Goal: Complete Application Form: Complete application form

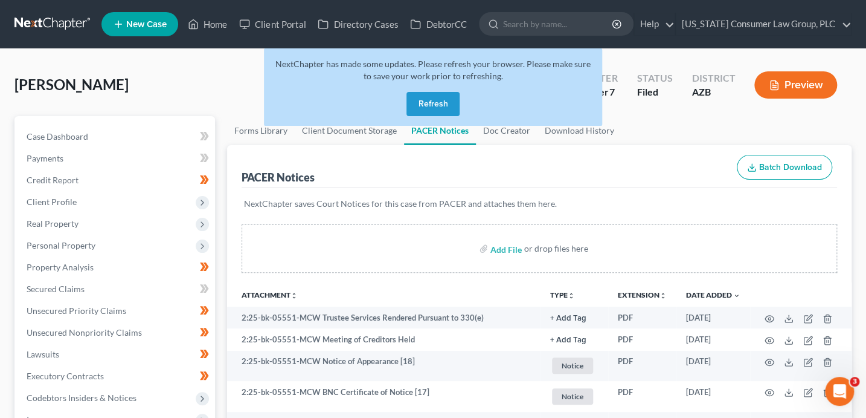
click at [434, 103] on button "Refresh" at bounding box center [433, 104] width 53 height 24
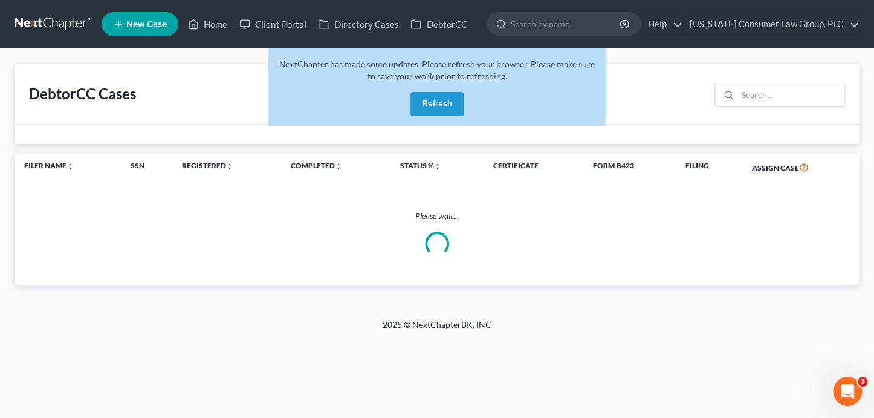
click at [457, 109] on button "Refresh" at bounding box center [436, 104] width 53 height 24
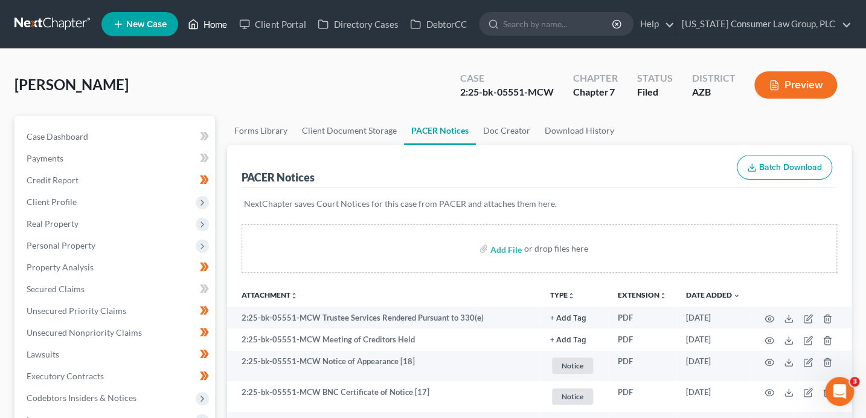
click at [222, 24] on link "Home" at bounding box center [207, 24] width 51 height 22
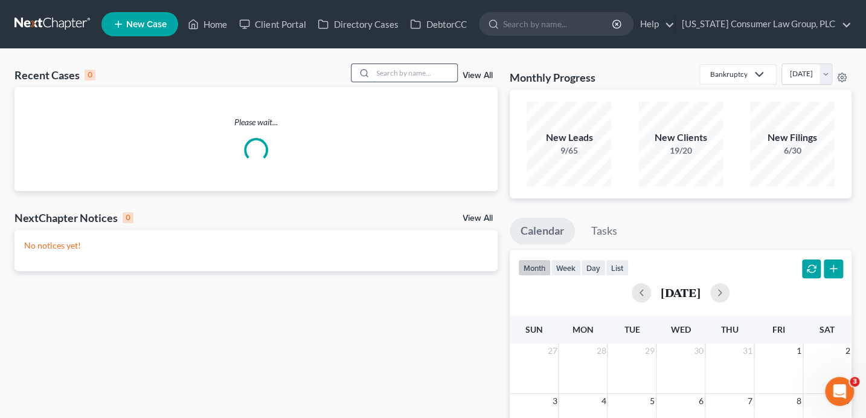
drag, startPoint x: 425, startPoint y: 74, endPoint x: 425, endPoint y: 66, distance: 7.9
click at [425, 72] on input "search" at bounding box center [415, 73] width 85 height 18
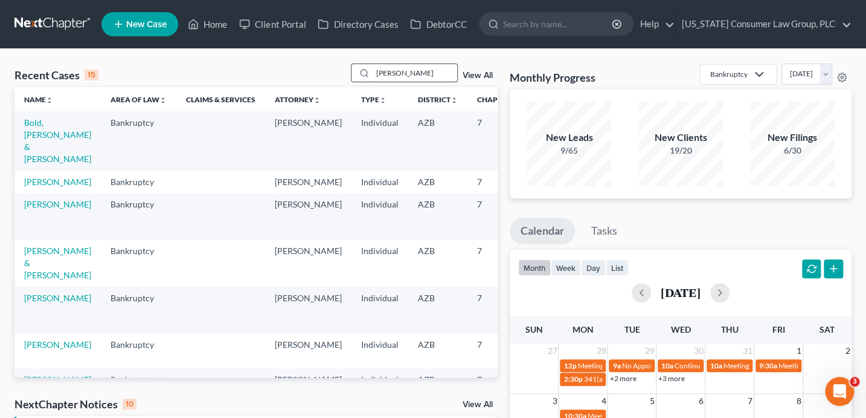
type input "erickson"
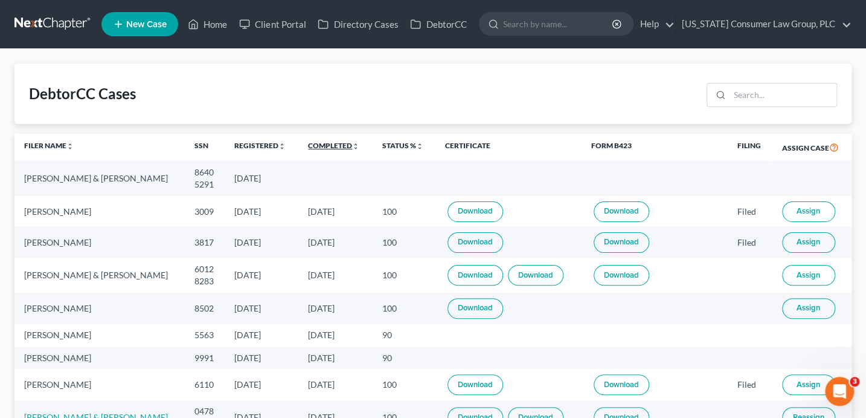
click at [336, 145] on link "Completed unfold_more expand_more expand_less" at bounding box center [333, 145] width 51 height 9
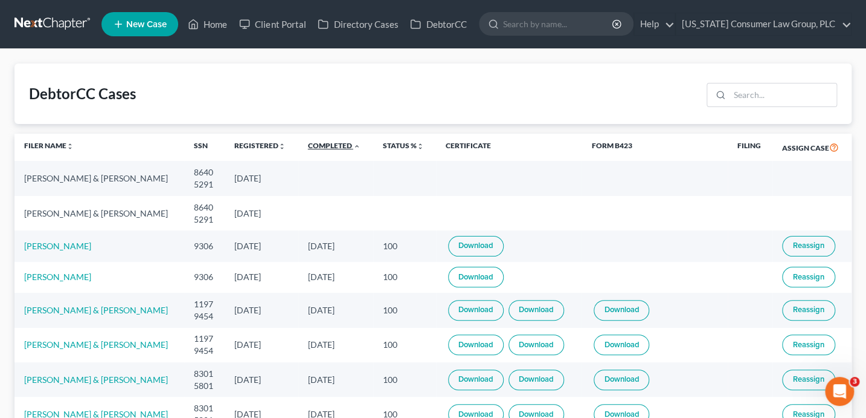
click at [336, 145] on link "Completed unfold_more expand_more expand_less" at bounding box center [334, 145] width 53 height 9
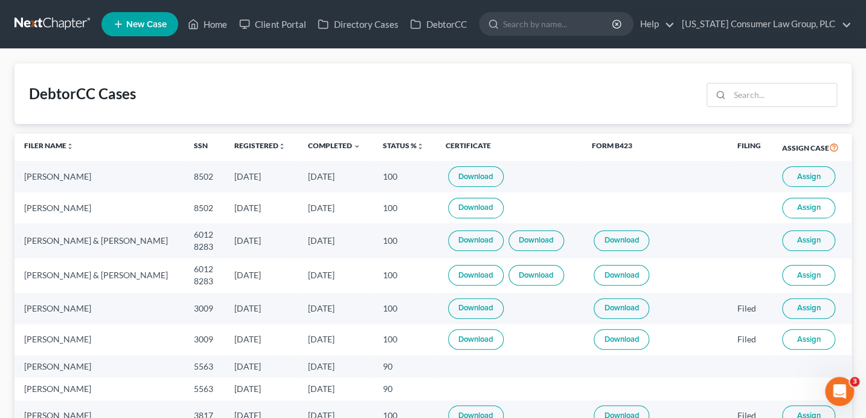
click at [814, 176] on span "Assign" at bounding box center [809, 177] width 24 height 10
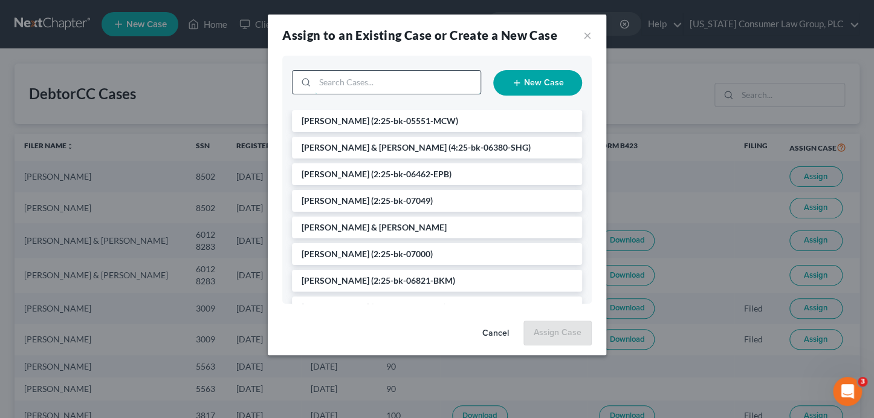
click at [360, 91] on input "search" at bounding box center [398, 82] width 166 height 23
type input "karen"
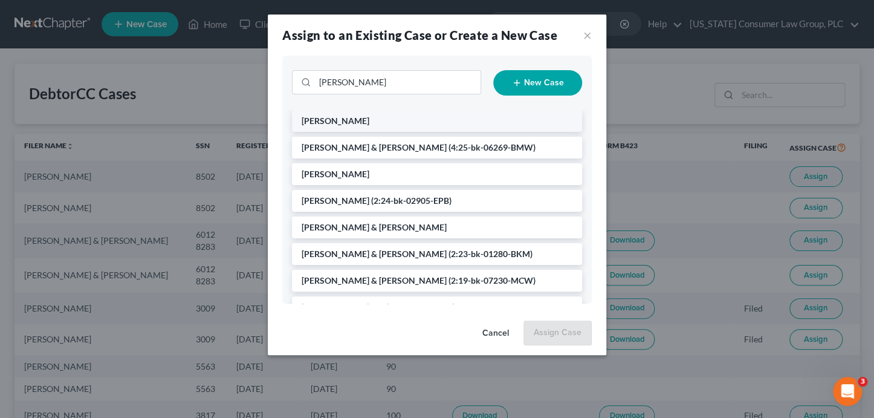
click at [377, 127] on li "[PERSON_NAME]" at bounding box center [437, 121] width 290 height 22
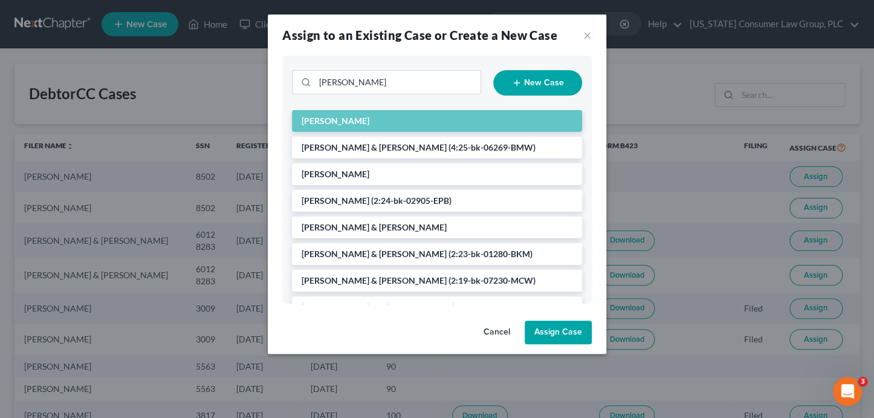
click at [541, 330] on button "Assign Case" at bounding box center [557, 332] width 67 height 24
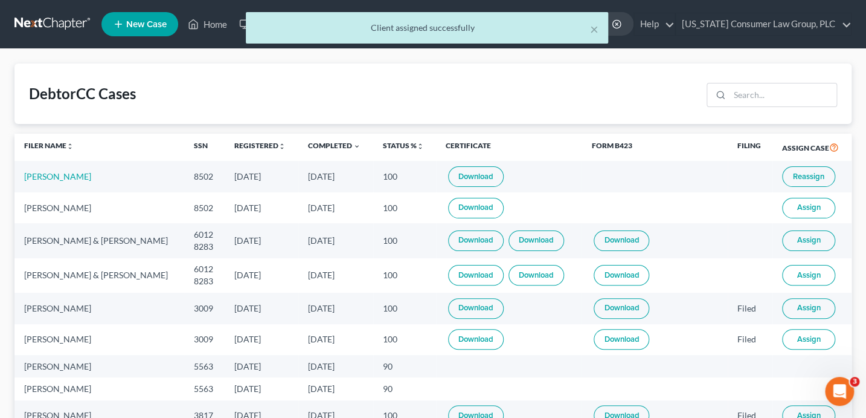
click at [807, 237] on span "Assign" at bounding box center [809, 240] width 24 height 10
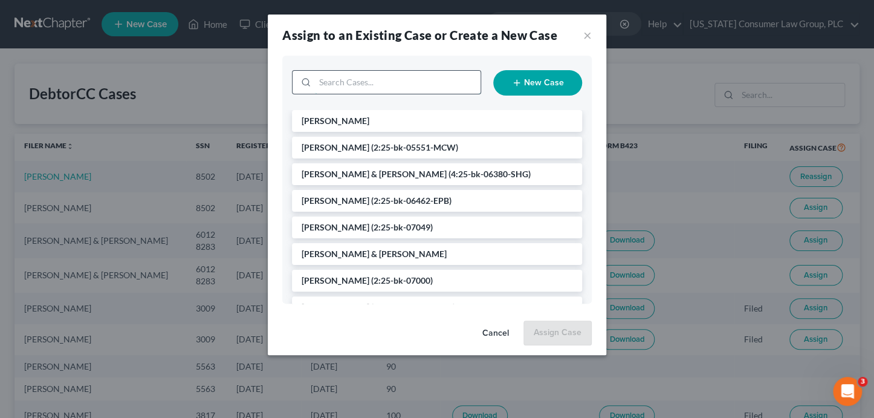
click at [345, 86] on input "search" at bounding box center [398, 82] width 166 height 23
type input "suarez"
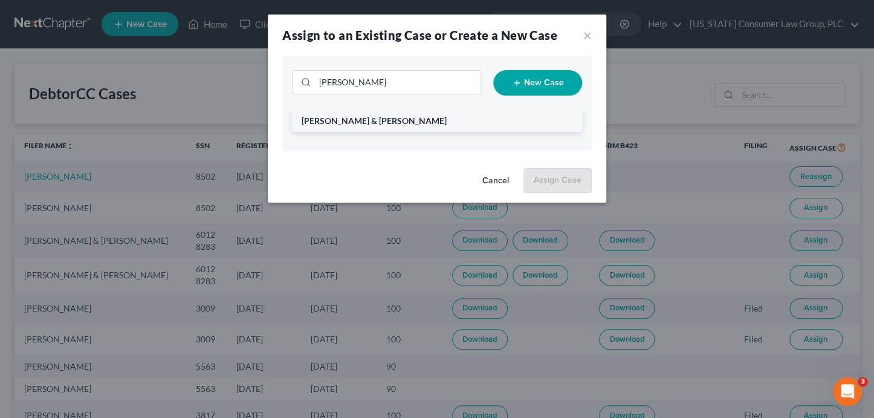
click at [375, 121] on span "Suarez, Juan & Candace" at bounding box center [374, 120] width 145 height 10
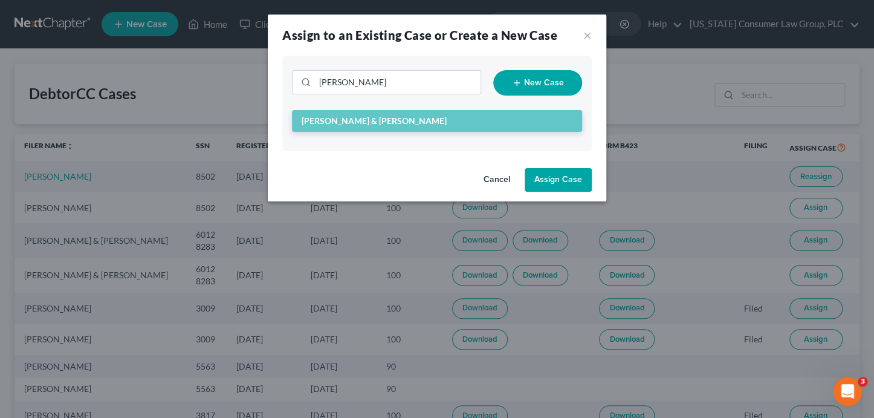
click at [555, 176] on button "Assign Case" at bounding box center [557, 180] width 67 height 24
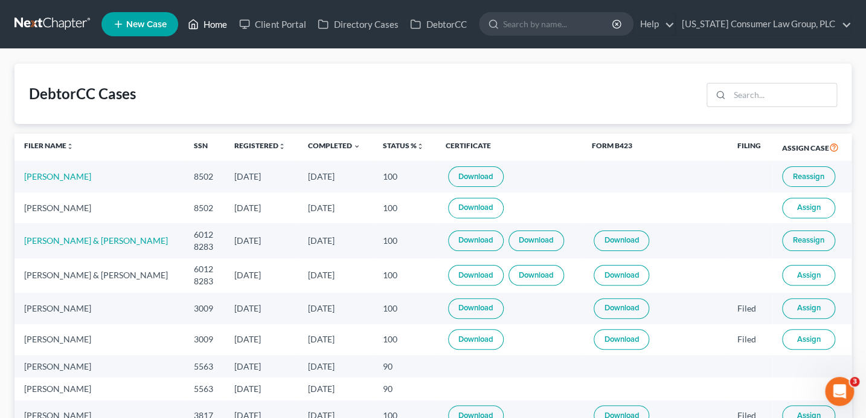
click at [222, 28] on link "Home" at bounding box center [207, 24] width 51 height 22
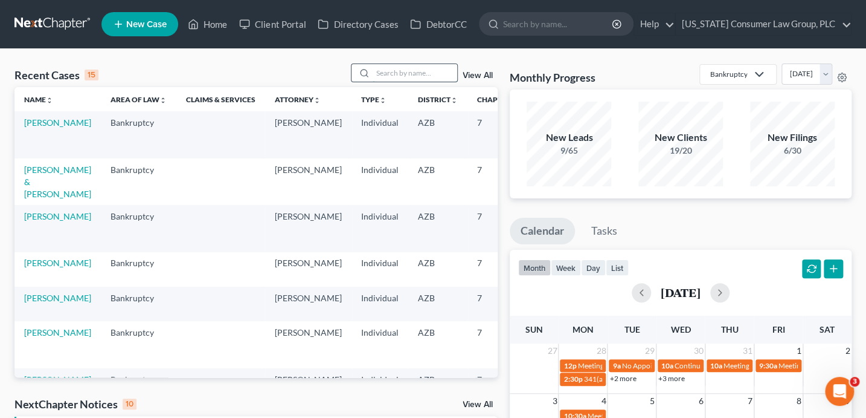
click at [409, 70] on input "search" at bounding box center [415, 73] width 85 height 18
type input "cassandra"
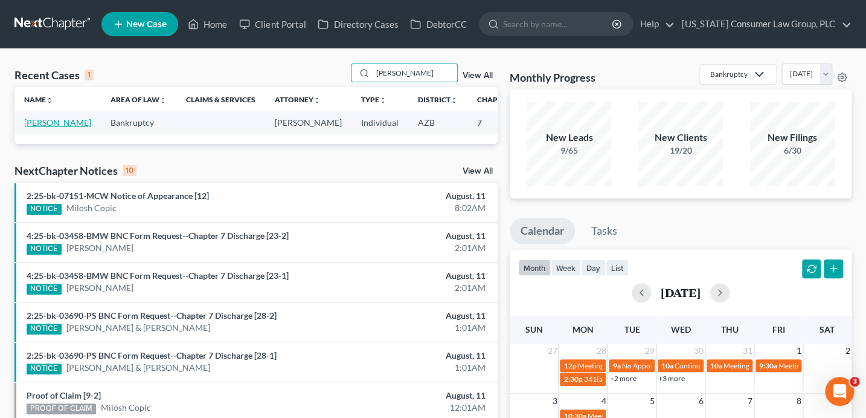
click at [59, 127] on link "[PERSON_NAME]" at bounding box center [57, 122] width 67 height 10
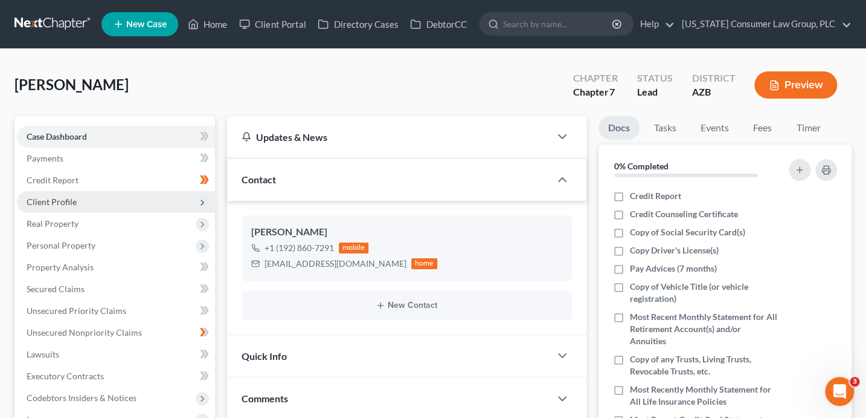
click at [77, 204] on span "Client Profile" at bounding box center [116, 202] width 198 height 22
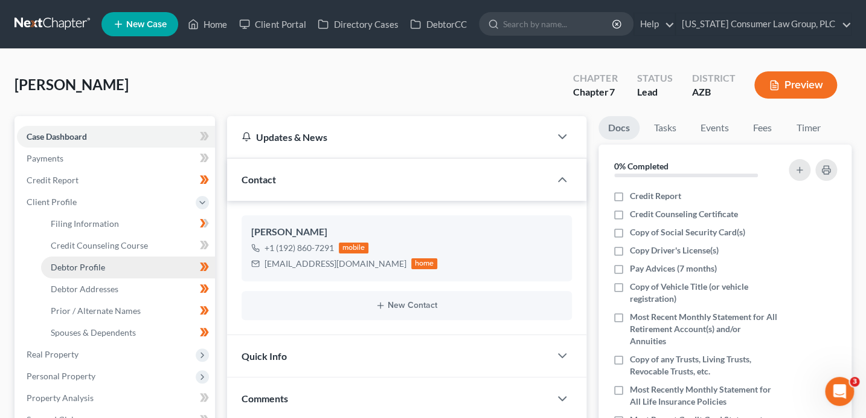
click at [112, 268] on link "Debtor Profile" at bounding box center [128, 267] width 174 height 22
select select "0"
select select "3"
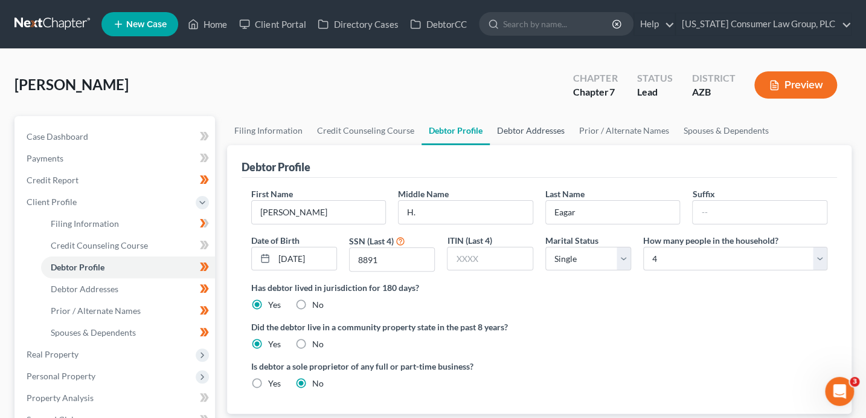
click at [538, 133] on link "Debtor Addresses" at bounding box center [531, 130] width 82 height 29
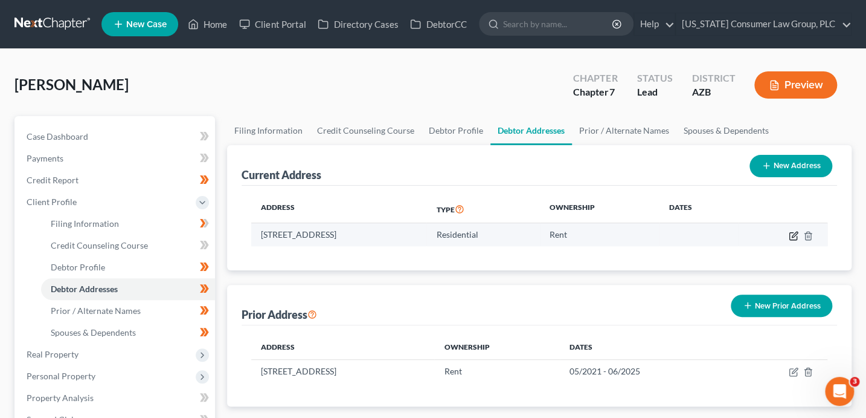
click at [790, 233] on icon "button" at bounding box center [793, 235] width 7 height 7
select select "13"
select select "0"
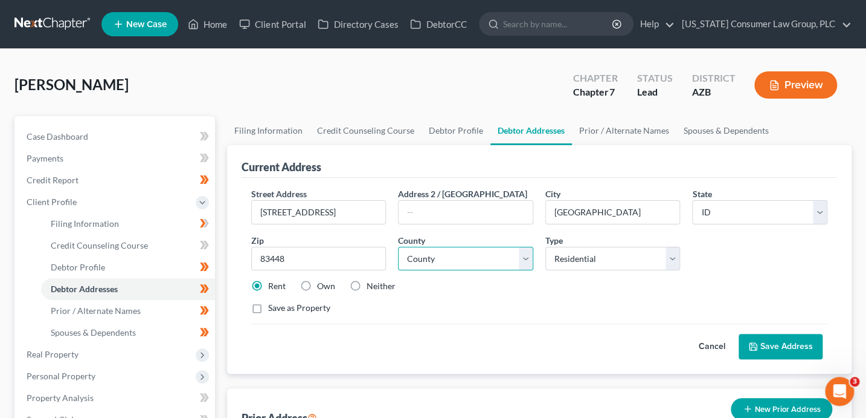
click at [471, 265] on select "County Ada County Adams County Bannock County Bear Lake County Benewah County B…" at bounding box center [465, 259] width 135 height 24
select select "32"
click at [784, 343] on button "Save Address" at bounding box center [781, 346] width 84 height 25
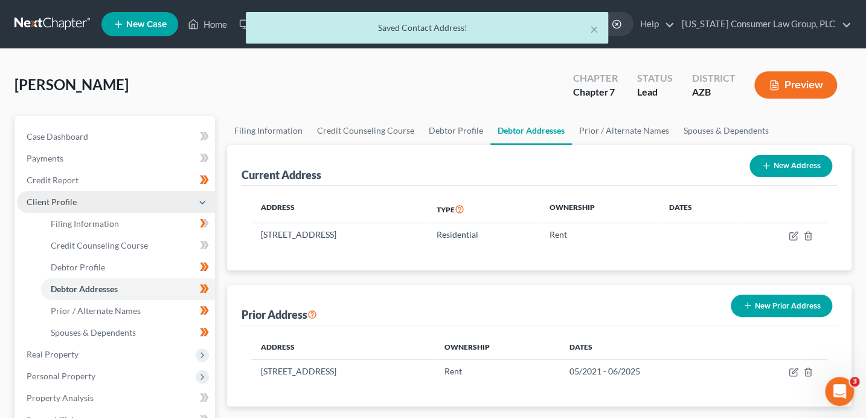
click at [65, 201] on span "Client Profile" at bounding box center [52, 201] width 50 height 10
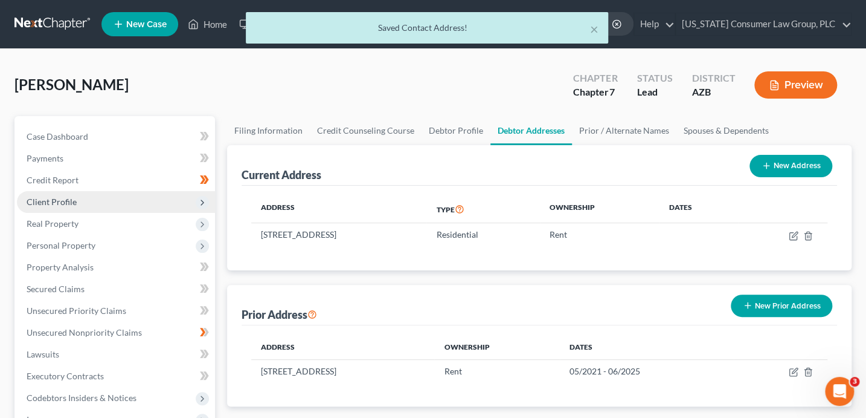
click at [71, 199] on span "Client Profile" at bounding box center [52, 201] width 50 height 10
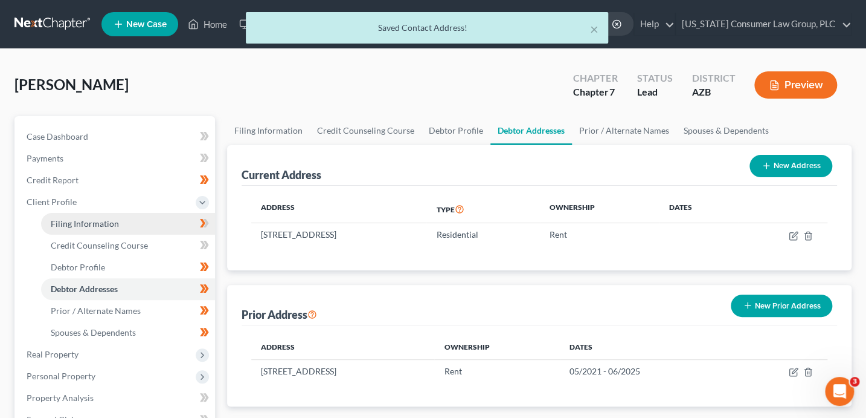
drag, startPoint x: 79, startPoint y: 227, endPoint x: 94, endPoint y: 227, distance: 15.1
click at [80, 227] on span "Filing Information" at bounding box center [85, 223] width 68 height 10
select select "1"
select select "0"
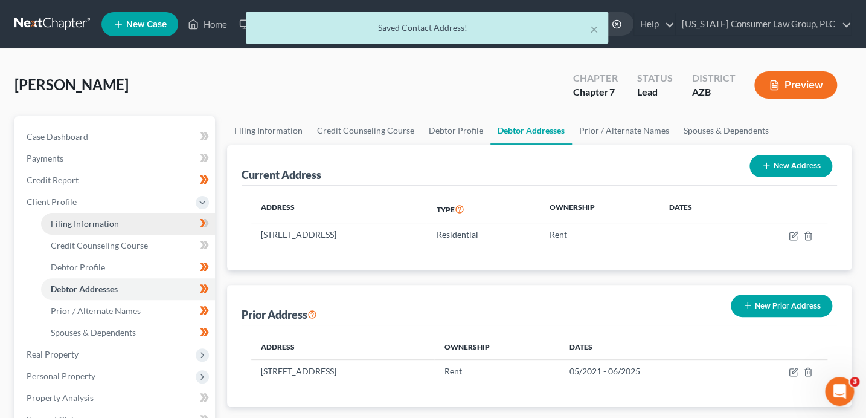
select select "3"
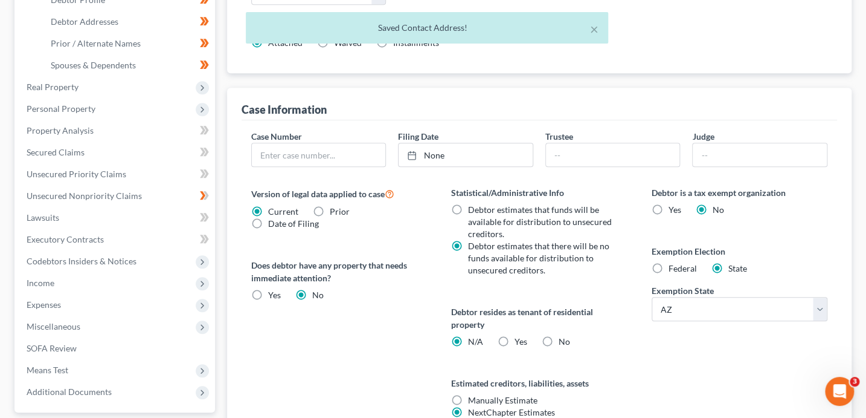
scroll to position [286, 0]
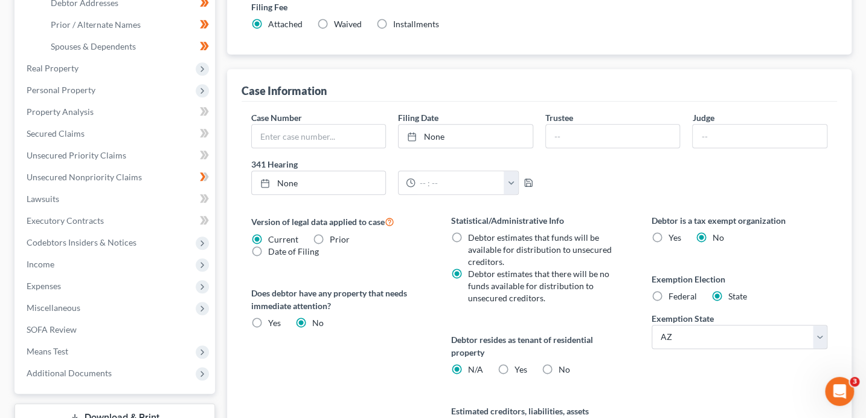
click at [515, 369] on label "Yes Yes" at bounding box center [521, 369] width 13 height 12
click at [520, 369] on input "Yes Yes" at bounding box center [524, 367] width 8 height 8
radio input "true"
radio input "false"
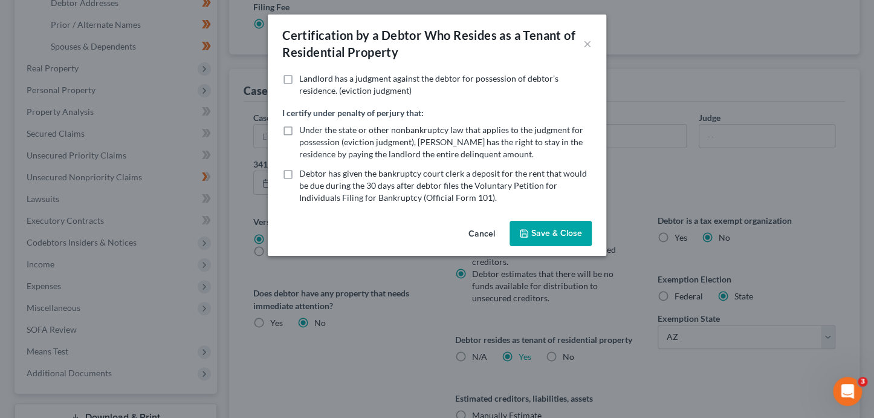
click at [530, 230] on button "Save & Close" at bounding box center [550, 233] width 82 height 25
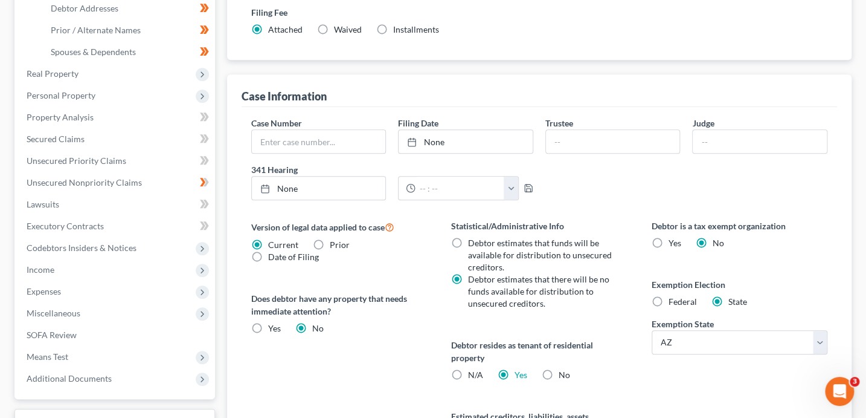
scroll to position [273, 0]
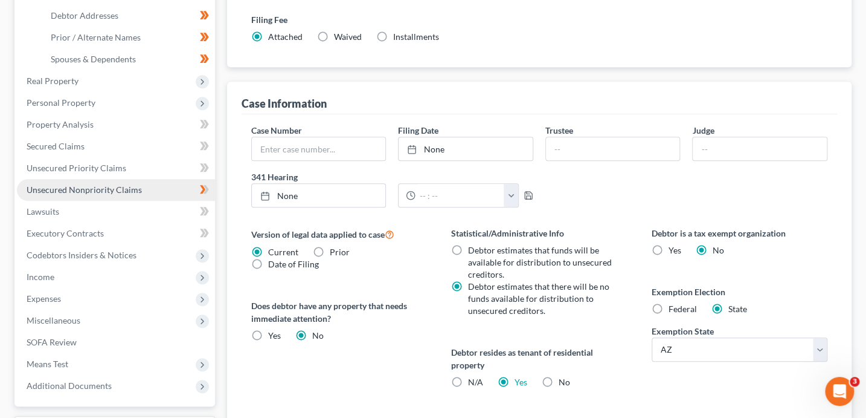
click at [100, 193] on span "Unsecured Nonpriority Claims" at bounding box center [84, 189] width 115 height 10
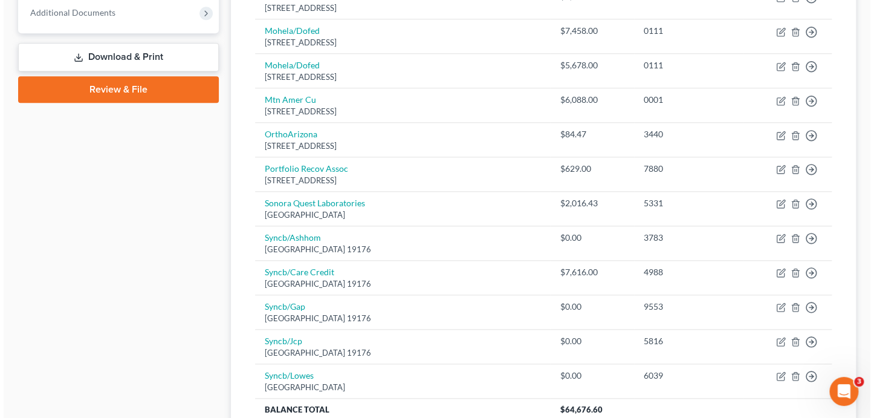
scroll to position [531, 0]
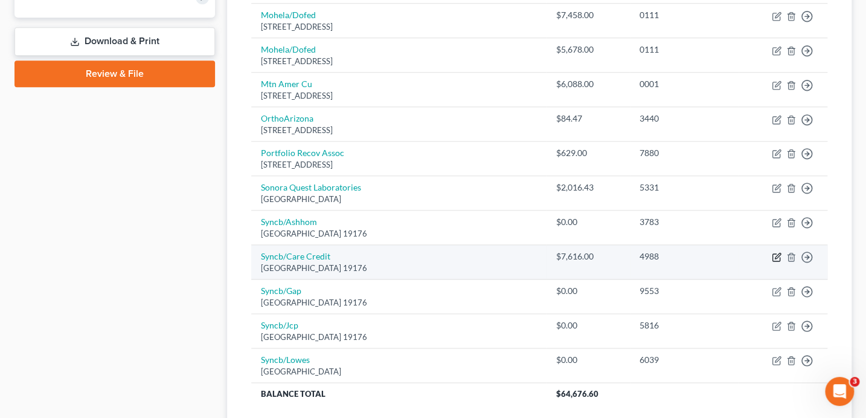
click at [776, 255] on icon "button" at bounding box center [777, 255] width 5 height 5
select select "39"
select select "1"
select select "0"
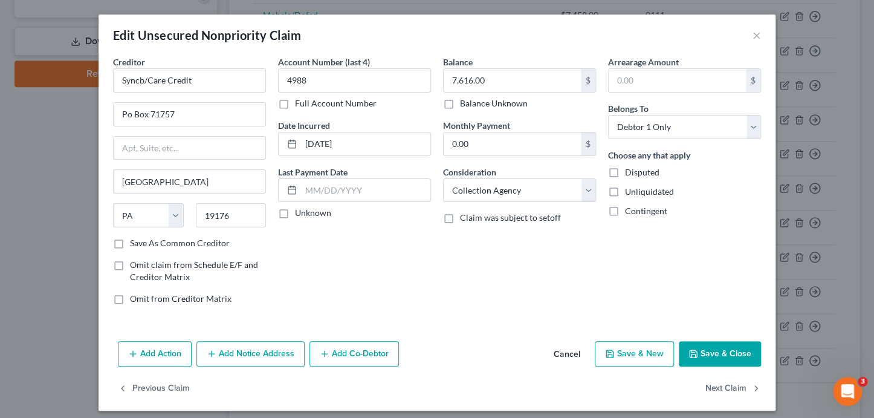
click at [254, 363] on button "Add Notice Address" at bounding box center [250, 353] width 108 height 25
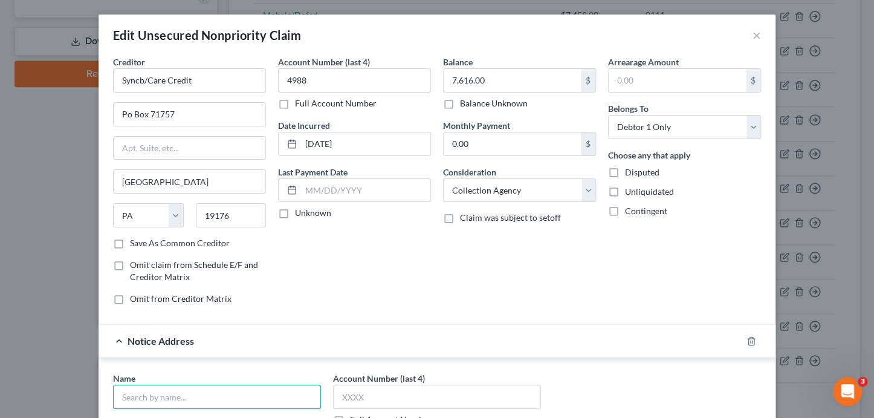
click at [236, 385] on input "text" at bounding box center [217, 396] width 208 height 24
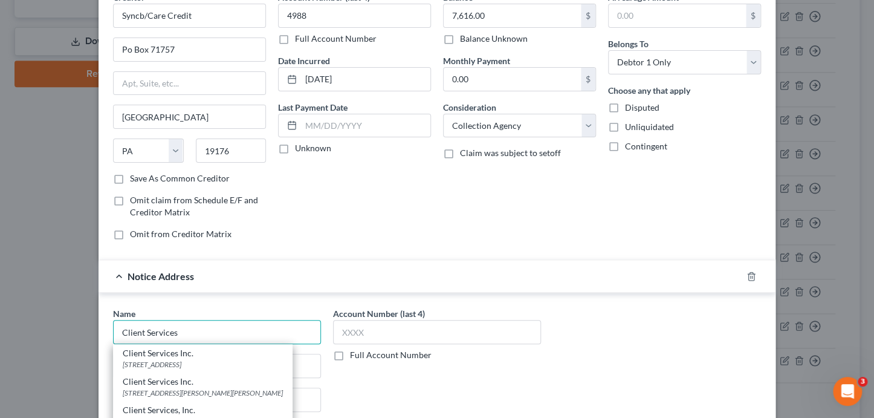
scroll to position [79, 0]
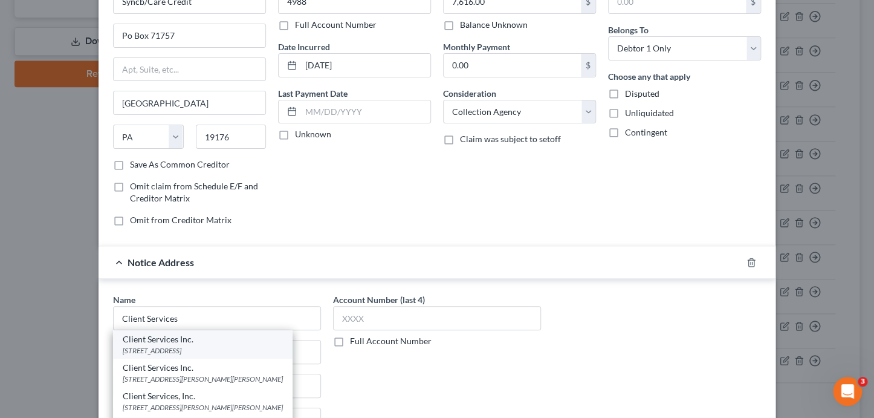
click at [211, 340] on div "Client Services Inc." at bounding box center [203, 339] width 160 height 12
type input "Client Services Inc."
type input "514 Earth City Expy Suite 310"
type input "Earth City"
select select "26"
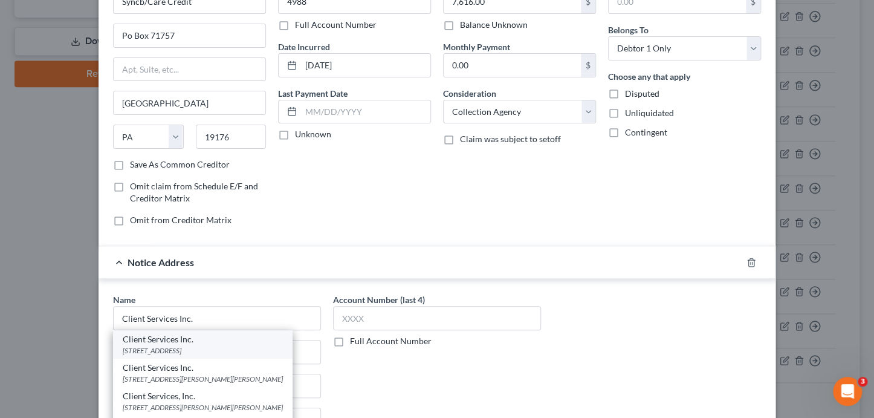
type input "63045"
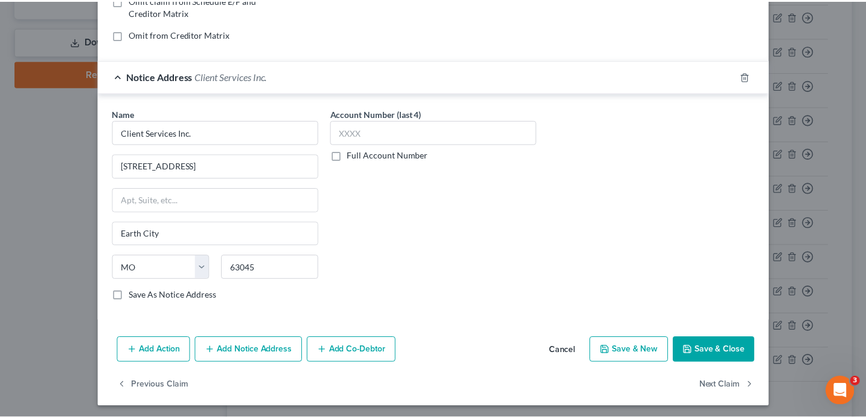
scroll to position [265, 0]
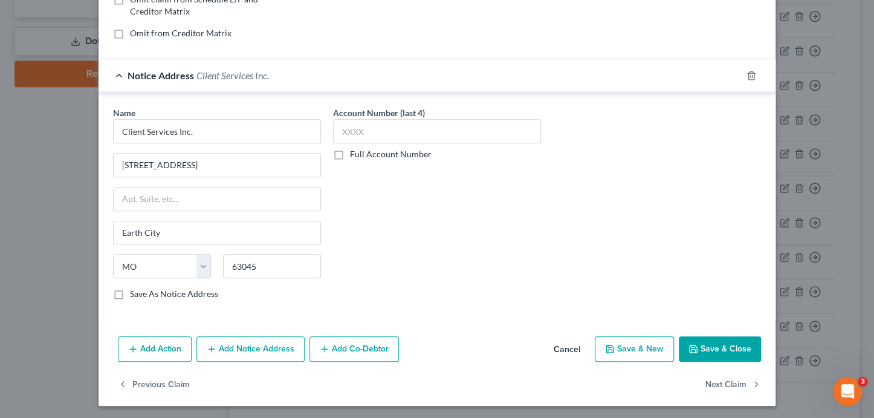
click at [741, 348] on button "Save & Close" at bounding box center [720, 348] width 82 height 25
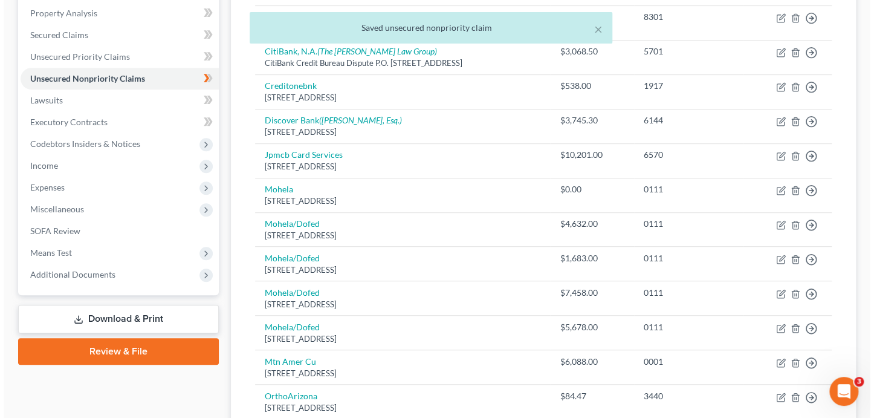
scroll to position [0, 0]
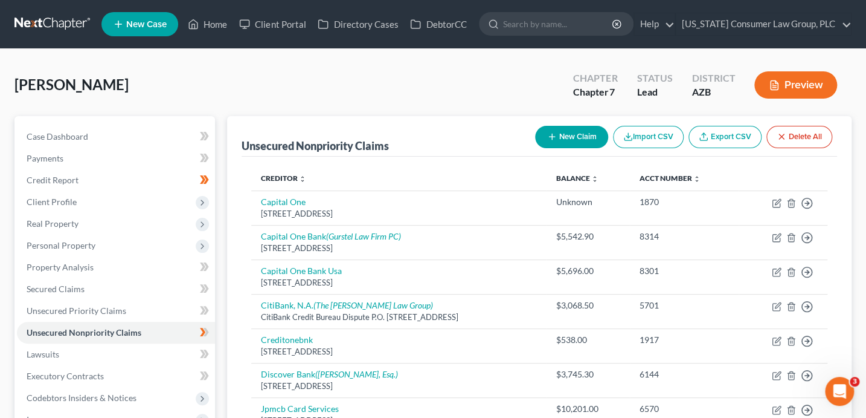
click at [566, 139] on button "New Claim" at bounding box center [571, 137] width 73 height 22
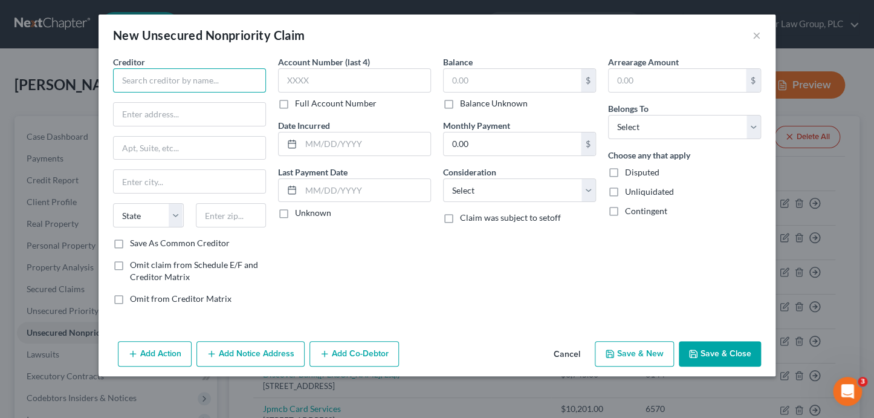
click at [216, 82] on input "text" at bounding box center [189, 80] width 153 height 24
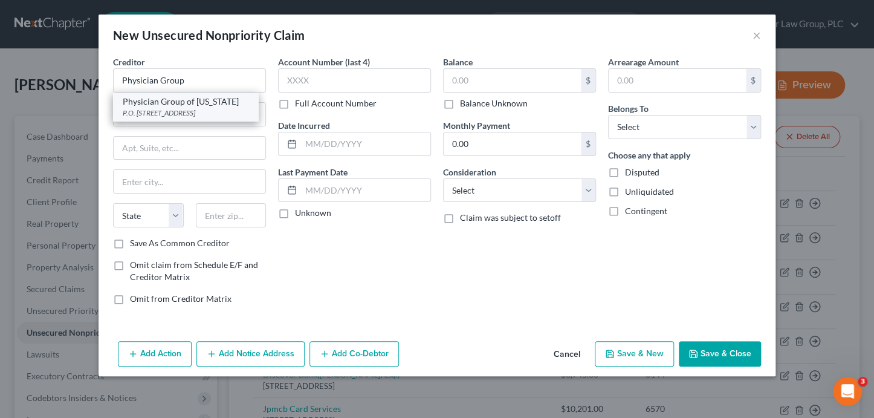
click at [225, 102] on div "Physician Group of Arizona" at bounding box center [186, 101] width 126 height 12
type input "Physician Group of Arizona"
type input "P.O. Box 14000"
type input "Belfast"
select select "20"
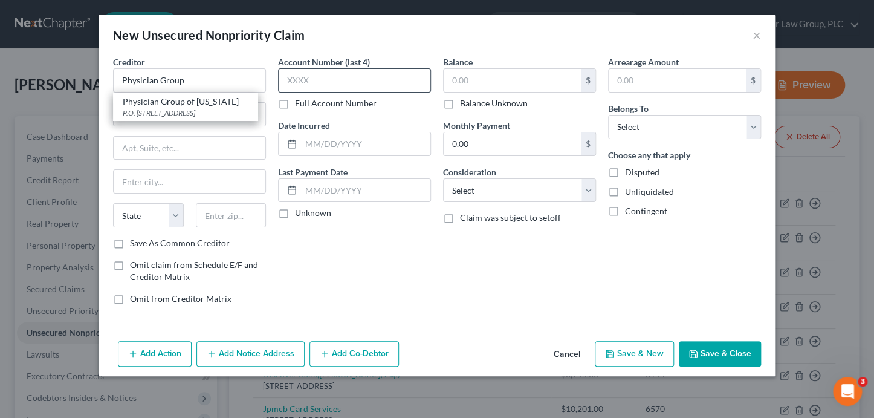
type input "04915"
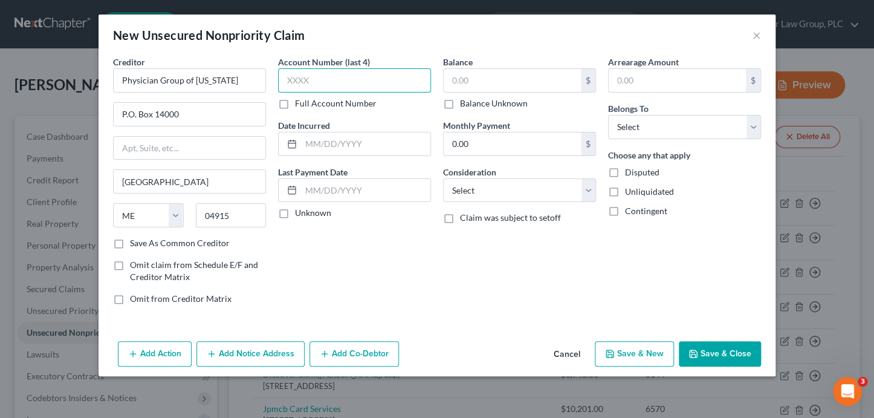
click at [312, 85] on input "text" at bounding box center [354, 80] width 153 height 24
type input "1647"
click at [541, 83] on input "text" at bounding box center [511, 80] width 137 height 23
type input "401"
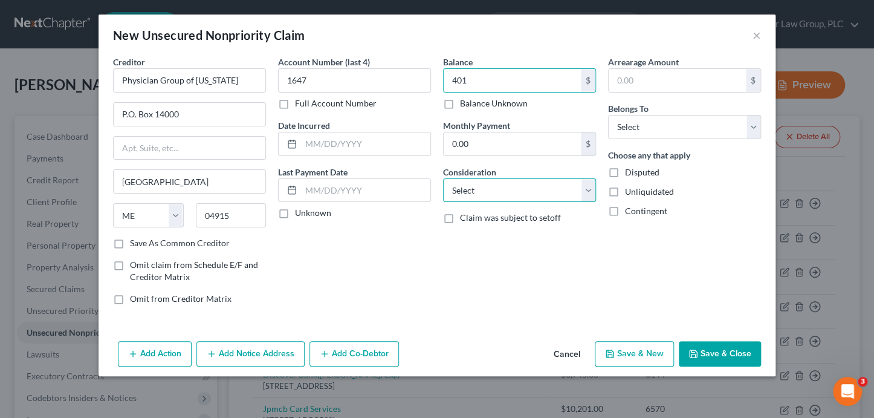
click at [527, 180] on select "Select Cable / Satellite Services Collection Agency Credit Card Debt Debt Couns…" at bounding box center [519, 190] width 153 height 24
select select "9"
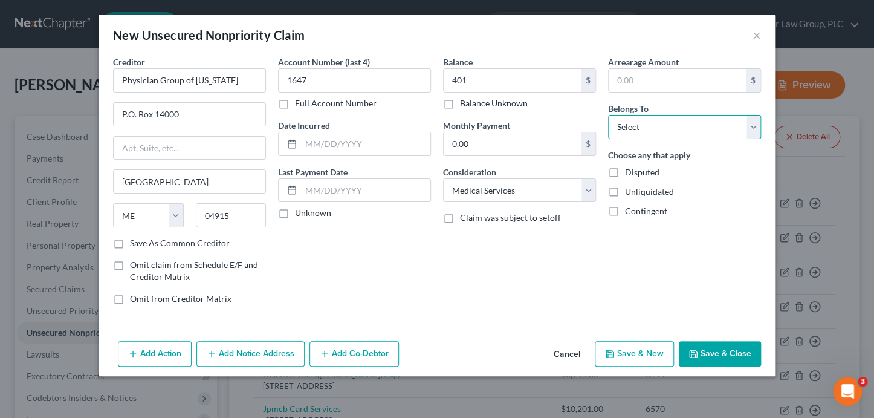
click at [648, 123] on select "Select Debtor 1 Only Debtor 2 Only Debtor 1 And Debtor 2 Only At Least One Of T…" at bounding box center [684, 127] width 153 height 24
select select "0"
click at [225, 355] on button "Add Notice Address" at bounding box center [250, 353] width 108 height 25
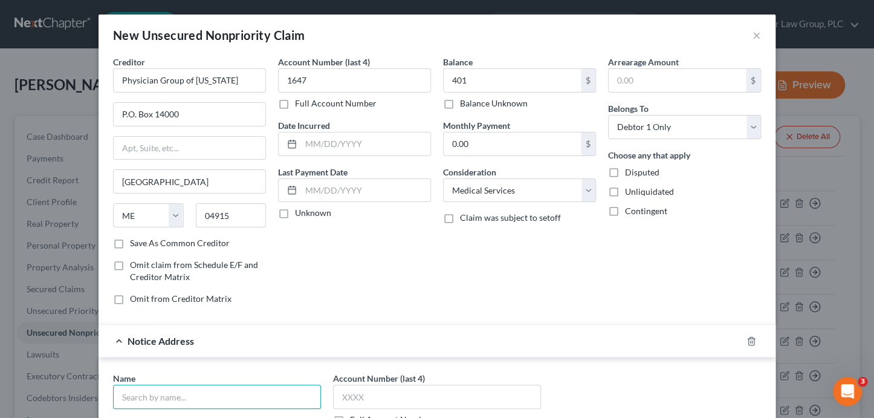
click at [175, 394] on input "text" at bounding box center [217, 396] width 208 height 24
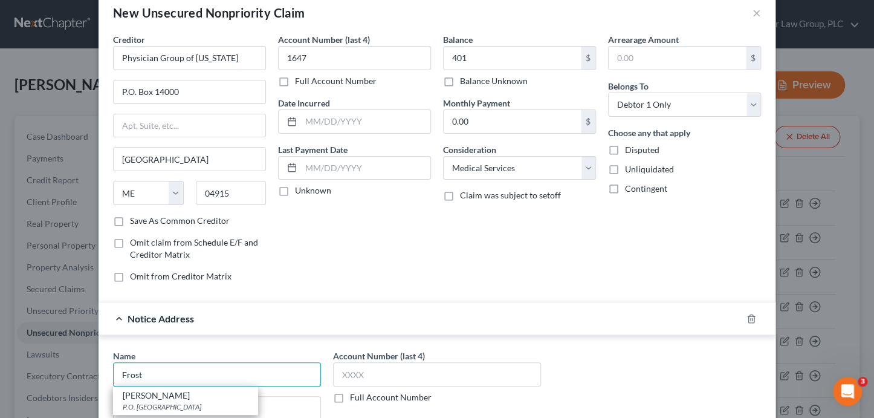
scroll to position [37, 0]
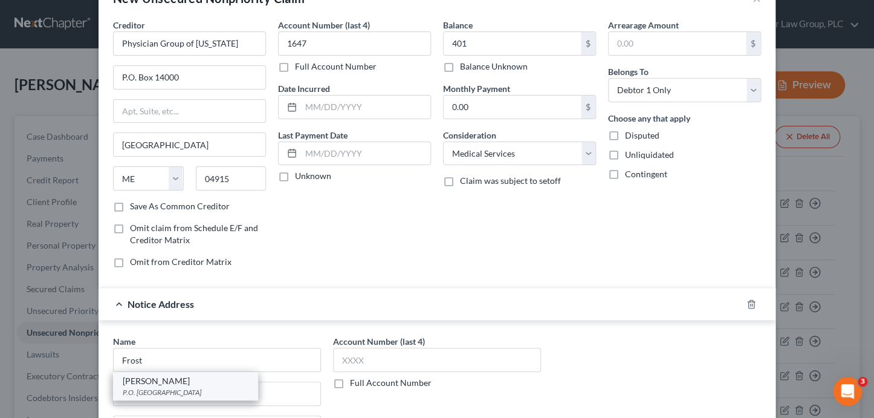
click at [240, 392] on div "Frost-Arnett P.O. Box 198988, Nashville, TN 37219" at bounding box center [185, 386] width 145 height 28
type input "Frost-Arnett"
type input "P.O. Box 198988"
type input "Nashville"
select select "44"
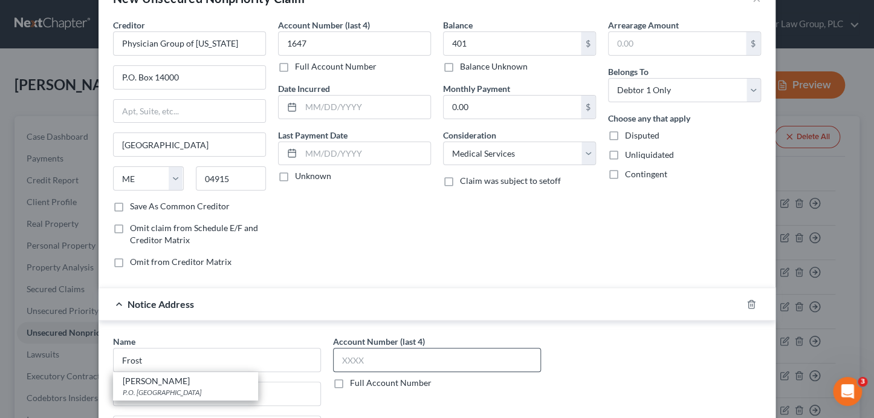
type input "37219"
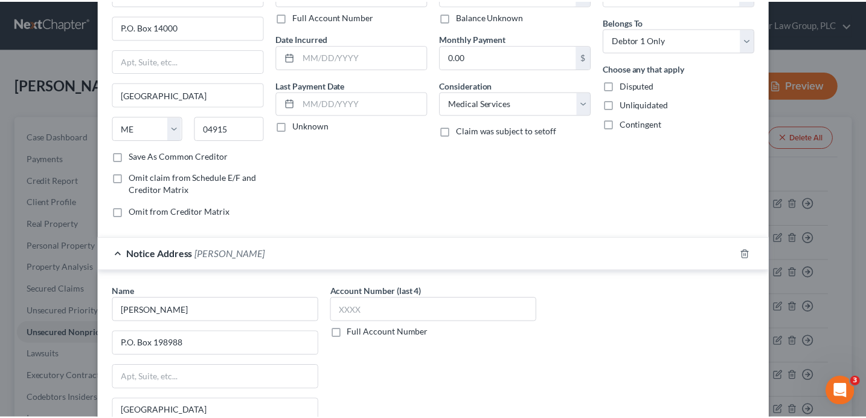
scroll to position [230, 0]
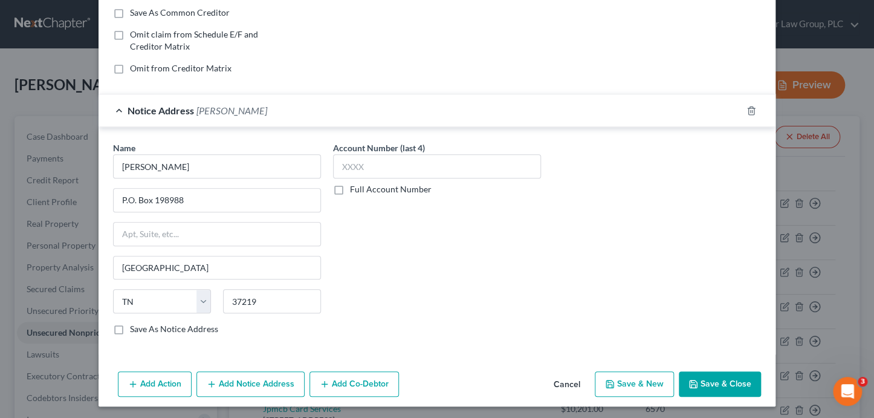
click at [734, 387] on button "Save & Close" at bounding box center [720, 383] width 82 height 25
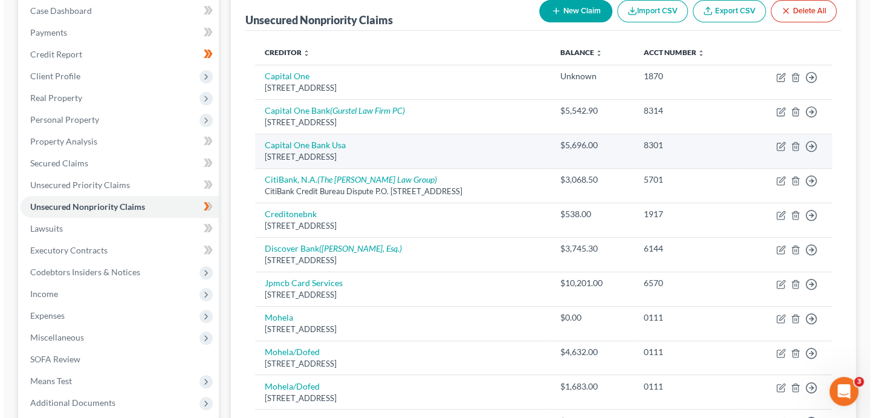
scroll to position [0, 0]
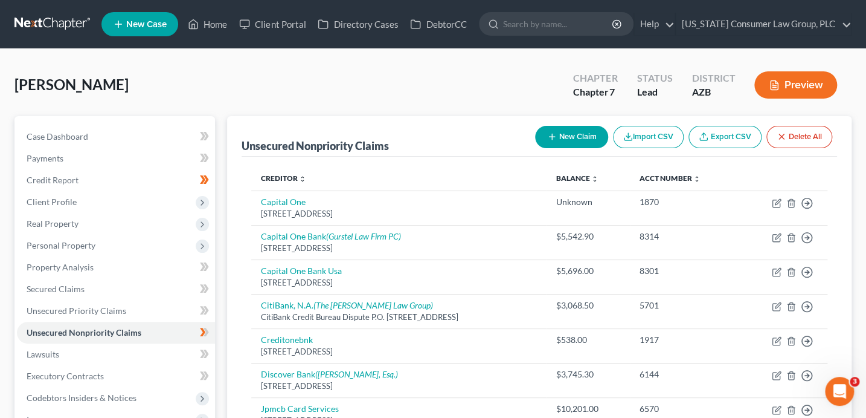
click at [573, 137] on button "New Claim" at bounding box center [571, 137] width 73 height 22
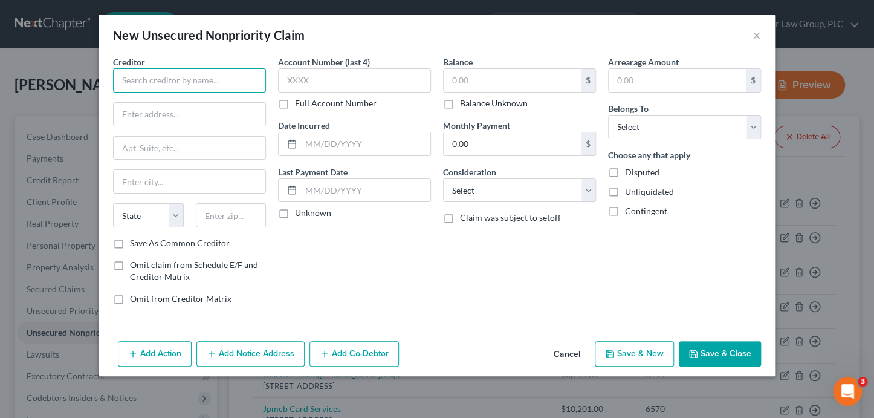
click at [194, 82] on input "text" at bounding box center [189, 80] width 153 height 24
type input "Stearns Bank"
type input "PO Box 750"
type input "56307"
type input "Albany"
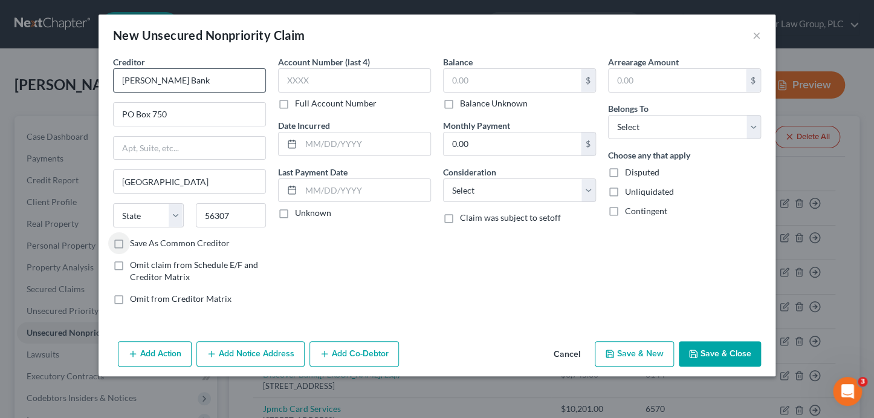
select select "24"
click at [135, 237] on input "Save As Common Creditor" at bounding box center [139, 241] width 8 height 8
checkbox input "true"
click at [388, 83] on input "text" at bounding box center [354, 80] width 153 height 24
type input "2810"
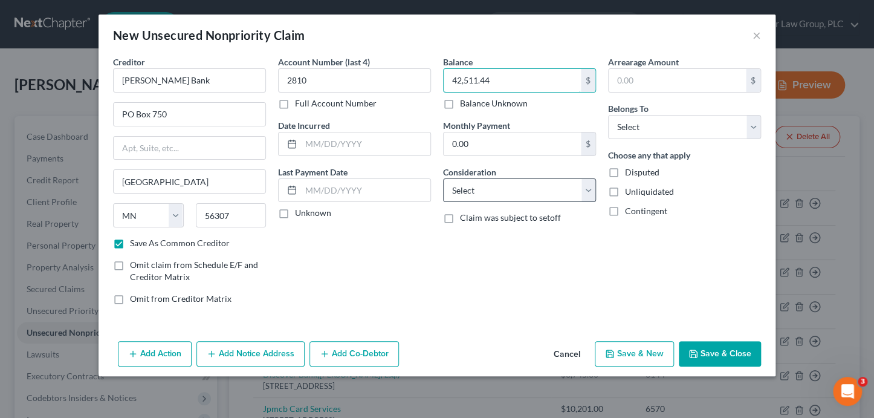
type input "42,511.44"
click at [479, 195] on select "Select Cable / Satellite Services Collection Agency Credit Card Debt Debt Couns…" at bounding box center [519, 190] width 153 height 24
select select "4"
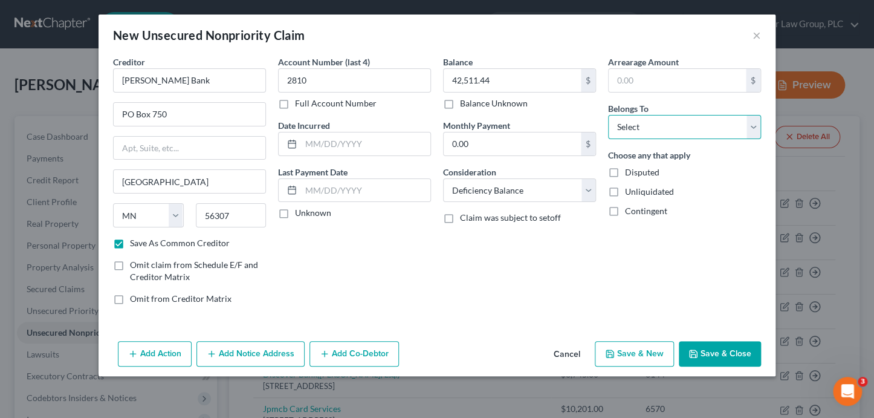
click at [659, 125] on select "Select Debtor 1 Only Debtor 2 Only Debtor 1 And Debtor 2 Only At Least One Of T…" at bounding box center [684, 127] width 153 height 24
select select "3"
click at [245, 358] on button "Add Notice Address" at bounding box center [250, 353] width 108 height 25
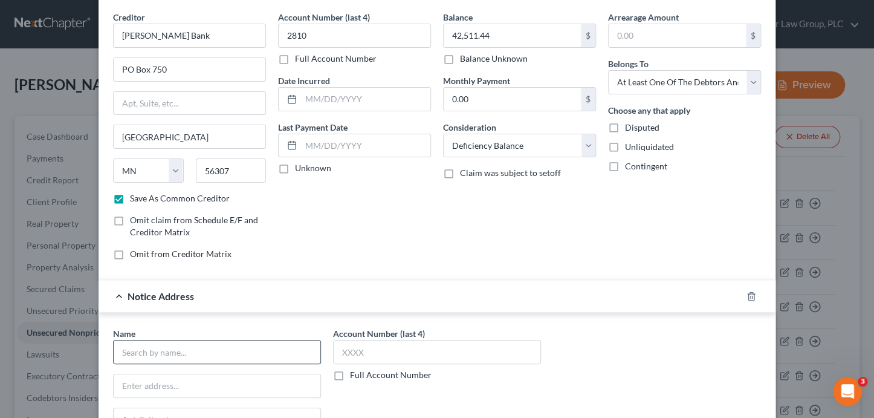
scroll to position [63, 0]
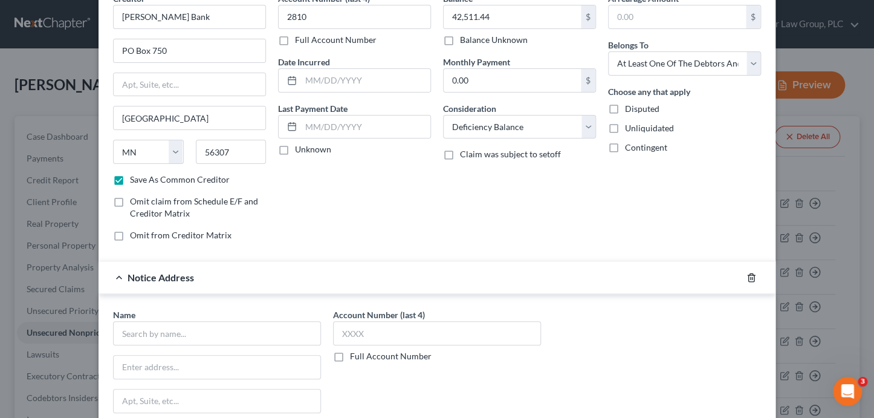
click at [749, 275] on icon "button" at bounding box center [751, 277] width 10 height 10
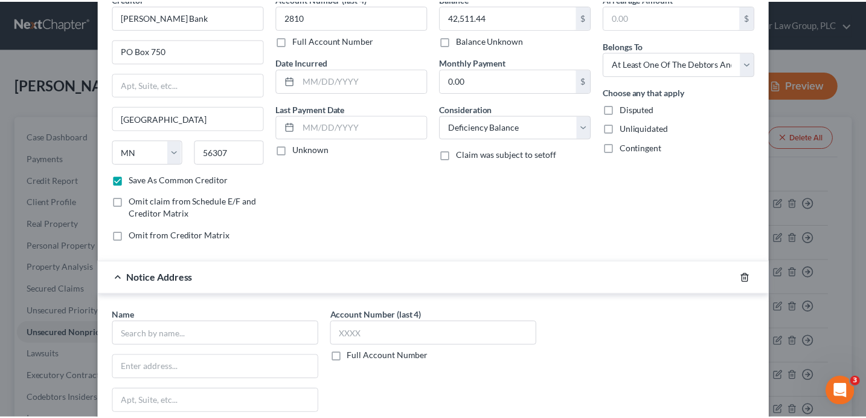
scroll to position [0, 0]
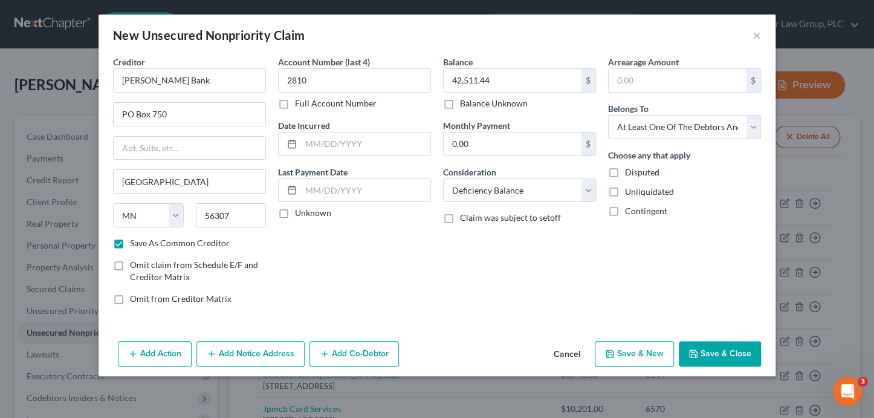
click at [630, 350] on button "Save & New" at bounding box center [634, 353] width 79 height 25
checkbox input "false"
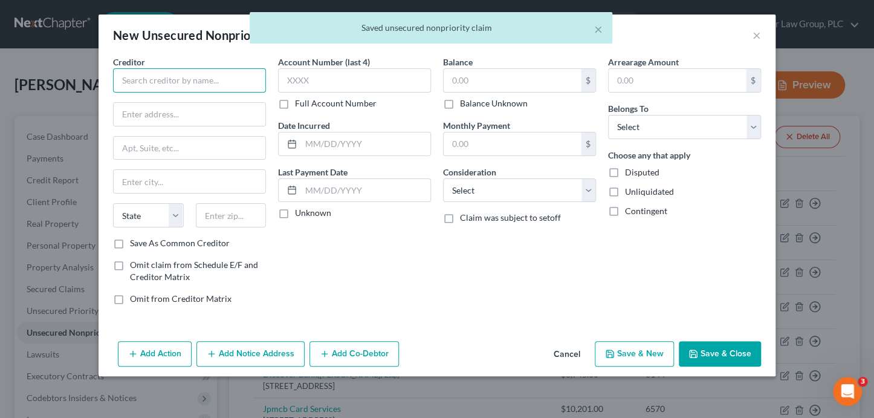
click at [149, 79] on input "text" at bounding box center [189, 80] width 153 height 24
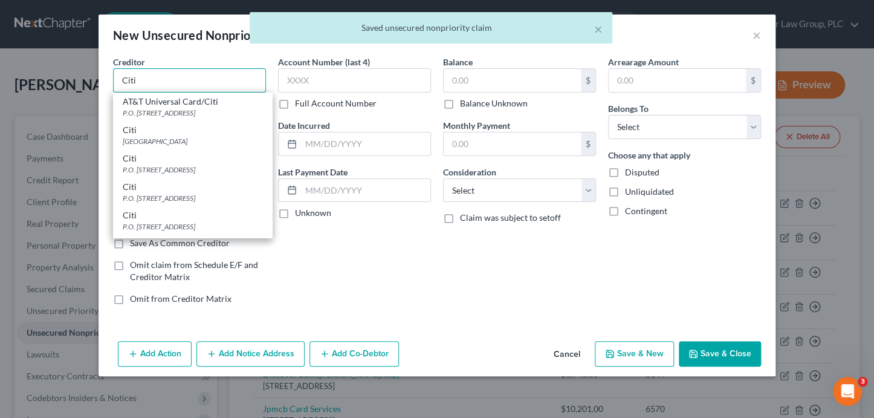
type input "Citi"
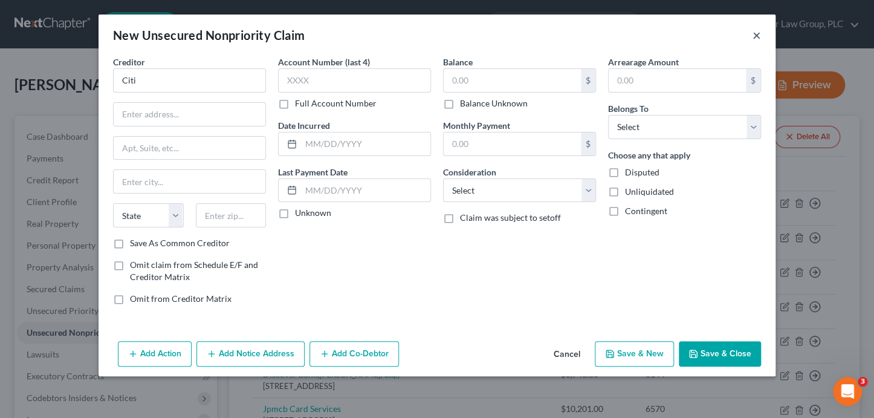
click at [756, 36] on button "×" at bounding box center [756, 35] width 8 height 15
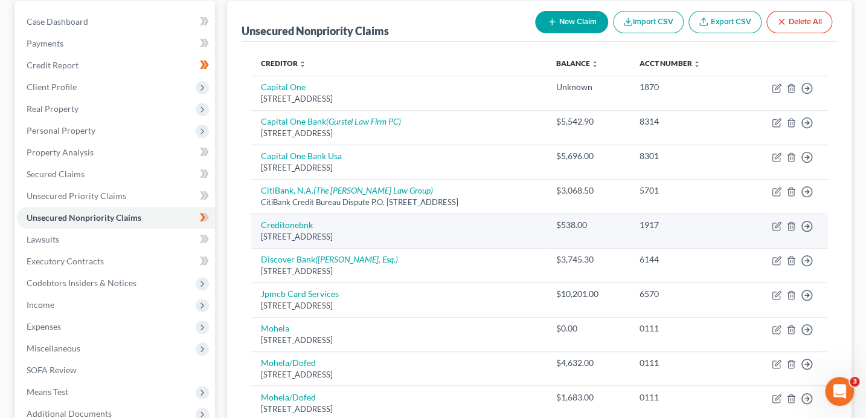
scroll to position [77, 0]
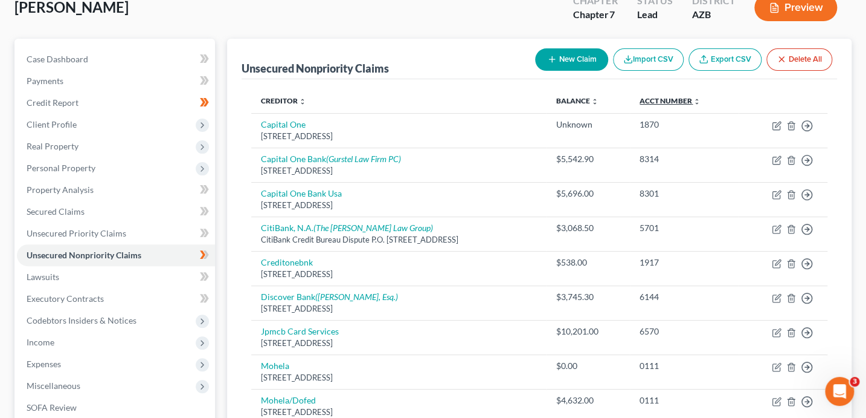
click at [663, 103] on link "Acct Number expand_more expand_less unfold_more" at bounding box center [670, 100] width 60 height 9
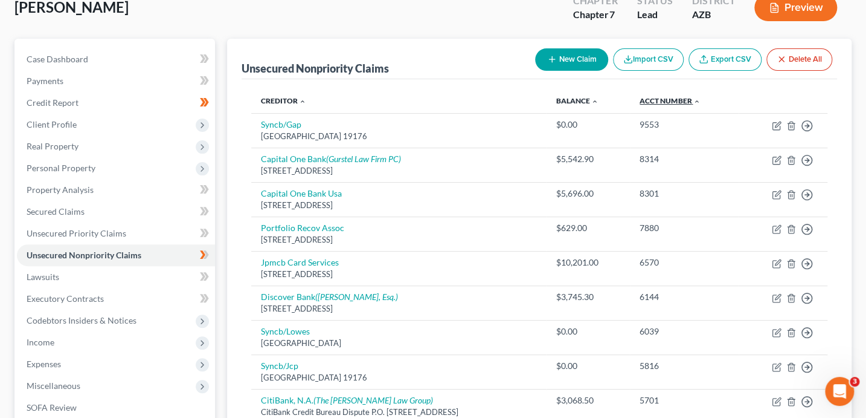
click at [663, 103] on link "Acct Number expand_more expand_less unfold_more" at bounding box center [670, 100] width 60 height 9
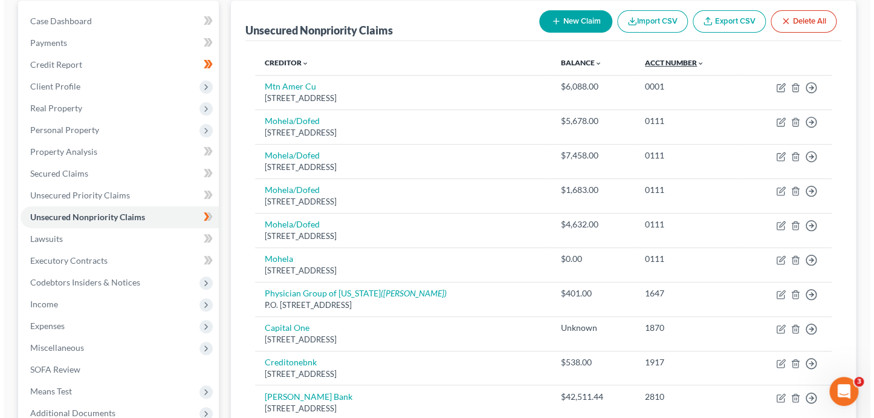
scroll to position [0, 0]
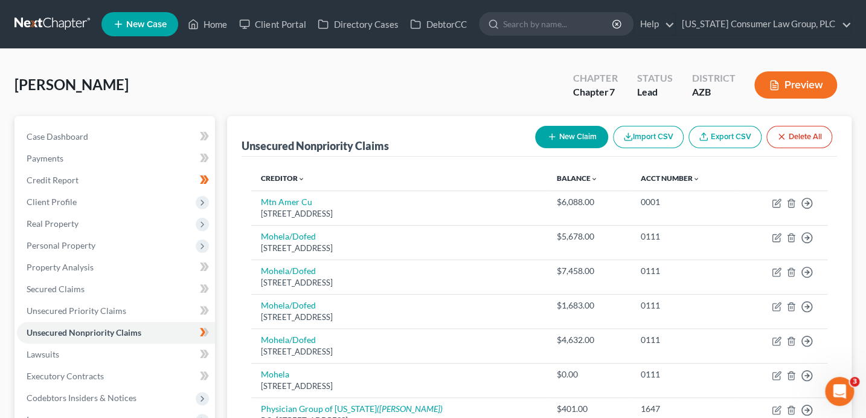
click at [553, 138] on icon "button" at bounding box center [552, 137] width 10 height 10
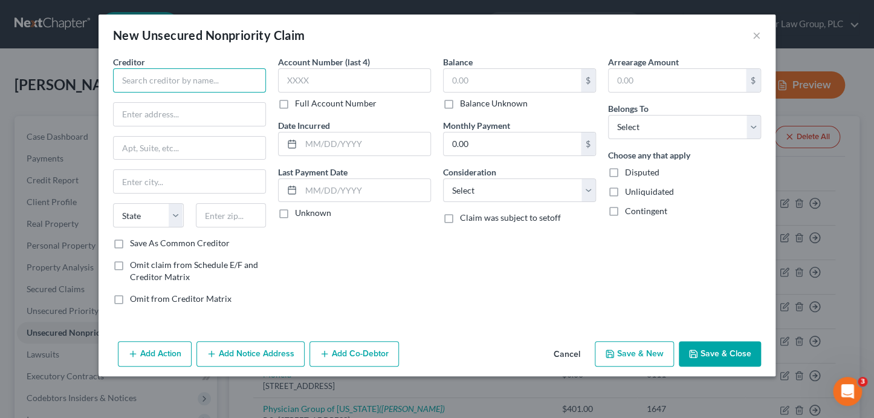
click at [196, 86] on input "text" at bounding box center [189, 80] width 153 height 24
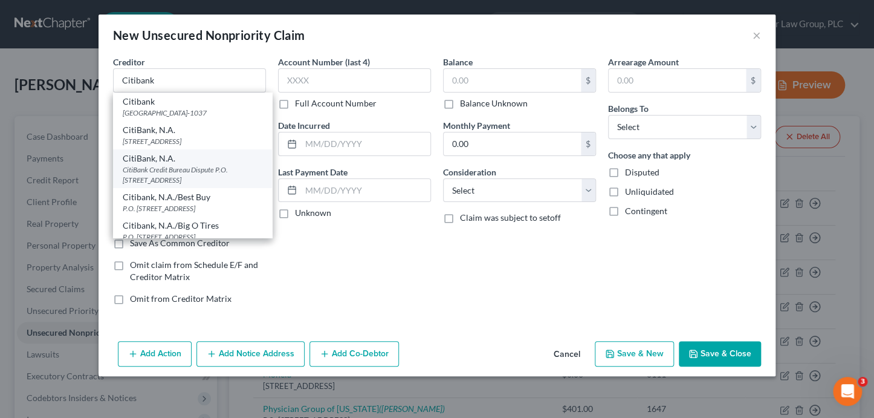
click at [215, 164] on div "CitiBank, N.A." at bounding box center [193, 158] width 140 height 12
type input "CitiBank, N.A."
type input "CitiBank Credit Bureau Dispute"
type input "P.O. Box 6497"
type input "Sioux Falls"
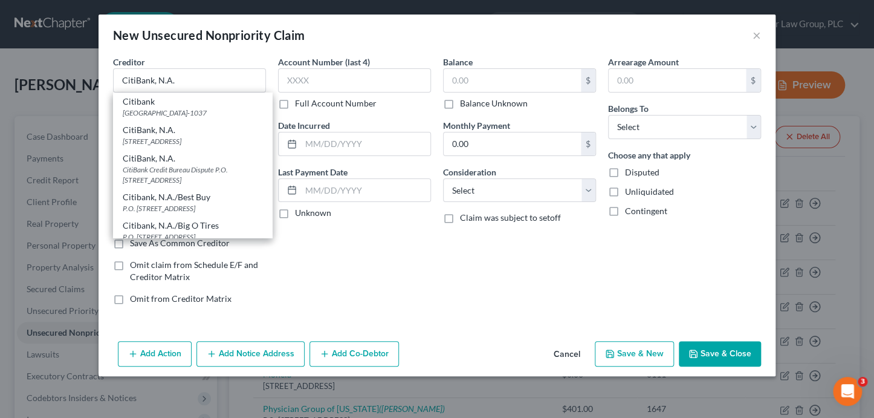
select select "43"
type input "57117"
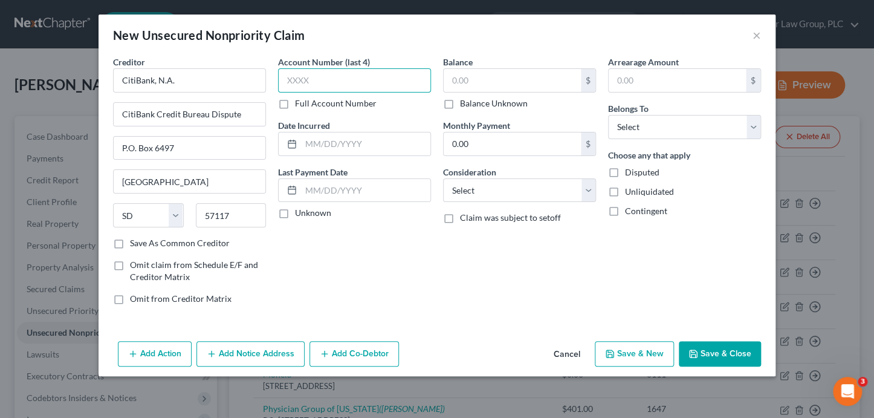
click at [334, 85] on input "text" at bounding box center [354, 80] width 153 height 24
type input "0959"
click at [472, 82] on input "text" at bounding box center [511, 80] width 137 height 23
type input "397.83"
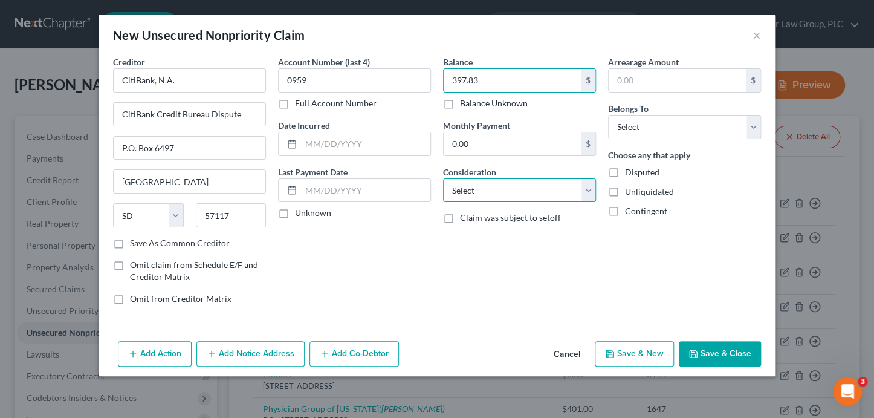
click at [467, 187] on select "Select Cable / Satellite Services Collection Agency Credit Card Debt Debt Couns…" at bounding box center [519, 190] width 153 height 24
select select "2"
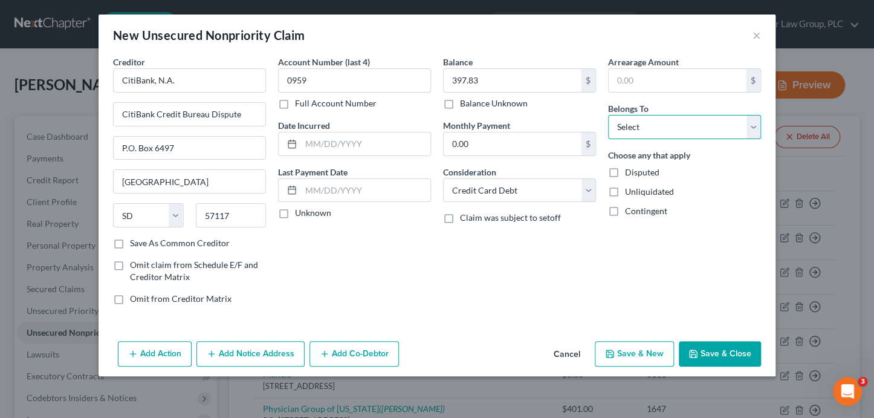
click at [654, 125] on select "Select Debtor 1 Only Debtor 2 Only Debtor 1 And Debtor 2 Only At Least One Of T…" at bounding box center [684, 127] width 153 height 24
select select "0"
click at [259, 353] on button "Add Notice Address" at bounding box center [250, 353] width 108 height 25
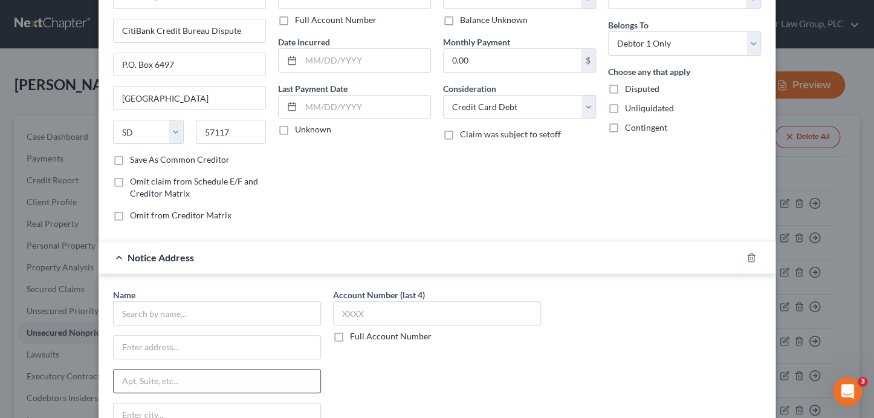
scroll to position [121, 0]
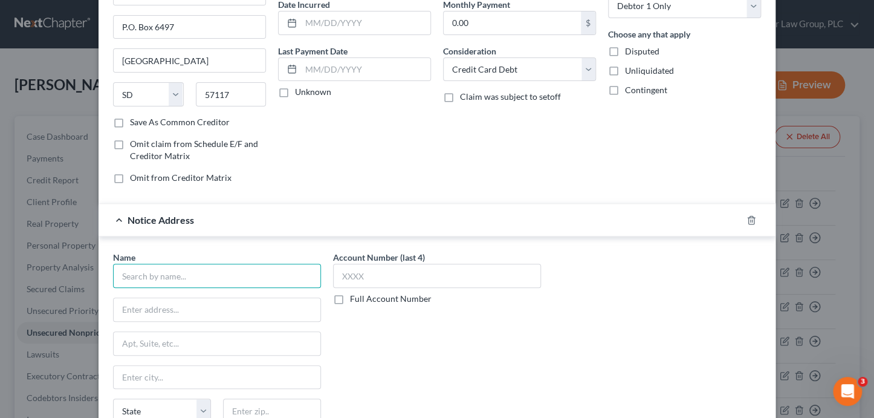
click at [225, 277] on input "text" at bounding box center [217, 275] width 208 height 24
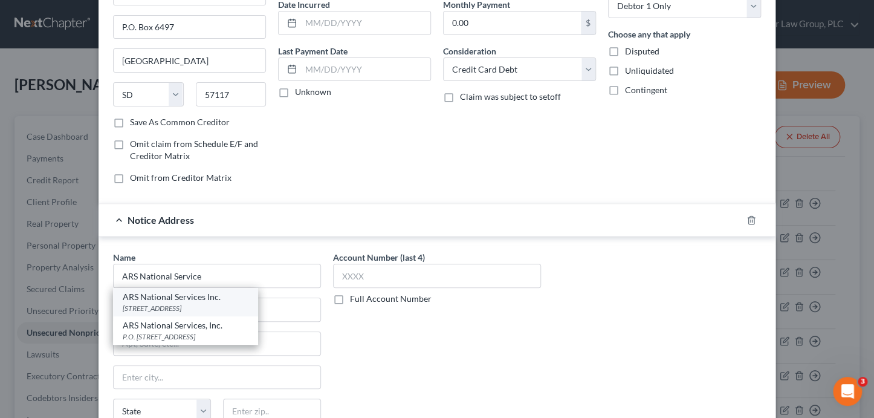
click at [219, 306] on div "PO Box 469046, Escondido, CA 92046" at bounding box center [186, 308] width 126 height 10
type input "ARS National Services Inc."
type input "PO Box 469046"
type input "Escondido"
select select "4"
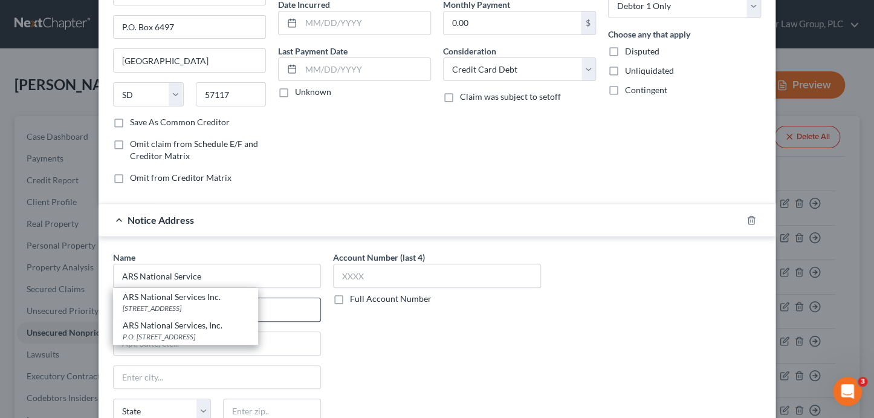
type input "92046"
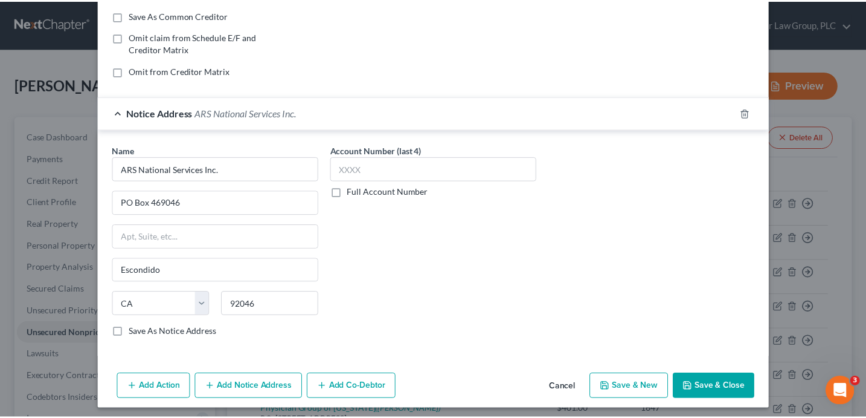
scroll to position [230, 0]
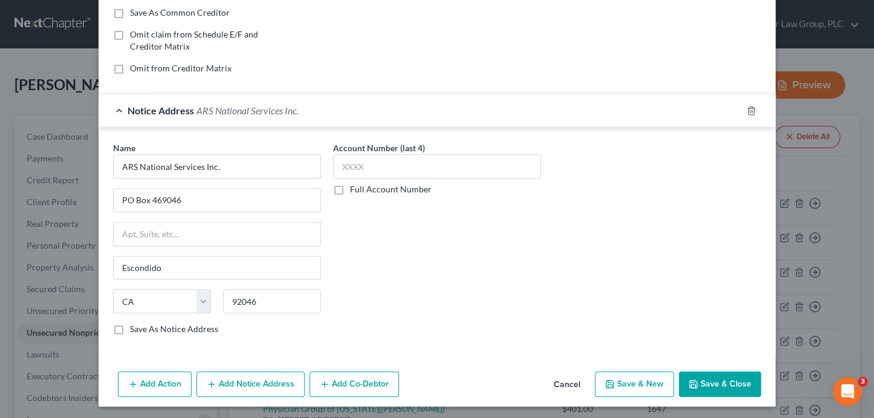
drag, startPoint x: 713, startPoint y: 385, endPoint x: 715, endPoint y: 379, distance: 6.3
click at [714, 385] on button "Save & Close" at bounding box center [720, 383] width 82 height 25
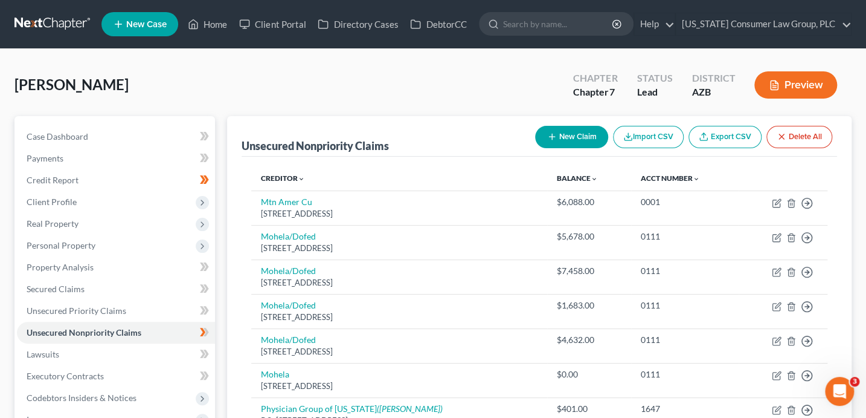
click at [568, 129] on button "New Claim" at bounding box center [571, 137] width 73 height 22
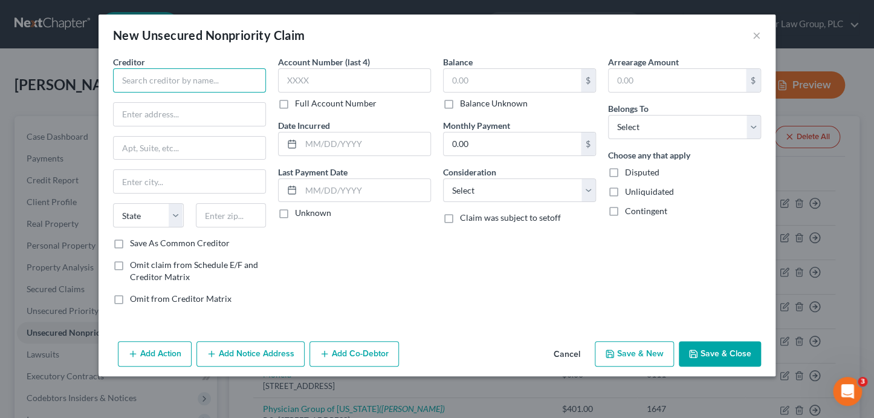
click at [211, 79] on input "text" at bounding box center [189, 80] width 153 height 24
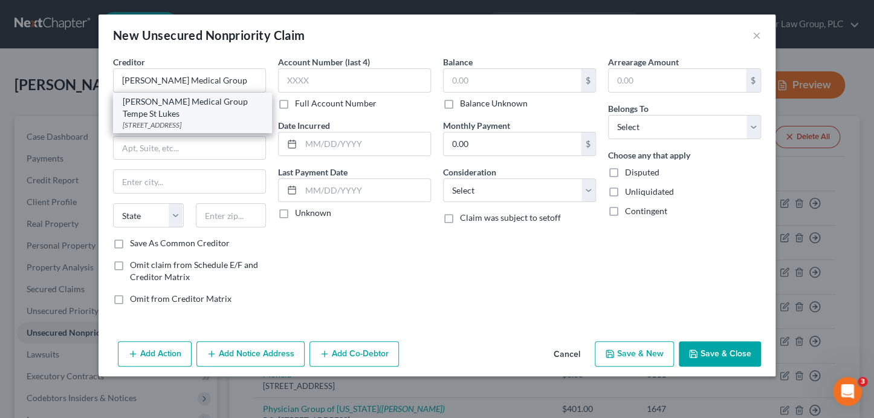
click at [197, 111] on div "Steward Medical Group Tempe St Lukes" at bounding box center [193, 107] width 140 height 24
type input "Steward Medical Group Tempe St Lukes"
type input "1500 S Mille Ave"
type input "Tempe"
select select "3"
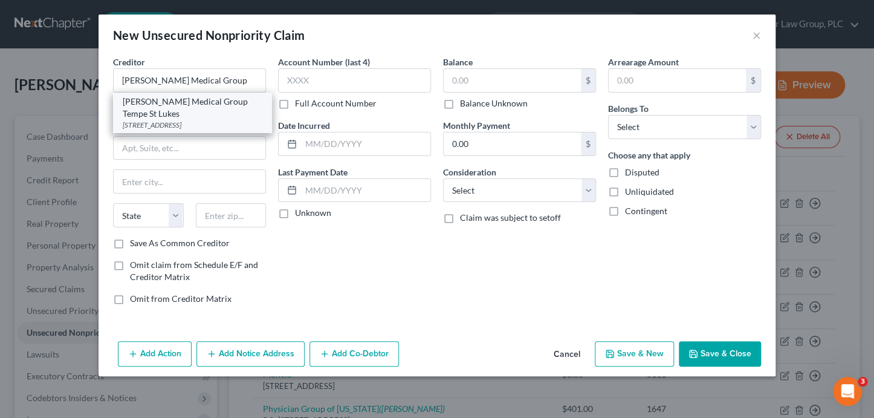
type input "85281"
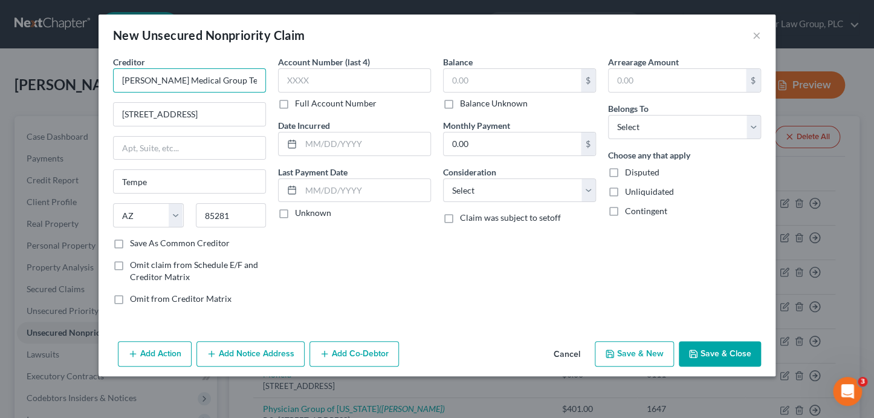
drag, startPoint x: 211, startPoint y: 79, endPoint x: 234, endPoint y: 95, distance: 28.2
click at [234, 95] on div "Creditor * Steward Medical Group Tempe St Lukes 1500 S Mille Ave Tempe State AL…" at bounding box center [189, 146] width 153 height 181
click at [396, 75] on input "text" at bounding box center [354, 80] width 153 height 24
type input "Steward Medical Group"
type input "9035"
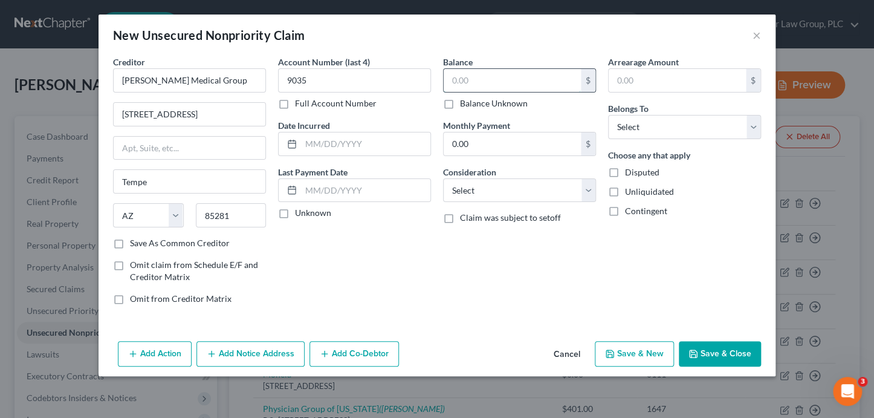
click at [500, 82] on input "text" at bounding box center [511, 80] width 137 height 23
type input "401"
click at [489, 201] on select "Select Cable / Satellite Services Collection Agency Credit Card Debt Debt Couns…" at bounding box center [519, 190] width 153 height 24
select select "9"
click at [646, 126] on select "Select Debtor 1 Only Debtor 2 Only Debtor 1 And Debtor 2 Only At Least One Of T…" at bounding box center [684, 127] width 153 height 24
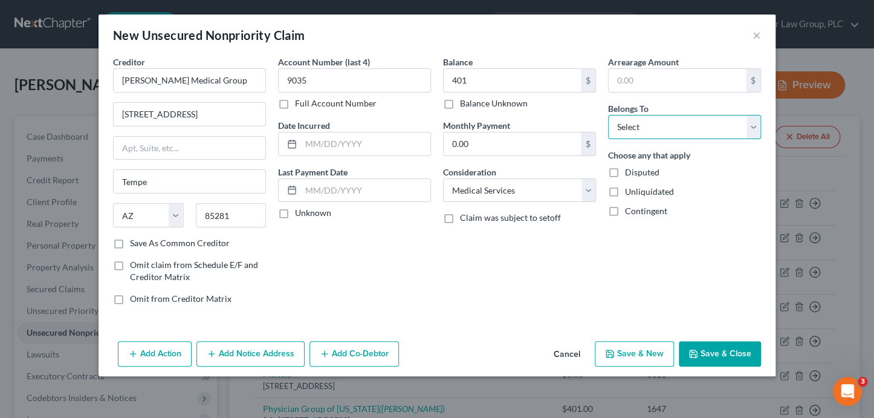
select select "0"
click at [723, 356] on button "Save & Close" at bounding box center [720, 353] width 82 height 25
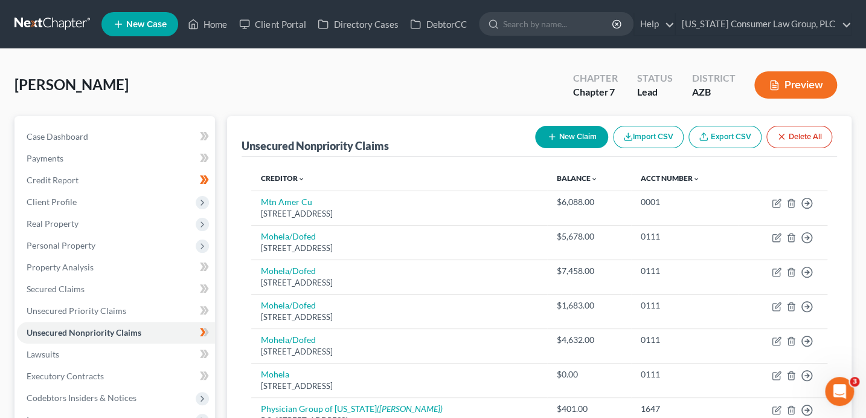
click at [595, 139] on button "New Claim" at bounding box center [571, 137] width 73 height 22
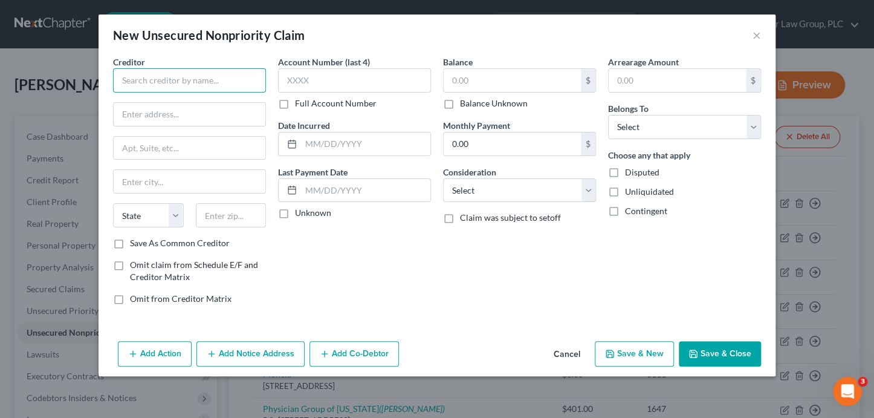
click at [198, 84] on input "text" at bounding box center [189, 80] width 153 height 24
type input "Vikor Scientific LLC"
type input "22 Westedge St., Suite 800"
type input "29403"
type input "Charleston"
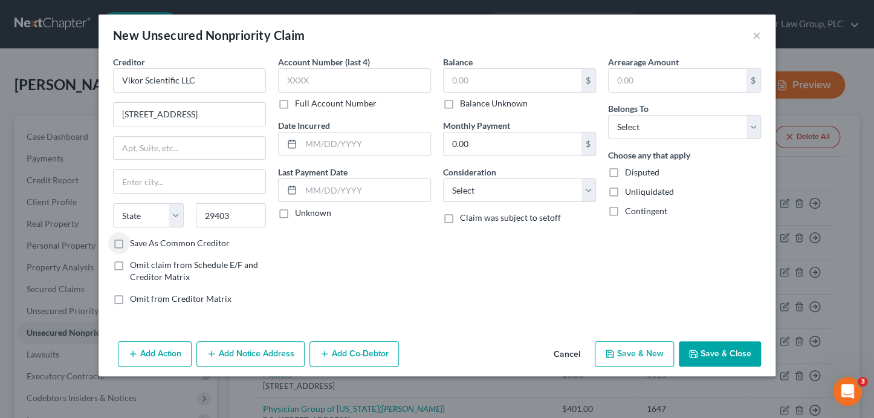
select select "42"
click at [135, 237] on input "Save As Common Creditor" at bounding box center [139, 241] width 8 height 8
checkbox input "true"
click at [371, 84] on input "text" at bounding box center [354, 80] width 153 height 24
type input "4866"
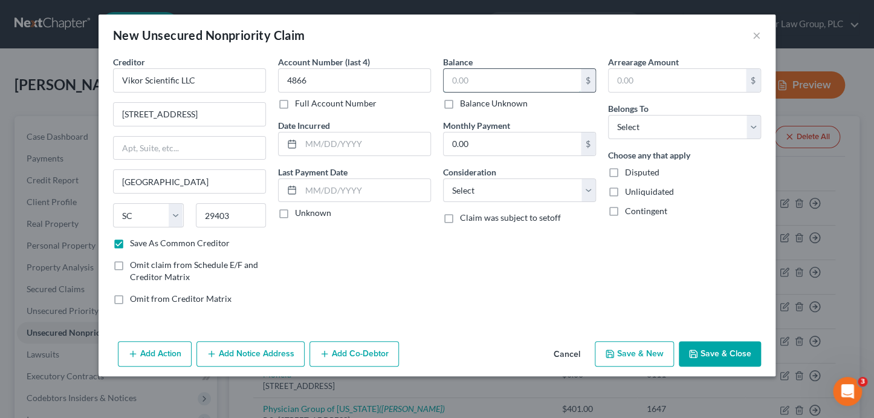
click at [513, 85] on input "text" at bounding box center [511, 80] width 137 height 23
type input "375"
click at [553, 199] on select "Select Cable / Satellite Services Collection Agency Credit Card Debt Debt Couns…" at bounding box center [519, 190] width 153 height 24
select select "9"
click at [645, 129] on select "Select Debtor 1 Only Debtor 2 Only Debtor 1 And Debtor 2 Only At Least One Of T…" at bounding box center [684, 127] width 153 height 24
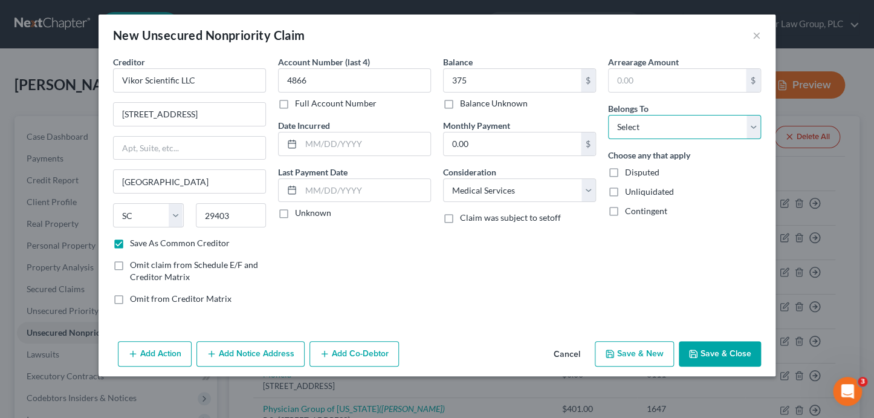
select select "0"
click at [659, 355] on button "Save & New" at bounding box center [634, 353] width 79 height 25
checkbox input "false"
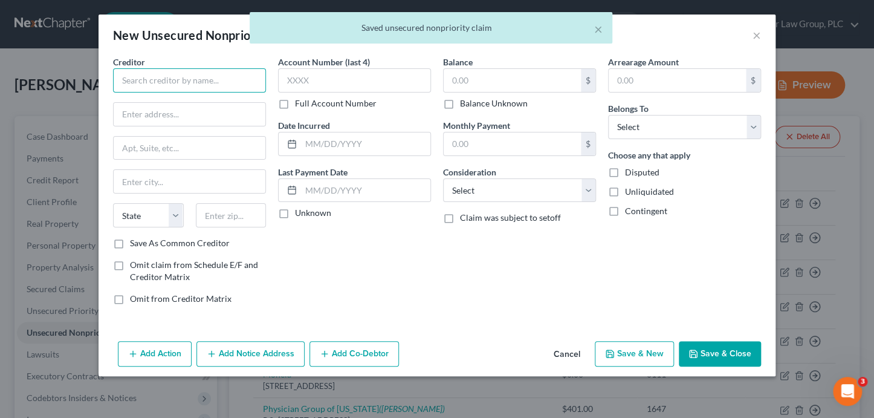
click at [161, 83] on input "text" at bounding box center [189, 80] width 153 height 24
click at [759, 34] on div "× Saved unsecured nonpriority claim" at bounding box center [431, 30] width 874 height 37
click at [757, 36] on div "× Saved unsecured nonpriority claim" at bounding box center [431, 30] width 874 height 37
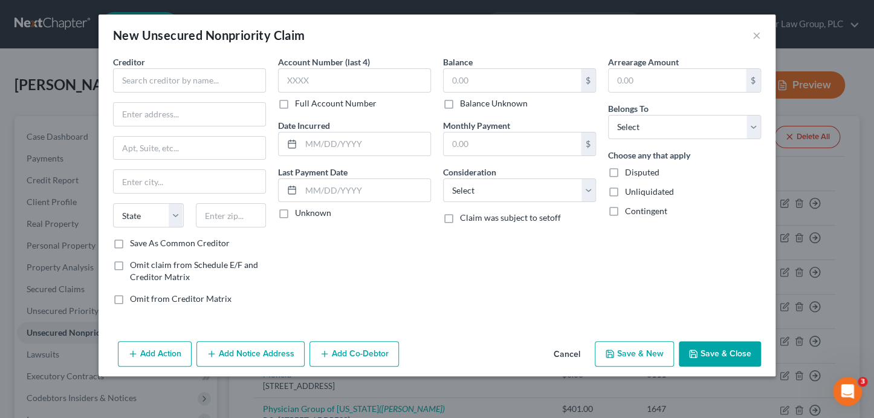
click at [561, 354] on button "Cancel" at bounding box center [567, 354] width 46 height 24
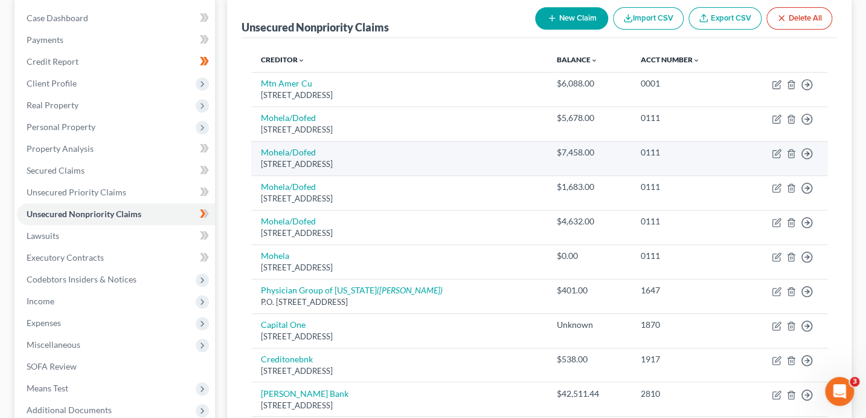
scroll to position [109, 0]
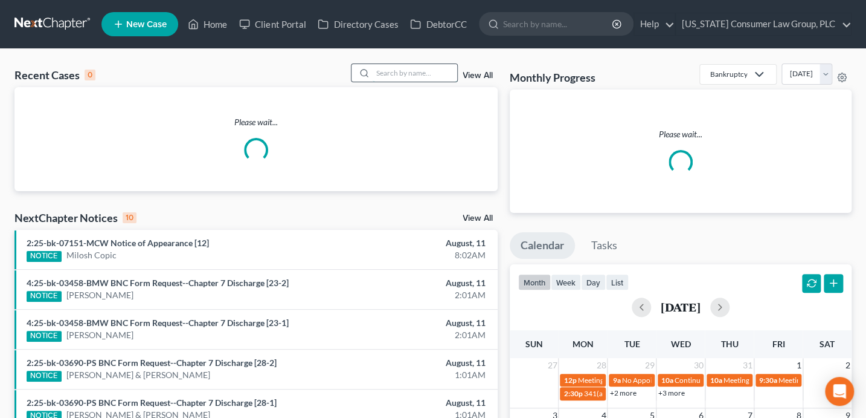
click at [448, 76] on input "search" at bounding box center [415, 73] width 85 height 18
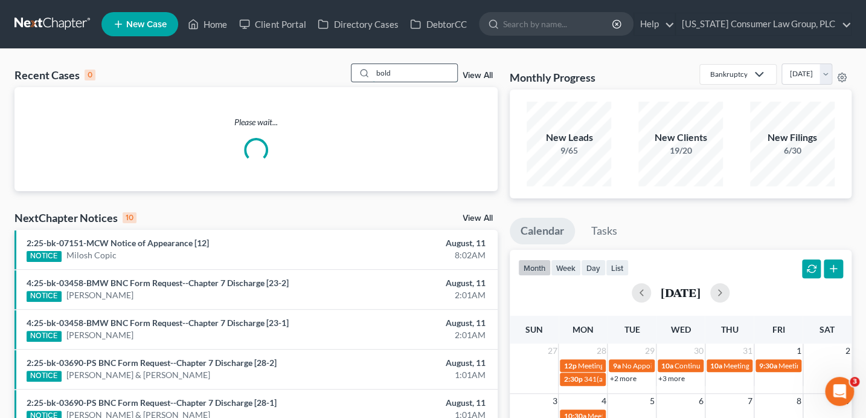
type input "bold"
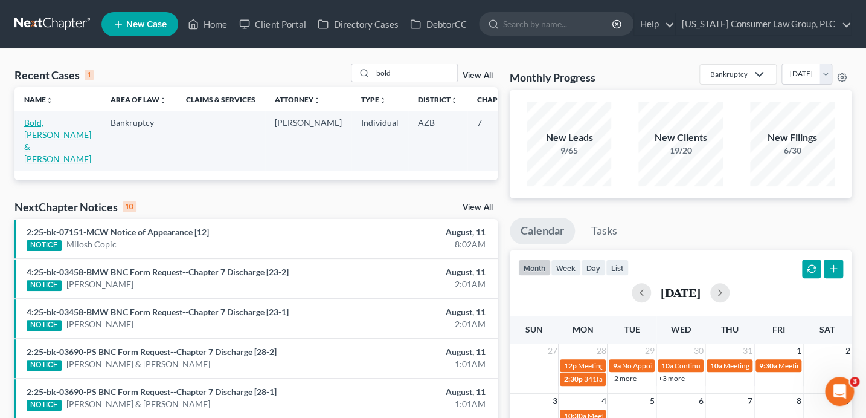
click at [44, 138] on link "Bold, [PERSON_NAME] & [PERSON_NAME]" at bounding box center [57, 140] width 67 height 47
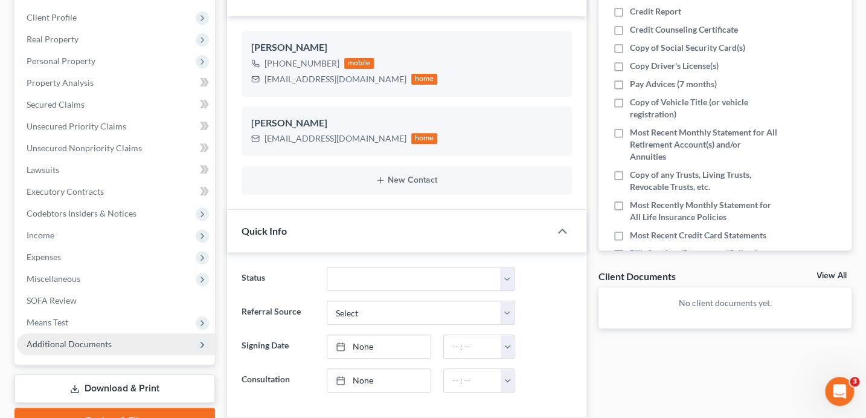
scroll to position [185, 0]
click at [105, 347] on span "Additional Documents" at bounding box center [116, 343] width 198 height 22
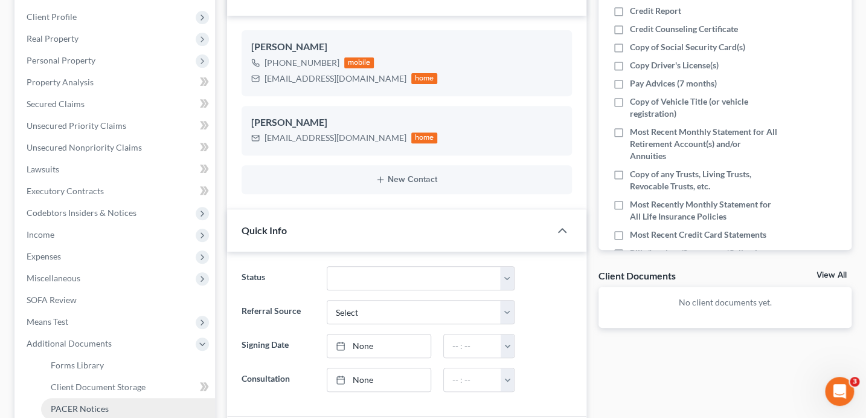
click at [103, 403] on span "PACER Notices" at bounding box center [80, 408] width 58 height 10
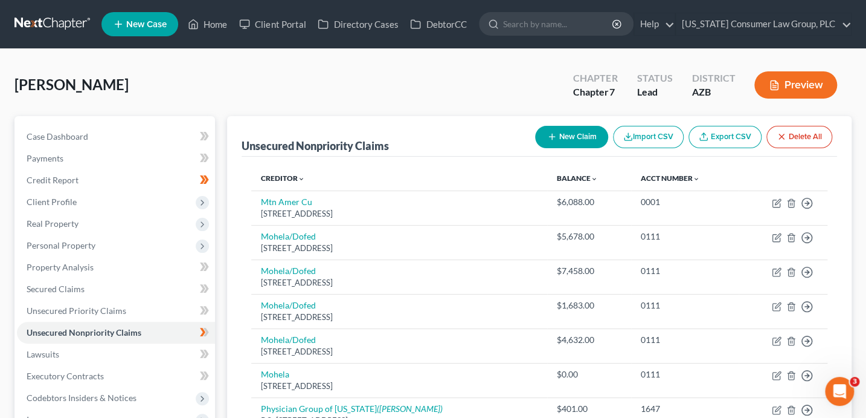
click at [558, 137] on button "New Claim" at bounding box center [571, 137] width 73 height 22
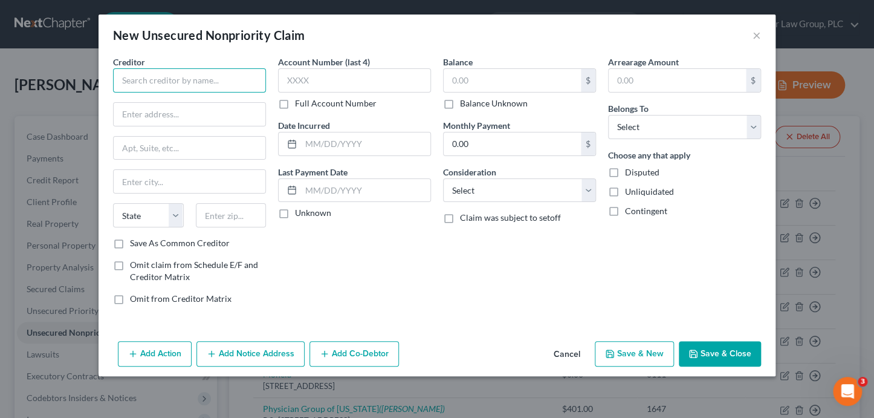
drag, startPoint x: 241, startPoint y: 79, endPoint x: 239, endPoint y: 65, distance: 13.4
click at [240, 77] on input "text" at bounding box center [189, 80] width 153 height 24
type input "MrDrNow"
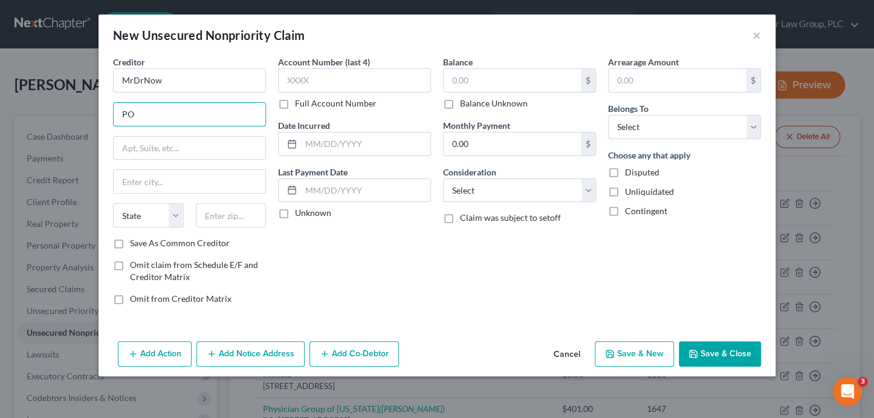
type input "P"
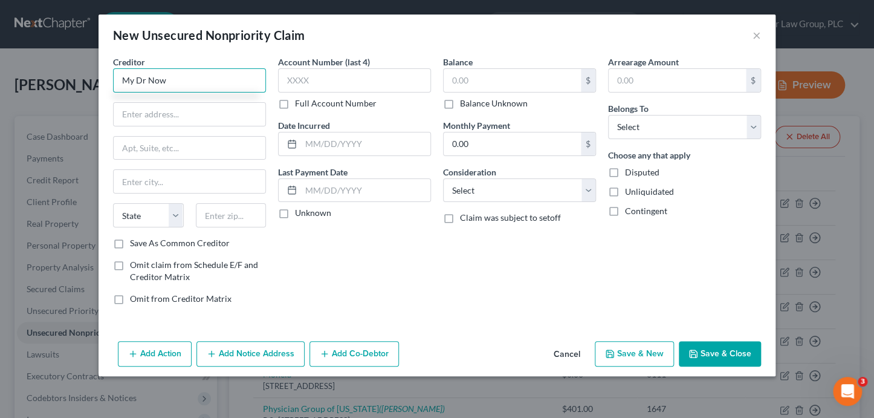
type input "My Dr Now"
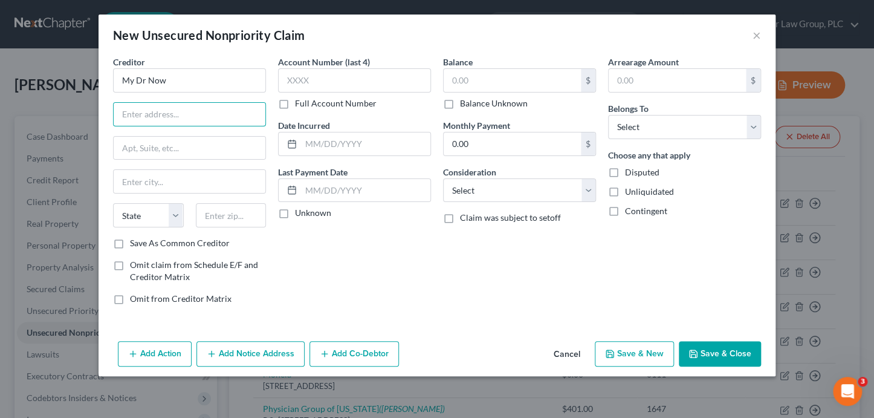
type input "P"
type input "261 N. Roosevelt Ave."
type input "85226"
type input "Chandler"
select select "3"
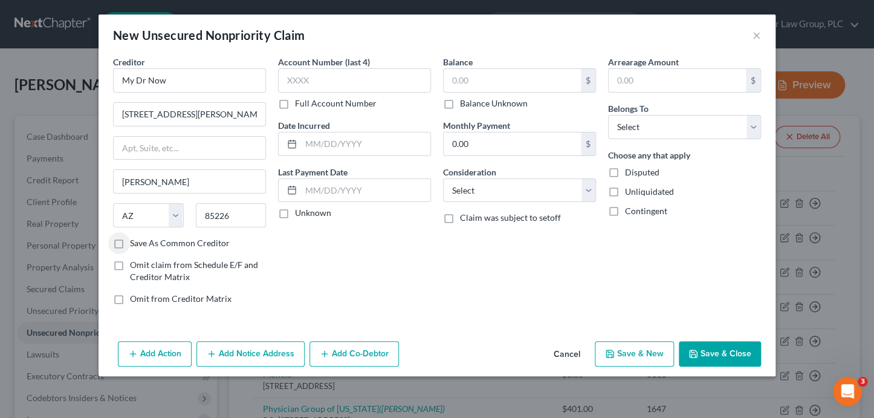
click at [135, 237] on input "Save As Common Creditor" at bounding box center [139, 241] width 8 height 8
checkbox input "true"
click at [517, 79] on input "text" at bounding box center [511, 80] width 137 height 23
type input "172.63"
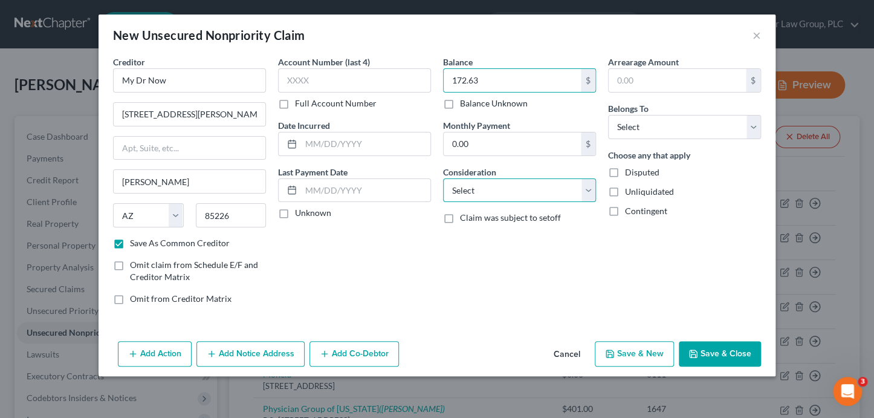
click at [495, 183] on select "Select Cable / Satellite Services Collection Agency Credit Card Debt Debt Couns…" at bounding box center [519, 190] width 153 height 24
select select "9"
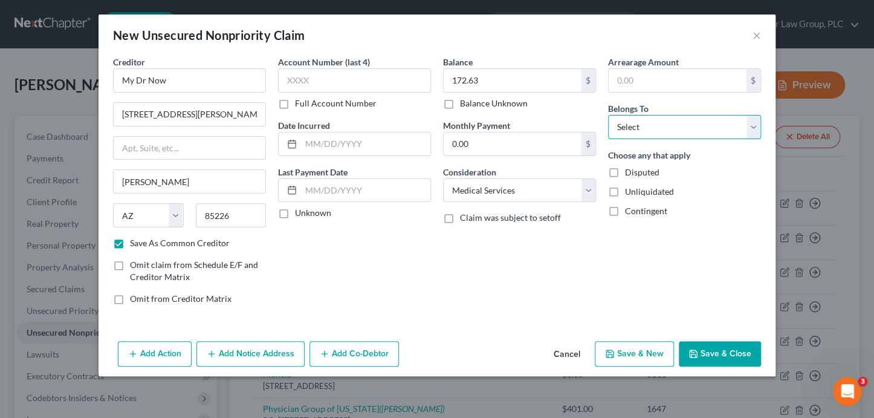
click at [656, 124] on select "Select Debtor 1 Only Debtor 2 Only Debtor 1 And Debtor 2 Only At Least One Of T…" at bounding box center [684, 127] width 153 height 24
click at [651, 124] on select "Select Debtor 1 Only Debtor 2 Only Debtor 1 And Debtor 2 Only At Least One Of T…" at bounding box center [684, 127] width 153 height 24
select select "0"
click at [740, 358] on button "Save & Close" at bounding box center [720, 353] width 82 height 25
checkbox input "false"
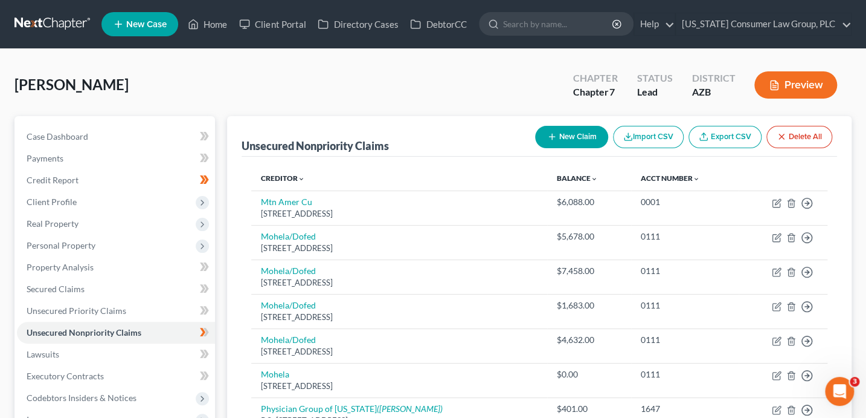
click at [552, 138] on icon "button" at bounding box center [552, 137] width 10 height 10
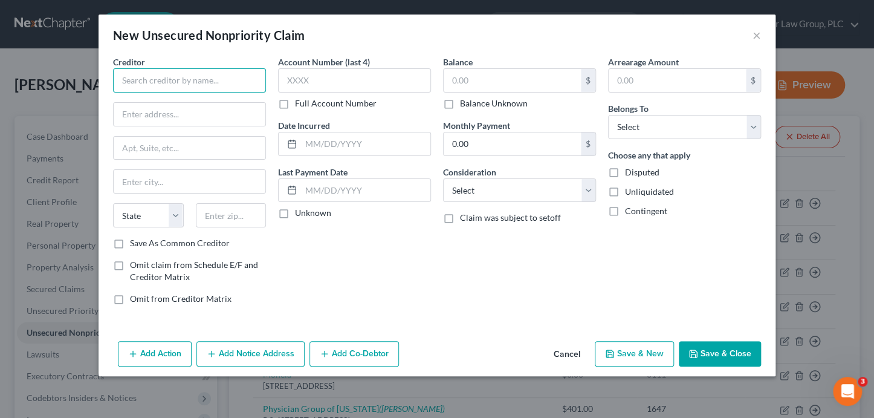
click at [204, 80] on input "text" at bounding box center [189, 80] width 153 height 24
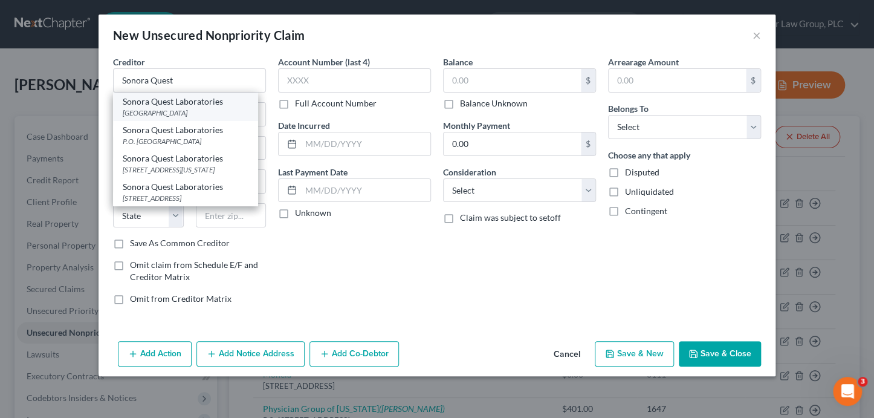
click at [210, 115] on div "PO Box 36020, Phoenix, AZ 85067" at bounding box center [186, 113] width 126 height 10
type input "Sonora Quest Laboratories"
type input "PO Box 36020"
type input "Phoenix"
select select "3"
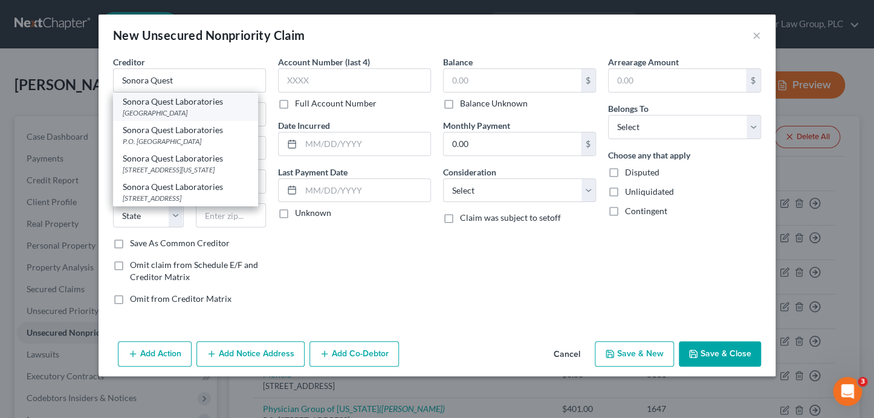
type input "85067"
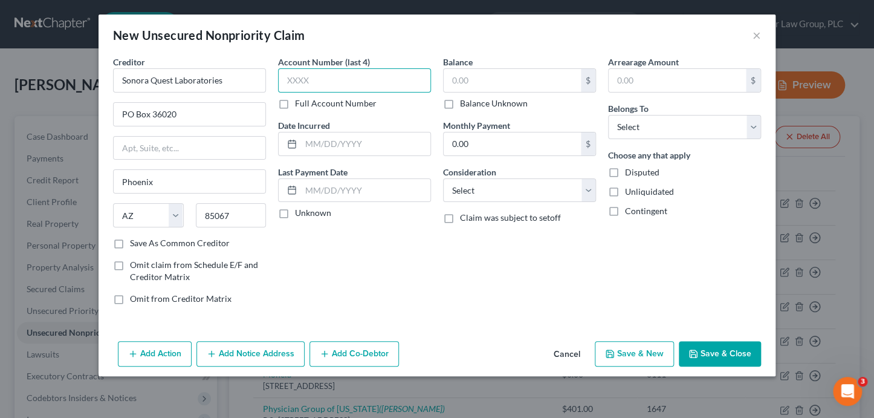
click at [395, 75] on input "text" at bounding box center [354, 80] width 153 height 24
type input "6425"
click at [532, 69] on input "text" at bounding box center [511, 80] width 137 height 23
type input "366.69"
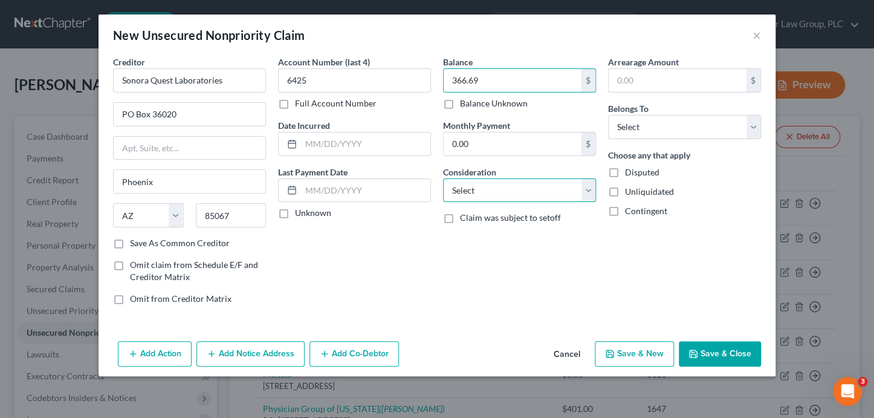
click at [537, 198] on select "Select Cable / Satellite Services Collection Agency Credit Card Debt Debt Couns…" at bounding box center [519, 190] width 153 height 24
select select "9"
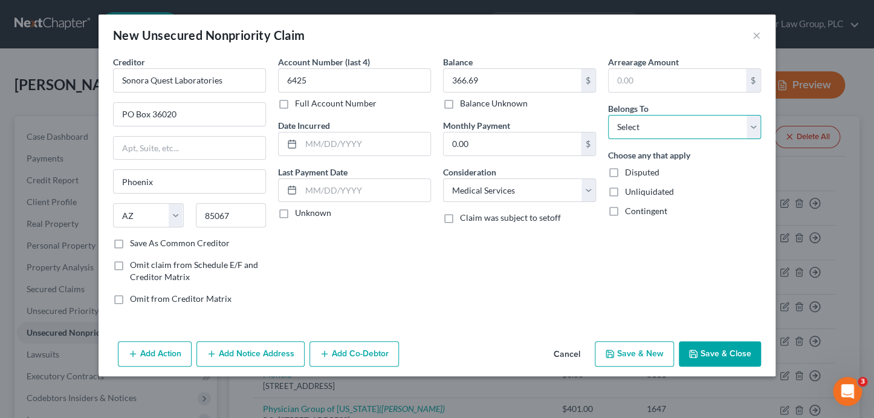
click at [653, 120] on select "Select Debtor 1 Only Debtor 2 Only Debtor 1 And Debtor 2 Only At Least One Of T…" at bounding box center [684, 127] width 153 height 24
select select "0"
click at [276, 356] on button "Add Notice Address" at bounding box center [250, 353] width 108 height 25
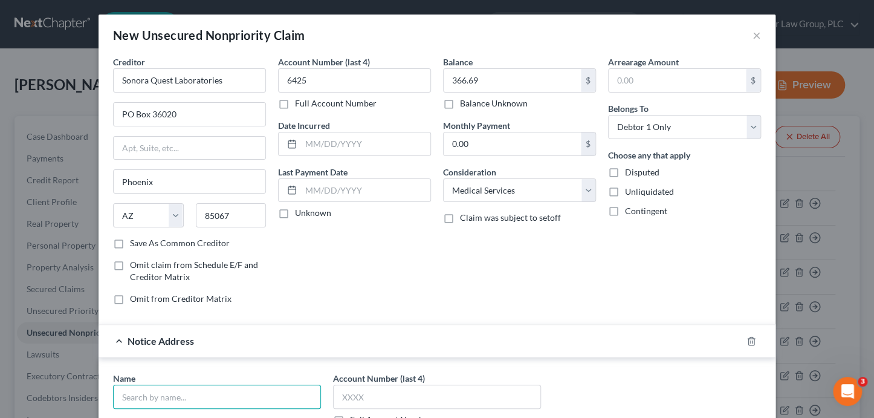
click at [242, 389] on input "text" at bounding box center [217, 396] width 208 height 24
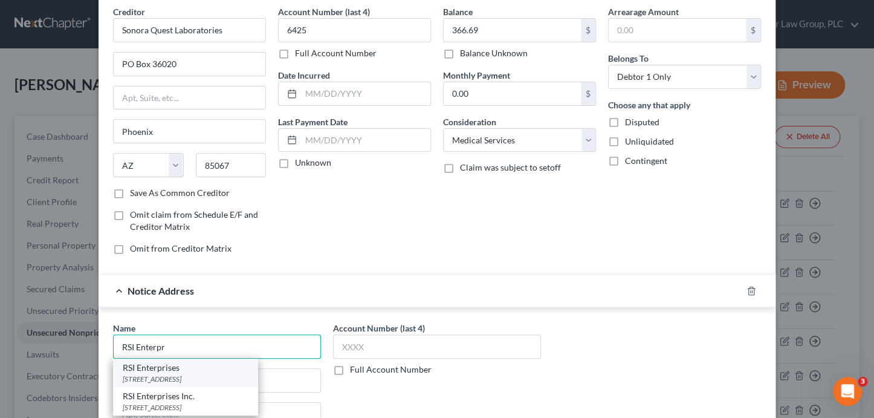
scroll to position [51, 0]
drag, startPoint x: 236, startPoint y: 398, endPoint x: 407, endPoint y: 393, distance: 171.7
click at [236, 398] on div "RSI Enterprises Inc." at bounding box center [186, 395] width 126 height 12
type input "RSI Enterprises Inc."
type input "PO Box 16190"
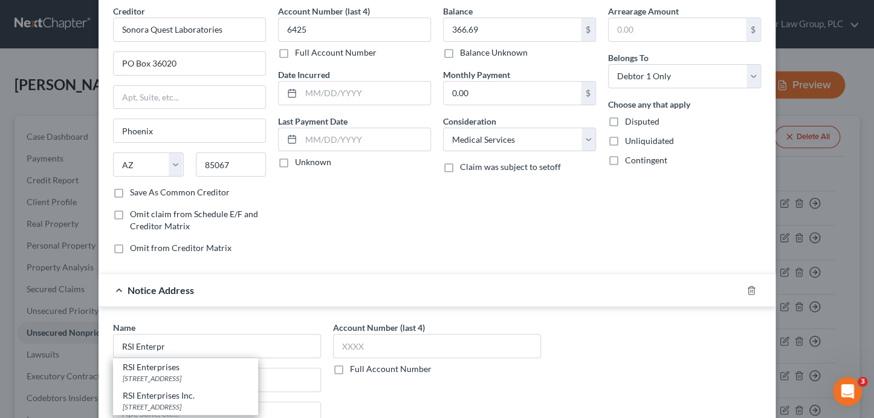
type input "Phoenix"
select select "3"
type input "85011"
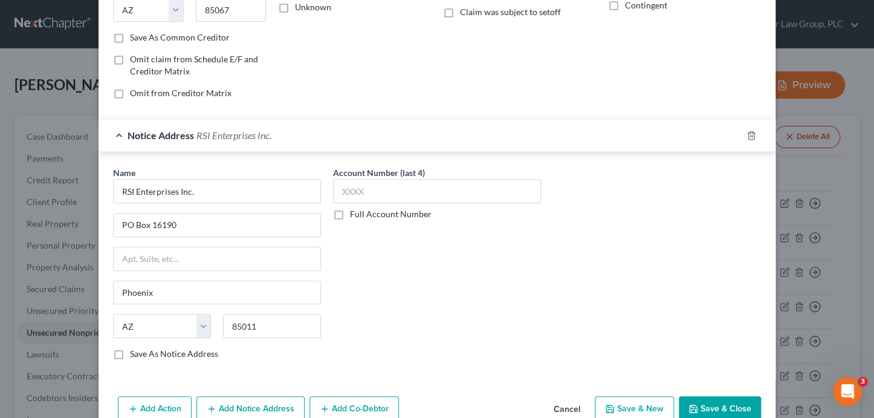
scroll to position [230, 0]
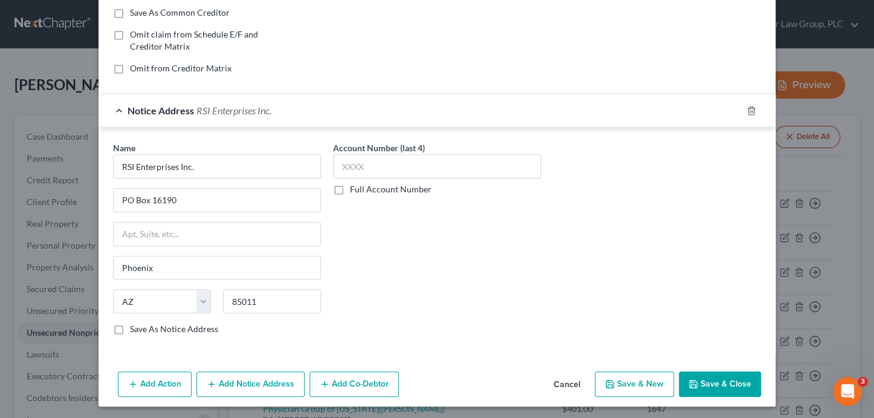
click at [645, 382] on button "Save & New" at bounding box center [634, 383] width 79 height 25
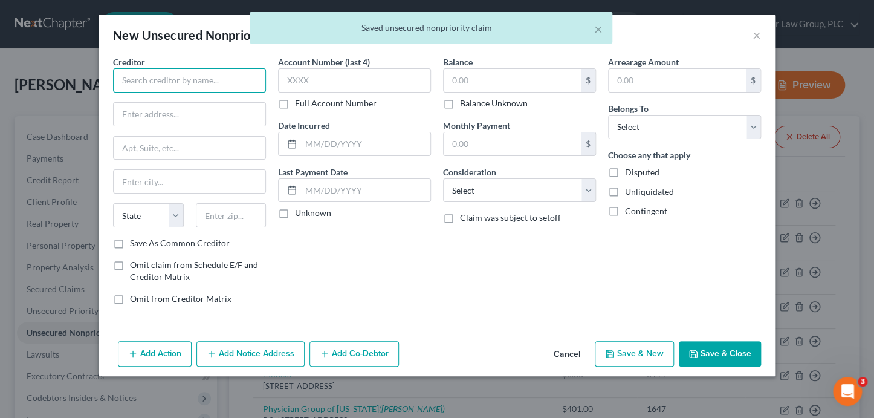
click at [202, 83] on input "text" at bounding box center [189, 80] width 153 height 24
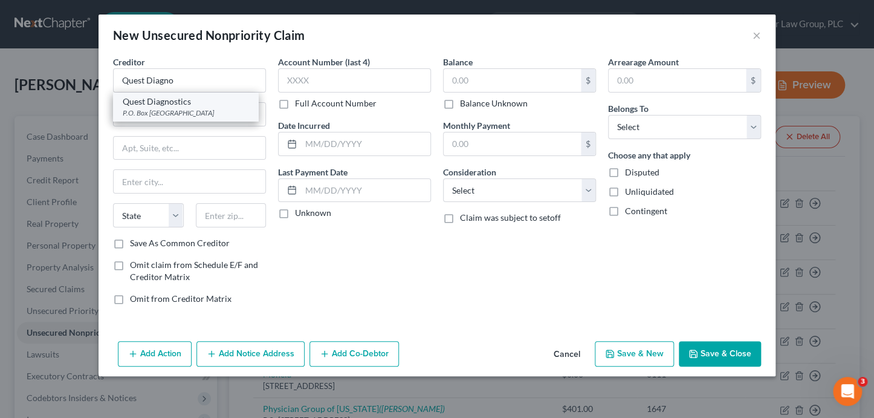
click at [205, 103] on div "Quest Diagnostics" at bounding box center [186, 101] width 126 height 12
type input "Quest Diagnostics"
type input "P.O. Box 740987"
type input "Cincinnati"
select select "36"
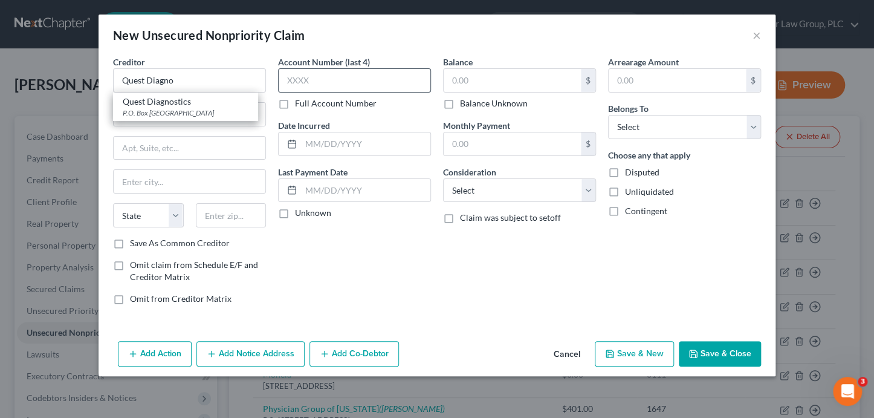
type input "45274"
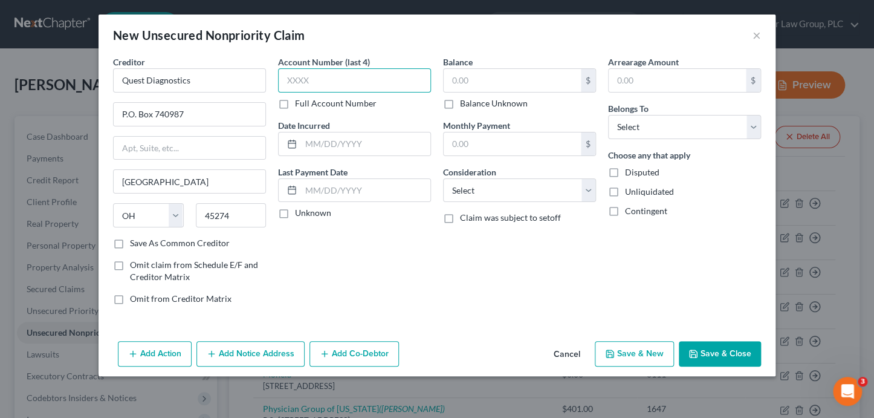
click at [359, 79] on input "text" at bounding box center [354, 80] width 153 height 24
type input "6851"
click at [528, 85] on input "text" at bounding box center [511, 80] width 137 height 23
type input "15"
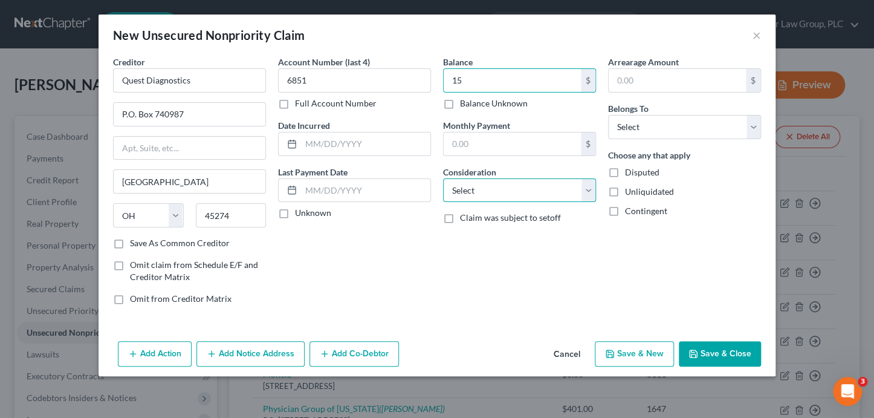
click at [520, 184] on select "Select Cable / Satellite Services Collection Agency Credit Card Debt Debt Couns…" at bounding box center [519, 190] width 153 height 24
select select "9"
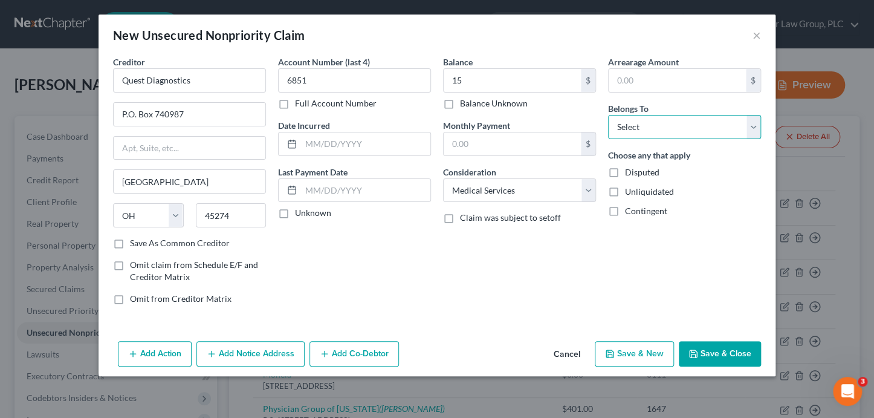
click at [676, 124] on select "Select Debtor 1 Only Debtor 2 Only Debtor 1 And Debtor 2 Only At Least One Of T…" at bounding box center [684, 127] width 153 height 24
select select "0"
click at [245, 350] on button "Add Notice Address" at bounding box center [250, 353] width 108 height 25
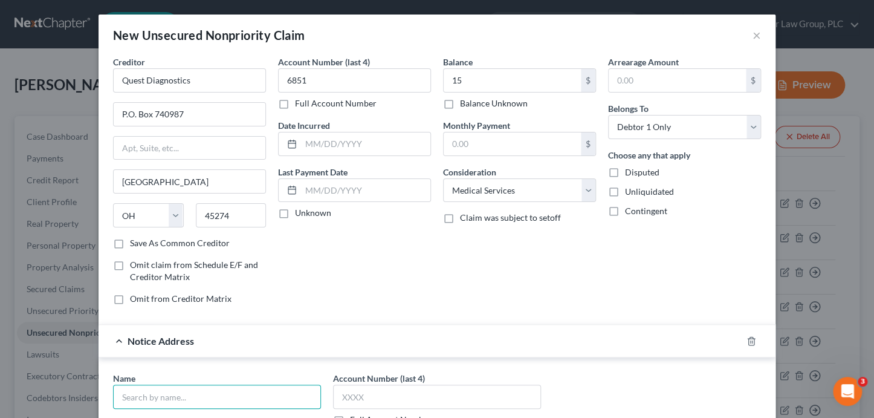
drag, startPoint x: 226, startPoint y: 390, endPoint x: 215, endPoint y: 371, distance: 22.2
click at [226, 391] on input "text" at bounding box center [217, 396] width 208 height 24
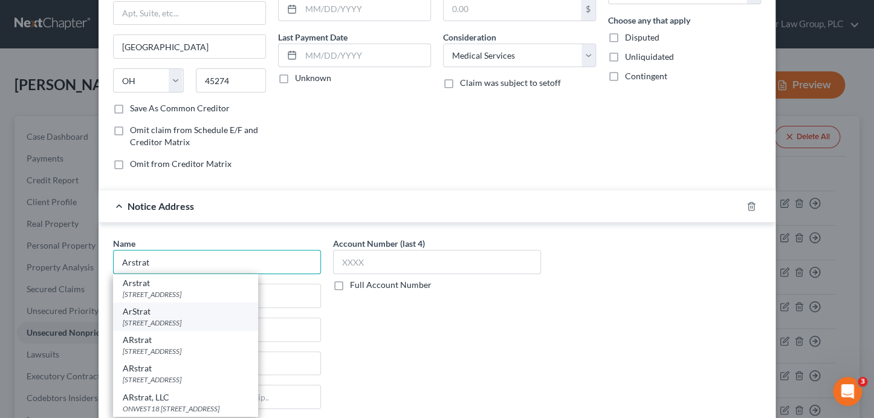
scroll to position [145, 0]
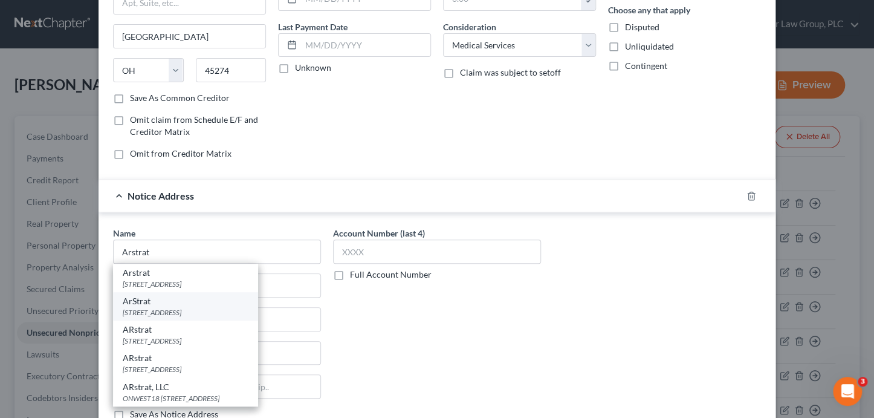
click at [228, 360] on div "ARstrat" at bounding box center [186, 358] width 126 height 12
type input "ARstrat"
type input "14141 Southwest Freeway, Suite 300"
type input "Sugar Land"
select select "45"
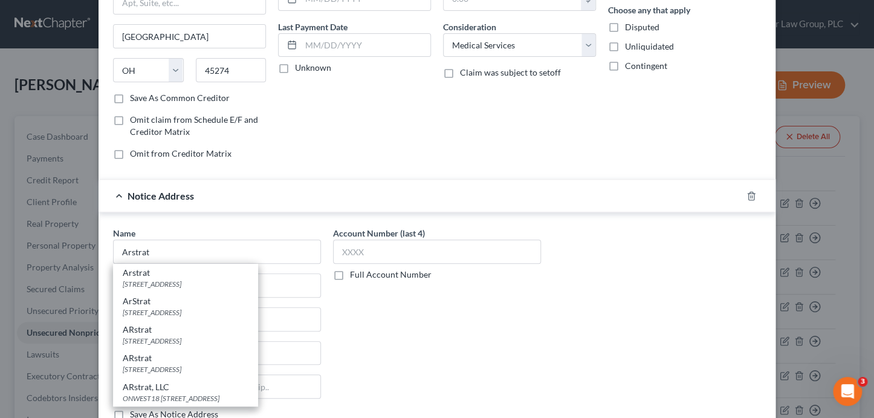
type input "77478"
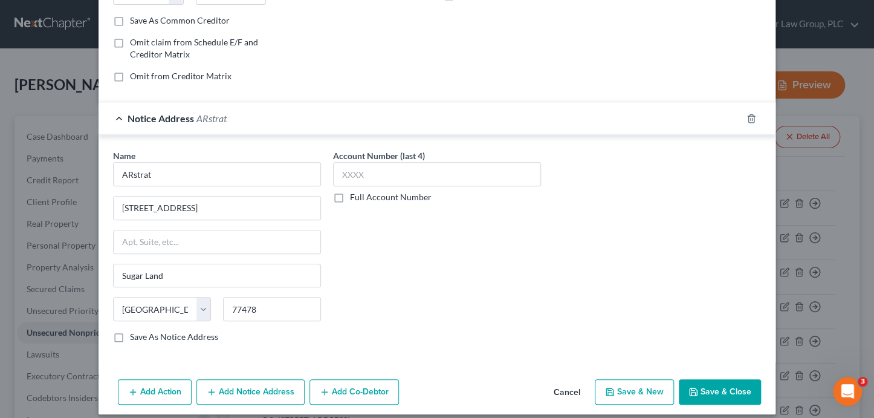
scroll to position [230, 0]
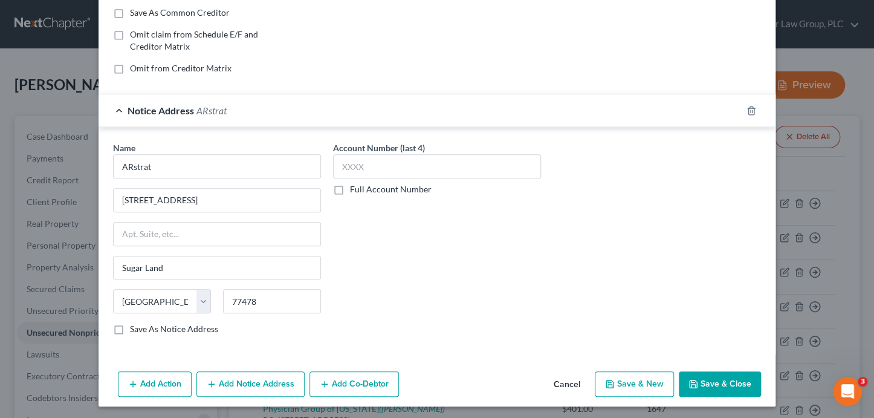
click at [628, 384] on button "Save & New" at bounding box center [634, 383] width 79 height 25
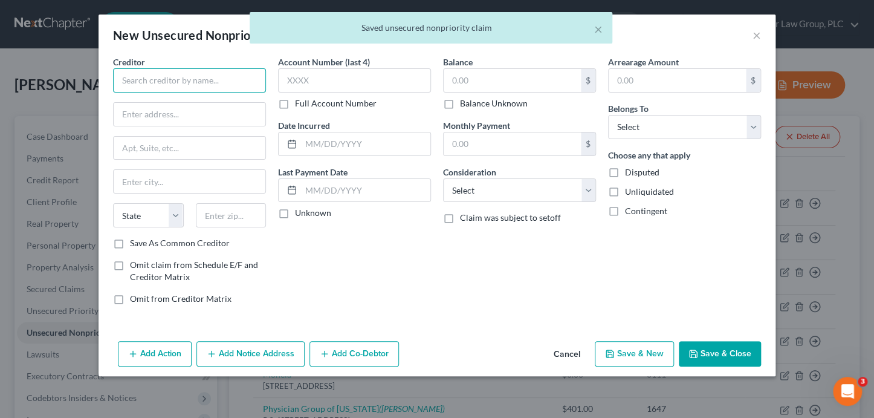
click at [199, 79] on input "text" at bounding box center [189, 80] width 153 height 24
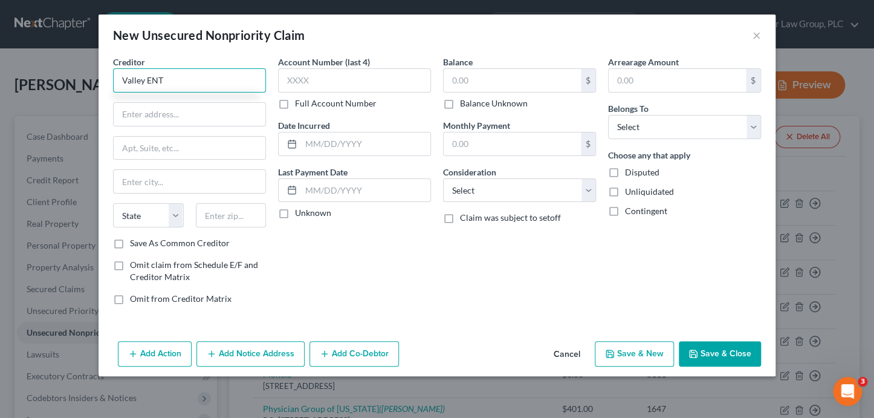
type input "Valley ENT"
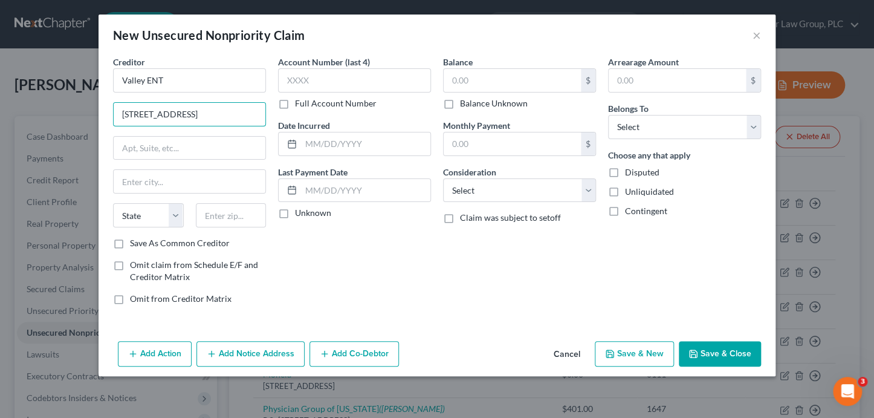
type input "9097 E. Desert Cove Ave., Suite 200"
type input "85260"
type input "Scottsdale"
select select "3"
click at [135, 237] on input "Save As Common Creditor" at bounding box center [139, 241] width 8 height 8
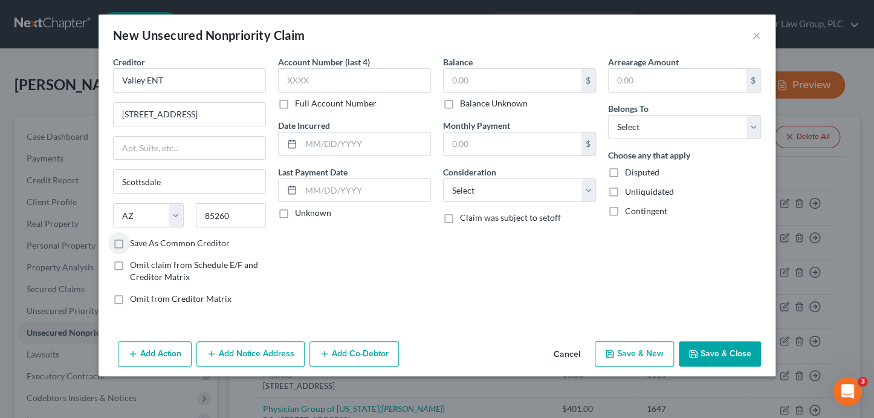
checkbox input "true"
click at [356, 74] on input "text" at bounding box center [354, 80] width 153 height 24
type input "7550"
click at [548, 83] on input "text" at bounding box center [511, 80] width 137 height 23
type input "35.53"
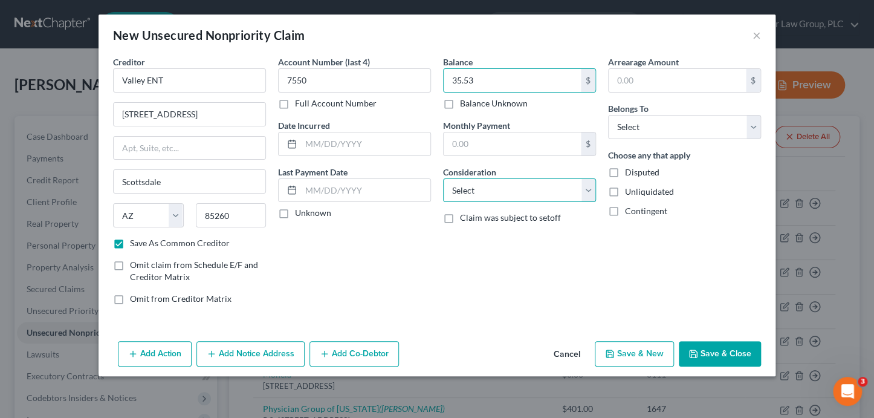
click at [498, 189] on select "Select Cable / Satellite Services Collection Agency Credit Card Debt Debt Couns…" at bounding box center [519, 190] width 153 height 24
select select "9"
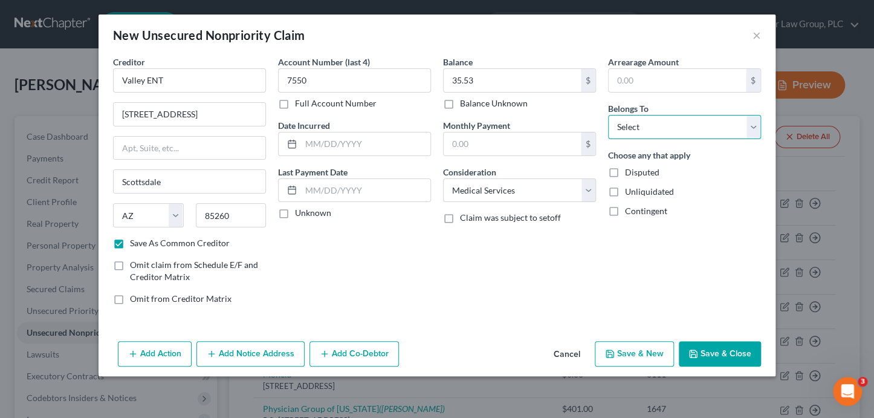
click at [631, 130] on select "Select Debtor 1 Only Debtor 2 Only Debtor 1 And Debtor 2 Only At Least One Of T…" at bounding box center [684, 127] width 153 height 24
select select "0"
click at [631, 355] on button "Save & New" at bounding box center [634, 353] width 79 height 25
checkbox input "false"
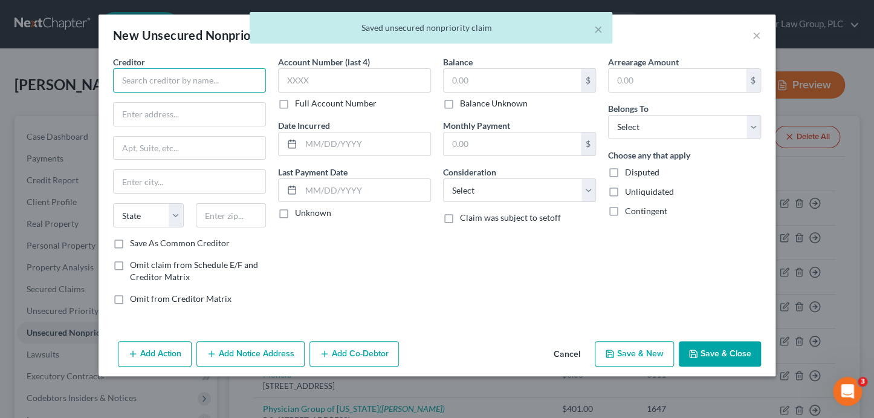
drag, startPoint x: 185, startPoint y: 76, endPoint x: 184, endPoint y: 65, distance: 11.5
click at [185, 76] on input "text" at bounding box center [189, 80] width 153 height 24
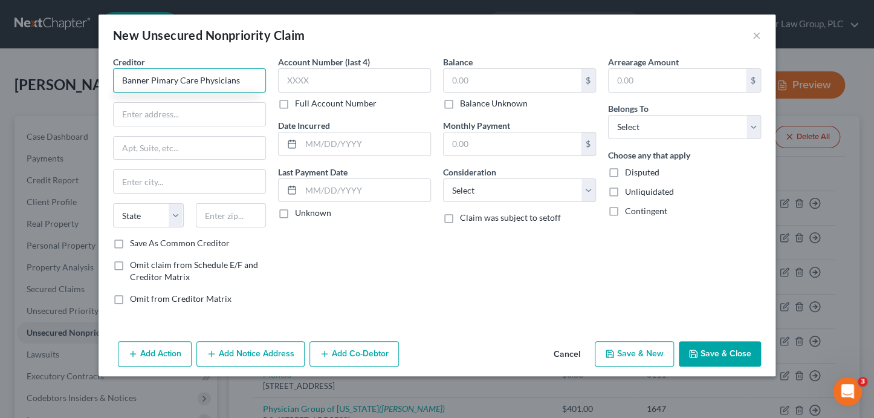
click at [153, 82] on input "Banner Pimary Care Physicians" at bounding box center [189, 80] width 153 height 24
type input "Banner Primary Care Physicians"
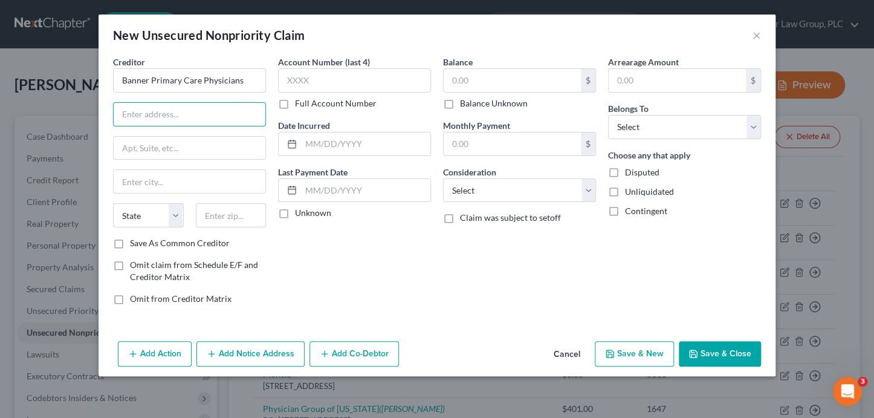
drag, startPoint x: 166, startPoint y: 105, endPoint x: 172, endPoint y: 98, distance: 9.4
click at [168, 103] on input "text" at bounding box center [190, 114] width 152 height 23
type input "1400 S. Dobson Road"
drag, startPoint x: 230, startPoint y: 215, endPoint x: 245, endPoint y: 205, distance: 17.9
click at [236, 211] on input "text" at bounding box center [231, 215] width 71 height 24
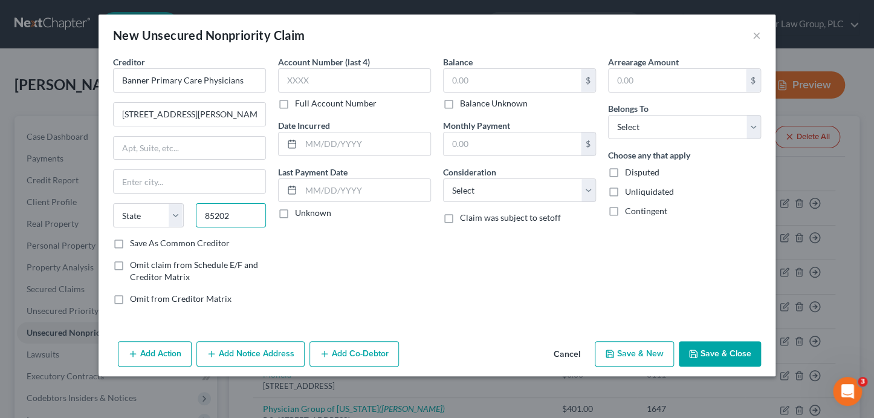
type input "85202"
click at [135, 237] on input "Save As Common Creditor" at bounding box center [139, 241] width 8 height 8
checkbox input "true"
type input "Mesa"
select select "3"
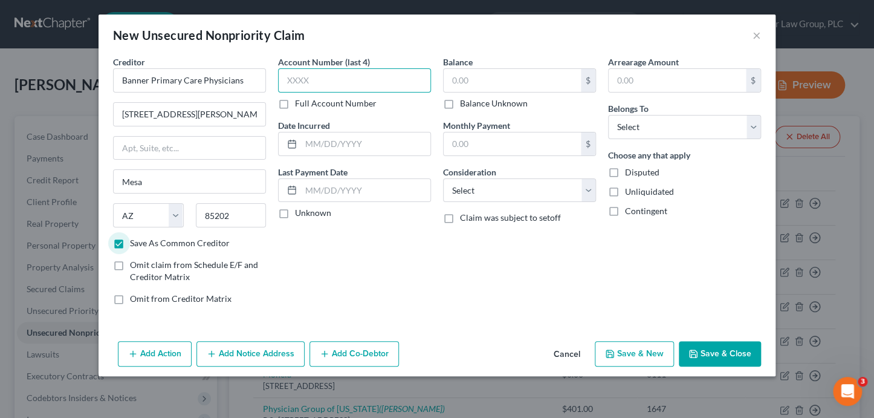
click at [382, 79] on input "text" at bounding box center [354, 80] width 153 height 24
click at [462, 79] on input "text" at bounding box center [511, 80] width 137 height 23
type input "216.39"
click at [259, 81] on input "Banner Primary Care Physicians" at bounding box center [189, 80] width 153 height 24
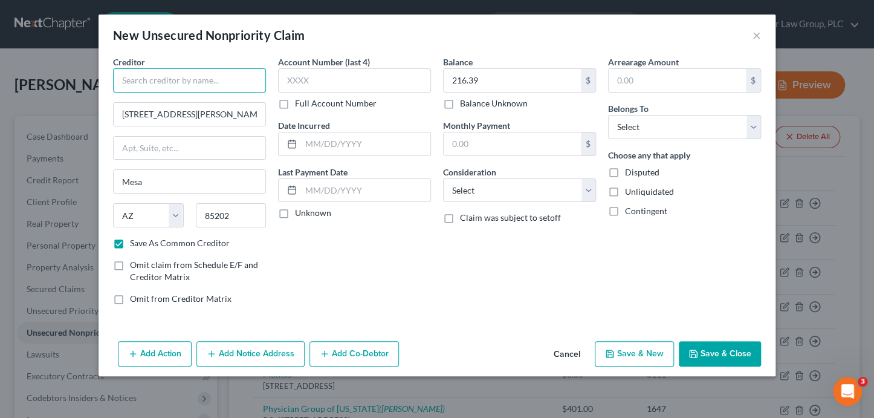
paste input "Banner Primary Care Physicians"
type input "Banner Primary Care Physicians"
click at [466, 83] on input "216.39" at bounding box center [511, 80] width 137 height 23
type input "166.39"
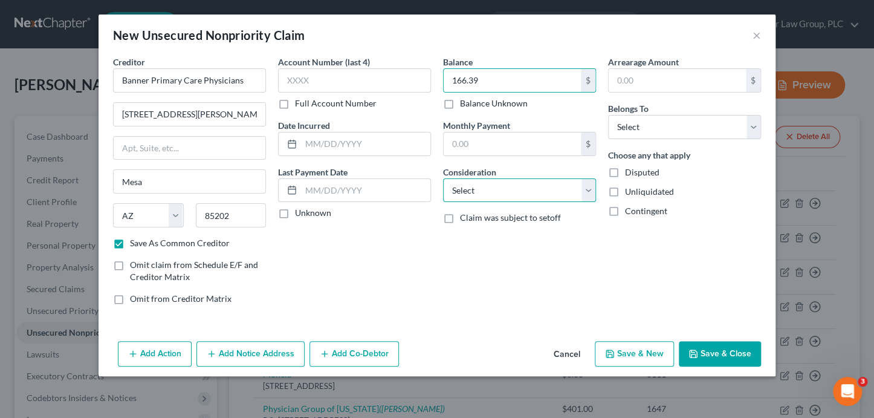
click at [486, 195] on select "Select Cable / Satellite Services Collection Agency Credit Card Debt Debt Couns…" at bounding box center [519, 190] width 153 height 24
select select "9"
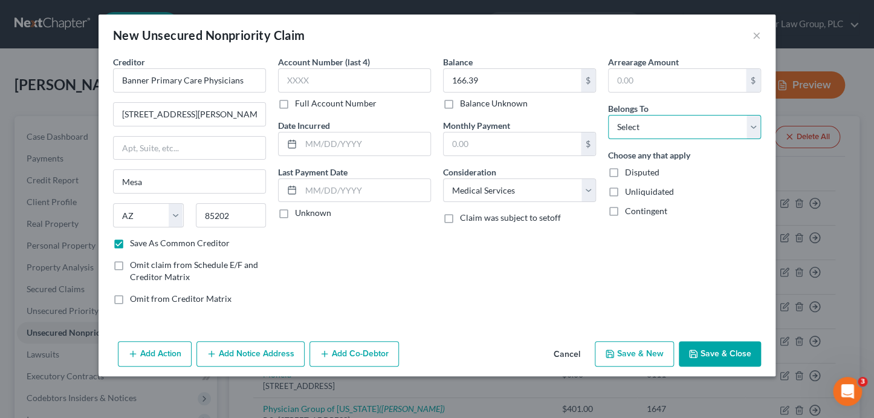
click at [639, 127] on select "Select Debtor 1 Only Debtor 2 Only Debtor 1 And Debtor 2 Only At Least One Of T…" at bounding box center [684, 127] width 153 height 24
select select "0"
click at [264, 358] on button "Add Notice Address" at bounding box center [250, 353] width 108 height 25
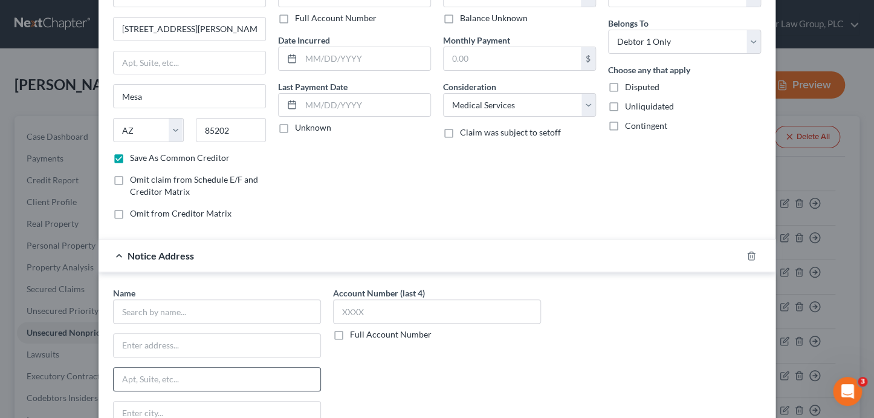
scroll to position [124, 0]
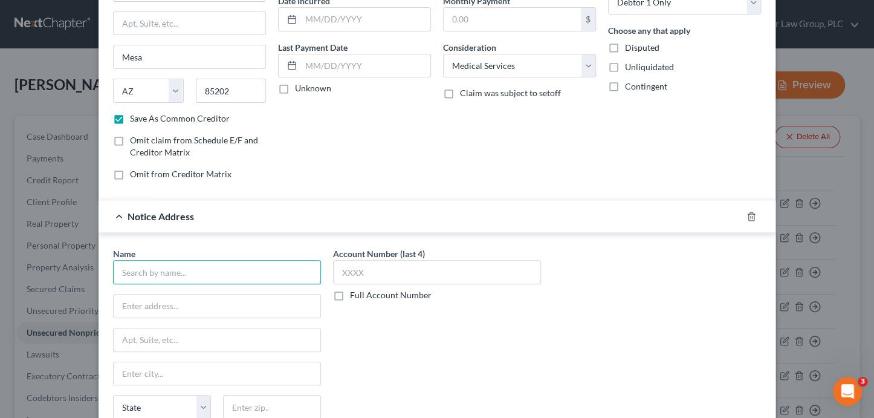
click at [184, 272] on input "text" at bounding box center [217, 272] width 208 height 24
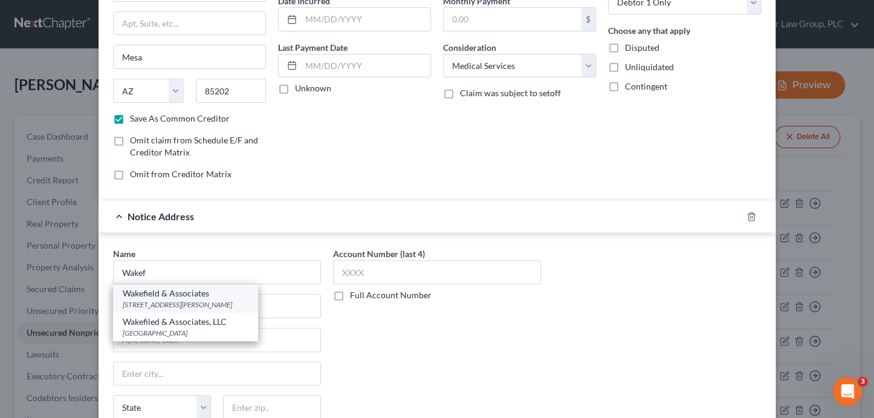
click at [185, 306] on div "10800 East Bethany Drive Suite 450, Aurora, CO 80014" at bounding box center [186, 304] width 126 height 10
type input "Wakefield & Associates"
type input "10800 East Bethany Drive"
type input "Suite 450"
type input "Aurora"
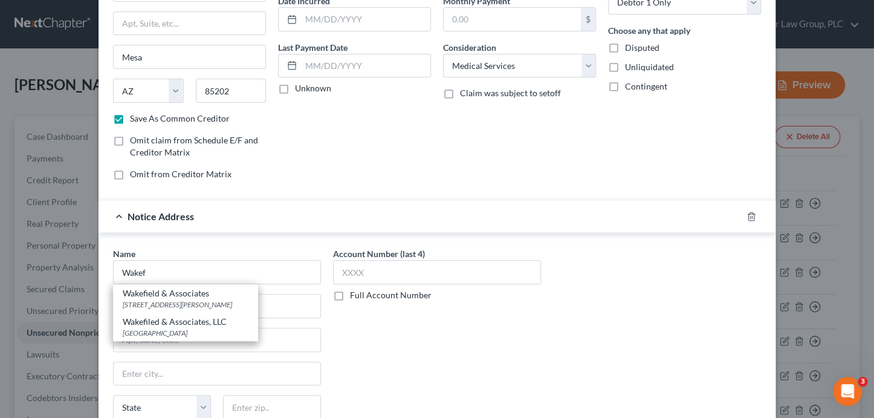
select select "5"
type input "80014"
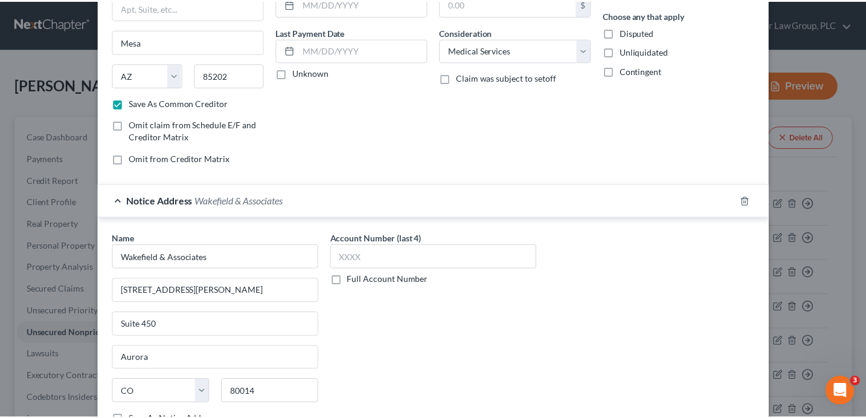
scroll to position [230, 0]
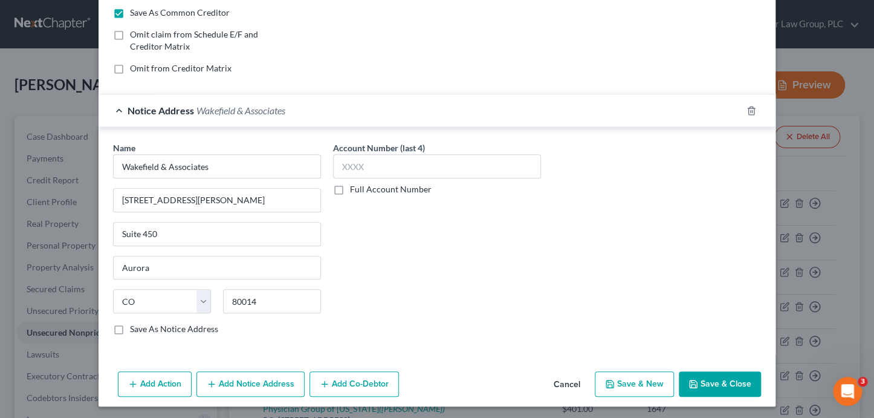
click at [606, 382] on icon "button" at bounding box center [609, 383] width 7 height 7
checkbox input "false"
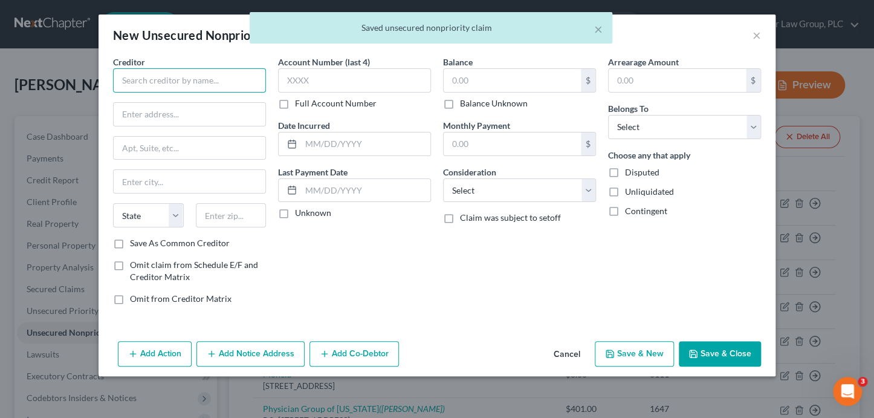
click at [149, 79] on input "text" at bounding box center [189, 80] width 153 height 24
type input "S"
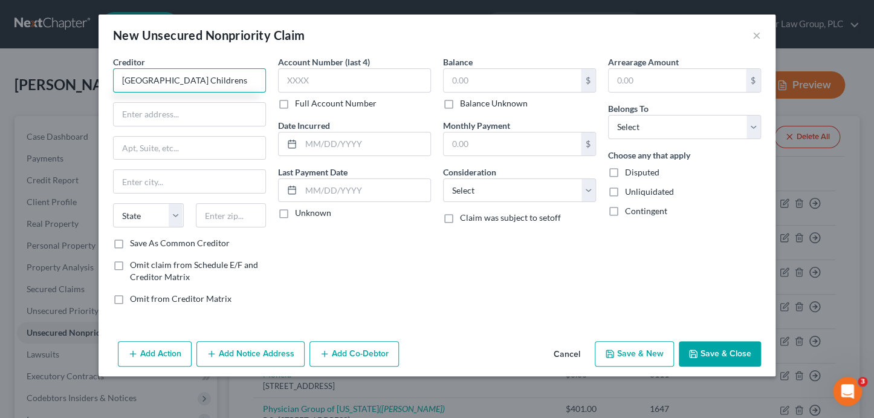
drag, startPoint x: 259, startPoint y: 82, endPoint x: 118, endPoint y: 69, distance: 141.4
click at [118, 69] on input "Desert Medical Center Childrens" at bounding box center [189, 80] width 153 height 24
type input "Desert Medical Center Childrens"
click at [758, 34] on button "×" at bounding box center [756, 35] width 8 height 15
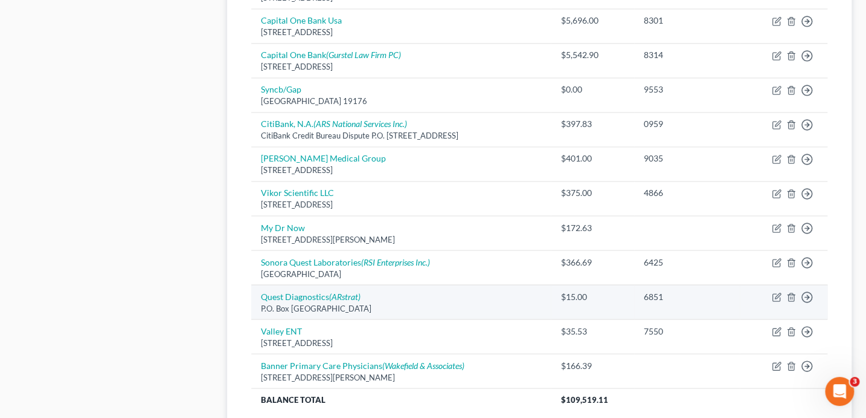
scroll to position [946, 0]
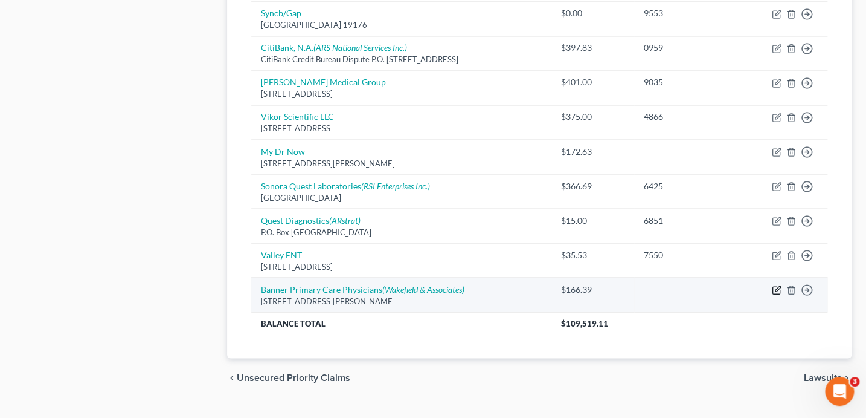
click at [778, 285] on icon "button" at bounding box center [777, 287] width 5 height 5
select select "3"
select select "9"
select select "0"
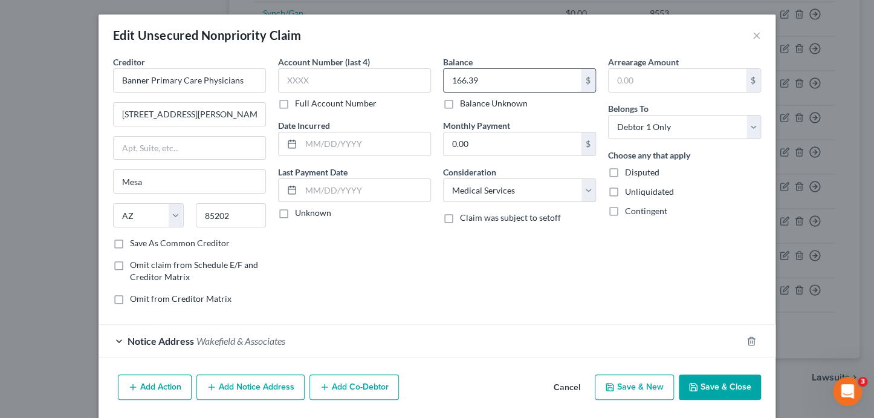
click at [517, 84] on input "166.39" at bounding box center [511, 80] width 137 height 23
type input "216.39"
click at [729, 376] on button "Save & Close" at bounding box center [720, 386] width 82 height 25
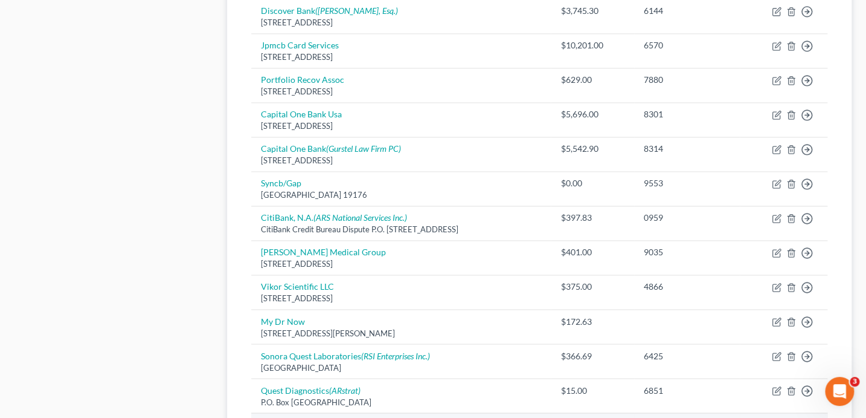
scroll to position [653, 0]
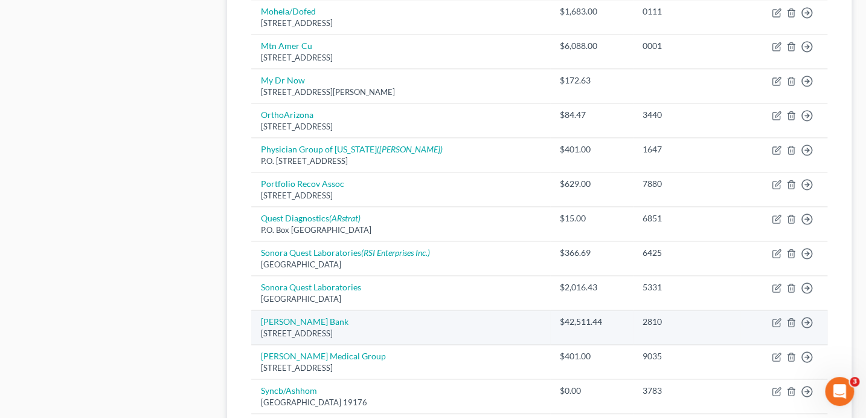
scroll to position [628, 0]
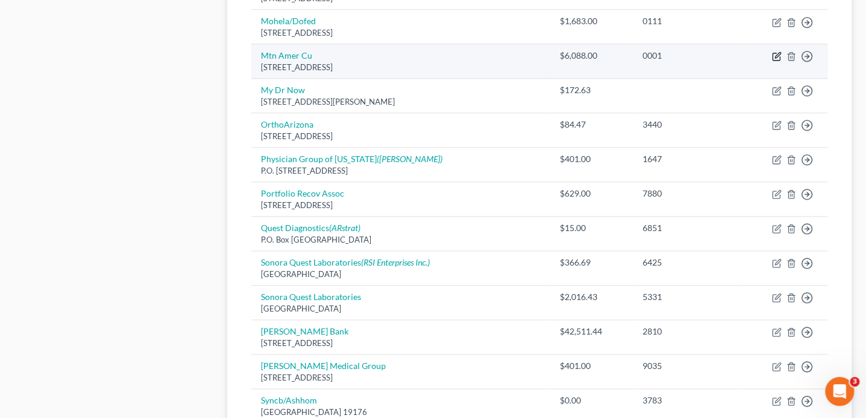
click at [776, 53] on icon "button" at bounding box center [777, 56] width 10 height 10
select select "46"
select select "2"
select select "0"
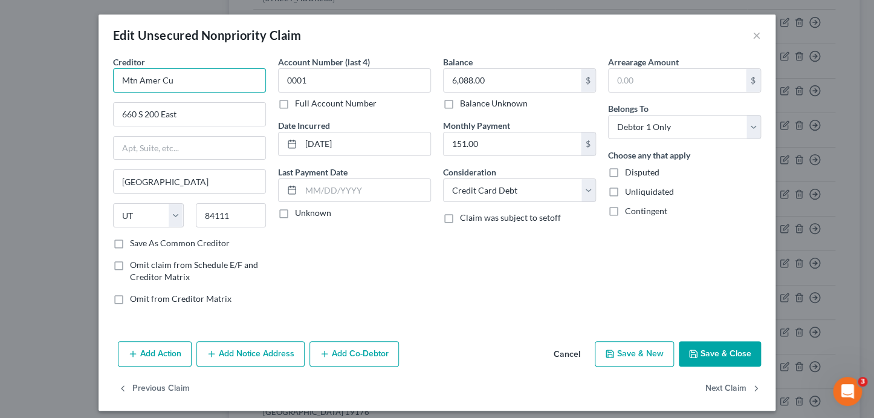
drag, startPoint x: 227, startPoint y: 84, endPoint x: 230, endPoint y: 69, distance: 15.3
click at [227, 84] on input "Mtn Amer Cu" at bounding box center [189, 80] width 153 height 24
type input "Mountain America Credit Union"
click at [698, 361] on button "Save & Close" at bounding box center [720, 353] width 82 height 25
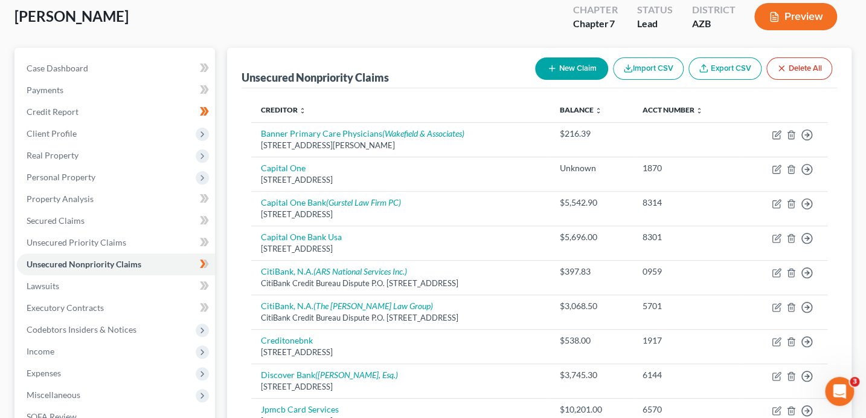
scroll to position [0, 0]
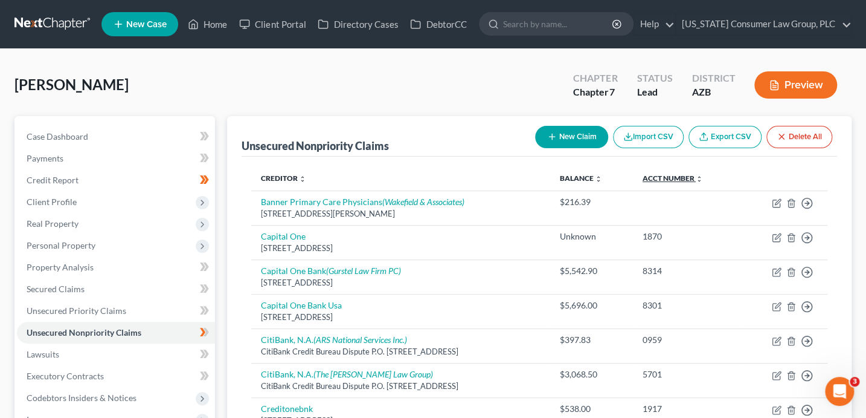
click at [685, 176] on link "Acct Number expand_more expand_less unfold_more" at bounding box center [673, 177] width 60 height 9
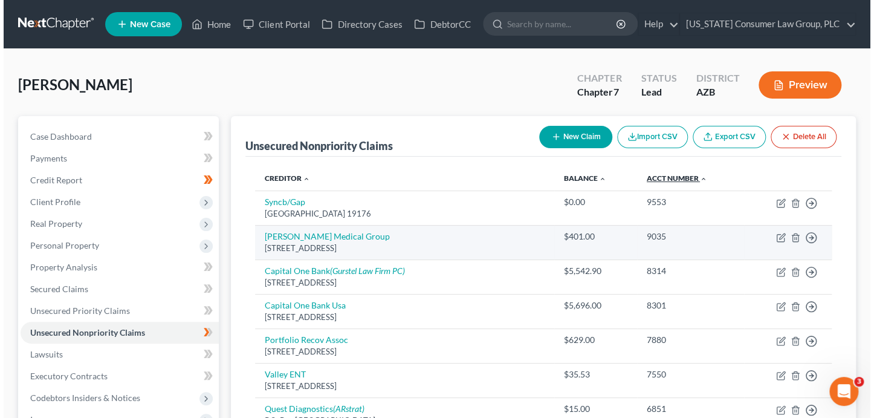
scroll to position [6, 0]
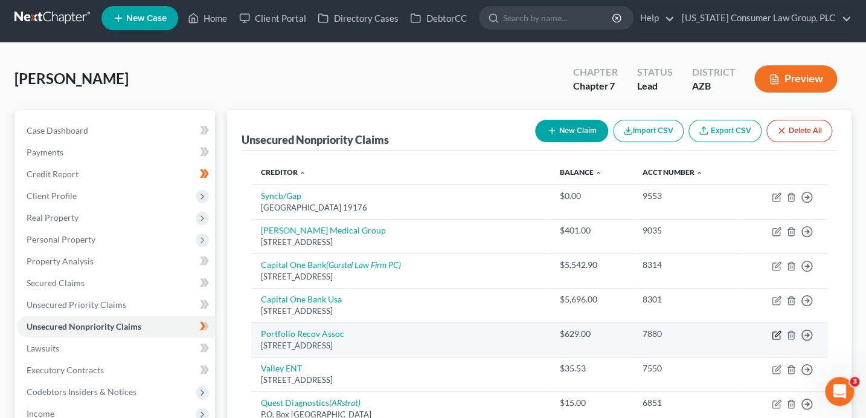
click at [776, 335] on icon "button" at bounding box center [777, 333] width 5 height 5
select select "48"
select select "0"
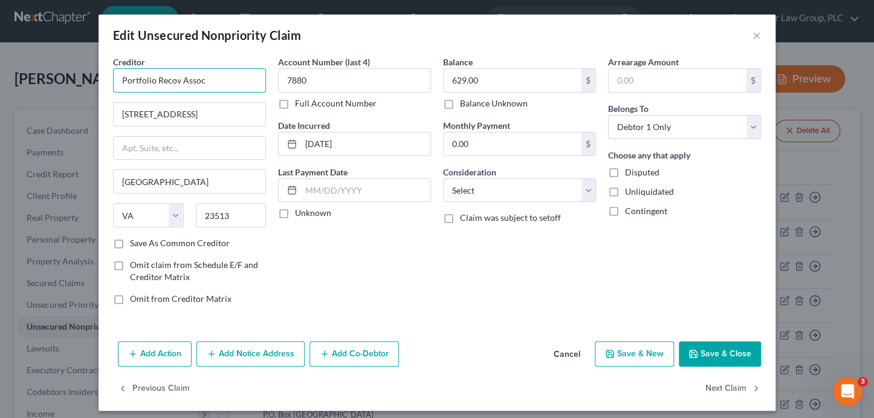
click at [224, 82] on input "Portfolio Recov Assoc" at bounding box center [189, 80] width 153 height 24
type input "Portfolio Recovery Services"
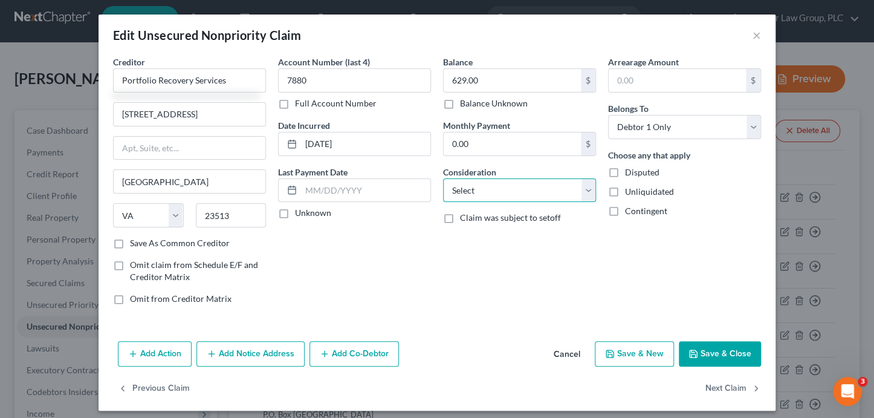
click at [522, 180] on select "Select Cable / Satellite Services Collection Agency Credit Card Debt Debt Couns…" at bounding box center [519, 190] width 153 height 24
select select "1"
click at [255, 350] on button "Add Notice Address" at bounding box center [250, 353] width 108 height 25
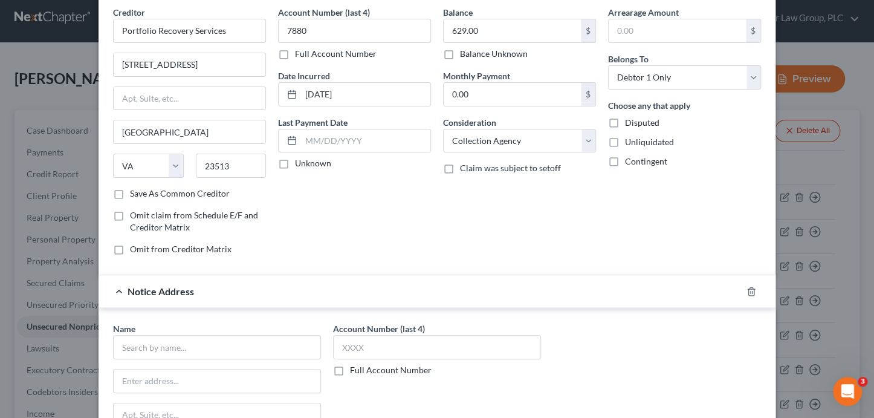
scroll to position [56, 0]
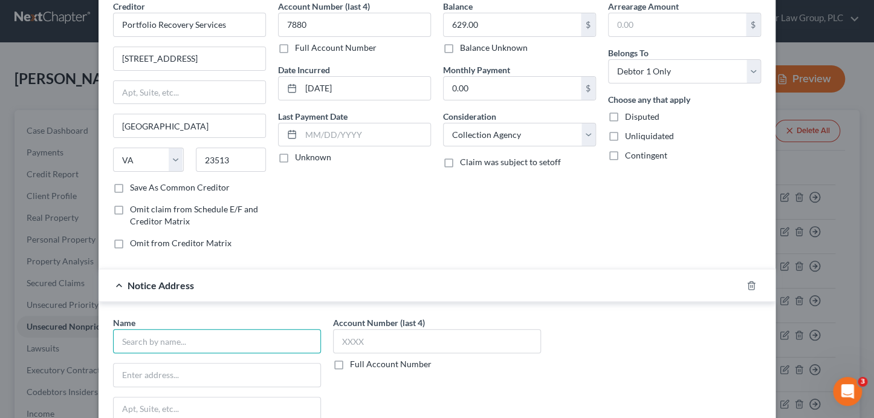
drag, startPoint x: 234, startPoint y: 335, endPoint x: 243, endPoint y: 332, distance: 9.6
click at [245, 340] on input "text" at bounding box center [217, 341] width 208 height 24
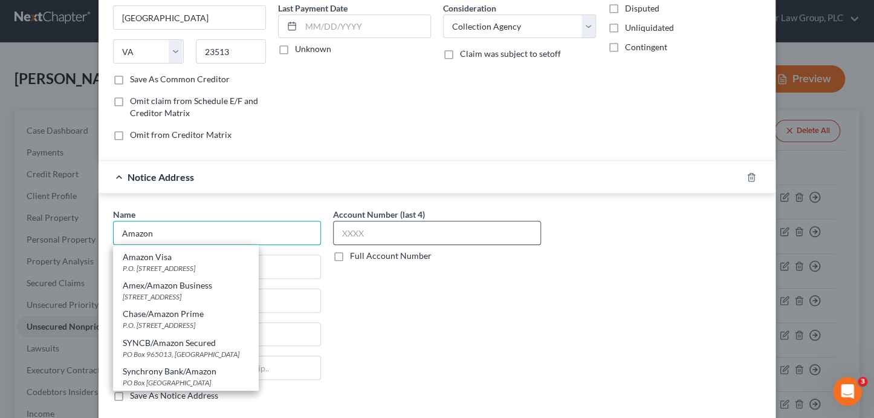
scroll to position [169, 0]
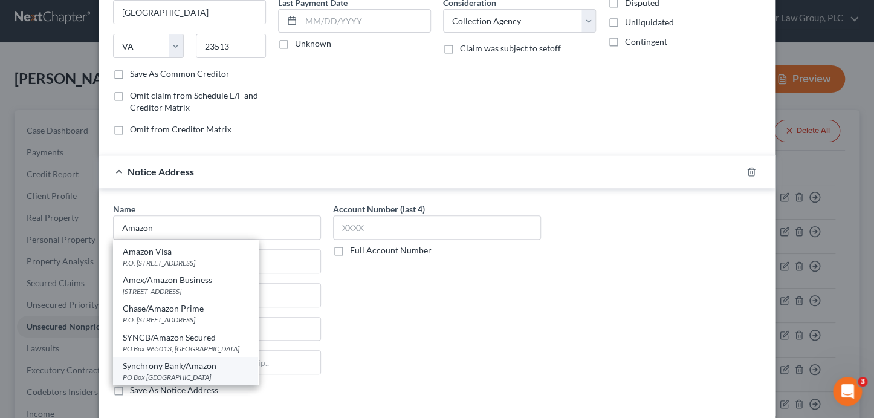
click at [217, 366] on div "Synchrony Bank/Amazon" at bounding box center [186, 366] width 126 height 12
type input "Synchrony Bank/Amazon"
type input "PO Box 965061"
type input "Orlando"
select select "9"
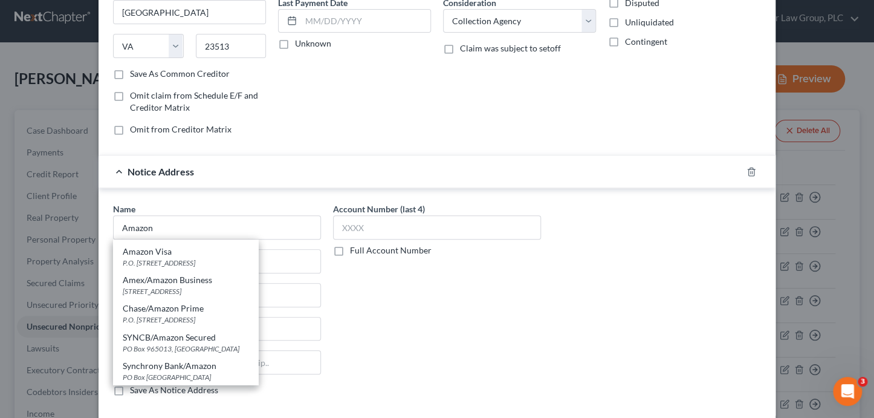
type input "32896"
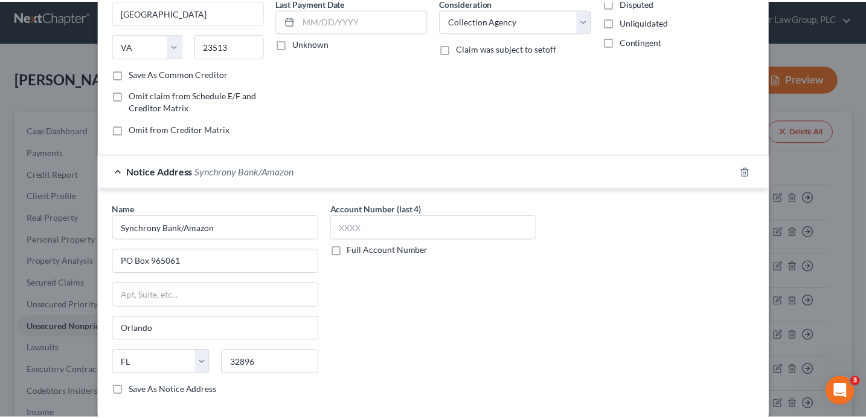
scroll to position [265, 0]
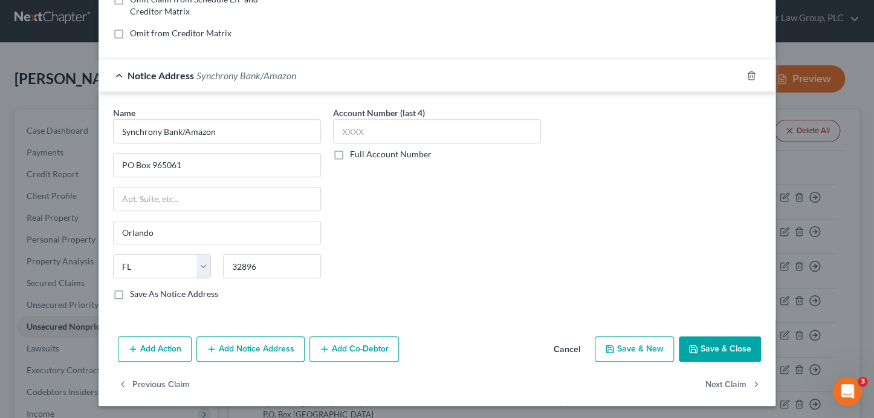
drag, startPoint x: 747, startPoint y: 341, endPoint x: 718, endPoint y: 330, distance: 31.5
click at [746, 341] on button "Save & Close" at bounding box center [720, 348] width 82 height 25
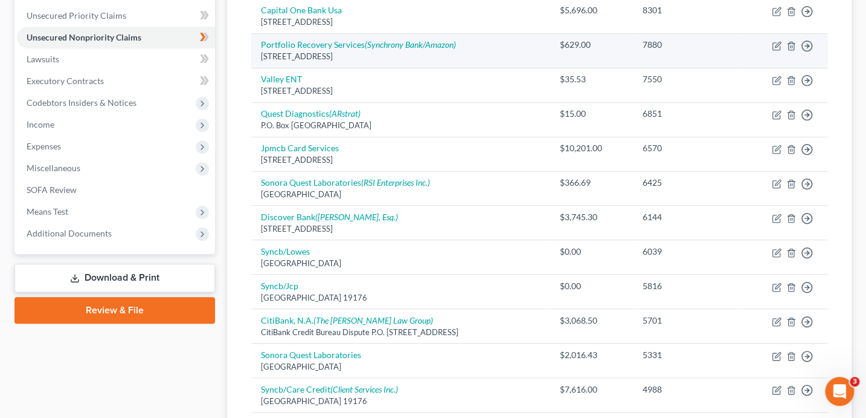
scroll to position [107, 0]
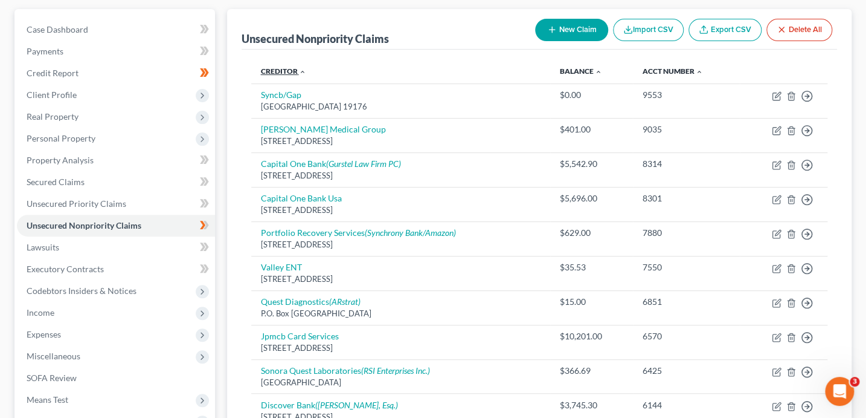
click at [303, 71] on icon "expand_less" at bounding box center [302, 71] width 7 height 7
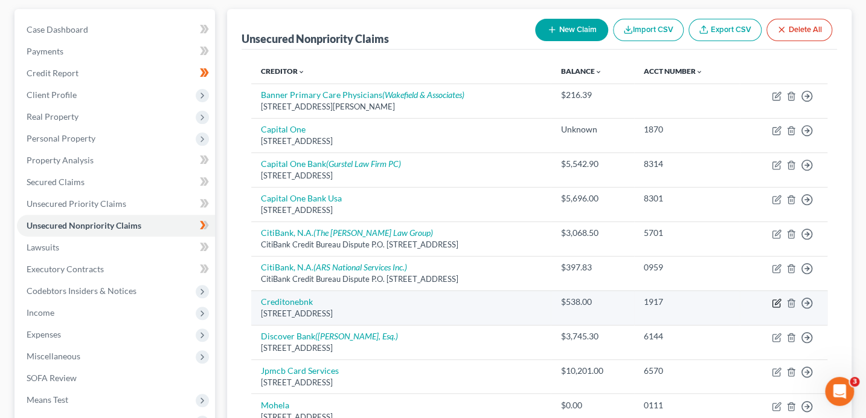
click at [778, 300] on icon "button" at bounding box center [777, 300] width 5 height 5
select select "31"
select select "2"
select select "0"
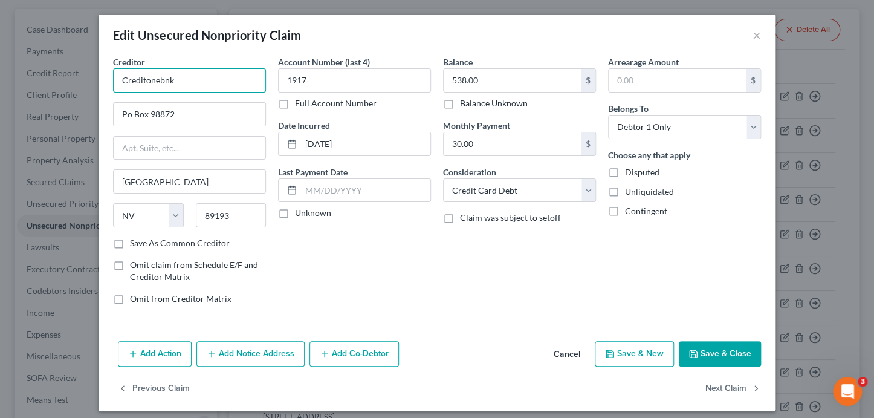
click at [227, 83] on input "Creditonebnk" at bounding box center [189, 80] width 153 height 24
type input "Credit One Bank"
click at [729, 363] on button "Save & Close" at bounding box center [720, 353] width 82 height 25
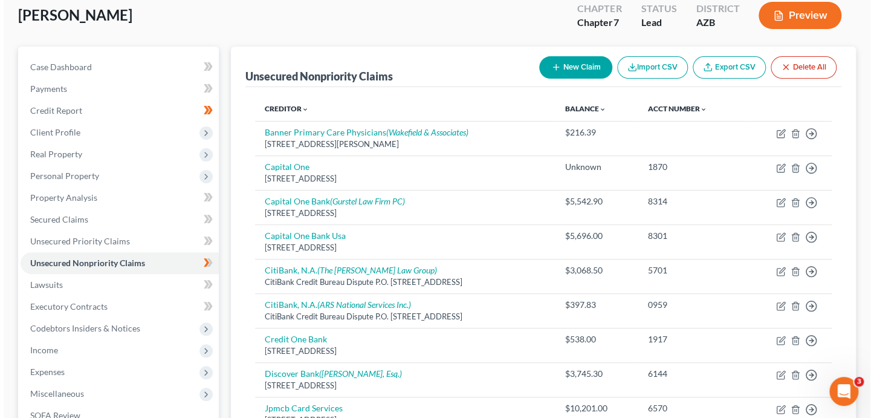
scroll to position [0, 0]
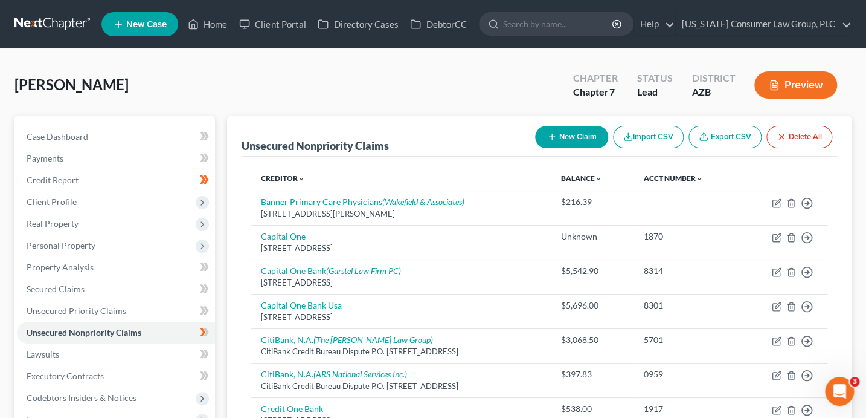
click at [572, 136] on button "New Claim" at bounding box center [571, 137] width 73 height 22
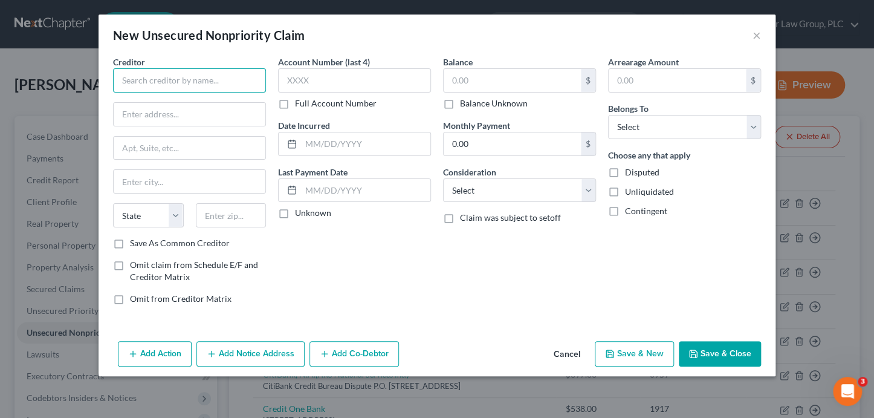
click at [155, 71] on input "text" at bounding box center [189, 80] width 153 height 24
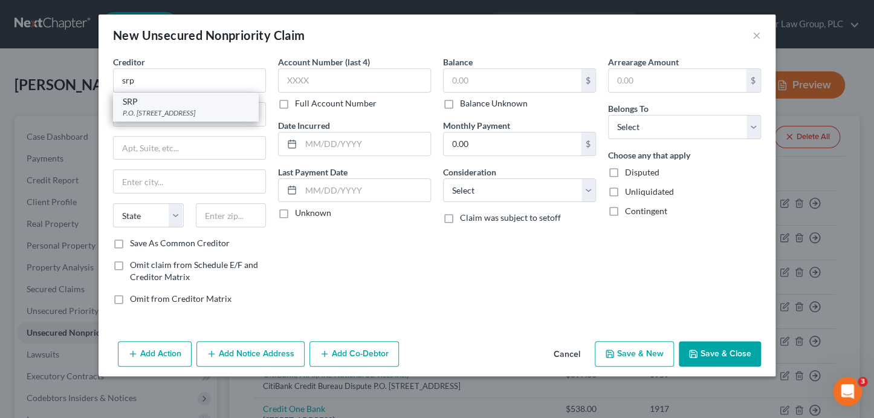
click at [224, 102] on div "SRP" at bounding box center [186, 101] width 126 height 12
type input "SRP"
type input "P.O. Box 52025"
type input "ISB231"
type input "Phoenix"
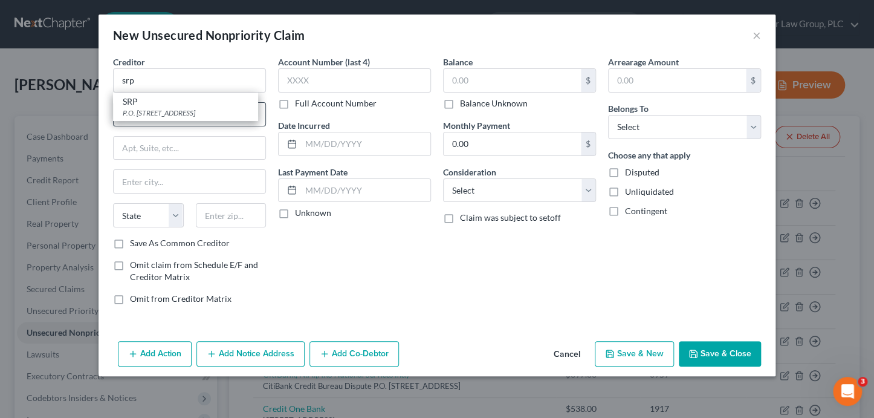
select select "3"
type input "85072"
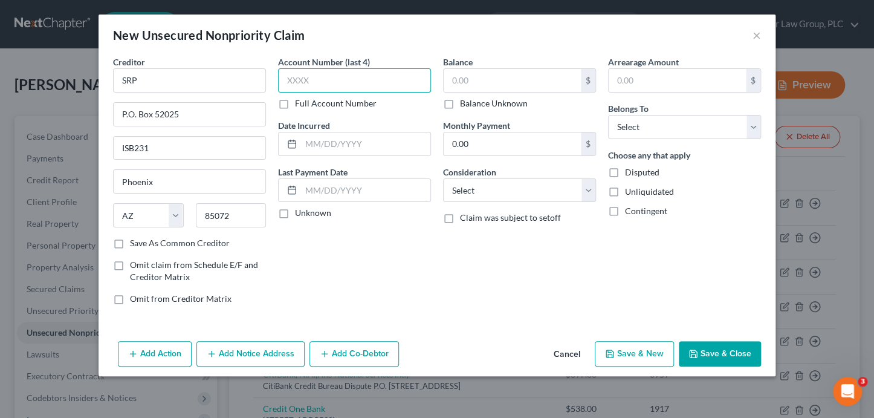
click at [291, 88] on input "text" at bounding box center [354, 80] width 153 height 24
type input "8003"
click at [459, 74] on input "text" at bounding box center [511, 80] width 137 height 23
type input "387"
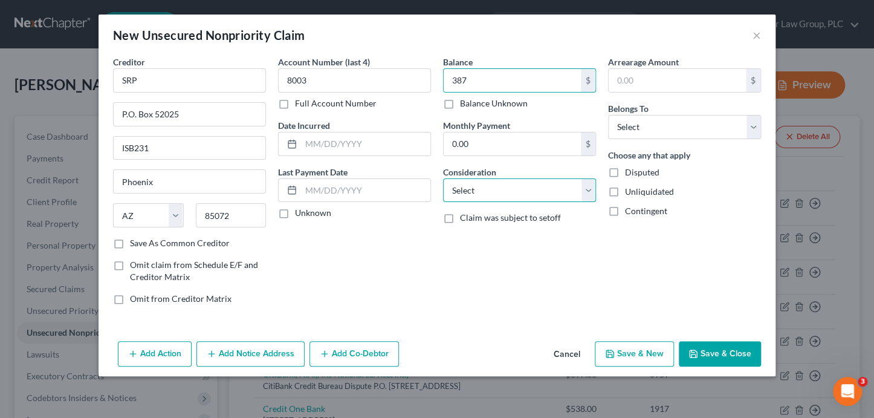
click at [473, 193] on select "Select Cable / Satellite Services Collection Agency Credit Card Debt Debt Couns…" at bounding box center [519, 190] width 153 height 24
select select "20"
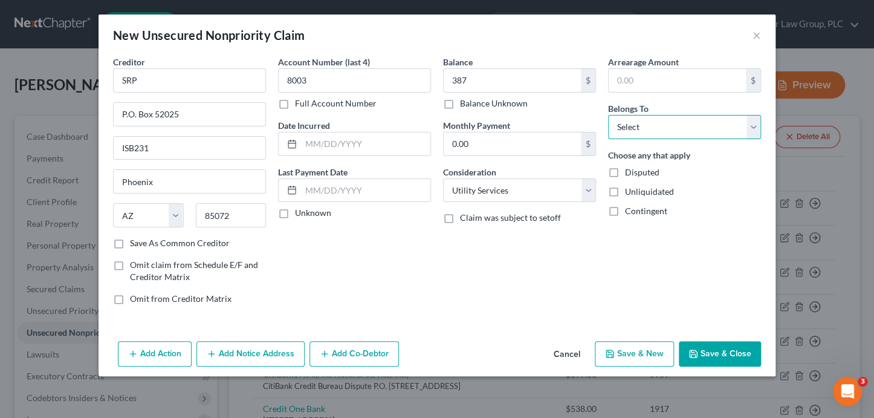
click at [636, 122] on select "Select Debtor 1 Only Debtor 2 Only Debtor 1 And Debtor 2 Only At Least One Of T…" at bounding box center [684, 127] width 153 height 24
select select "0"
click at [647, 349] on button "Save & New" at bounding box center [634, 353] width 79 height 25
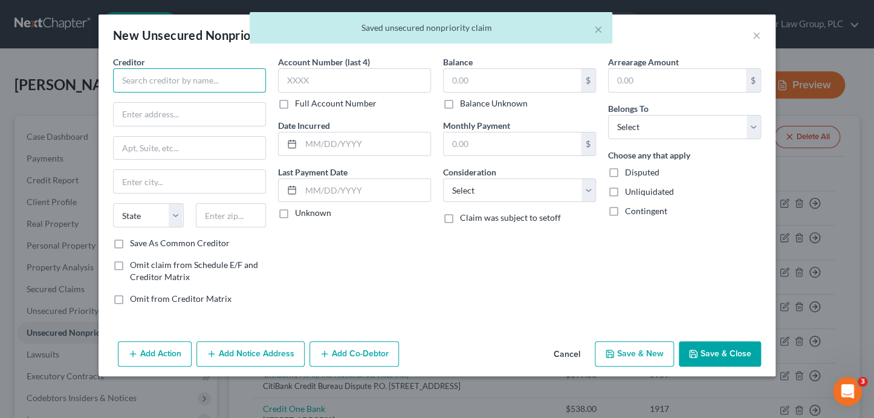
click at [234, 84] on input "text" at bounding box center [189, 80] width 153 height 24
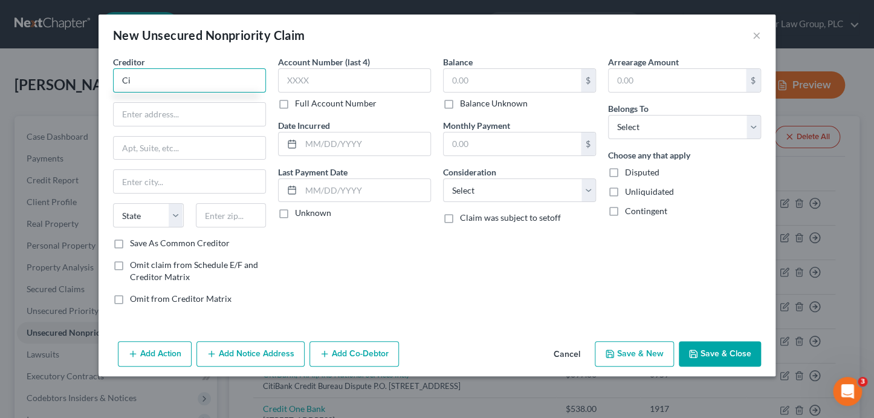
type input "C"
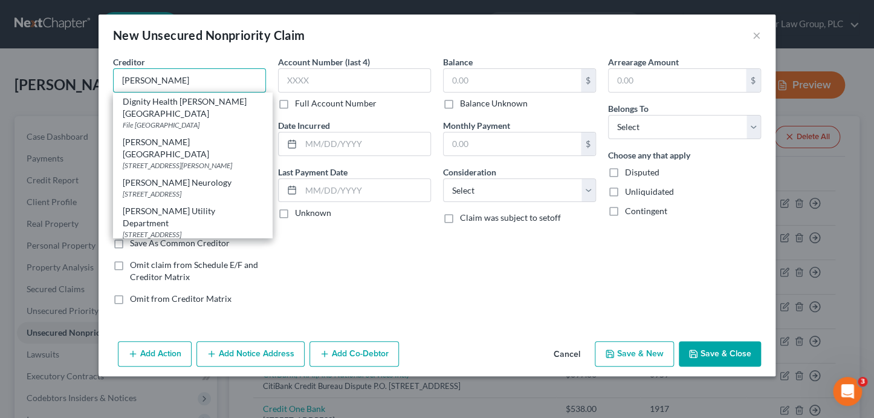
scroll to position [2, 0]
click at [223, 227] on div "90 E. Civic Center Dr., Gilbert, AZ 85296" at bounding box center [193, 232] width 140 height 10
type input "Gilbert Utility Department"
type input "90 E. Civic Center Dr."
type input "[PERSON_NAME]"
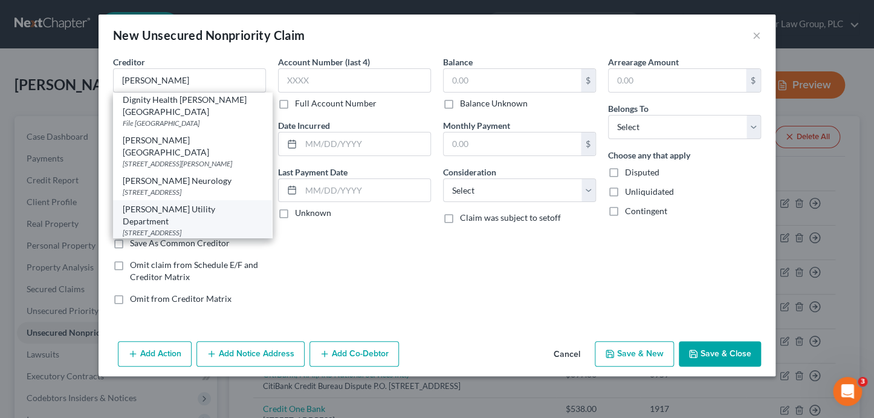
select select "3"
type input "85296"
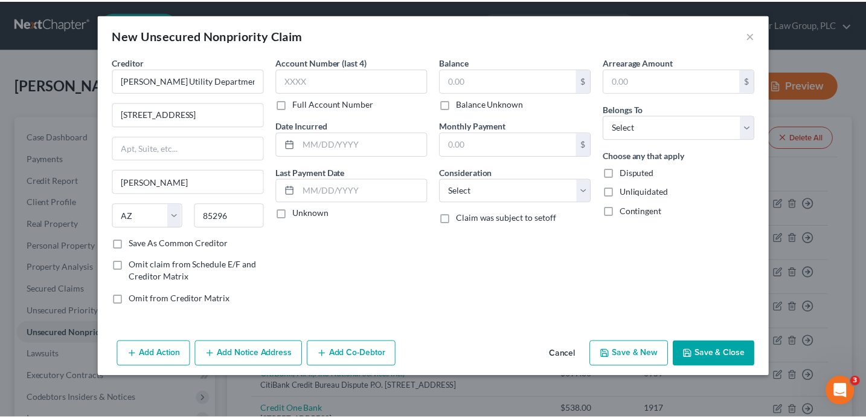
scroll to position [0, 0]
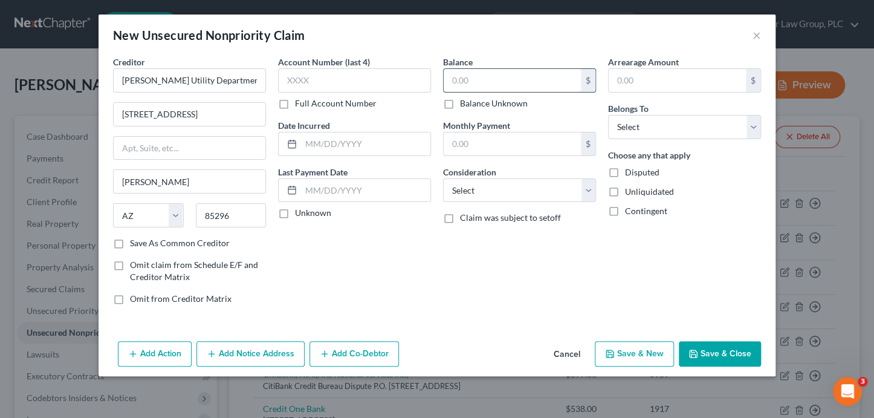
click at [476, 80] on input "text" at bounding box center [511, 80] width 137 height 23
type input "58.03"
click at [499, 191] on select "Select Cable / Satellite Services Collection Agency Credit Card Debt Debt Couns…" at bounding box center [519, 190] width 153 height 24
select select "20"
click at [631, 124] on select "Select Debtor 1 Only Debtor 2 Only Debtor 1 And Debtor 2 Only At Least One Of T…" at bounding box center [684, 127] width 153 height 24
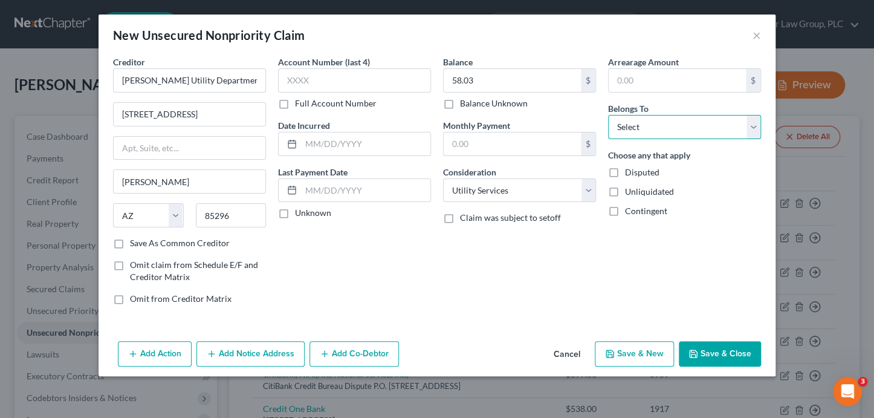
select select "0"
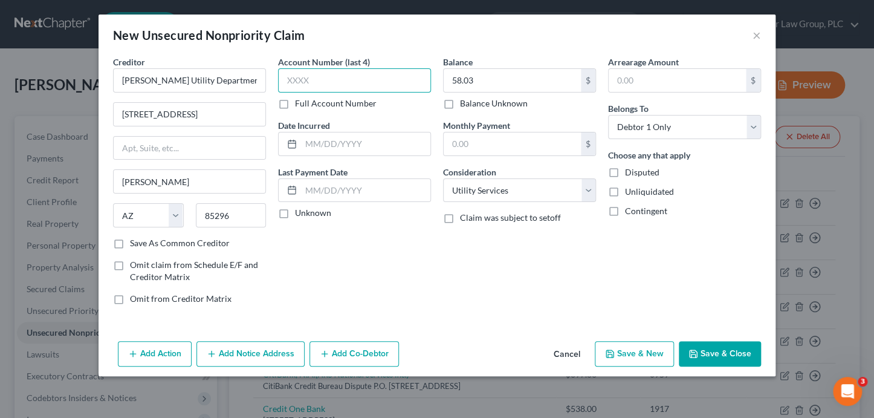
click at [353, 85] on input "text" at bounding box center [354, 80] width 153 height 24
type input "8229"
click at [728, 357] on button "Save & Close" at bounding box center [720, 353] width 82 height 25
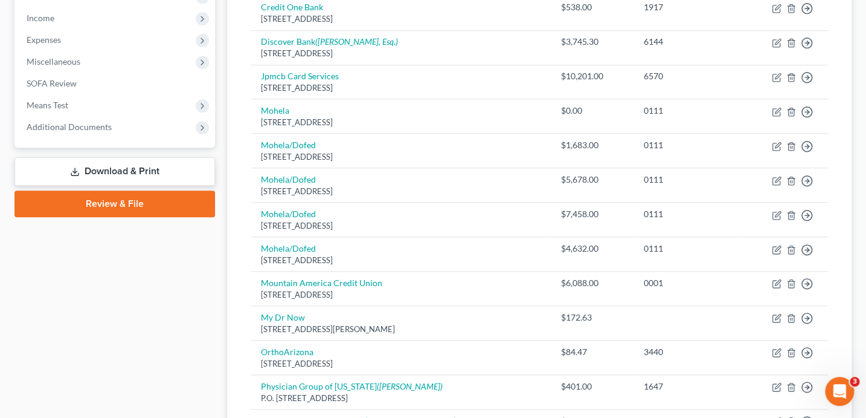
scroll to position [359, 0]
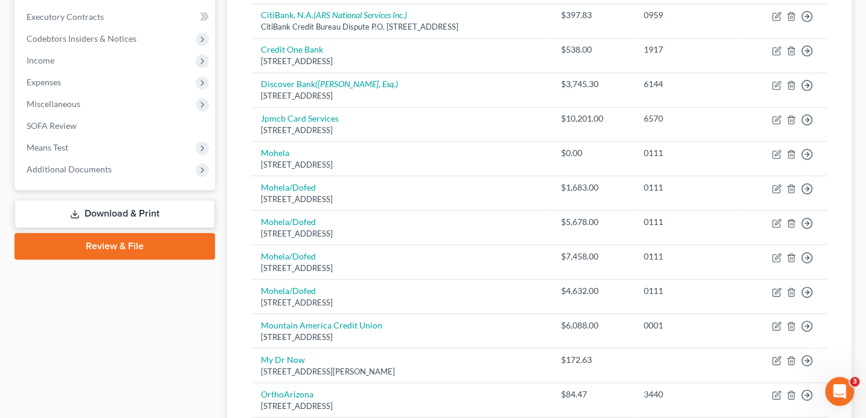
click at [133, 207] on link "Download & Print" at bounding box center [115, 213] width 201 height 28
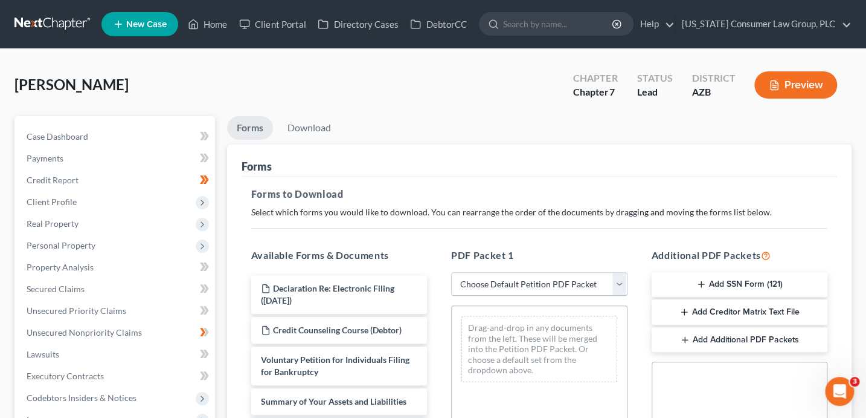
click at [552, 277] on select "Choose Default Petition PDF Packet Complete Bankruptcy Petition (all forms and …" at bounding box center [539, 284] width 176 height 24
select select "1"
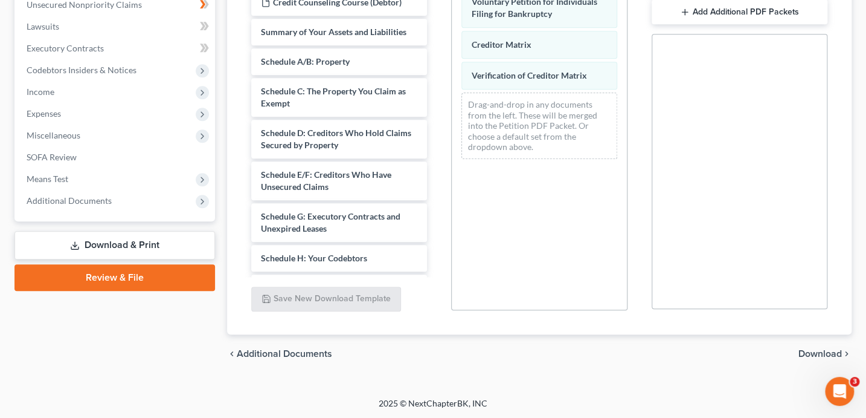
click at [821, 349] on span "Download" at bounding box center [821, 354] width 44 height 10
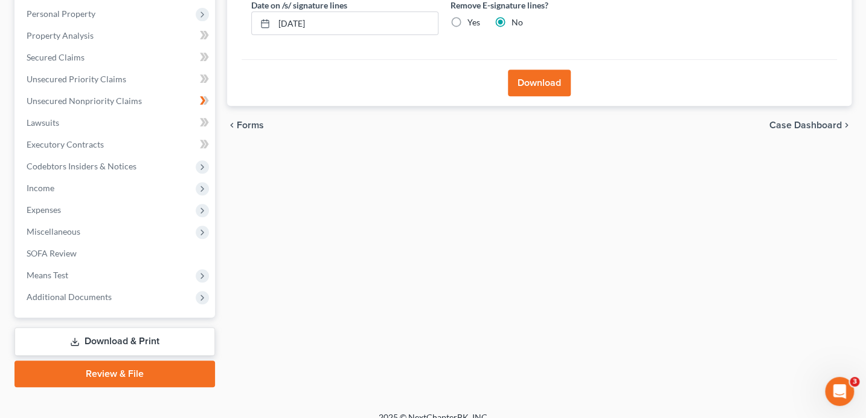
scroll to position [178, 0]
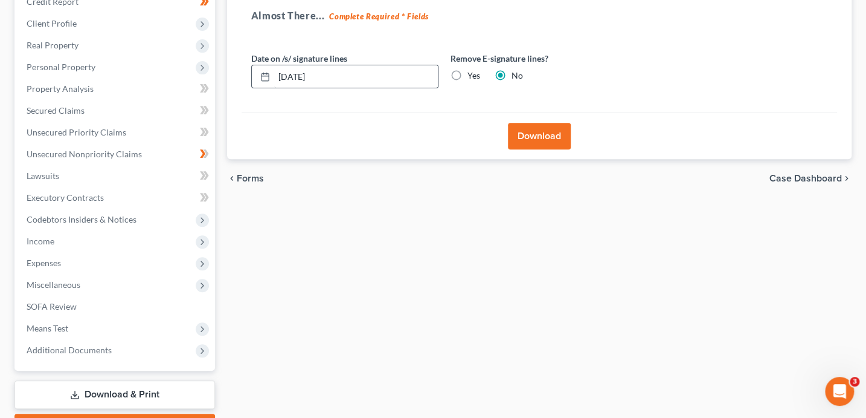
click at [360, 64] on div "Date on /s/ signature lines 08/11/2025" at bounding box center [344, 70] width 199 height 37
drag, startPoint x: 358, startPoint y: 76, endPoint x: 226, endPoint y: 60, distance: 133.3
click at [227, 64] on div "Download Almost There... Complete Required * Fields Date on /s/ signature lines…" at bounding box center [539, 62] width 625 height 193
click at [472, 69] on input "Yes" at bounding box center [476, 73] width 8 height 8
radio input "true"
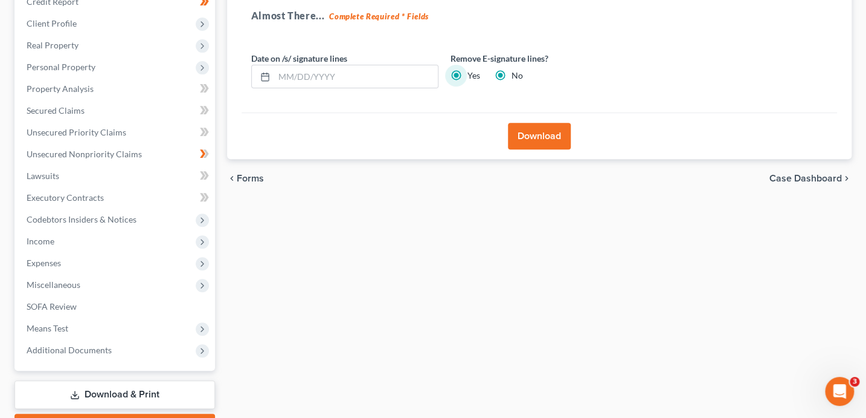
radio input "false"
click at [526, 132] on button "Download" at bounding box center [539, 136] width 63 height 27
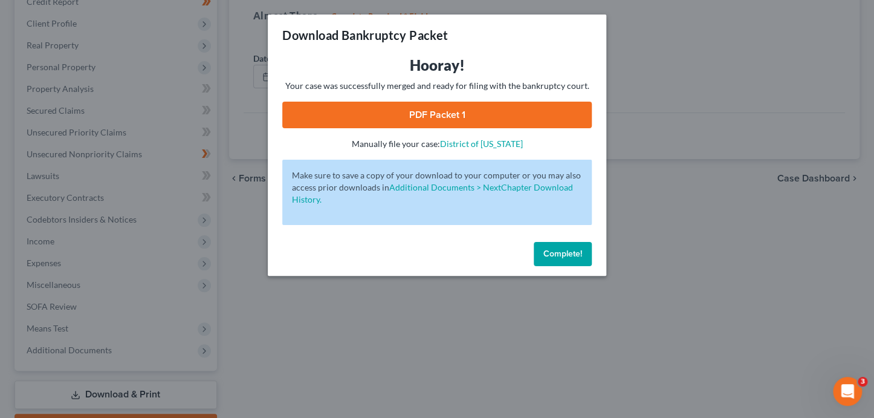
click at [463, 116] on link "PDF Packet 1" at bounding box center [436, 115] width 309 height 27
click at [576, 254] on span "Complete!" at bounding box center [562, 253] width 39 height 10
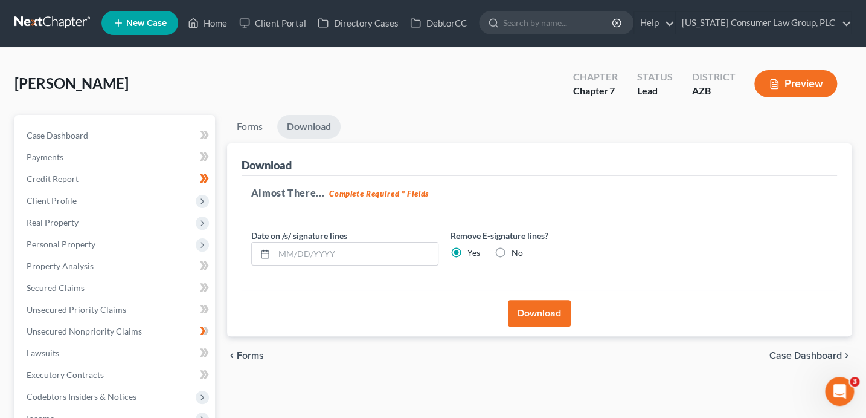
scroll to position [0, 0]
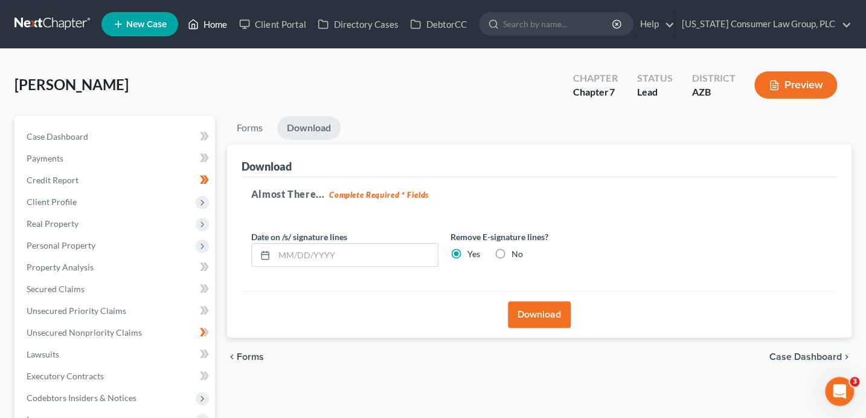
click at [213, 28] on link "Home" at bounding box center [207, 24] width 51 height 22
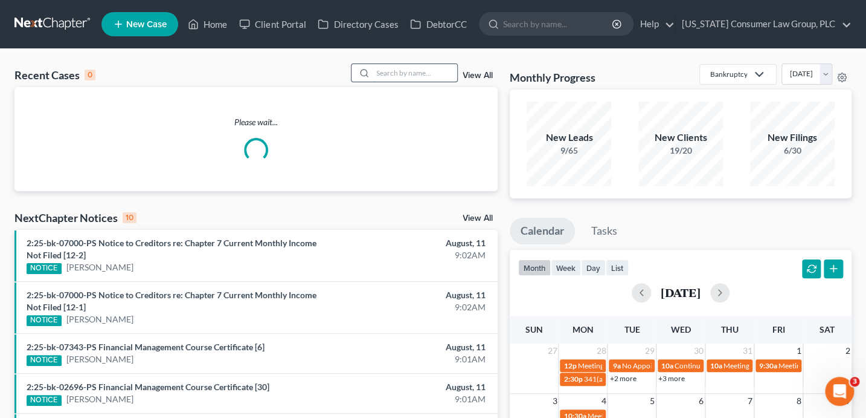
click at [417, 76] on input "search" at bounding box center [415, 73] width 85 height 18
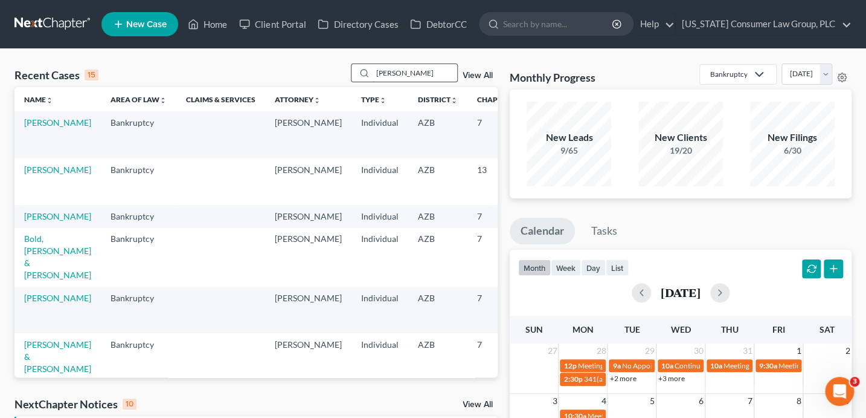
type input "erickson"
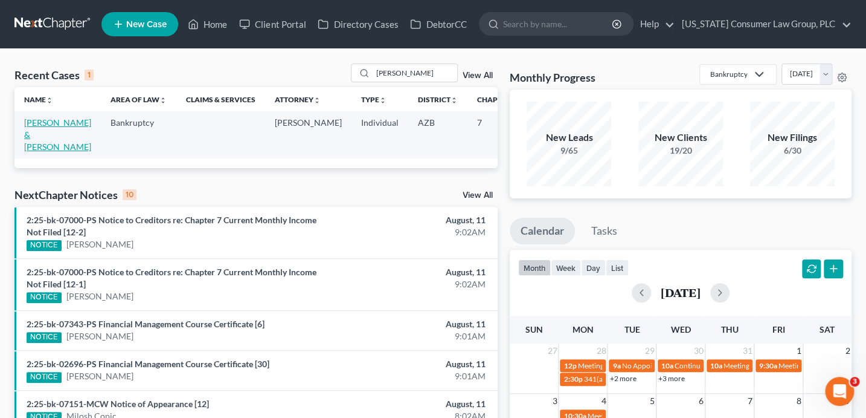
click at [28, 132] on link "[PERSON_NAME] & [PERSON_NAME]" at bounding box center [57, 134] width 67 height 34
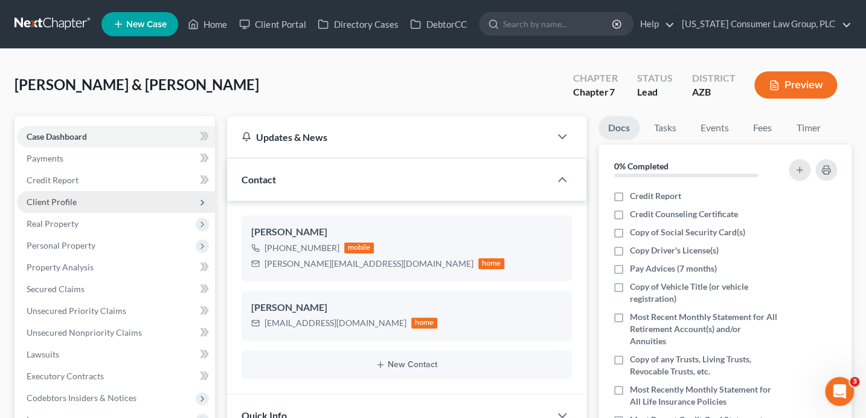
click at [69, 202] on span "Client Profile" at bounding box center [52, 201] width 50 height 10
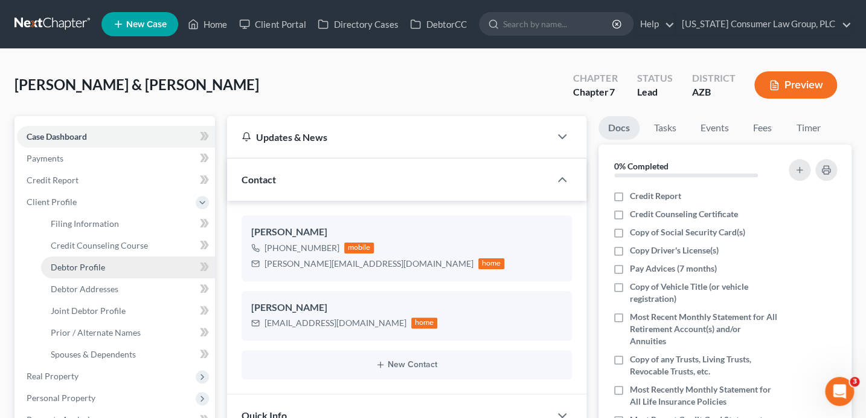
click at [109, 270] on link "Debtor Profile" at bounding box center [128, 267] width 174 height 22
select select "1"
select select "0"
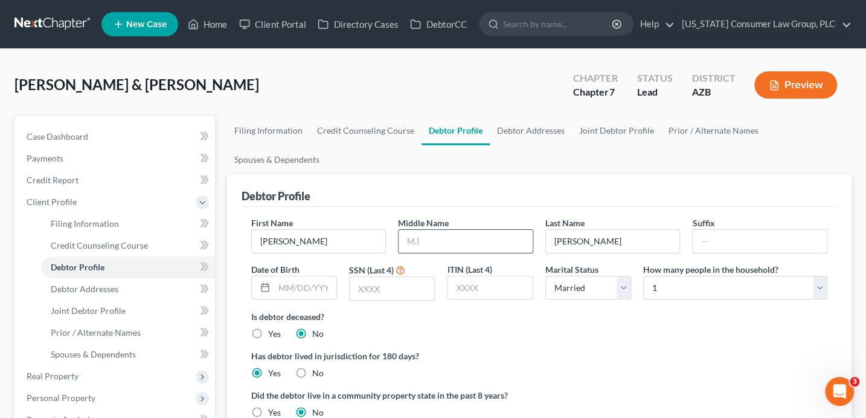
click at [427, 241] on input "text" at bounding box center [466, 241] width 134 height 23
click at [607, 129] on link "Joint Debtor Profile" at bounding box center [616, 130] width 89 height 29
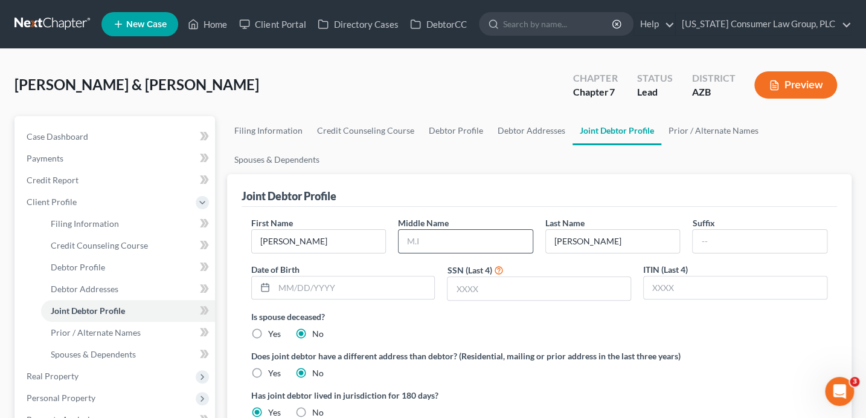
click at [409, 244] on input "text" at bounding box center [466, 241] width 134 height 23
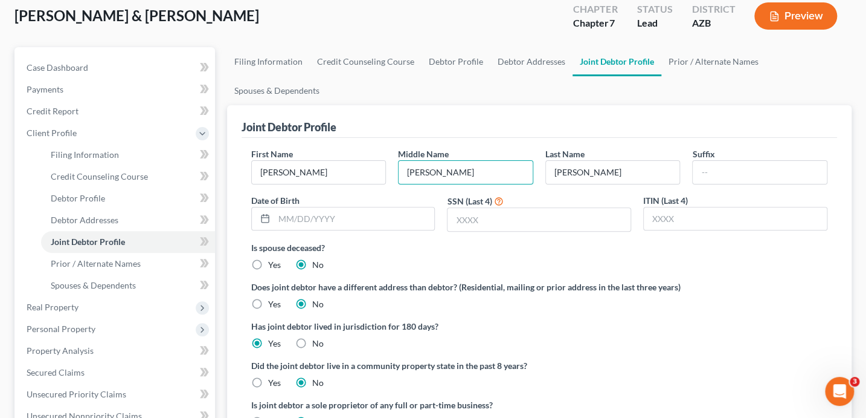
scroll to position [80, 0]
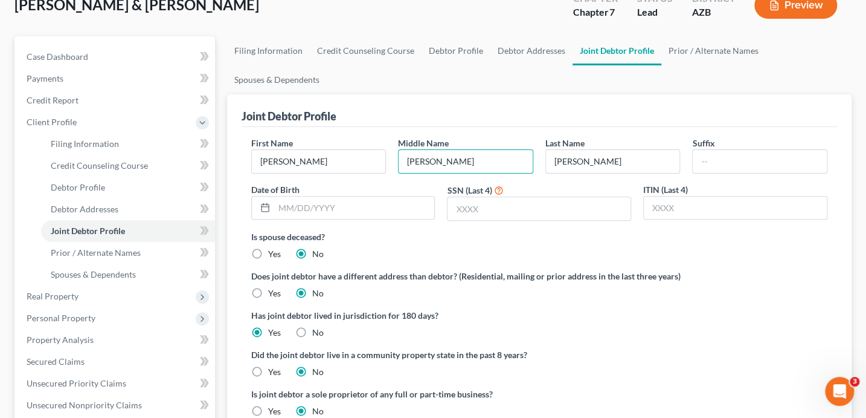
type input "Chegwidden"
click at [268, 372] on label "Yes" at bounding box center [274, 372] width 13 height 12
click at [273, 372] on input "Yes" at bounding box center [277, 370] width 8 height 8
radio input "true"
radio input "false"
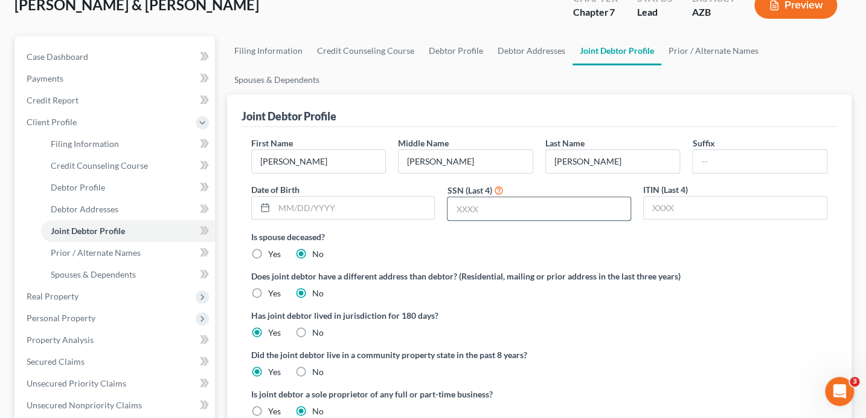
click at [469, 211] on input "text" at bounding box center [539, 208] width 183 height 23
type input "8640"
click at [696, 54] on link "Prior / Alternate Names" at bounding box center [714, 50] width 105 height 29
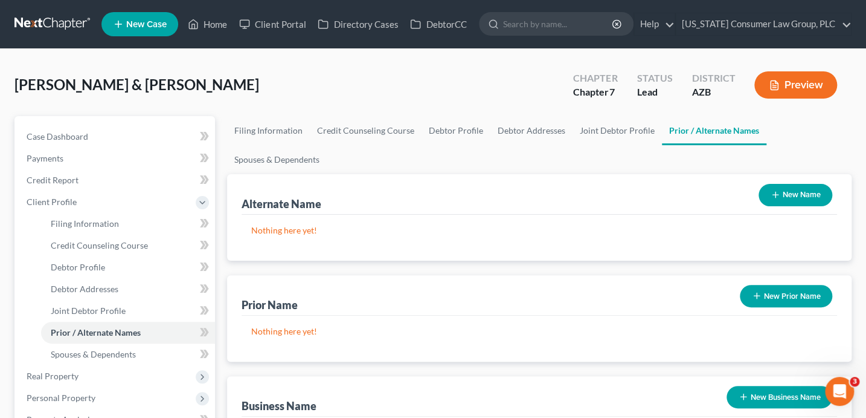
drag, startPoint x: 808, startPoint y: 190, endPoint x: 725, endPoint y: 190, distance: 83.4
click at [807, 190] on button "New Name" at bounding box center [796, 195] width 74 height 22
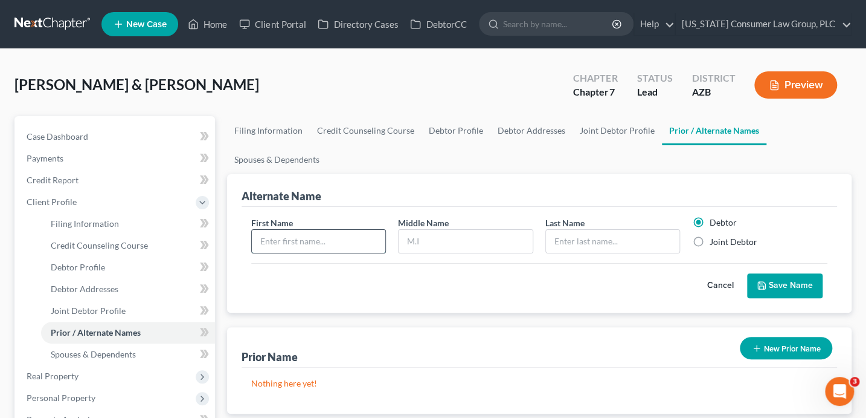
click at [274, 248] on input "text" at bounding box center [319, 241] width 134 height 23
type input "Kara"
type input "Lynne"
type input "Erickson"
click at [741, 244] on label "Joint Debtor" at bounding box center [733, 242] width 48 height 12
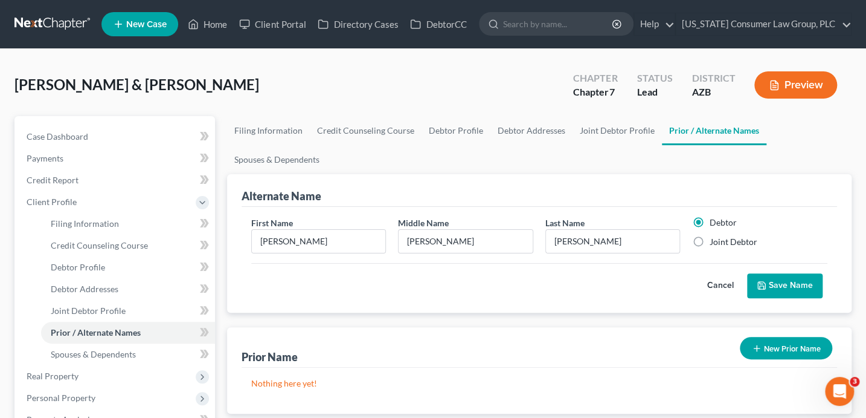
click at [722, 243] on input "Joint Debtor" at bounding box center [718, 240] width 8 height 8
radio input "true"
radio input "false"
click at [779, 289] on button "Save Name" at bounding box center [785, 285] width 76 height 25
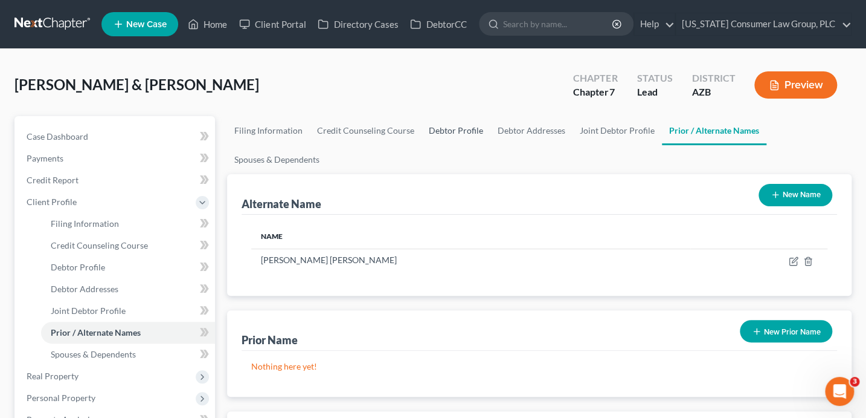
click at [448, 131] on link "Debtor Profile" at bounding box center [456, 130] width 69 height 29
select select "1"
select select "0"
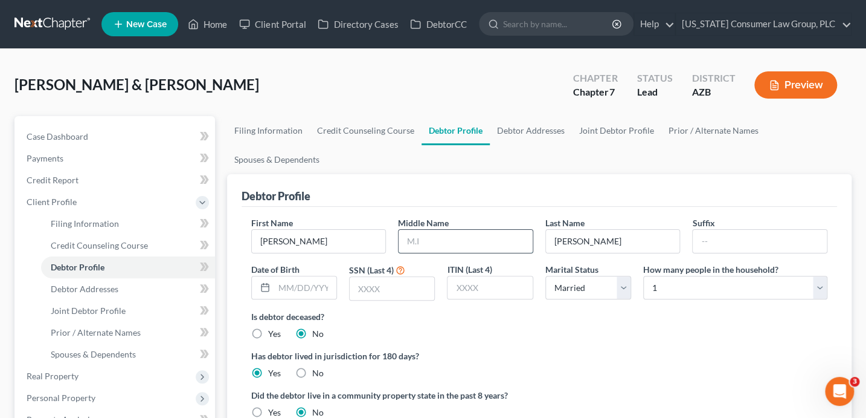
click at [444, 245] on input "text" at bounding box center [466, 241] width 134 height 23
type input "Adam"
click at [385, 288] on input "text" at bounding box center [392, 288] width 85 height 23
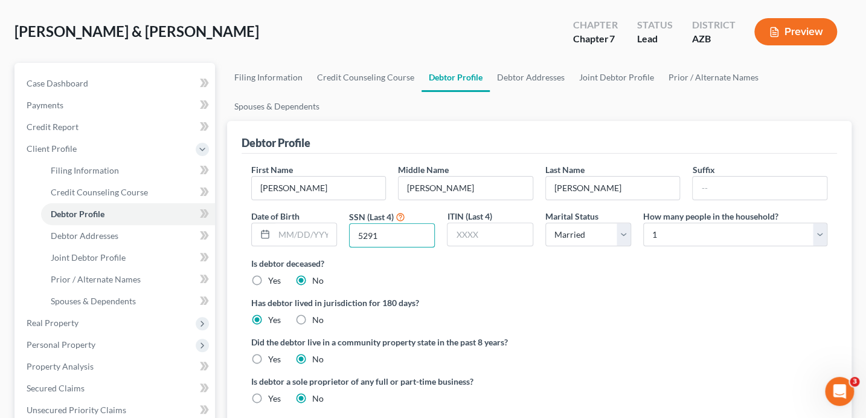
scroll to position [59, 0]
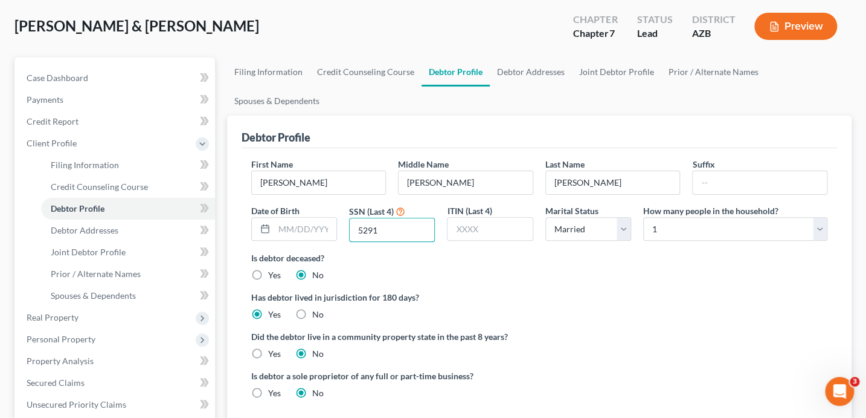
type input "5291"
click at [268, 357] on label "Yes" at bounding box center [274, 353] width 13 height 12
click at [273, 355] on input "Yes" at bounding box center [277, 351] width 8 height 8
radio input "true"
radio input "false"
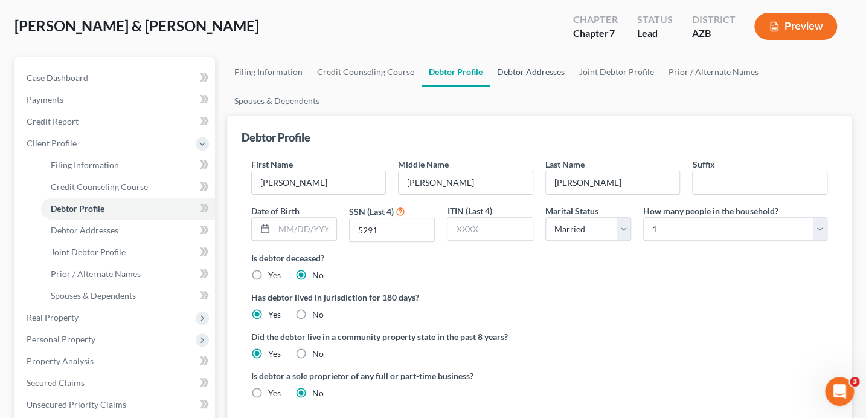
click at [531, 74] on link "Debtor Addresses" at bounding box center [531, 71] width 82 height 29
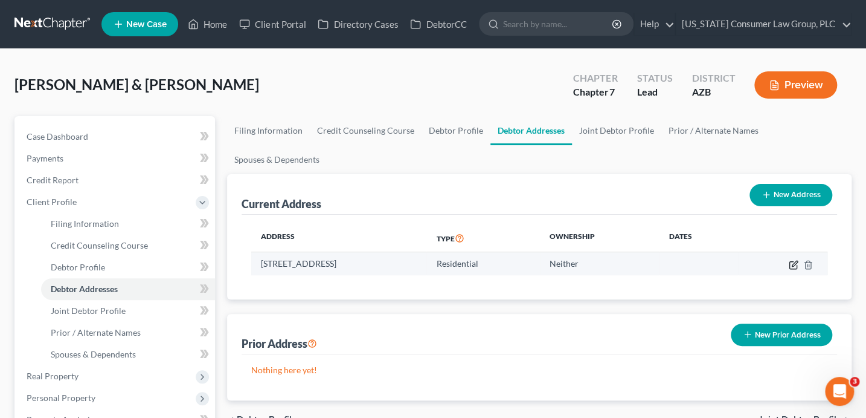
click at [792, 266] on icon "button" at bounding box center [794, 265] width 10 height 10
select select "3"
select select "0"
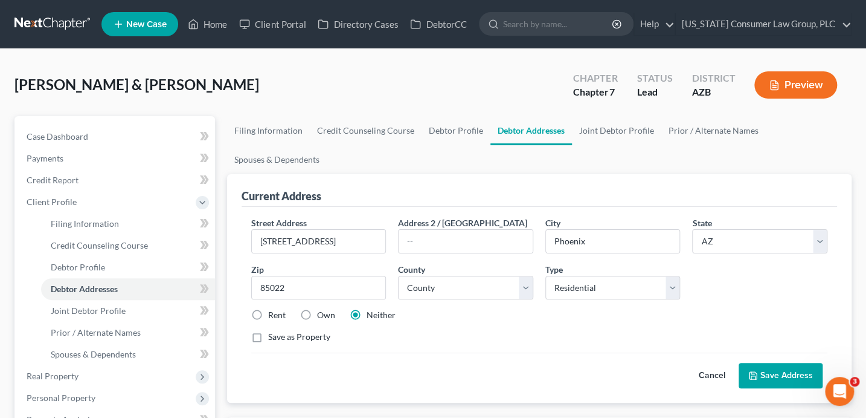
click at [327, 315] on label "Own" at bounding box center [326, 315] width 18 height 12
click at [327, 315] on input "Own" at bounding box center [326, 313] width 8 height 8
radio input "true"
click at [769, 369] on button "Save Address" at bounding box center [781, 375] width 84 height 25
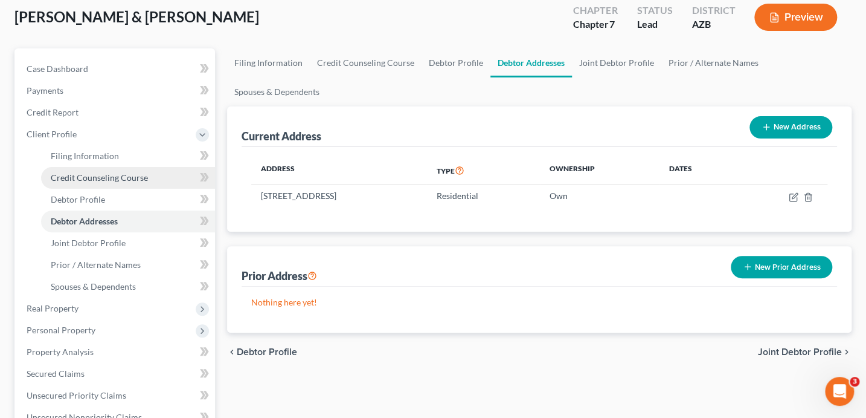
scroll to position [99, 0]
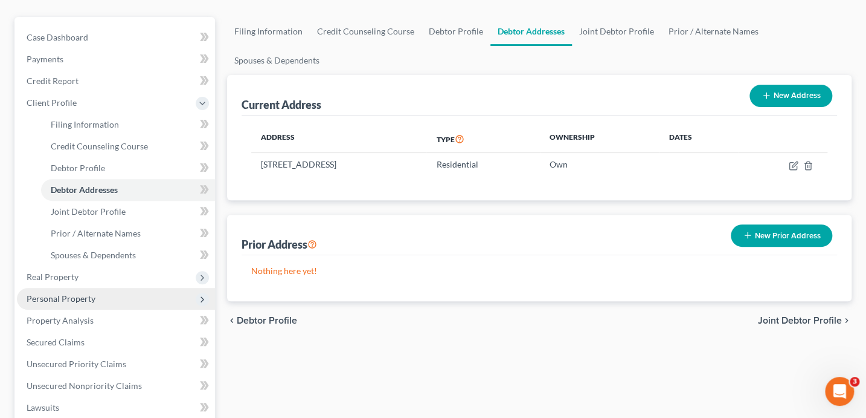
click at [69, 297] on span "Personal Property" at bounding box center [61, 298] width 69 height 10
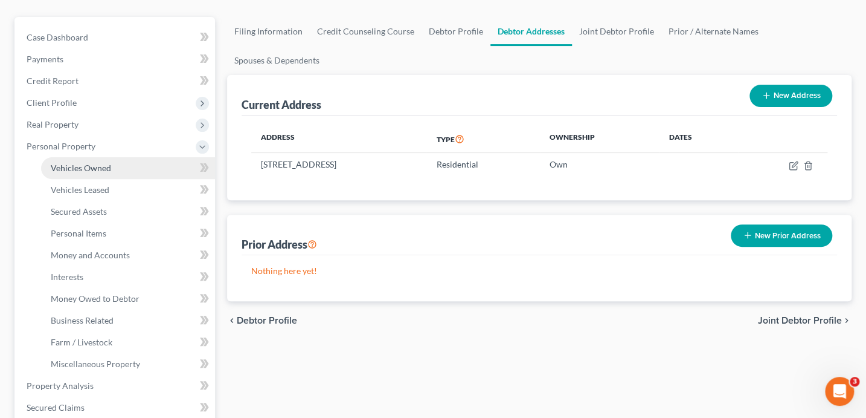
click at [97, 170] on span "Vehicles Owned" at bounding box center [81, 168] width 60 height 10
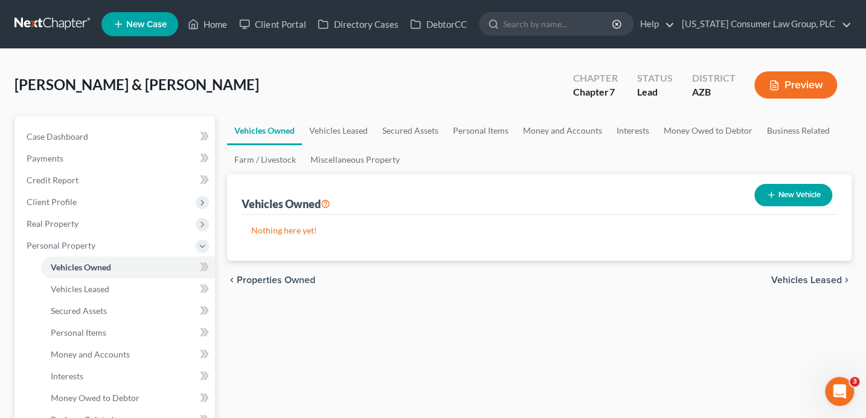
click at [776, 202] on button "New Vehicle" at bounding box center [794, 195] width 78 height 22
select select "0"
select select "2"
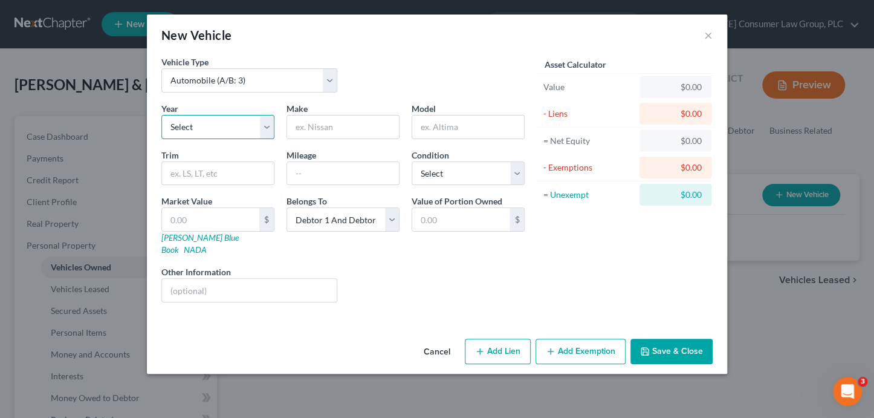
click at [225, 119] on select "Select 2026 2025 2024 2023 2022 2021 2020 2019 2018 2017 2016 2015 2014 2013 20…" at bounding box center [217, 127] width 113 height 24
select select "19"
click at [334, 129] on input "text" at bounding box center [343, 126] width 112 height 23
type input "Toyota"
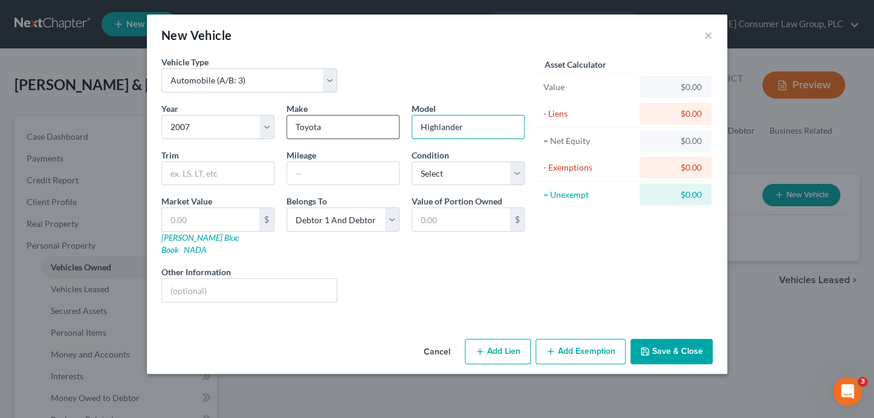
type input "Highlander"
select select "3"
click at [253, 279] on input "text" at bounding box center [249, 290] width 175 height 23
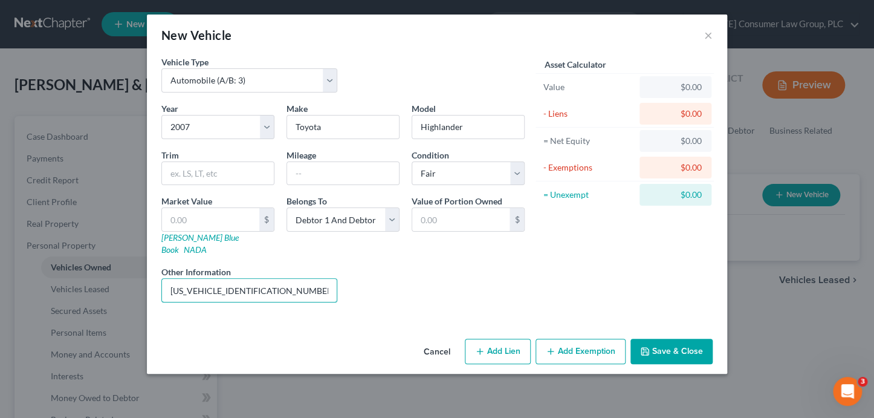
type input "JTEEW21A670034926"
click at [691, 338] on button "Save & Close" at bounding box center [671, 350] width 82 height 25
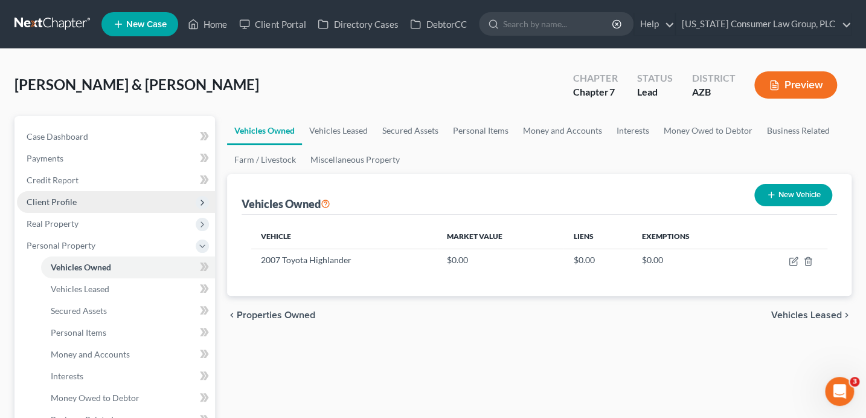
click at [67, 201] on span "Client Profile" at bounding box center [52, 201] width 50 height 10
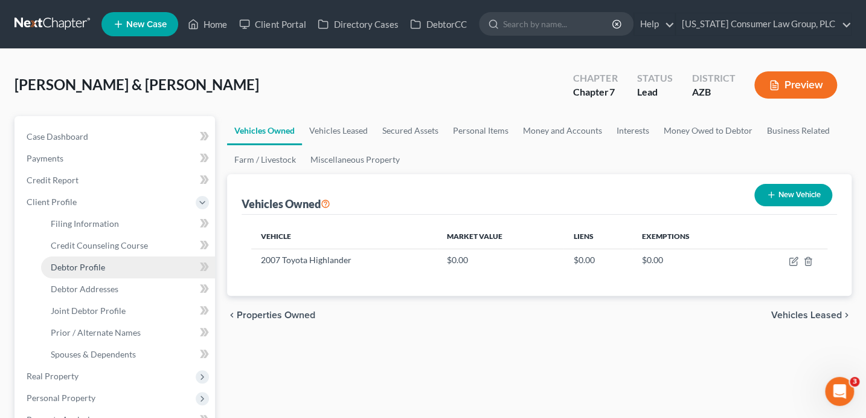
click at [102, 263] on span "Debtor Profile" at bounding box center [78, 267] width 54 height 10
select select "1"
select select "0"
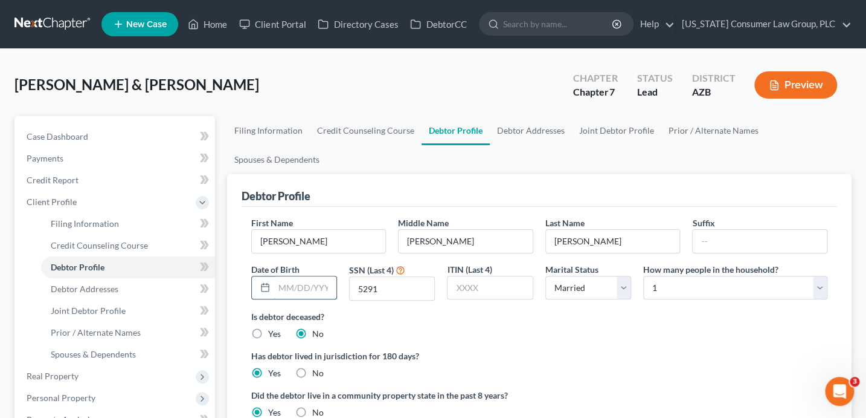
click at [316, 291] on input "text" at bounding box center [305, 287] width 62 height 23
type input "06/06/1971"
click at [201, 262] on icon at bounding box center [202, 266] width 5 height 8
click at [201, 263] on icon at bounding box center [202, 266] width 5 height 8
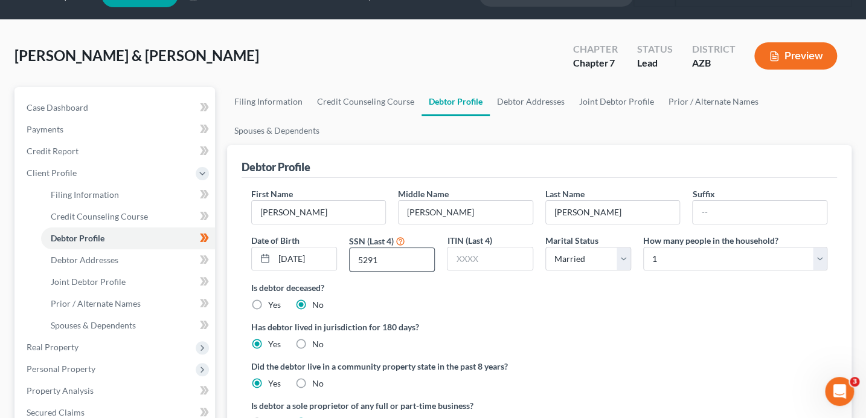
scroll to position [31, 0]
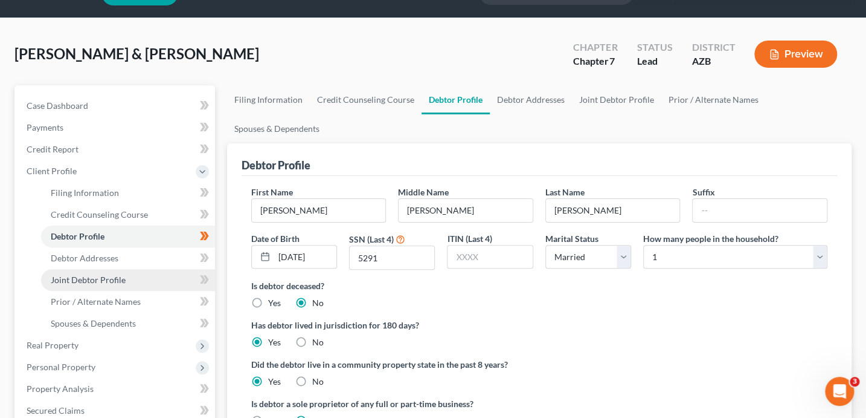
click at [123, 273] on link "Joint Debtor Profile" at bounding box center [128, 280] width 174 height 22
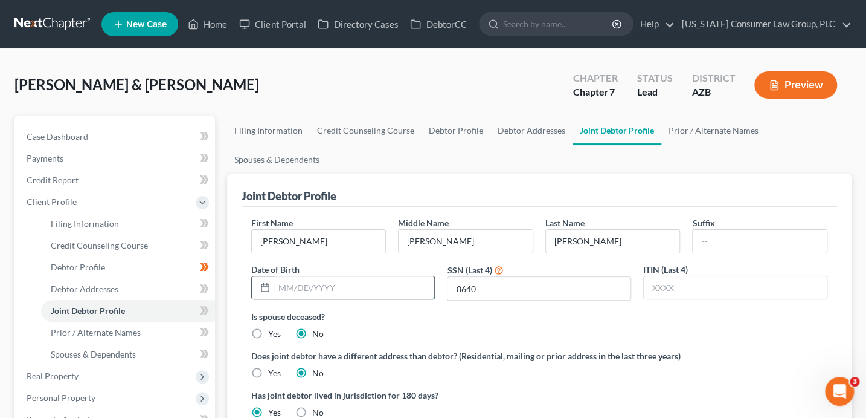
click at [343, 285] on input "text" at bounding box center [354, 287] width 161 height 23
type input "06/25/1970"
click at [210, 312] on span at bounding box center [204, 312] width 21 height 18
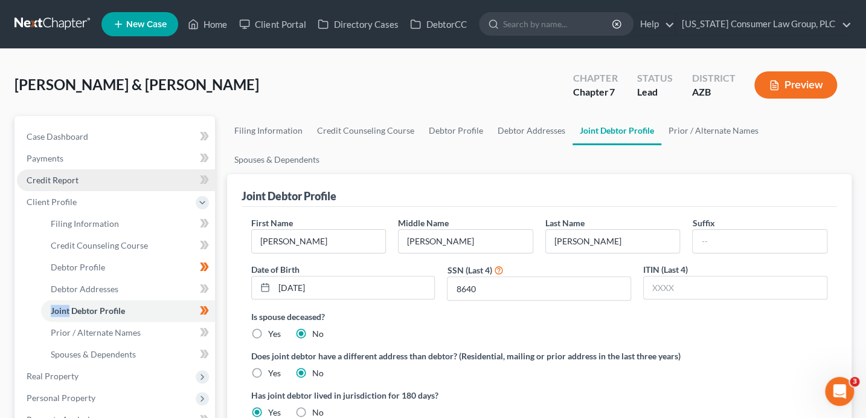
click at [122, 179] on link "Credit Report" at bounding box center [116, 180] width 198 height 22
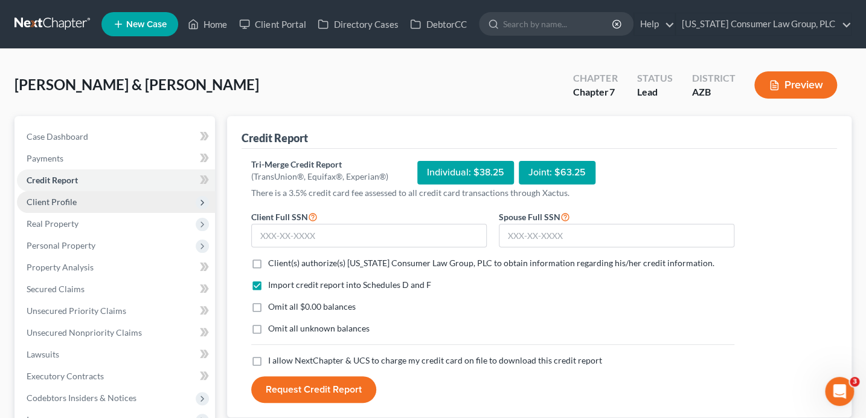
click at [82, 199] on span "Client Profile" at bounding box center [116, 202] width 198 height 22
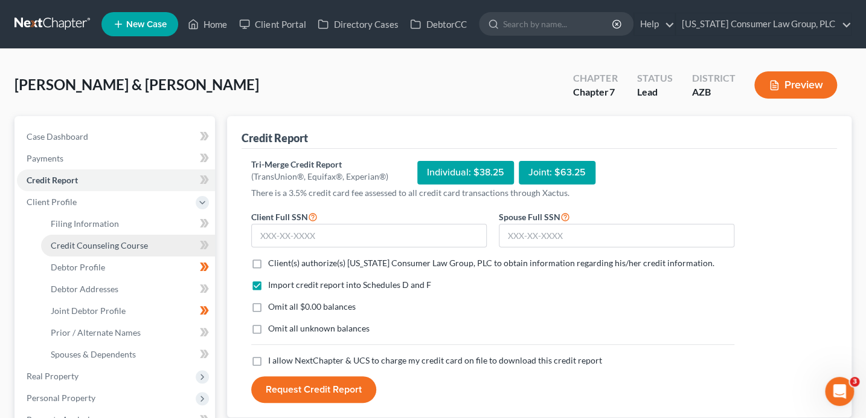
click at [93, 248] on span "Credit Counseling Course" at bounding box center [99, 245] width 97 height 10
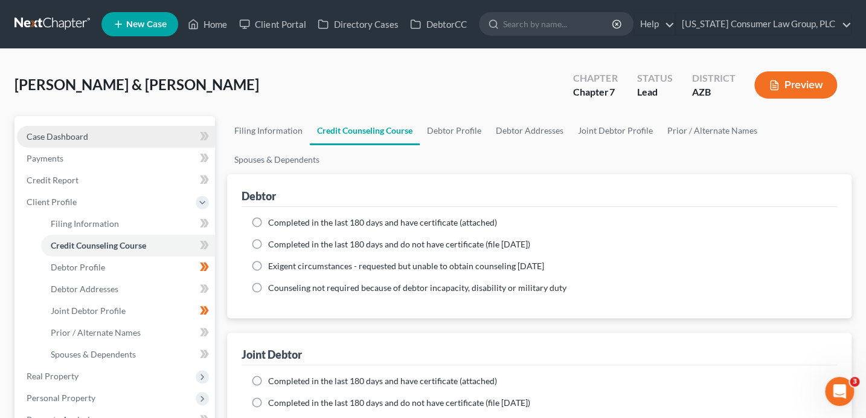
click at [68, 141] on link "Case Dashboard" at bounding box center [116, 137] width 198 height 22
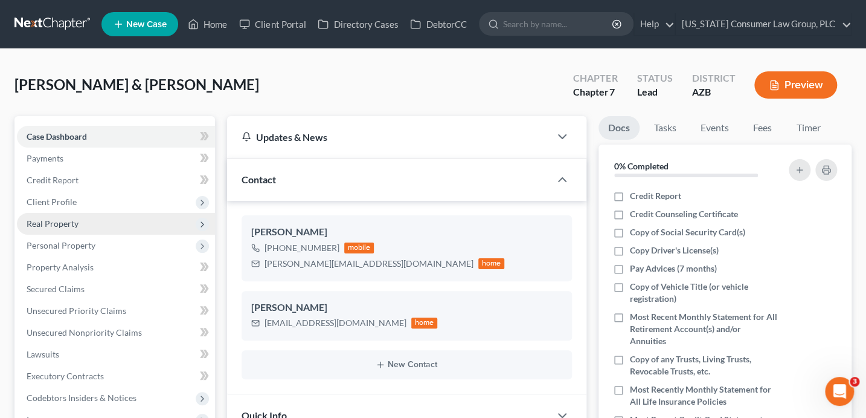
click at [63, 219] on span "Real Property" at bounding box center [53, 223] width 52 height 10
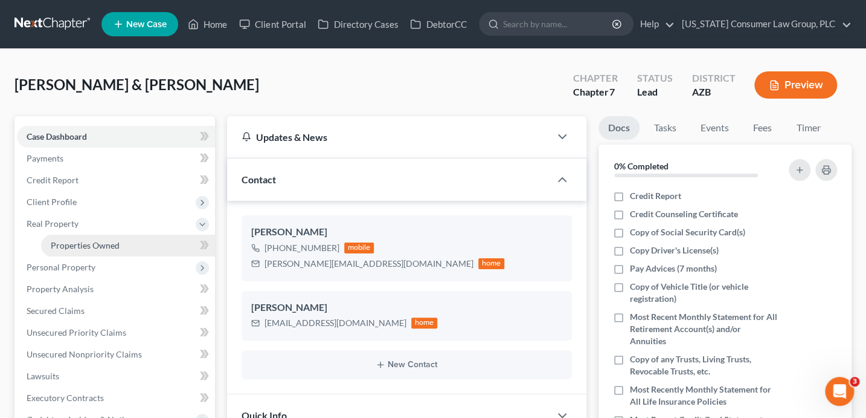
click at [71, 247] on span "Properties Owned" at bounding box center [85, 245] width 69 height 10
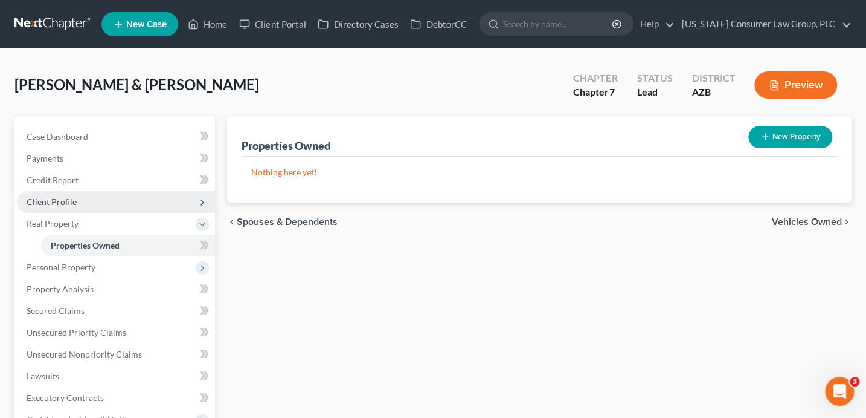
click at [64, 202] on span "Client Profile" at bounding box center [52, 201] width 50 height 10
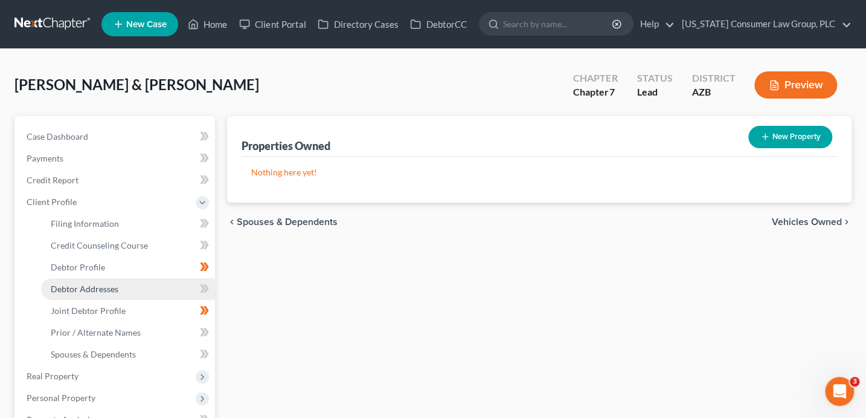
click at [97, 291] on span "Debtor Addresses" at bounding box center [85, 288] width 68 height 10
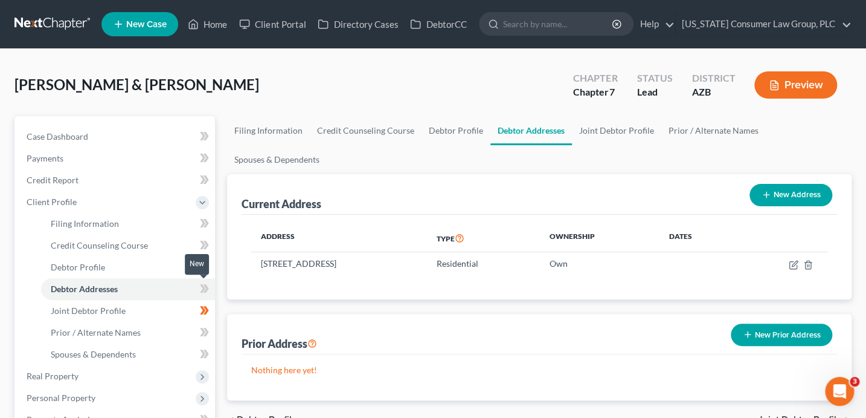
click at [206, 289] on icon at bounding box center [205, 288] width 5 height 8
click at [210, 290] on span at bounding box center [204, 290] width 21 height 18
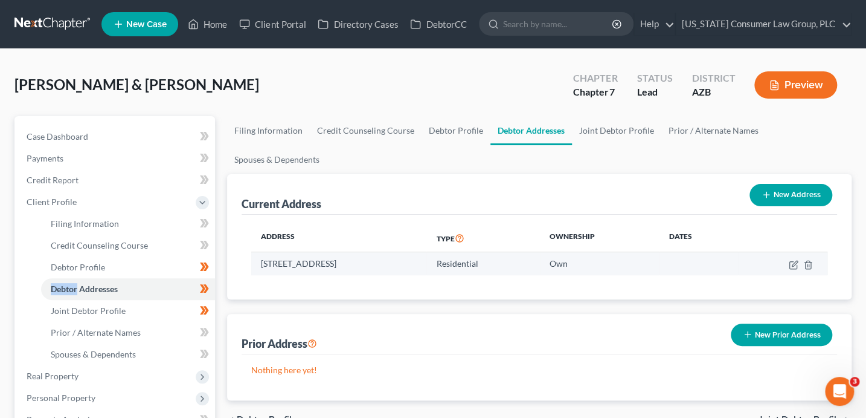
drag, startPoint x: 418, startPoint y: 262, endPoint x: 253, endPoint y: 267, distance: 164.4
click at [253, 267] on td "14219 N. 17th Place, Phoenix, AZ 85022" at bounding box center [339, 263] width 176 height 23
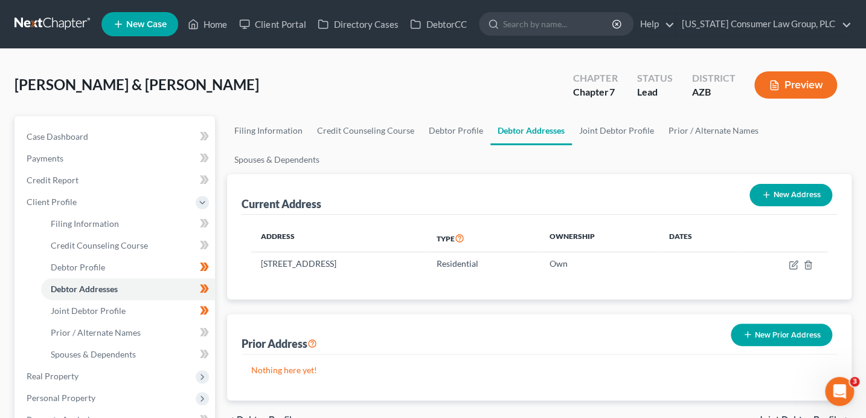
click at [784, 276] on div "Address Type Ownership Dates 14219 N. 17th Place, Phoenix, AZ 85022 Residential…" at bounding box center [540, 256] width 596 height 85
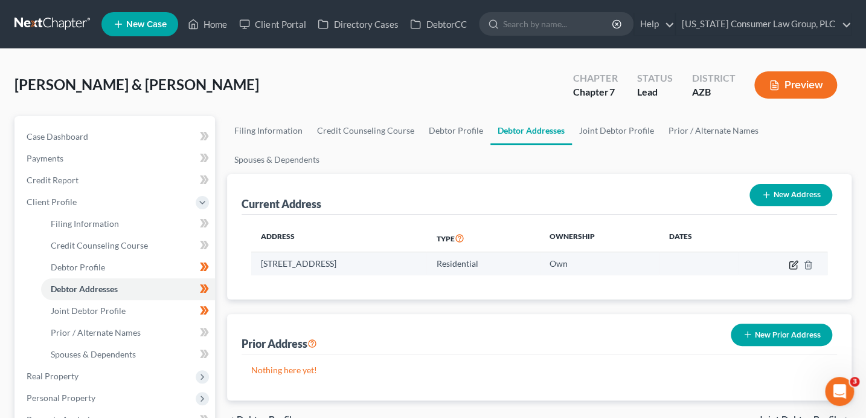
click at [793, 263] on icon "button" at bounding box center [794, 262] width 5 height 5
select select "3"
select select "7"
select select "0"
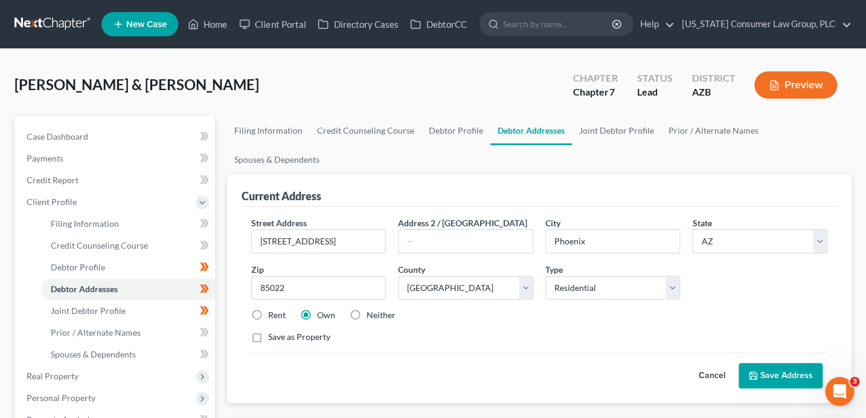
click at [293, 335] on label "Save as Property" at bounding box center [299, 337] width 62 height 12
click at [281, 335] on input "Save as Property" at bounding box center [277, 335] width 8 height 8
checkbox input "true"
click at [763, 369] on button "Save Address" at bounding box center [781, 375] width 84 height 25
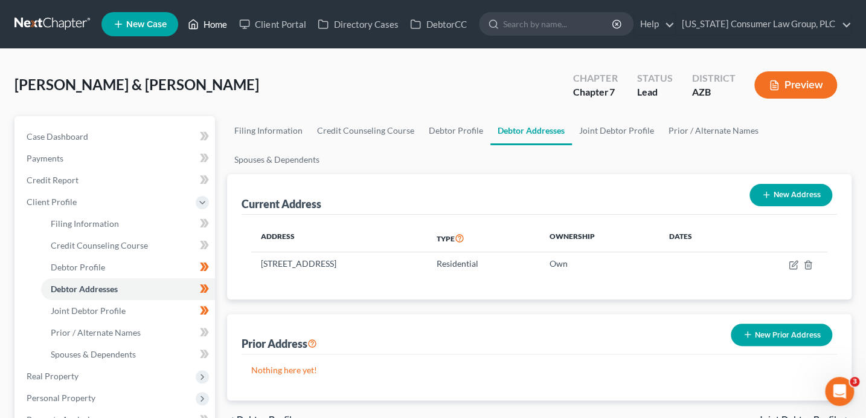
click at [218, 25] on link "Home" at bounding box center [207, 24] width 51 height 22
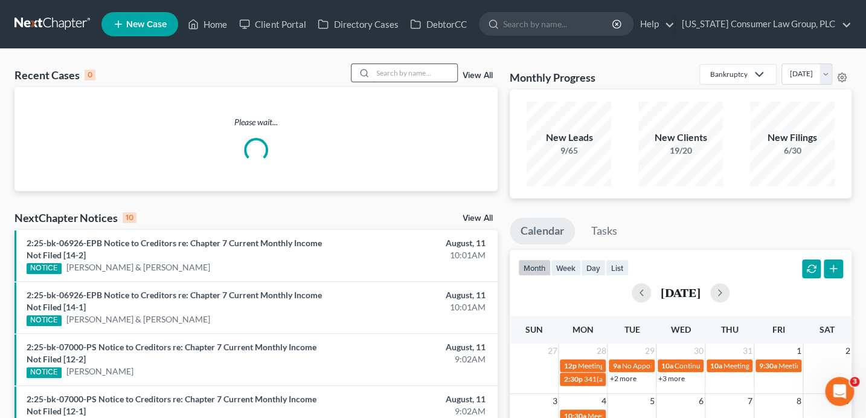
click at [391, 68] on input "search" at bounding box center [415, 73] width 85 height 18
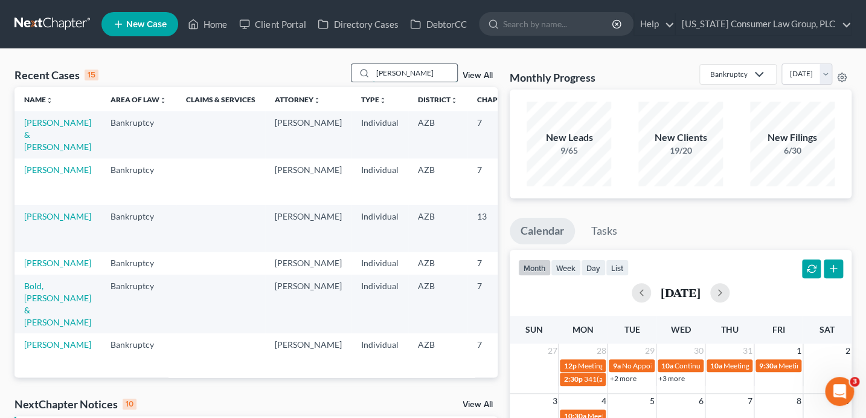
type input "suarez"
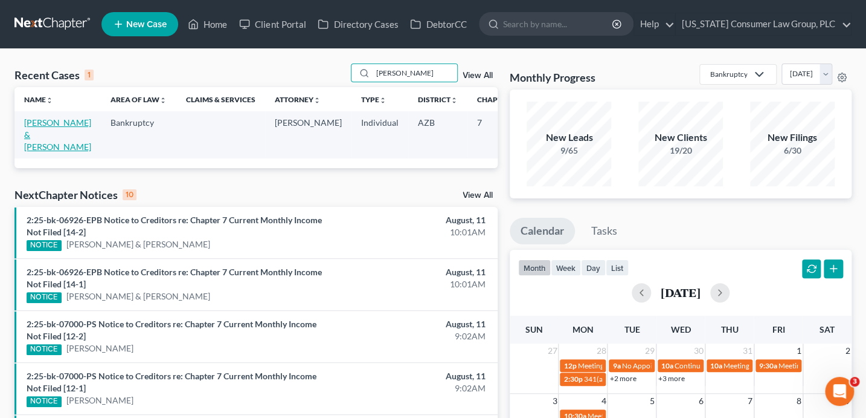
click at [46, 137] on link "Suarez, Juan & Candace" at bounding box center [57, 134] width 67 height 34
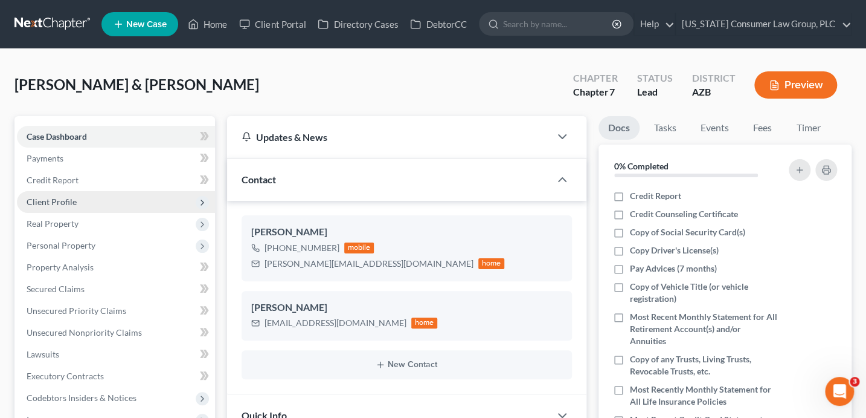
click at [77, 196] on span "Client Profile" at bounding box center [116, 202] width 198 height 22
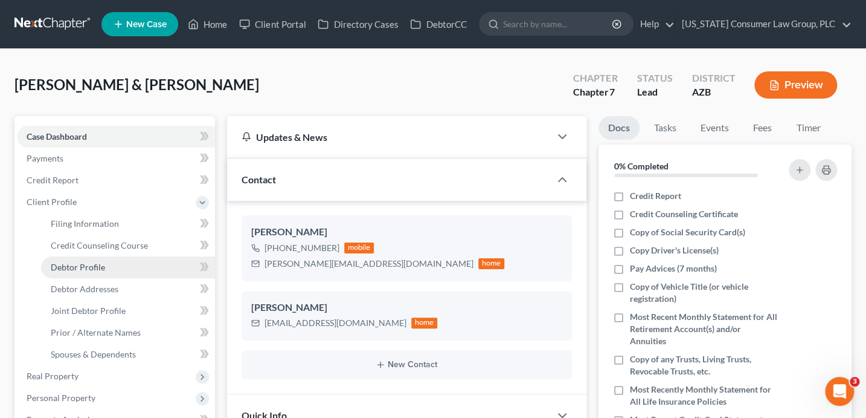
click at [103, 271] on link "Debtor Profile" at bounding box center [128, 267] width 174 height 22
select select "1"
select select "0"
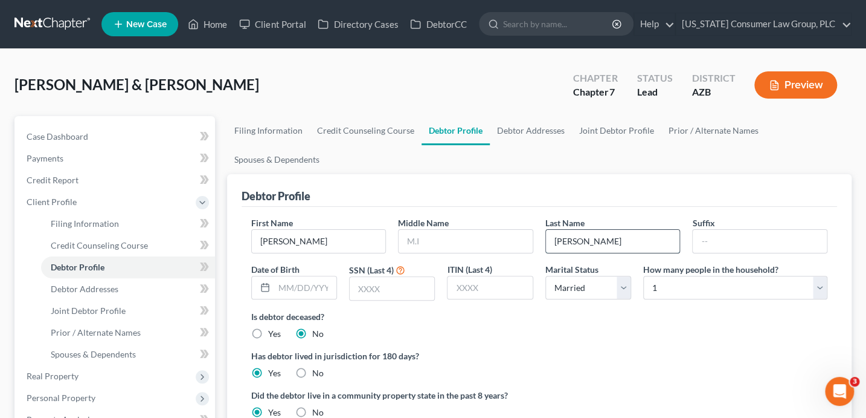
click at [626, 242] on input "Suarez" at bounding box center [613, 241] width 134 height 23
type input "Suarez Gonzalez"
click at [597, 126] on link "Joint Debtor Profile" at bounding box center [616, 130] width 89 height 29
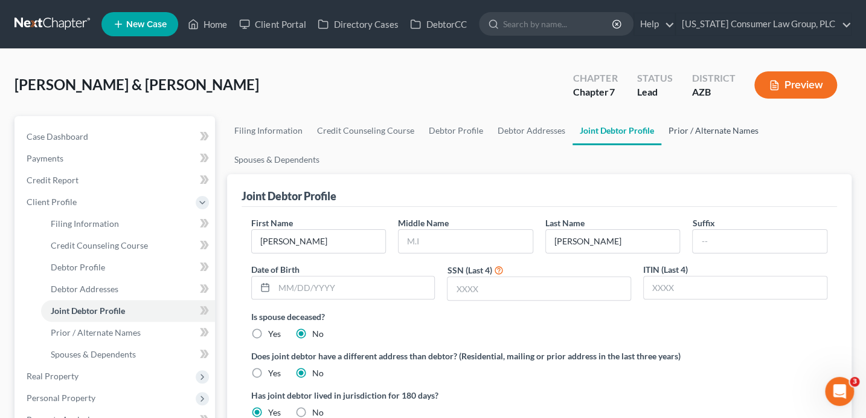
click at [680, 124] on link "Prior / Alternate Names" at bounding box center [714, 130] width 105 height 29
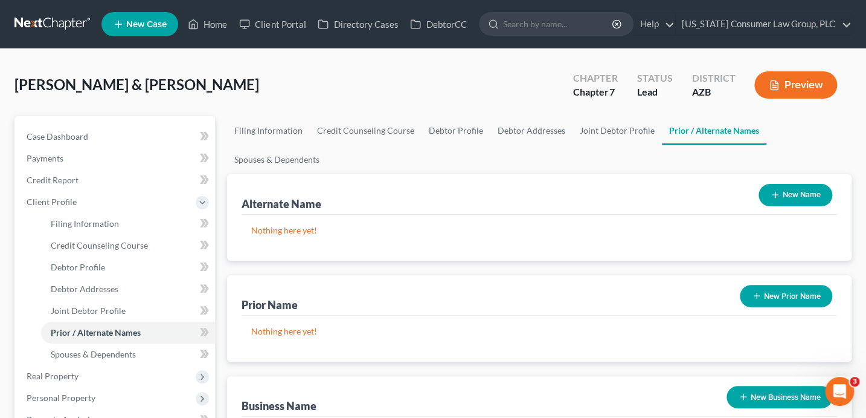
click at [805, 189] on button "New Name" at bounding box center [796, 195] width 74 height 22
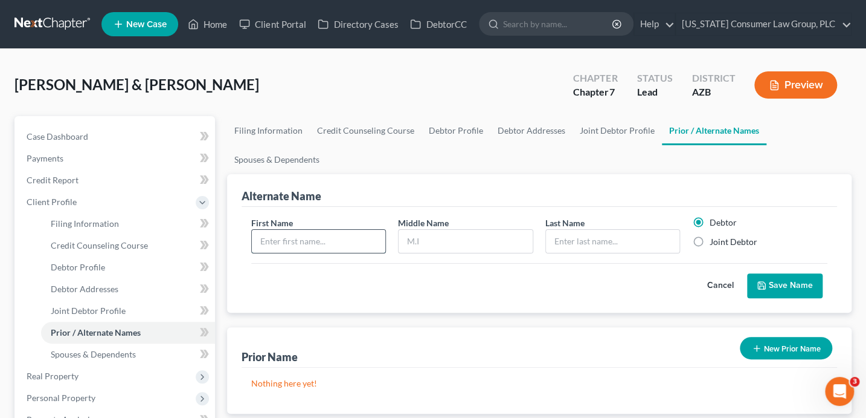
click at [301, 244] on input "text" at bounding box center [319, 241] width 134 height 23
type input "Juan"
type input "Suarez"
click at [772, 282] on button "Save Name" at bounding box center [785, 285] width 76 height 25
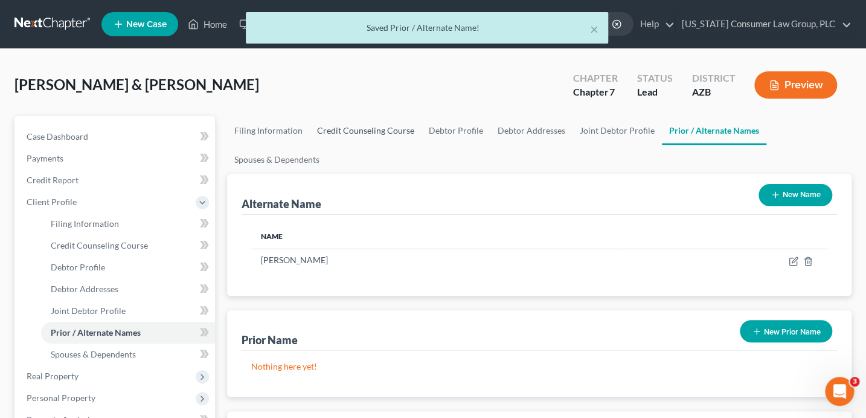
click at [367, 127] on link "Credit Counseling Course" at bounding box center [366, 130] width 112 height 29
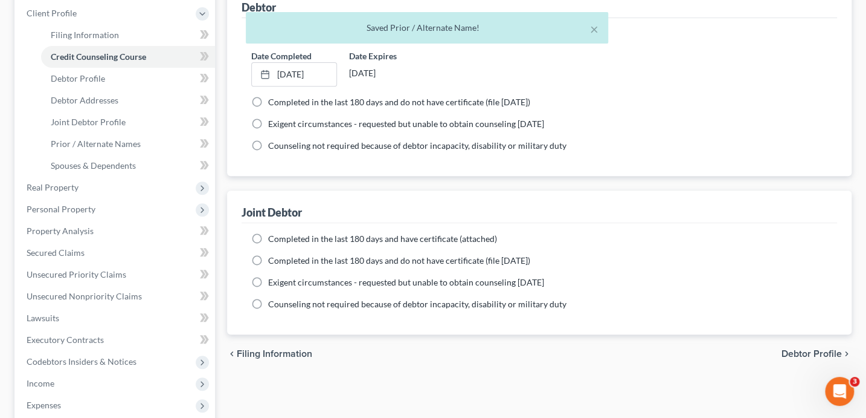
scroll to position [234, 0]
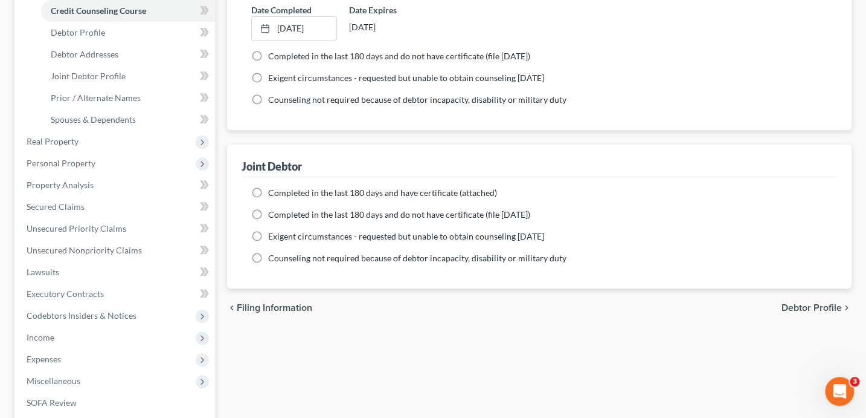
click at [314, 191] on span "Completed in the last 180 days and have certificate (attached)" at bounding box center [382, 192] width 229 height 10
click at [281, 191] on input "Completed in the last 180 days and have certificate (attached)" at bounding box center [277, 191] width 8 height 8
radio input "true"
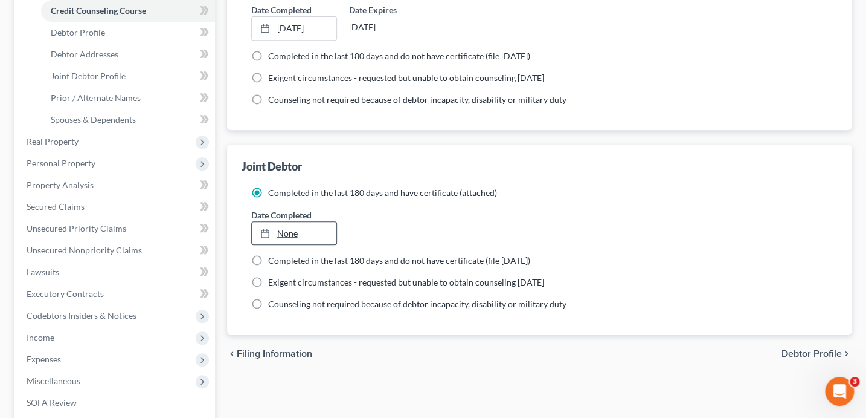
type input "8/11/2025"
click at [283, 231] on link "8/11/2025" at bounding box center [294, 233] width 85 height 23
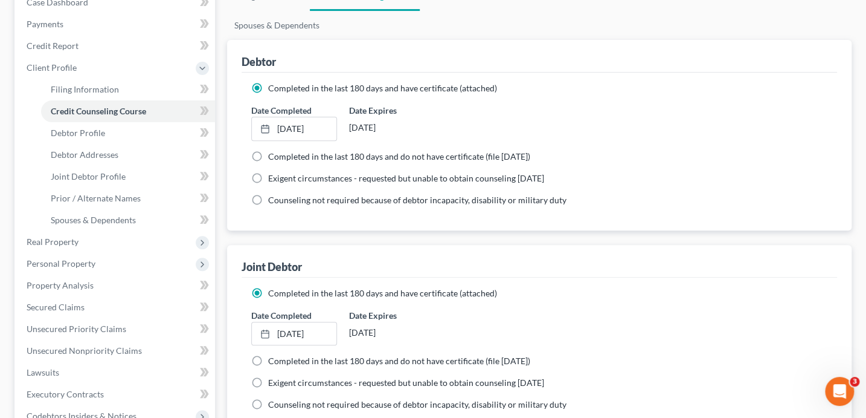
scroll to position [36, 0]
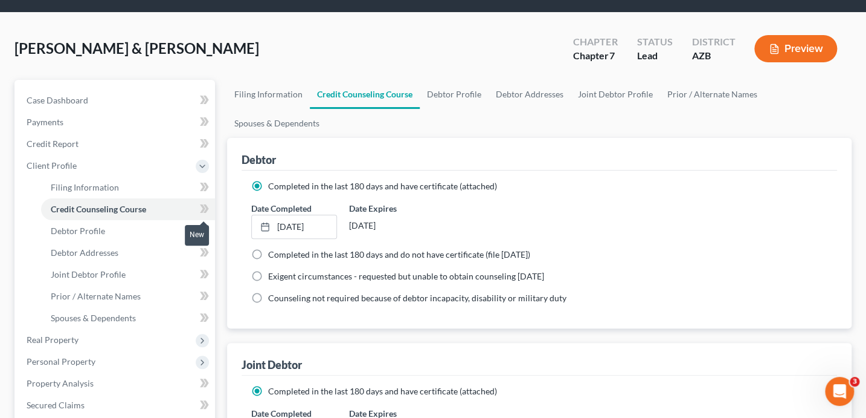
click at [212, 206] on span at bounding box center [204, 210] width 21 height 18
click at [461, 95] on link "Debtor Profile" at bounding box center [454, 94] width 69 height 29
select select "1"
select select "0"
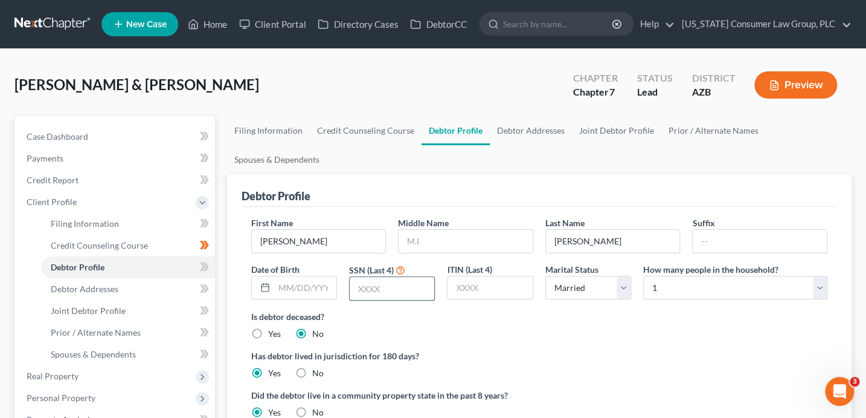
click at [383, 288] on input "text" at bounding box center [392, 288] width 85 height 23
type input "6012"
click at [515, 125] on link "Debtor Addresses" at bounding box center [531, 130] width 82 height 29
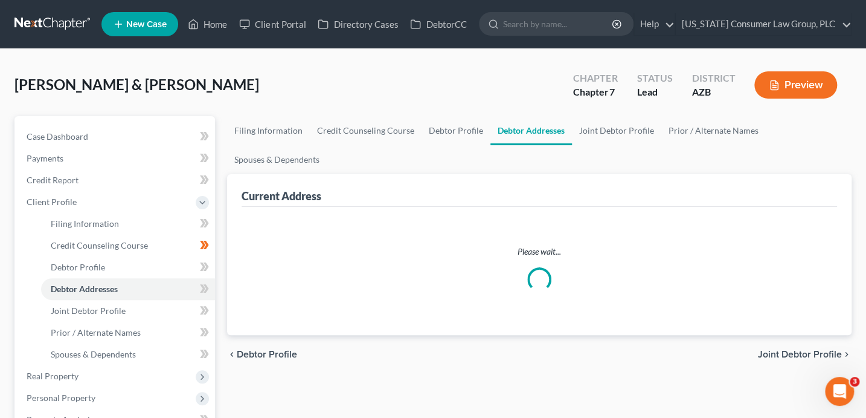
select select "0"
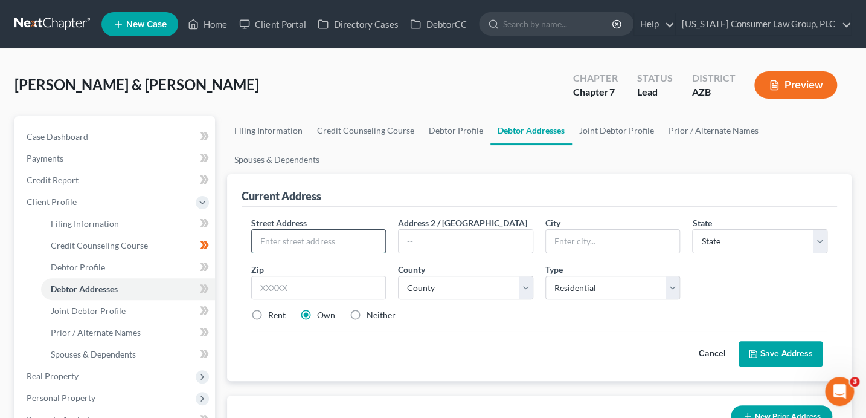
click at [372, 249] on input "text" at bounding box center [319, 241] width 134 height 23
type input "333 N. 16th St. Apt. 18"
type input "86326"
type input "Cottonwood"
select select "3"
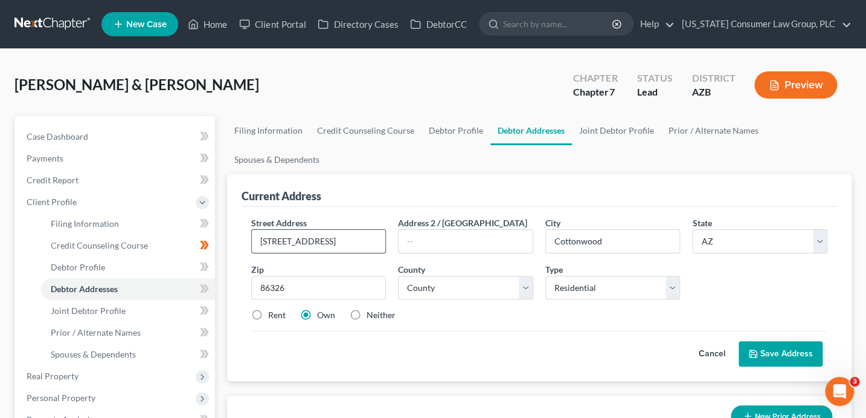
click at [367, 243] on input "333 N. 16th St. Apt. 18" at bounding box center [319, 241] width 134 height 23
type input "333 N. 16th St."
paste input "Apt. 18"
type input "Apt. 18"
click at [271, 314] on label "Rent" at bounding box center [277, 315] width 18 height 12
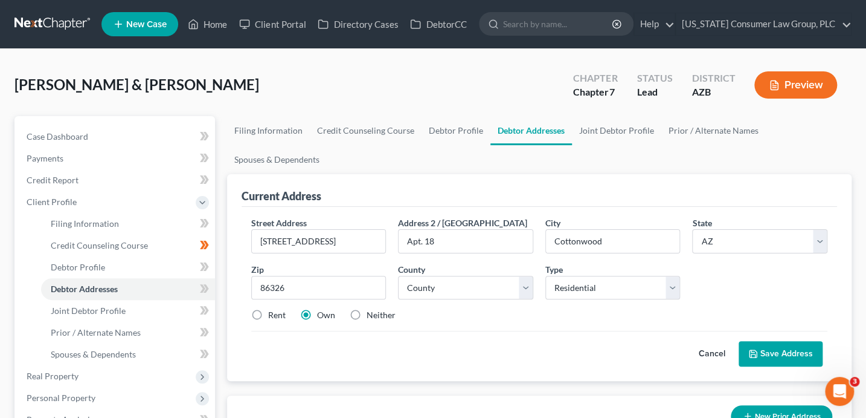
click at [273, 314] on input "Rent" at bounding box center [277, 313] width 8 height 8
radio input "true"
click at [428, 291] on select "County Apache County Cochise County Coconino County Gila County Graham County G…" at bounding box center [465, 288] width 135 height 24
select select "13"
click at [778, 352] on button "Save Address" at bounding box center [781, 353] width 84 height 25
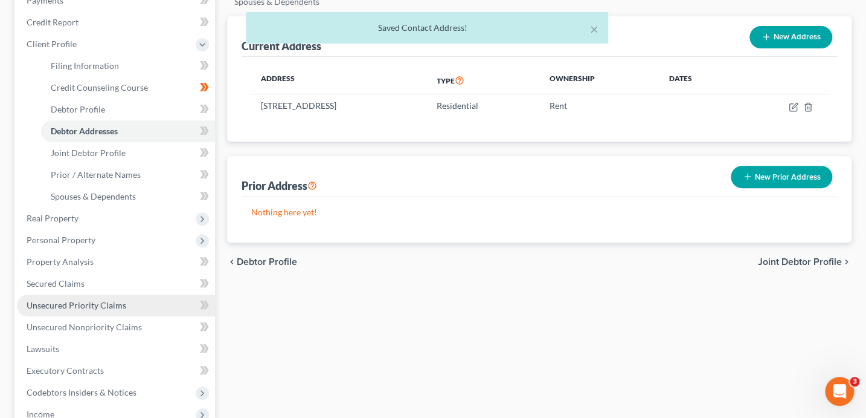
scroll to position [160, 0]
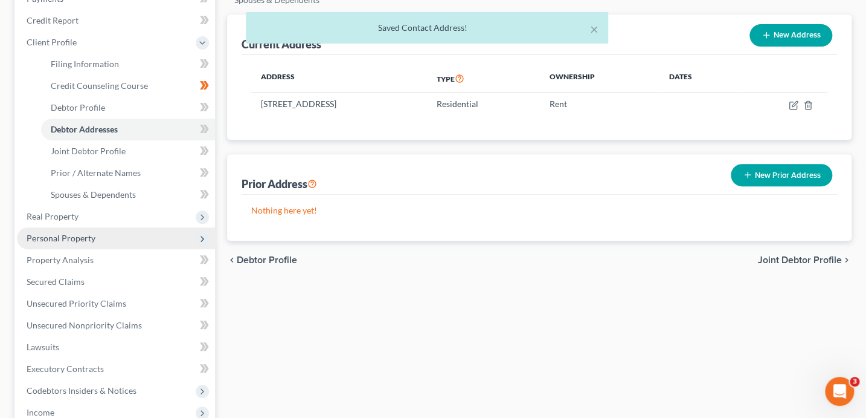
click at [78, 233] on span "Personal Property" at bounding box center [61, 238] width 69 height 10
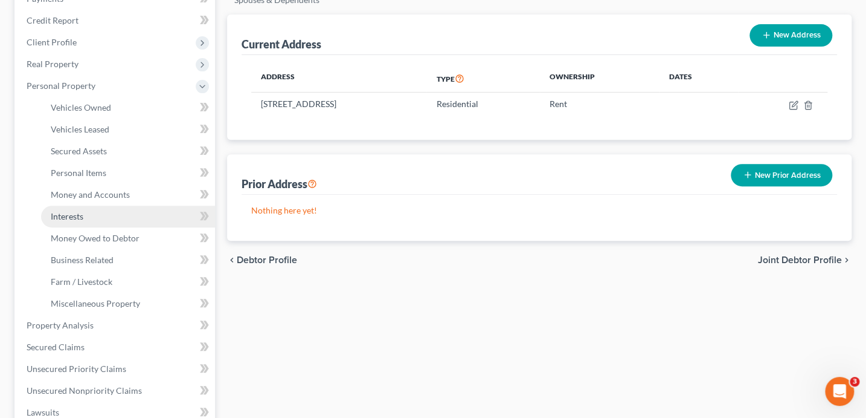
click at [88, 219] on link "Interests" at bounding box center [128, 216] width 174 height 22
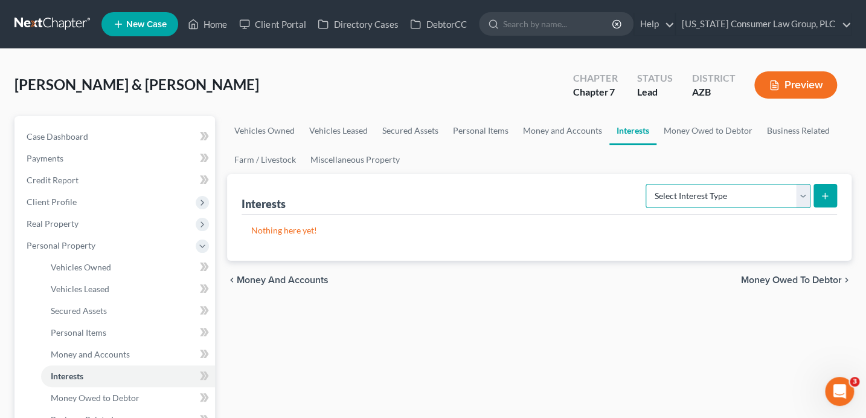
click at [742, 189] on select "Select Interest Type 401K (A/B: 21) Annuity (A/B: 23) Bond (A/B: 18) Education …" at bounding box center [728, 196] width 165 height 24
select select "incorporated_business"
click at [830, 195] on button "submit" at bounding box center [826, 196] width 24 height 24
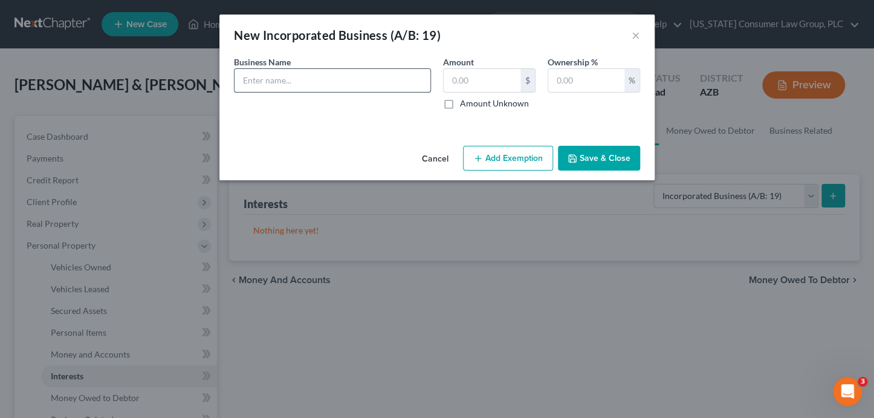
click at [258, 83] on input "text" at bounding box center [332, 80] width 196 height 23
type input "JECS LLC"
click at [560, 73] on input "text" at bounding box center [586, 80] width 76 height 23
type input "100"
click at [603, 152] on button "Save & Close" at bounding box center [599, 158] width 82 height 25
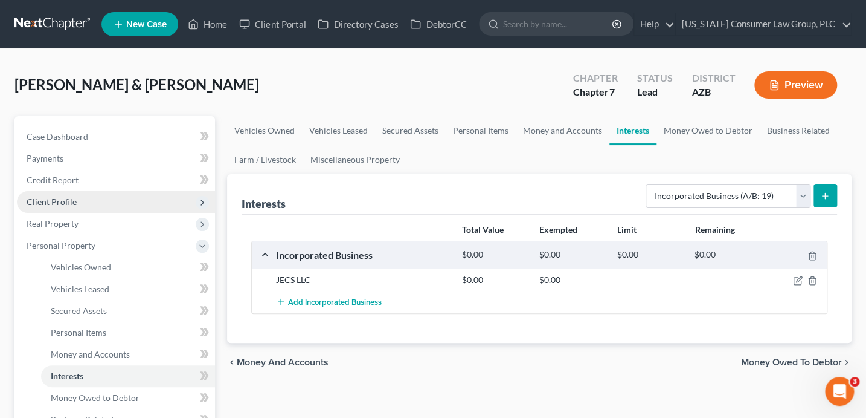
click at [78, 199] on span "Client Profile" at bounding box center [116, 202] width 198 height 22
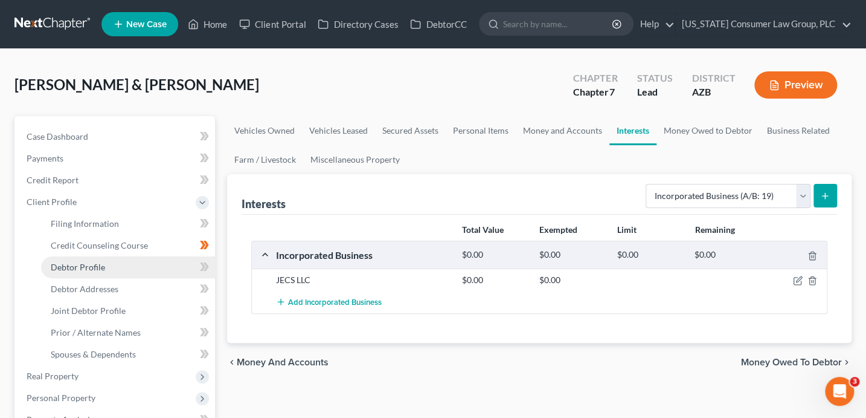
click at [124, 268] on link "Debtor Profile" at bounding box center [128, 267] width 174 height 22
select select "1"
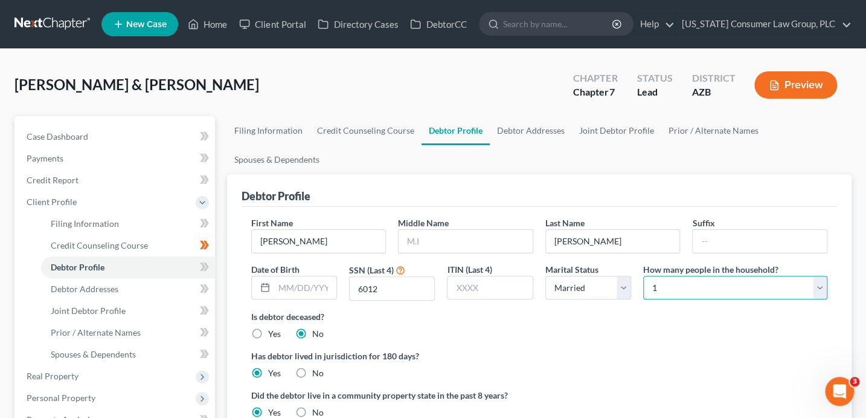
click at [659, 289] on select "Select 1 2 3 4 5 6 7 8 9 10 11 12 13 14 15 16 17 18 19 20" at bounding box center [735, 288] width 184 height 24
select select "3"
click at [689, 130] on link "Prior / Alternate Names" at bounding box center [714, 130] width 105 height 29
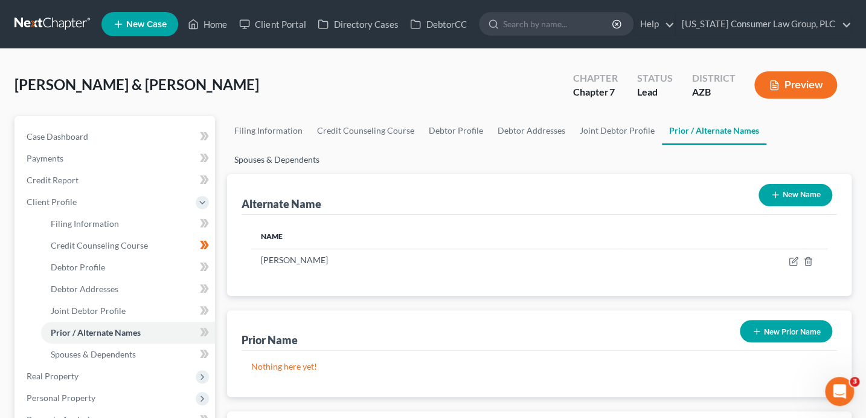
click at [277, 155] on link "Spouses & Dependents" at bounding box center [277, 159] width 100 height 29
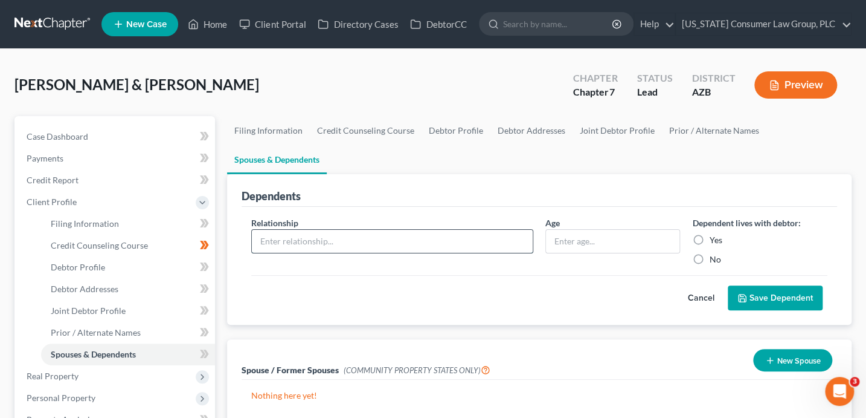
click at [347, 245] on input "text" at bounding box center [392, 241] width 281 height 23
type input "Child"
type input "11"
click at [709, 240] on label "Yes" at bounding box center [715, 240] width 13 height 12
click at [714, 240] on input "Yes" at bounding box center [718, 238] width 8 height 8
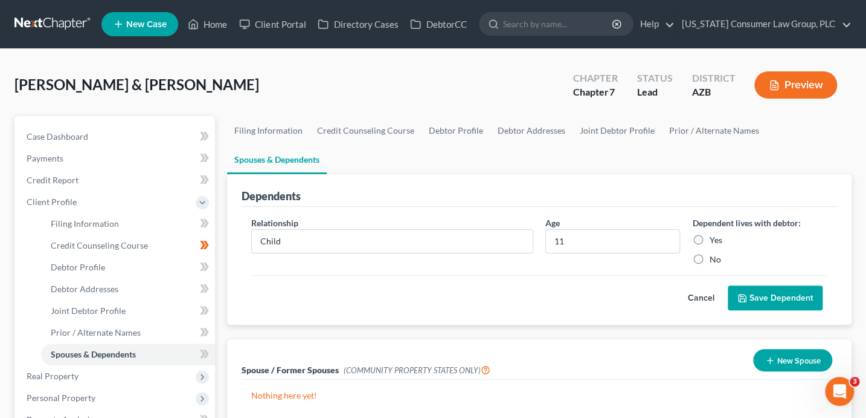
radio input "true"
click at [779, 298] on button "Save Dependent" at bounding box center [775, 297] width 95 height 25
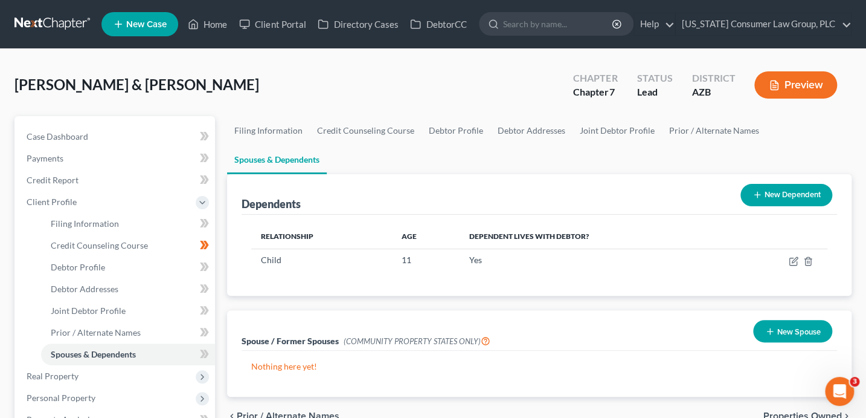
click at [774, 196] on button "New Dependent" at bounding box center [787, 195] width 92 height 22
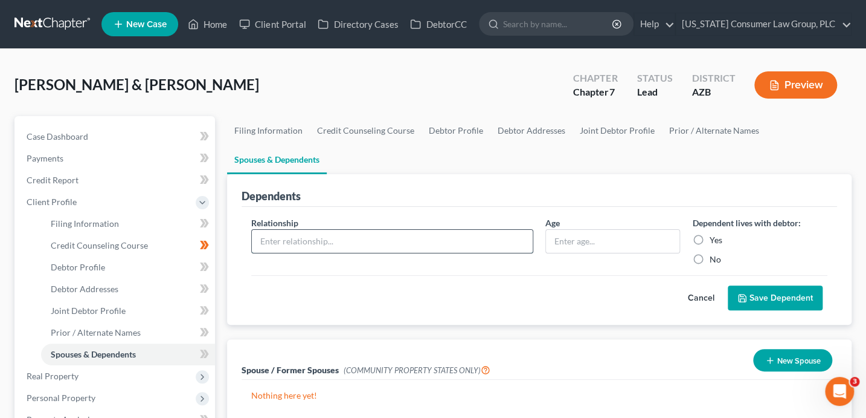
drag, startPoint x: 308, startPoint y: 237, endPoint x: 318, endPoint y: 237, distance: 10.9
click at [313, 237] on input "text" at bounding box center [392, 241] width 281 height 23
type input "Child"
type input "9"
click at [714, 234] on input "Yes" at bounding box center [718, 238] width 8 height 8
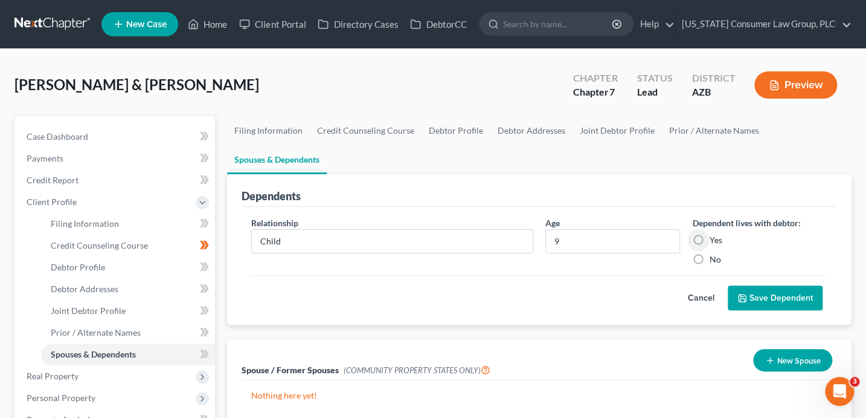
radio input "true"
click at [811, 290] on button "Save Dependent" at bounding box center [775, 297] width 95 height 25
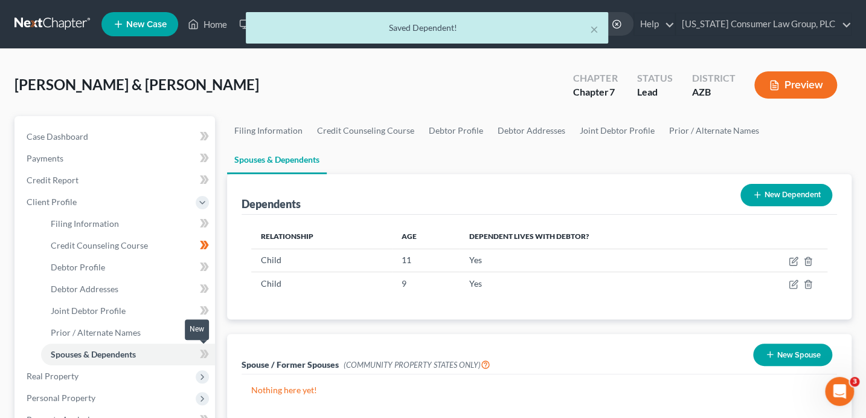
click at [206, 358] on icon at bounding box center [204, 353] width 9 height 15
drag, startPoint x: 206, startPoint y: 358, endPoint x: 225, endPoint y: 357, distance: 18.8
click at [208, 359] on icon at bounding box center [204, 353] width 9 height 15
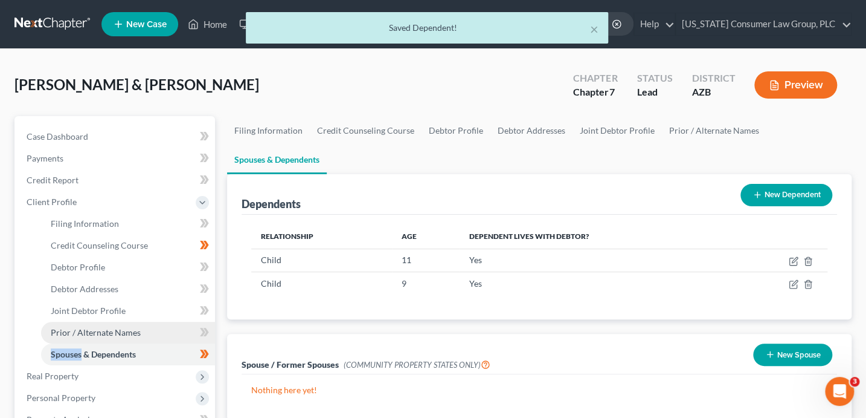
click at [150, 340] on link "Prior / Alternate Names" at bounding box center [128, 332] width 174 height 22
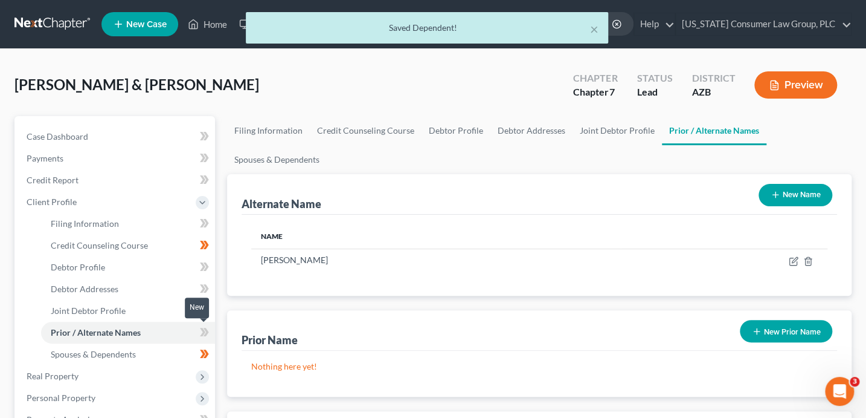
click at [201, 336] on icon at bounding box center [204, 331] width 9 height 15
click at [123, 315] on span "Joint Debtor Profile" at bounding box center [88, 310] width 75 height 10
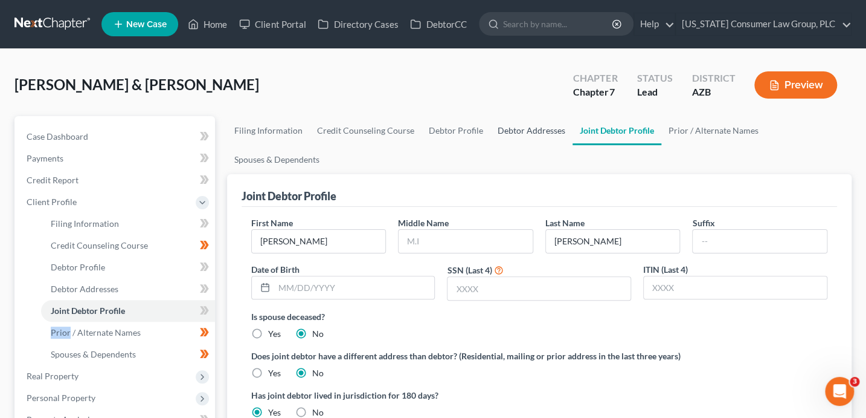
click at [520, 128] on link "Debtor Addresses" at bounding box center [532, 130] width 82 height 29
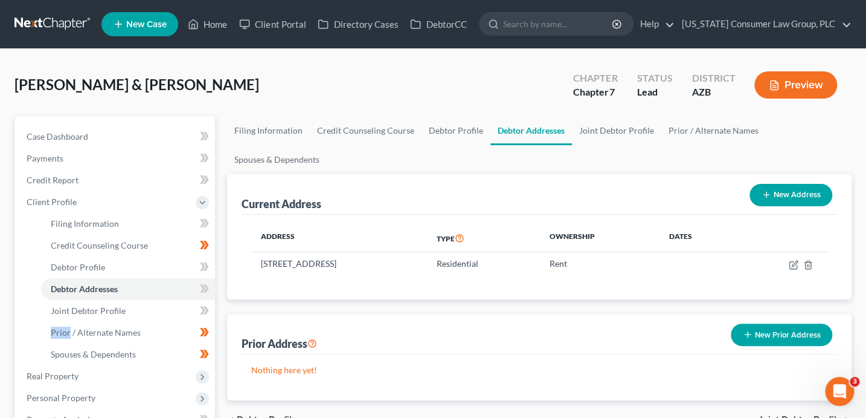
click at [799, 335] on button "New Prior Address" at bounding box center [782, 334] width 102 height 22
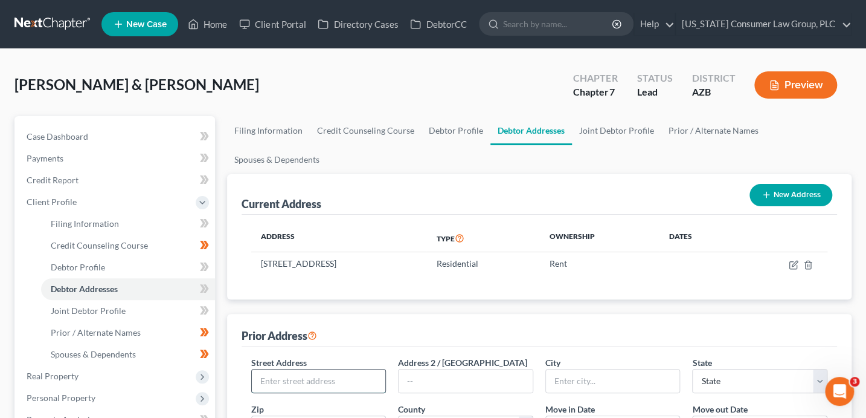
click at [288, 382] on input "text" at bounding box center [319, 380] width 134 height 23
type input "333 N. 16th St."
type input "Apt. 14"
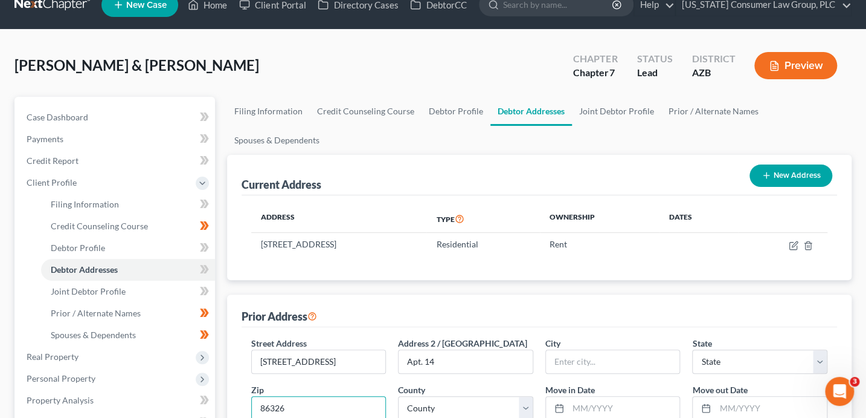
type input "86326"
type input "Cottonwood"
select select "3"
select select "13"
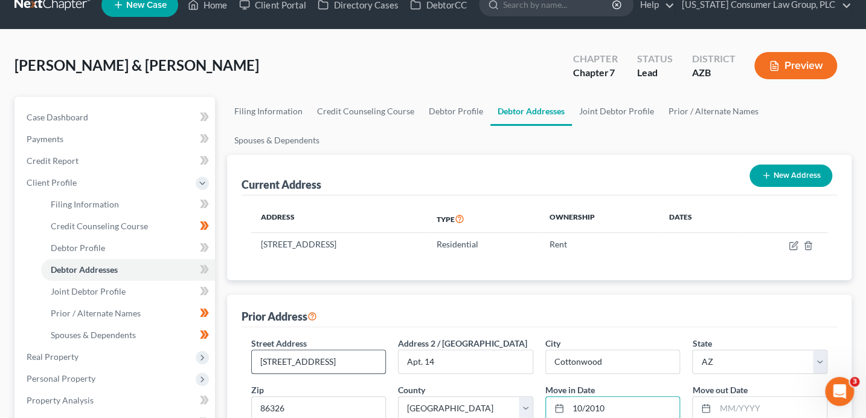
type input "10/2010"
type input "03/2023"
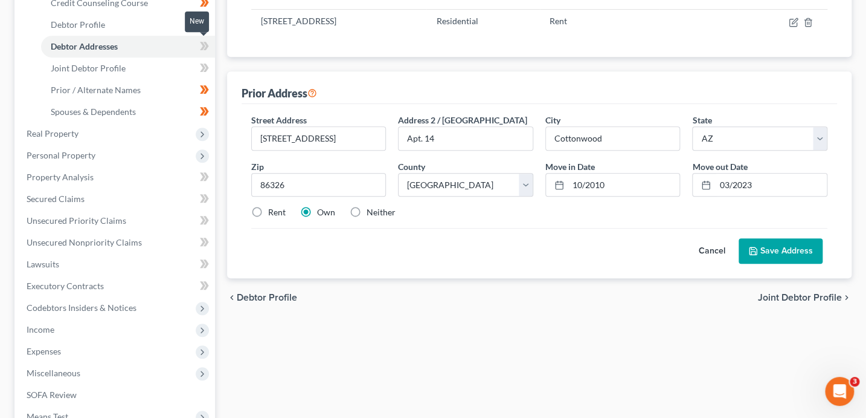
click at [208, 46] on span at bounding box center [204, 48] width 21 height 18
click at [268, 206] on label "Rent" at bounding box center [277, 212] width 18 height 12
click at [273, 206] on input "Rent" at bounding box center [277, 210] width 8 height 8
radio input "true"
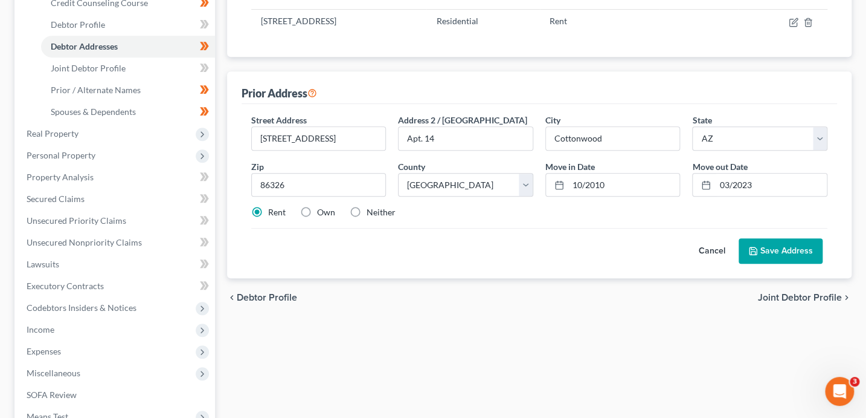
click at [268, 208] on label "Rent" at bounding box center [277, 212] width 18 height 12
click at [273, 208] on input "Rent" at bounding box center [277, 210] width 8 height 8
click at [775, 252] on button "Save Address" at bounding box center [781, 250] width 84 height 25
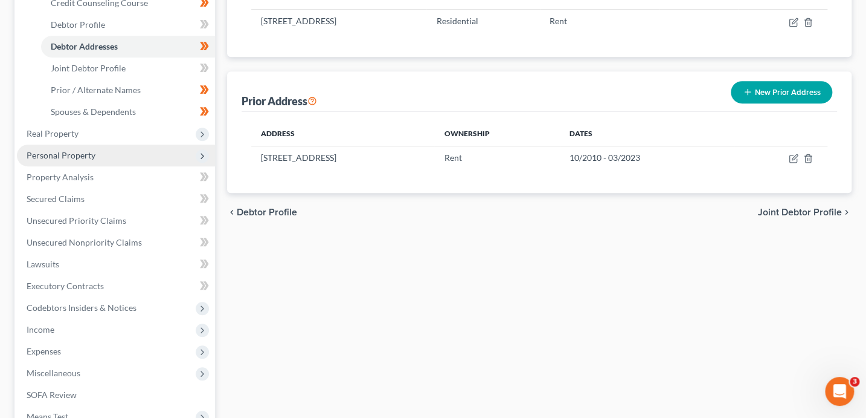
click at [64, 157] on span "Personal Property" at bounding box center [61, 155] width 69 height 10
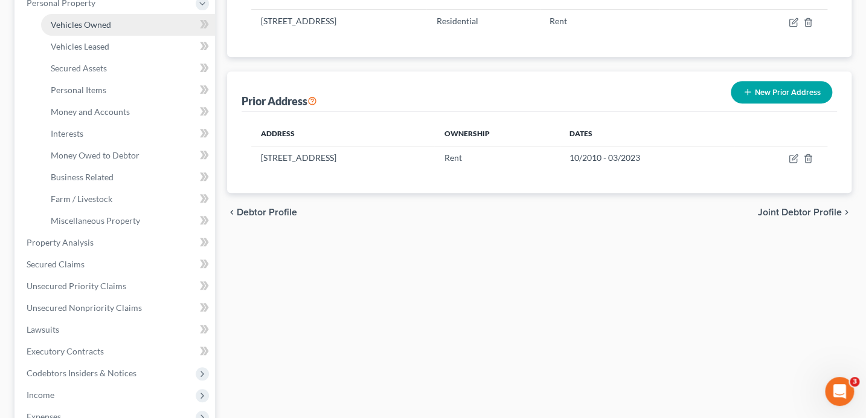
click at [133, 24] on link "Vehicles Owned" at bounding box center [128, 25] width 174 height 22
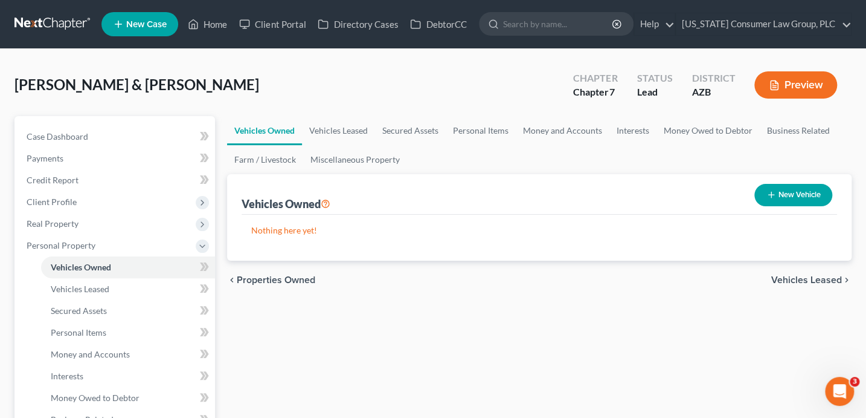
click at [794, 198] on button "New Vehicle" at bounding box center [794, 195] width 78 height 22
select select "0"
select select "2"
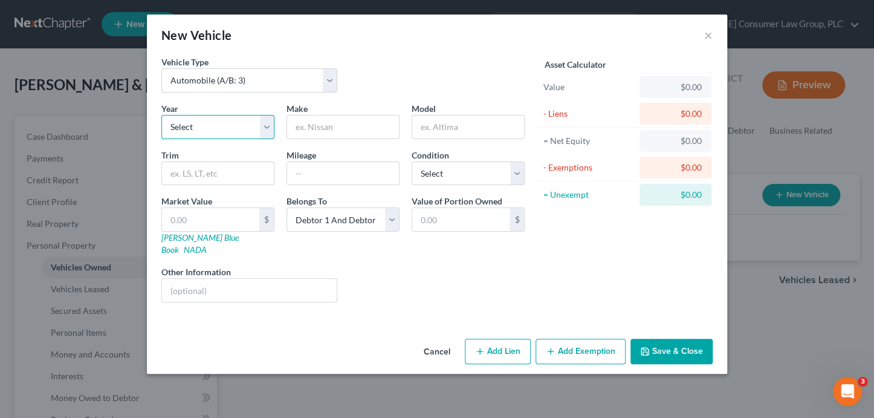
click at [205, 126] on select "Select 2026 2025 2024 2023 2022 2021 2020 2019 2018 2017 2016 2015 2014 2013 20…" at bounding box center [217, 127] width 113 height 24
click at [332, 173] on input "text" at bounding box center [343, 173] width 112 height 23
type input "32184"
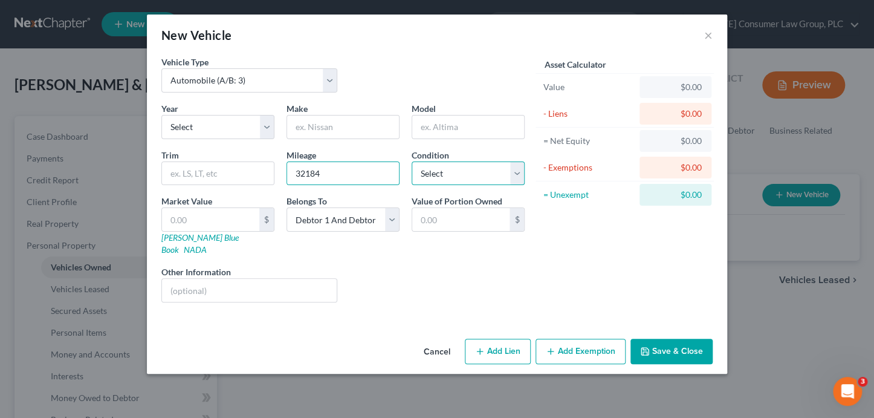
click at [443, 175] on select "Select Excellent Very Good Good Fair Poor" at bounding box center [467, 173] width 113 height 24
select select "3"
click at [170, 237] on link "Kelly Blue Book" at bounding box center [199, 243] width 77 height 22
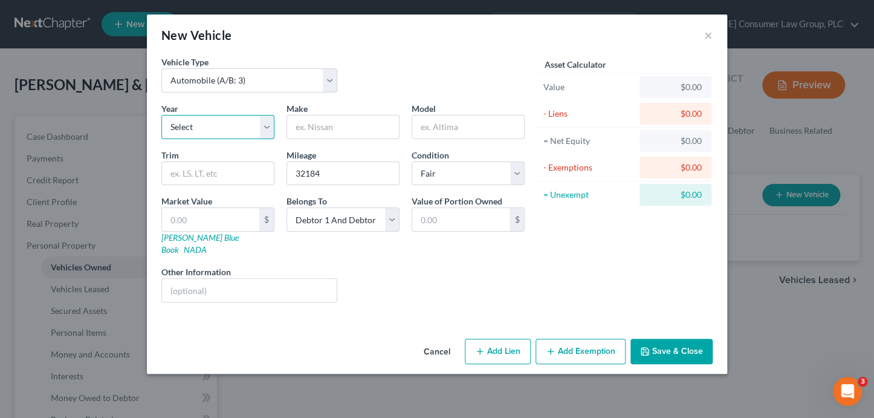
click at [198, 137] on select "Select 2026 2025 2024 2023 2022 2021 2020 2019 2018 2017 2016 2015 2014 2013 20…" at bounding box center [217, 127] width 113 height 24
select select "4"
click at [317, 120] on input "text" at bounding box center [343, 126] width 112 height 23
type input "Honda"
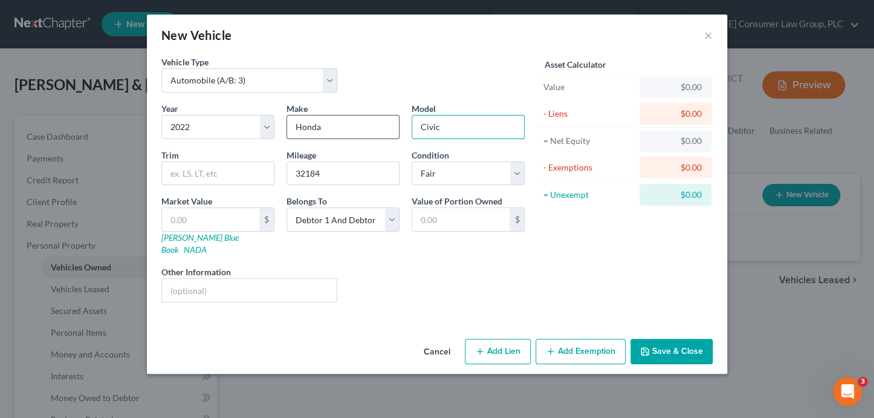
type input "Civic"
type input "Sport"
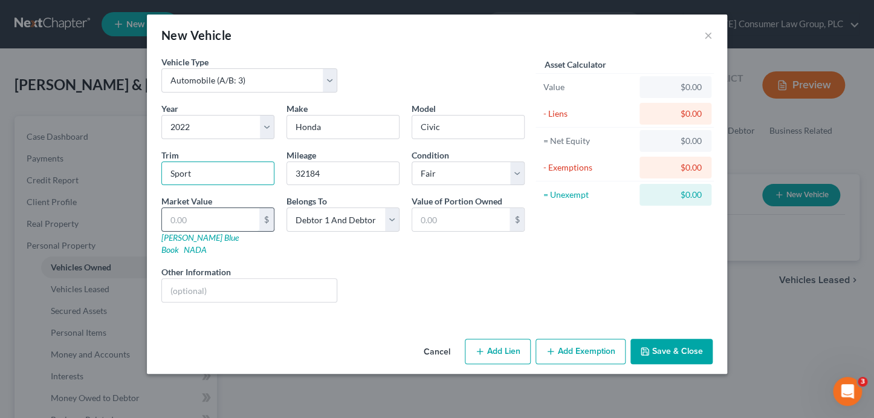
click at [201, 219] on input "text" at bounding box center [210, 219] width 97 height 23
type input "2"
type input "2.00"
type input "20"
type input "20.00"
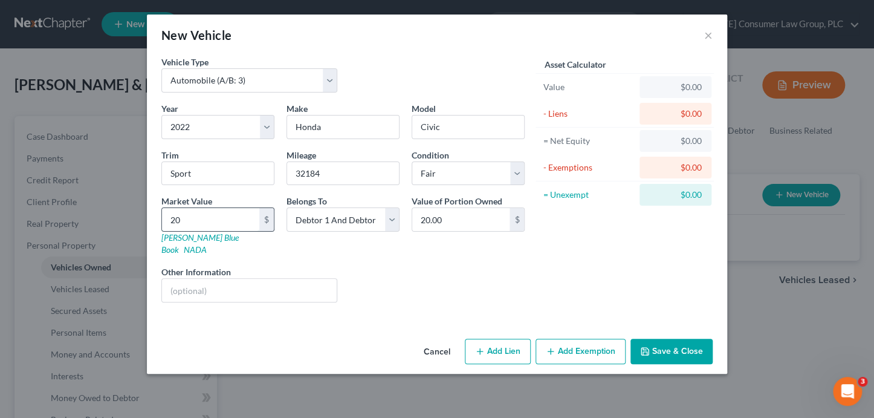
type input "203"
type input "203.00"
type input "2038"
type input "2,038.00"
type input "2,0388"
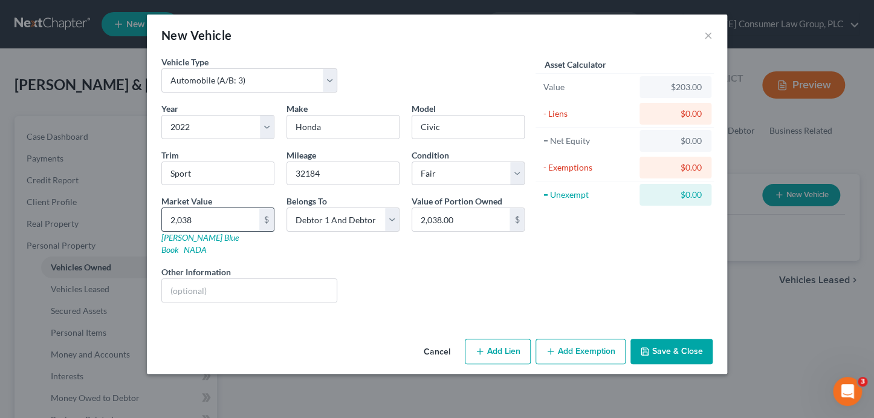
type input "20,388.00"
type input "20,388"
click at [666, 338] on button "Save & Close" at bounding box center [671, 350] width 82 height 25
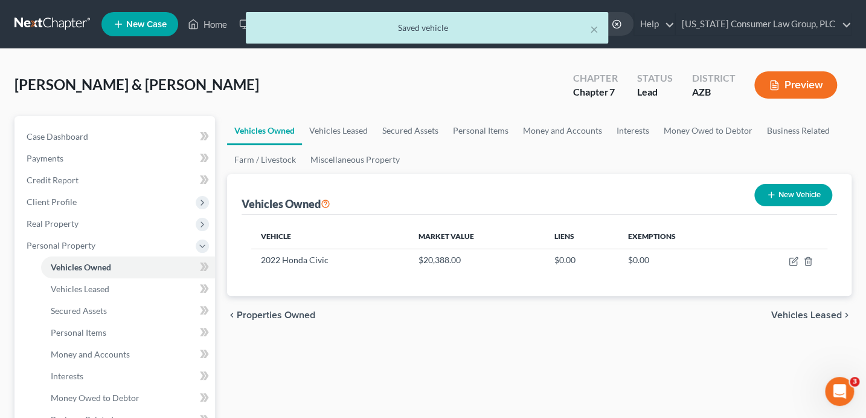
click at [784, 197] on button "New Vehicle" at bounding box center [794, 195] width 78 height 22
select select "0"
select select "2"
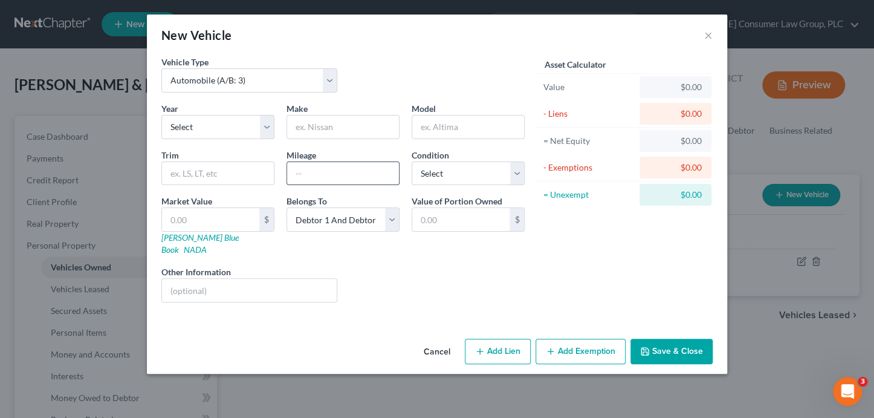
click at [356, 175] on input "text" at bounding box center [343, 173] width 112 height 23
type input "2142"
select select "3"
click at [198, 236] on link "Kelly Blue Book" at bounding box center [199, 243] width 77 height 22
click at [218, 132] on select "Select 2026 2025 2024 2023 2022 2021 2020 2019 2018 2017 2016 2015 2014 2013 20…" at bounding box center [217, 127] width 113 height 24
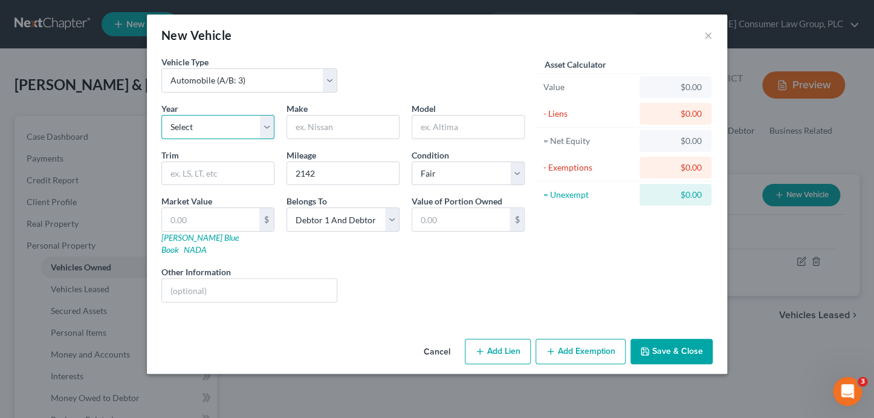
select select "1"
click at [323, 131] on input "text" at bounding box center [343, 126] width 112 height 23
type input "Nissan"
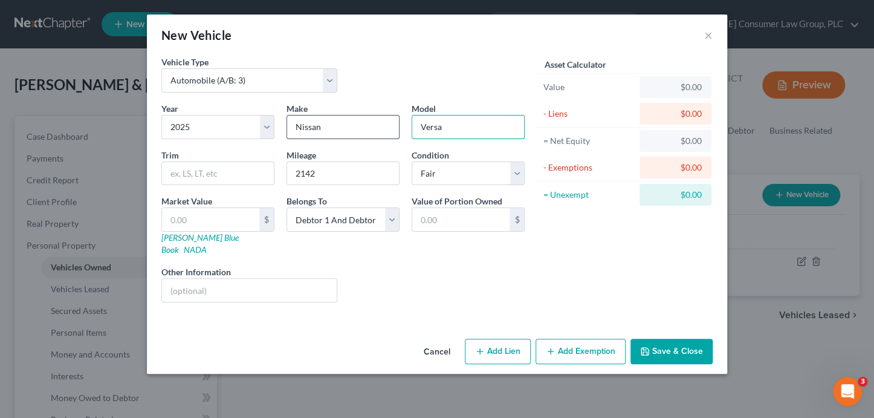
type input "Versa"
click at [217, 219] on input "text" at bounding box center [210, 219] width 97 height 23
type input "1"
type input "1.00"
type input "13"
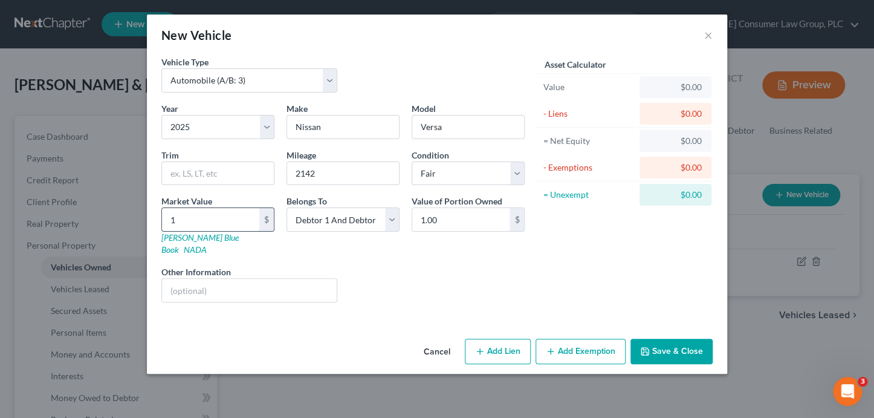
type input "13.00"
type input "130"
type input "130.00"
type input "1309"
type input "1,309.00"
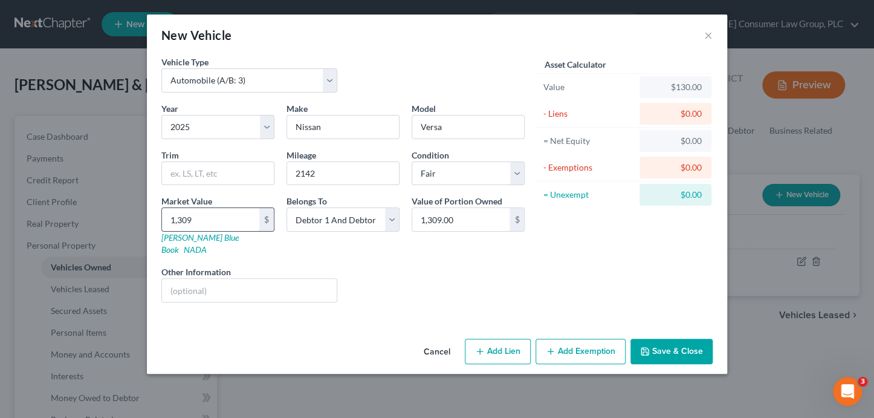
type input "1,3090"
type input "13,090.00"
type input "13,090"
click at [682, 340] on button "Save & Close" at bounding box center [671, 350] width 82 height 25
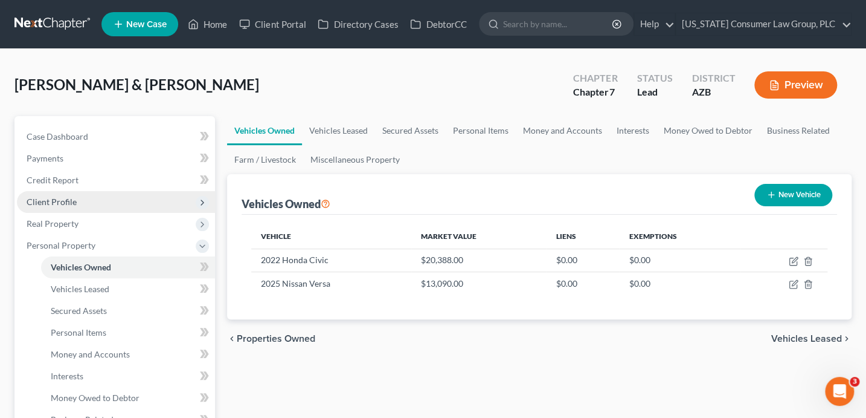
click at [45, 202] on span "Client Profile" at bounding box center [52, 201] width 50 height 10
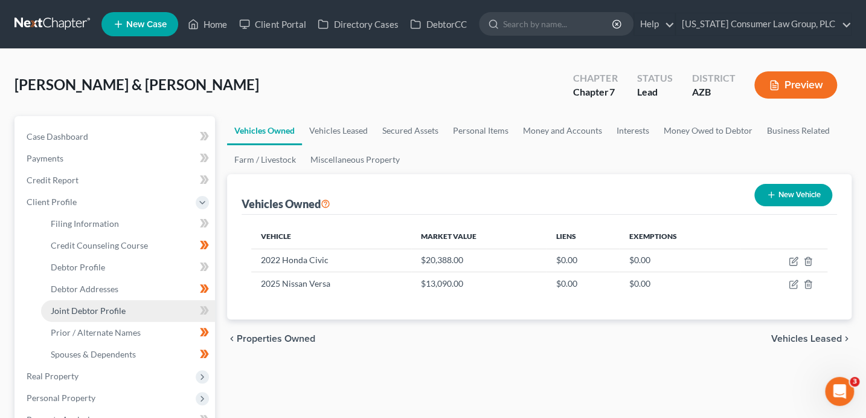
click at [109, 314] on span "Joint Debtor Profile" at bounding box center [88, 310] width 75 height 10
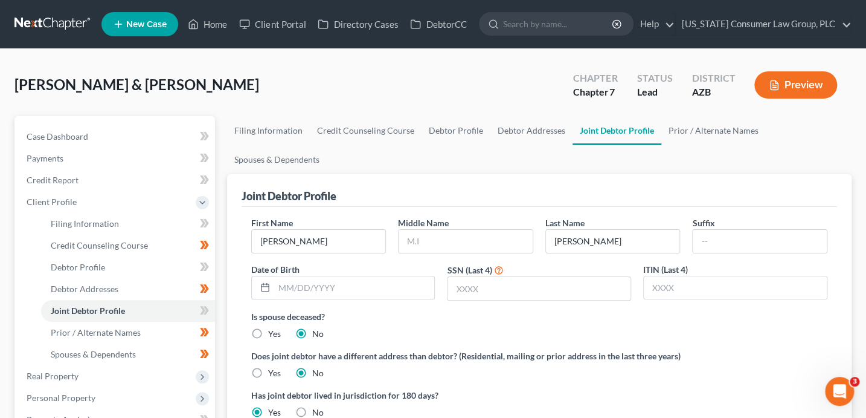
click at [205, 310] on icon at bounding box center [204, 310] width 9 height 15
drag, startPoint x: 205, startPoint y: 311, endPoint x: 249, endPoint y: 300, distance: 45.0
click at [206, 311] on icon at bounding box center [205, 310] width 5 height 8
click at [422, 243] on input "text" at bounding box center [466, 241] width 134 height 23
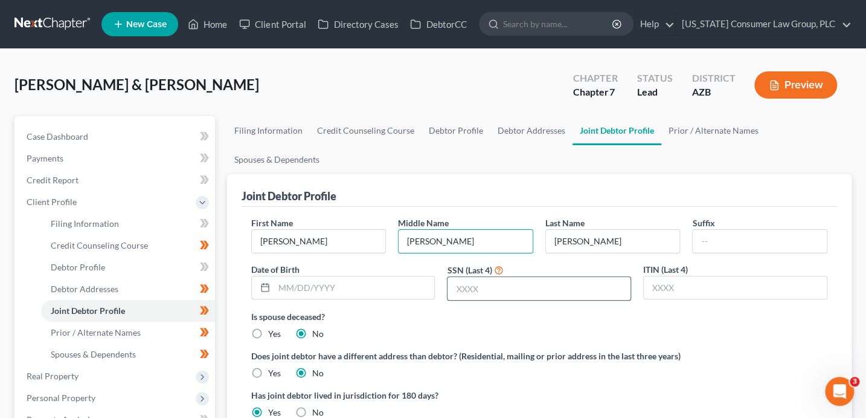
type input "Azucena"
click at [481, 291] on input "text" at bounding box center [539, 288] width 183 height 23
type input "07/2"
drag, startPoint x: 505, startPoint y: 287, endPoint x: 409, endPoint y: 282, distance: 96.2
click at [409, 282] on div "First Name Candace Middle Name Azucena Last Name Suarez Suffix Date of Birth SS…" at bounding box center [539, 263] width 589 height 94
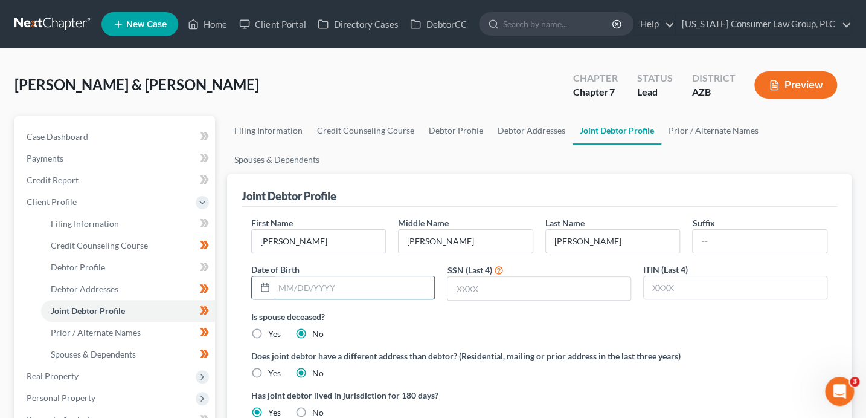
click at [400, 292] on input "text" at bounding box center [354, 287] width 161 height 23
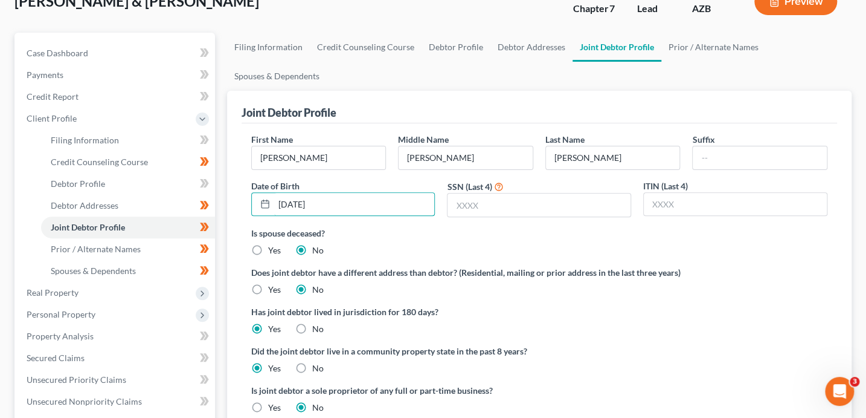
scroll to position [89, 0]
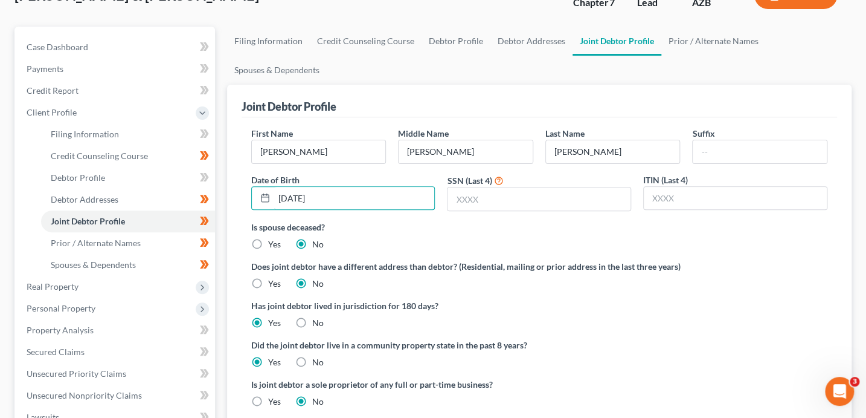
type input "07/22/1993"
click at [471, 199] on input "text" at bounding box center [539, 198] width 183 height 23
type input "8283"
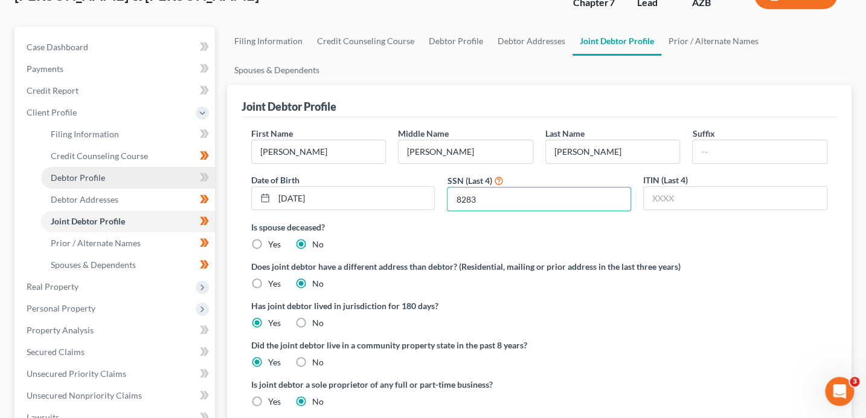
click at [114, 180] on link "Debtor Profile" at bounding box center [128, 178] width 174 height 22
select select "1"
select select "3"
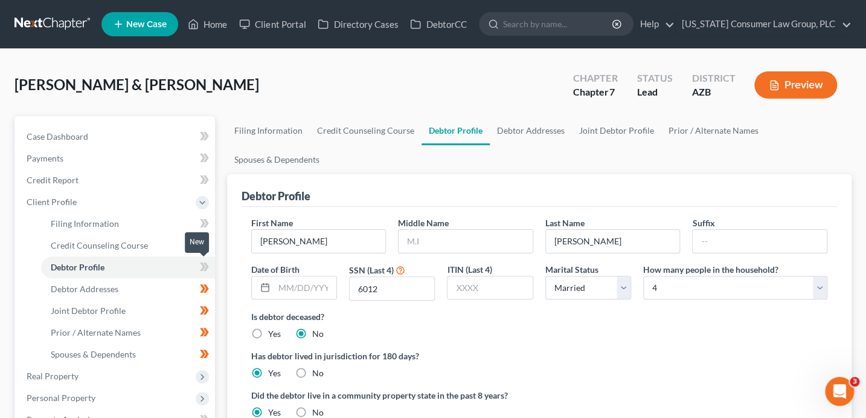
click at [209, 260] on span at bounding box center [204, 268] width 21 height 18
click at [303, 289] on input "text" at bounding box center [305, 287] width 62 height 23
click at [299, 282] on input "text" at bounding box center [305, 287] width 62 height 23
type input "05/12/1995"
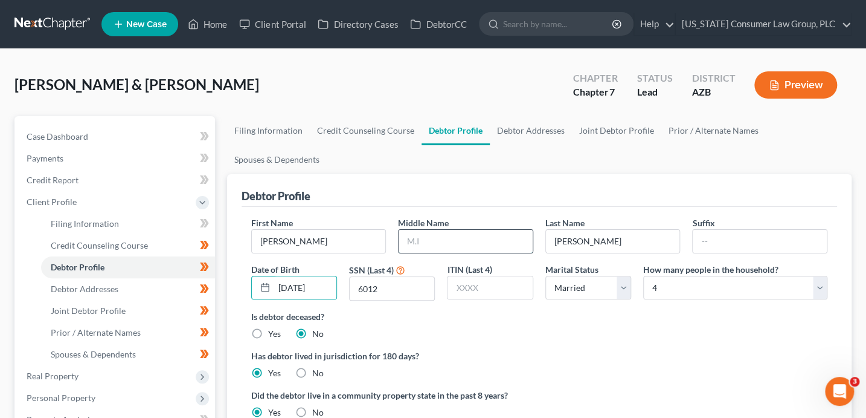
click at [476, 242] on input "text" at bounding box center [466, 241] width 134 height 23
type input "Jose"
click at [263, 132] on link "Filing Information" at bounding box center [268, 130] width 83 height 29
select select "1"
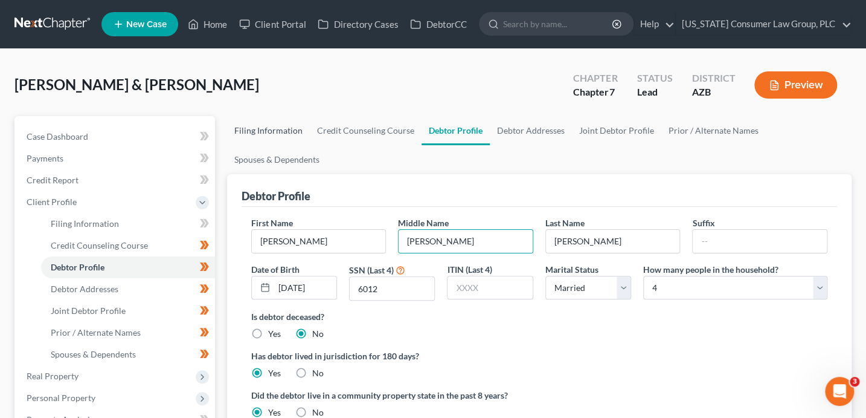
select select "0"
select select "3"
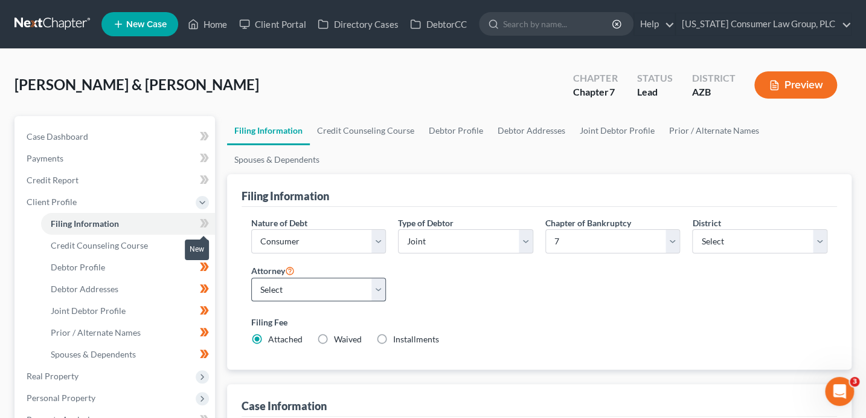
drag, startPoint x: 207, startPoint y: 225, endPoint x: 375, endPoint y: 276, distance: 175.5
click at [207, 225] on icon at bounding box center [204, 223] width 9 height 15
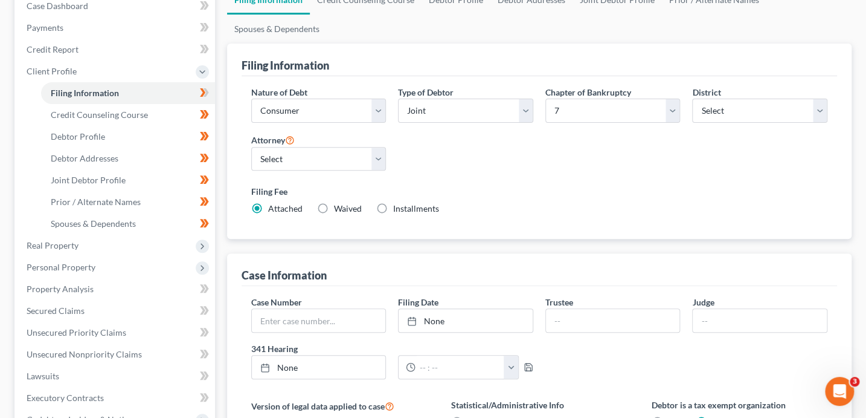
scroll to position [314, 0]
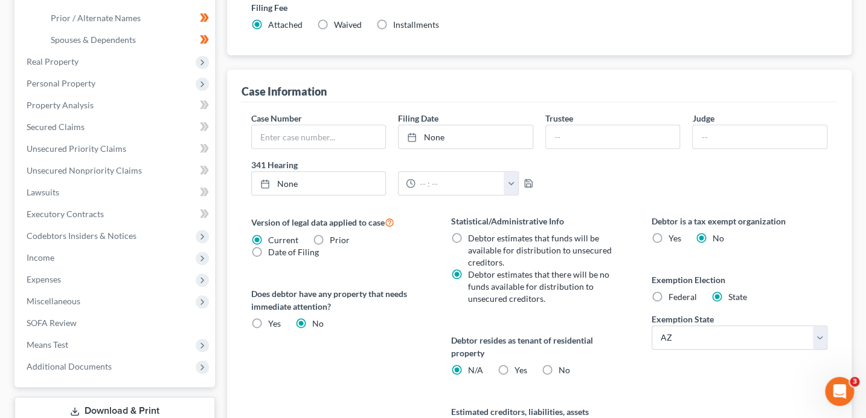
click at [516, 367] on span "Yes" at bounding box center [521, 369] width 13 height 10
click at [520, 367] on input "Yes Yes" at bounding box center [524, 368] width 8 height 8
radio input "true"
radio input "false"
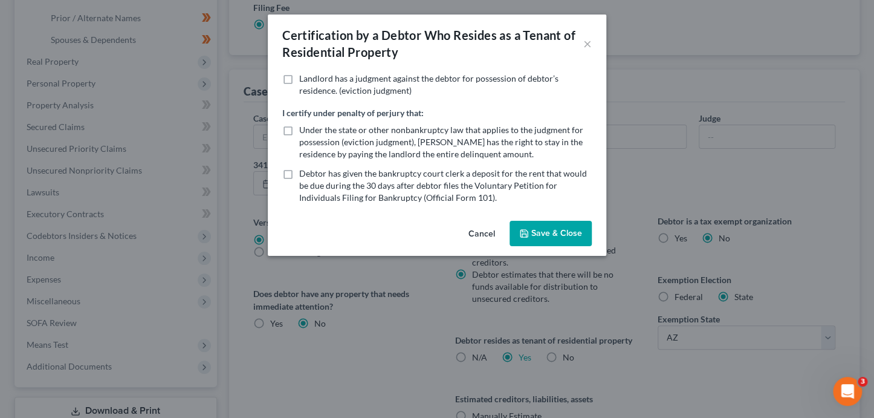
click at [543, 224] on button "Save & Close" at bounding box center [550, 233] width 82 height 25
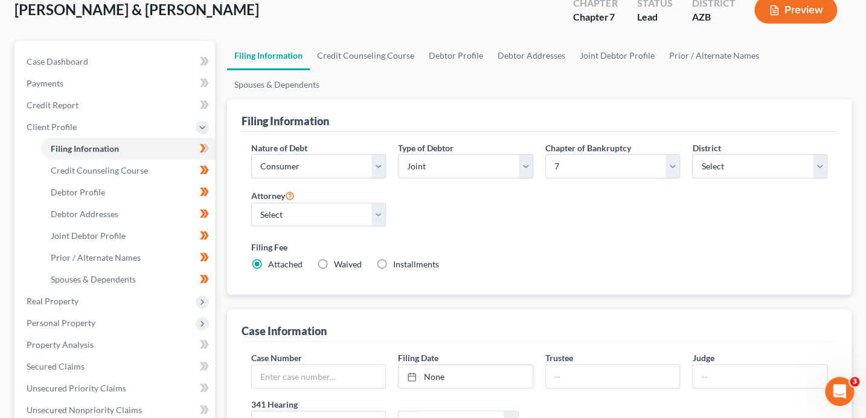
scroll to position [30, 0]
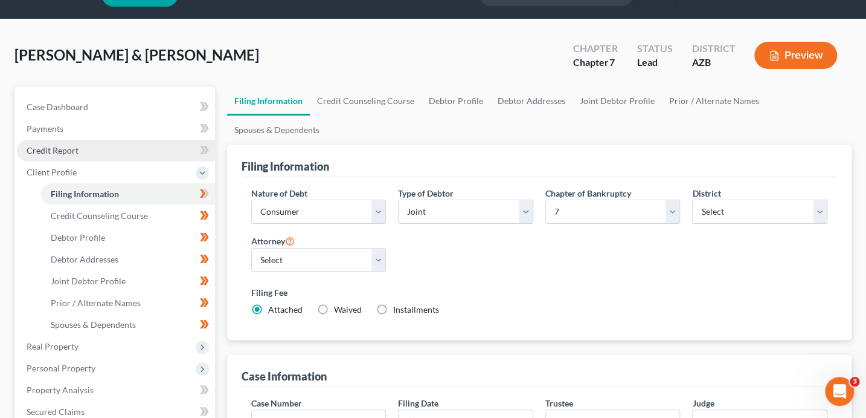
click at [47, 151] on span "Credit Report" at bounding box center [53, 150] width 52 height 10
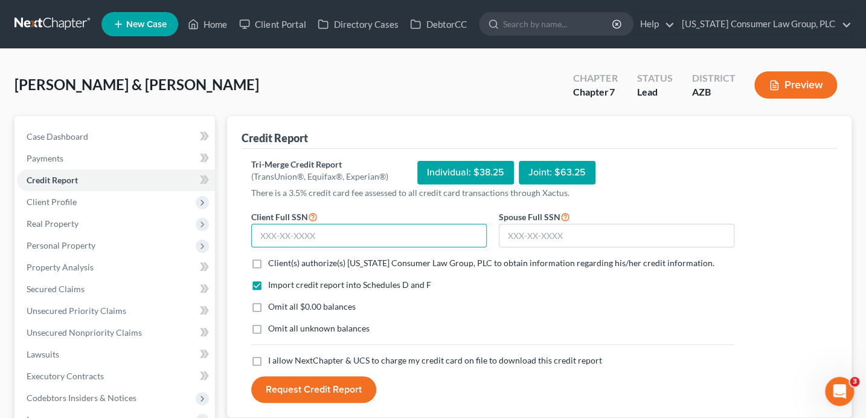
click at [317, 238] on input "text" at bounding box center [369, 236] width 236 height 24
click at [363, 233] on input "text" at bounding box center [369, 236] width 236 height 24
type input "534-81-6012"
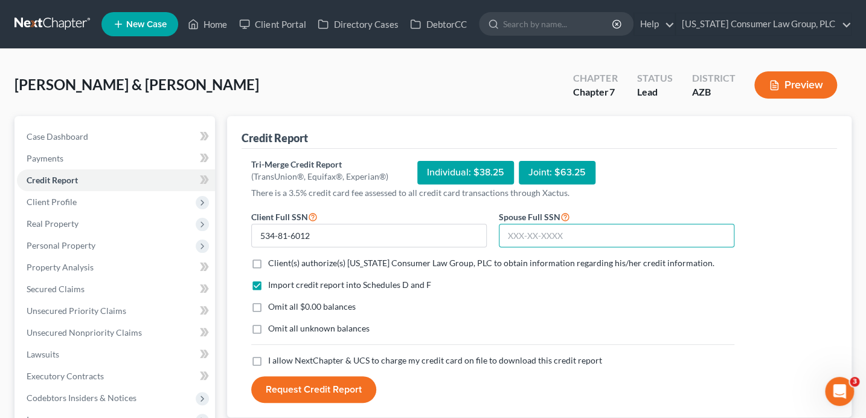
click at [506, 234] on input "text" at bounding box center [617, 236] width 236 height 24
click at [569, 236] on input "text" at bounding box center [617, 236] width 236 height 24
type input "601-49-8283"
click at [376, 265] on span "Client(s) authorize(s) Arizona Consumer Law Group, PLC to obtain information re…" at bounding box center [491, 262] width 447 height 10
click at [281, 265] on input "Client(s) authorize(s) Arizona Consumer Law Group, PLC to obtain information re…" at bounding box center [277, 261] width 8 height 8
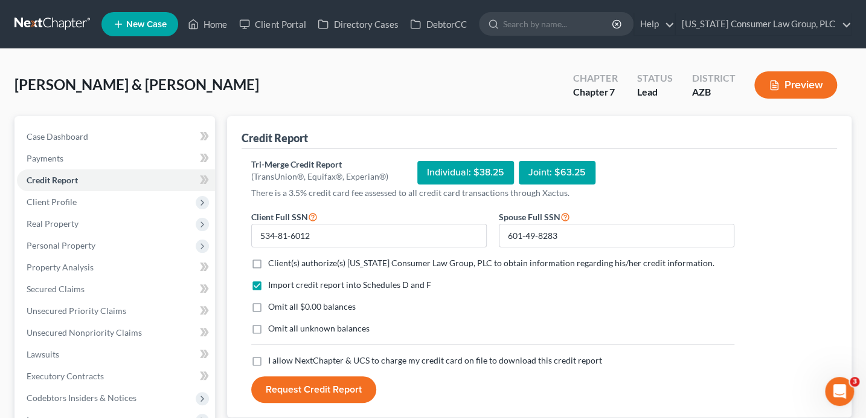
checkbox input "true"
click at [318, 359] on span "I allow NextChapter & UCS to charge my credit card on file to download this cre…" at bounding box center [435, 360] width 334 height 10
click at [281, 359] on input "I allow NextChapter & UCS to charge my credit card on file to download this cre…" at bounding box center [277, 358] width 8 height 8
checkbox input "true"
click at [311, 389] on button "Request Credit Report" at bounding box center [313, 389] width 125 height 27
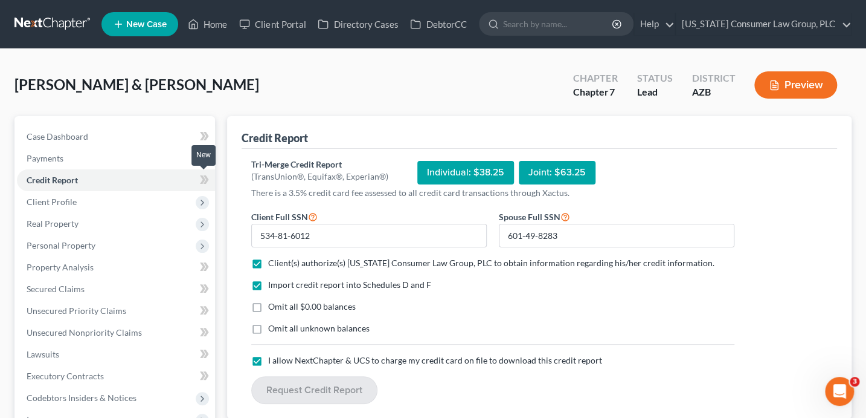
click at [209, 179] on span at bounding box center [204, 181] width 21 height 18
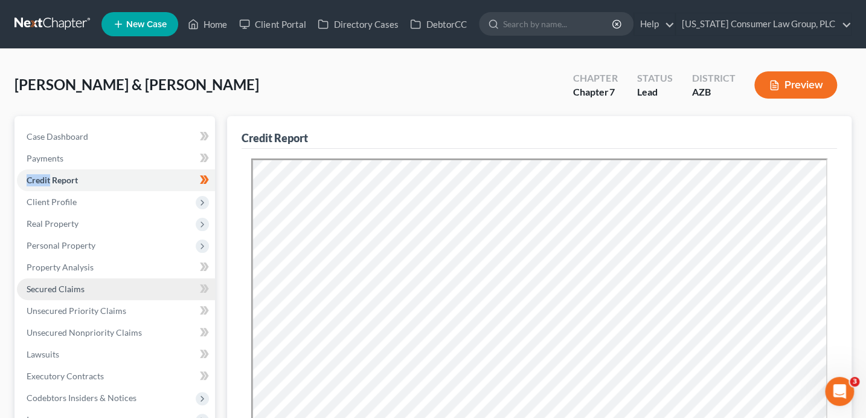
click at [80, 288] on span "Secured Claims" at bounding box center [56, 288] width 58 height 10
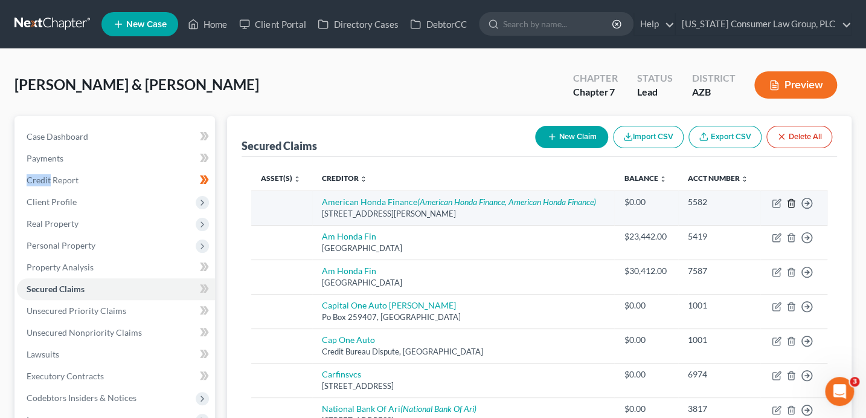
click at [790, 201] on icon "button" at bounding box center [792, 203] width 10 height 10
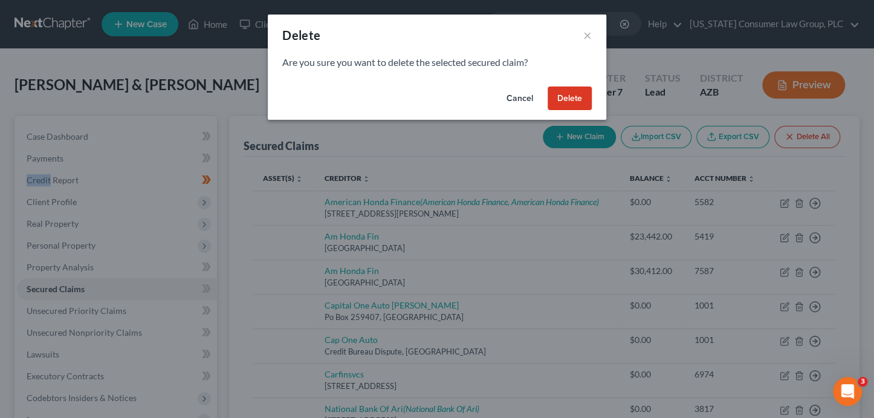
click at [555, 99] on button "Delete" at bounding box center [569, 98] width 44 height 24
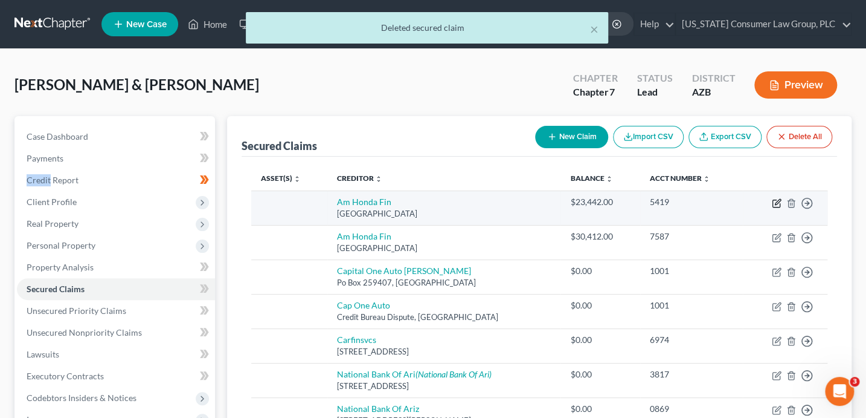
click at [776, 199] on icon "button" at bounding box center [777, 203] width 10 height 10
select select "45"
select select "2"
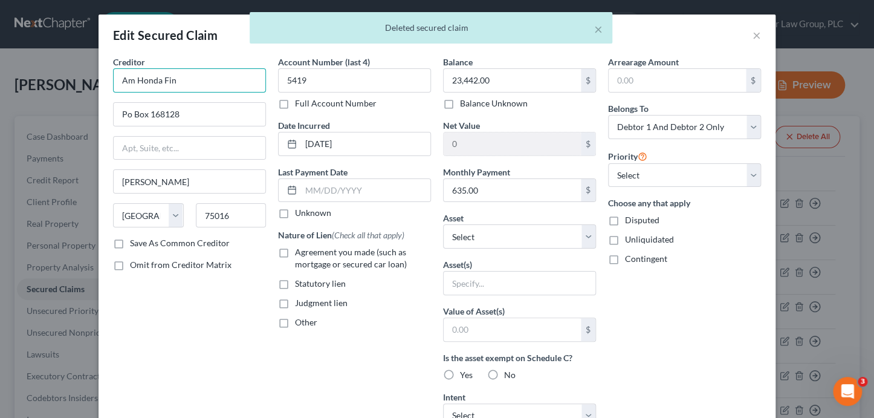
drag, startPoint x: 221, startPoint y: 82, endPoint x: 65, endPoint y: 82, distance: 155.9
click at [68, 83] on div "Edit Secured Claim × Creditor * Am Honda Fin Po Box 168128 Irving State AL AK A…" at bounding box center [437, 209] width 874 height 418
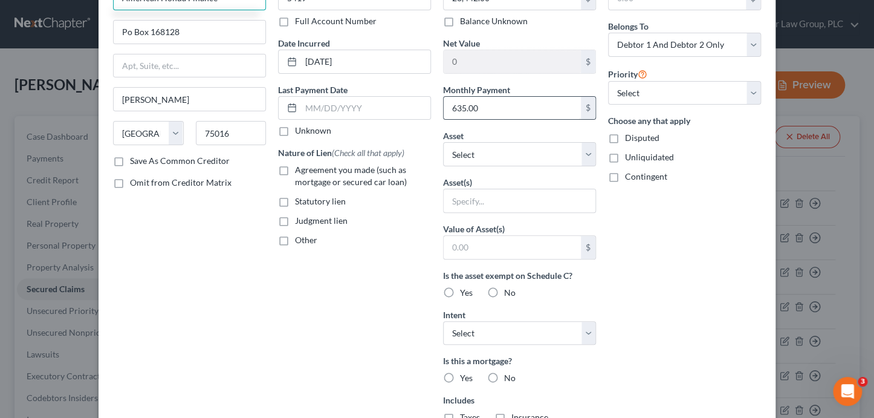
scroll to position [286, 0]
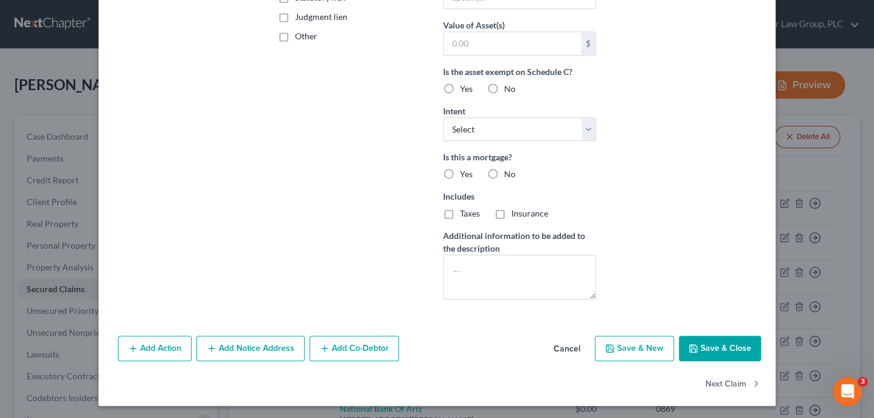
type input "American Honda Finance"
click at [694, 349] on icon "button" at bounding box center [693, 348] width 10 height 10
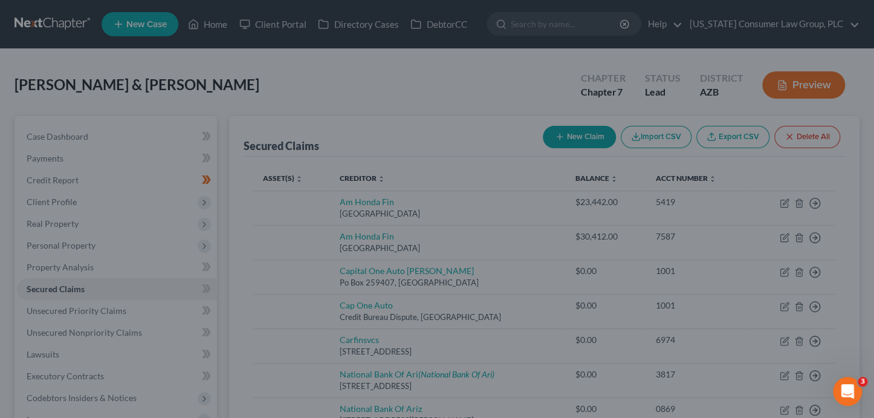
scroll to position [155, 0]
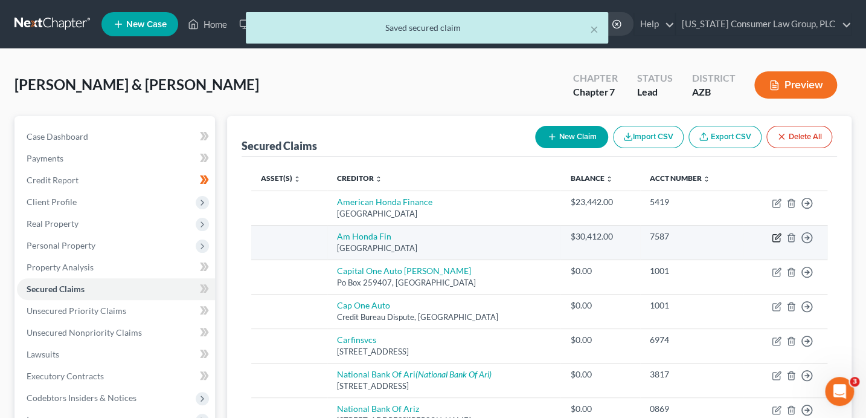
click at [774, 235] on icon "button" at bounding box center [777, 238] width 10 height 10
select select "45"
select select "2"
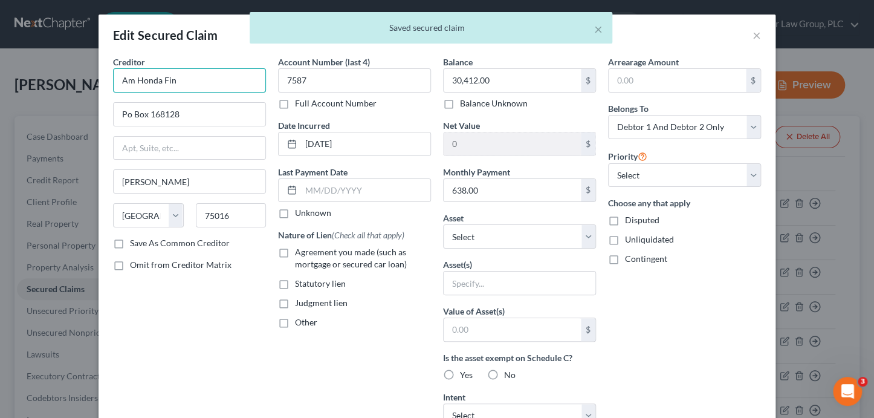
drag, startPoint x: 195, startPoint y: 86, endPoint x: 43, endPoint y: 76, distance: 152.0
click at [43, 76] on div "Edit Secured Claim × Creditor * Am Honda Fin Po Box 168128 Irving State AL AK A…" at bounding box center [437, 209] width 874 height 418
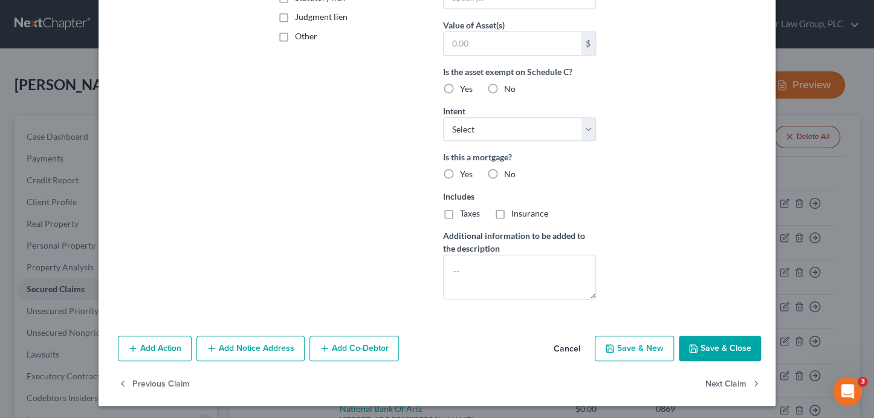
type input "American Honda Finance"
click at [699, 346] on button "Save & Close" at bounding box center [720, 347] width 82 height 25
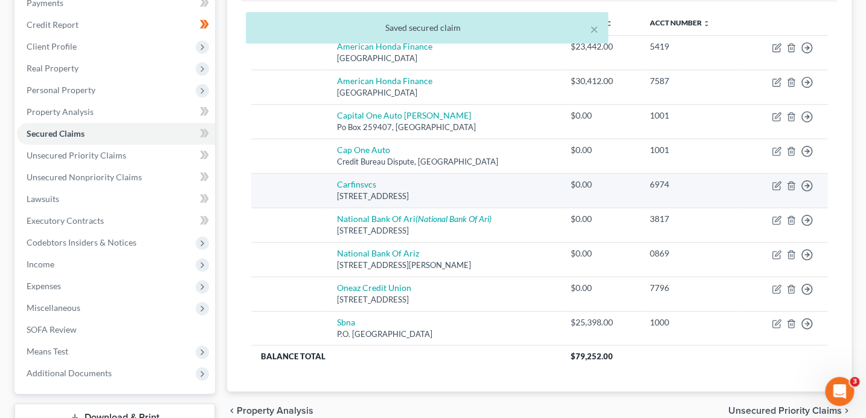
scroll to position [157, 0]
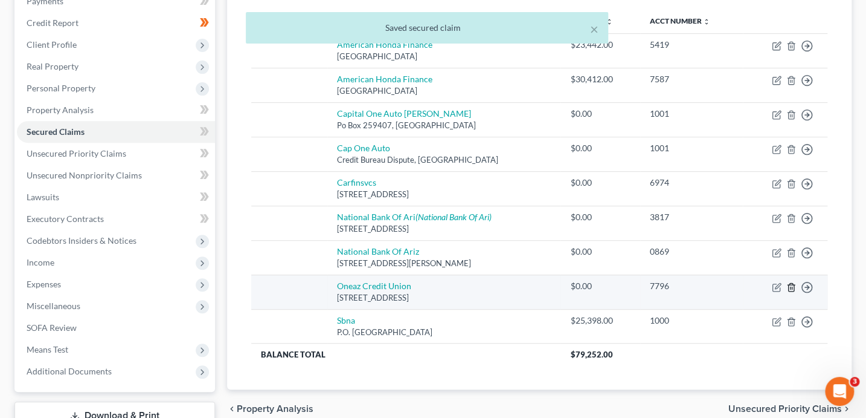
drag, startPoint x: 793, startPoint y: 286, endPoint x: 782, endPoint y: 285, distance: 11.5
click at [787, 285] on icon "button" at bounding box center [792, 287] width 10 height 10
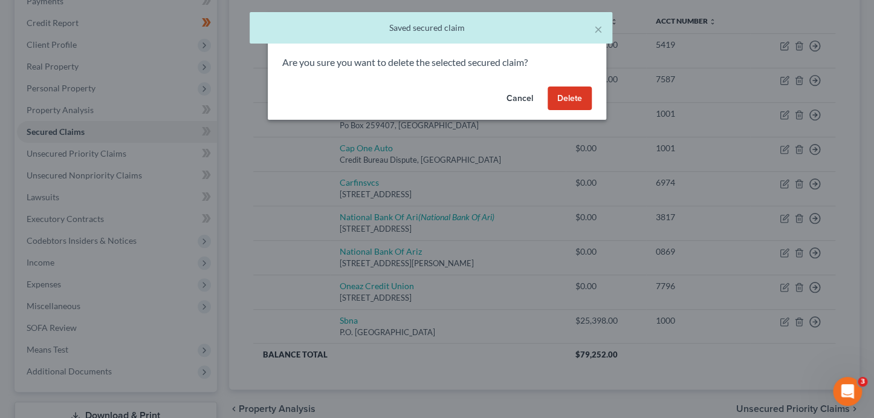
click at [567, 95] on button "Delete" at bounding box center [569, 98] width 44 height 24
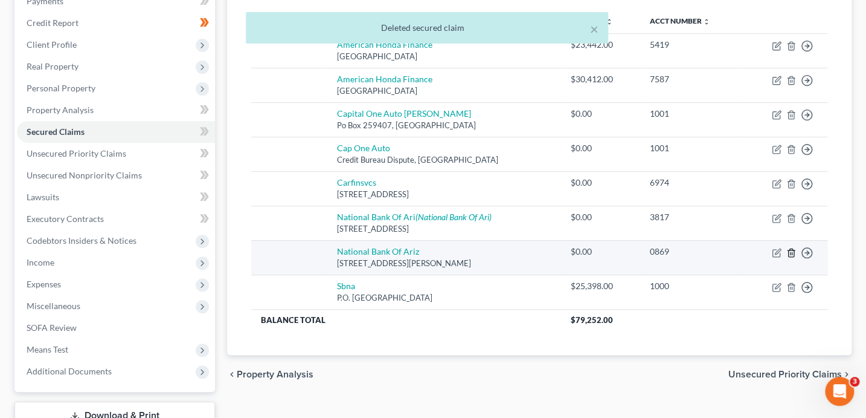
click at [793, 250] on icon "button" at bounding box center [792, 253] width 10 height 10
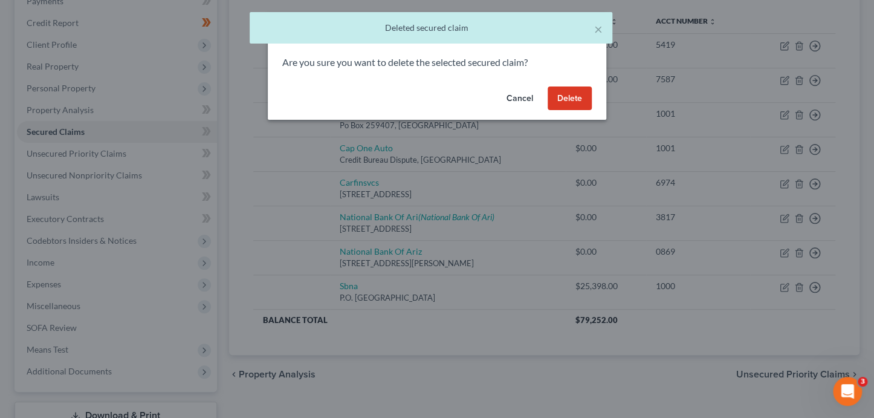
click at [557, 92] on button "Delete" at bounding box center [569, 98] width 44 height 24
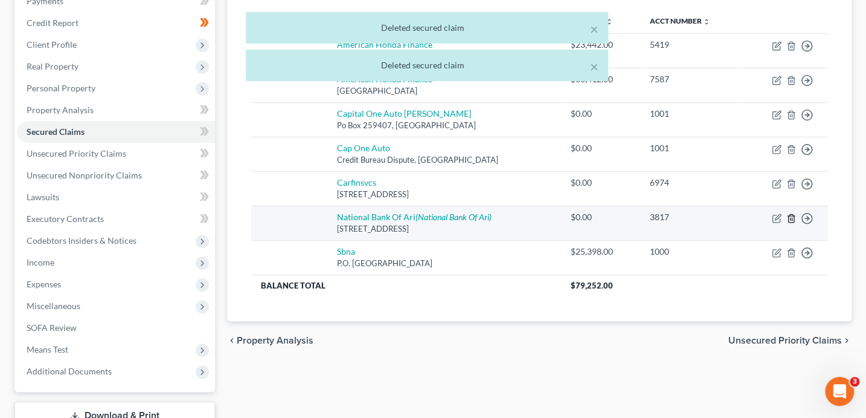
click at [791, 216] on icon "button" at bounding box center [792, 218] width 10 height 10
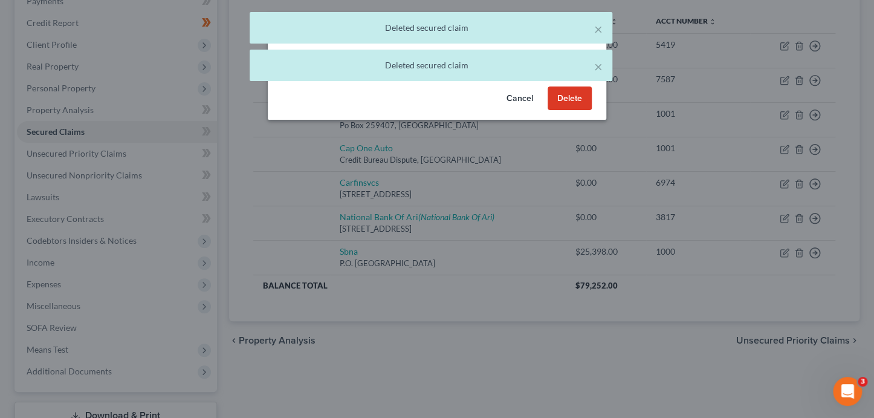
drag, startPoint x: 575, startPoint y: 106, endPoint x: 613, endPoint y: 122, distance: 41.2
click at [576, 106] on button "Delete" at bounding box center [569, 98] width 44 height 24
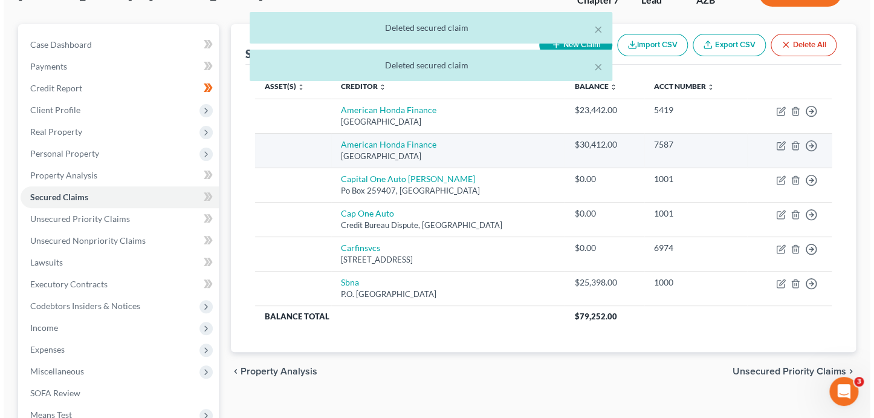
scroll to position [0, 0]
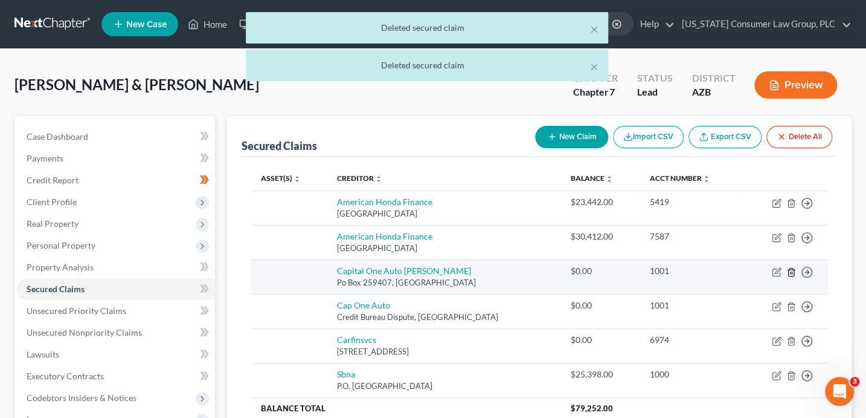
click at [792, 269] on polyline "button" at bounding box center [791, 269] width 7 height 0
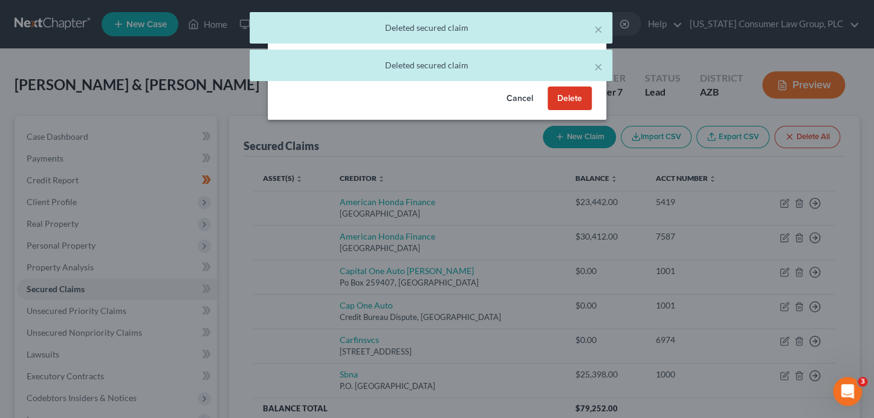
click at [579, 109] on button "Delete" at bounding box center [569, 98] width 44 height 24
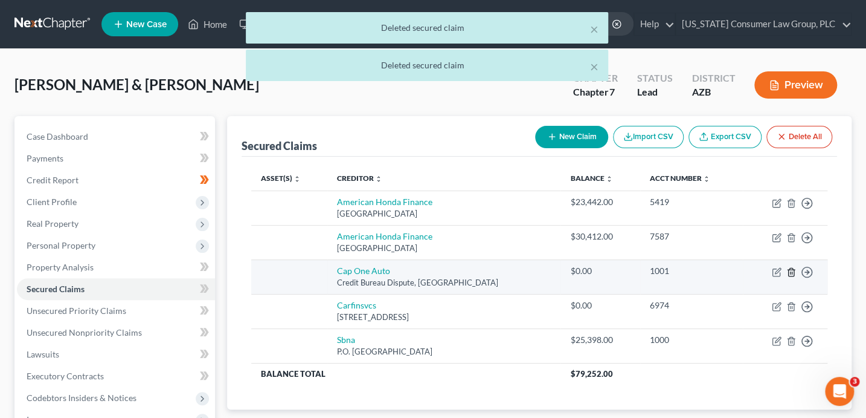
click at [791, 270] on icon "button" at bounding box center [792, 272] width 10 height 10
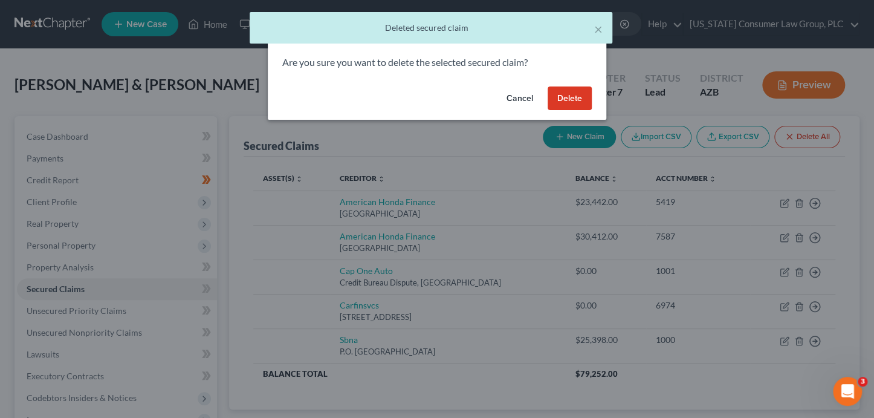
click at [568, 99] on button "Delete" at bounding box center [569, 98] width 44 height 24
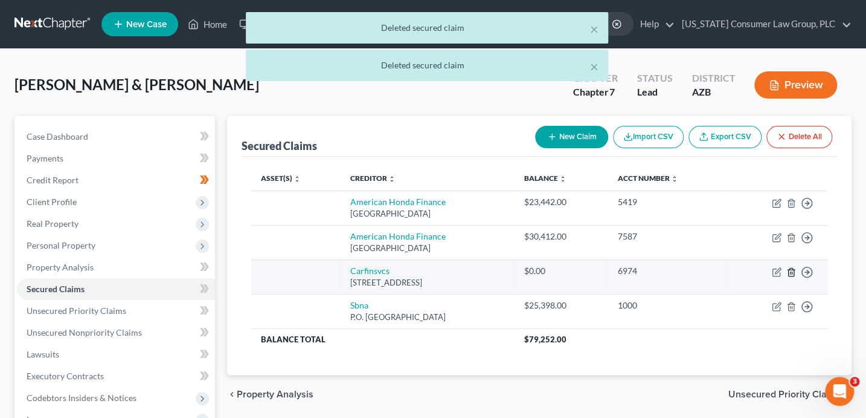
click at [790, 269] on icon "button" at bounding box center [792, 272] width 10 height 10
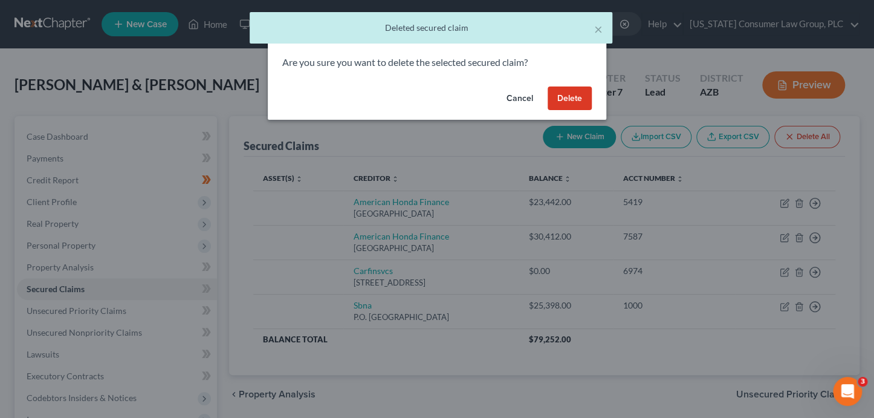
click at [567, 108] on button "Delete" at bounding box center [569, 98] width 44 height 24
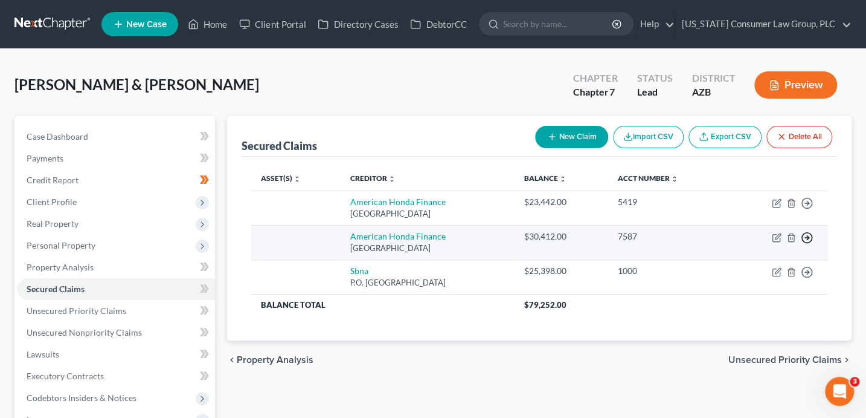
click at [808, 205] on polyline "button" at bounding box center [808, 203] width 2 height 4
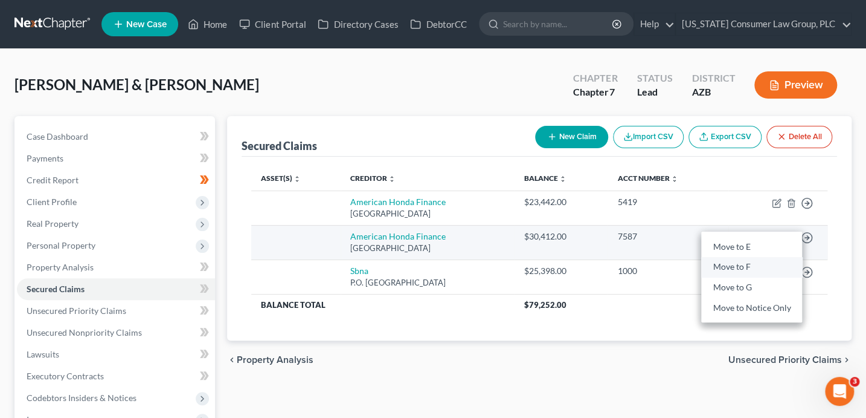
click at [736, 266] on link "Move to F" at bounding box center [751, 267] width 101 height 21
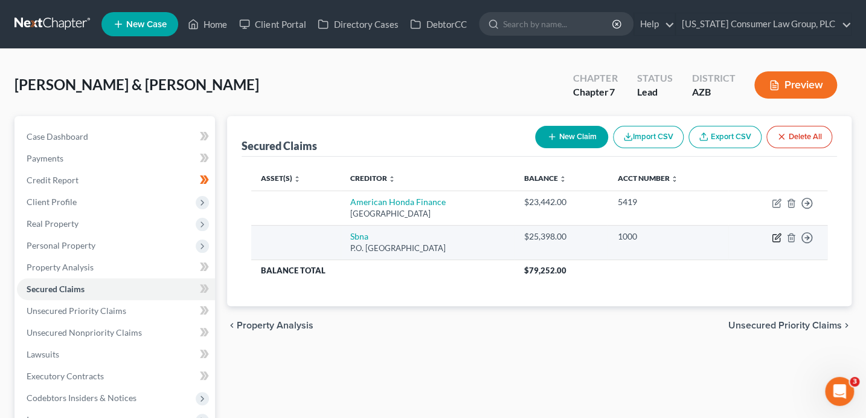
click at [775, 239] on icon "button" at bounding box center [777, 238] width 10 height 10
select select "45"
select select "2"
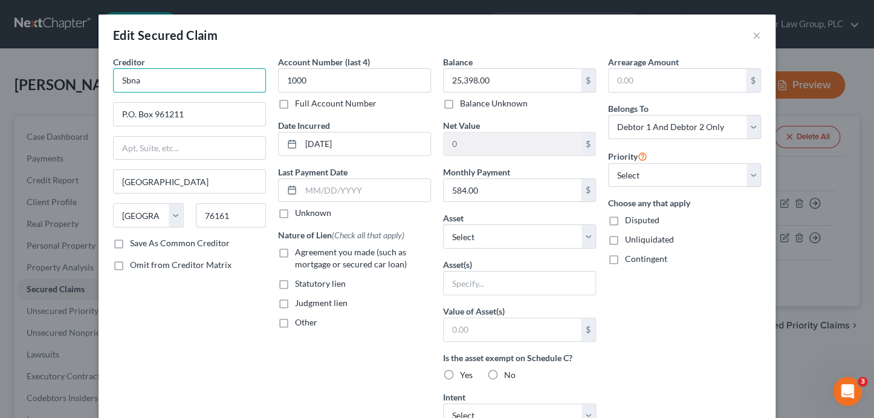
drag, startPoint x: 203, startPoint y: 80, endPoint x: 94, endPoint y: 68, distance: 110.0
click at [94, 68] on div "Edit Secured Claim × Creditor * Sbna P.O. Box 961211 Fort Worth State AL AK AR …" at bounding box center [437, 209] width 874 height 418
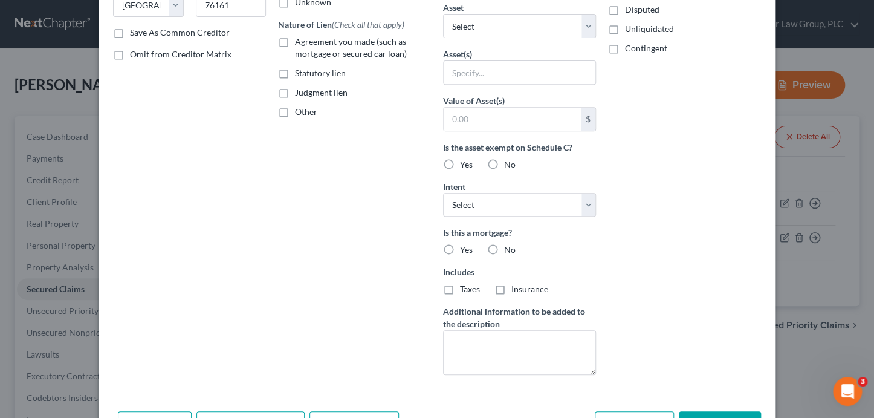
scroll to position [286, 0]
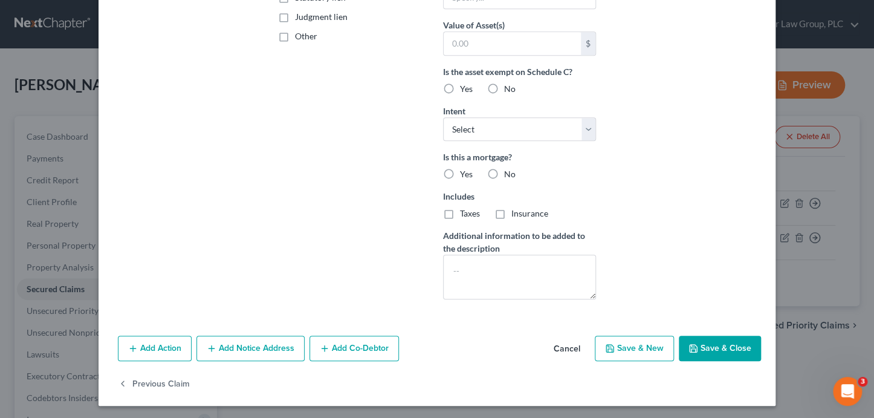
type input "SBNA"
click at [720, 347] on button "Save & Close" at bounding box center [720, 347] width 82 height 25
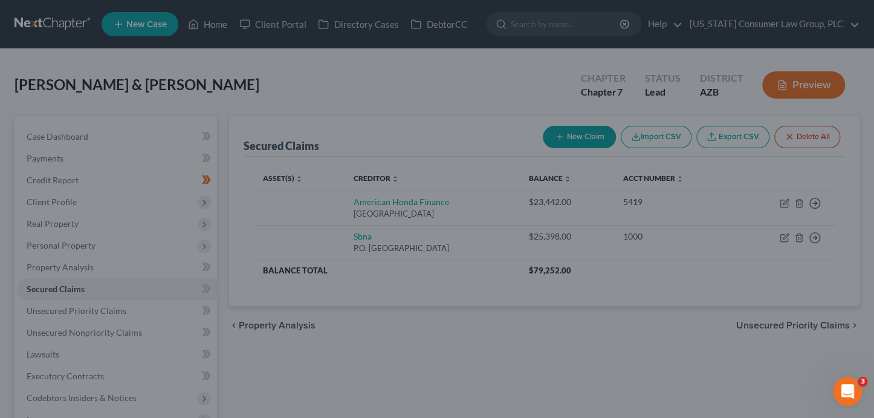
scroll to position [155, 0]
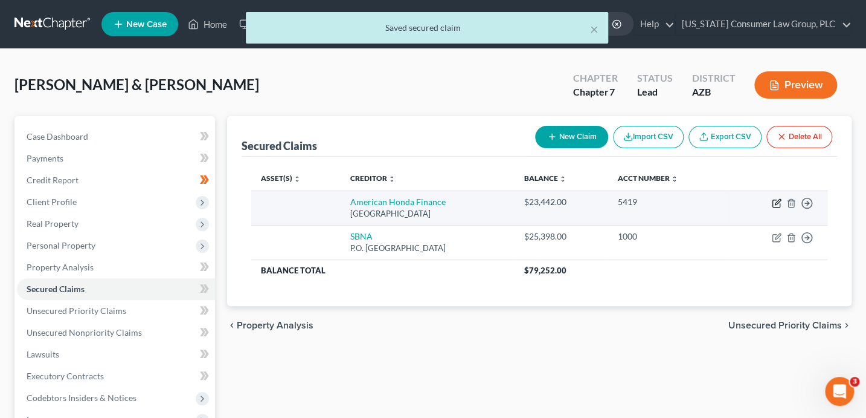
click at [776, 200] on icon "button" at bounding box center [777, 203] width 10 height 10
select select "45"
select select "2"
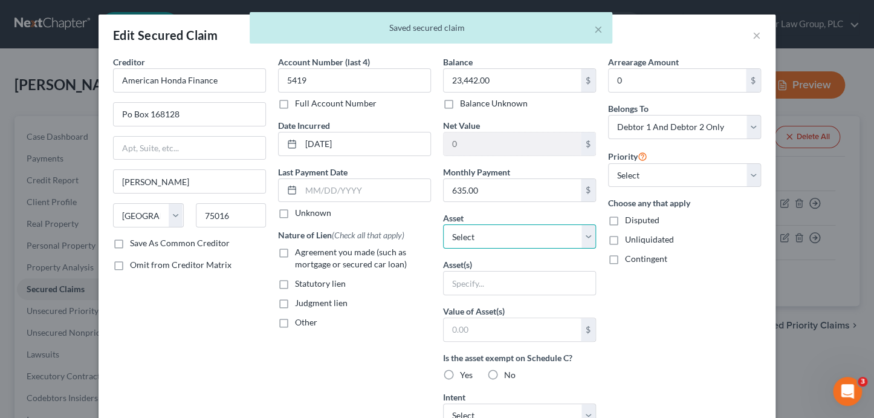
click at [508, 231] on select "Select Other Multiple Assets JECS LLC - $0.0 2022 Honda Civic - $20388.0 2025 N…" at bounding box center [519, 236] width 153 height 24
select select "3"
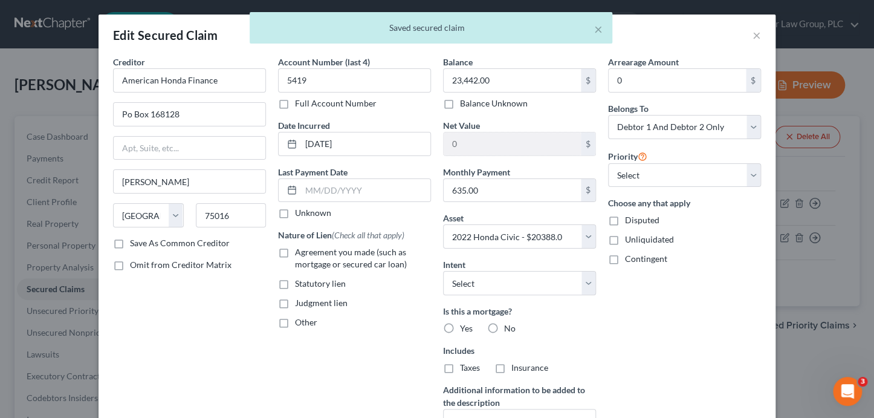
click at [349, 250] on span "Agreement you made (such as mortgage or secured car loan)" at bounding box center [351, 258] width 112 height 22
click at [308, 250] on input "Agreement you made (such as mortgage or secured car loan)" at bounding box center [304, 250] width 8 height 8
checkbox input "true"
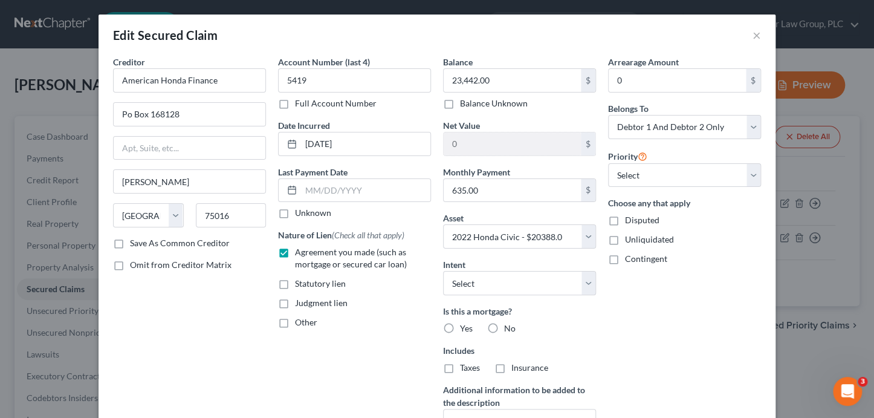
drag, startPoint x: 494, startPoint y: 325, endPoint x: 490, endPoint y: 337, distance: 12.8
click at [504, 324] on label "No" at bounding box center [509, 328] width 11 height 12
click at [509, 324] on input "No" at bounding box center [513, 326] width 8 height 8
radio input "true"
click at [504, 364] on label "No" at bounding box center [509, 367] width 11 height 12
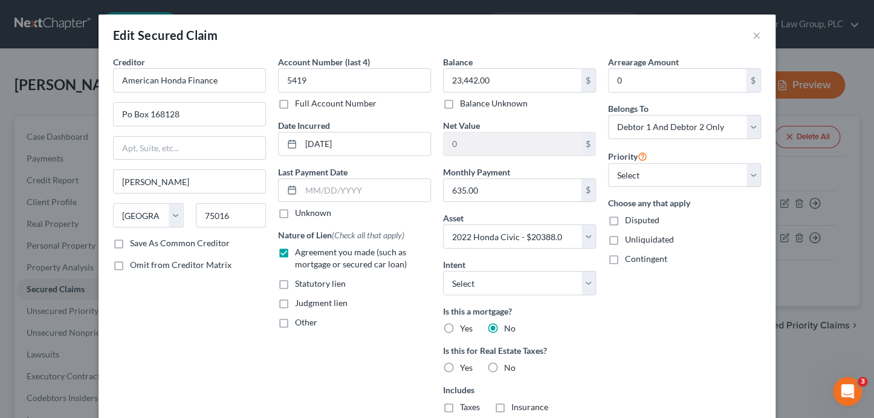
click at [509, 364] on input "No" at bounding box center [513, 365] width 8 height 8
radio input "true"
click at [640, 177] on select "Select 1st 2nd 3rd 4th 5th 6th 7th 8th 9th 10th 11th 12th 13th 14th 15th 16th 1…" at bounding box center [684, 175] width 153 height 24
select select "0"
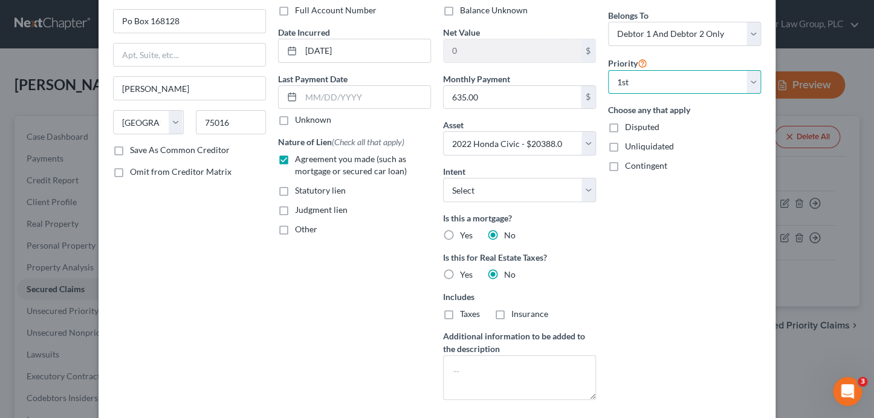
scroll to position [193, 0]
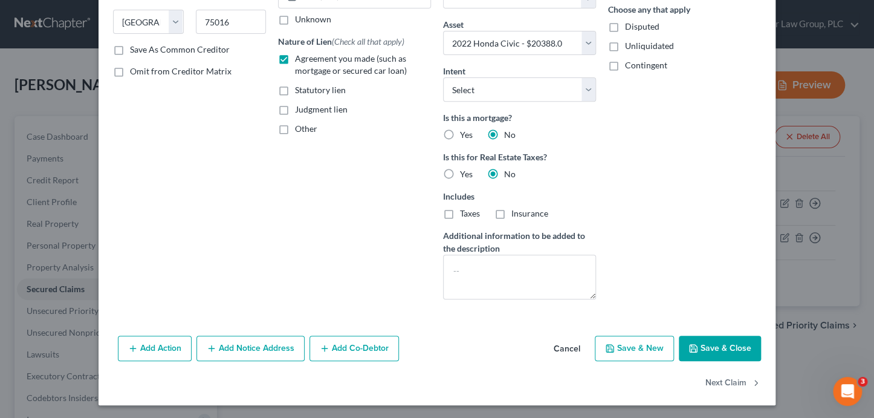
click at [720, 344] on button "Save & Close" at bounding box center [720, 347] width 82 height 25
select select
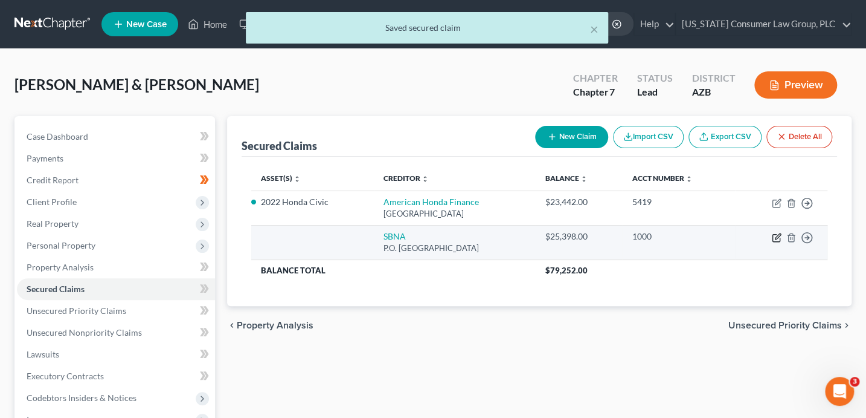
click at [775, 238] on icon "button" at bounding box center [777, 235] width 5 height 5
select select "45"
select select "2"
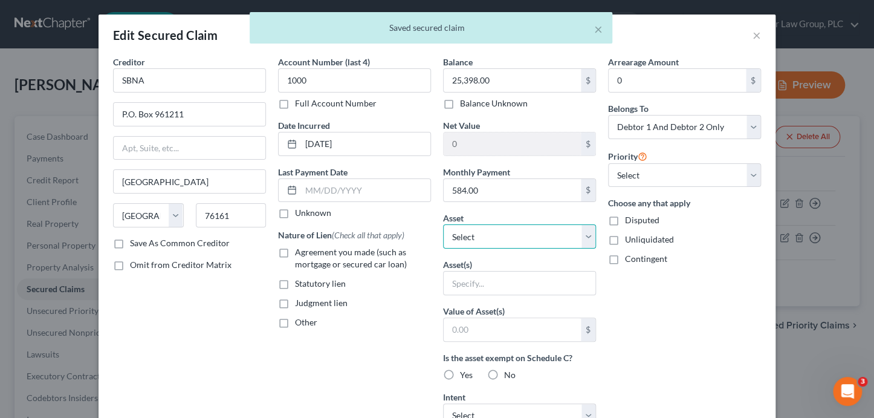
click at [489, 236] on select "Select Other Multiple Assets JECS LLC - $0.0 2022 Honda Civic - $20388.0 2025 N…" at bounding box center [519, 236] width 153 height 24
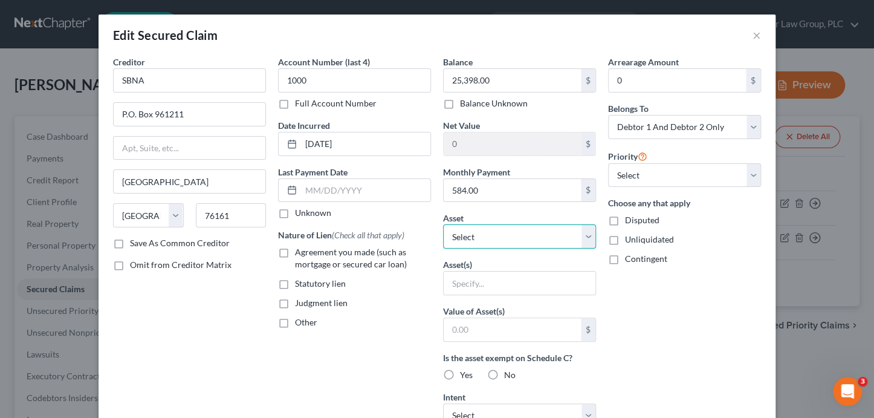
select select "4"
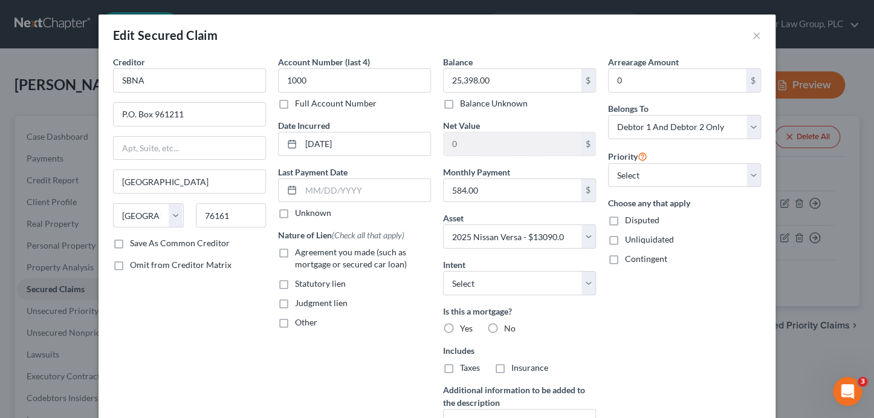
click at [350, 247] on span "Agreement you made (such as mortgage or secured car loan)" at bounding box center [351, 258] width 112 height 22
click at [308, 247] on input "Agreement you made (such as mortgage or secured car loan)" at bounding box center [304, 250] width 8 height 8
checkbox input "true"
click at [481, 285] on select "Select Surrender Redeem Reaffirm Avoid Other" at bounding box center [519, 283] width 153 height 24
click at [673, 172] on select "Select 1st 2nd 3rd 4th 5th 6th 7th 8th 9th 10th 11th 12th 13th 14th 15th 16th 1…" at bounding box center [684, 175] width 153 height 24
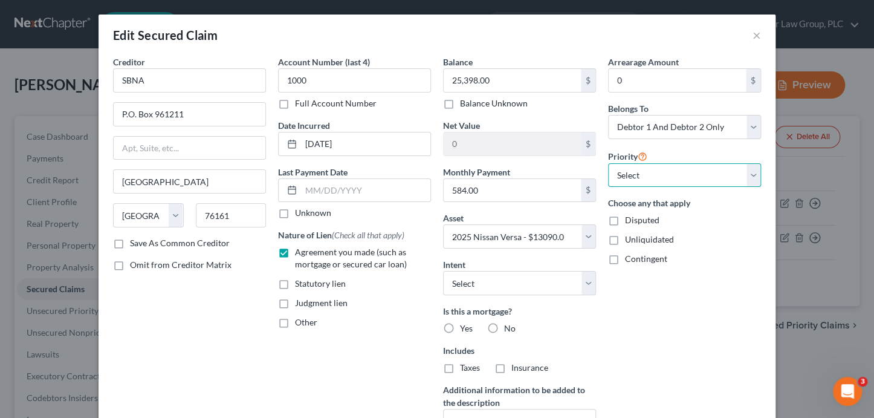
select select "0"
click at [504, 322] on label "No" at bounding box center [509, 328] width 11 height 12
drag, startPoint x: 490, startPoint y: 330, endPoint x: 492, endPoint y: 340, distance: 10.4
click at [504, 329] on label "No" at bounding box center [509, 328] width 11 height 12
click at [509, 329] on input "No" at bounding box center [513, 326] width 8 height 8
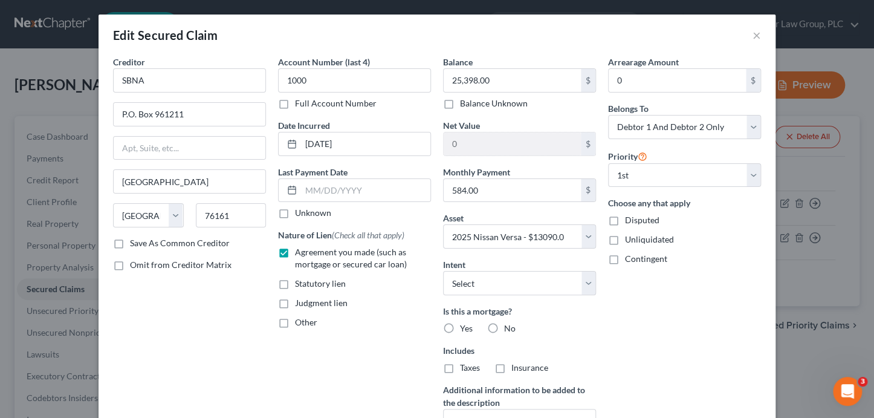
radio input "true"
click at [504, 366] on label "No" at bounding box center [509, 367] width 11 height 12
click at [509, 366] on input "No" at bounding box center [513, 365] width 8 height 8
radio input "true"
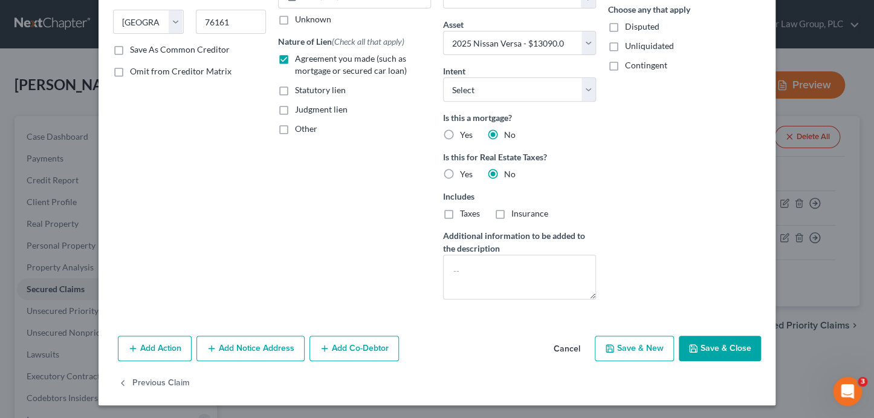
click at [741, 353] on button "Save & Close" at bounding box center [720, 347] width 82 height 25
select select
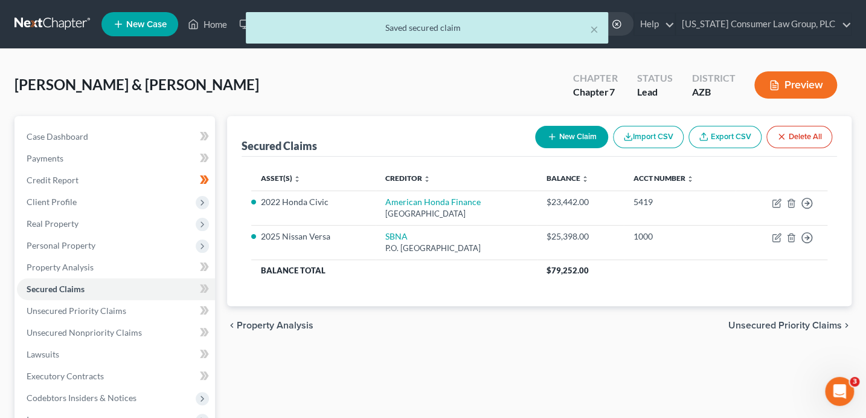
click at [794, 326] on span "Unsecured Priority Claims" at bounding box center [786, 325] width 114 height 10
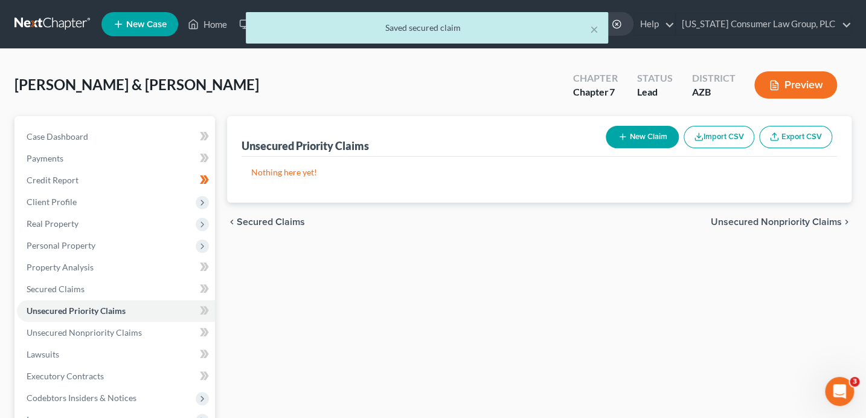
click at [786, 217] on span "Unsecured Nonpriority Claims" at bounding box center [776, 222] width 131 height 10
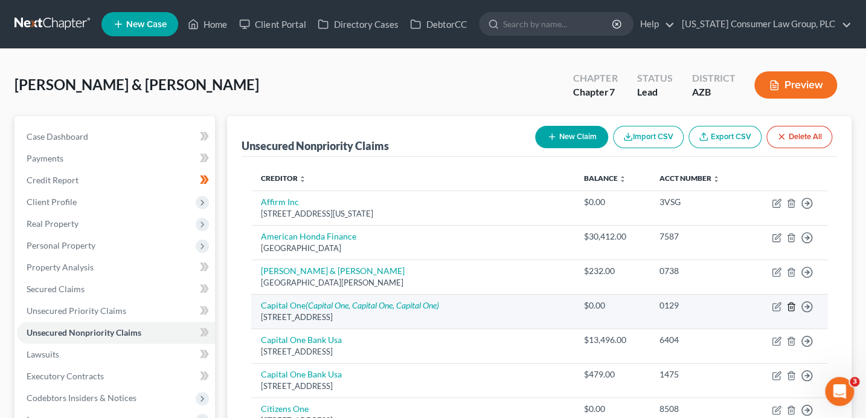
click at [788, 306] on icon "button" at bounding box center [790, 306] width 5 height 8
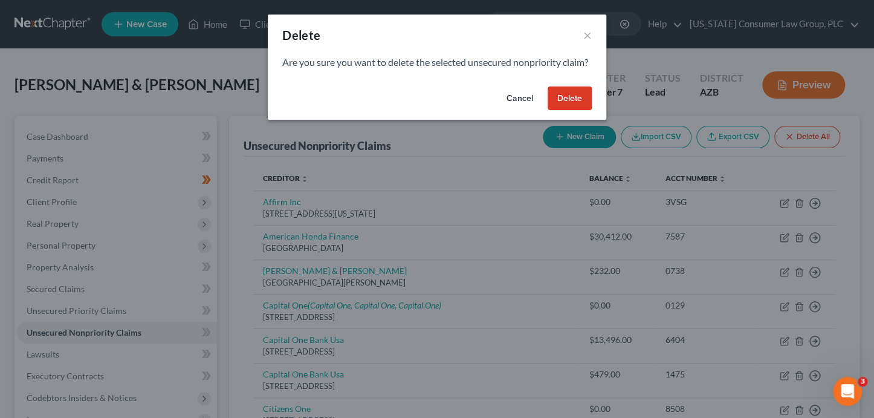
click at [579, 111] on button "Delete" at bounding box center [569, 98] width 44 height 24
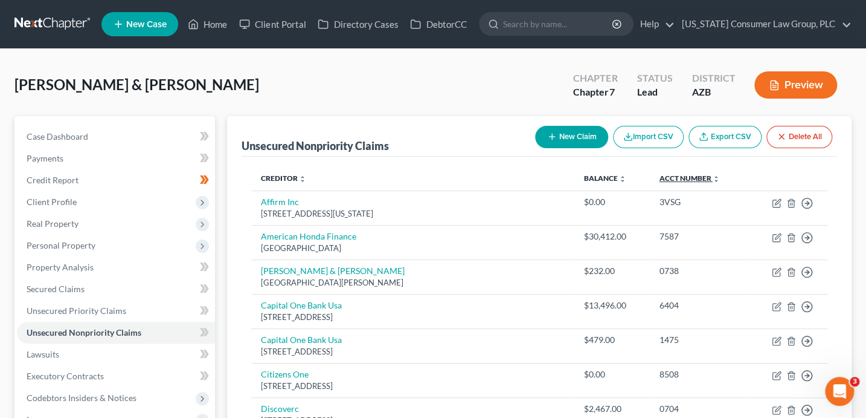
click at [668, 174] on link "Acct Number expand_more expand_less unfold_more" at bounding box center [690, 177] width 60 height 9
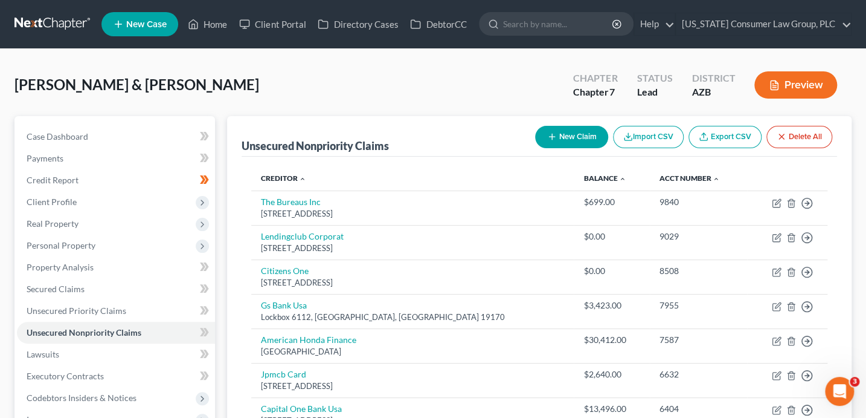
click at [559, 138] on button "New Claim" at bounding box center [571, 137] width 73 height 22
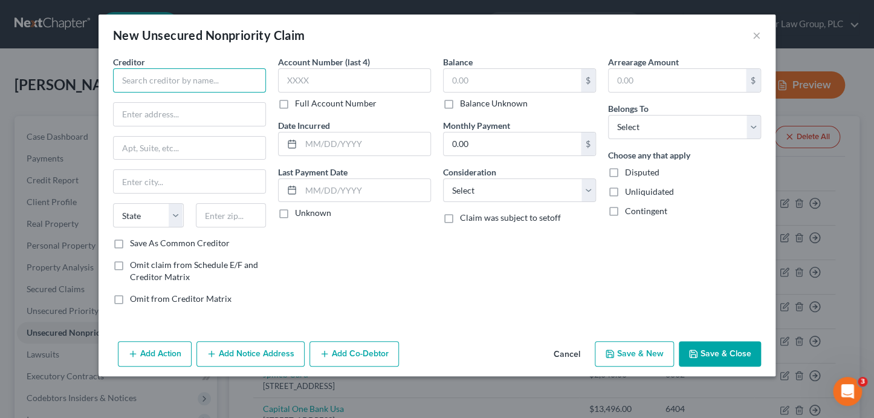
click at [184, 73] on input "text" at bounding box center [189, 80] width 153 height 24
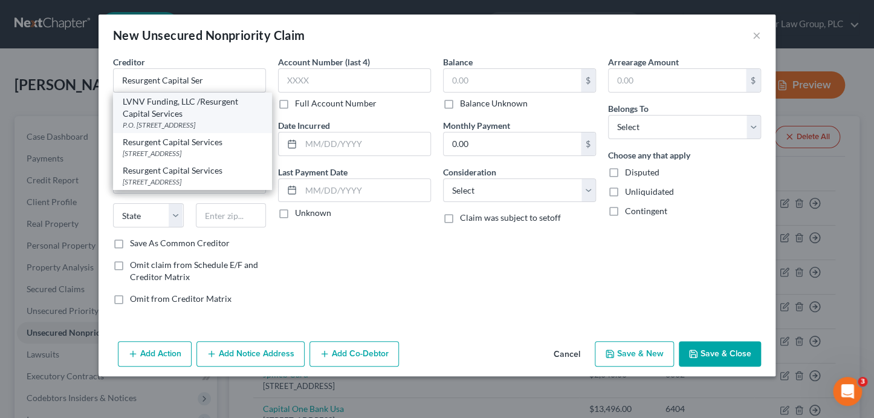
click at [228, 100] on div "LVNV Funding, LLC /Resurgent Capital Services" at bounding box center [193, 107] width 140 height 24
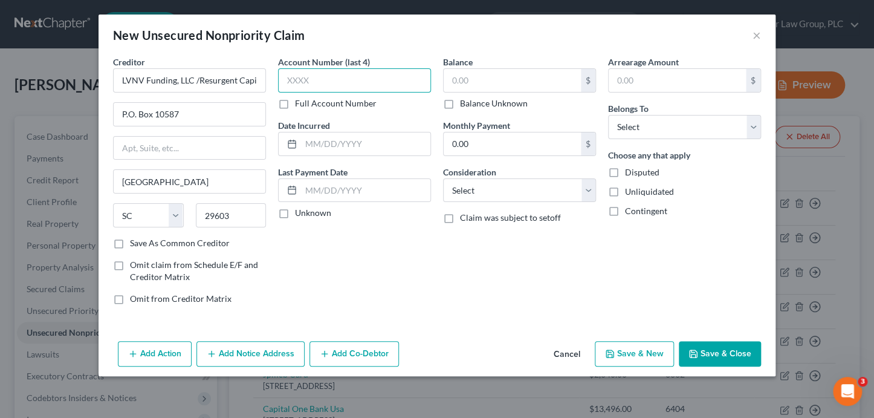
click at [343, 83] on input "text" at bounding box center [354, 80] width 153 height 24
click at [506, 70] on input "text" at bounding box center [511, 80] width 137 height 23
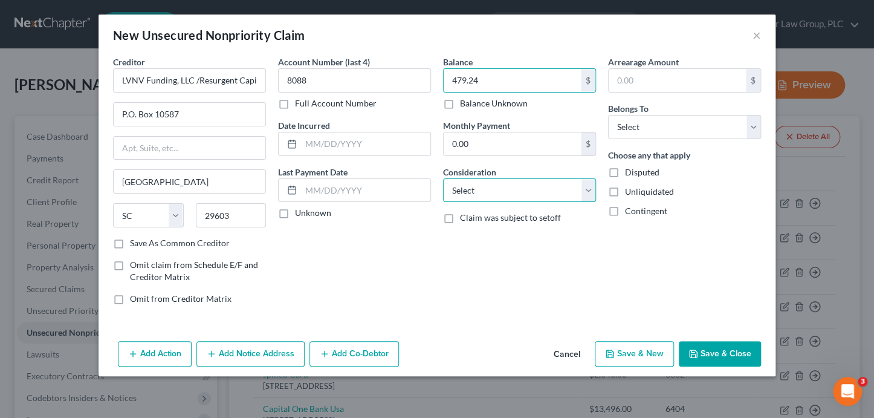
click at [506, 196] on select "Select Cable / Satellite Services Collection Agency Credit Card Debt Debt Couns…" at bounding box center [519, 190] width 153 height 24
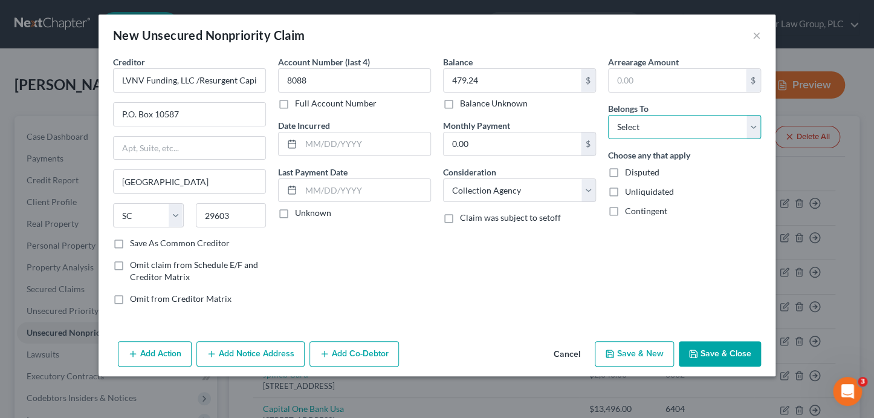
click at [646, 130] on select "Select Debtor 1 Only Debtor 2 Only Debtor 1 And Debtor 2 Only At Least One Of T…" at bounding box center [684, 127] width 153 height 24
click at [275, 345] on button "Add Notice Address" at bounding box center [250, 353] width 108 height 25
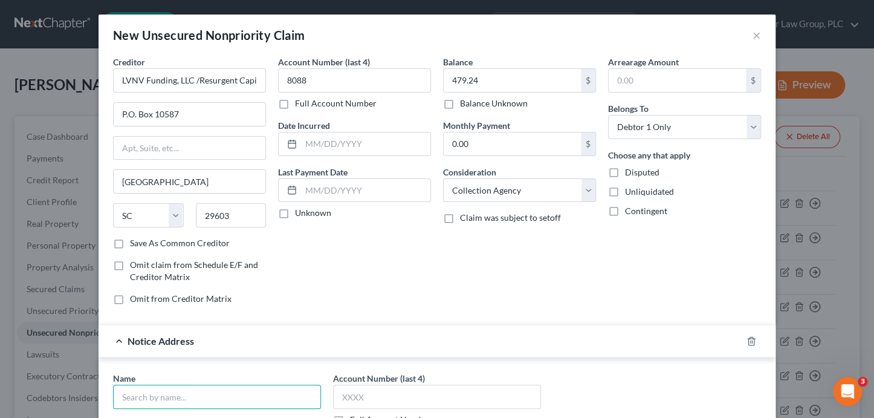
click at [211, 390] on input "text" at bounding box center [217, 396] width 208 height 24
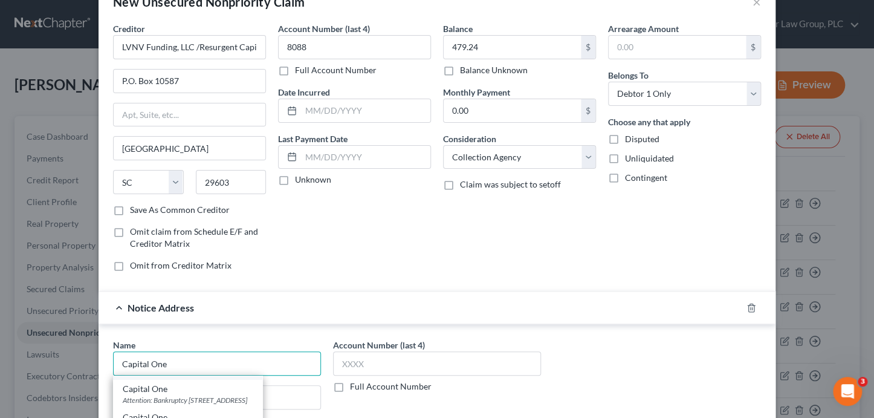
scroll to position [30, 0]
drag, startPoint x: 207, startPoint y: 385, endPoint x: 278, endPoint y: 382, distance: 71.4
click at [207, 385] on div "Capital One" at bounding box center [188, 383] width 130 height 12
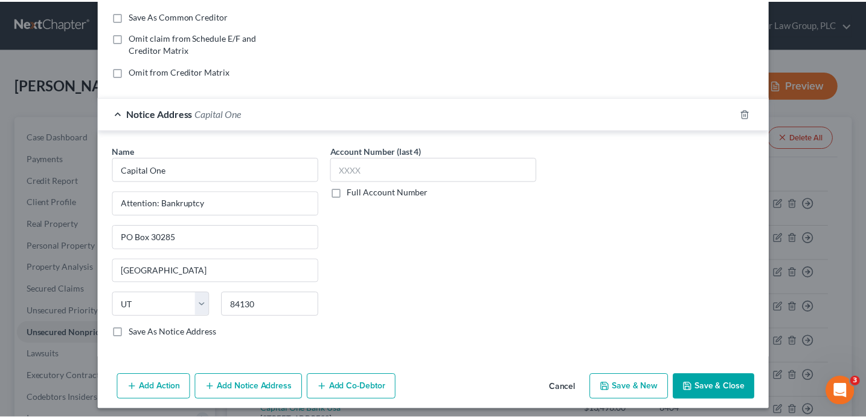
scroll to position [230, 0]
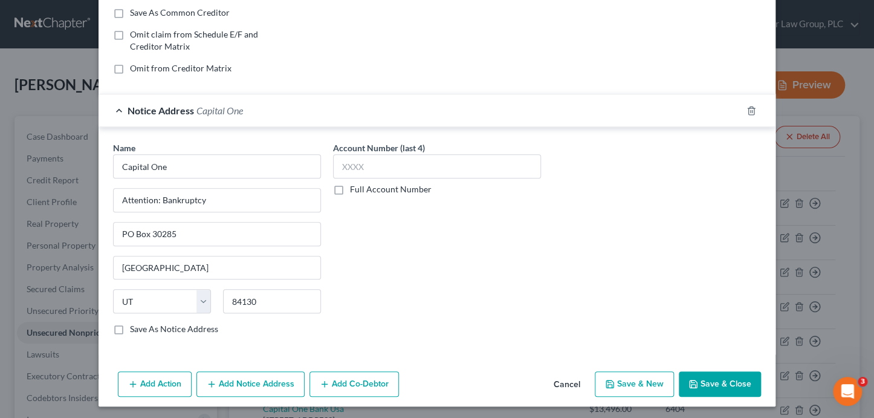
click at [714, 380] on button "Save & Close" at bounding box center [720, 383] width 82 height 25
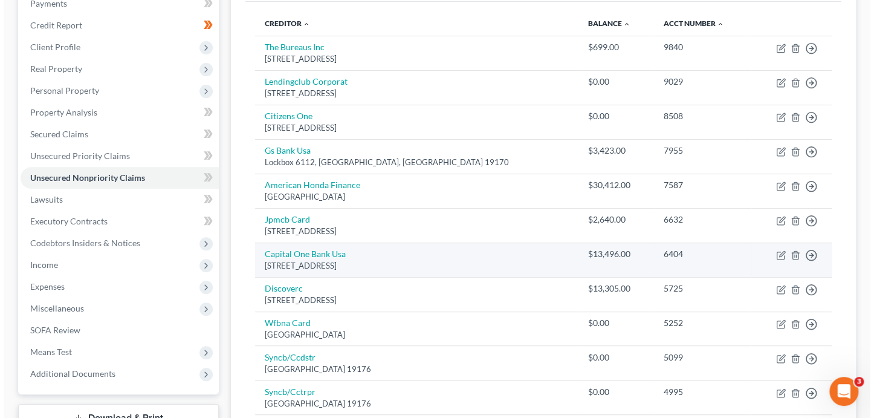
scroll to position [160, 0]
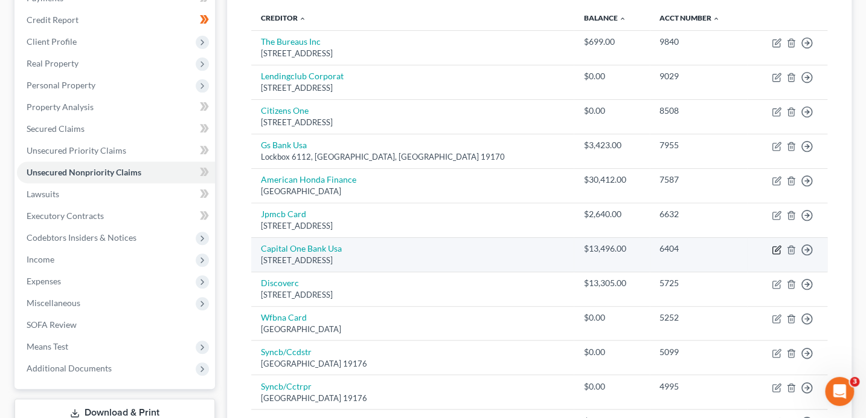
click at [775, 250] on icon "button" at bounding box center [777, 250] width 10 height 10
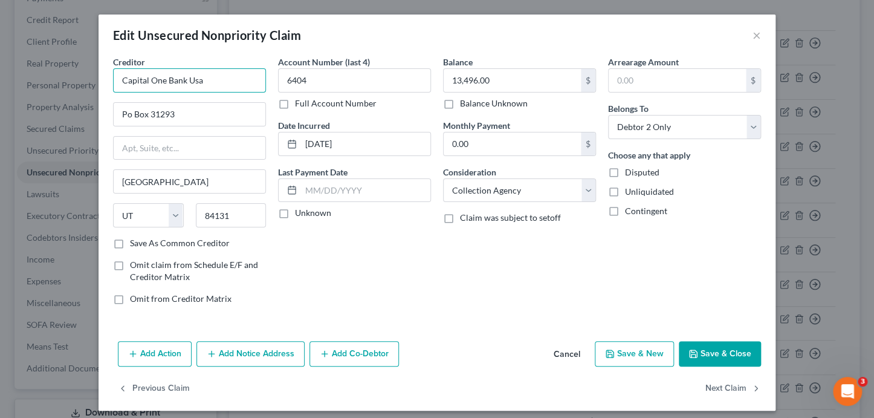
click at [242, 88] on input "Capital One Bank Usa" at bounding box center [189, 80] width 153 height 24
click at [250, 87] on input "Capital One Bank Usa" at bounding box center [189, 80] width 153 height 24
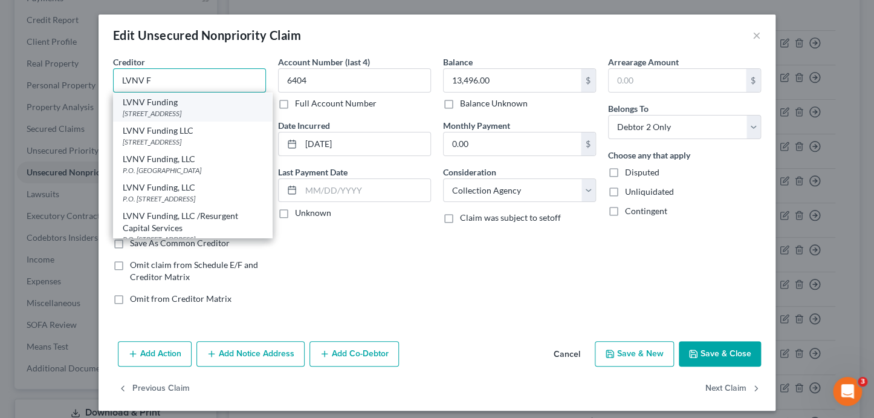
scroll to position [31, 0]
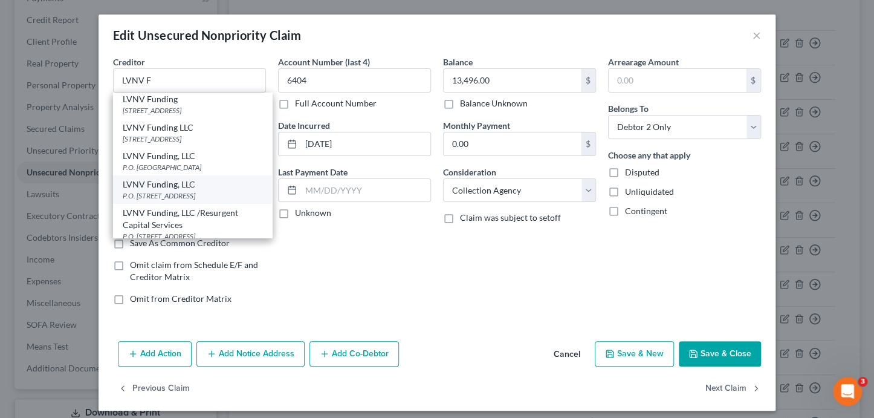
click at [213, 190] on div "LVNV Funding, LLC" at bounding box center [193, 184] width 140 height 12
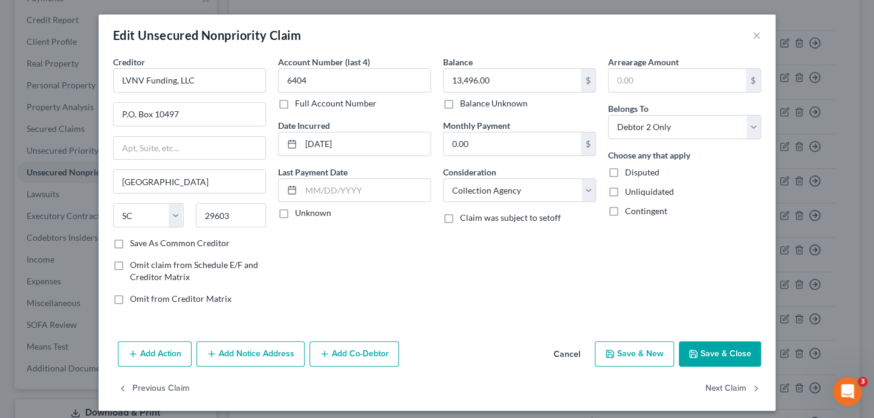
scroll to position [0, 0]
click at [244, 356] on button "Add Notice Address" at bounding box center [250, 353] width 108 height 25
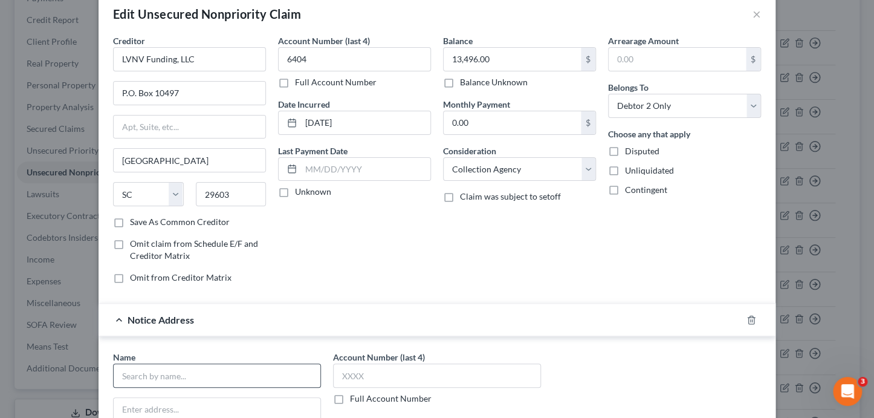
scroll to position [251, 0]
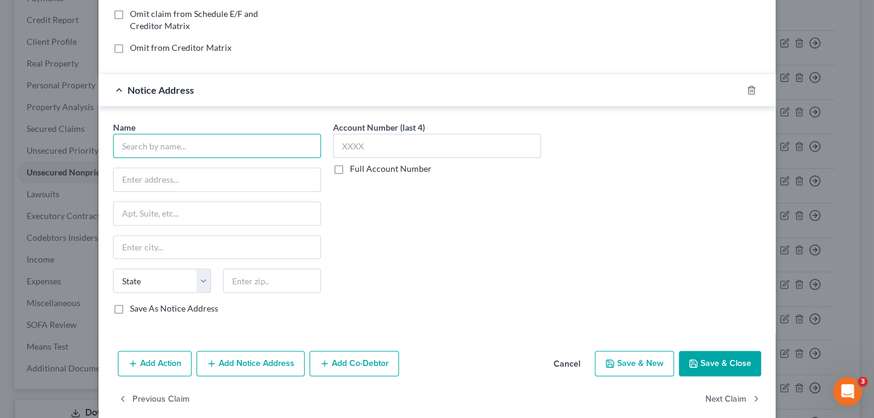
click at [160, 146] on input "text" at bounding box center [217, 146] width 208 height 24
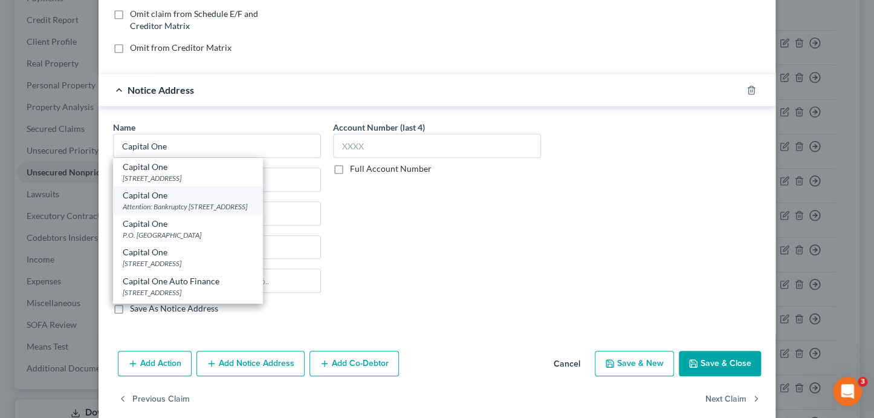
click at [223, 211] on div "Attention: Bankruptcy [STREET_ADDRESS]" at bounding box center [188, 206] width 130 height 10
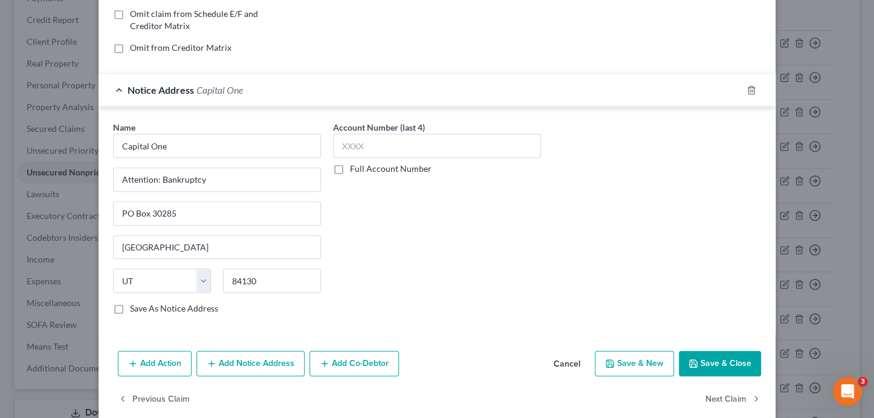
click at [237, 358] on button "Add Notice Address" at bounding box center [250, 362] width 108 height 25
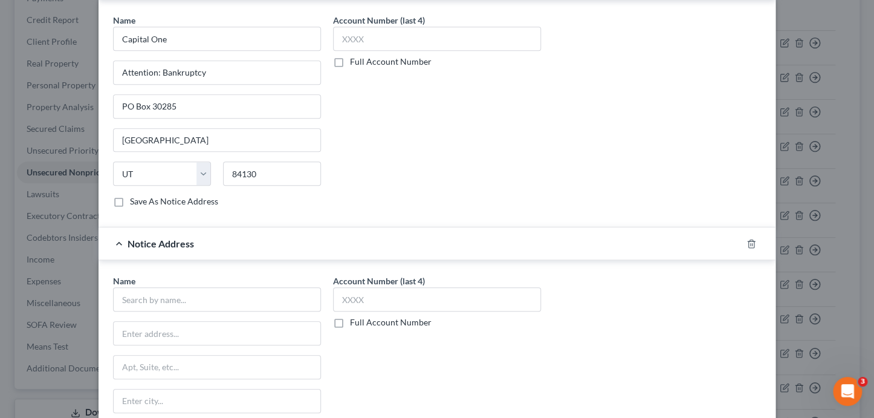
scroll to position [379, 0]
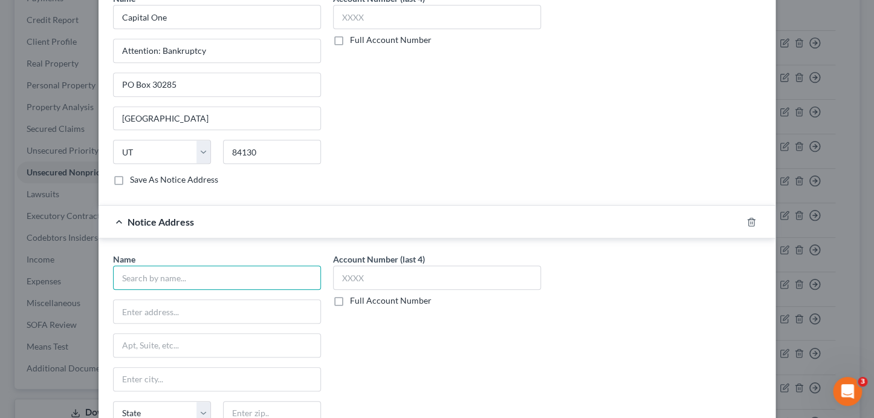
click at [172, 268] on input "text" at bounding box center [217, 277] width 208 height 24
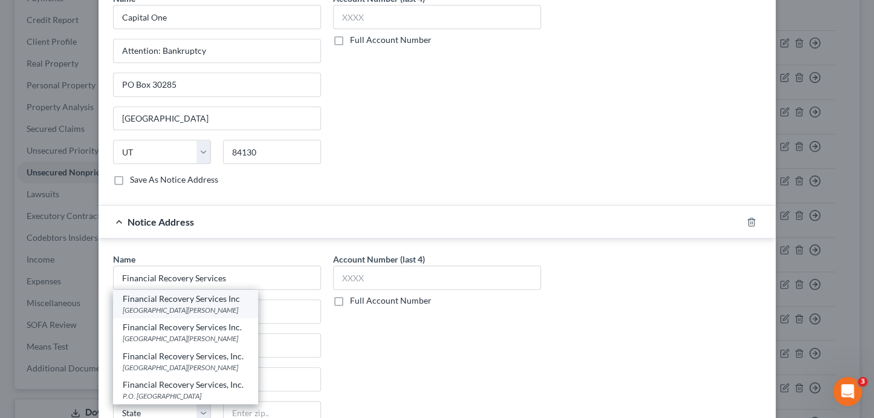
click at [222, 298] on div "Financial Recovery Services Inc" at bounding box center [186, 298] width 126 height 12
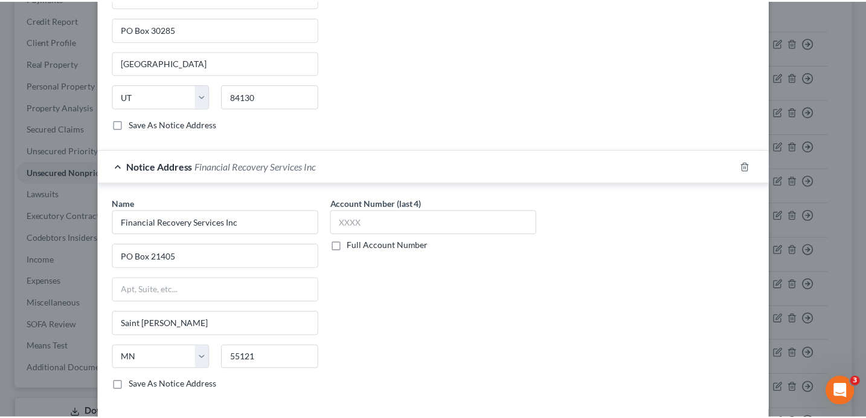
scroll to position [524, 0]
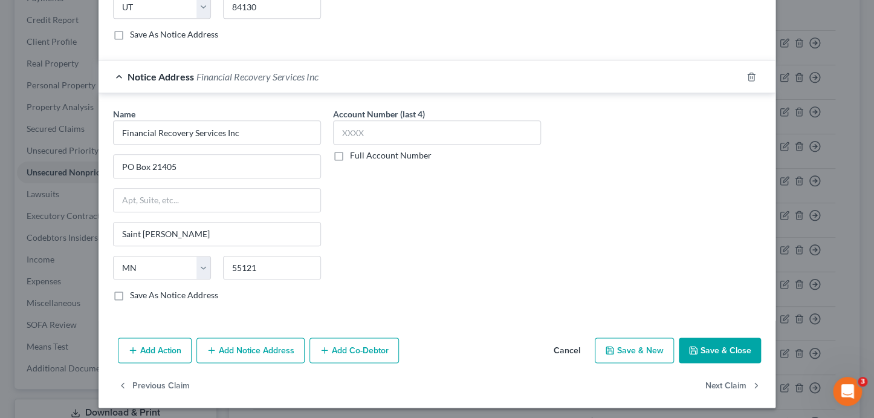
drag, startPoint x: 726, startPoint y: 352, endPoint x: 718, endPoint y: 343, distance: 12.0
click at [726, 351] on button "Save & Close" at bounding box center [720, 349] width 82 height 25
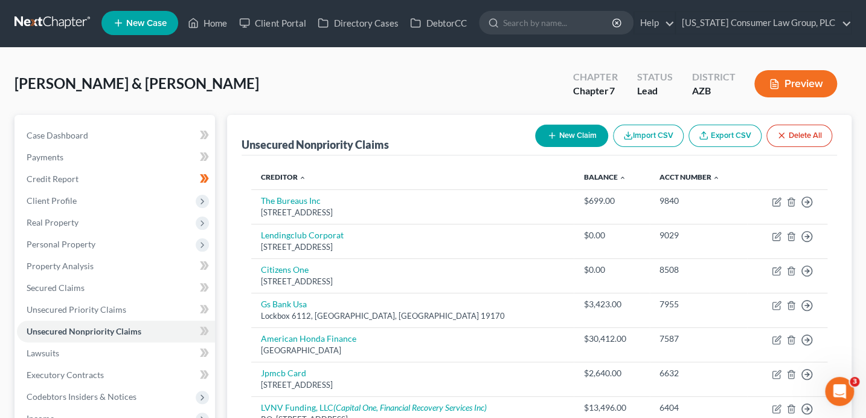
scroll to position [0, 0]
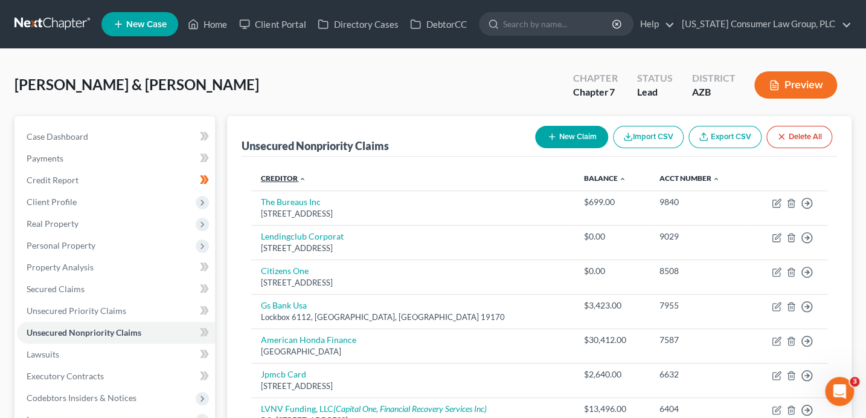
click at [303, 178] on icon "expand_less" at bounding box center [302, 178] width 7 height 7
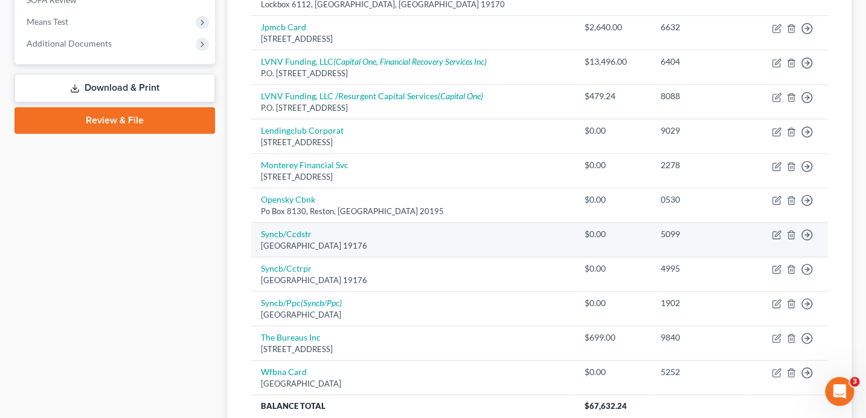
scroll to position [486, 0]
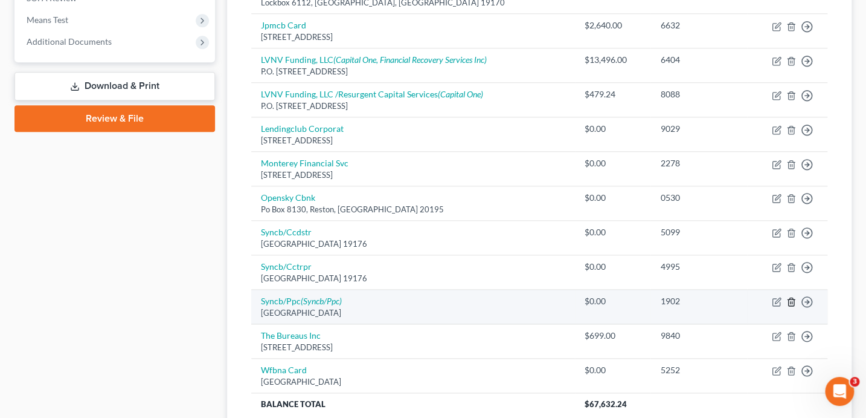
click at [788, 298] on icon "button" at bounding box center [790, 302] width 5 height 8
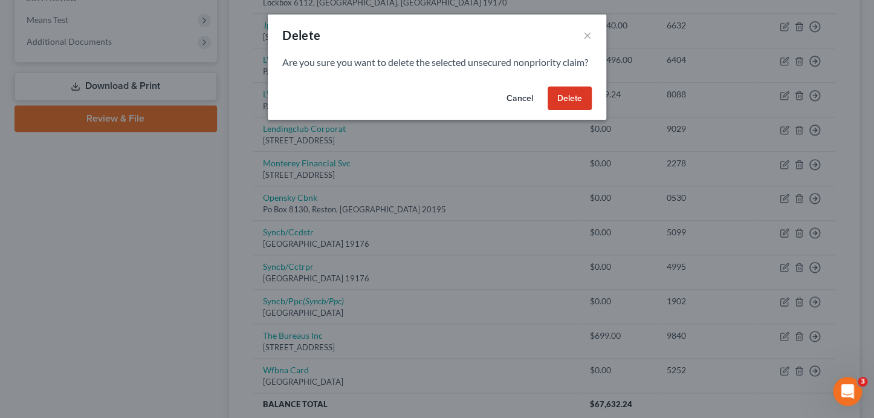
drag, startPoint x: 574, startPoint y: 111, endPoint x: 570, endPoint y: 118, distance: 8.1
click at [574, 111] on button "Delete" at bounding box center [569, 98] width 44 height 24
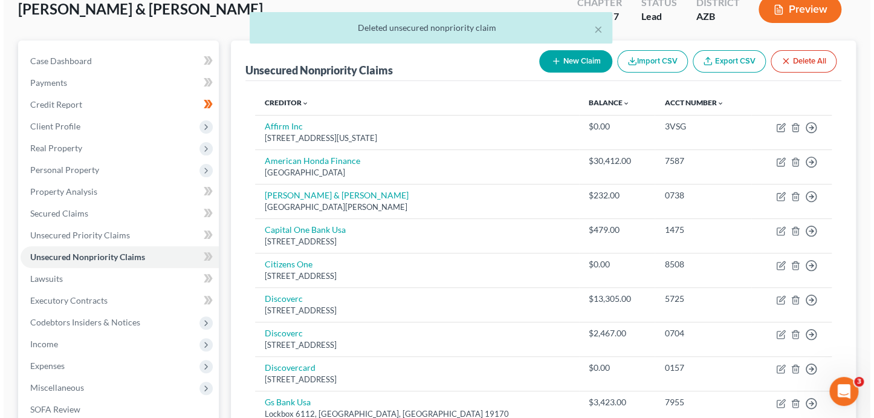
scroll to position [0, 0]
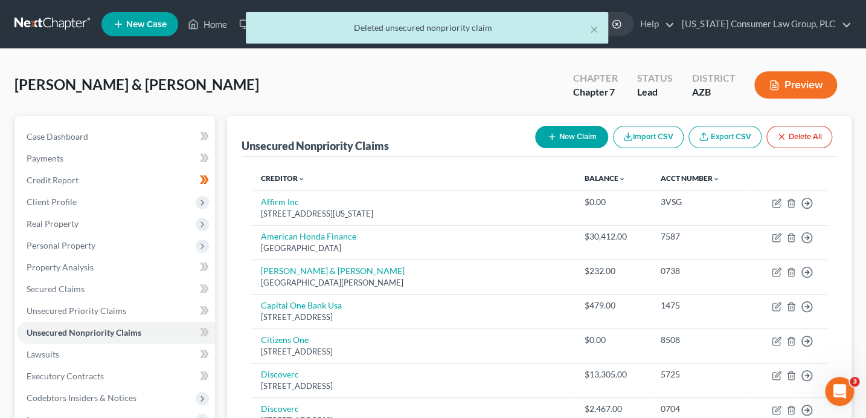
click at [563, 134] on button "New Claim" at bounding box center [571, 137] width 73 height 22
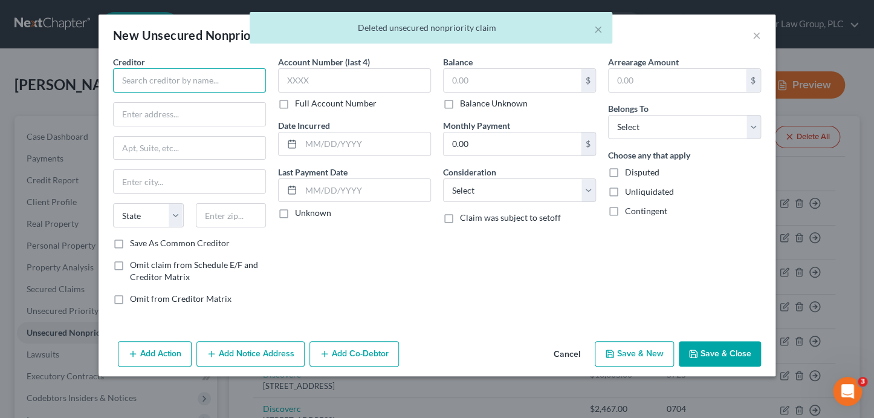
click at [189, 85] on input "text" at bounding box center [189, 80] width 153 height 24
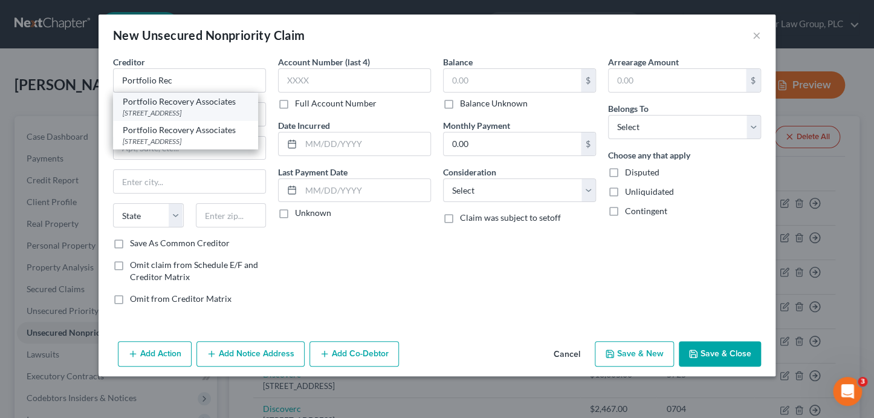
click at [204, 103] on div "Portfolio Recovery Associates" at bounding box center [186, 101] width 126 height 12
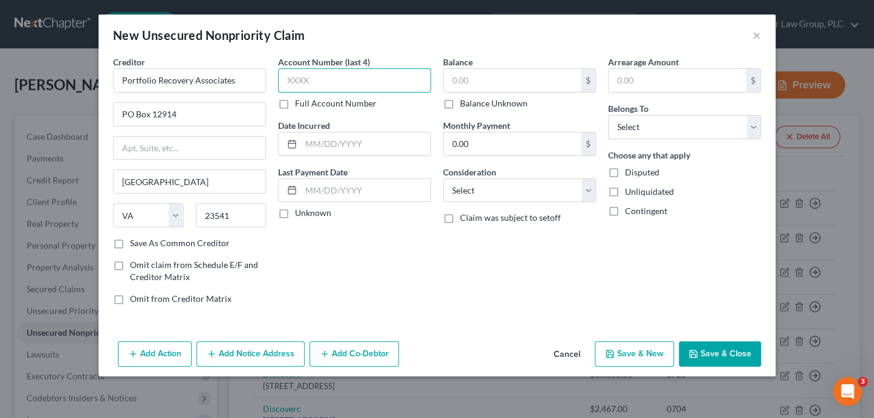
click at [335, 85] on input "text" at bounding box center [354, 80] width 153 height 24
click at [467, 85] on input "text" at bounding box center [511, 80] width 137 height 23
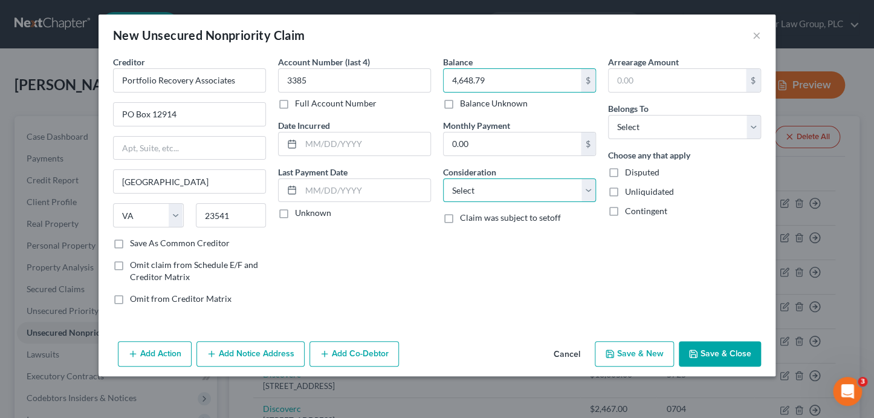
click at [462, 187] on select "Select Cable / Satellite Services Collection Agency Credit Card Debt Debt Couns…" at bounding box center [519, 190] width 153 height 24
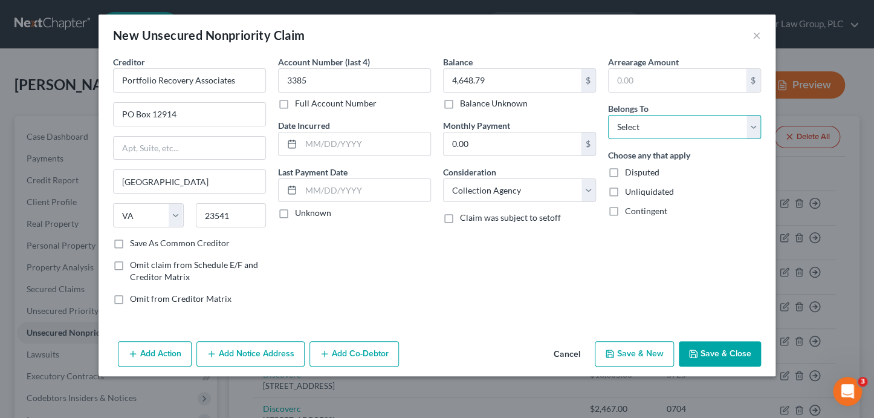
click at [630, 120] on select "Select Debtor 1 Only Debtor 2 Only Debtor 1 And Debtor 2 Only At Least One Of T…" at bounding box center [684, 127] width 153 height 24
click at [255, 356] on button "Add Notice Address" at bounding box center [250, 353] width 108 height 25
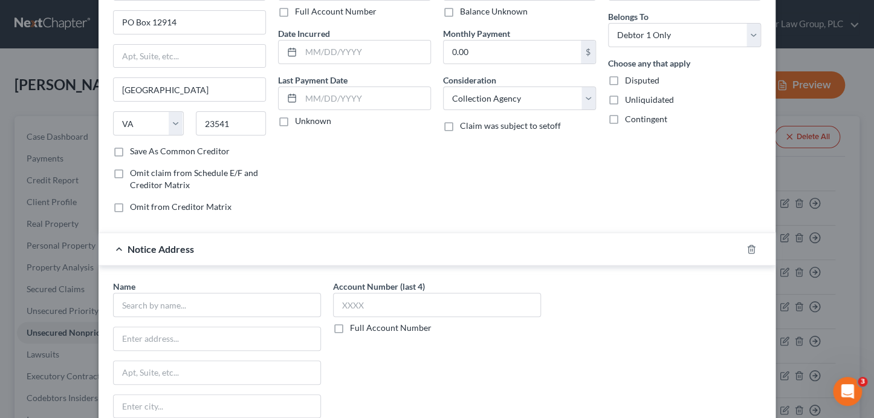
scroll to position [152, 0]
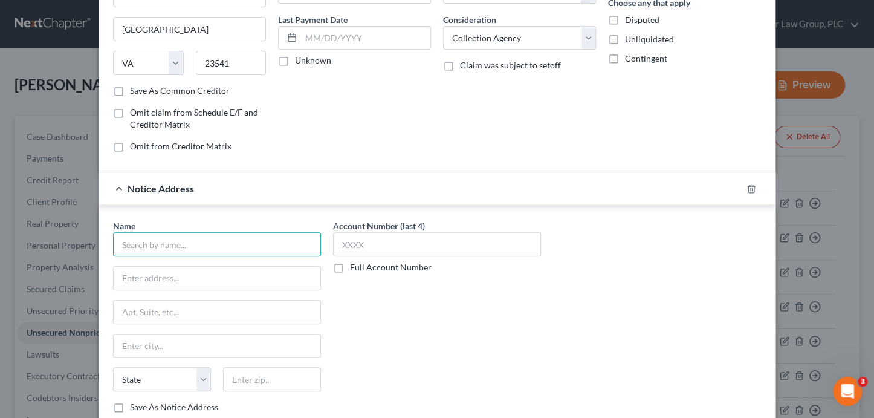
click at [176, 239] on input "text" at bounding box center [217, 244] width 208 height 24
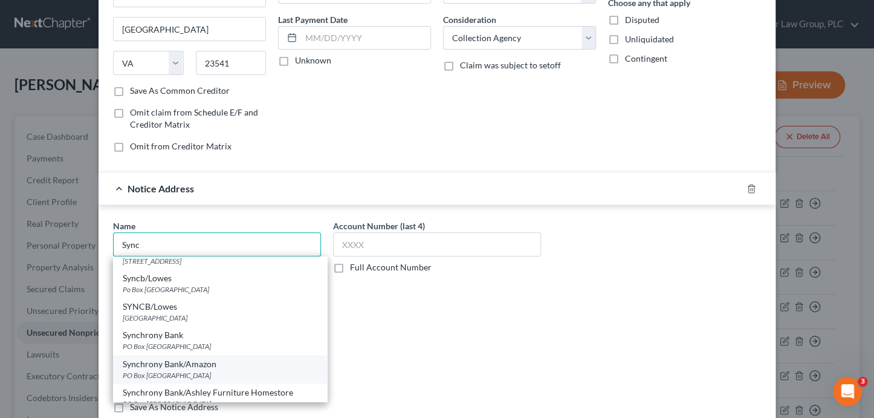
scroll to position [216, 0]
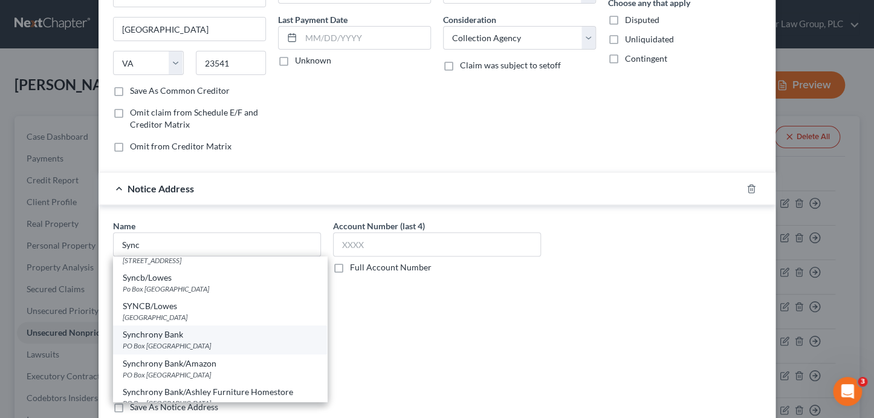
click at [229, 350] on div "Synchrony Bank PO Box 965061, Orlando, FL 32896" at bounding box center [220, 339] width 214 height 28
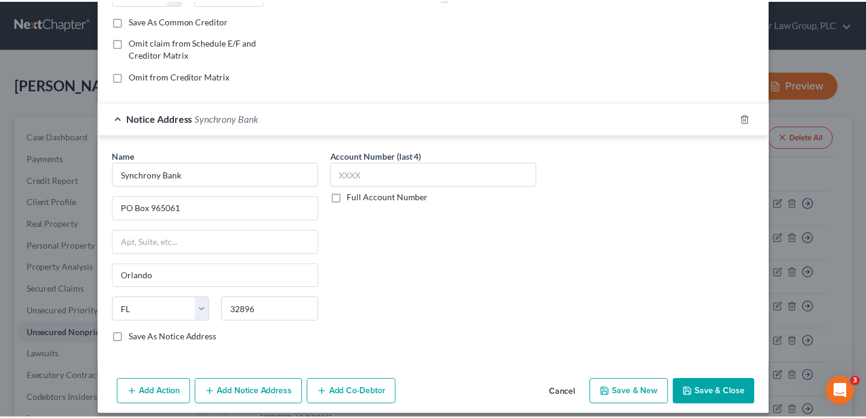
scroll to position [230, 0]
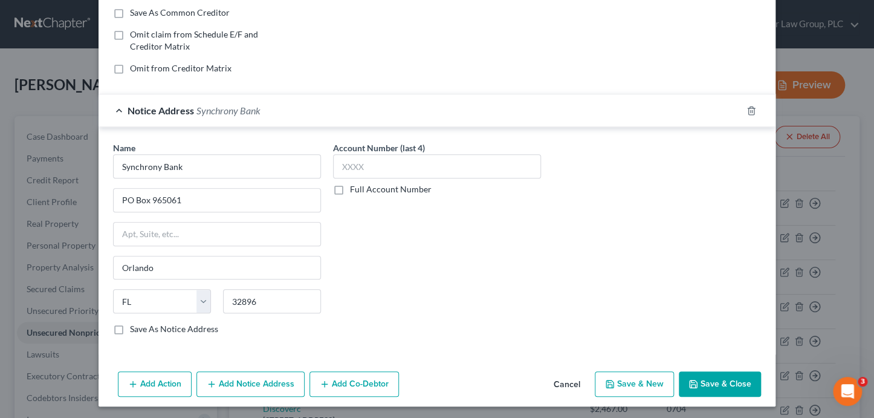
click at [733, 381] on button "Save & Close" at bounding box center [720, 383] width 82 height 25
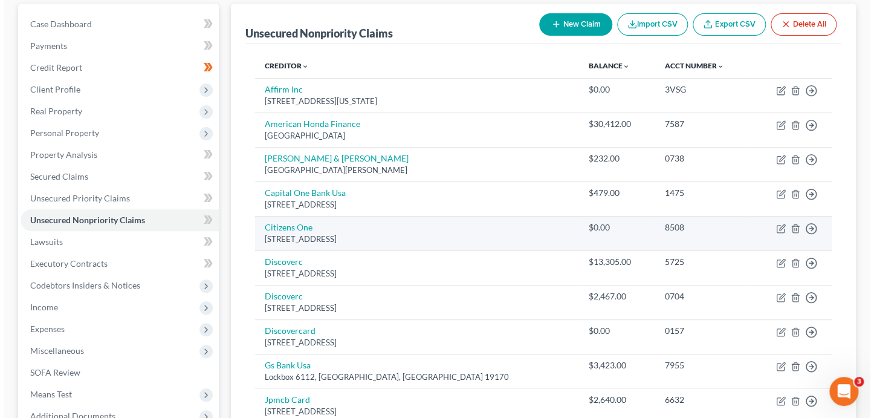
scroll to position [127, 0]
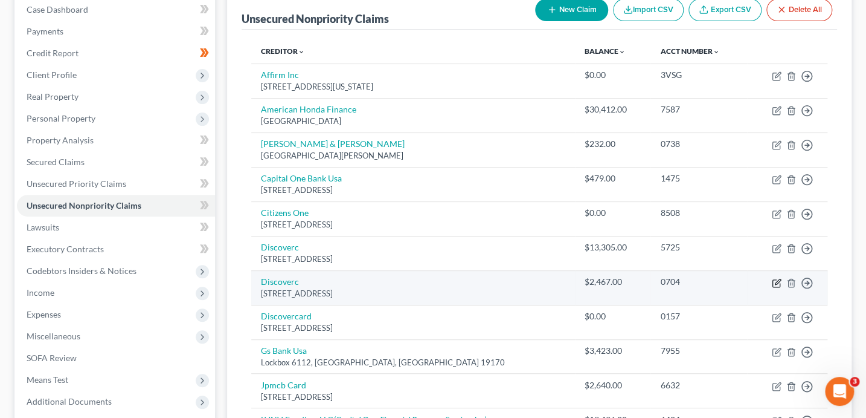
click at [777, 280] on icon "button" at bounding box center [777, 283] width 10 height 10
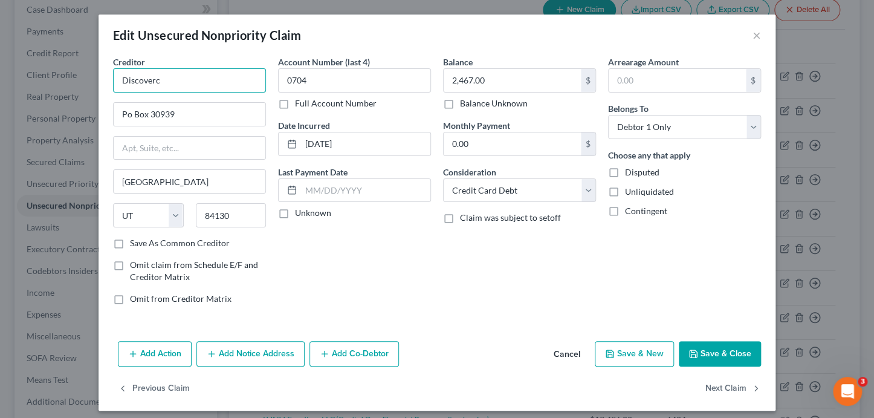
click at [225, 89] on input "Discoverc" at bounding box center [189, 80] width 153 height 24
click at [259, 368] on div "Add Action Add Notice Address Add Co-Debtor Cancel Save & New Save & Close" at bounding box center [436, 356] width 677 height 40
click at [259, 357] on button "Add Notice Address" at bounding box center [250, 353] width 108 height 25
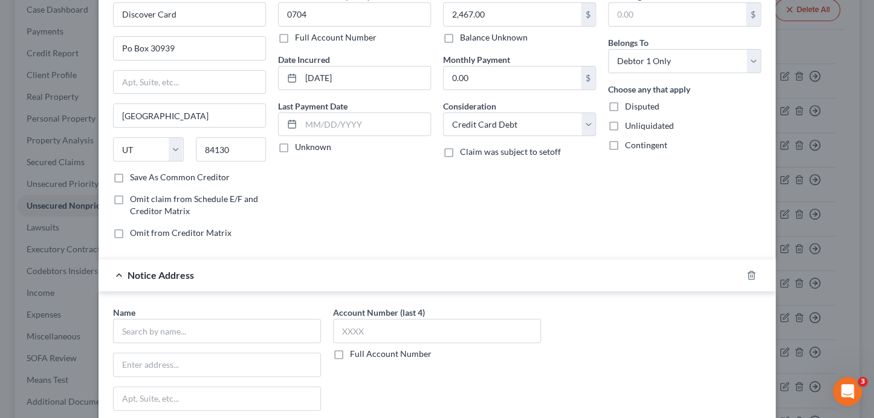
scroll to position [67, 0]
click at [160, 326] on input "text" at bounding box center [217, 329] width 208 height 24
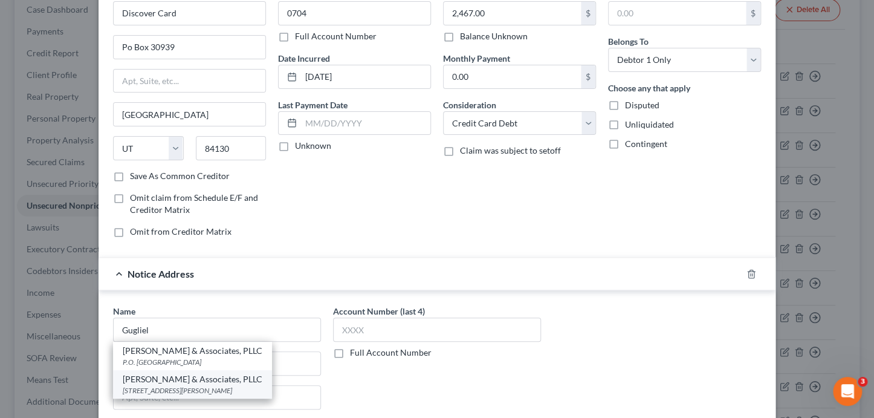
click at [203, 380] on div "Guglielmo & Associates, PLLC" at bounding box center [193, 379] width 140 height 12
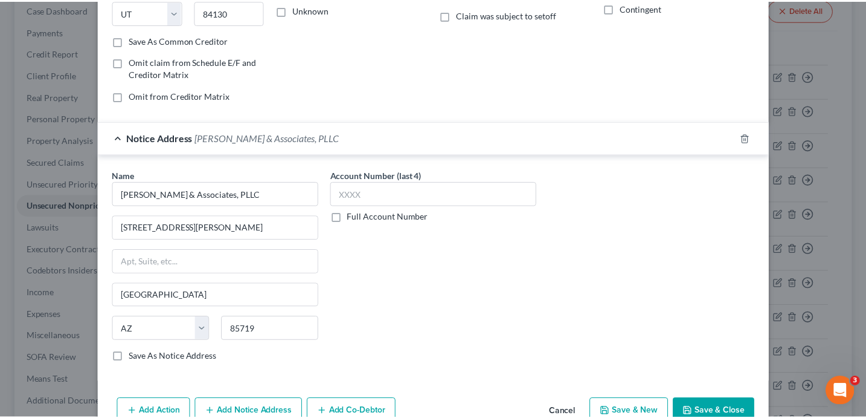
scroll to position [265, 0]
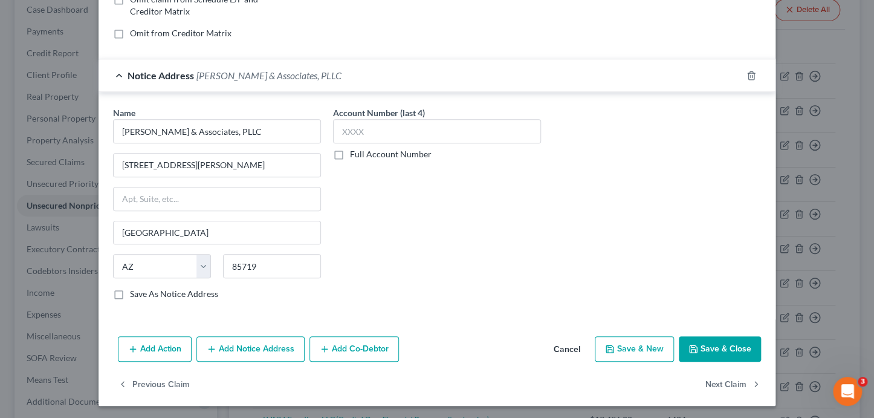
click at [743, 349] on button "Save & Close" at bounding box center [720, 348] width 82 height 25
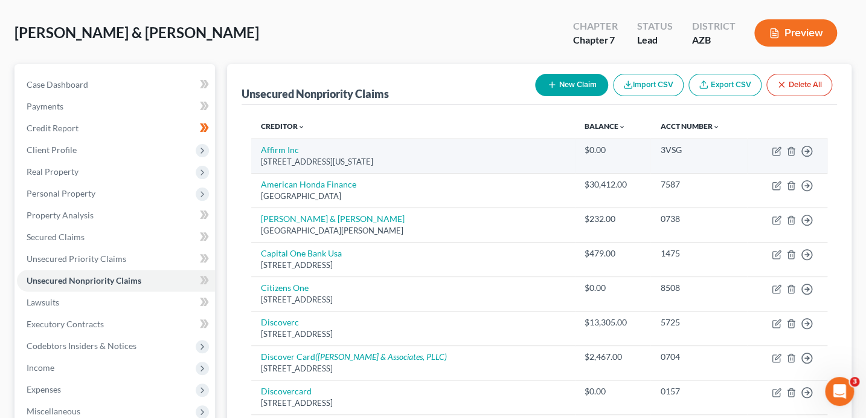
scroll to position [0, 0]
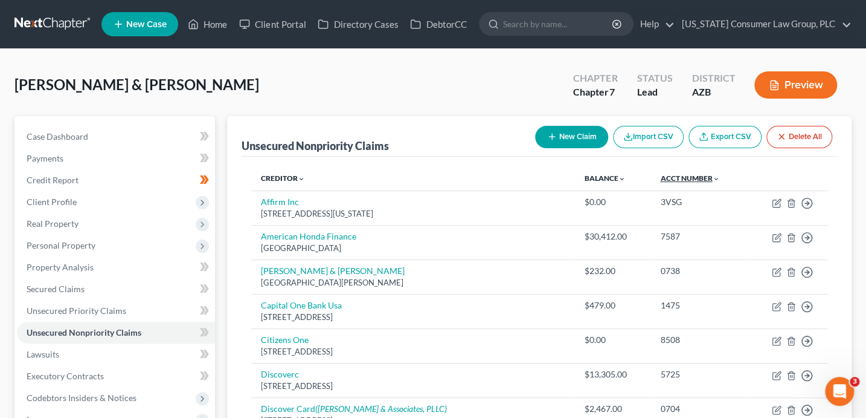
click at [687, 176] on link "Acct Number expand_more expand_less unfold_more" at bounding box center [689, 177] width 59 height 9
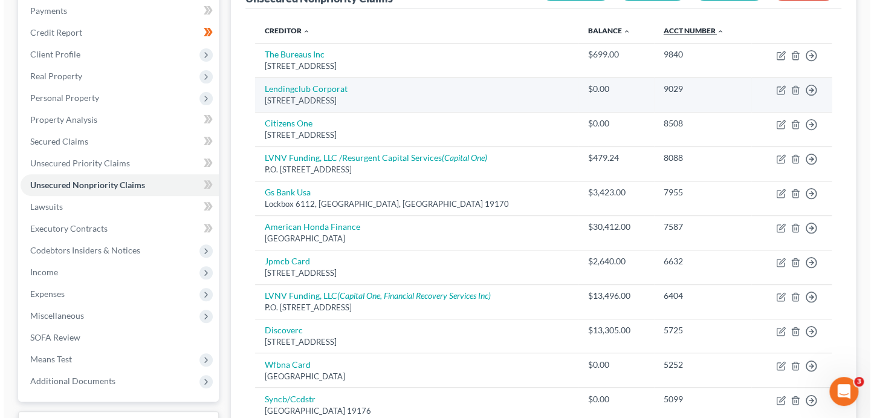
scroll to position [149, 0]
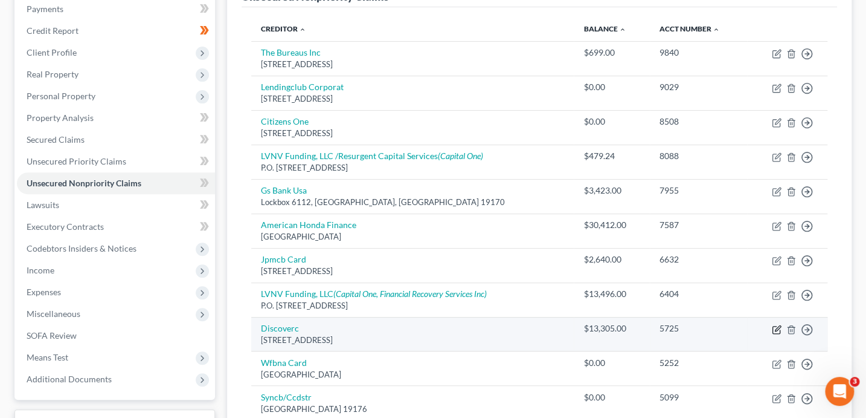
click at [779, 329] on icon "button" at bounding box center [777, 329] width 10 height 10
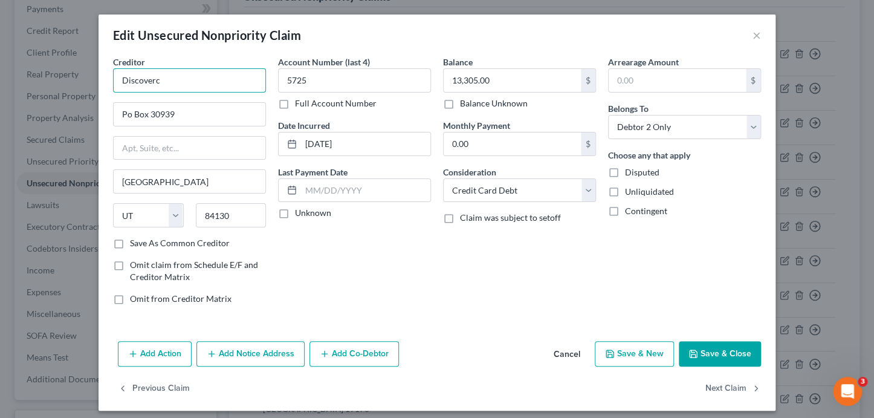
click at [201, 79] on input "Discoverc" at bounding box center [189, 80] width 153 height 24
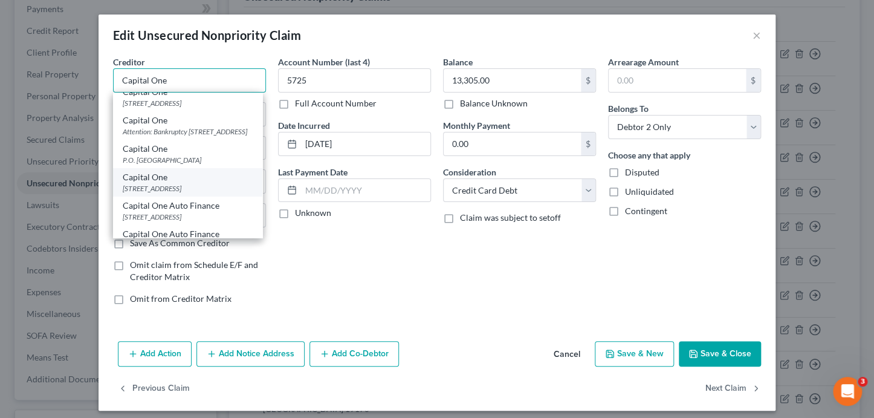
scroll to position [10, 0]
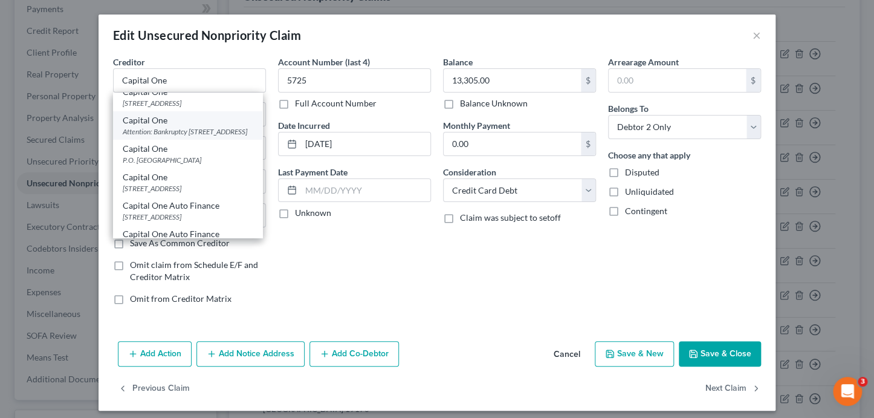
click at [196, 137] on div "Attention: Bankruptcy [STREET_ADDRESS]" at bounding box center [188, 131] width 130 height 10
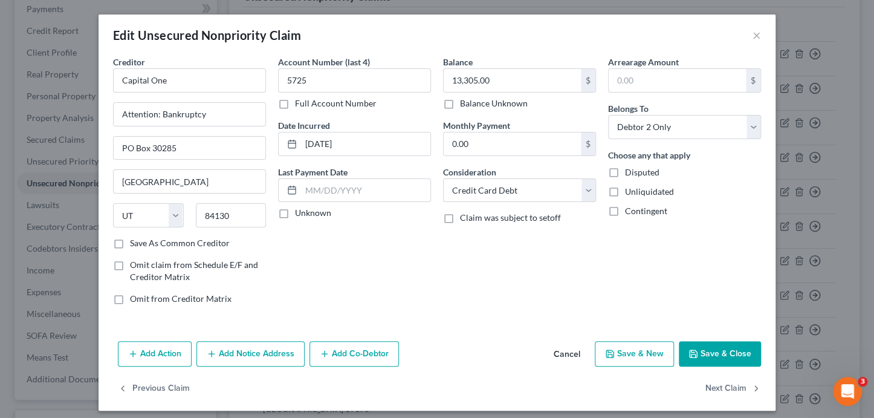
click at [231, 347] on button "Add Notice Address" at bounding box center [250, 353] width 108 height 25
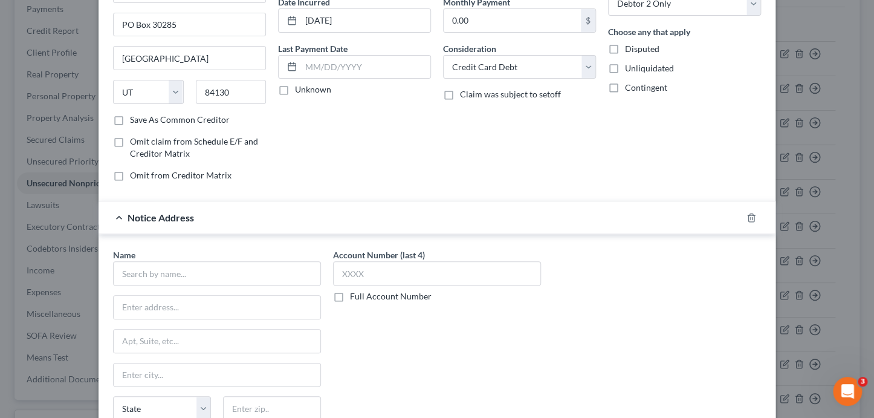
scroll to position [137, 0]
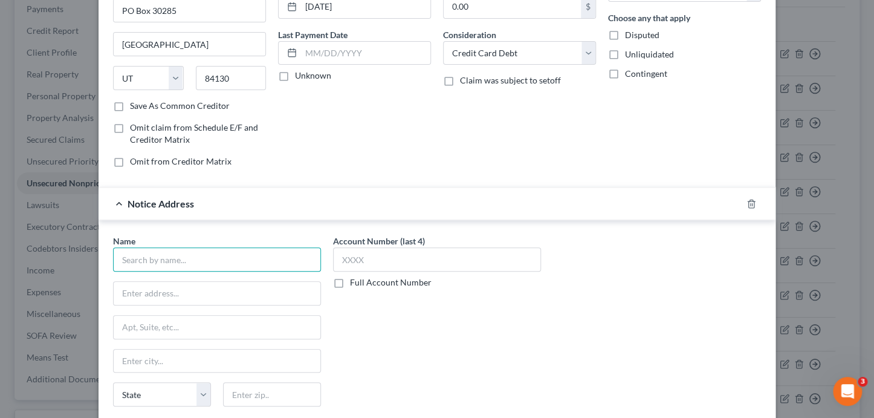
click at [189, 263] on input "text" at bounding box center [217, 259] width 208 height 24
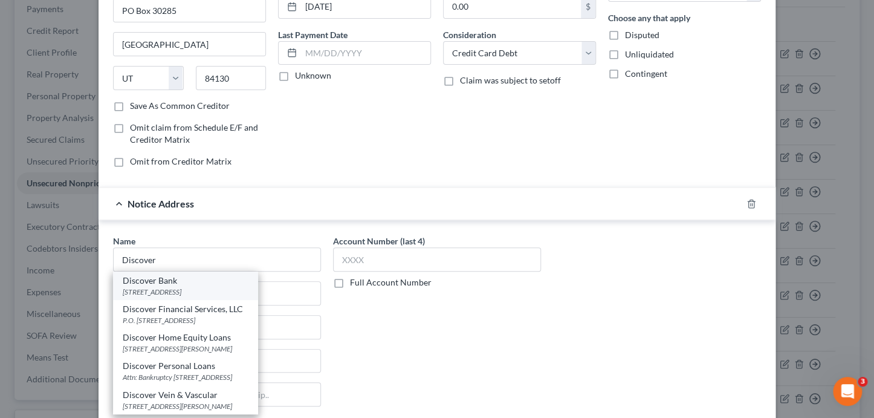
click at [242, 288] on div "PO Box 3025, New Albany, OH 43054" at bounding box center [186, 291] width 126 height 10
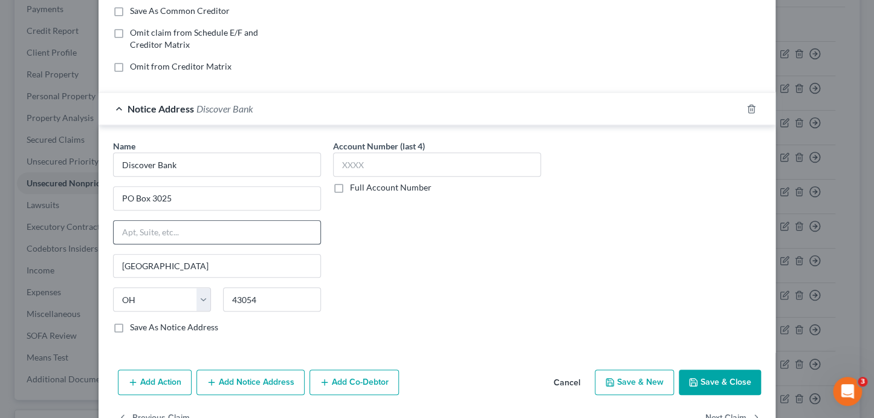
scroll to position [265, 0]
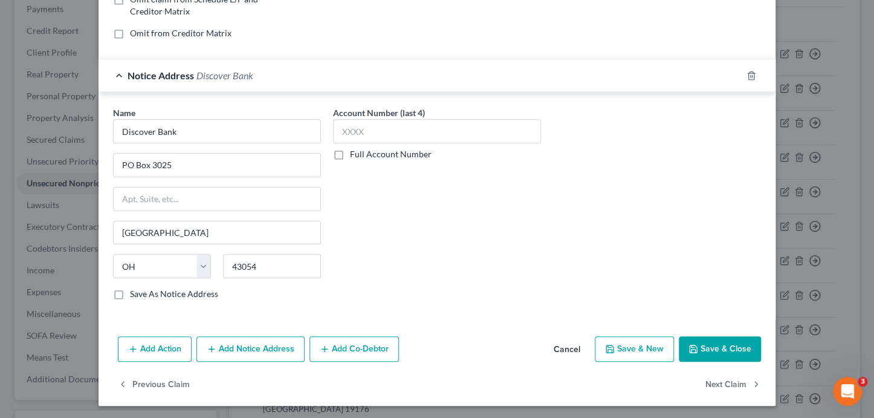
click at [228, 344] on button "Add Notice Address" at bounding box center [250, 348] width 108 height 25
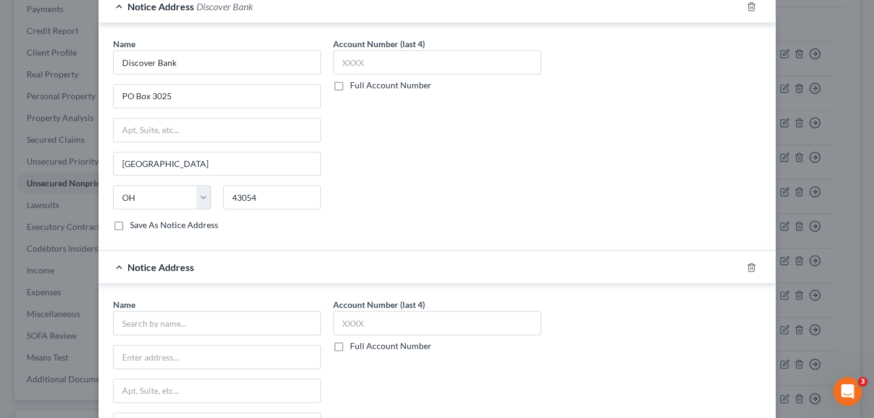
scroll to position [351, 0]
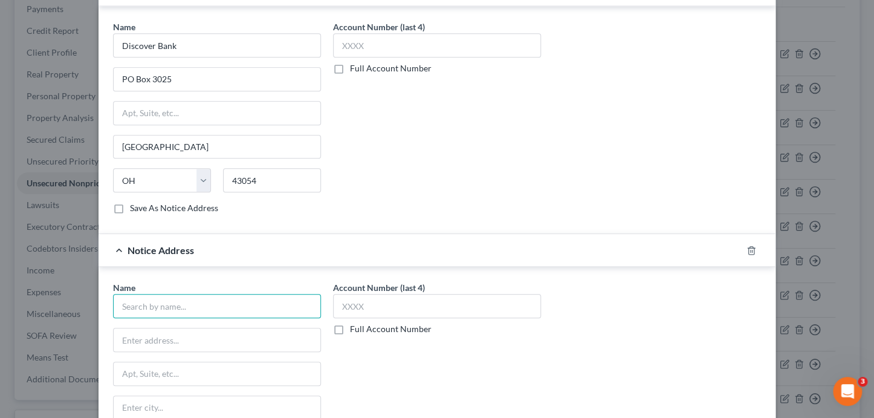
click at [262, 306] on input "text" at bounding box center [217, 306] width 208 height 24
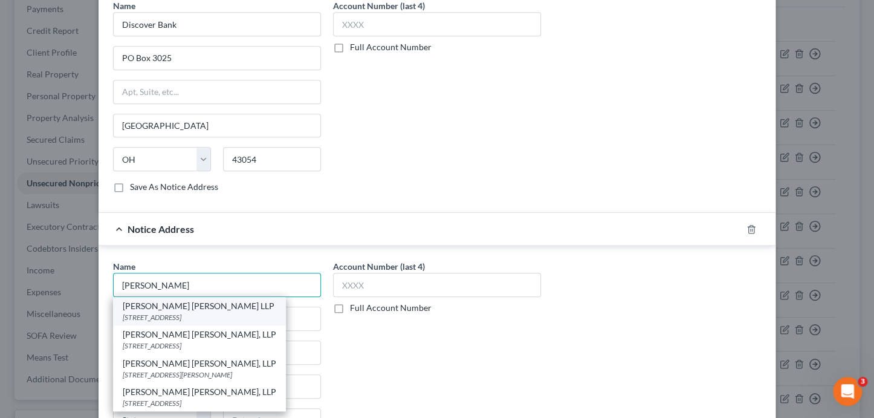
scroll to position [375, 0]
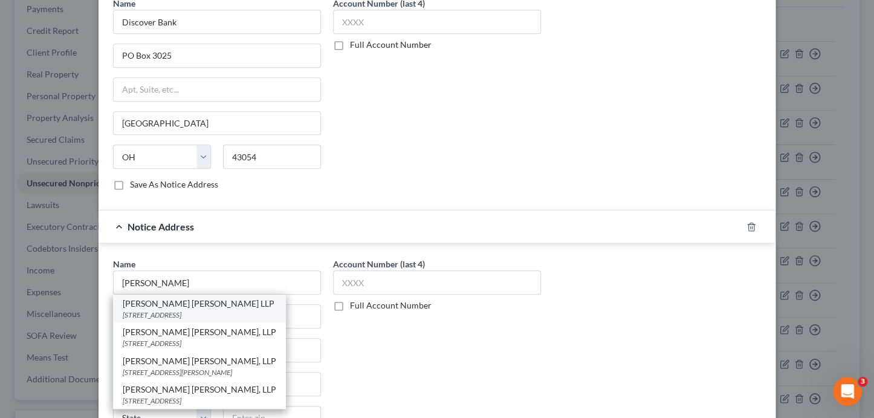
click at [254, 316] on div "250 N. Sunnyslope Road, Suite 300, Brookfield, WI 53005" at bounding box center [199, 314] width 153 height 10
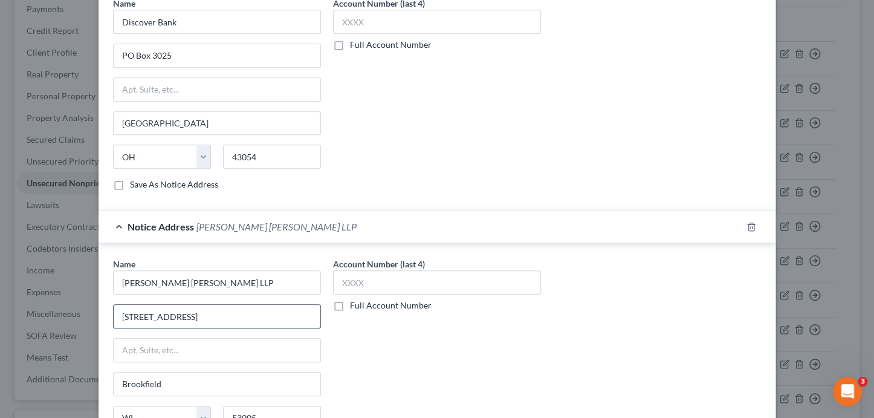
click at [272, 311] on input "250 N. Sunnyslope Road, Suite 300" at bounding box center [217, 316] width 207 height 23
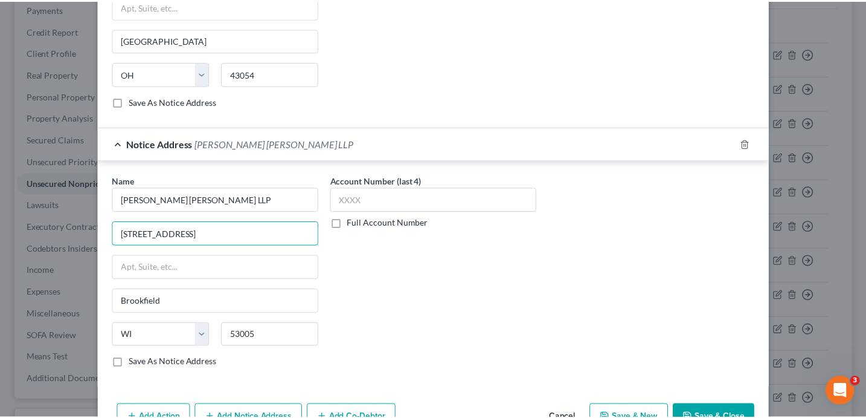
scroll to position [493, 0]
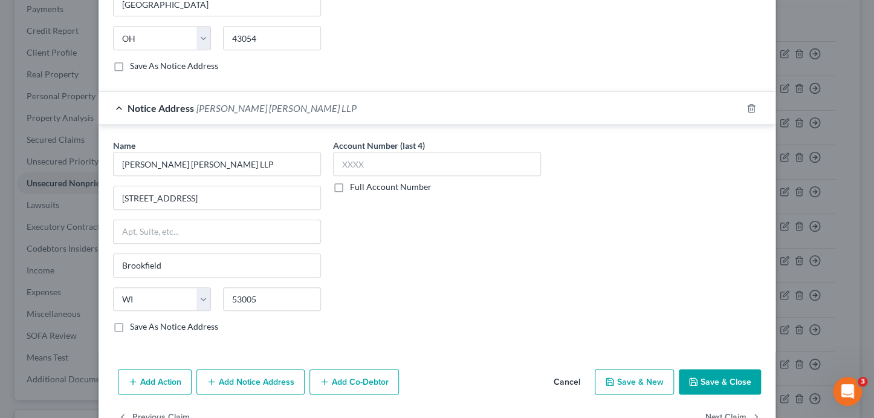
click at [160, 323] on label "Save As Notice Address" at bounding box center [174, 326] width 88 height 12
click at [143, 323] on input "Save As Notice Address" at bounding box center [139, 324] width 8 height 8
drag, startPoint x: 729, startPoint y: 373, endPoint x: 703, endPoint y: 367, distance: 26.1
click at [725, 373] on button "Save & Close" at bounding box center [720, 381] width 82 height 25
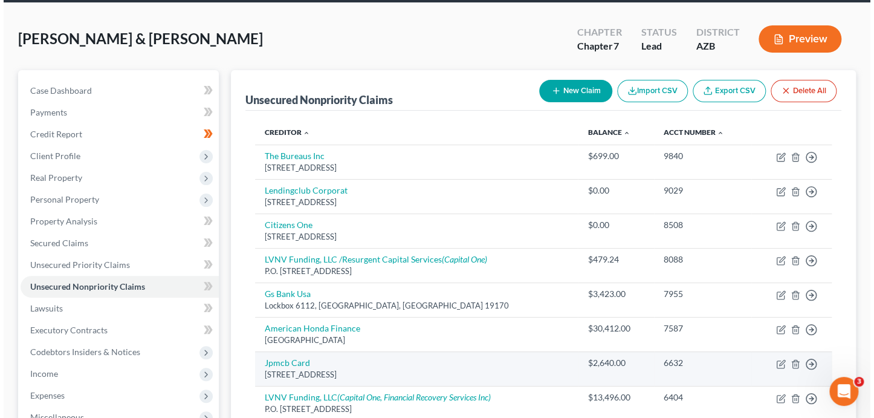
scroll to position [47, 0]
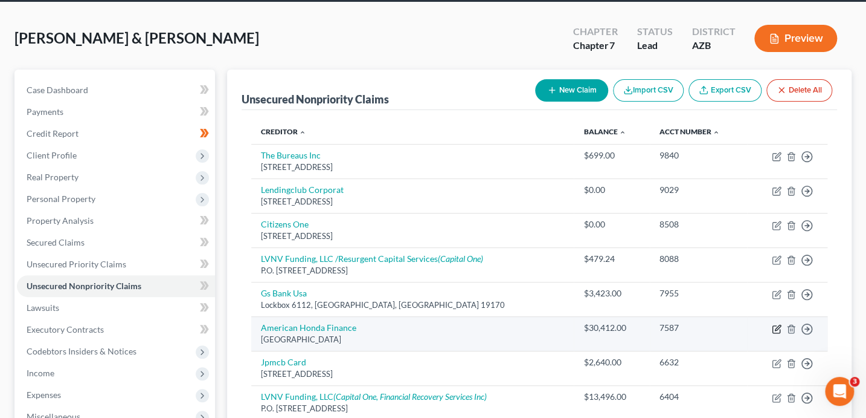
click at [776, 329] on icon "button" at bounding box center [777, 329] width 10 height 10
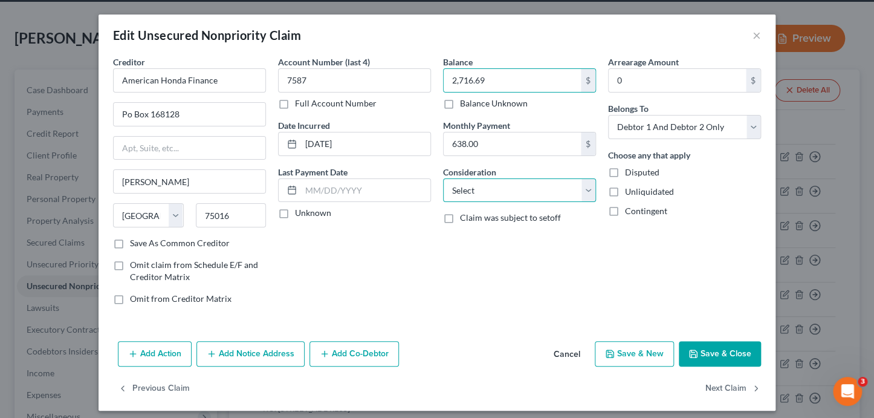
click at [505, 192] on select "Select Cable / Satellite Services Collection Agency Credit Card Debt Debt Couns…" at bounding box center [519, 190] width 153 height 24
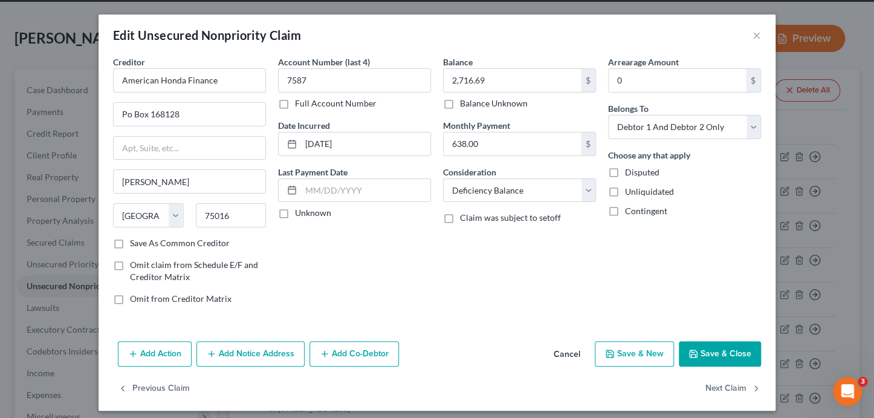
click at [236, 353] on button "Add Notice Address" at bounding box center [250, 353] width 108 height 25
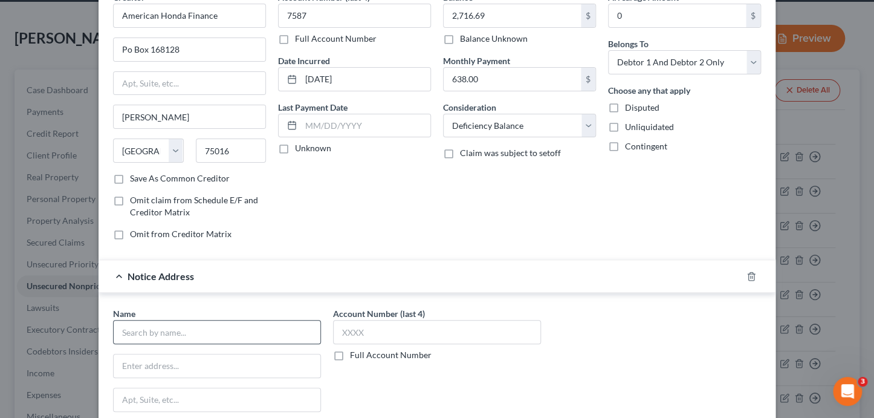
scroll to position [67, 0]
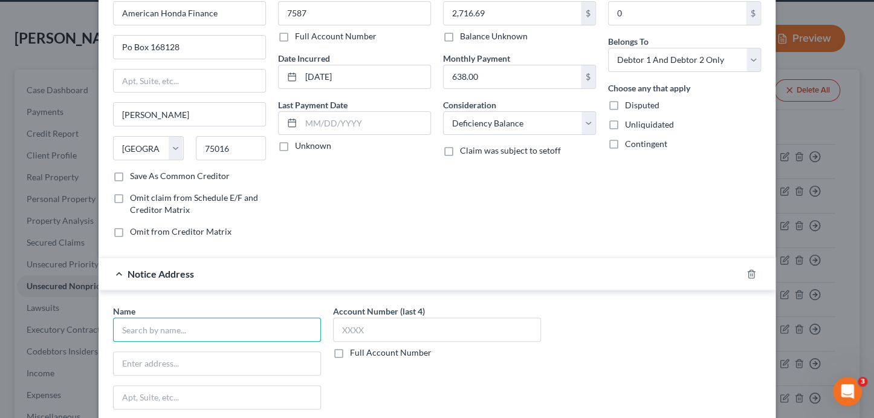
click at [167, 322] on input "text" at bounding box center [217, 329] width 208 height 24
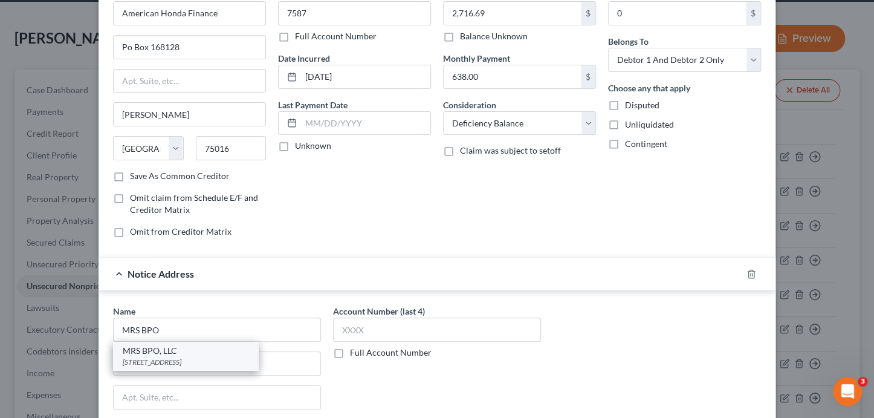
click at [201, 356] on div "1930 Olney Avenue, Cherry Hill, NJ 08003" at bounding box center [186, 361] width 126 height 10
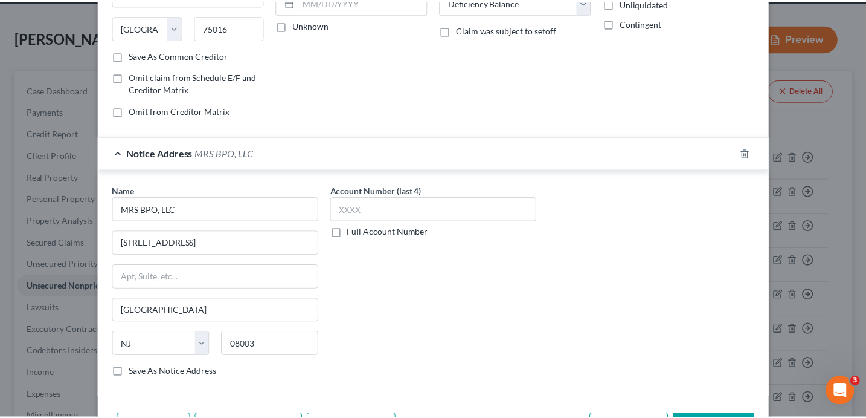
scroll to position [227, 0]
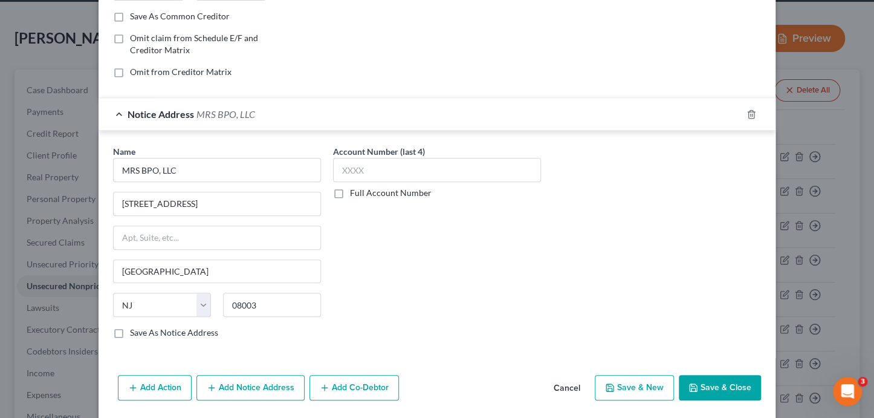
click at [725, 381] on button "Save & Close" at bounding box center [720, 387] width 82 height 25
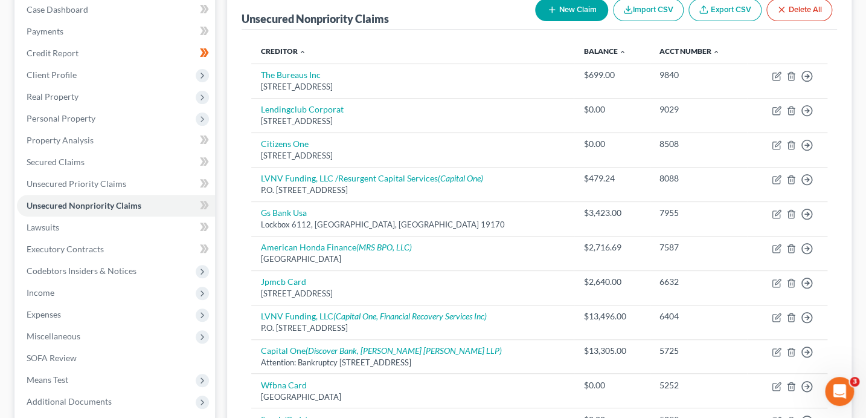
scroll to position [60, 0]
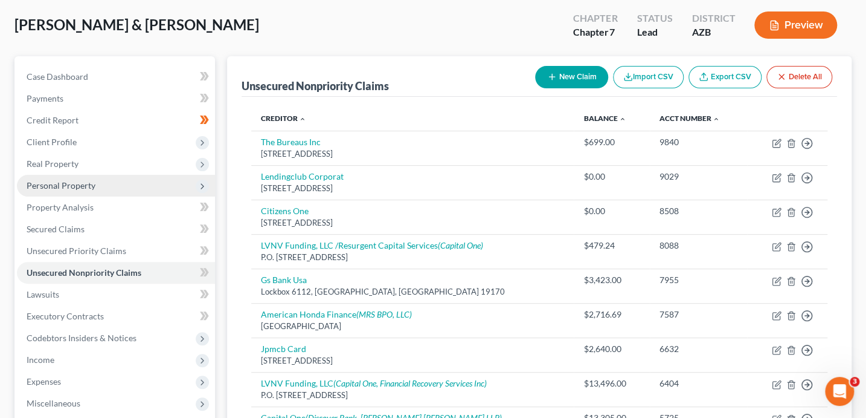
click at [79, 184] on span "Personal Property" at bounding box center [61, 185] width 69 height 10
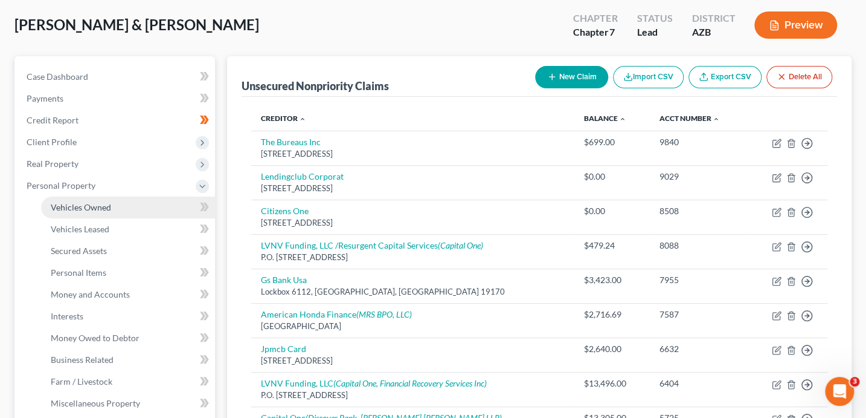
click at [187, 204] on link "Vehicles Owned" at bounding box center [128, 207] width 174 height 22
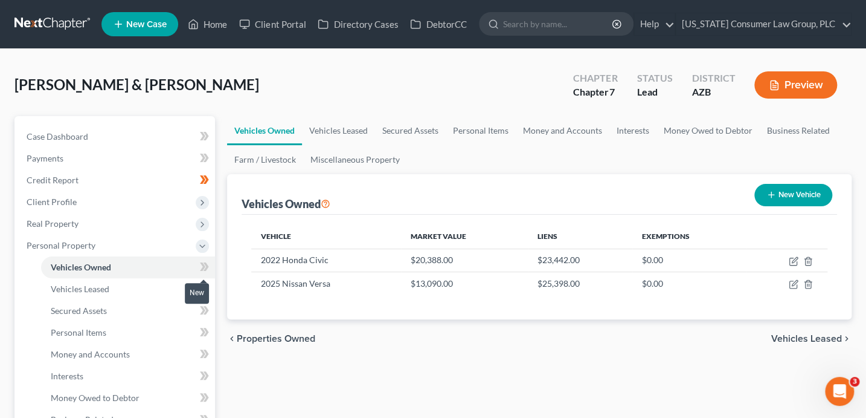
click at [201, 263] on icon at bounding box center [202, 266] width 5 height 8
click at [202, 264] on icon at bounding box center [202, 266] width 5 height 8
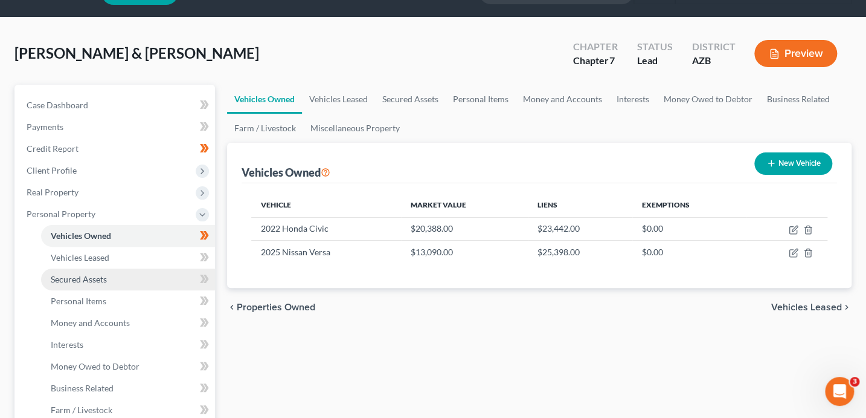
scroll to position [32, 0]
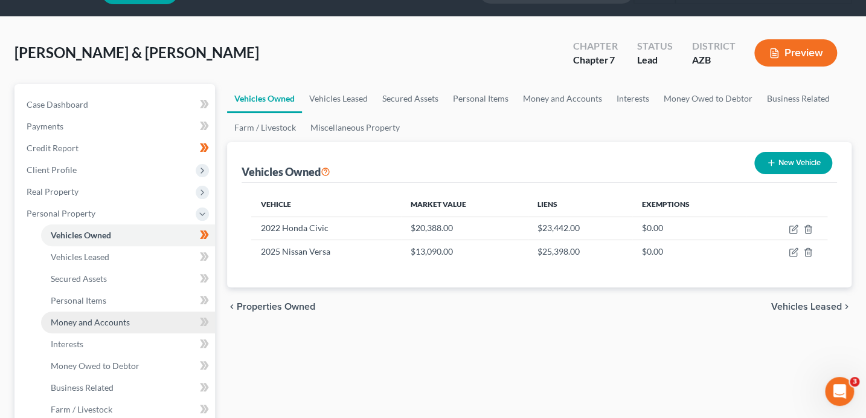
click at [109, 326] on span "Money and Accounts" at bounding box center [90, 322] width 79 height 10
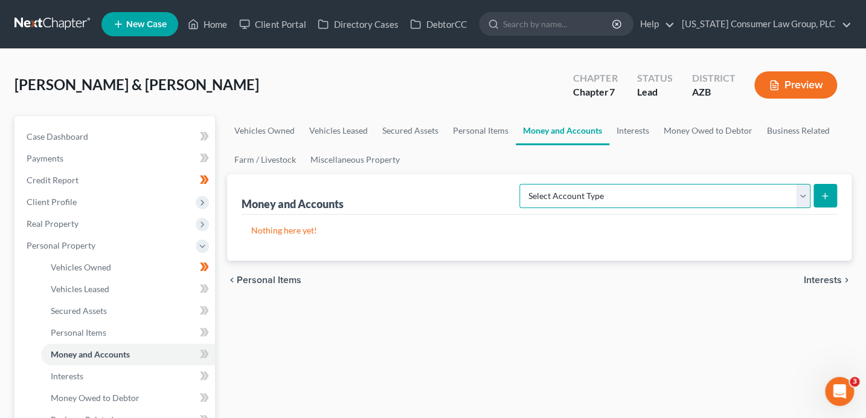
click at [745, 192] on select "Select Account Type Brokerage (A/B: 18, SOFA: 20) Cash on Hand (A/B: 16) Certif…" at bounding box center [665, 196] width 291 height 24
click at [833, 196] on button "submit" at bounding box center [826, 196] width 24 height 24
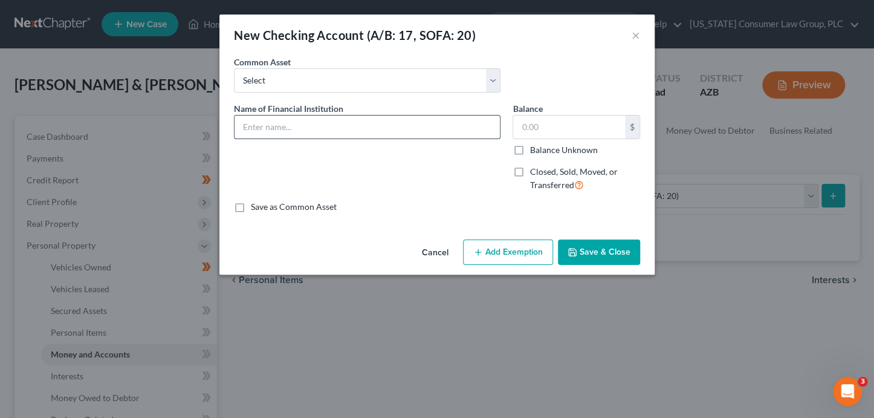
click at [320, 131] on input "text" at bounding box center [366, 126] width 265 height 23
paste input "OneAZ Credit Union 9896"
click at [592, 245] on button "Save & Close" at bounding box center [599, 251] width 82 height 25
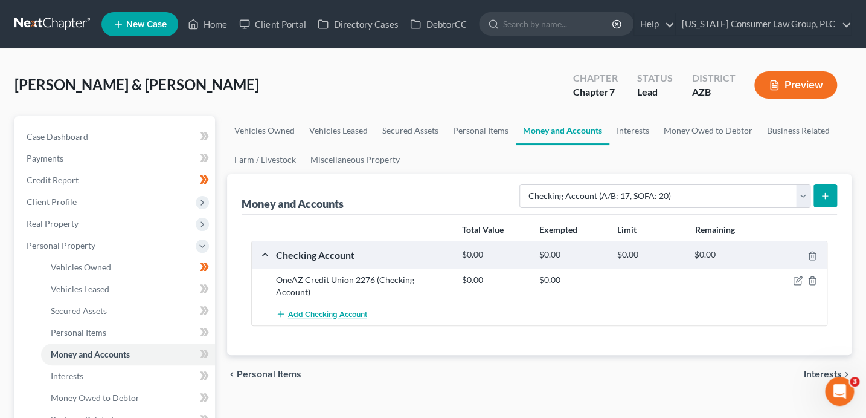
click at [336, 307] on button "Add Checking Account" at bounding box center [321, 314] width 91 height 22
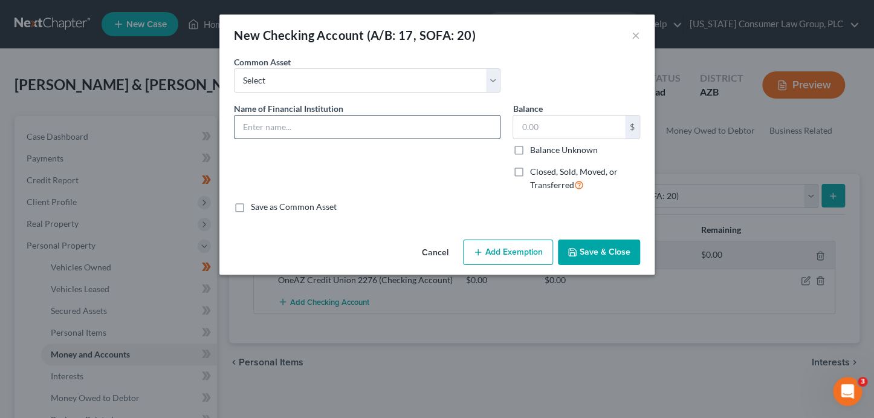
click at [279, 132] on input "text" at bounding box center [366, 126] width 265 height 23
paste input "OneAZ Credit Union 9896"
click at [579, 251] on button "Save & Close" at bounding box center [599, 251] width 82 height 25
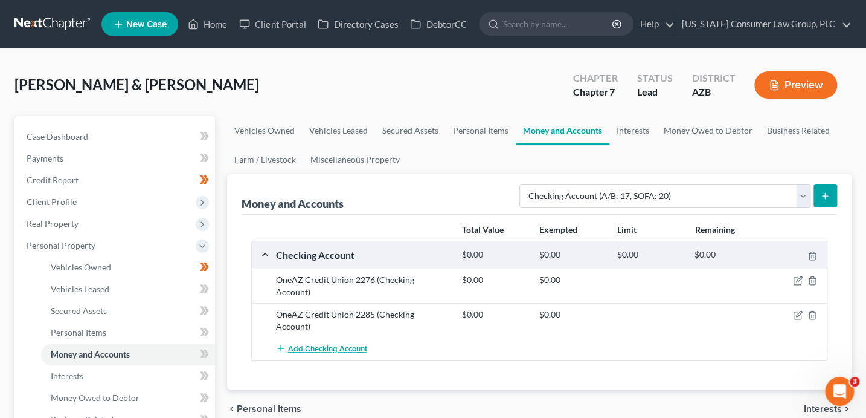
click at [332, 344] on span "Add Checking Account" at bounding box center [327, 349] width 79 height 10
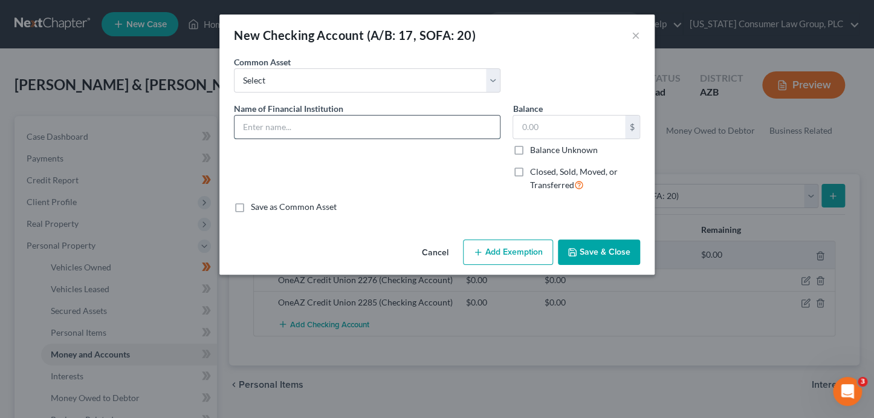
click at [283, 131] on input "text" at bounding box center [366, 126] width 265 height 23
paste input "OneAZ Credit Union 9896"
click at [586, 257] on button "Save & Close" at bounding box center [599, 251] width 82 height 25
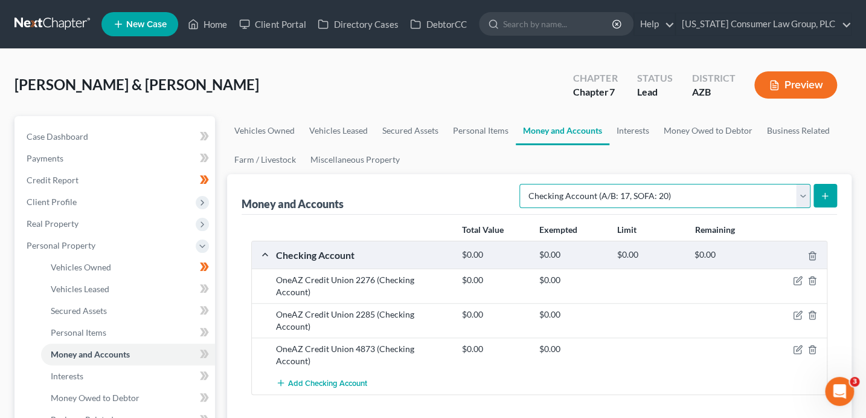
click at [628, 201] on select "Select Account Type Brokerage (A/B: 18, SOFA: 20) Cash on Hand (A/B: 16) Certif…" at bounding box center [665, 196] width 291 height 24
click at [833, 192] on button "submit" at bounding box center [826, 196] width 24 height 24
click at [645, 191] on select "Select Account Type Brokerage (A/B: 18, SOFA: 20) Cash on Hand (A/B: 16) Certif…" at bounding box center [665, 196] width 291 height 24
select select "other"
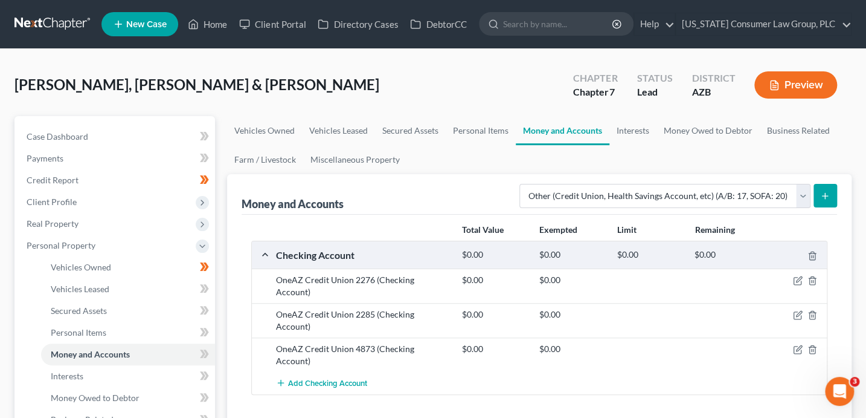
click at [830, 193] on icon "submit" at bounding box center [826, 196] width 10 height 10
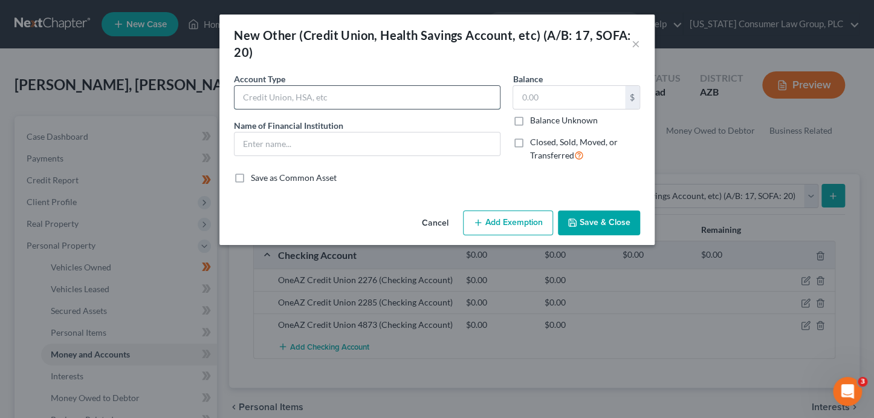
click at [314, 97] on input "text" at bounding box center [366, 97] width 265 height 23
type input "Credit Union Membership Share"
click at [304, 145] on input "text" at bounding box center [366, 143] width 265 height 23
paste input "OneAZ Credit Union 9896"
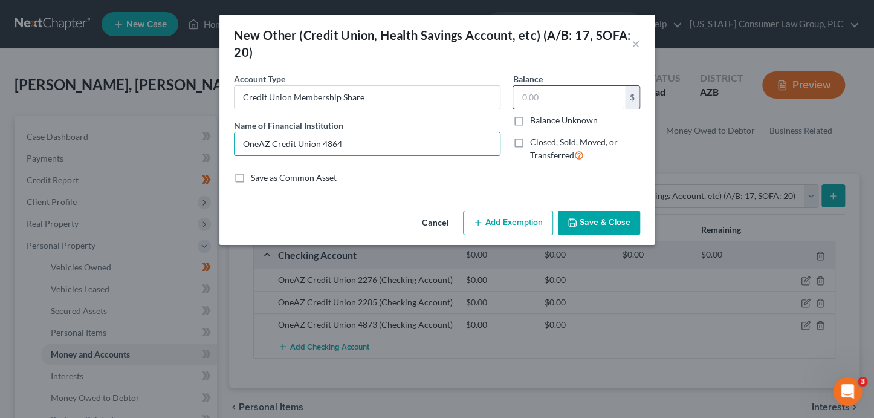
type input "OneAZ Credit Union 4864"
click at [536, 98] on input "text" at bounding box center [569, 97] width 112 height 23
type input "5.03"
click at [604, 222] on button "Save & Close" at bounding box center [599, 222] width 82 height 25
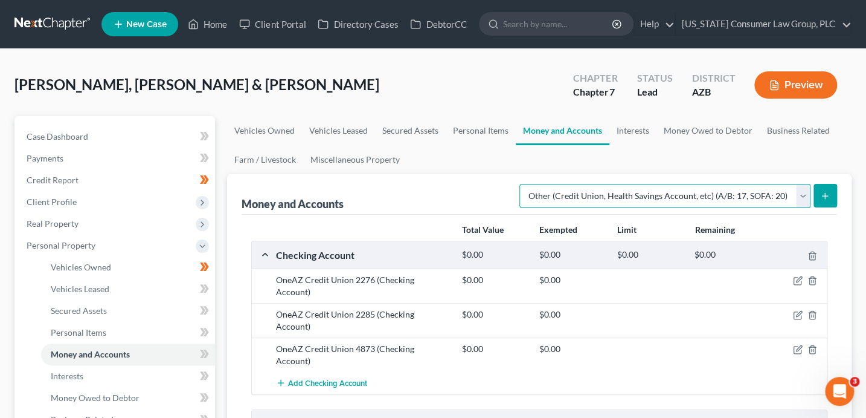
click at [598, 193] on select "Select Account Type Brokerage (A/B: 18, SOFA: 20) Cash on Hand (A/B: 16) Certif…" at bounding box center [665, 196] width 291 height 24
select select "security_deposits"
click at [830, 194] on icon "submit" at bounding box center [826, 196] width 10 height 10
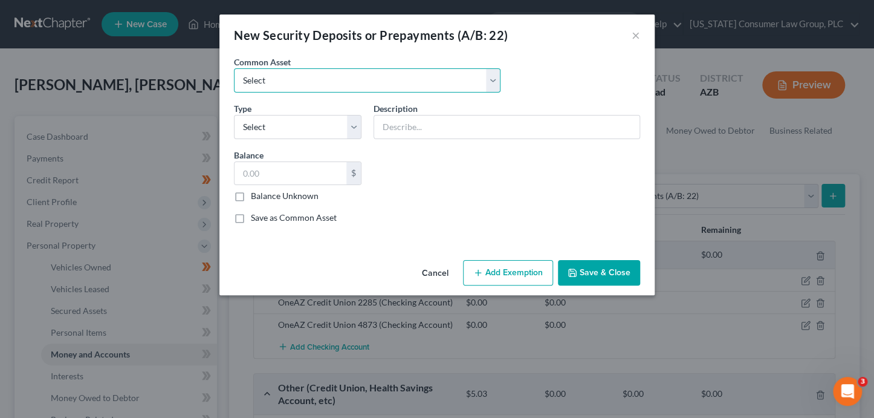
click at [291, 80] on select "Select Security Deposit" at bounding box center [367, 80] width 266 height 24
select select "0"
type input "Security Deposit"
type input "2,000.00"
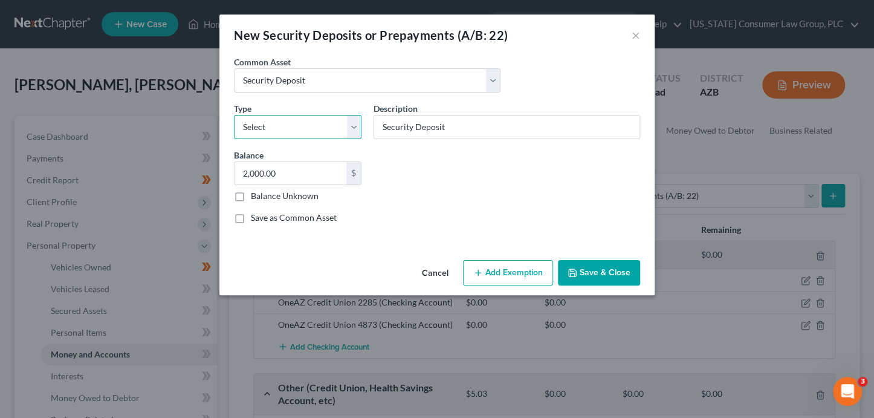
click at [297, 130] on select "Select Electric Gas Heating Oil Security Deposit On Rental Unit Prepaid Rent Te…" at bounding box center [297, 127] width 127 height 24
select select "3"
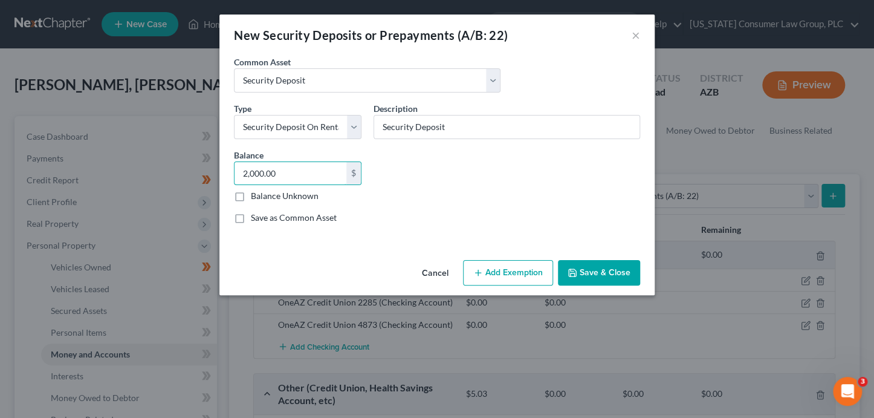
drag, startPoint x: 286, startPoint y: 173, endPoint x: 402, endPoint y: 155, distance: 117.4
click at [392, 176] on div "Common Asset Select Security Deposit Type Select Electric Gas Heating Oil Secur…" at bounding box center [437, 145] width 418 height 178
type input "1,200"
click at [520, 265] on button "Add Exemption" at bounding box center [508, 272] width 90 height 25
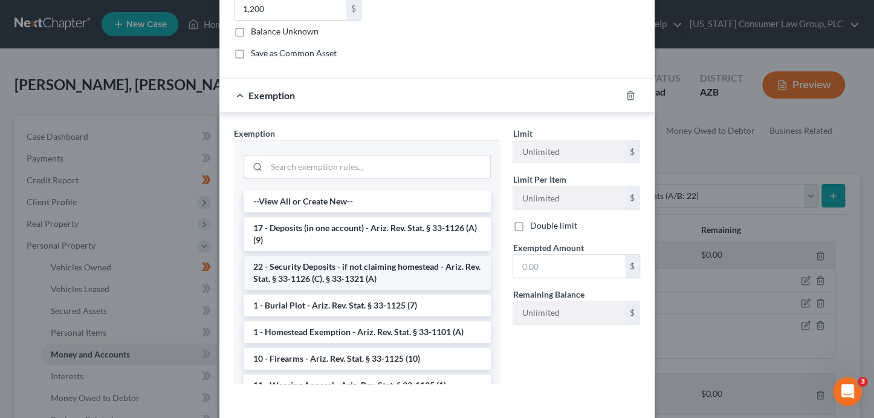
click at [346, 271] on li "22 - Security Deposits - if not claiming homestead - Ariz. Rev. Stat. § 33-1126…" at bounding box center [366, 273] width 247 height 34
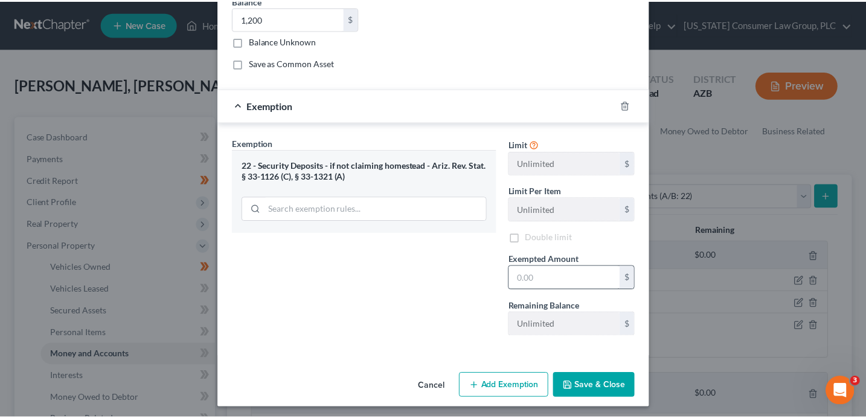
scroll to position [157, 0]
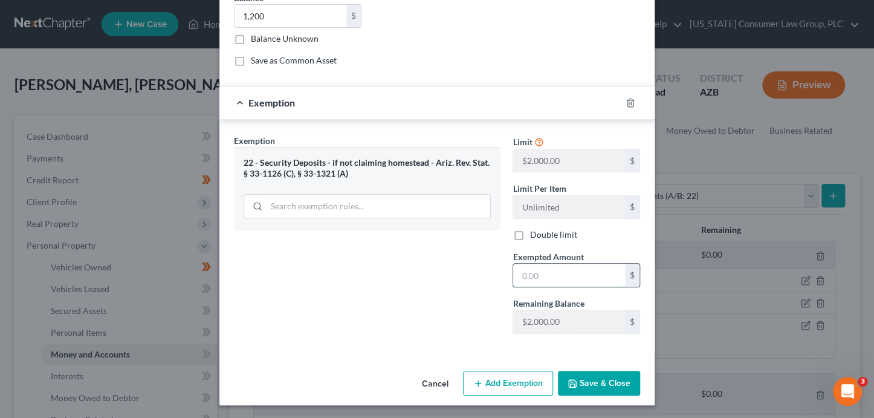
click at [521, 276] on input "text" at bounding box center [569, 274] width 112 height 23
type input "1,200"
click at [614, 373] on button "Save & Close" at bounding box center [599, 382] width 82 height 25
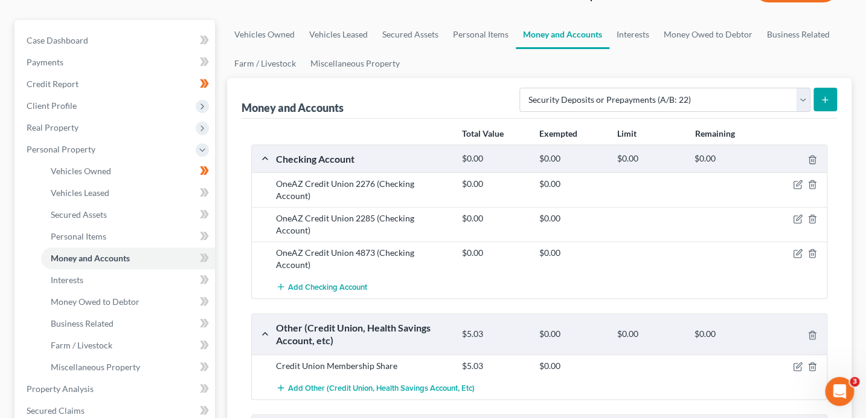
scroll to position [200, 0]
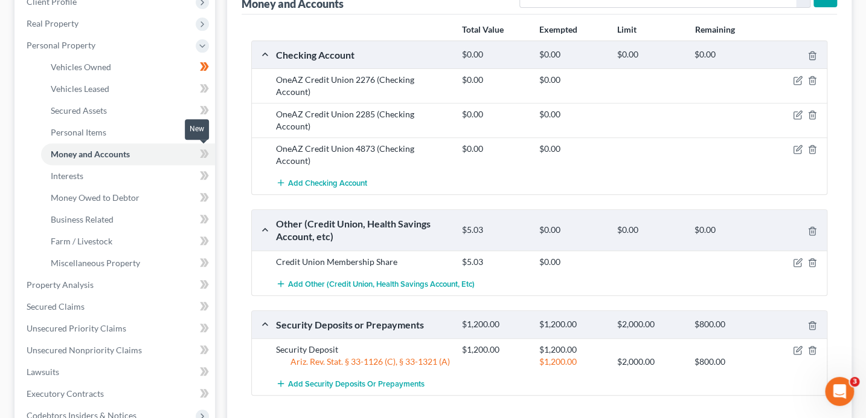
click at [205, 158] on icon at bounding box center [204, 153] width 9 height 15
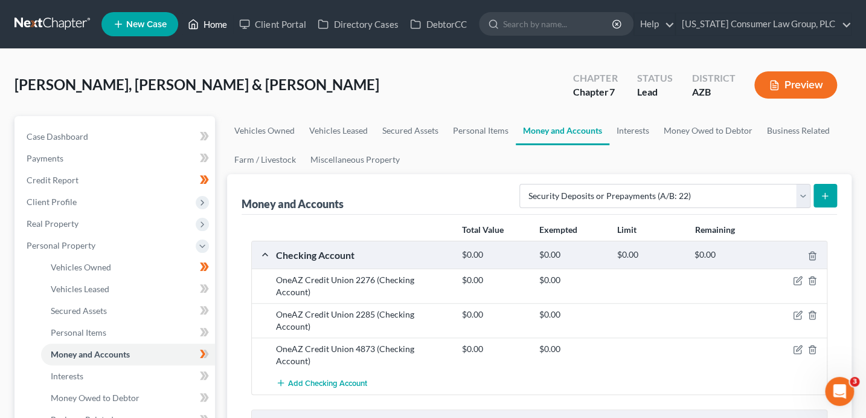
click at [208, 25] on link "Home" at bounding box center [207, 24] width 51 height 22
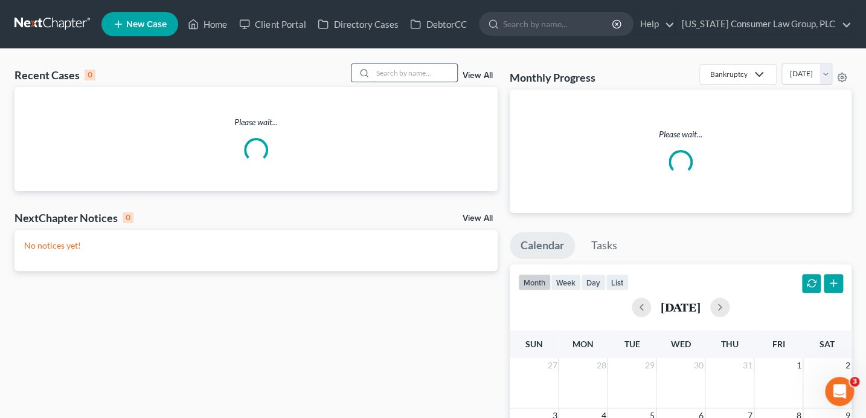
click at [425, 76] on input "search" at bounding box center [415, 73] width 85 height 18
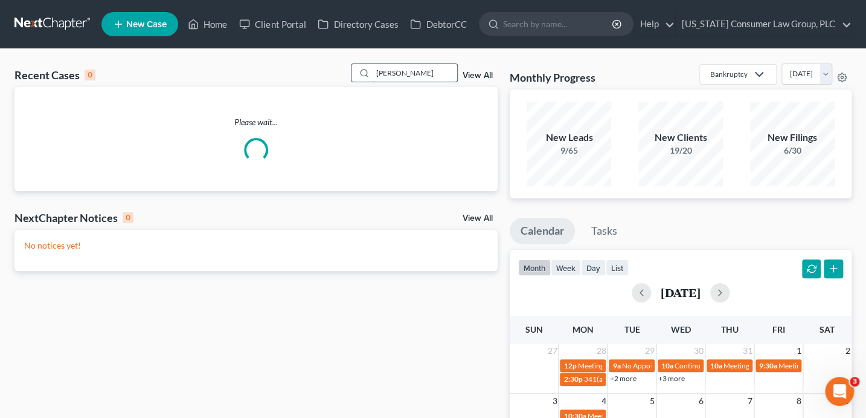
type input "[PERSON_NAME]"
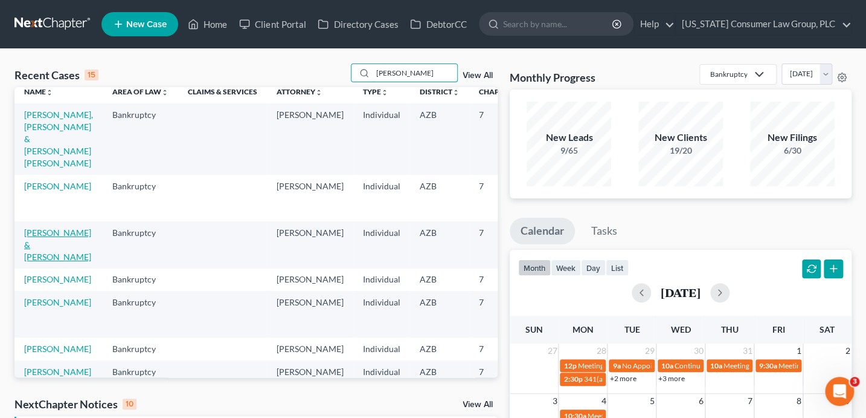
scroll to position [25, 0]
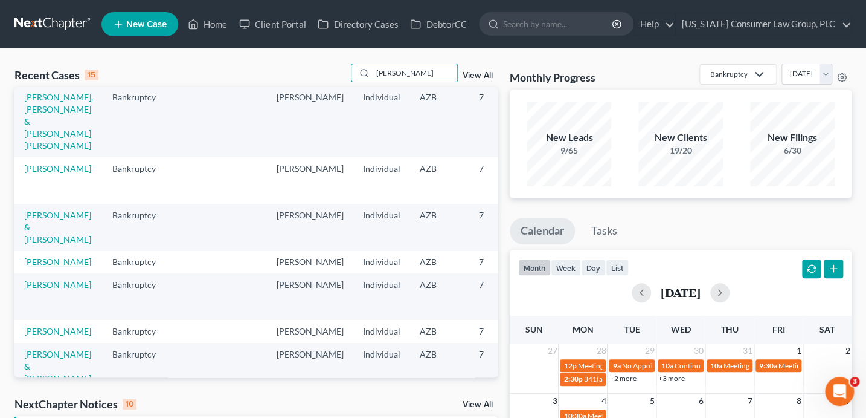
click at [37, 266] on link "[PERSON_NAME]" at bounding box center [57, 261] width 67 height 10
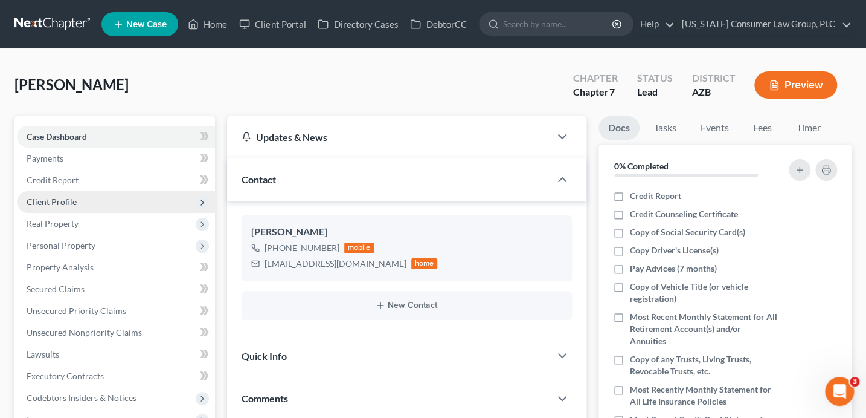
click at [72, 199] on span "Client Profile" at bounding box center [52, 201] width 50 height 10
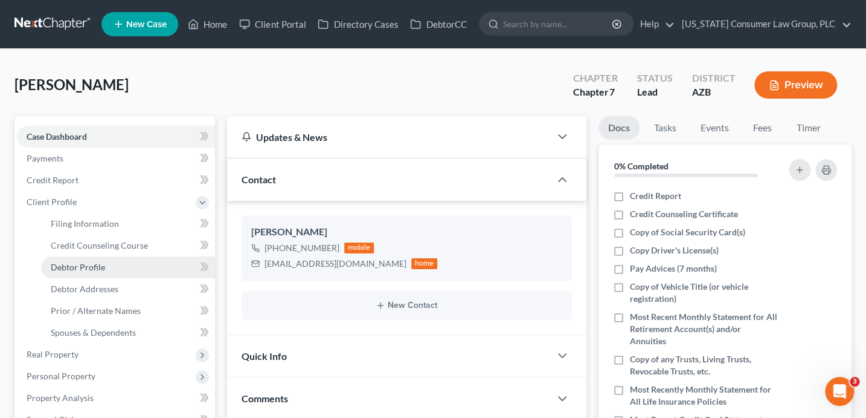
click at [95, 268] on span "Debtor Profile" at bounding box center [78, 267] width 54 height 10
select select "0"
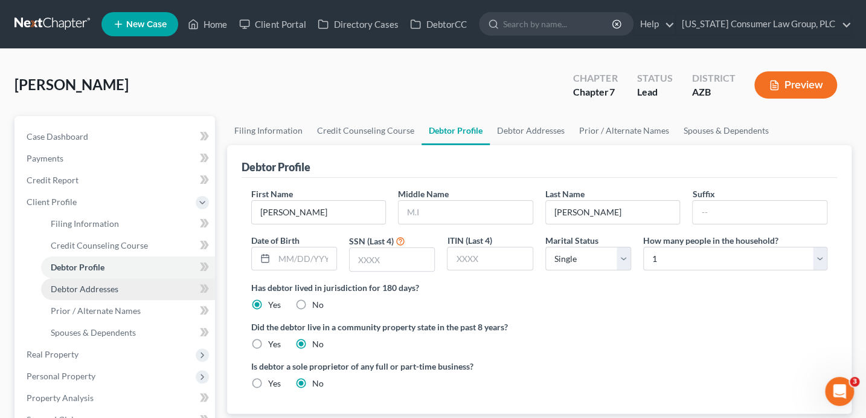
click at [124, 286] on link "Debtor Addresses" at bounding box center [128, 289] width 174 height 22
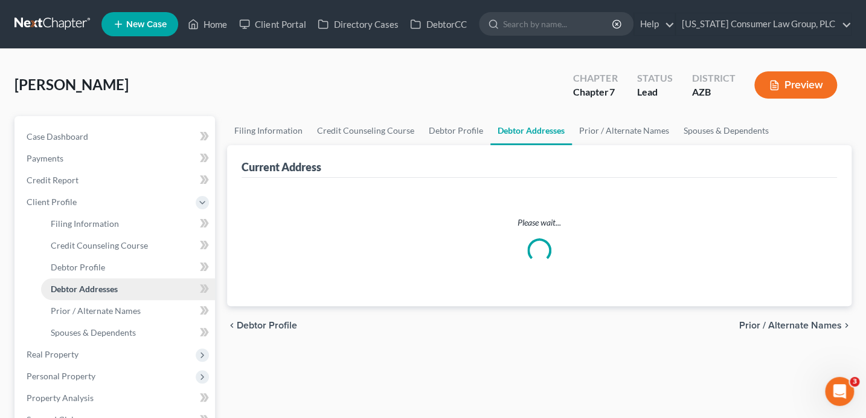
select select "0"
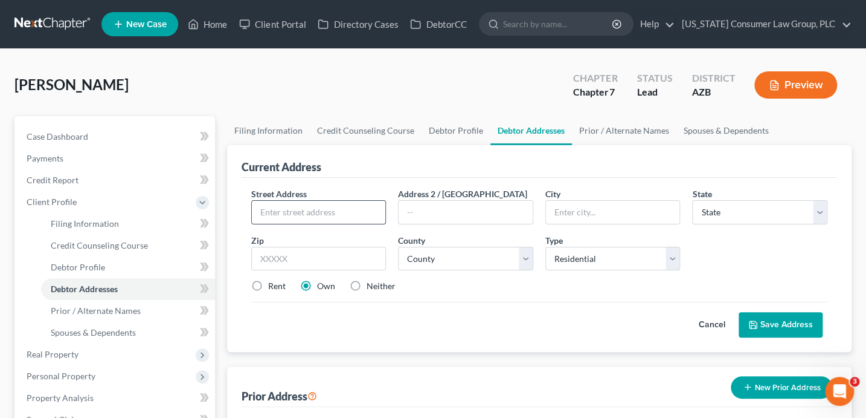
click at [322, 211] on input "text" at bounding box center [319, 212] width 134 height 23
type input "[STREET_ADDRESS]"
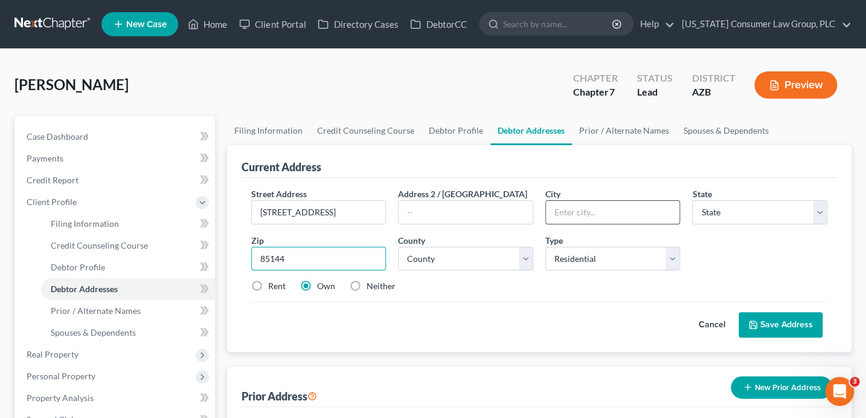
type input "85144"
click at [604, 211] on input "text" at bounding box center [613, 212] width 134 height 23
type input "[GEOGRAPHIC_DATA]"
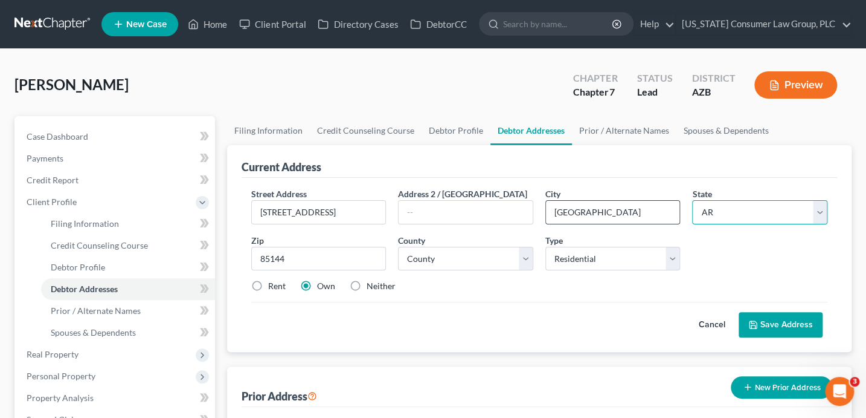
select select "3"
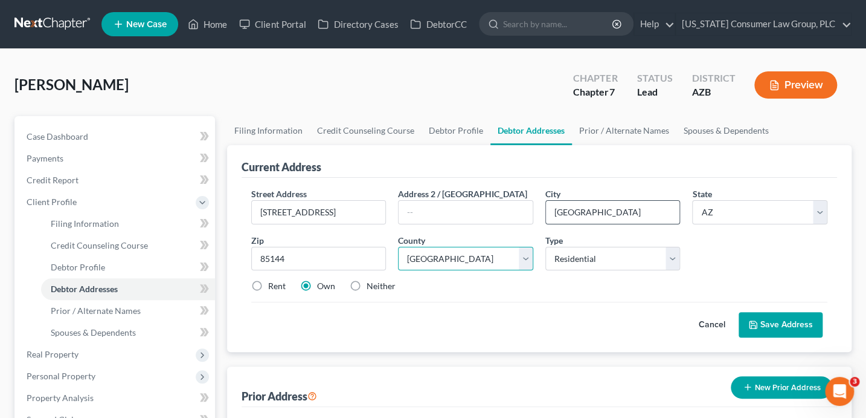
select select "11"
click at [764, 324] on button "Save Address" at bounding box center [781, 324] width 84 height 25
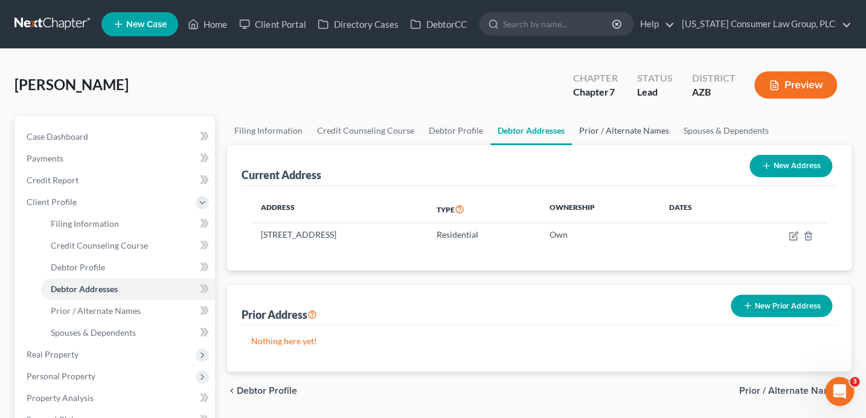
click at [619, 129] on link "Prior / Alternate Names" at bounding box center [624, 130] width 105 height 29
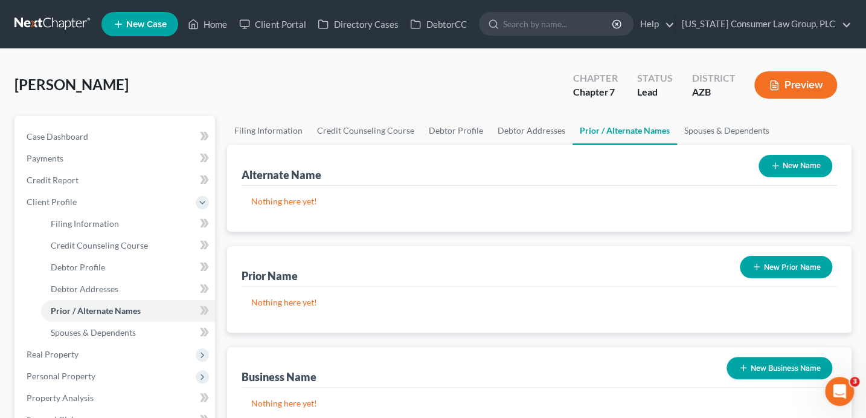
click at [788, 164] on button "New Name" at bounding box center [796, 166] width 74 height 22
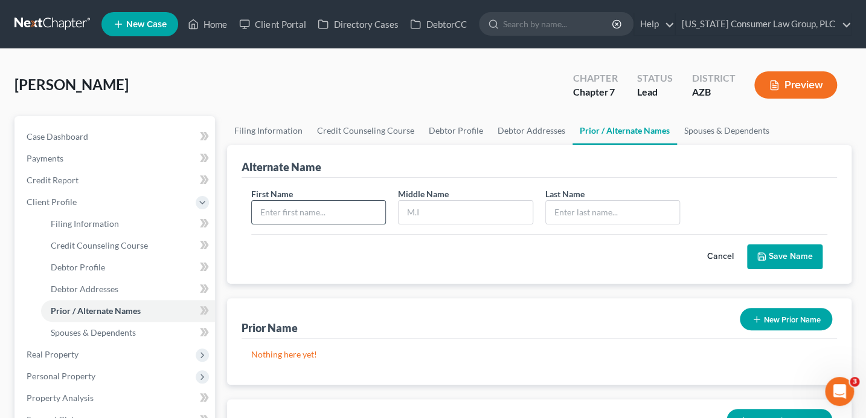
click at [343, 214] on input "text" at bounding box center [319, 212] width 134 height 23
type input "[PERSON_NAME]"
click at [770, 249] on button "Save Name" at bounding box center [785, 256] width 76 height 25
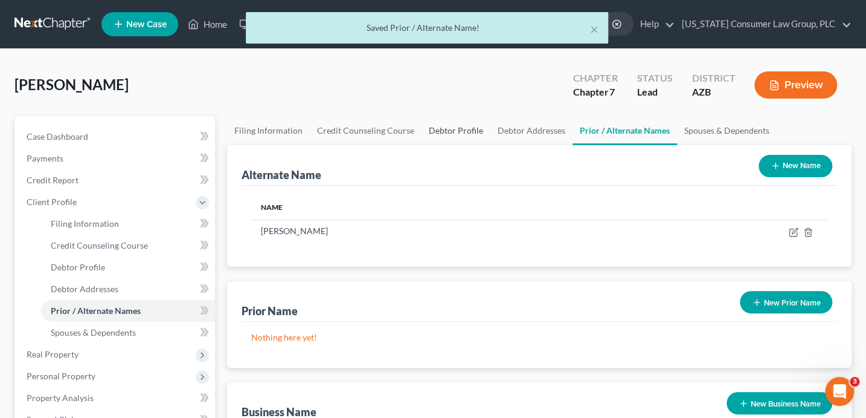
click at [454, 128] on link "Debtor Profile" at bounding box center [456, 130] width 69 height 29
select select "0"
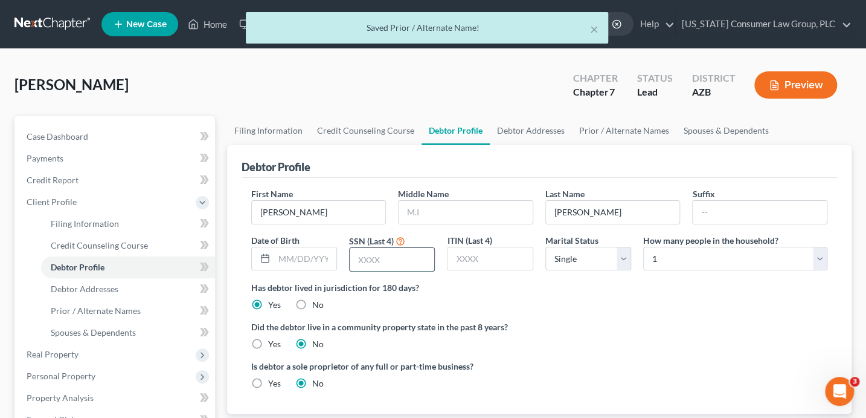
click at [393, 257] on input "text" at bounding box center [392, 259] width 85 height 23
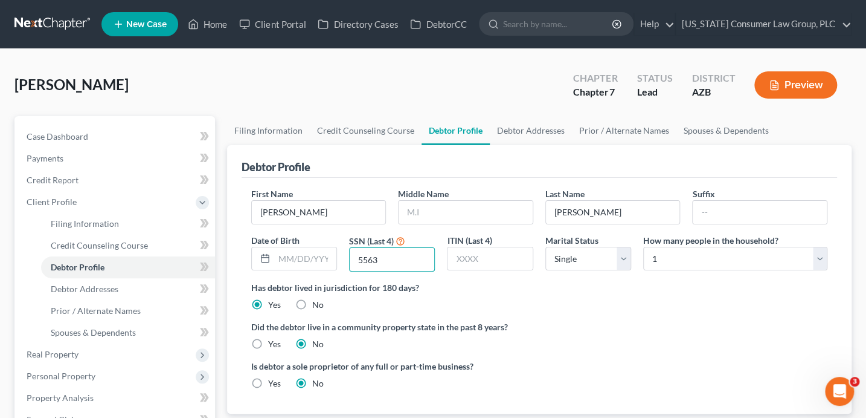
type input "5563"
click at [268, 344] on label "Yes" at bounding box center [274, 344] width 13 height 12
click at [273, 344] on input "Yes" at bounding box center [277, 342] width 8 height 8
radio input "true"
radio input "false"
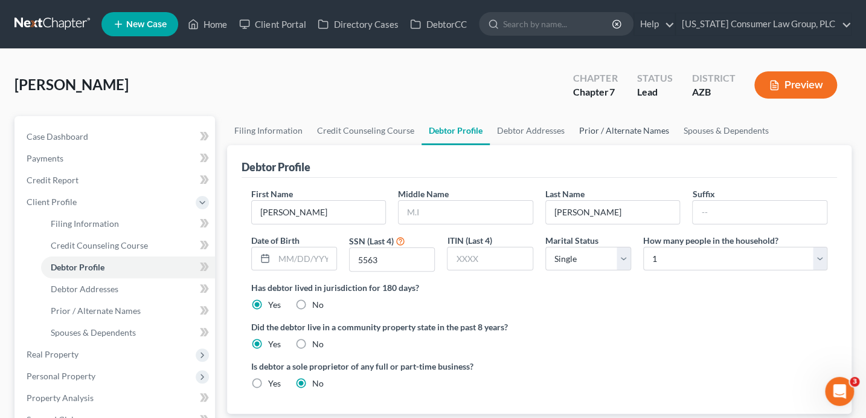
click at [622, 130] on link "Prior / Alternate Names" at bounding box center [624, 130] width 105 height 29
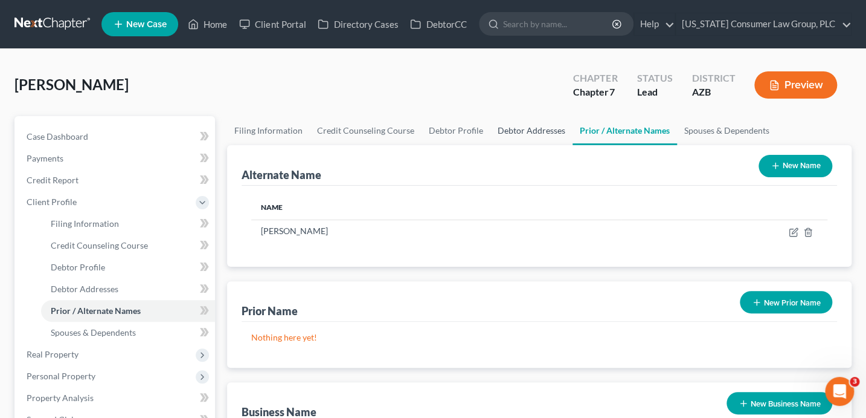
click at [529, 128] on link "Debtor Addresses" at bounding box center [532, 130] width 82 height 29
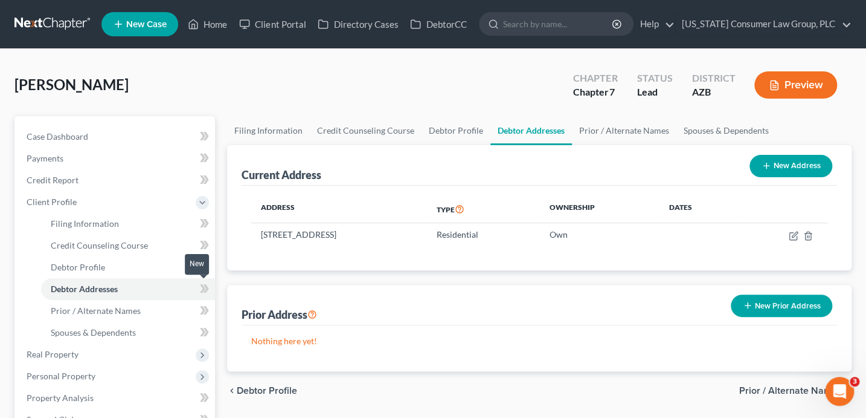
click at [206, 289] on icon at bounding box center [205, 288] width 5 height 8
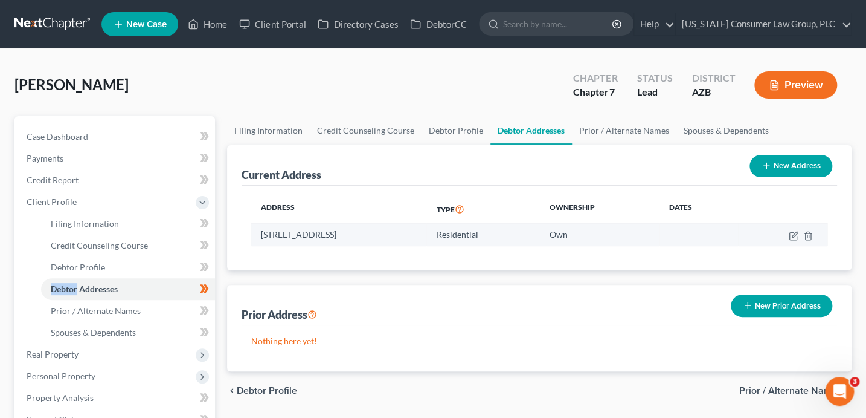
drag, startPoint x: 261, startPoint y: 234, endPoint x: 425, endPoint y: 239, distance: 163.8
click at [425, 239] on td "[STREET_ADDRESS]" at bounding box center [339, 234] width 176 height 23
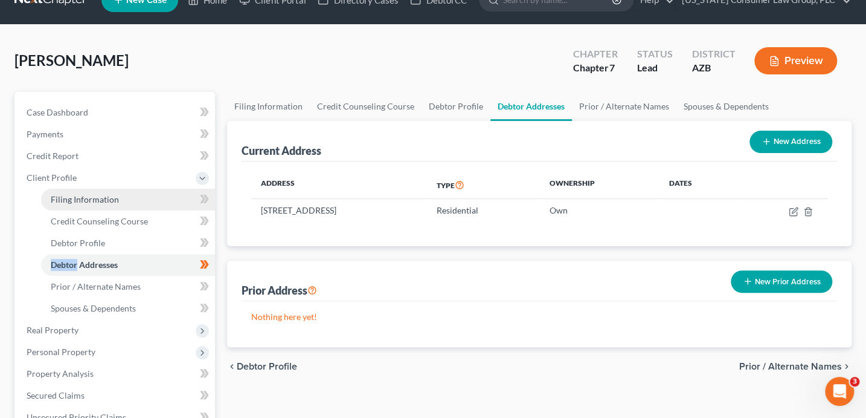
scroll to position [80, 0]
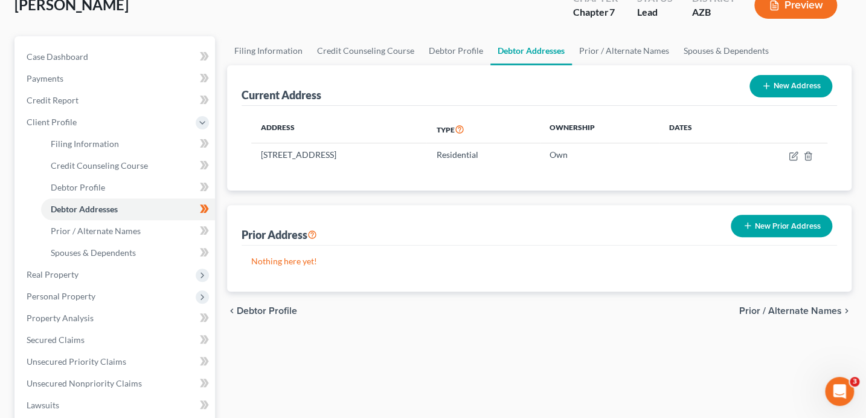
click at [68, 285] on span "Personal Property" at bounding box center [116, 296] width 198 height 22
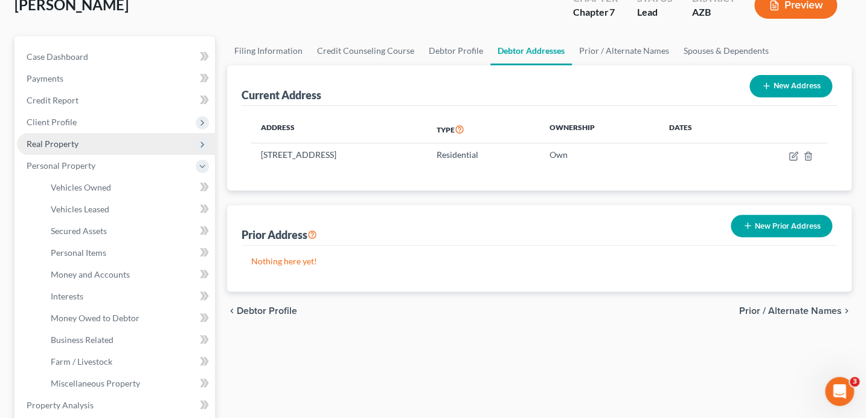
click at [74, 135] on span "Real Property" at bounding box center [116, 144] width 198 height 22
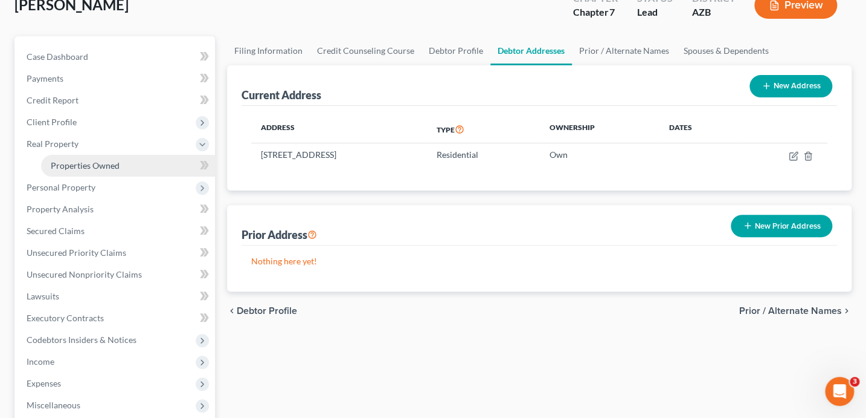
click at [68, 161] on span "Properties Owned" at bounding box center [85, 165] width 69 height 10
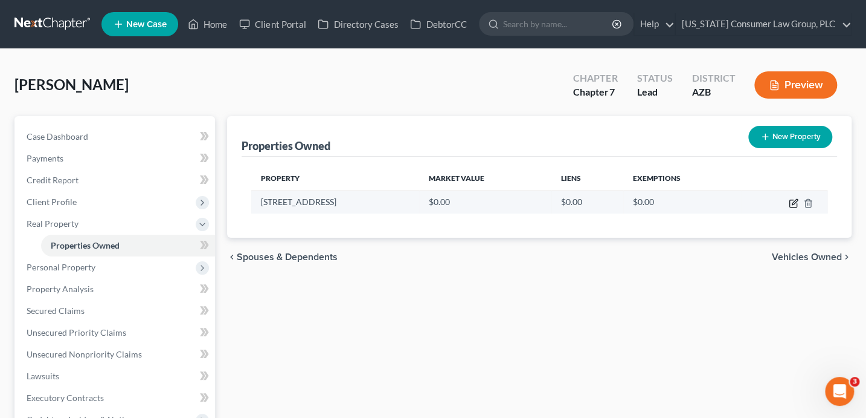
click at [793, 202] on icon "button" at bounding box center [794, 203] width 10 height 10
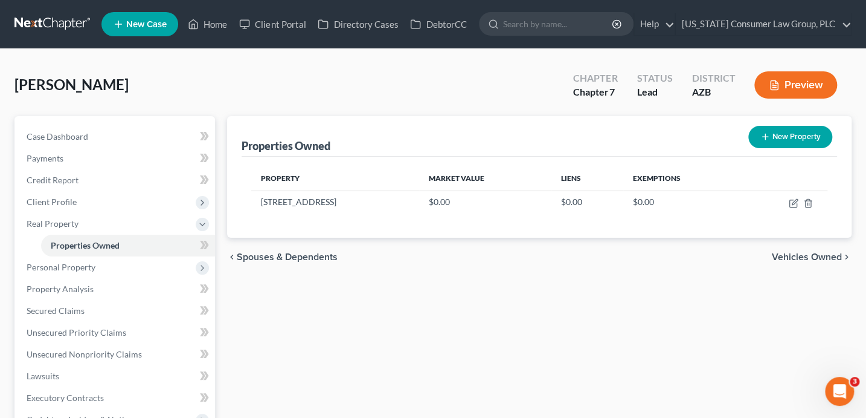
select select "3"
select select "11"
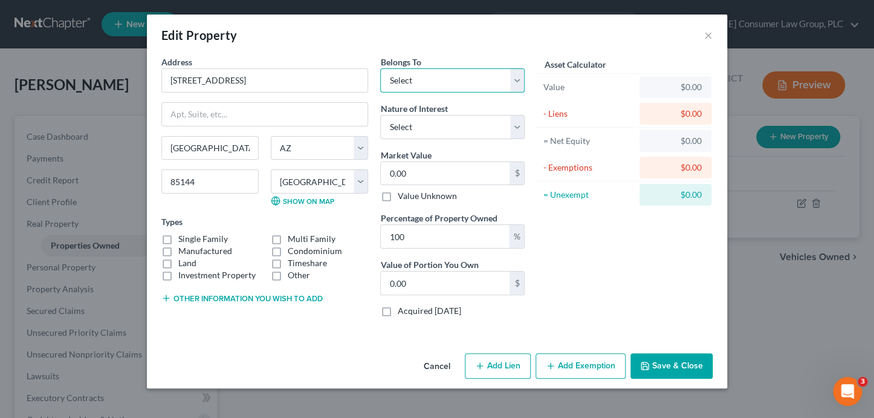
click at [416, 83] on select "Select Debtor 1 Only Debtor 2 Only Debtor 1 And Debtor 2 Only At Least One Of T…" at bounding box center [452, 80] width 144 height 24
select select "0"
click at [201, 234] on label "Single Family" at bounding box center [203, 239] width 50 height 12
click at [191, 234] on input "Single Family" at bounding box center [187, 237] width 8 height 8
checkbox input "true"
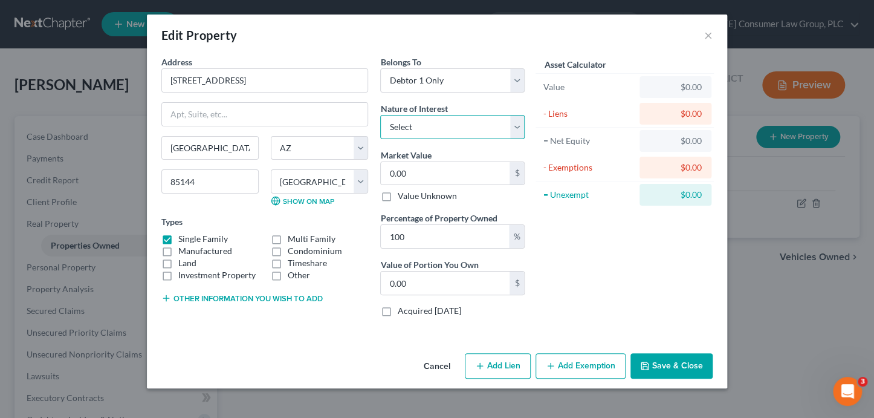
click at [397, 128] on select "Select Fee Simple Joint Tenant Life Estate Equitable Interest Future Interest T…" at bounding box center [452, 127] width 144 height 24
select select "0"
click at [400, 173] on input "0.00" at bounding box center [445, 173] width 129 height 23
type input "5"
type input "5.00"
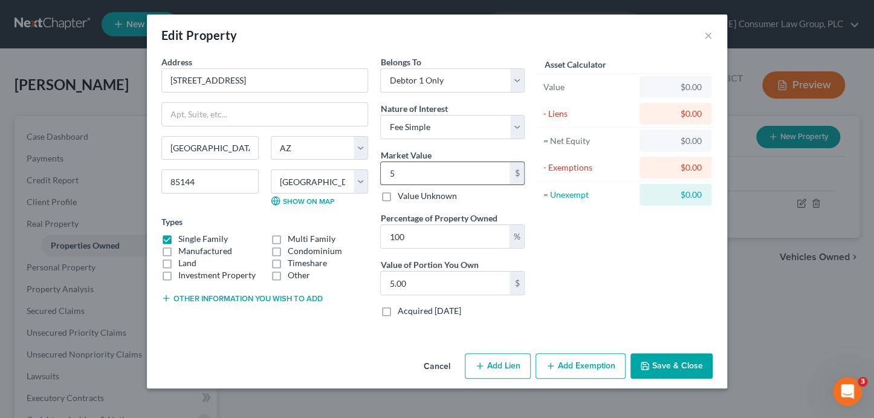
type input "54"
type input "54.00"
type input "549"
type input "549.00"
type input "5490"
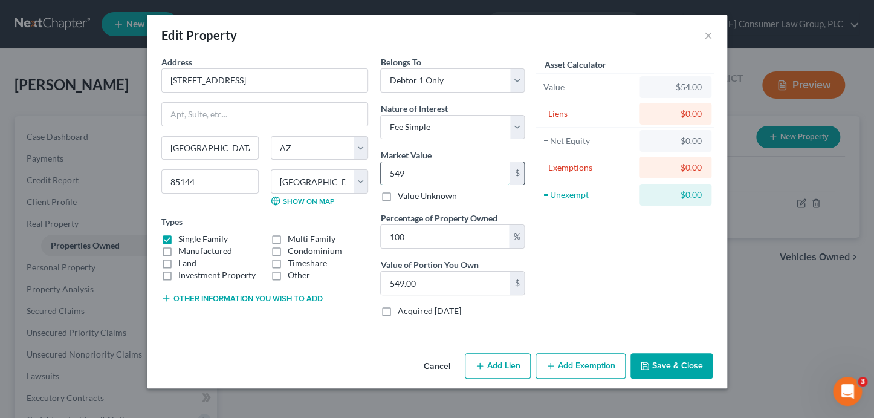
type input "5,490.00"
type input "5,4900"
type input "54,900.00"
type input "54,9000"
type input "549,000.00"
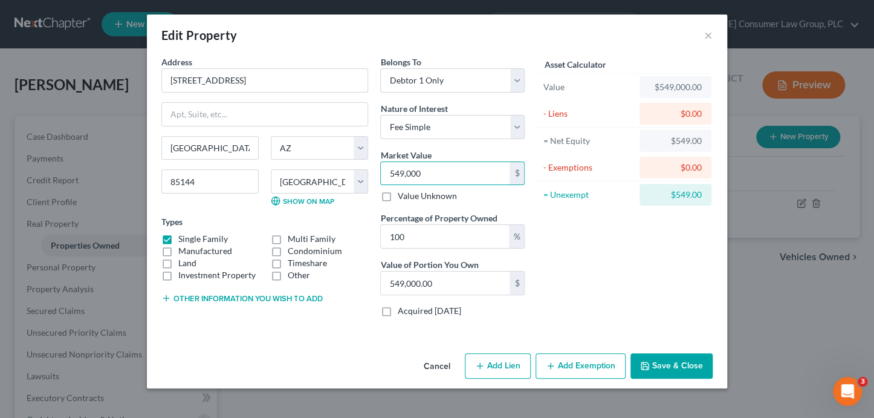
type input "549,000"
drag, startPoint x: 670, startPoint y: 367, endPoint x: 655, endPoint y: 355, distance: 19.3
click at [670, 366] on button "Save & Close" at bounding box center [671, 365] width 82 height 25
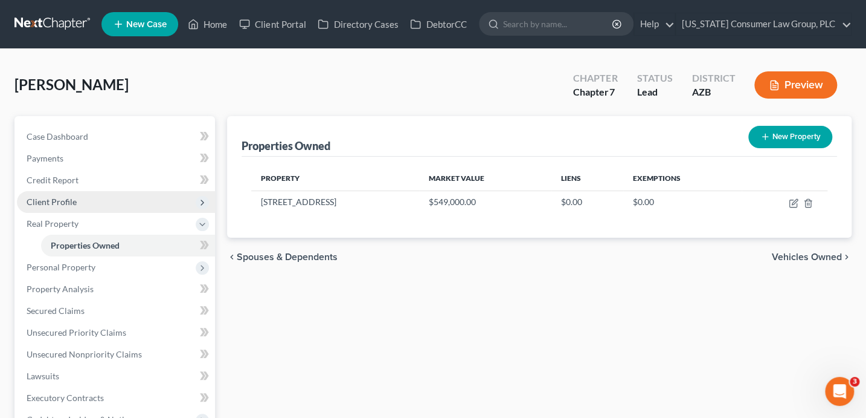
click at [111, 199] on span "Client Profile" at bounding box center [116, 202] width 198 height 22
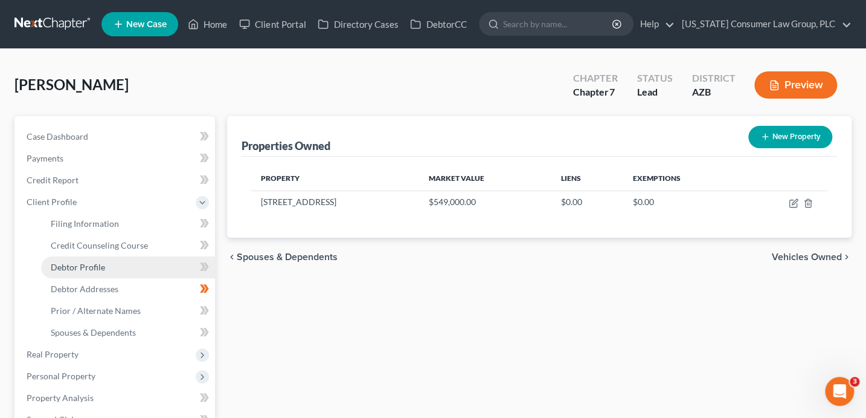
click at [111, 269] on link "Debtor Profile" at bounding box center [128, 267] width 174 height 22
select select "0"
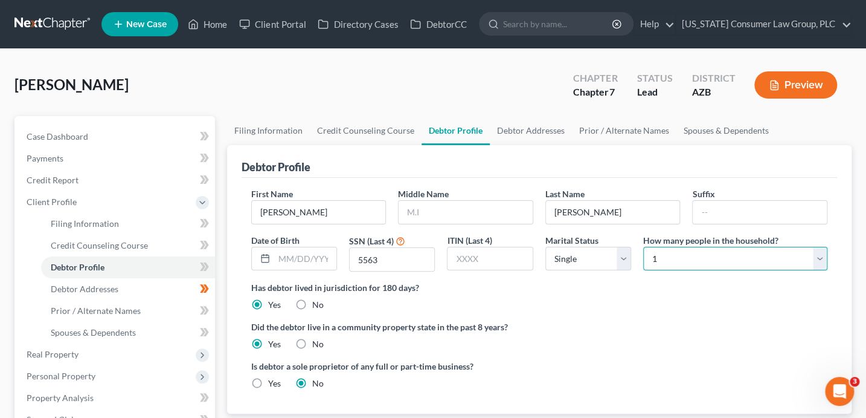
click at [674, 257] on select "Select 1 2 3 4 5 6 7 8 9 10 11 12 13 14 15 16 17 18 19 20" at bounding box center [735, 259] width 184 height 24
select select "2"
click at [705, 127] on link "Spouses & Dependents" at bounding box center [727, 130] width 100 height 29
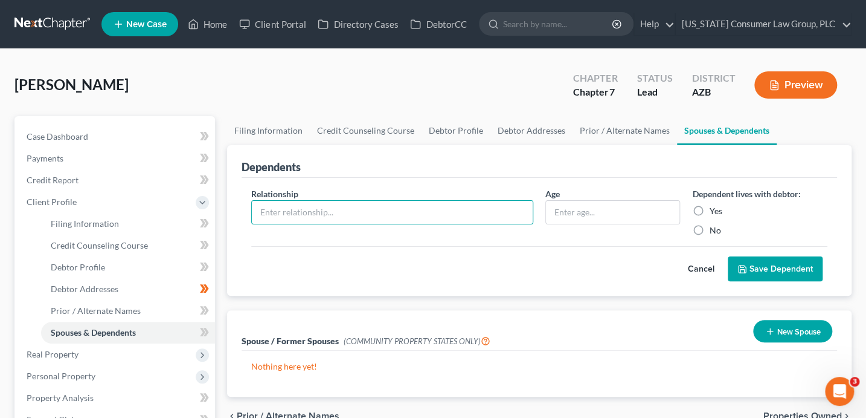
drag, startPoint x: 320, startPoint y: 211, endPoint x: 300, endPoint y: 198, distance: 23.6
click at [320, 211] on input "text" at bounding box center [392, 212] width 281 height 23
type input "Son"
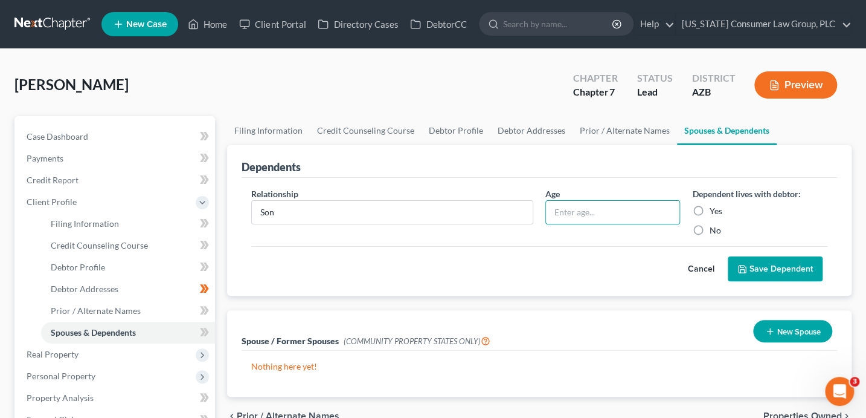
click at [715, 210] on label "Yes" at bounding box center [715, 211] width 13 height 12
click at [715, 210] on input "Yes" at bounding box center [718, 209] width 8 height 8
radio input "true"
click at [770, 265] on button "Save Dependent" at bounding box center [775, 268] width 95 height 25
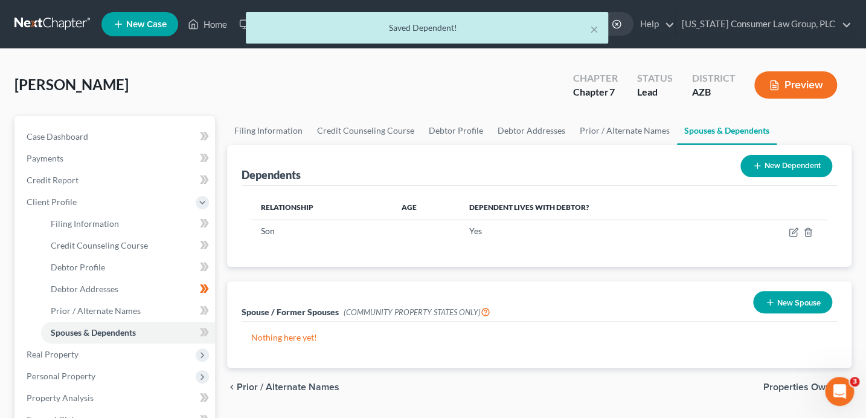
click at [786, 174] on button "New Dependent" at bounding box center [787, 166] width 92 height 22
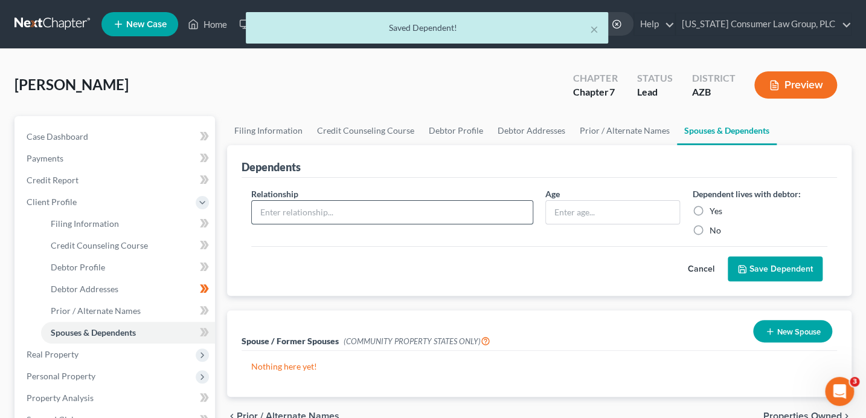
click at [371, 211] on input "text" at bounding box center [392, 212] width 281 height 23
type input "Son"
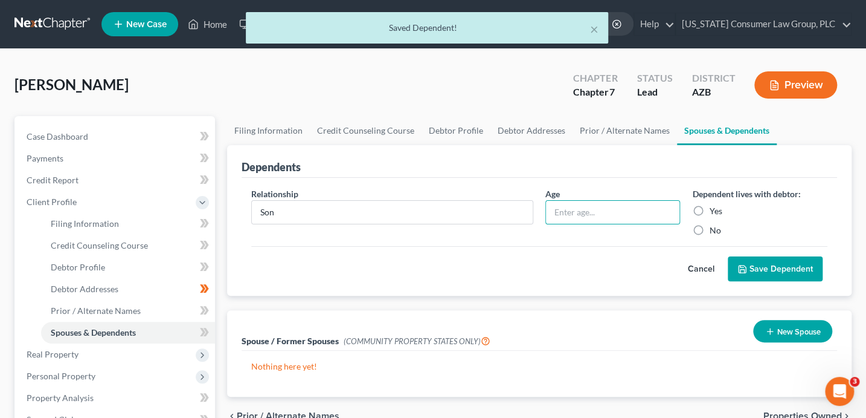
click at [709, 210] on label "Yes" at bounding box center [715, 211] width 13 height 12
click at [714, 210] on input "Yes" at bounding box center [718, 209] width 8 height 8
radio input "true"
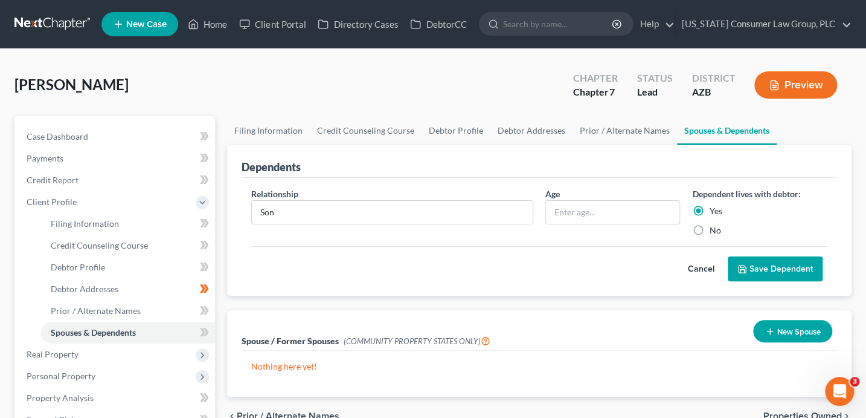
click at [787, 274] on button "Save Dependent" at bounding box center [775, 268] width 95 height 25
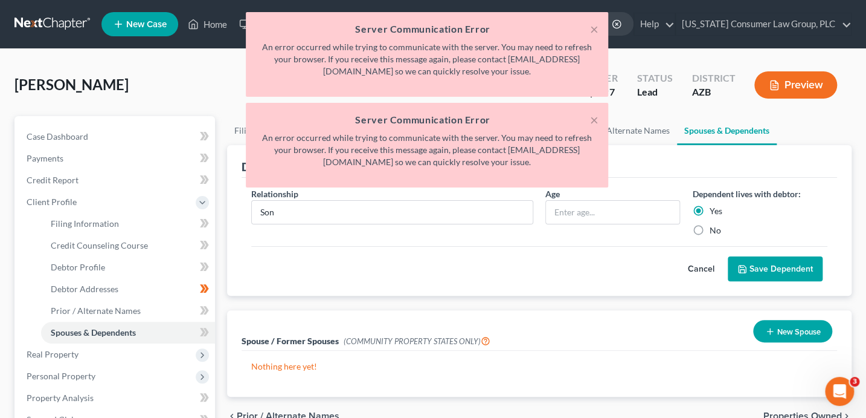
click at [599, 118] on div "× Server Communication Error An error occurred while trying to communicate with…" at bounding box center [427, 145] width 363 height 85
click at [596, 120] on button "×" at bounding box center [594, 119] width 8 height 15
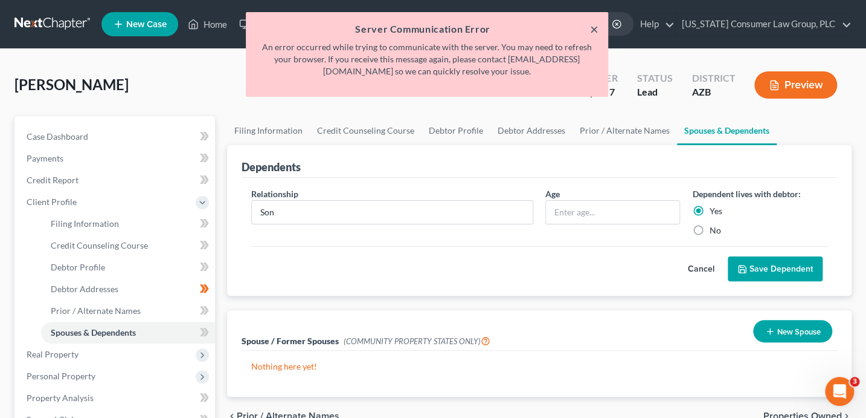
click at [595, 29] on button "×" at bounding box center [594, 29] width 8 height 15
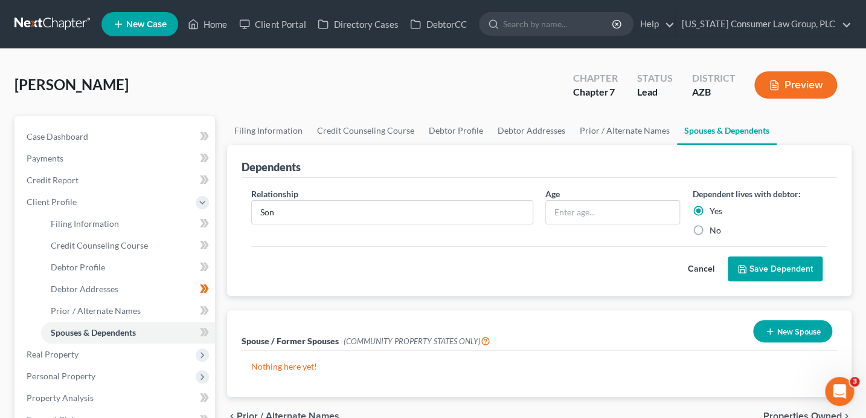
click at [807, 259] on button "Save Dependent" at bounding box center [775, 268] width 95 height 25
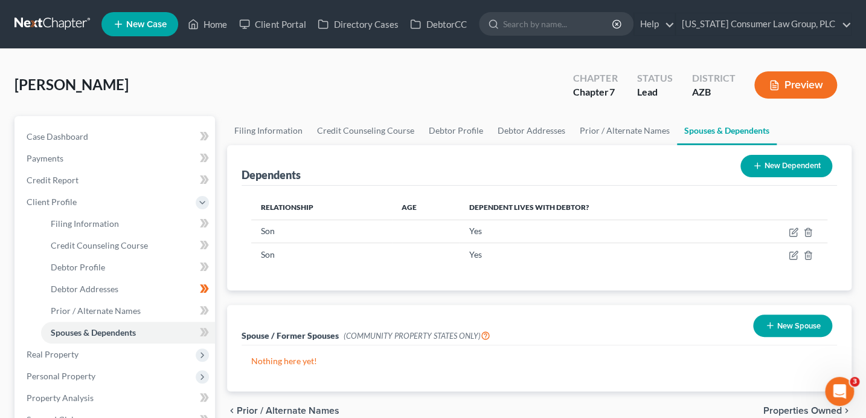
drag, startPoint x: 272, startPoint y: 85, endPoint x: 191, endPoint y: 50, distance: 88.5
click at [272, 85] on div "[PERSON_NAME] Upgraded Chapter Chapter 7 Status Lead District [GEOGRAPHIC_DATA]…" at bounding box center [433, 89] width 837 height 53
click at [197, 20] on icon at bounding box center [193, 24] width 11 height 15
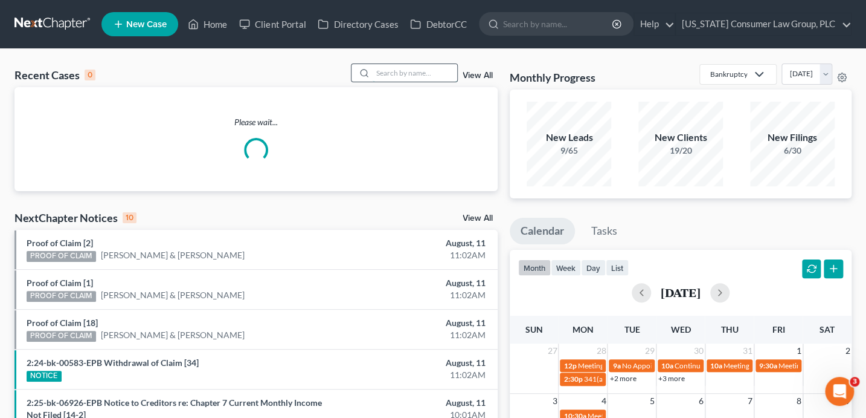
click at [382, 73] on input "search" at bounding box center [415, 73] width 85 height 18
type input "[PERSON_NAME]"
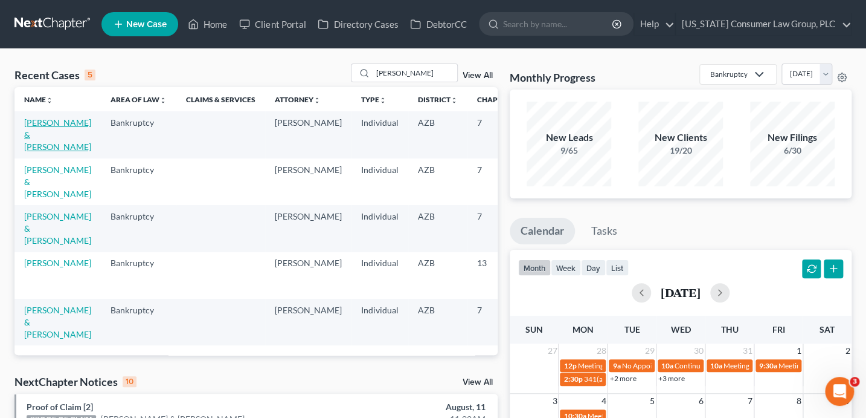
click at [32, 147] on link "[PERSON_NAME] & [PERSON_NAME]" at bounding box center [57, 134] width 67 height 34
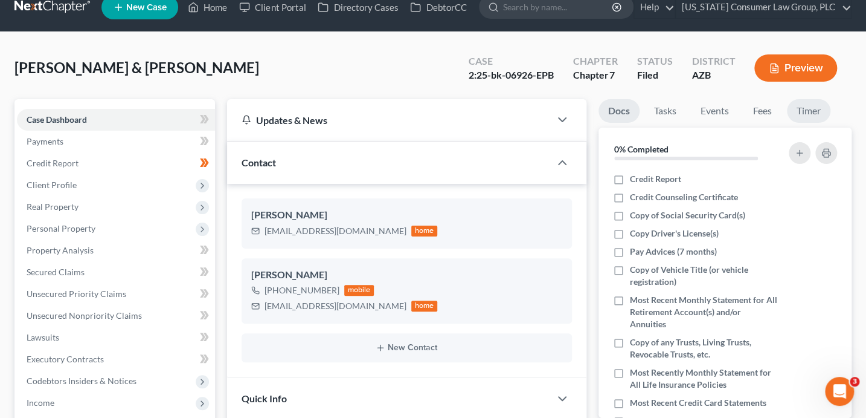
scroll to position [18, 0]
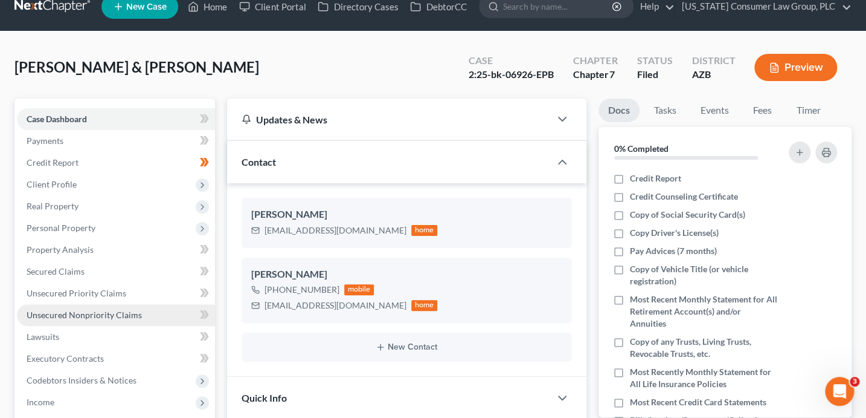
click at [102, 311] on span "Unsecured Nonpriority Claims" at bounding box center [84, 314] width 115 height 10
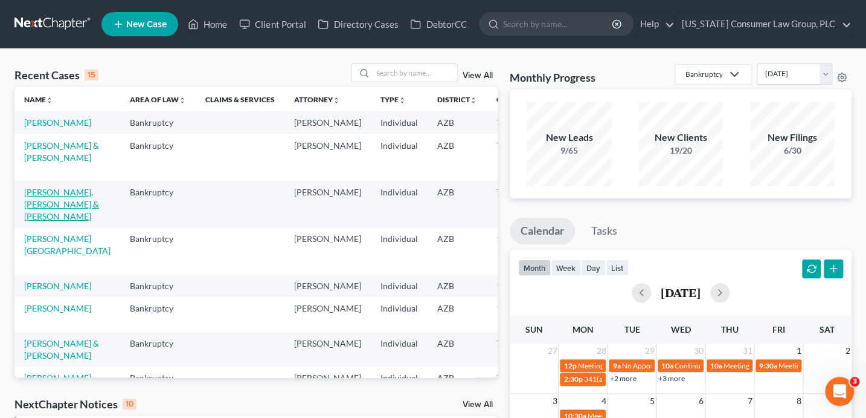
click at [37, 221] on link "[PERSON_NAME], [PERSON_NAME] & [PERSON_NAME]" at bounding box center [61, 204] width 75 height 34
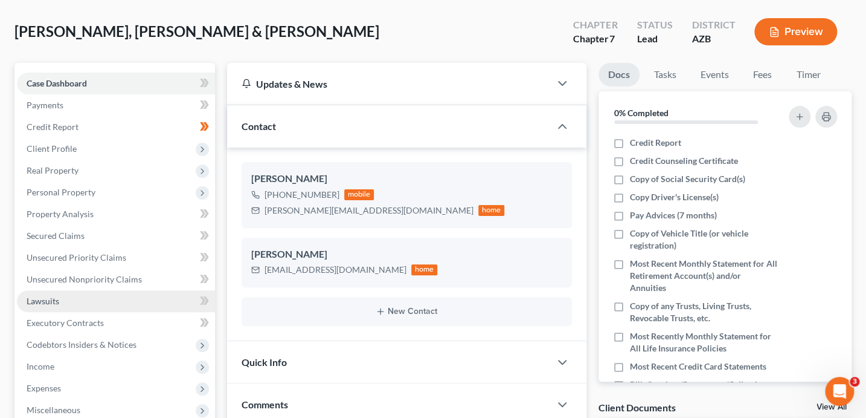
scroll to position [140, 0]
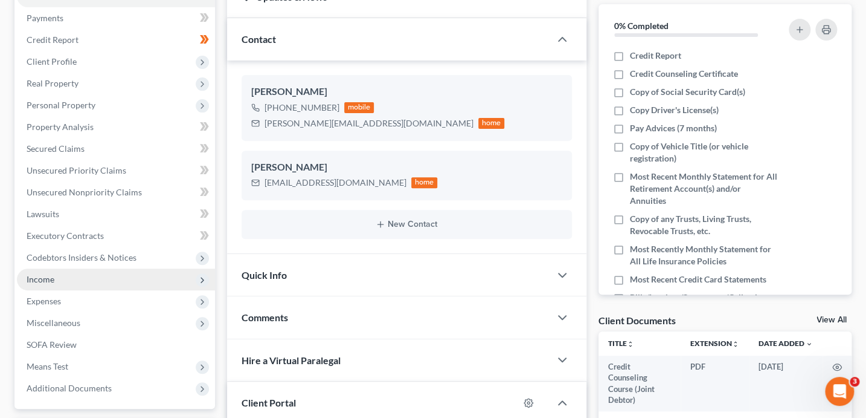
click at [62, 283] on span "Income" at bounding box center [116, 279] width 198 height 22
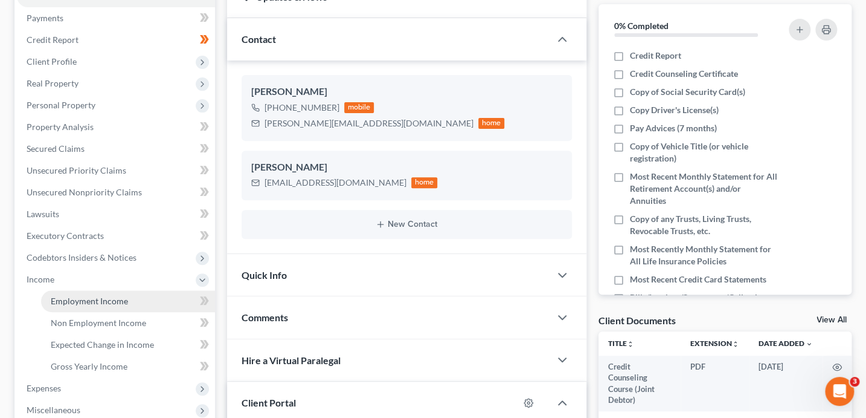
click at [70, 296] on span "Employment Income" at bounding box center [89, 300] width 77 height 10
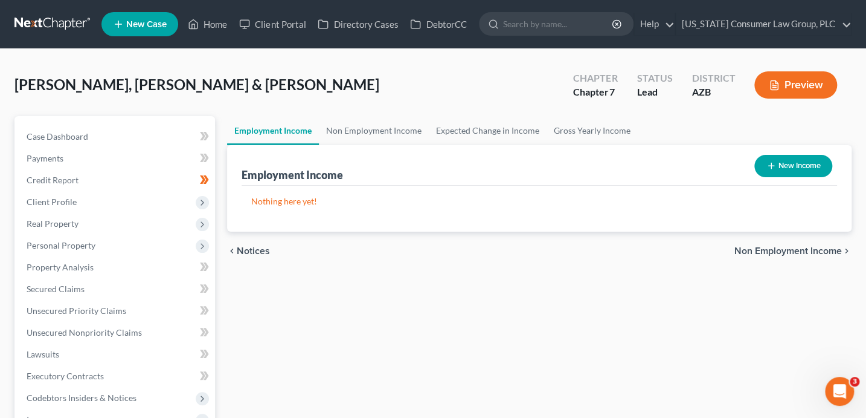
click at [783, 159] on button "New Income" at bounding box center [794, 166] width 78 height 22
select select "0"
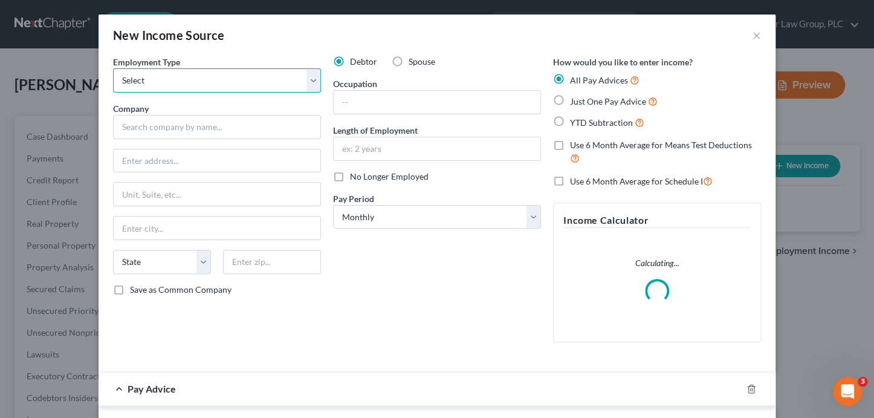
click at [190, 78] on select "Select Full or [DEMOGRAPHIC_DATA] Employment Self Employment" at bounding box center [217, 80] width 208 height 24
select select "0"
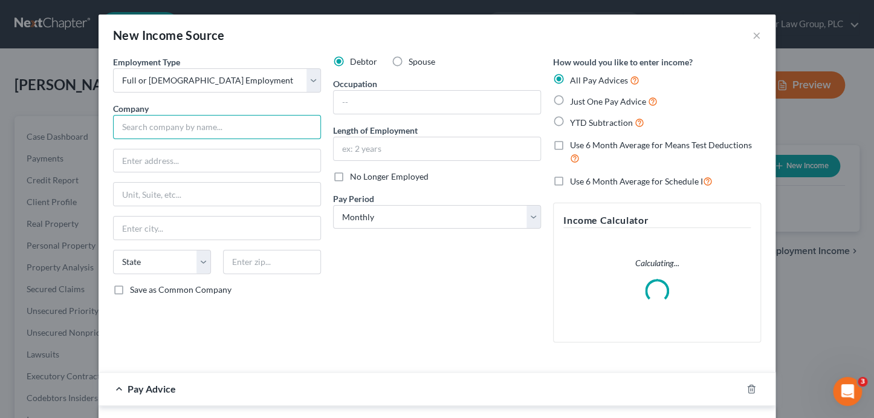
click at [166, 129] on input "text" at bounding box center [217, 127] width 208 height 24
type input "J"
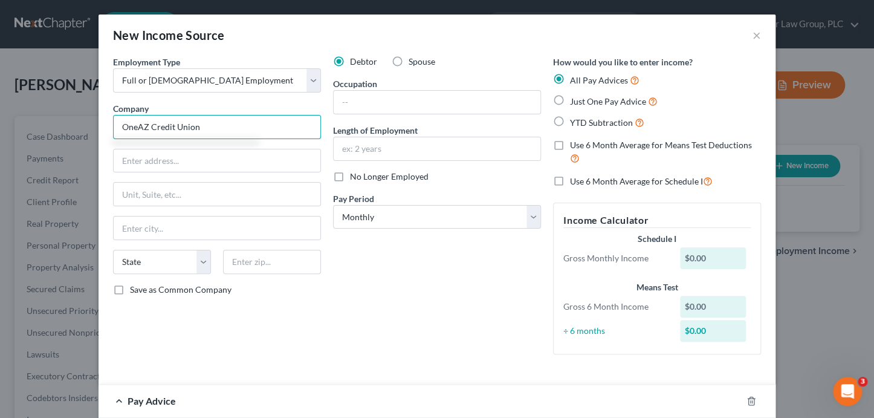
type input "OneAZ Credit Union"
type input "[STREET_ADDRESS]"
type input "85027"
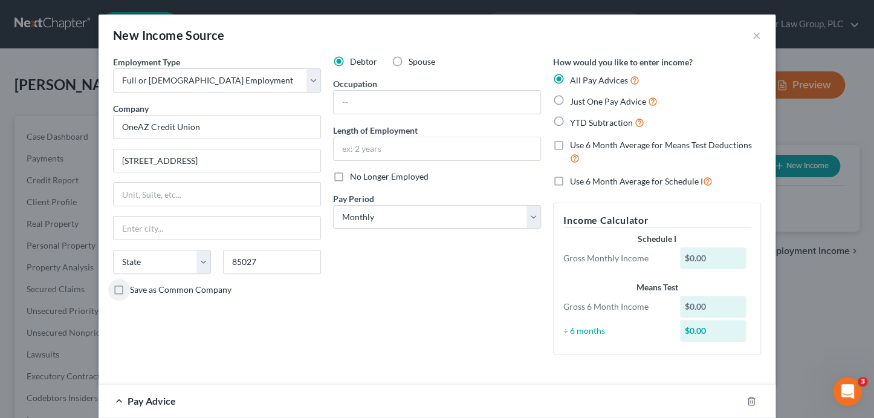
type input "Phoenix"
select select "3"
click at [370, 214] on select "Select Monthly Twice Monthly Every Other Week Weekly" at bounding box center [437, 217] width 208 height 24
select select "2"
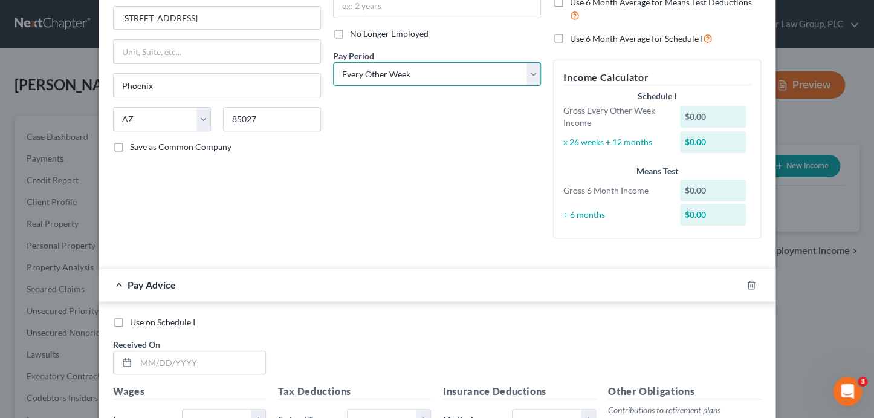
scroll to position [185, 0]
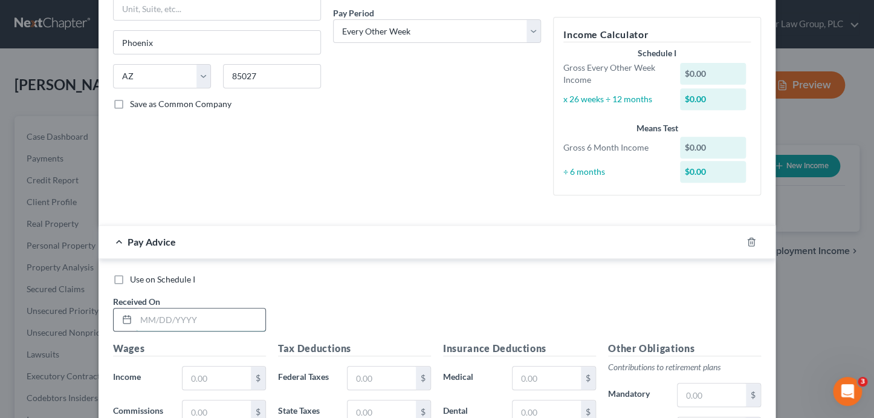
click at [196, 321] on input "text" at bounding box center [200, 319] width 129 height 23
type input "[DATE]"
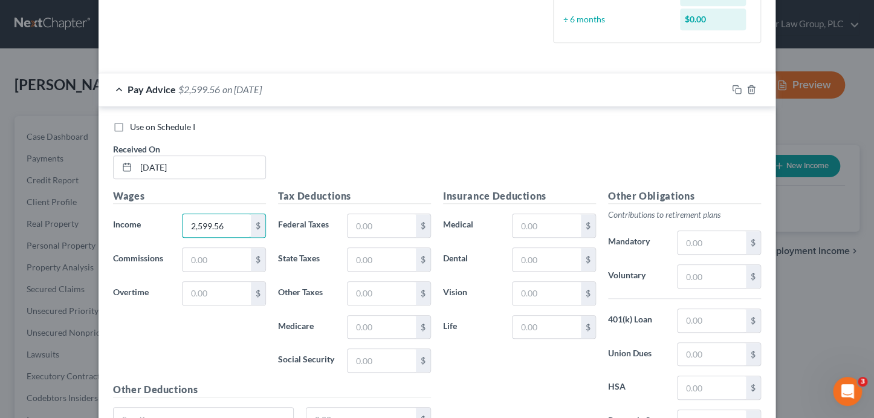
scroll to position [339, 0]
type input "2,599.56"
click at [382, 227] on input "text" at bounding box center [381, 224] width 68 height 23
type input "37.40"
type input "25.54"
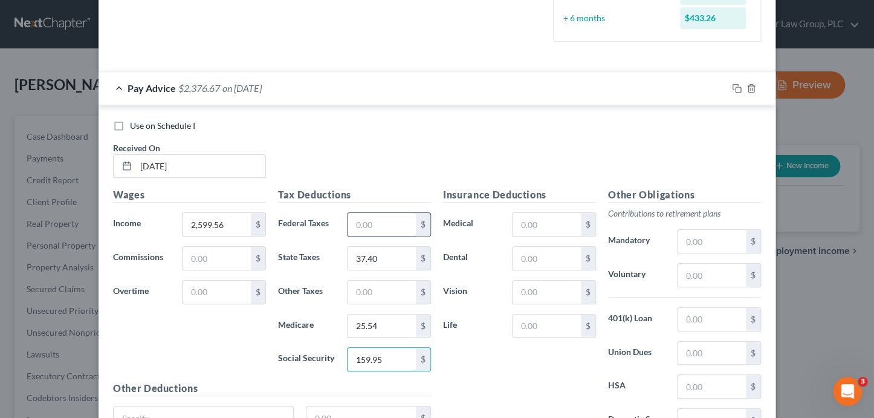
type input "159.95"
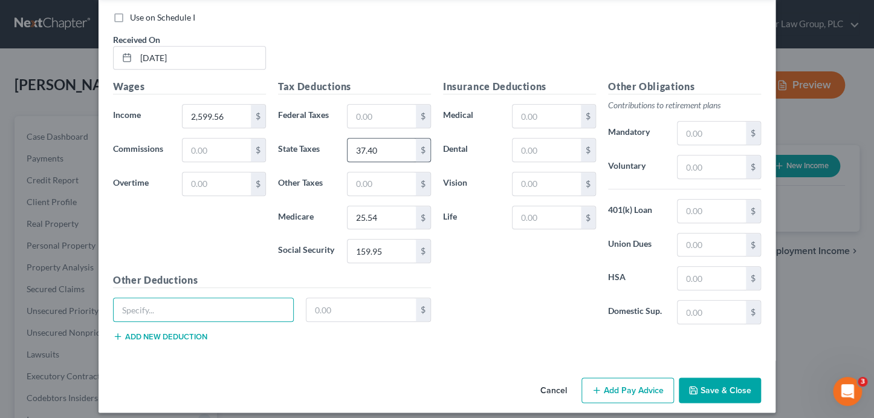
scroll to position [453, 0]
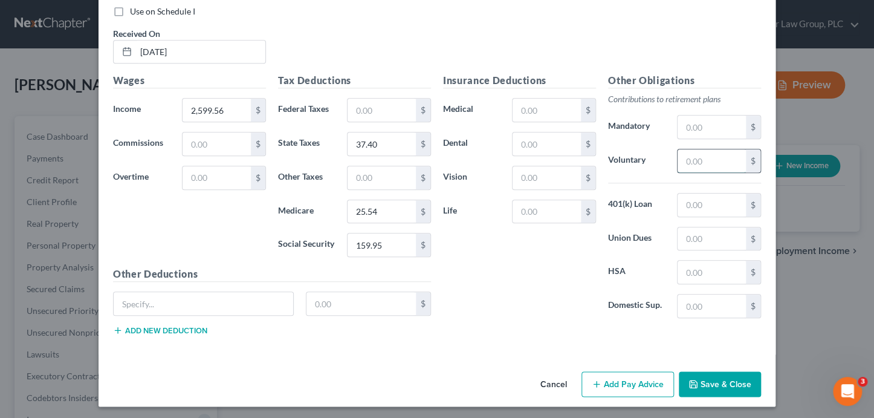
click at [686, 164] on input "text" at bounding box center [711, 160] width 68 height 23
type input "25.97"
click at [702, 205] on input "text" at bounding box center [711, 204] width 68 height 23
type input "28.10"
click at [529, 181] on input "text" at bounding box center [546, 177] width 68 height 23
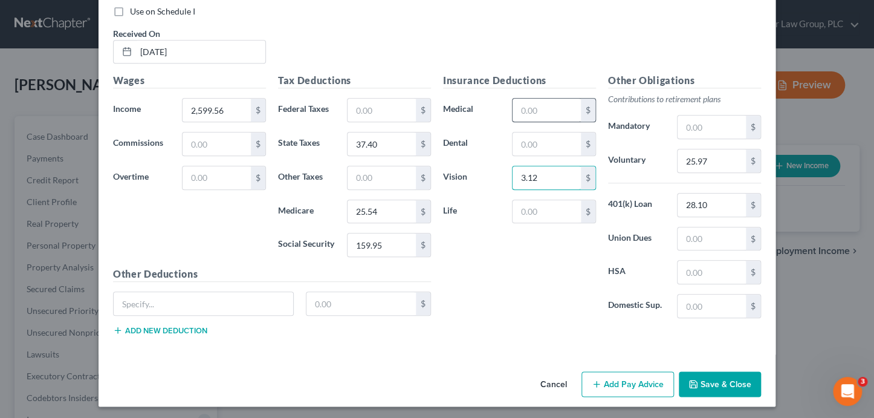
type input "3.12"
click at [561, 110] on input "text" at bounding box center [546, 109] width 68 height 23
type input "5"
click at [177, 302] on input "text" at bounding box center [203, 303] width 179 height 23
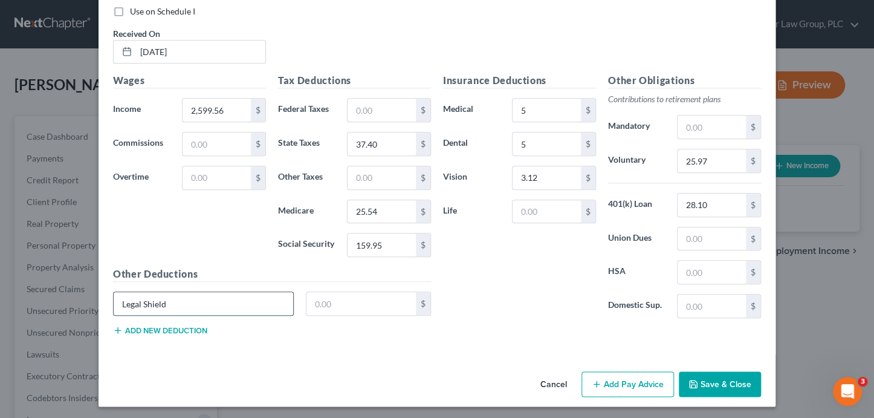
type input "Legal Shield"
type input "8.72"
click at [157, 328] on button "Add new deduction" at bounding box center [160, 330] width 94 height 10
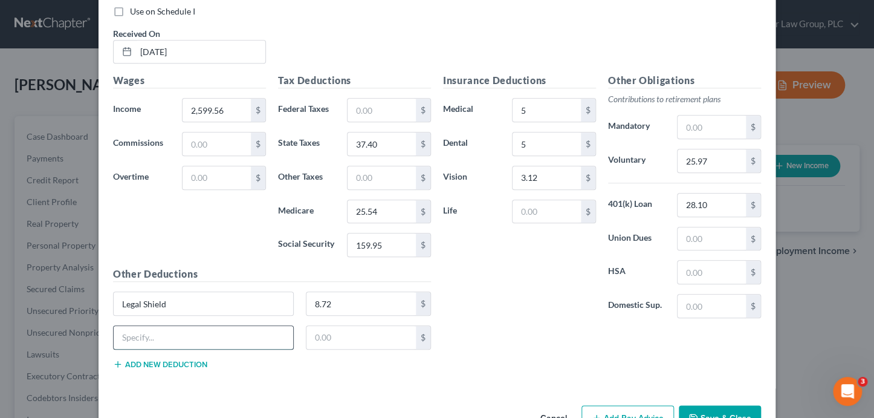
click at [156, 338] on input "text" at bounding box center [203, 337] width 179 height 23
type input "Critical Illness"
type input "6.58"
click at [523, 211] on input "text" at bounding box center [546, 211] width 68 height 23
type input "3.85"
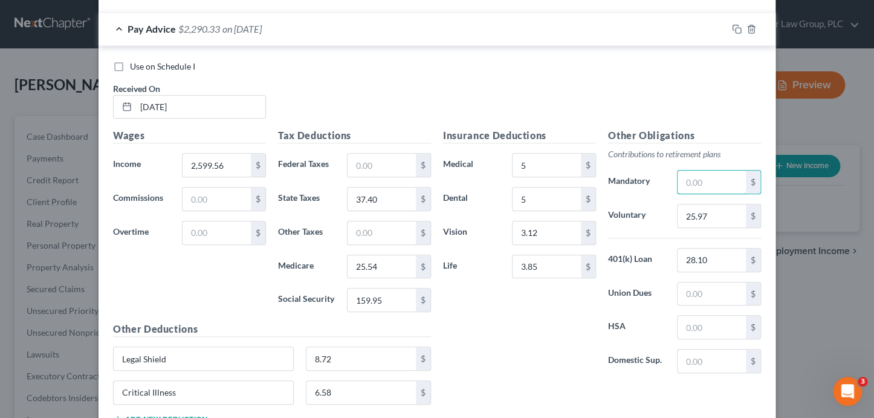
scroll to position [387, 0]
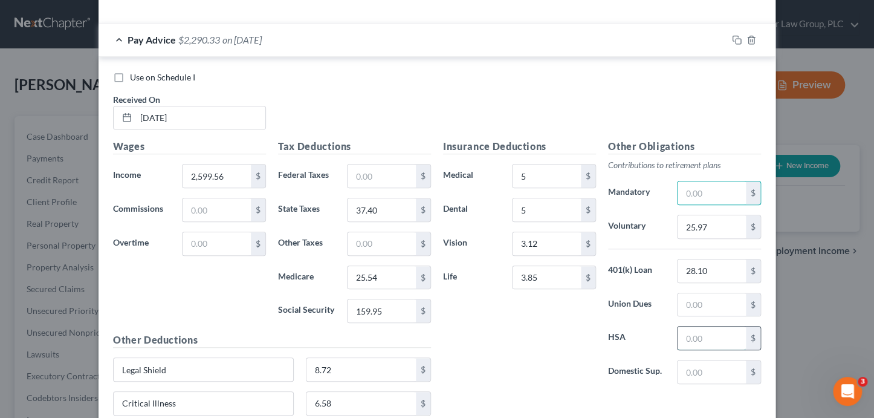
click at [698, 339] on input "text" at bounding box center [711, 337] width 68 height 23
type input "0"
drag, startPoint x: 548, startPoint y: 279, endPoint x: 504, endPoint y: 271, distance: 44.9
click at [506, 271] on div "3.85 $" at bounding box center [554, 277] width 96 height 24
drag, startPoint x: 547, startPoint y: 277, endPoint x: 475, endPoint y: 270, distance: 72.3
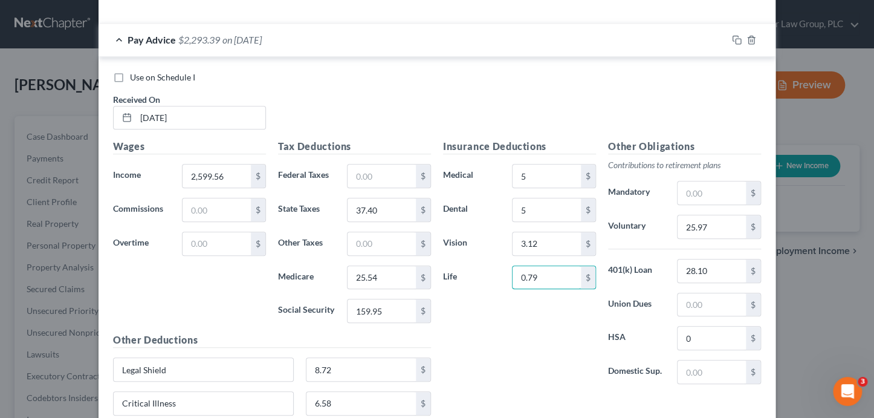
click at [475, 270] on div "Life 0.79 $" at bounding box center [519, 277] width 165 height 24
drag, startPoint x: 544, startPoint y: 280, endPoint x: 505, endPoint y: 267, distance: 41.8
click at [506, 267] on div "0.79 $" at bounding box center [554, 277] width 96 height 24
type input "6.91"
click at [513, 337] on div "Insurance Deductions Medical 5 $ Dental 5 $ Vision 3.12 $ Life 6.91 $" at bounding box center [519, 266] width 165 height 254
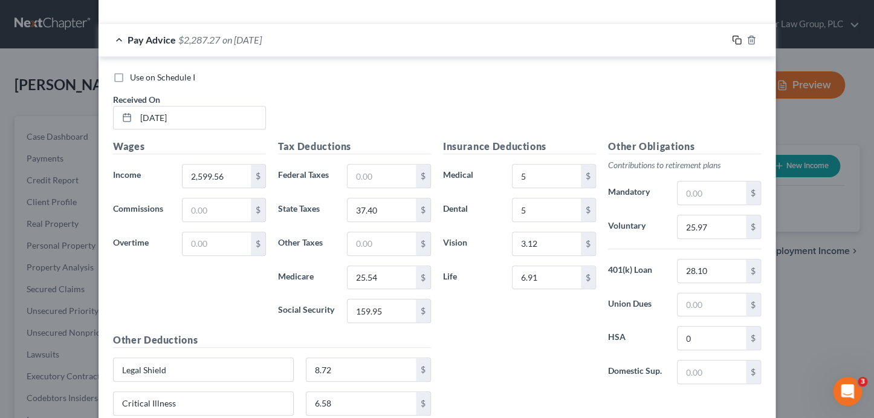
click at [735, 39] on rect "button" at bounding box center [737, 41] width 5 height 5
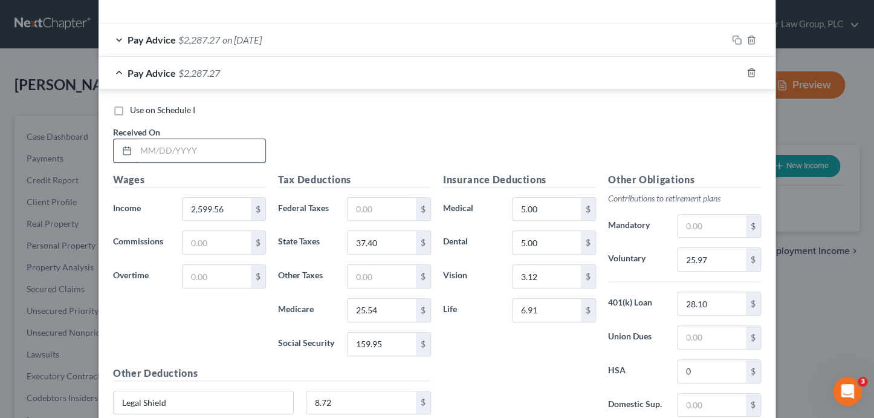
click at [182, 147] on input "text" at bounding box center [200, 150] width 129 height 23
type input "[DATE]"
type input "510.07"
click at [380, 217] on input "text" at bounding box center [381, 209] width 68 height 23
type input "111.09"
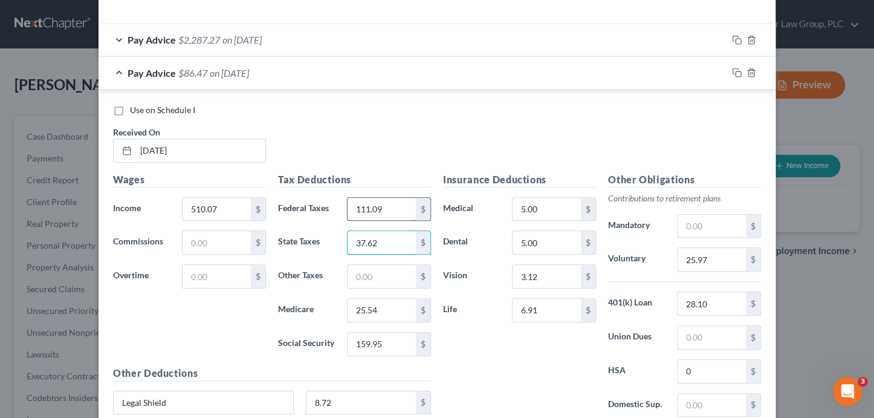
type input "37.62"
type input "7.39"
type input "10.10"
type input "0"
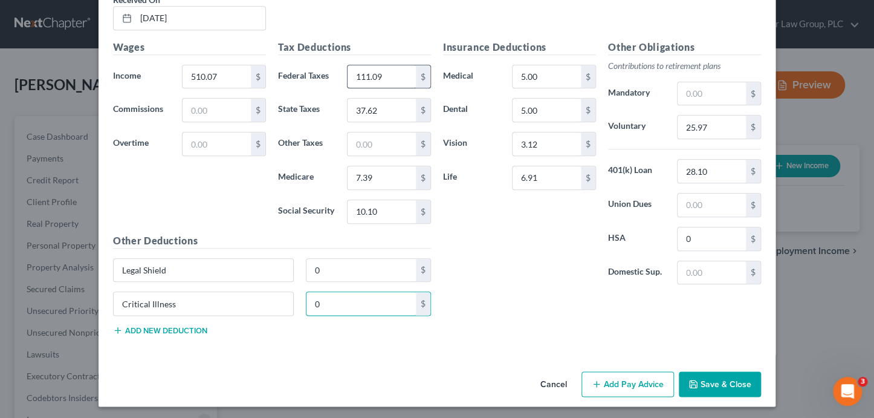
type input "0"
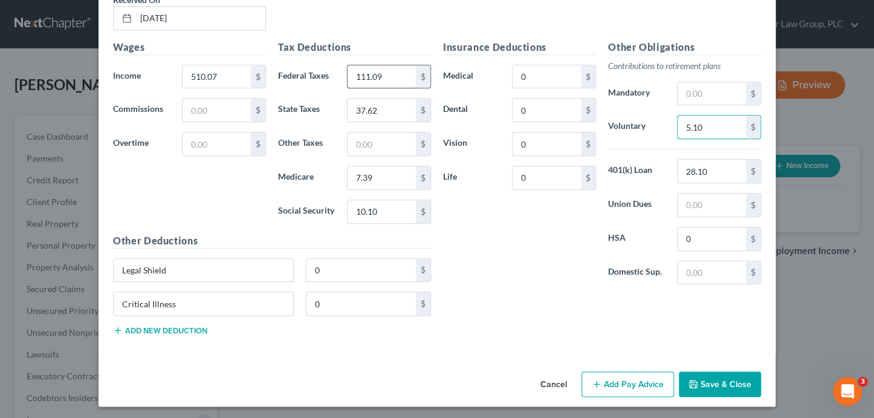
type input "5.10"
type input "0"
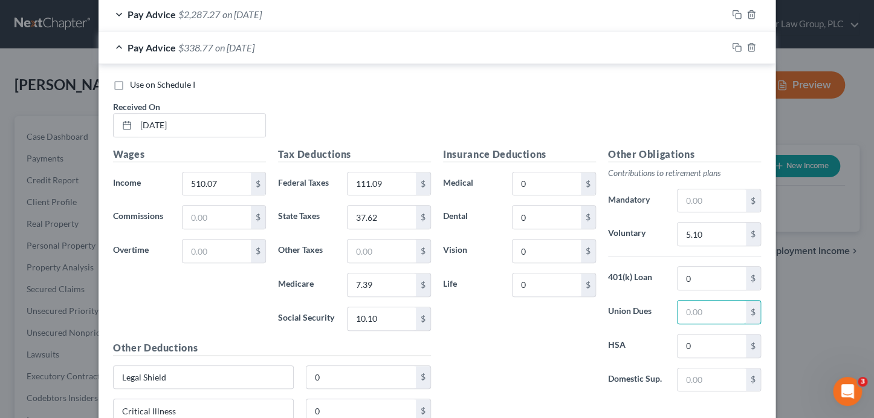
scroll to position [377, 0]
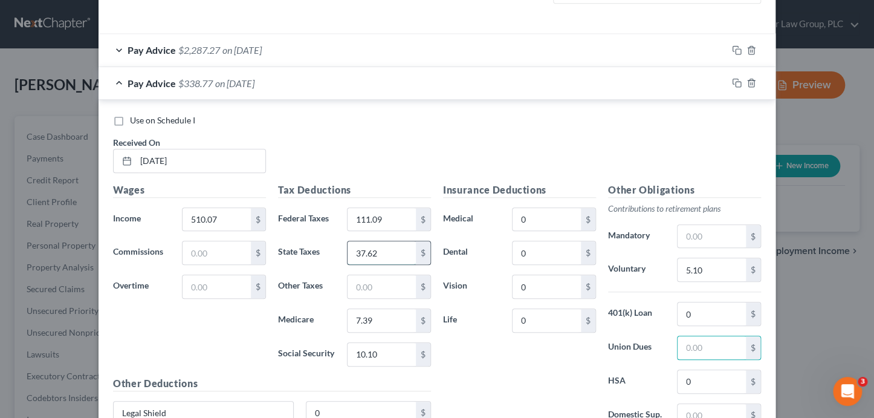
click at [394, 247] on input "37.62" at bounding box center [381, 252] width 68 height 23
type input "3"
type input "31.62"
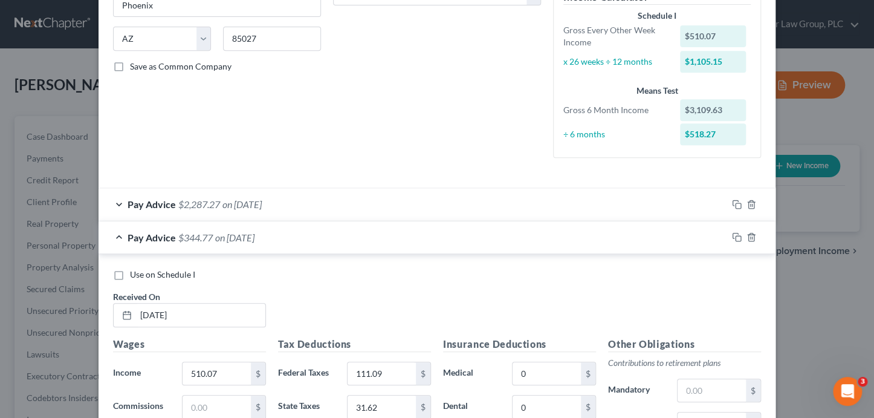
scroll to position [220, 0]
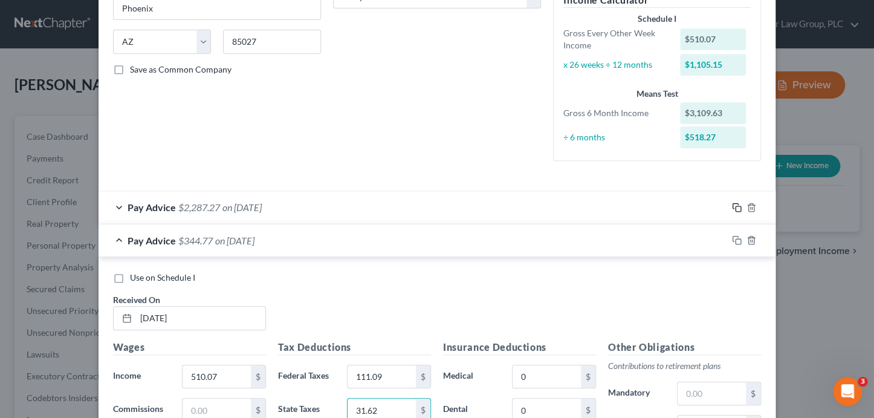
click at [732, 206] on icon "button" at bounding box center [737, 207] width 10 height 10
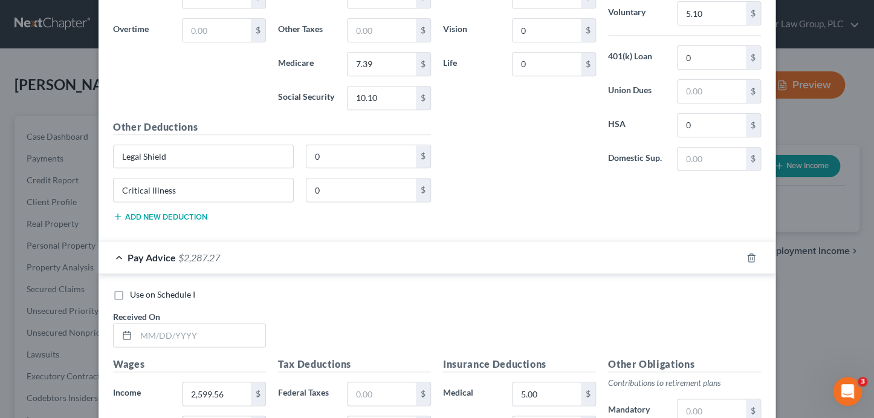
scroll to position [732, 0]
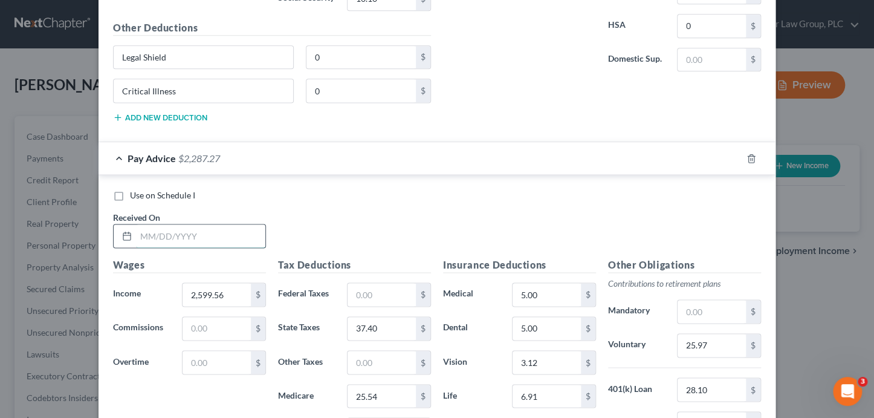
click at [222, 225] on input "text" at bounding box center [200, 235] width 129 height 23
type input "[DATE]"
type input "2,789.56"
type input "43.39"
type input "171.74"
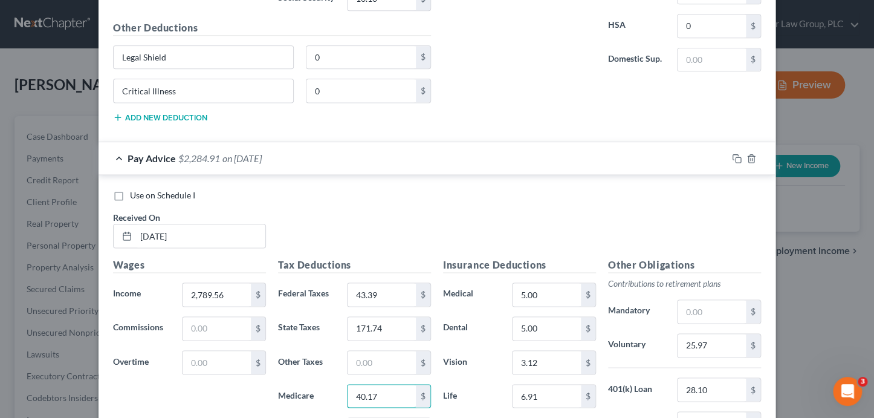
type input "40.17"
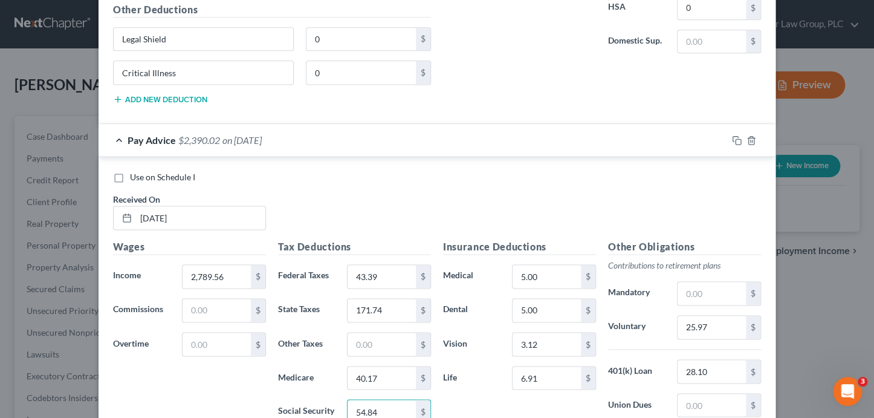
type input "54.84"
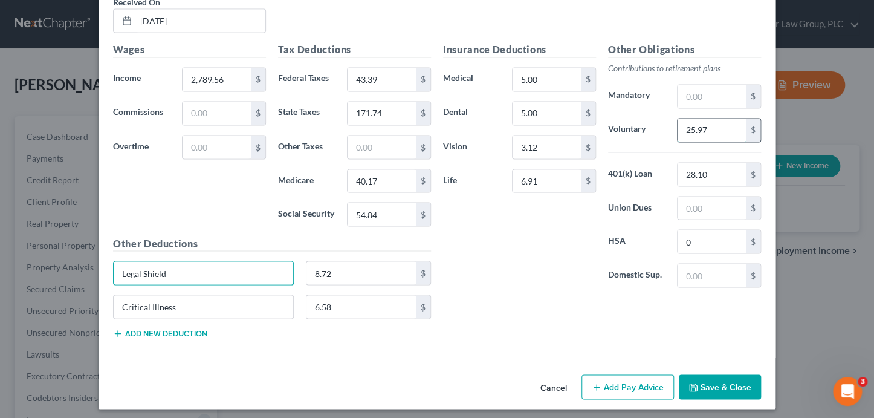
click at [695, 119] on input "25.97" at bounding box center [711, 129] width 68 height 23
type input "27.87"
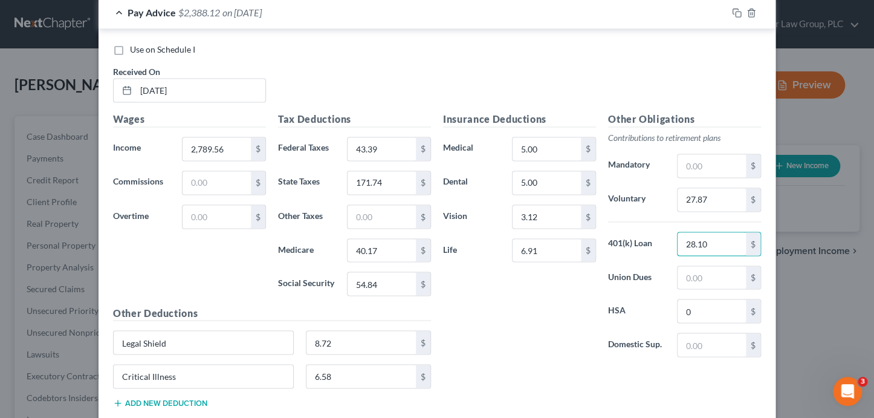
scroll to position [877, 0]
drag, startPoint x: 690, startPoint y: 117, endPoint x: 698, endPoint y: 111, distance: 9.6
click at [691, 116] on h5 "Other Obligations" at bounding box center [684, 120] width 153 height 15
click at [732, 10] on icon "button" at bounding box center [737, 14] width 10 height 10
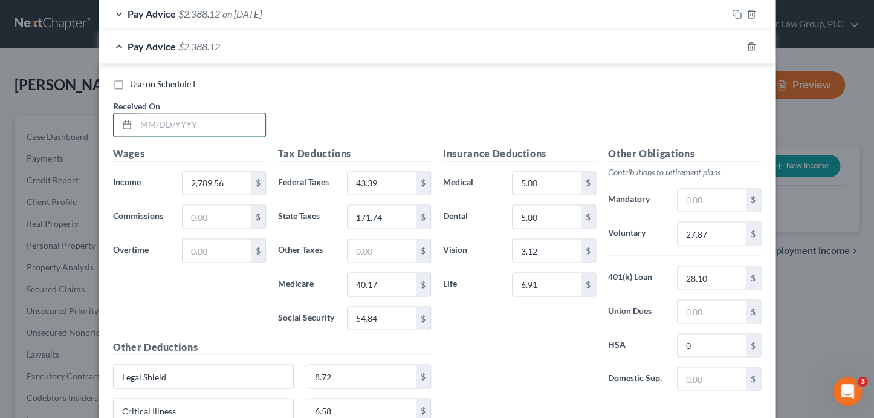
click at [205, 118] on input "text" at bounding box center [200, 124] width 129 height 23
type input "[DATE]"
type input "2,685.80"
type input "9.29"
type input "165.30"
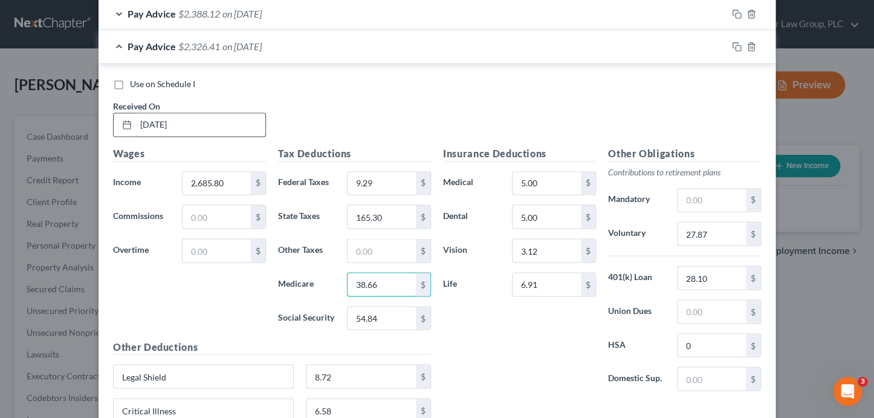
type input "38.66"
type input "26.66"
click at [710, 233] on input "27.87" at bounding box center [711, 233] width 68 height 23
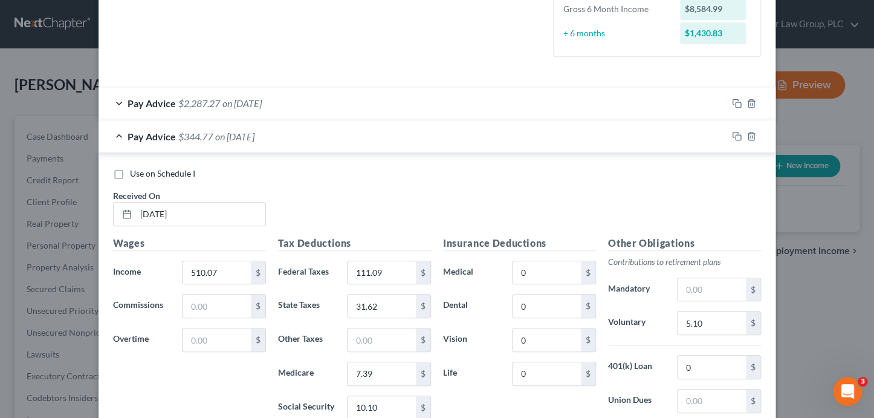
scroll to position [302, 0]
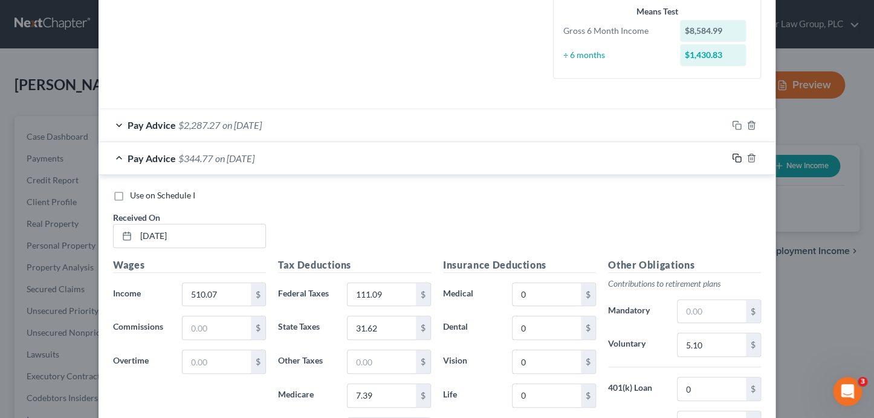
type input "0.00"
click at [732, 156] on icon "button" at bounding box center [737, 158] width 10 height 10
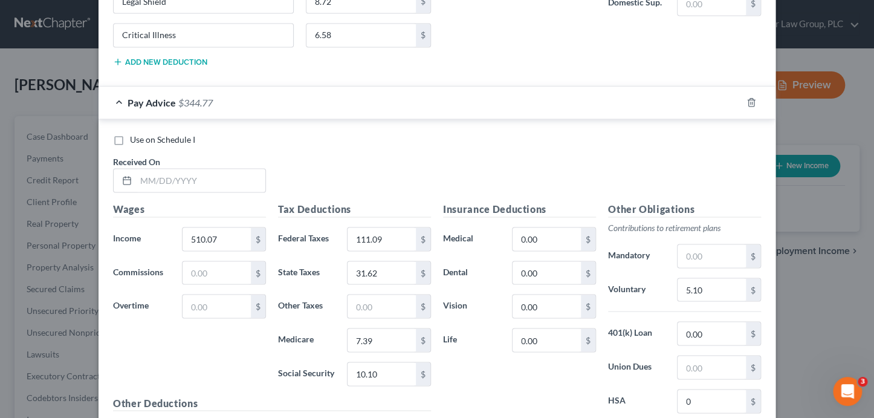
scroll to position [866, 0]
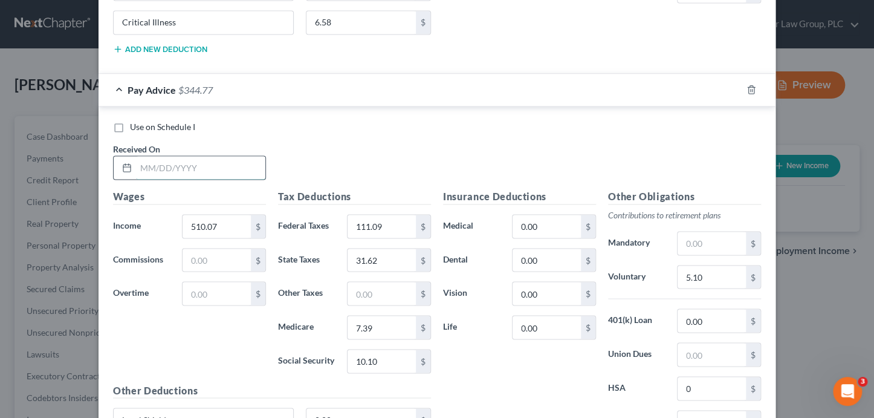
click at [147, 164] on input "text" at bounding box center [200, 167] width 129 height 23
type input "[DATE]"
type input "637.59"
type input "140.27"
type input "39.53"
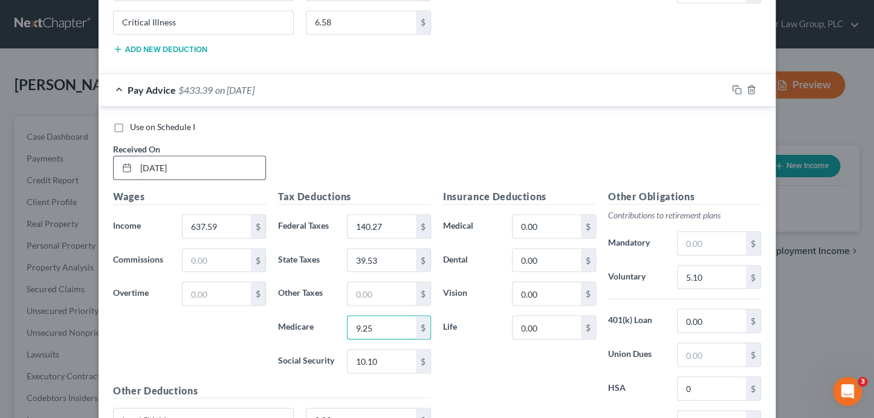
type input "9.25"
type input "6.38"
click at [706, 275] on input "5.10" at bounding box center [711, 276] width 68 height 23
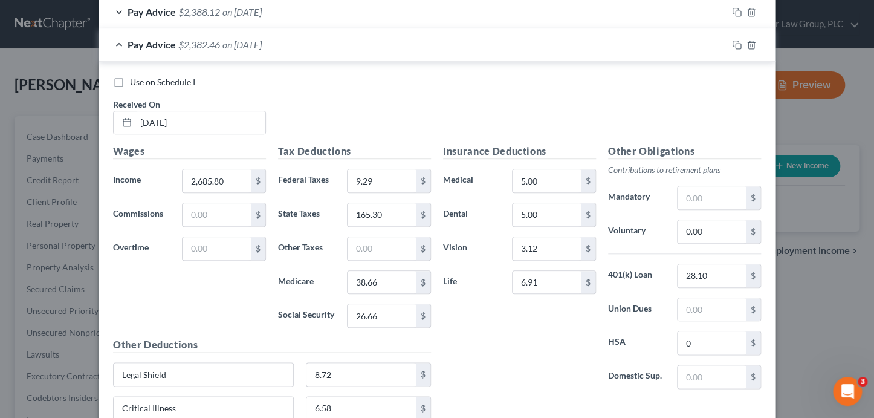
scroll to position [474, 0]
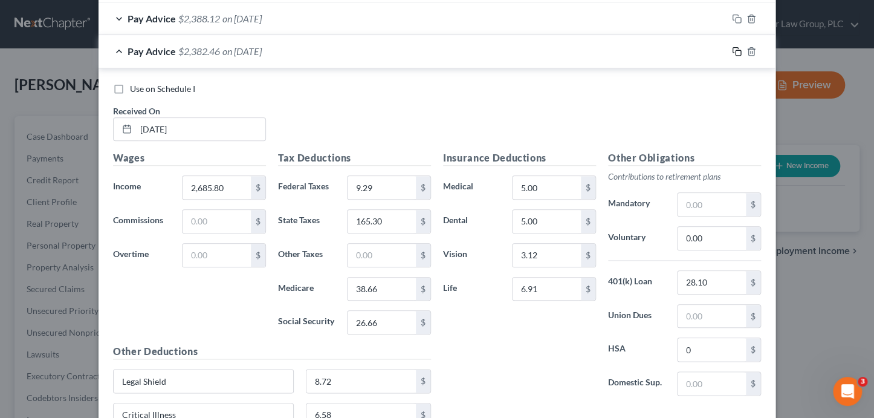
type input "0"
click at [732, 47] on icon "button" at bounding box center [737, 52] width 10 height 10
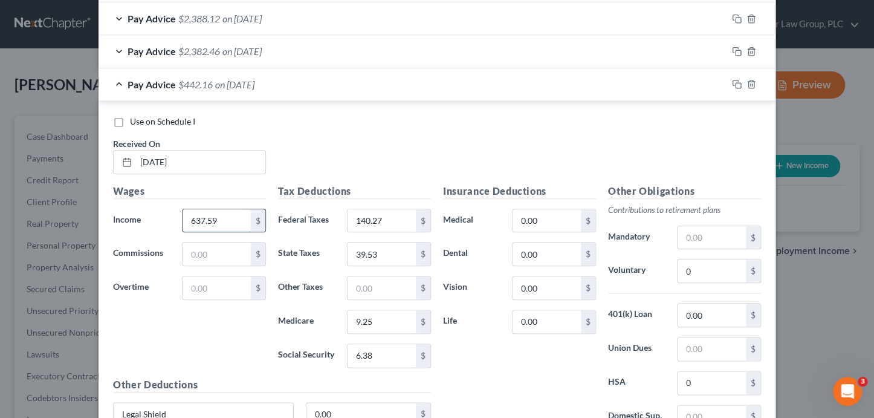
click at [233, 218] on input "637.59" at bounding box center [216, 220] width 68 height 23
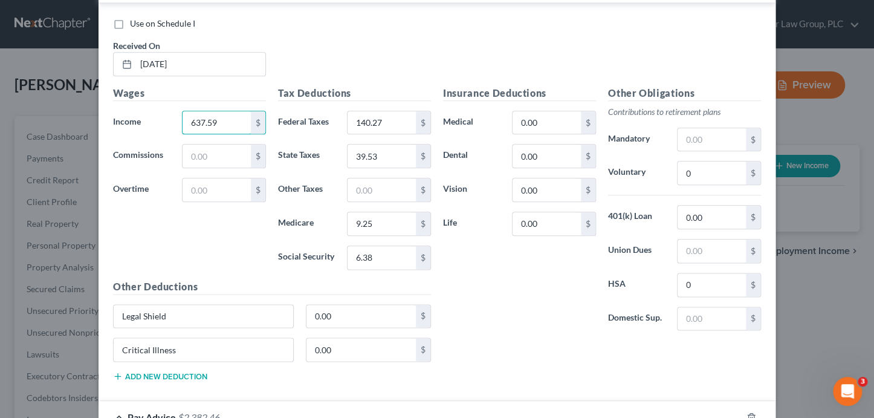
scroll to position [792, 0]
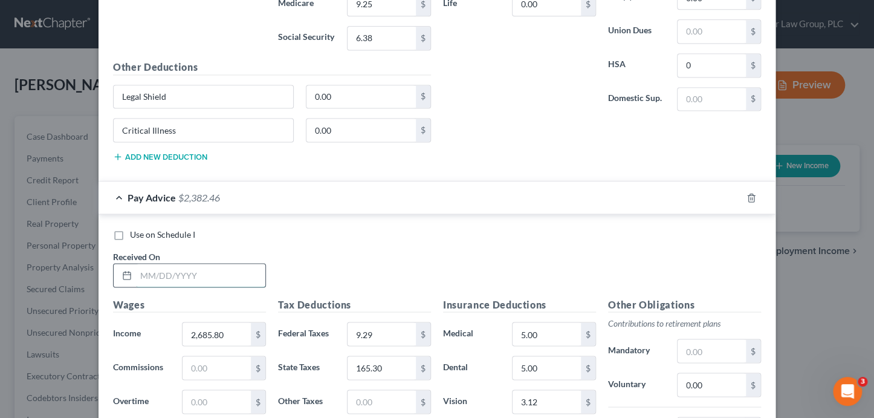
click at [242, 265] on input "text" at bounding box center [200, 274] width 129 height 23
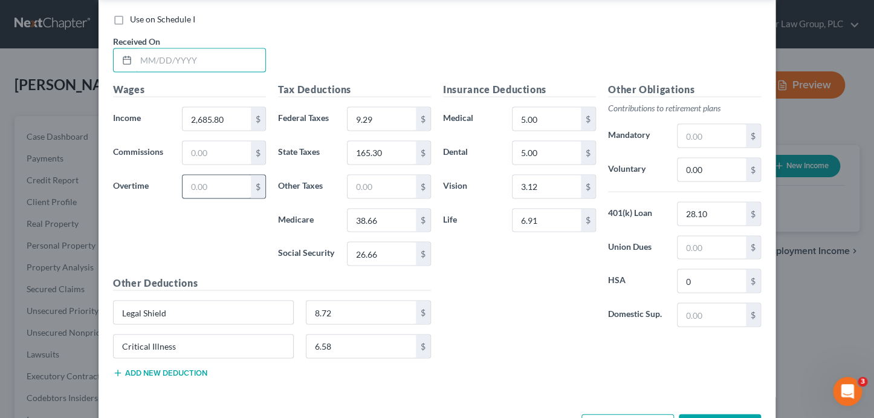
scroll to position [1046, 0]
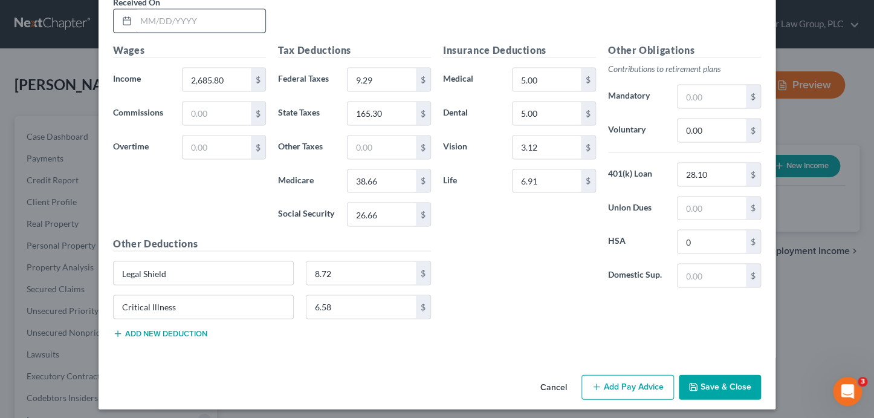
click at [175, 18] on input "text" at bounding box center [200, 20] width 129 height 23
type input "[DATE]"
type input "2,689.56"
type input "9.74"
type input "165.53"
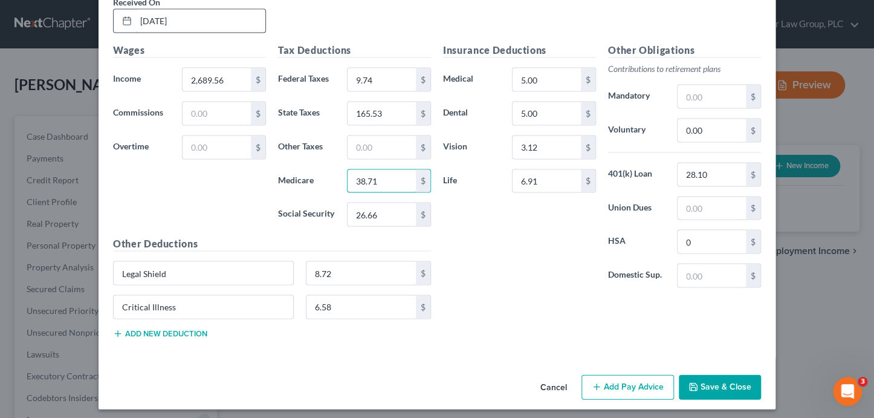
type input "38.71"
type input "26.70"
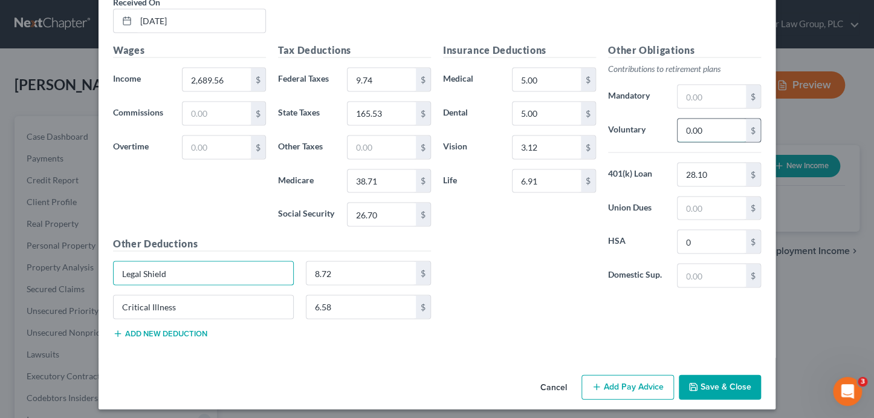
click at [703, 123] on input "0.00" at bounding box center [711, 129] width 68 height 23
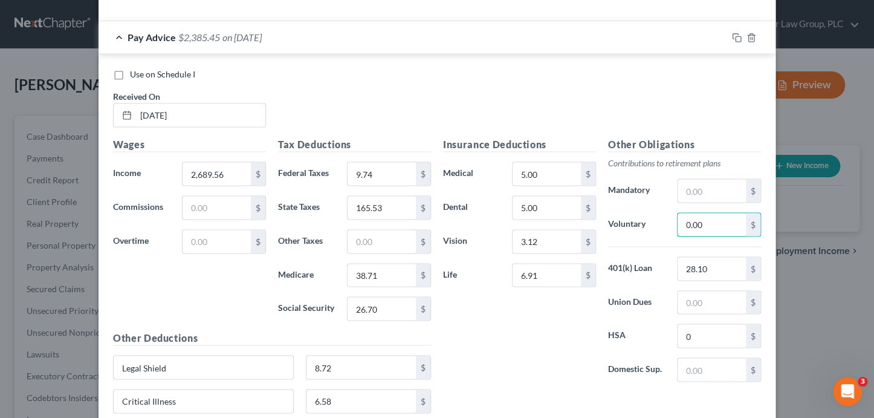
scroll to position [891, 0]
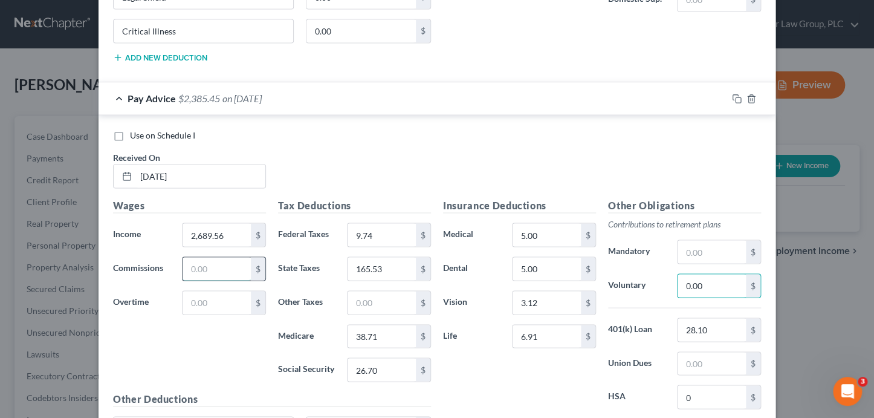
drag, startPoint x: 201, startPoint y: 269, endPoint x: 240, endPoint y: 266, distance: 38.8
click at [220, 268] on input "text" at bounding box center [216, 268] width 68 height 23
type input "59.40"
click at [723, 141] on div "Use on Schedule I Received On * [DATE]" at bounding box center [437, 163] width 660 height 68
drag, startPoint x: 733, startPoint y: 94, endPoint x: 404, endPoint y: 181, distance: 340.0
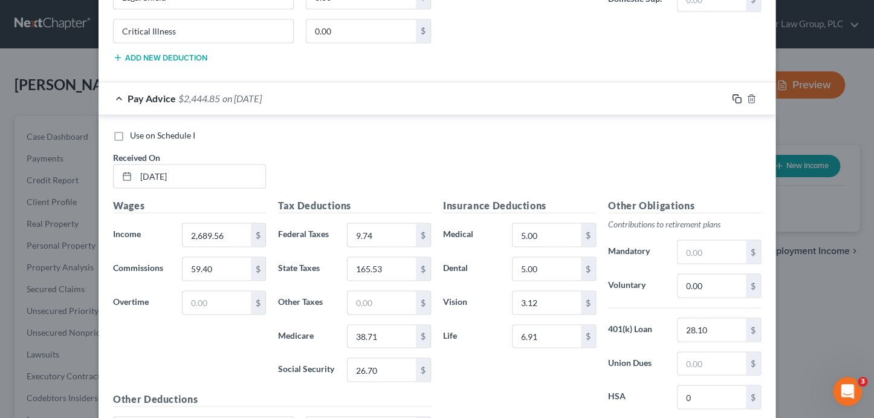
click at [735, 97] on rect "button" at bounding box center [737, 99] width 5 height 5
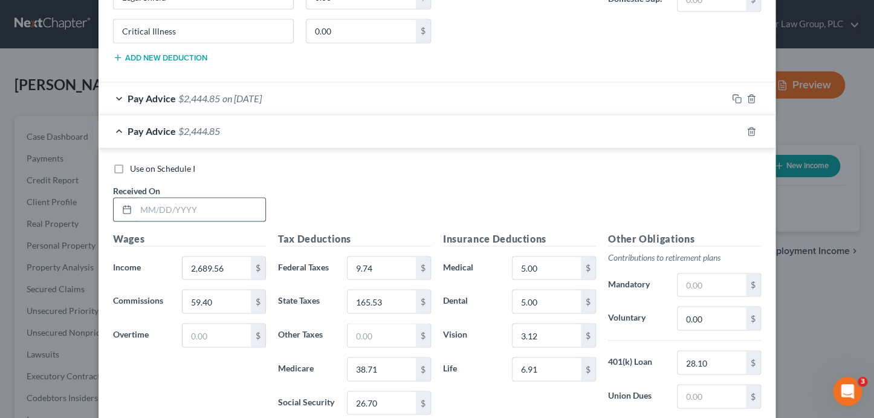
click at [150, 203] on input "text" at bounding box center [200, 209] width 129 height 23
type input "[DATE]"
type input "3,127.19"
type input "0"
type input "62.25"
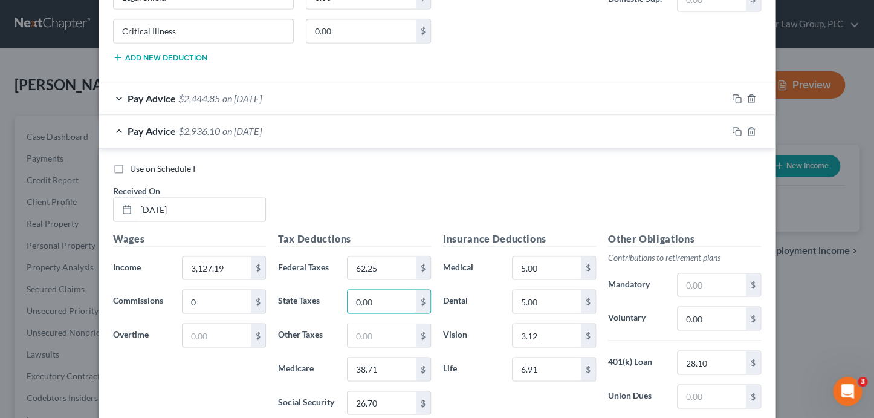
type input "0.00"
type input "192.66"
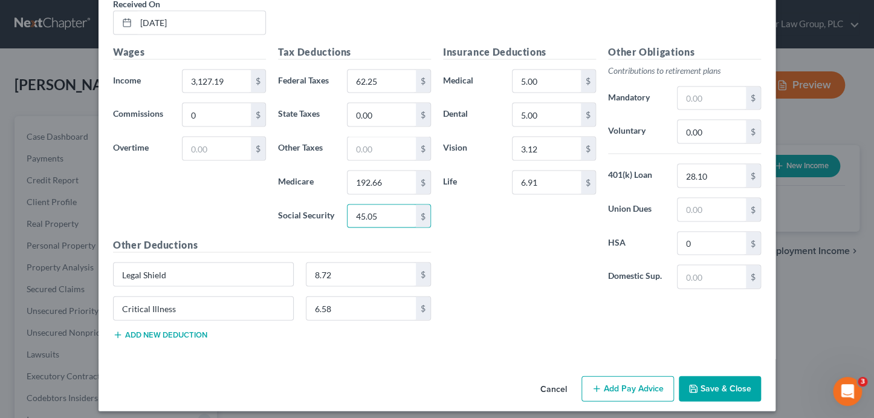
scroll to position [1078, 0]
type input "45.05"
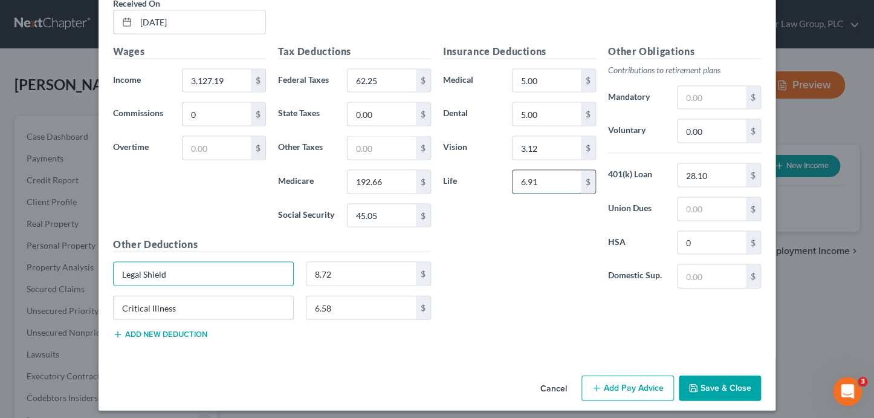
click at [547, 184] on input "6.91" at bounding box center [546, 181] width 68 height 23
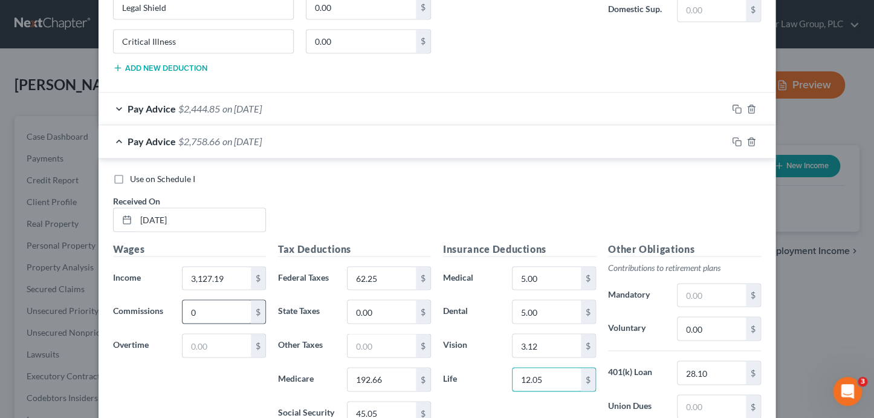
scroll to position [893, 0]
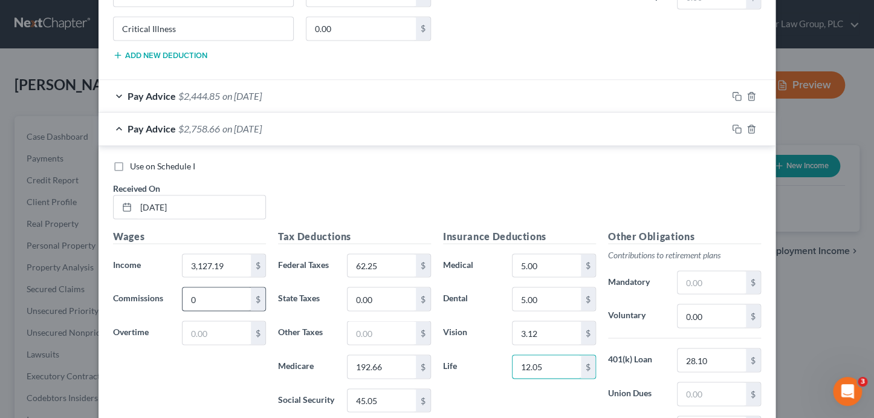
type input "12.05"
drag, startPoint x: 216, startPoint y: 302, endPoint x: 240, endPoint y: 315, distance: 27.6
click at [240, 315] on div "Wages Income * 3,127.19 $ Commissions 0 $ Overtime $" at bounding box center [189, 324] width 165 height 193
type input "136.30"
click at [534, 366] on input "12.05" at bounding box center [546, 366] width 68 height 23
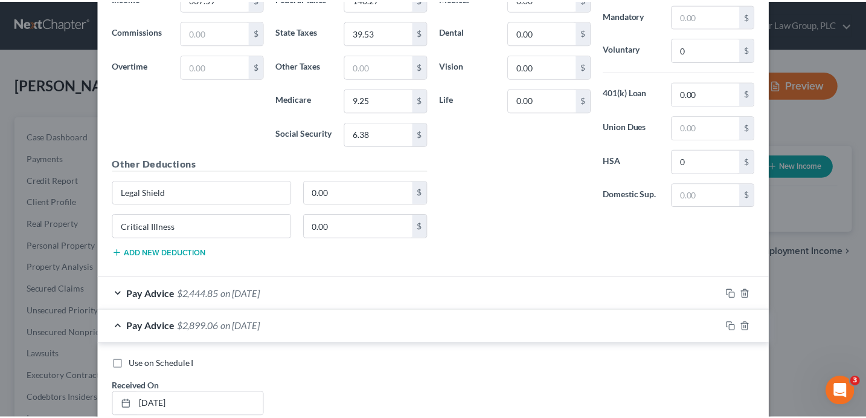
scroll to position [1078, 0]
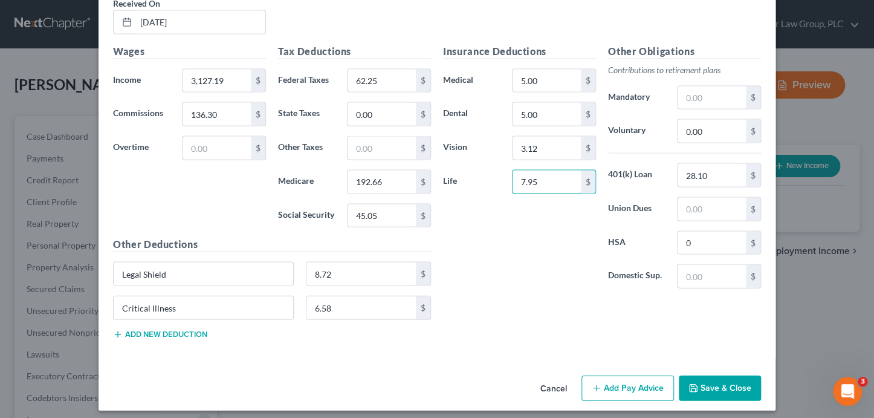
type input "7.95"
click at [717, 384] on button "Save & Close" at bounding box center [720, 387] width 82 height 25
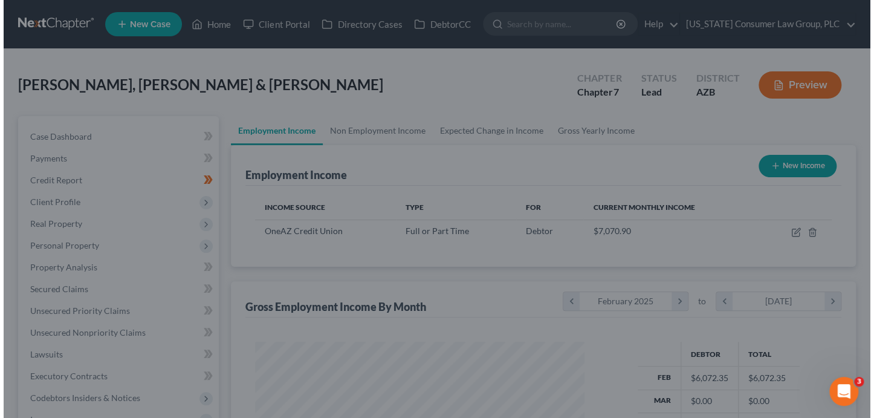
scroll to position [603995, 603860]
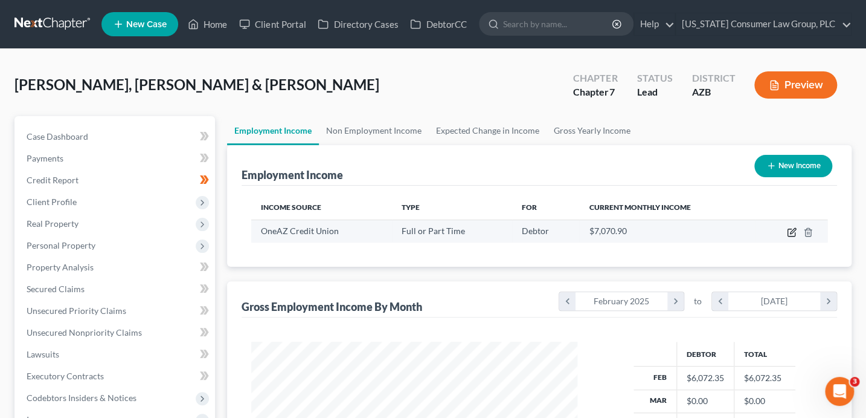
click at [792, 234] on icon "button" at bounding box center [792, 232] width 10 height 10
select select "0"
select select "3"
select select "2"
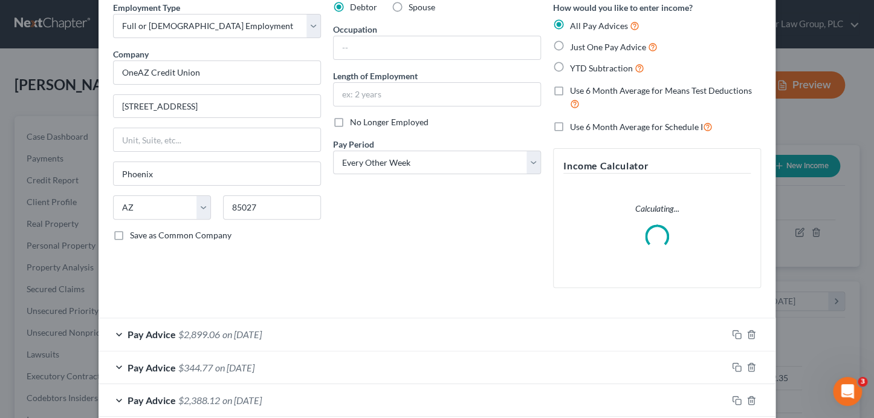
scroll to position [162, 0]
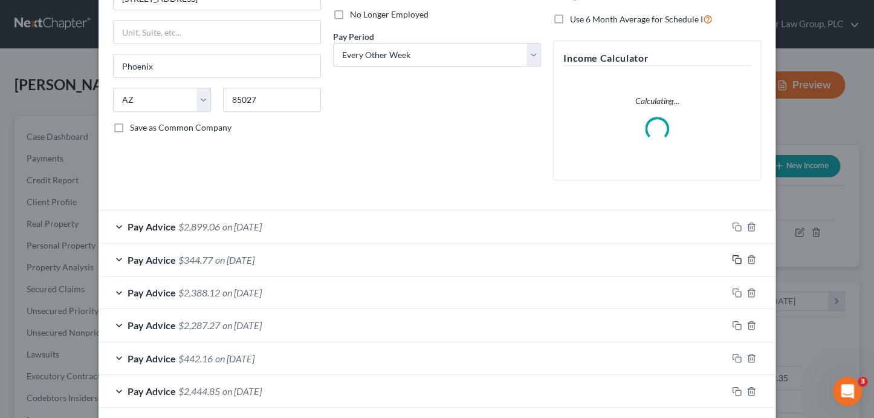
click at [730, 257] on div "Pay Advice $2,899.06 on [DATE] Use on Schedule I Received On * [DATE] Wages Inc…" at bounding box center [436, 325] width 677 height 230
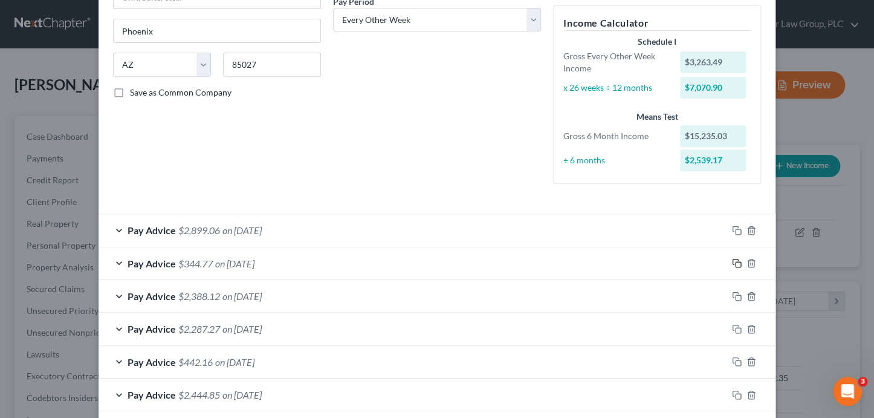
scroll to position [288, 0]
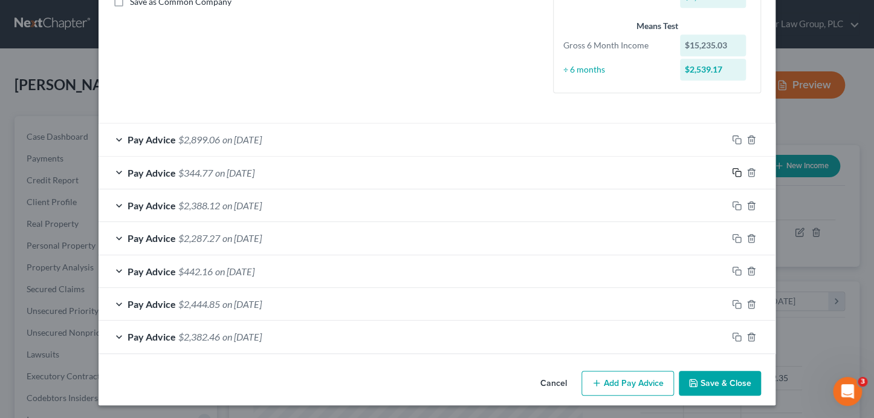
click at [735, 171] on rect "button" at bounding box center [737, 173] width 5 height 5
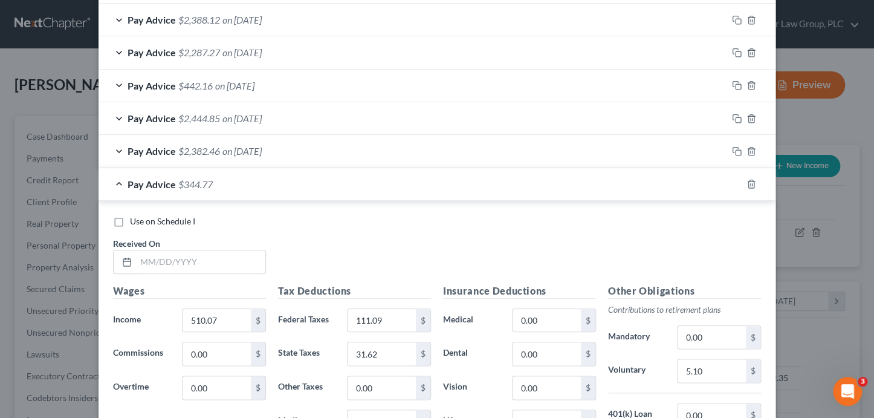
scroll to position [501, 0]
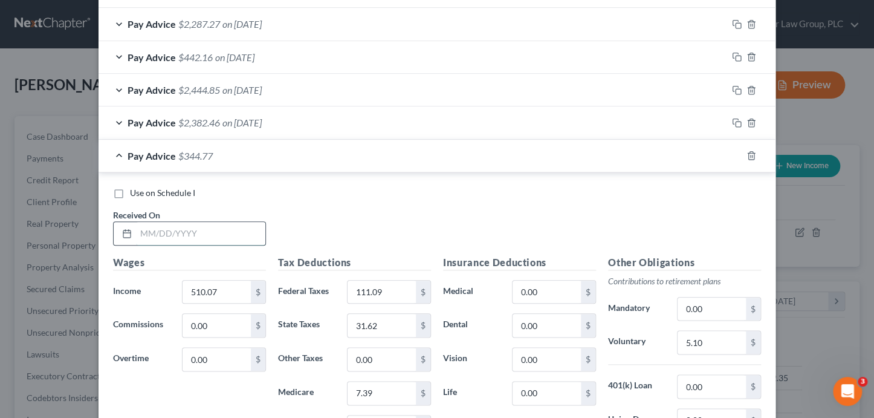
click at [182, 231] on input "text" at bounding box center [200, 233] width 129 height 23
type input "[DATE]"
type input "307.69"
type input "67.69"
type input "0.00"
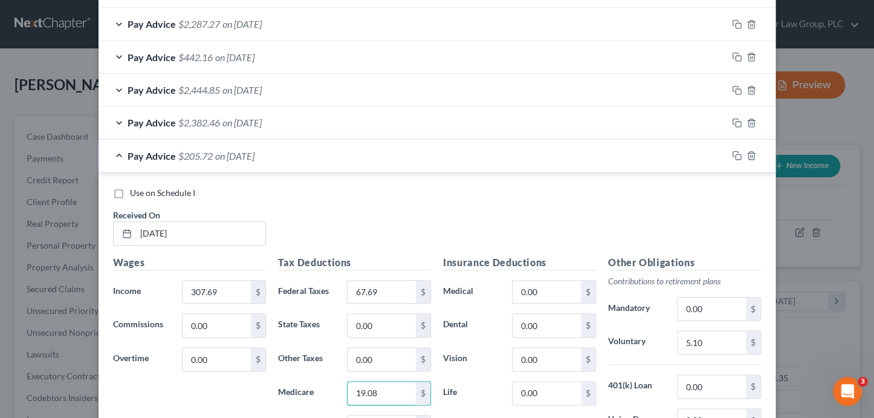
type input "19.08"
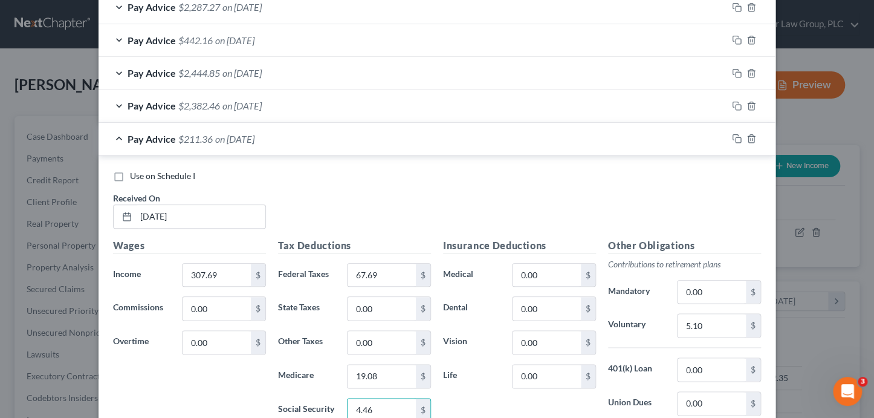
type input "4.46"
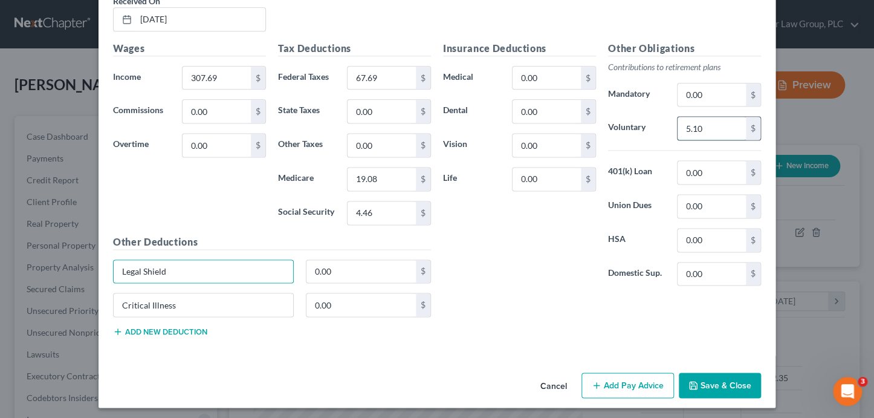
click at [704, 123] on input "5.10" at bounding box center [711, 128] width 68 height 23
type input "0"
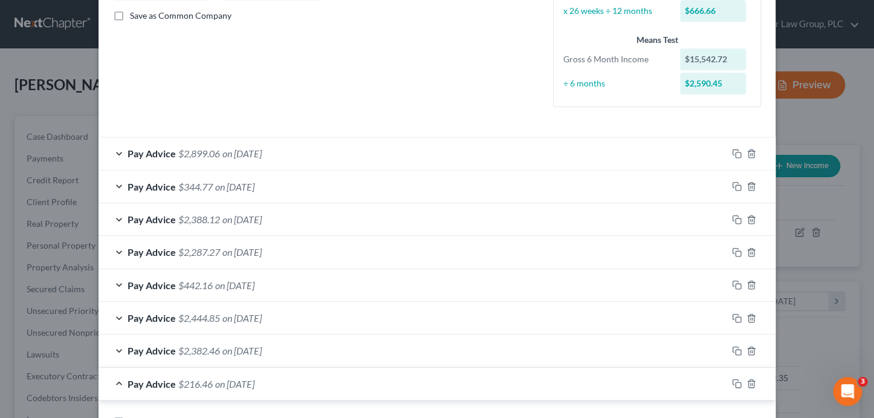
scroll to position [268, 0]
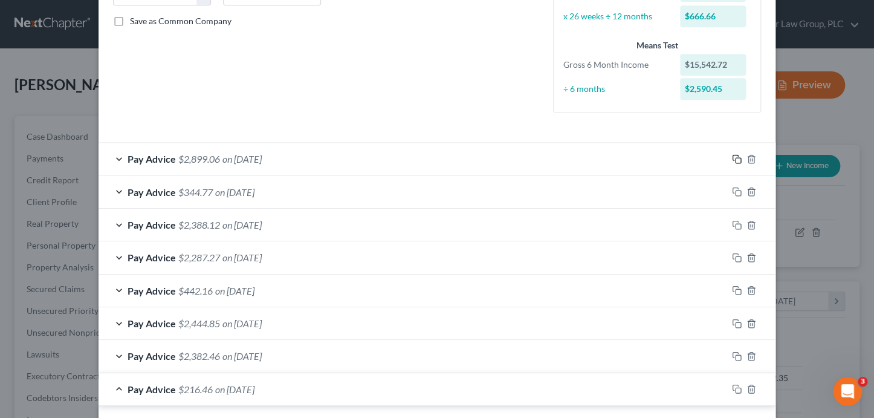
click at [734, 157] on icon "button" at bounding box center [737, 159] width 10 height 10
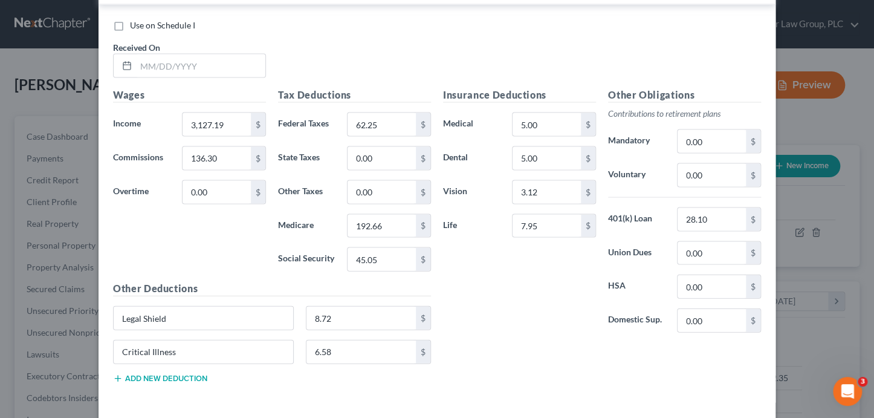
scroll to position [1119, 0]
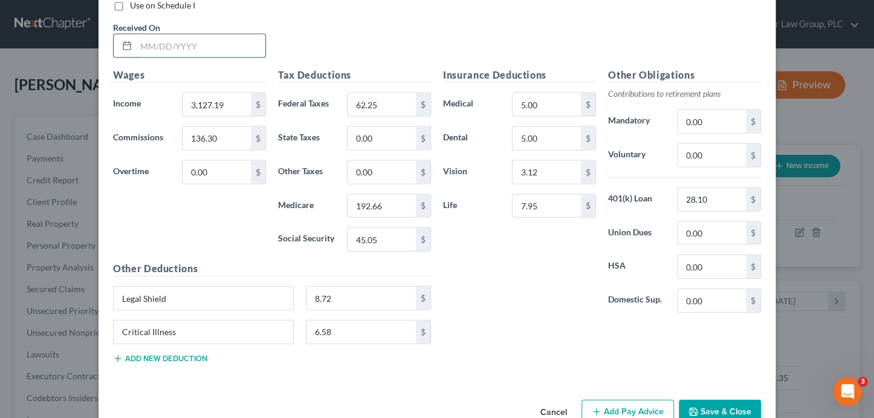
click at [205, 44] on input "text" at bounding box center [200, 45] width 129 height 23
type input "[DATE]"
type input "3,402.19"
type input "0"
type input "95.25"
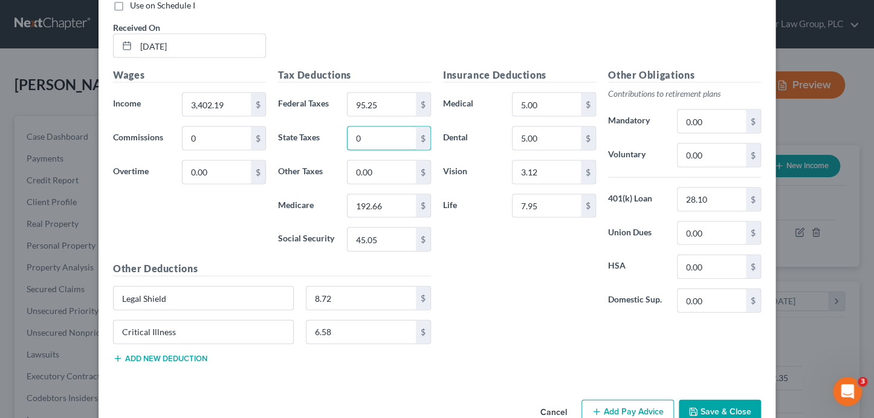
type input "0"
type input "209.71"
type input "49.05"
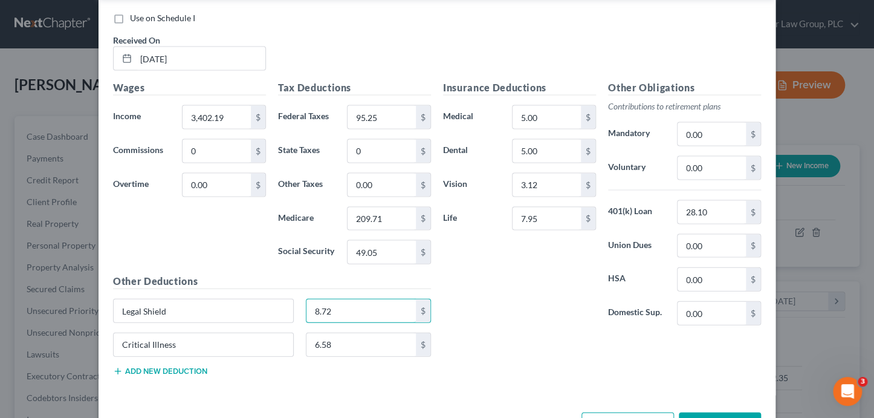
scroll to position [977, 0]
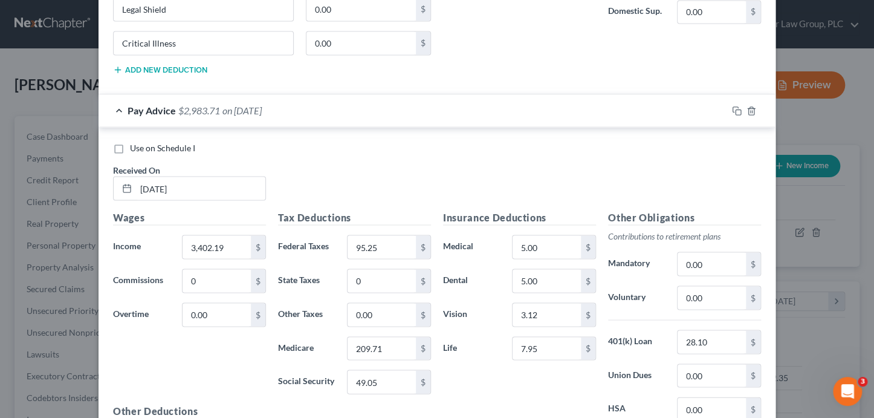
drag, startPoint x: 472, startPoint y: 148, endPoint x: 606, endPoint y: 148, distance: 133.5
click at [474, 148] on div "Use on Schedule I" at bounding box center [437, 147] width 648 height 12
click at [732, 106] on icon "button" at bounding box center [737, 111] width 10 height 10
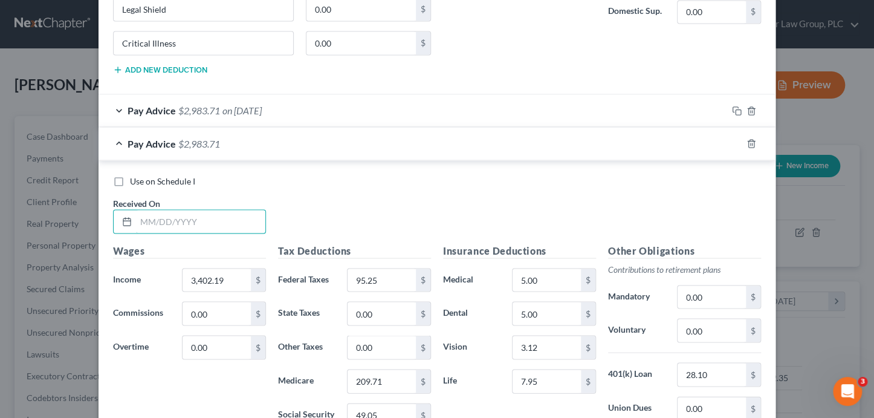
drag, startPoint x: 206, startPoint y: 211, endPoint x: 240, endPoint y: 195, distance: 37.6
click at [207, 211] on input "text" at bounding box center [200, 221] width 129 height 23
type input "[DATE]"
type input "3,127.19"
type input "62.25"
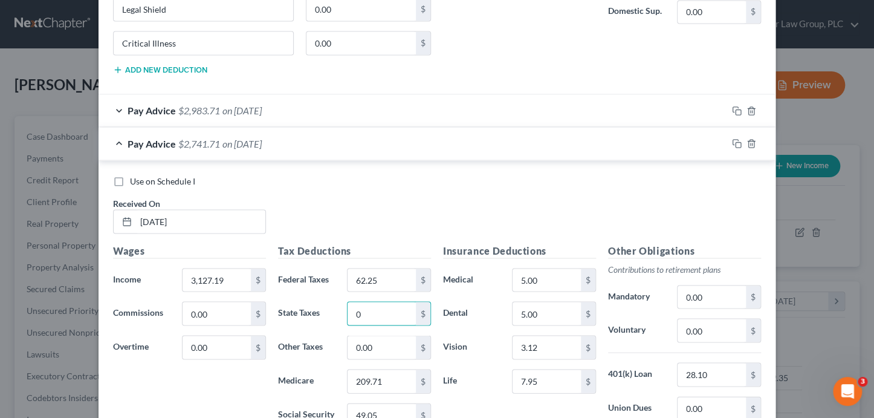
type input "0"
type input "192.67"
type input "45.06"
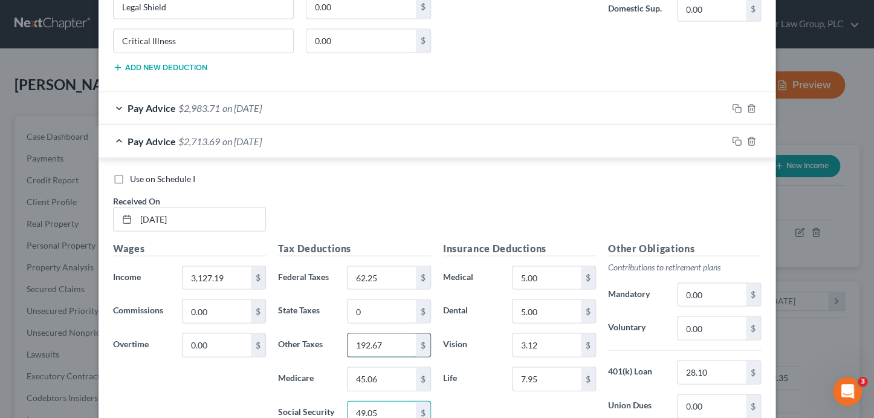
click at [385, 342] on input "192.67" at bounding box center [381, 344] width 68 height 23
type input "0"
type input "192.67"
type input "45.06"
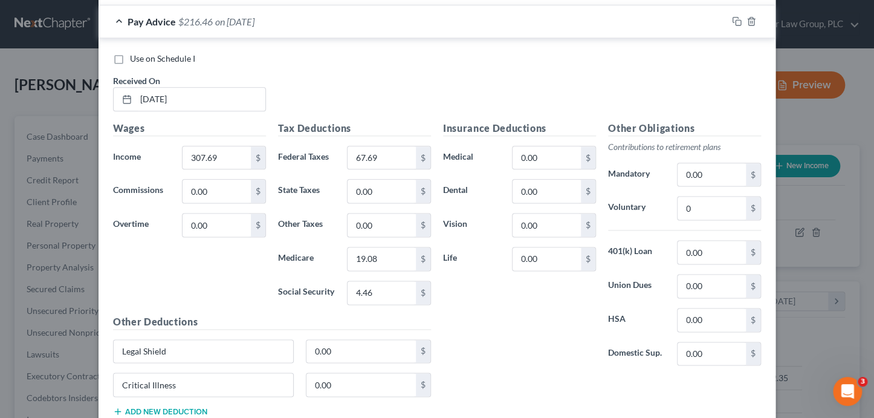
scroll to position [595, 0]
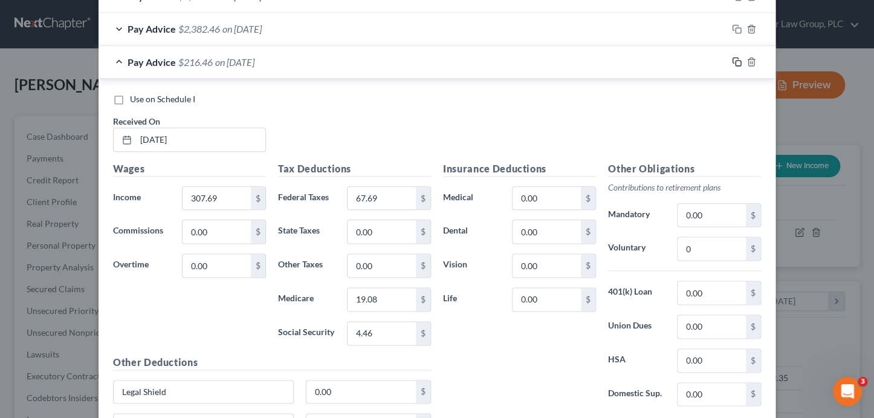
click at [733, 60] on icon "button" at bounding box center [737, 62] width 10 height 10
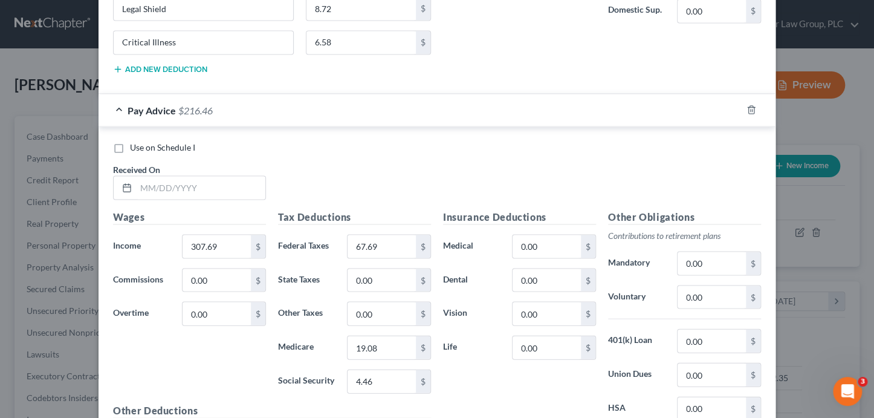
scroll to position [1048, 0]
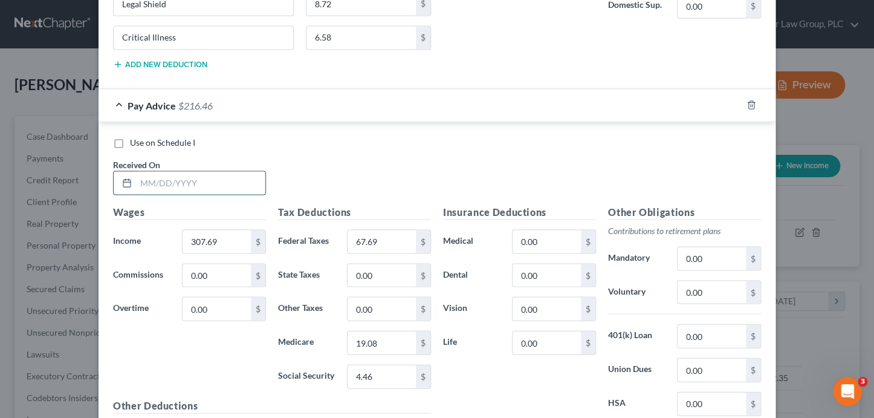
drag, startPoint x: 213, startPoint y: 178, endPoint x: 219, endPoint y: 176, distance: 7.1
click at [213, 178] on input "text" at bounding box center [200, 182] width 129 height 23
type input "[DATE]"
type input "769.23"
type input "169.23"
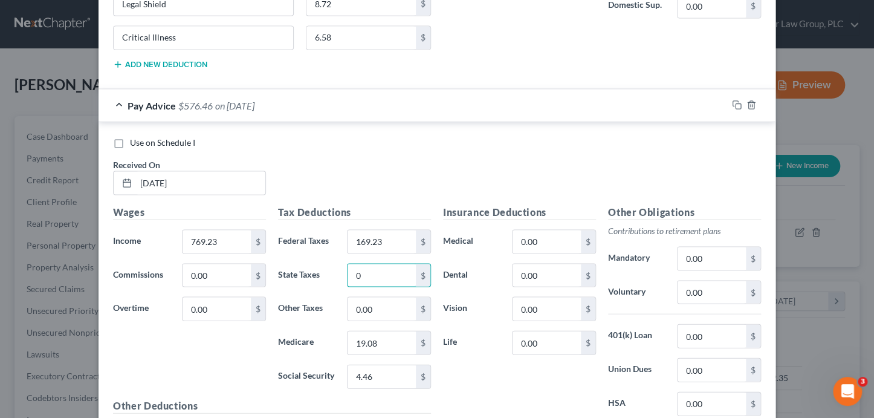
type input "0"
type input "47.70"
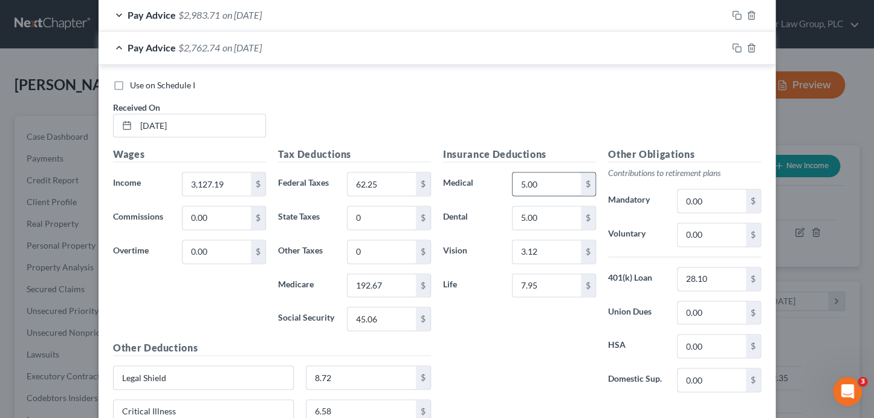
scroll to position [587, 0]
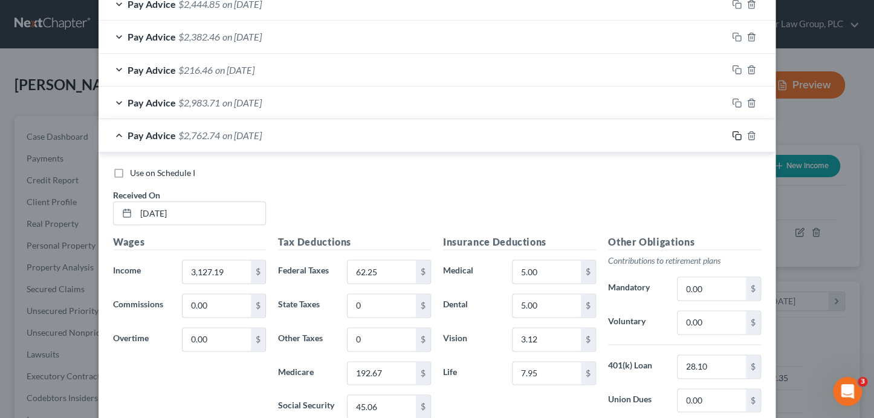
type input "11.16"
click at [735, 134] on rect "button" at bounding box center [737, 136] width 5 height 5
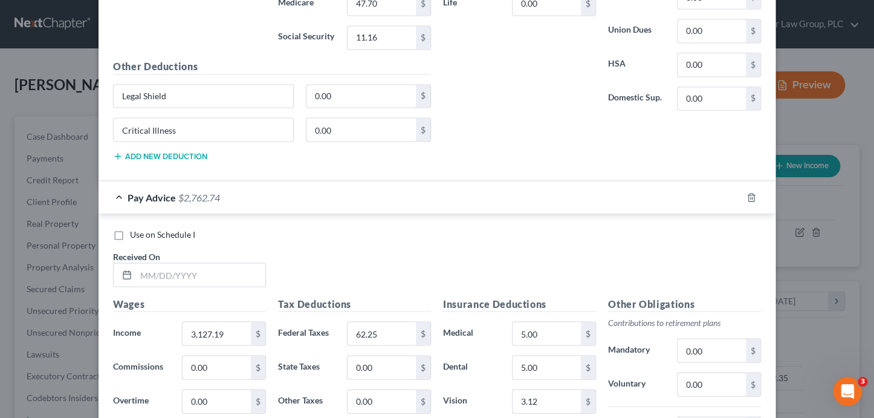
scroll to position [1002, 0]
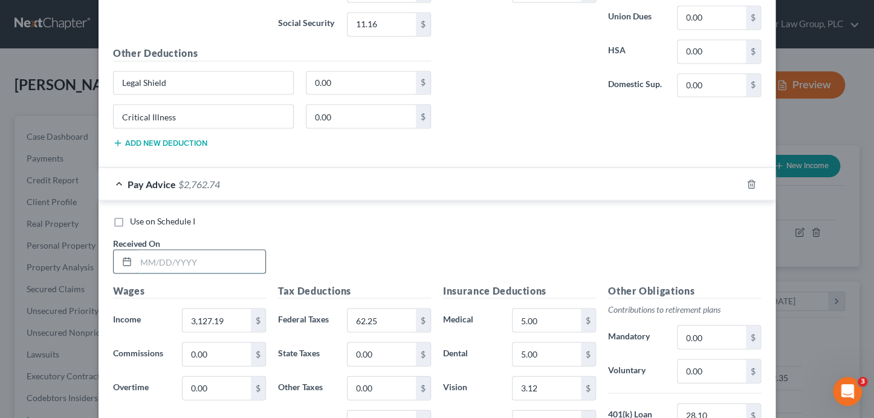
click at [221, 259] on input "text" at bounding box center [200, 261] width 129 height 23
type input "[DATE]"
type input "3,832.19"
type input "92.85"
type input "0.00"
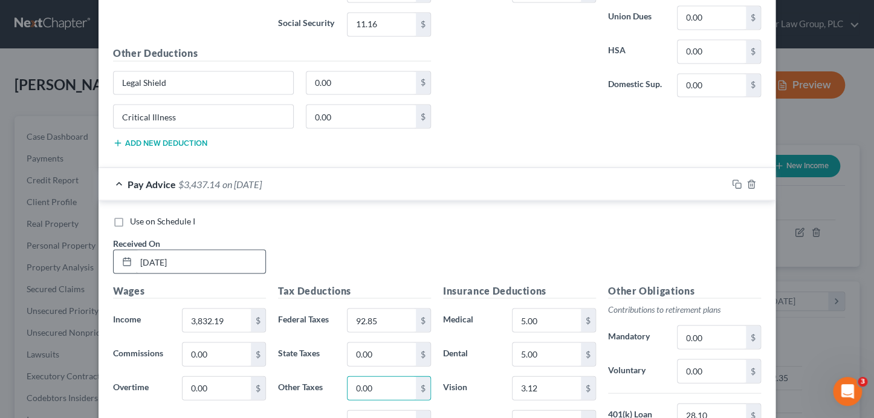
scroll to position [1011, 0]
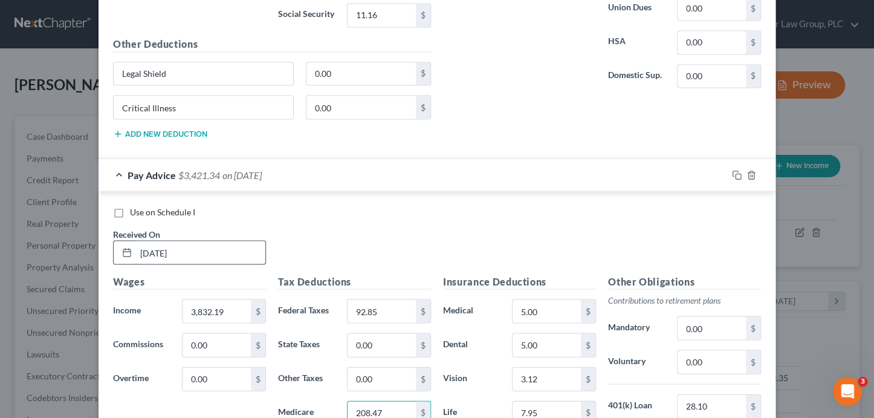
type input "208.47"
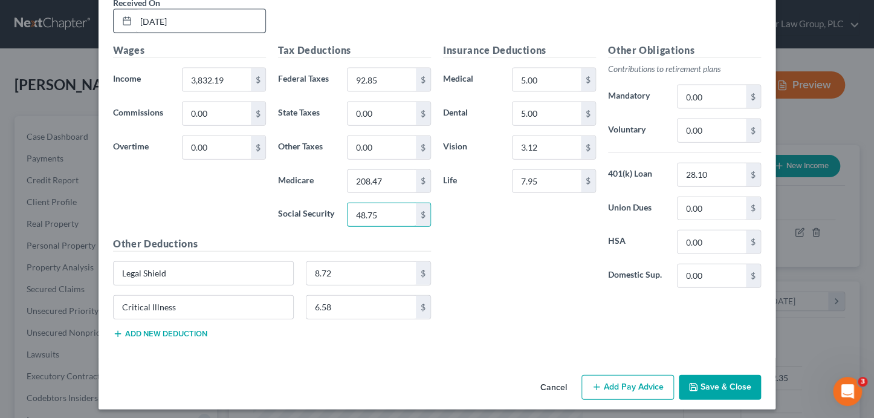
type input "48.75"
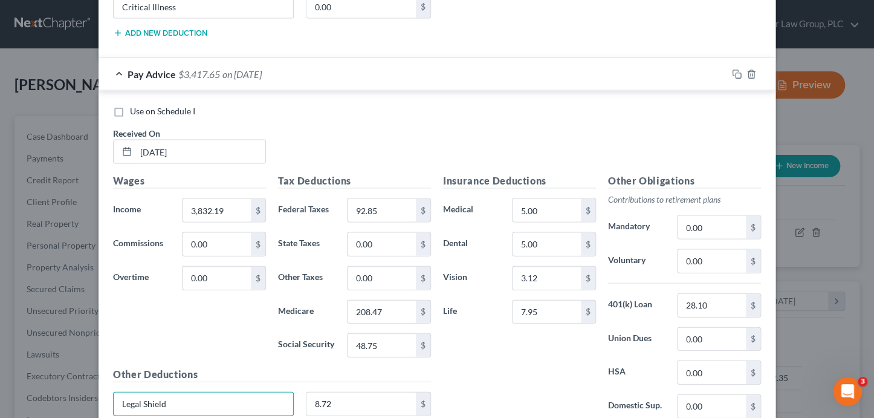
scroll to position [1098, 0]
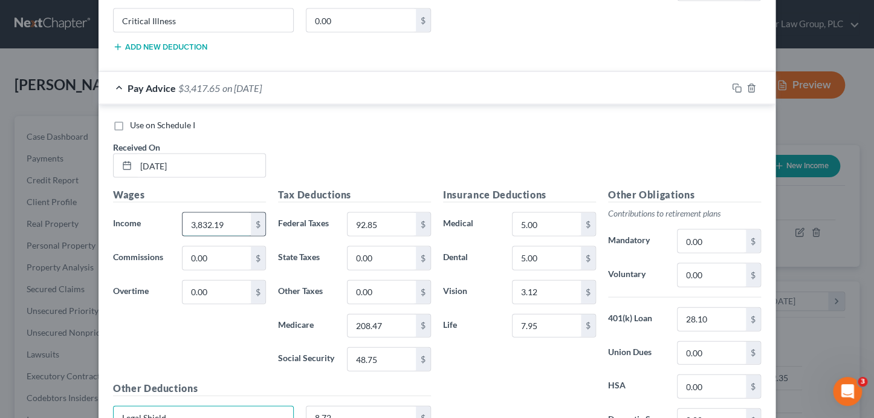
click at [239, 220] on input "3,832.19" at bounding box center [216, 224] width 68 height 23
type input "3,382.19"
click at [387, 317] on input "208.47" at bounding box center [381, 325] width 68 height 23
click at [398, 357] on input "48.75" at bounding box center [381, 358] width 68 height 23
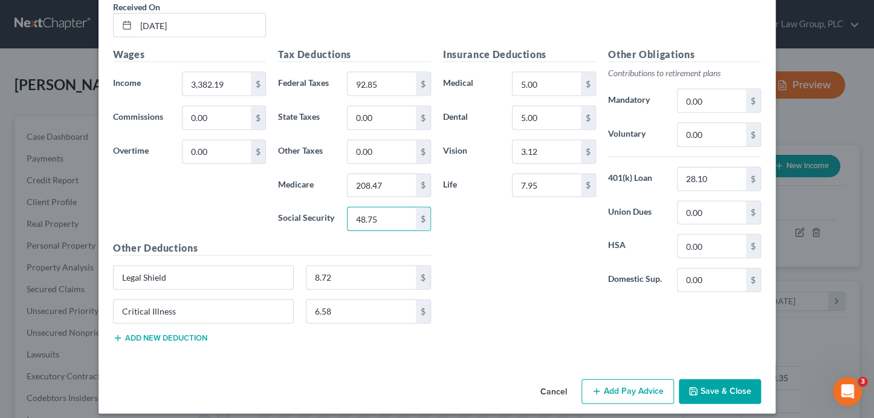
scroll to position [1242, 0]
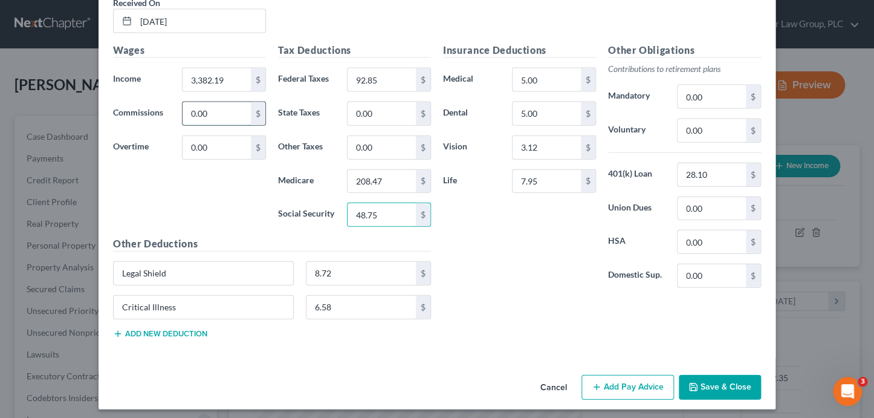
click at [223, 118] on input "0.00" at bounding box center [216, 113] width 68 height 23
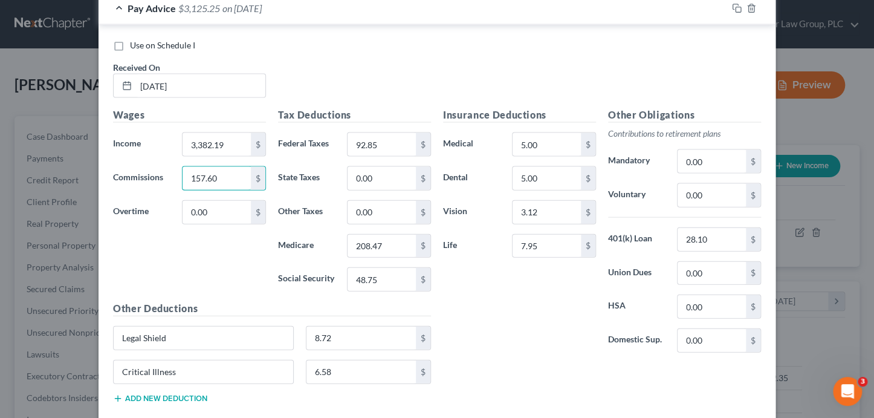
scroll to position [1071, 0]
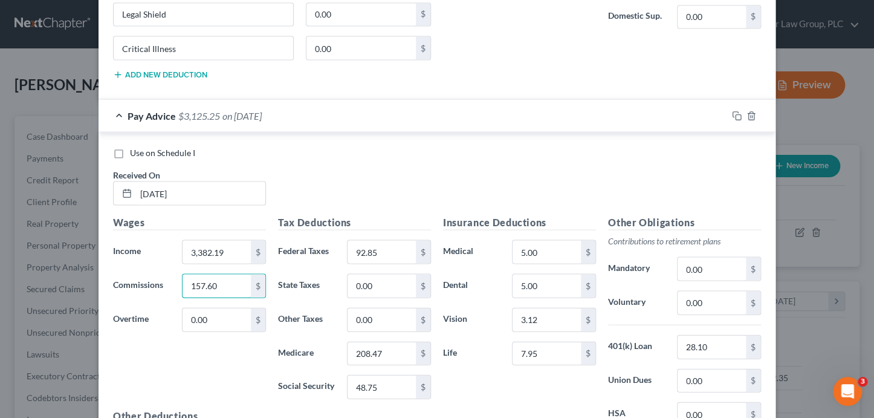
type input "157.60"
click at [684, 167] on div "Use on Schedule I Received On * [DATE]" at bounding box center [437, 180] width 660 height 68
drag, startPoint x: 732, startPoint y: 111, endPoint x: 721, endPoint y: 115, distance: 11.9
click at [732, 111] on icon "button" at bounding box center [737, 116] width 10 height 10
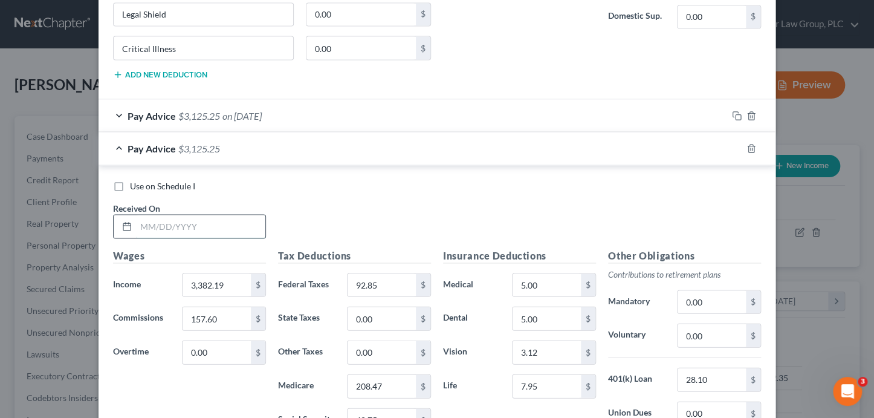
click at [200, 219] on input "text" at bounding box center [200, 225] width 129 height 23
type input "[DATE]"
type input "2,599.57"
drag, startPoint x: 619, startPoint y: 212, endPoint x: 674, endPoint y: 182, distance: 62.4
click at [620, 212] on div "Use on Schedule I Received On * [DATE]" at bounding box center [437, 213] width 660 height 68
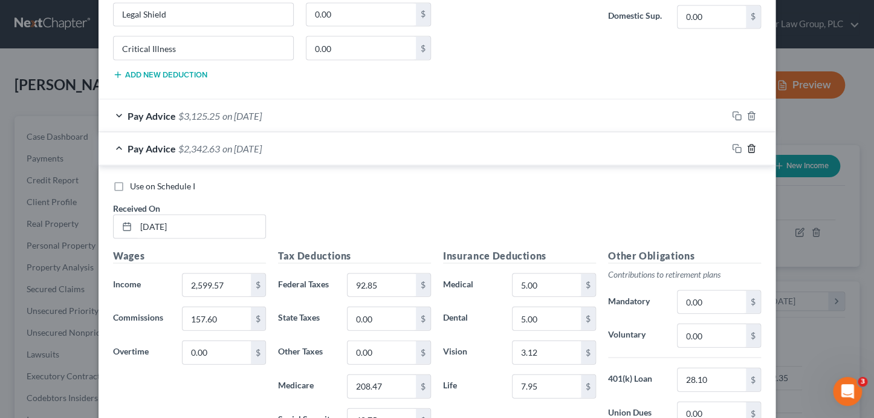
click at [747, 145] on icon "button" at bounding box center [751, 148] width 10 height 10
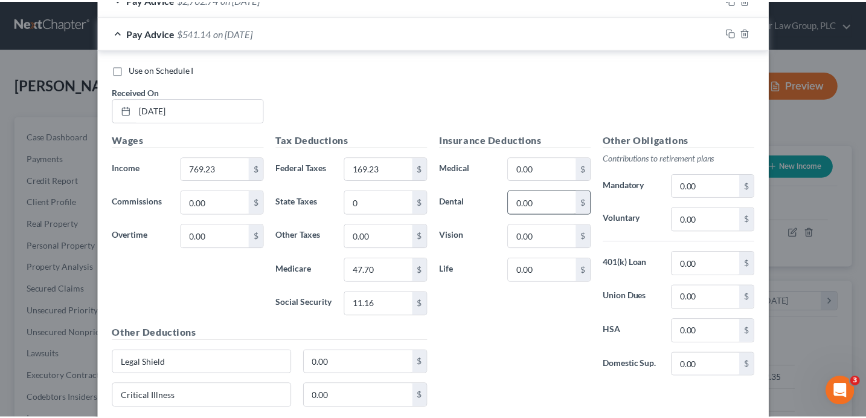
scroll to position [846, 0]
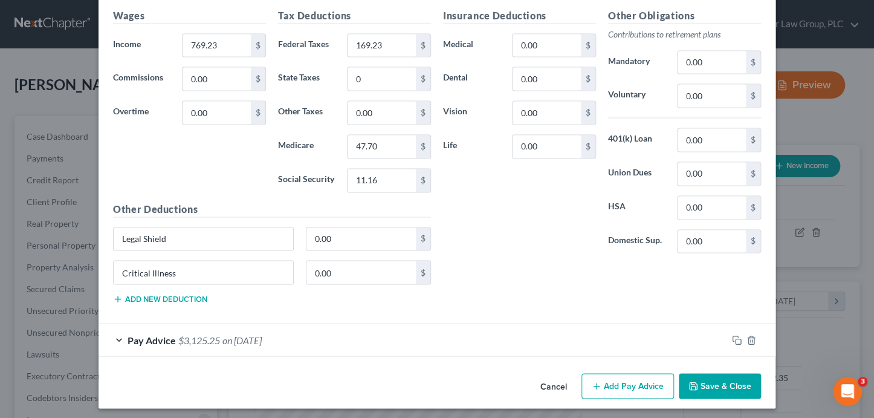
click at [704, 373] on button "Save & Close" at bounding box center [720, 385] width 82 height 25
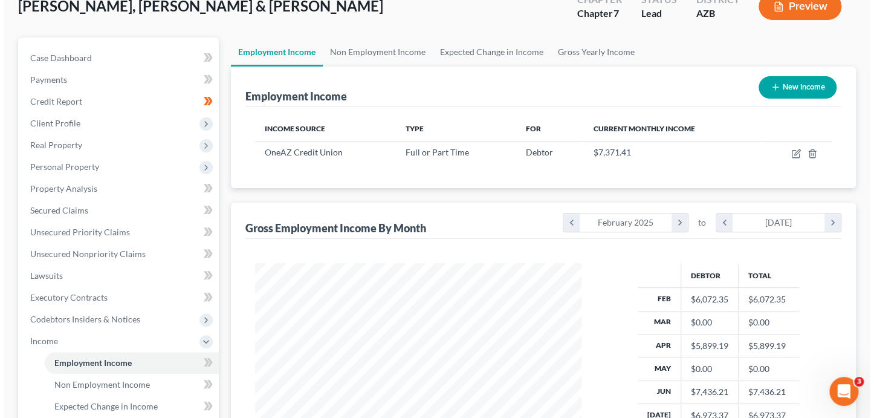
scroll to position [59, 0]
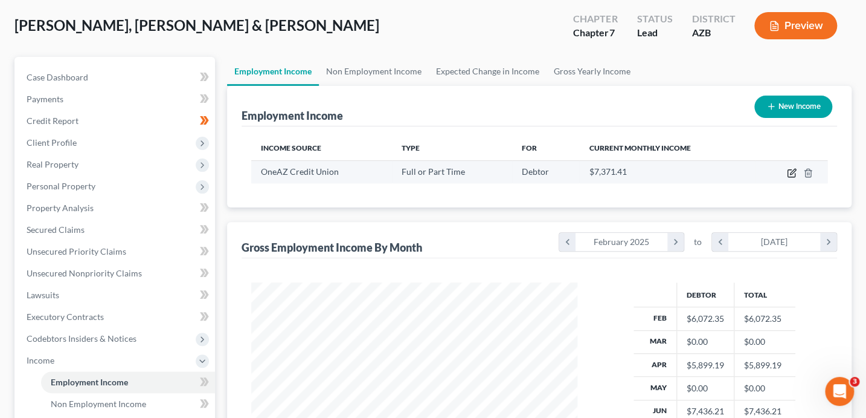
click at [792, 173] on icon "button" at bounding box center [792, 173] width 10 height 10
select select "0"
select select "3"
select select "2"
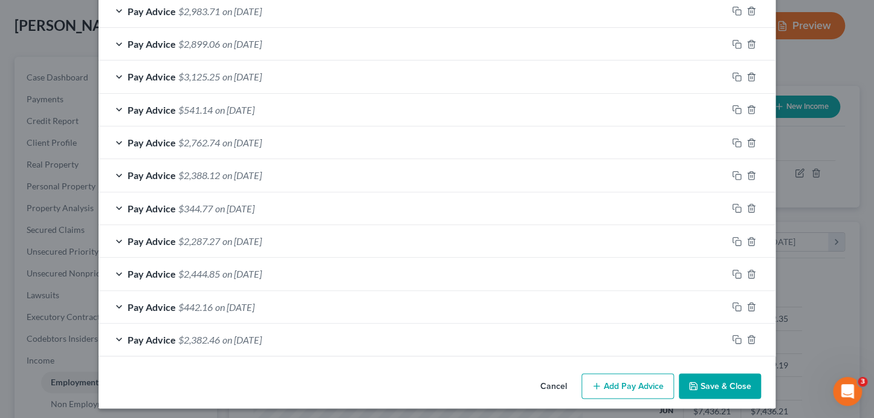
scroll to position [451, 0]
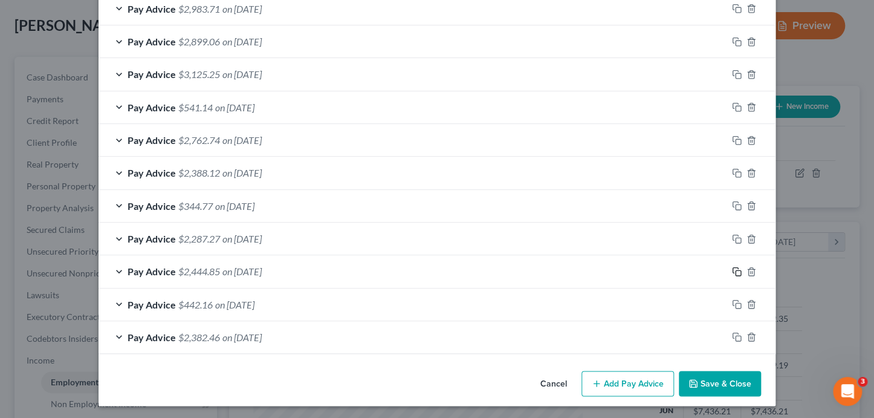
click at [732, 269] on icon "button" at bounding box center [737, 271] width 10 height 10
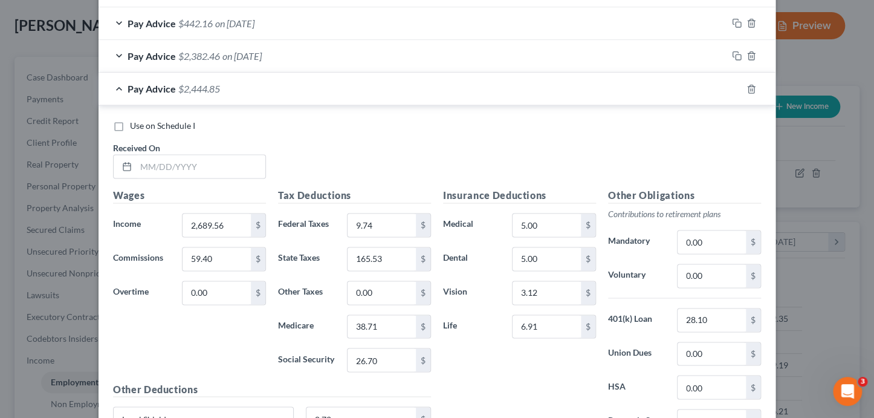
scroll to position [786, 0]
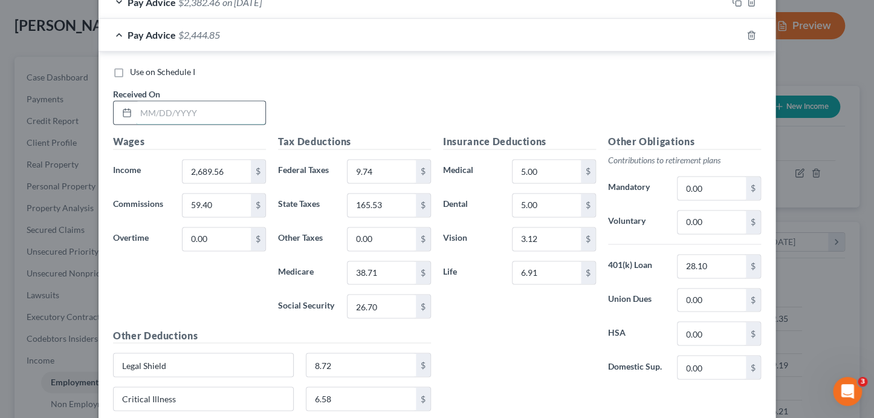
click at [163, 112] on input "text" at bounding box center [200, 112] width 129 height 23
type input "[DATE]"
type input "2,599.57"
type input "187.10"
type input "159.95"
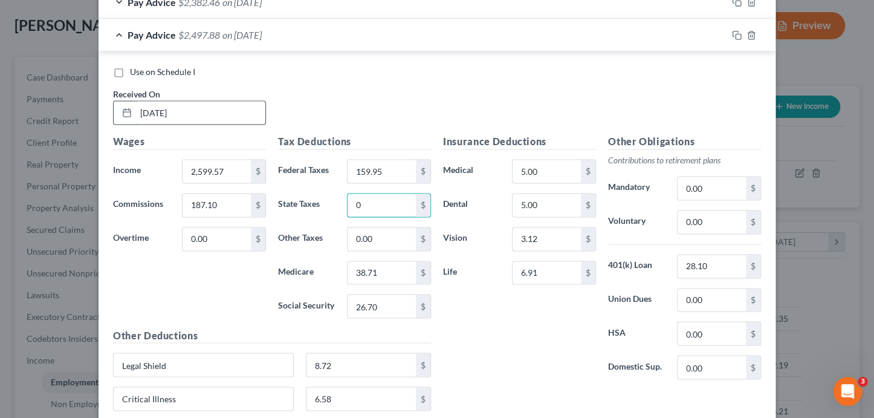
type input "0"
type input "3"
type input "25.80"
type input "159.95"
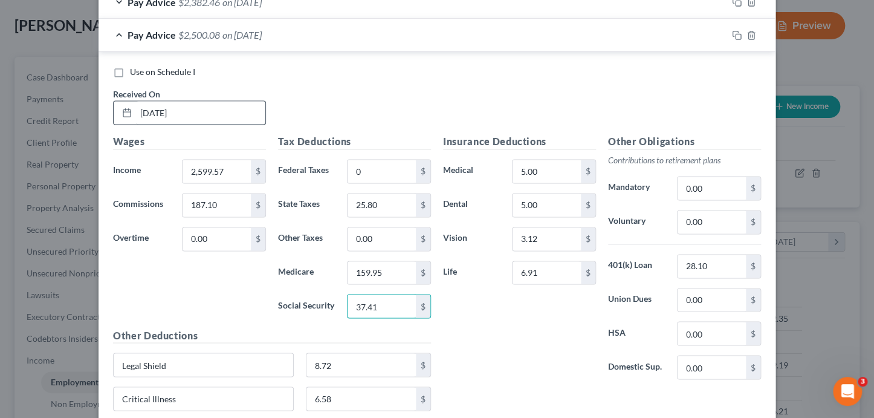
type input "37.41"
click at [735, 33] on icon "button" at bounding box center [737, 35] width 10 height 10
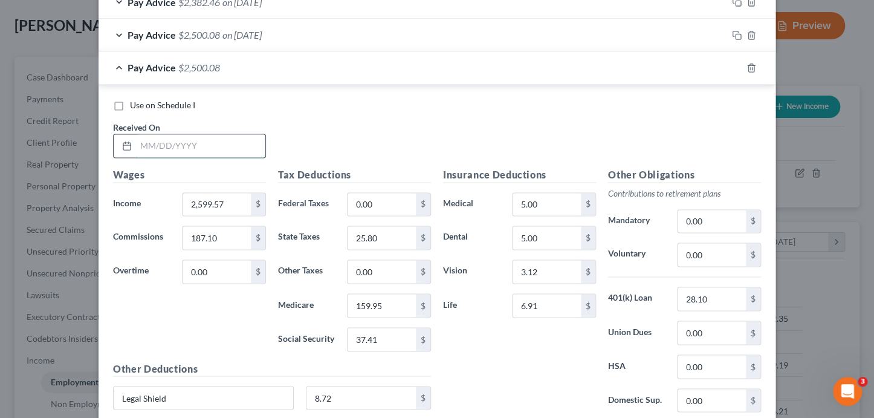
click at [164, 146] on input "text" at bounding box center [200, 145] width 129 height 23
type input "[DATE]"
type input "2,819.56"
type input "0"
type input "25.34"
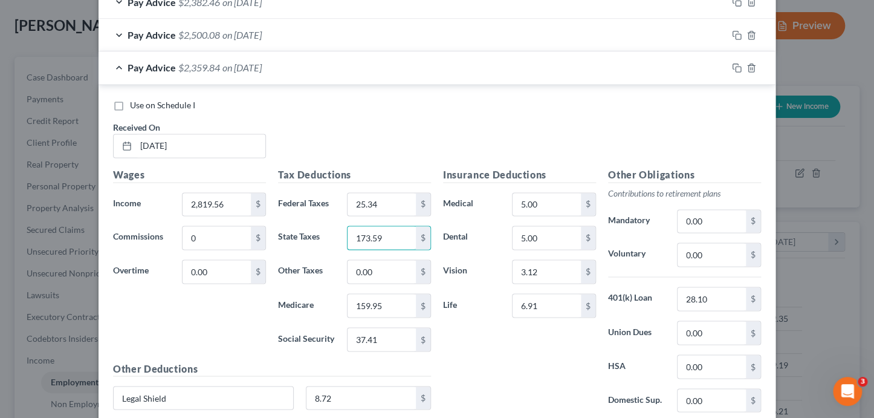
type input "173.59"
type input "40.60"
type input "28"
click at [691, 100] on div "Use on Schedule I" at bounding box center [437, 105] width 648 height 12
click at [735, 66] on rect "button" at bounding box center [737, 68] width 5 height 5
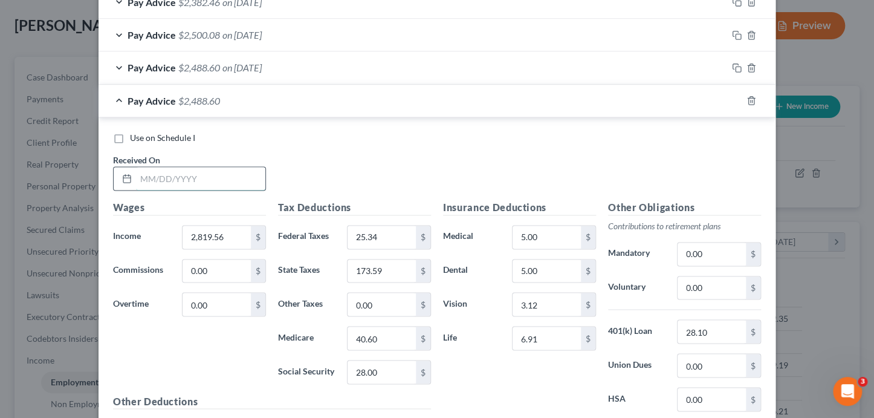
click at [193, 172] on input "text" at bounding box center [200, 178] width 129 height 23
type input "[DATE]"
type input "2,599.56"
type input "25.00"
type input "159.95"
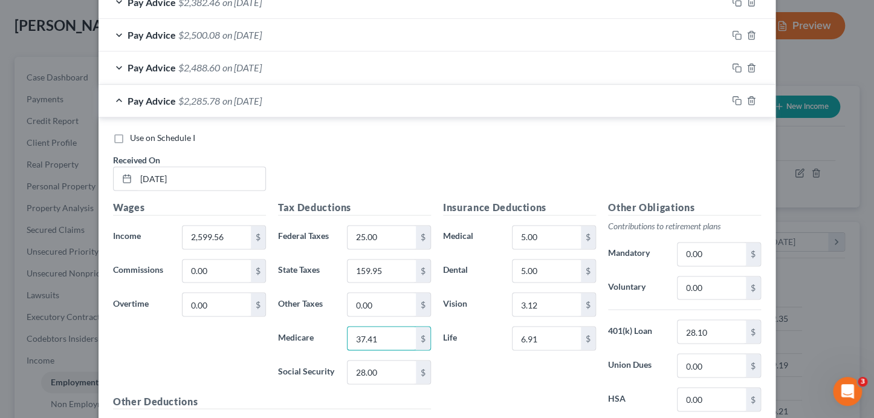
type input "37.41"
type input "51.08"
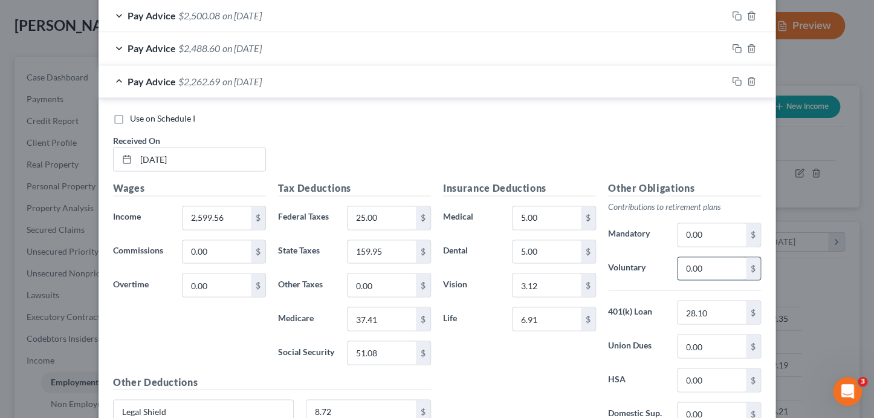
click at [722, 260] on input "0.00" at bounding box center [711, 268] width 68 height 23
type input "25.97"
click at [735, 80] on icon "button" at bounding box center [737, 81] width 10 height 10
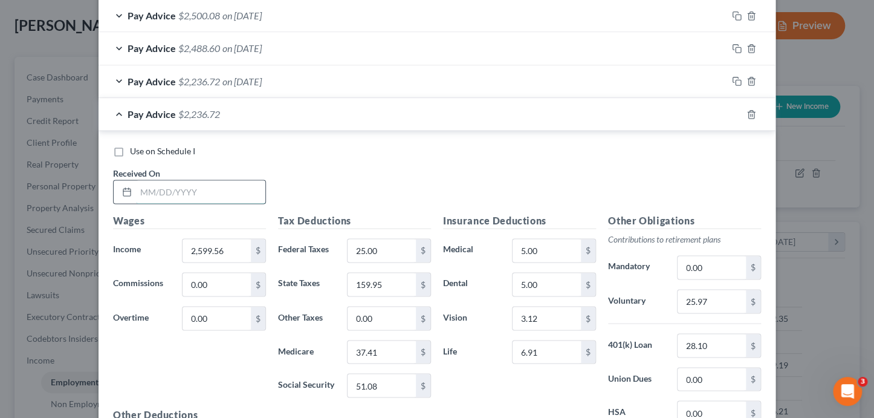
click at [194, 186] on input "text" at bounding box center [200, 191] width 129 height 23
type input "[DATE]"
type input "2,894.56"
type input "30.90"
type input "0"
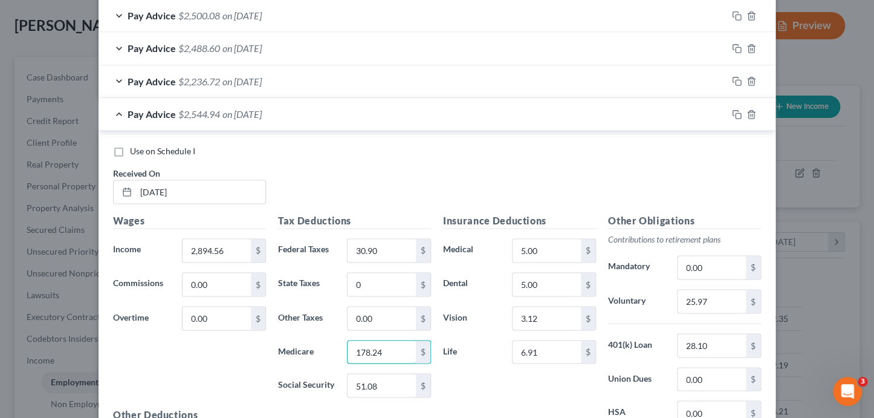
type input "178.24"
type input "41.69"
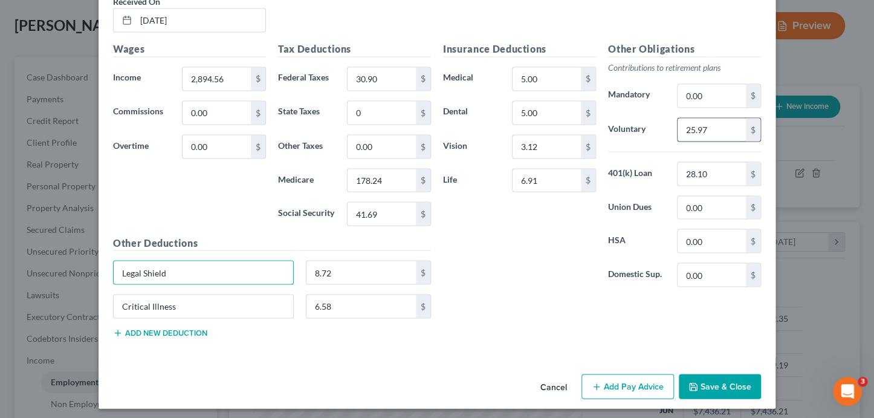
click at [683, 129] on input "25.97" at bounding box center [711, 129] width 68 height 23
type input "28.67"
click at [245, 77] on input "2,894.56" at bounding box center [216, 78] width 68 height 23
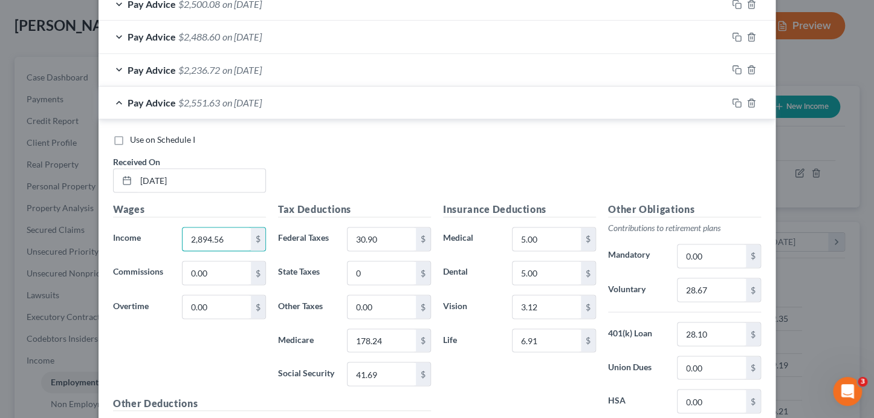
scroll to position [816, 0]
click at [390, 340] on input "178.24" at bounding box center [381, 340] width 68 height 23
click at [394, 364] on input "41.69" at bounding box center [381, 374] width 68 height 23
click at [224, 239] on input "2,894.56" at bounding box center [216, 239] width 68 height 23
click at [216, 270] on input "0.00" at bounding box center [216, 273] width 68 height 23
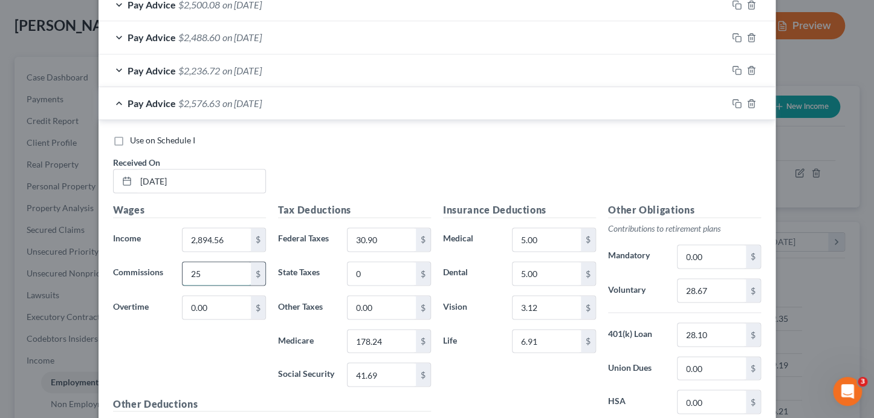
type input "2"
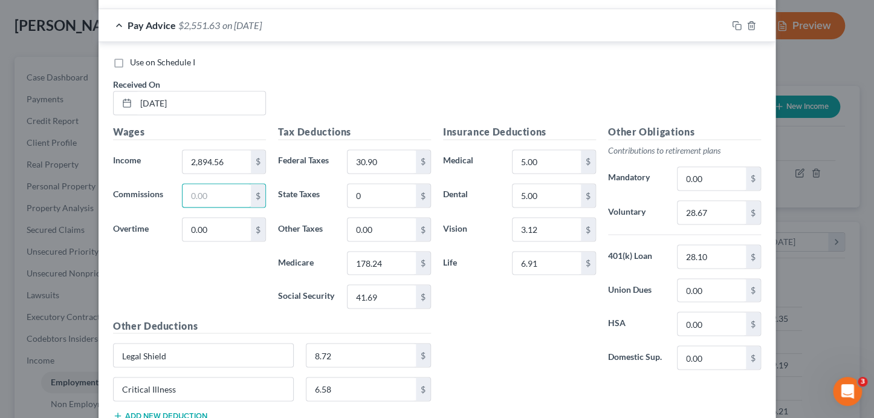
scroll to position [977, 0]
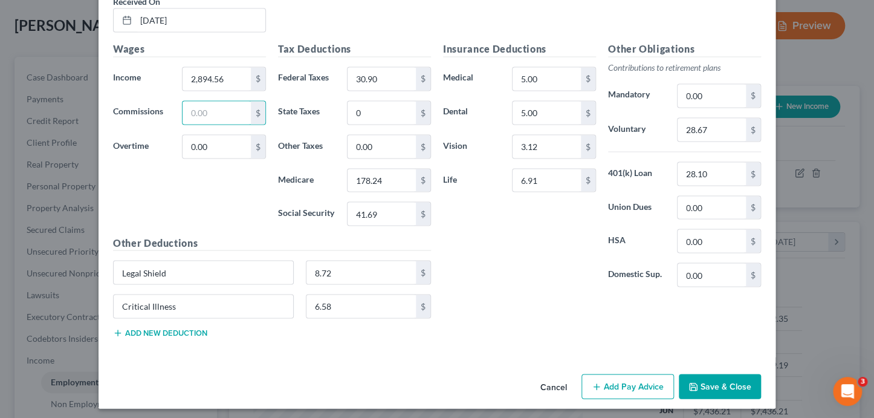
click at [182, 320] on div "Critical Illness 6.58 $" at bounding box center [272, 311] width 330 height 34
click at [179, 327] on button "Add new deduction" at bounding box center [160, 332] width 94 height 10
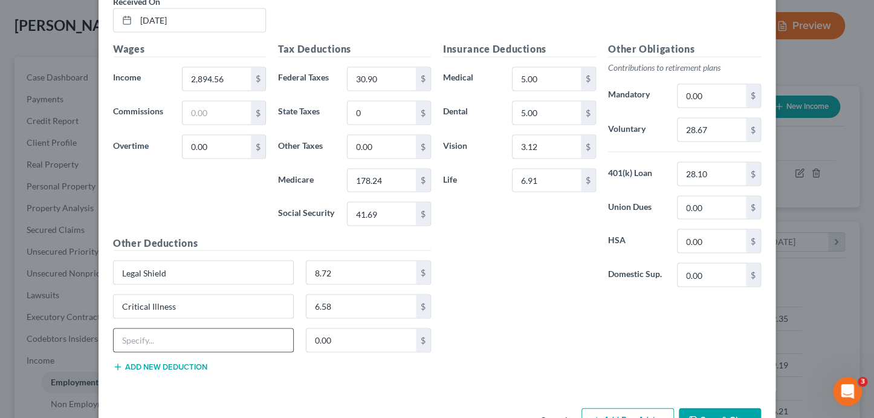
click at [160, 331] on input "text" at bounding box center [203, 339] width 179 height 23
type input "STARS"
type input "25"
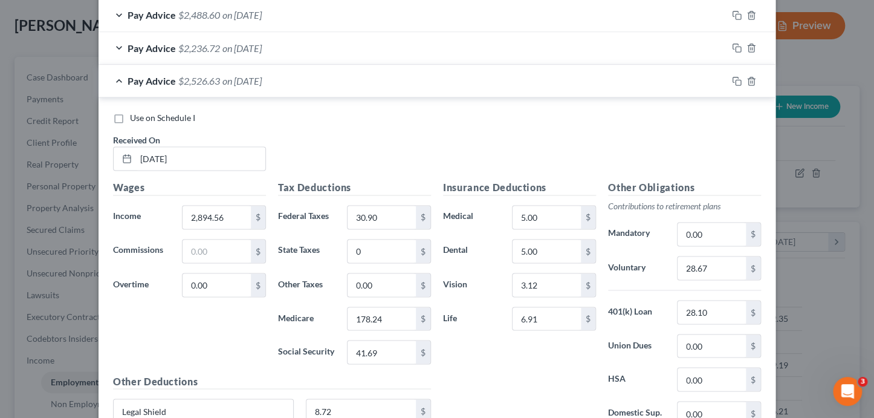
scroll to position [813, 0]
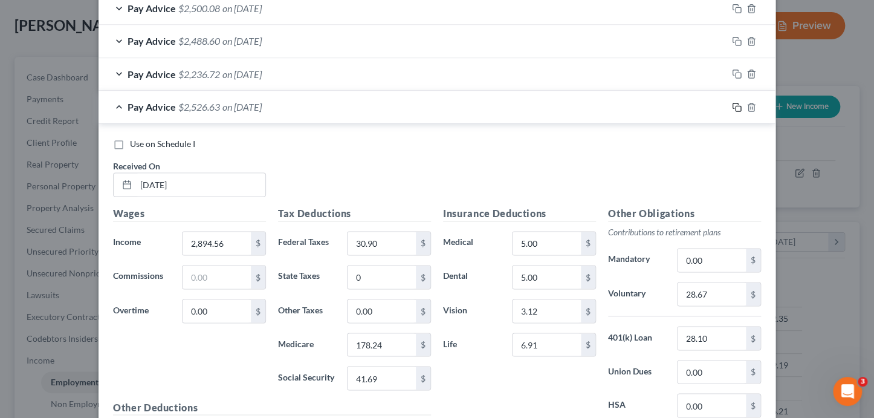
click at [735, 106] on rect "button" at bounding box center [737, 108] width 5 height 5
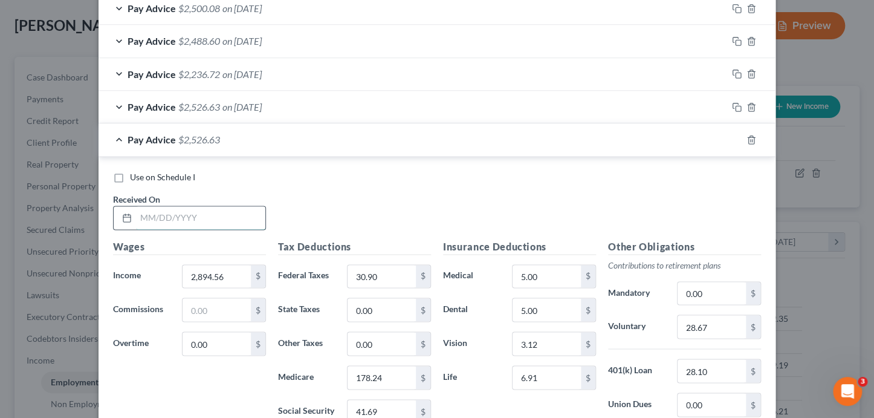
click at [161, 214] on input "text" at bounding box center [200, 217] width 129 height 23
type input "[DATE]"
type input "2,624.56"
type input "161.50"
type input "0"
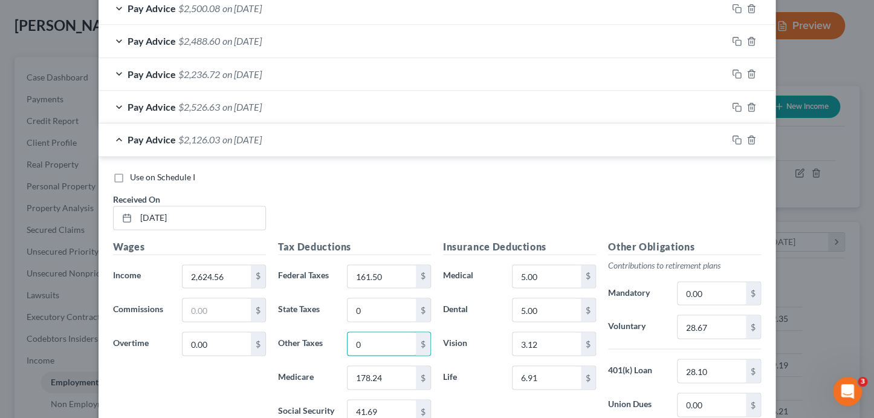
type input "0"
type input "37.77"
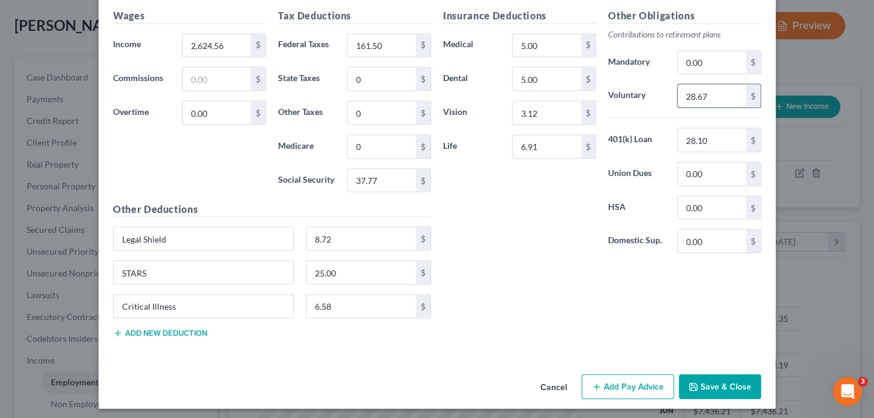
click at [701, 97] on input "28.67" at bounding box center [711, 95] width 68 height 23
type input "25.97"
click at [725, 384] on button "Save & Close" at bounding box center [720, 385] width 82 height 25
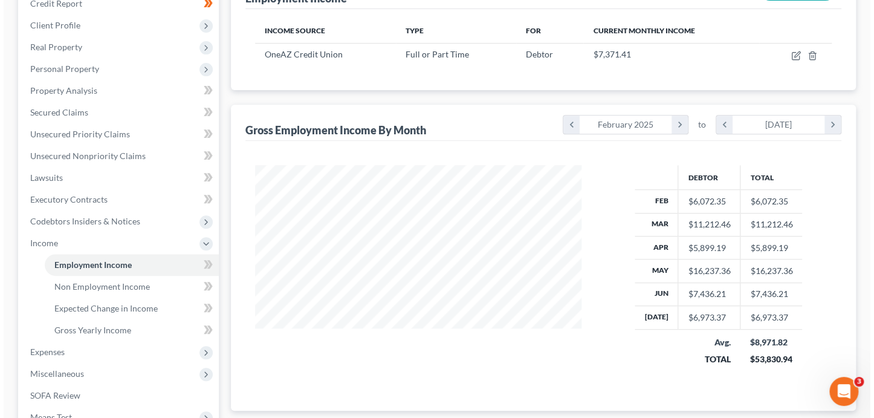
scroll to position [178, 0]
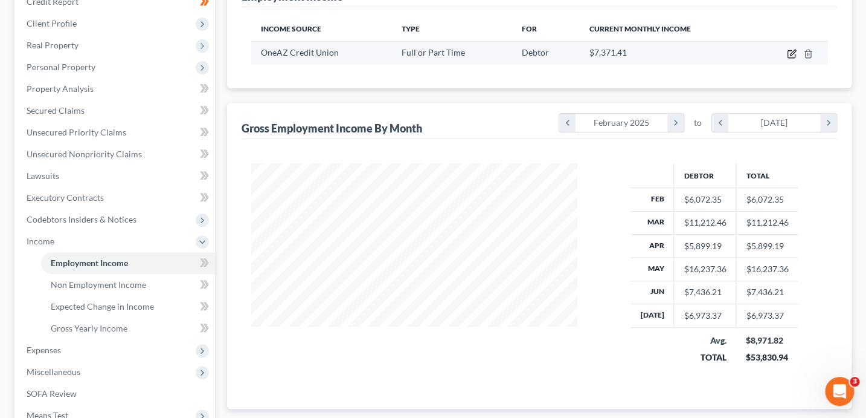
click at [790, 56] on icon "button" at bounding box center [792, 54] width 10 height 10
select select "0"
select select "3"
select select "2"
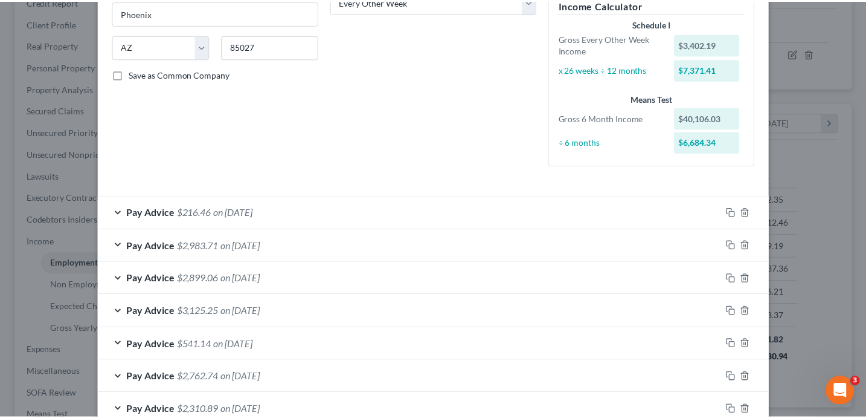
scroll to position [614, 0]
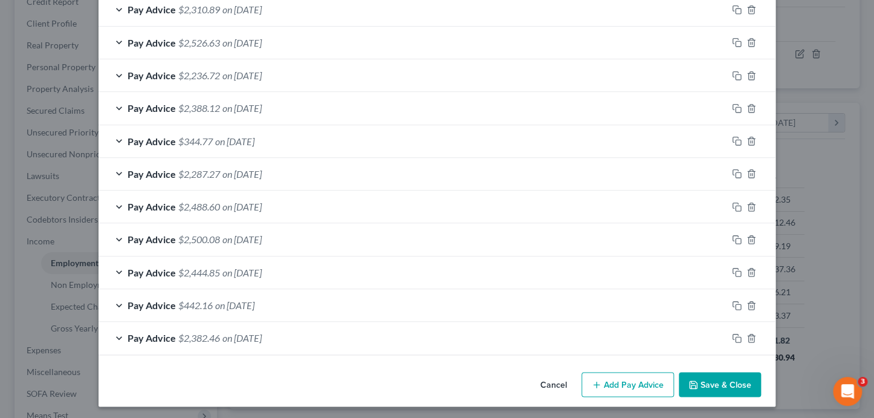
click at [711, 379] on button "Save & Close" at bounding box center [720, 384] width 82 height 25
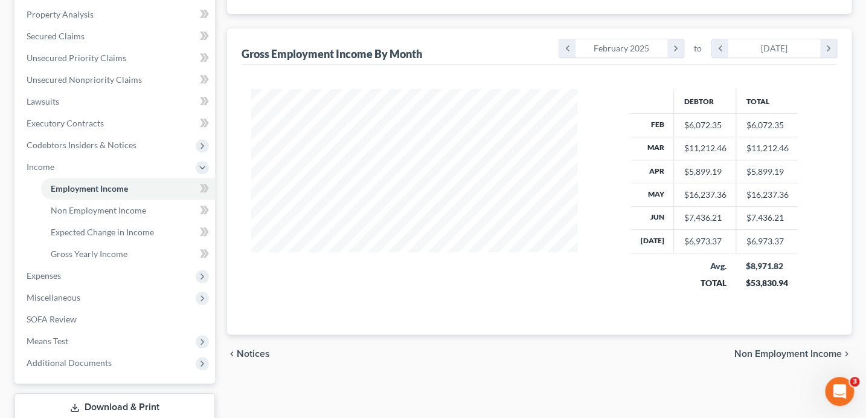
scroll to position [332, 0]
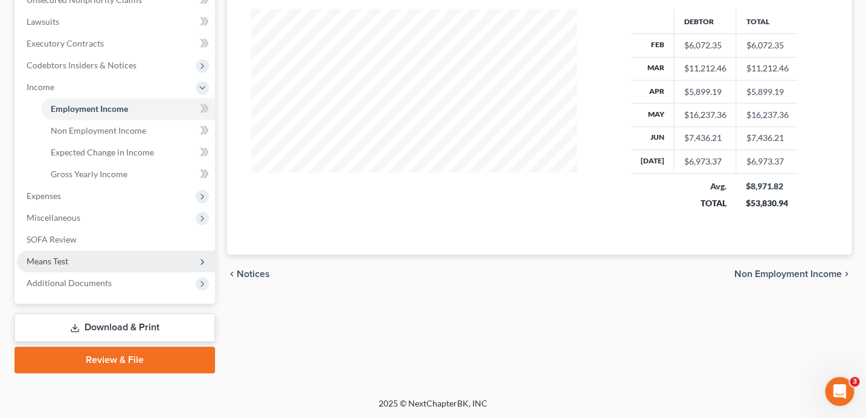
click at [55, 260] on span "Means Test" at bounding box center [48, 261] width 42 height 10
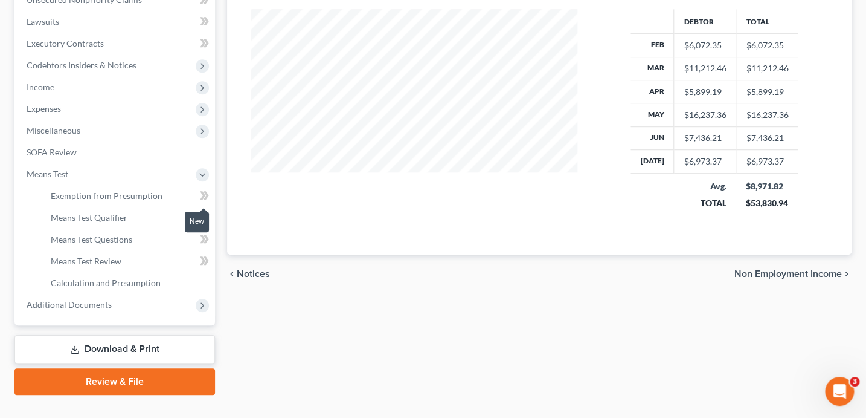
click at [211, 198] on span at bounding box center [204, 197] width 21 height 18
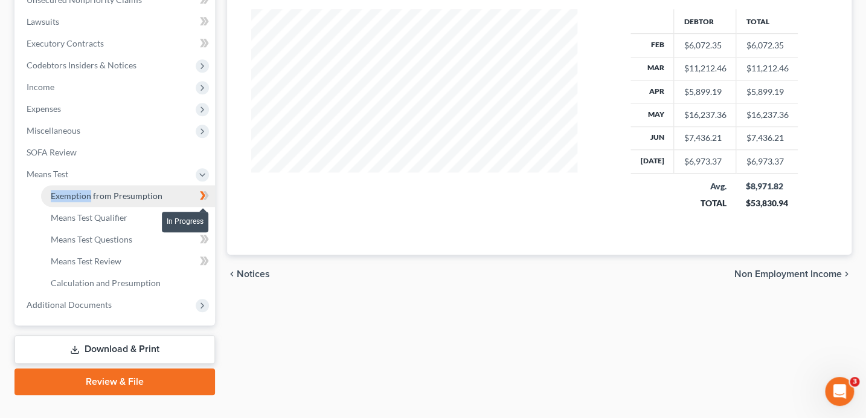
drag, startPoint x: 210, startPoint y: 198, endPoint x: 149, endPoint y: 198, distance: 61.0
click at [210, 198] on span at bounding box center [204, 197] width 21 height 18
click at [148, 200] on link "Exemption from Presumption" at bounding box center [128, 196] width 174 height 22
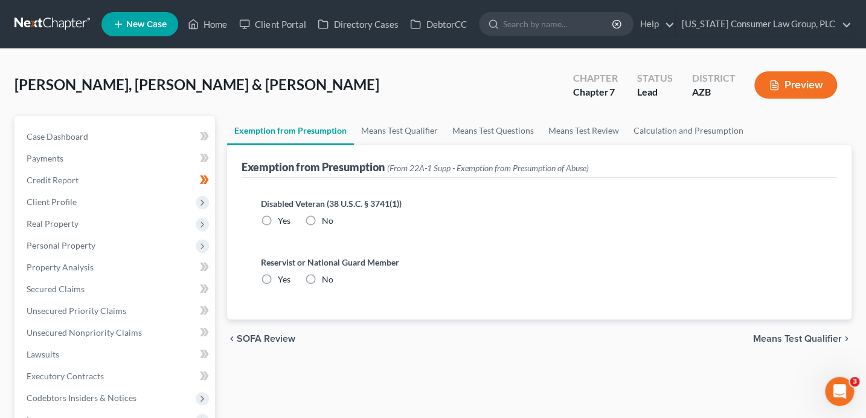
click at [325, 217] on span "No" at bounding box center [327, 220] width 11 height 10
click at [327, 217] on input "No" at bounding box center [331, 218] width 8 height 8
radio input "true"
drag, startPoint x: 314, startPoint y: 280, endPoint x: 328, endPoint y: 262, distance: 22.8
click at [322, 280] on label "No" at bounding box center [327, 279] width 11 height 12
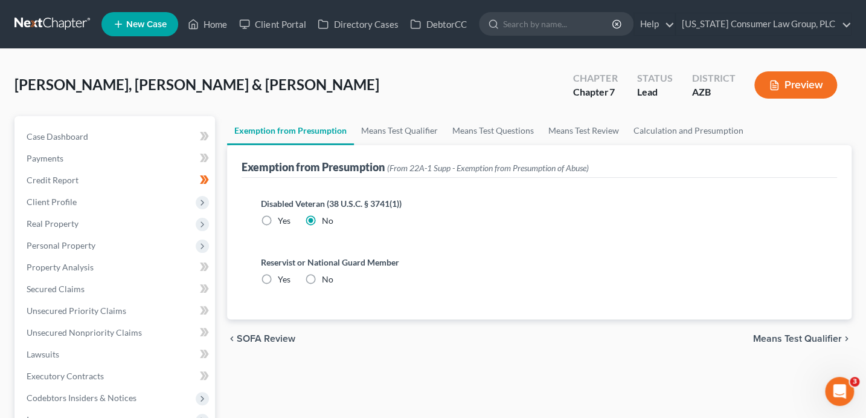
click at [327, 280] on input "No" at bounding box center [331, 277] width 8 height 8
radio input "true"
click at [407, 126] on link "Means Test Qualifier" at bounding box center [399, 130] width 91 height 29
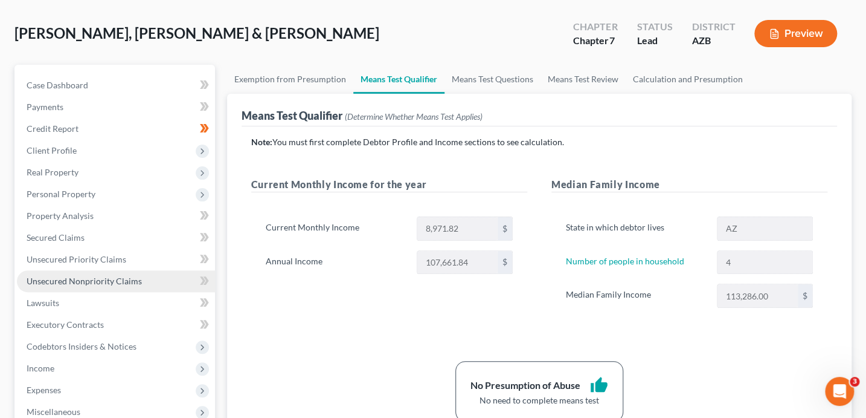
click at [126, 280] on span "Unsecured Nonpriority Claims" at bounding box center [84, 281] width 115 height 10
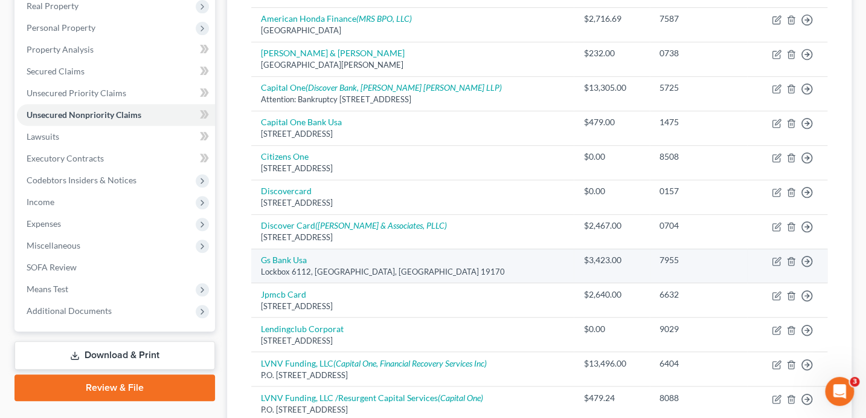
scroll to position [179, 0]
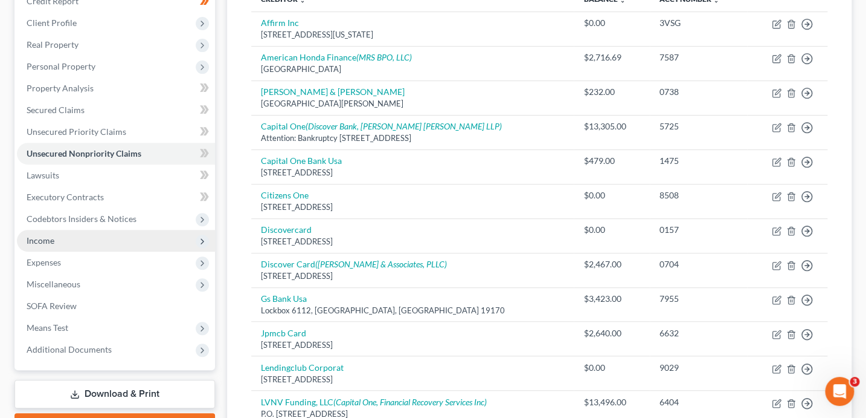
click at [63, 243] on span "Income" at bounding box center [116, 241] width 198 height 22
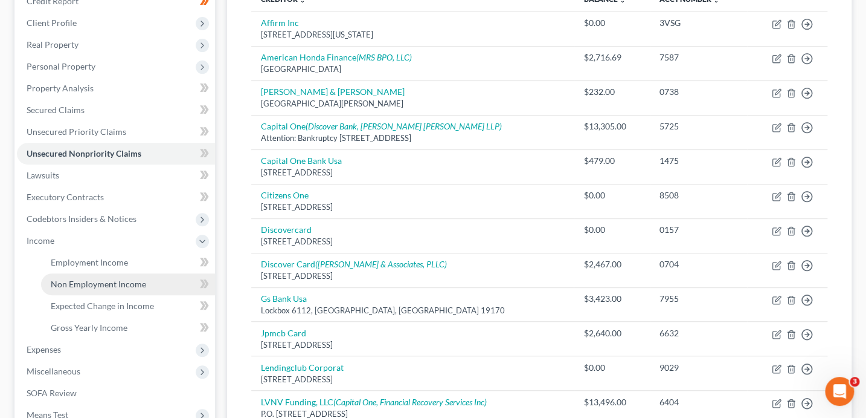
click at [95, 282] on span "Non Employment Income" at bounding box center [98, 284] width 95 height 10
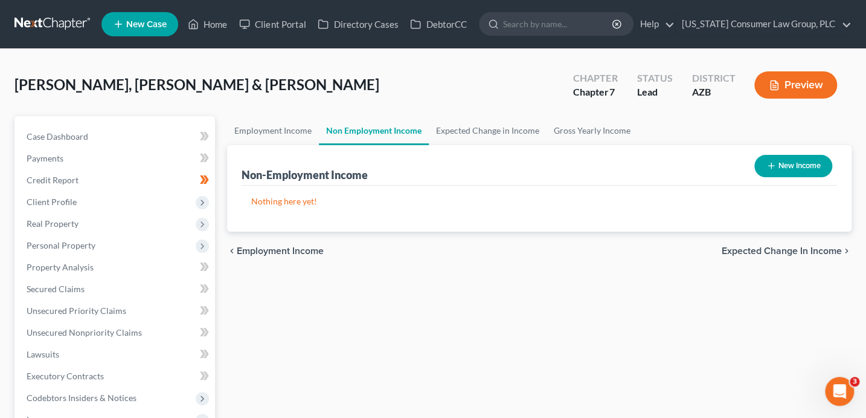
click at [806, 164] on button "New Income" at bounding box center [794, 166] width 78 height 22
select select "0"
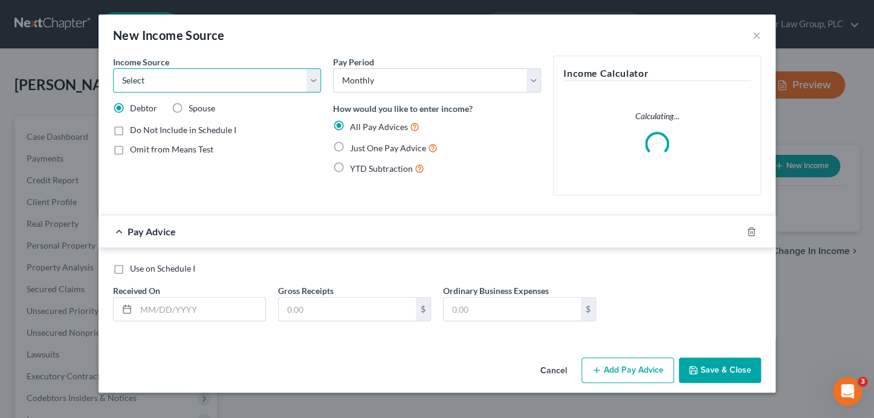
click at [234, 73] on select "Select Unemployment Disability (from employer) Pension Retirement Social Securi…" at bounding box center [217, 80] width 208 height 24
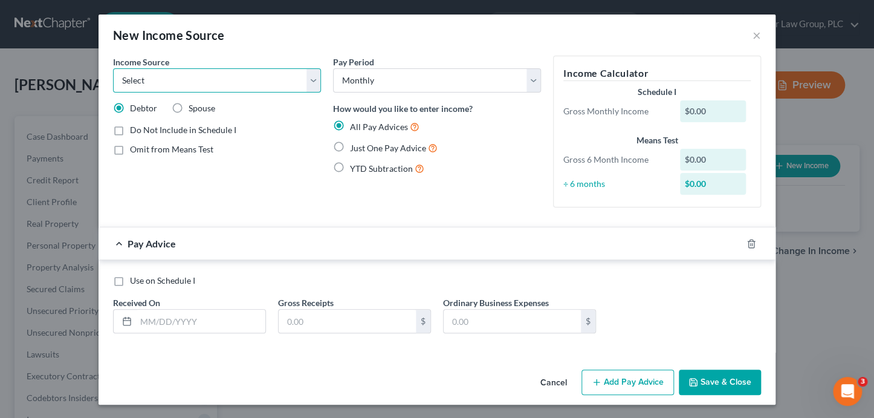
select select "8"
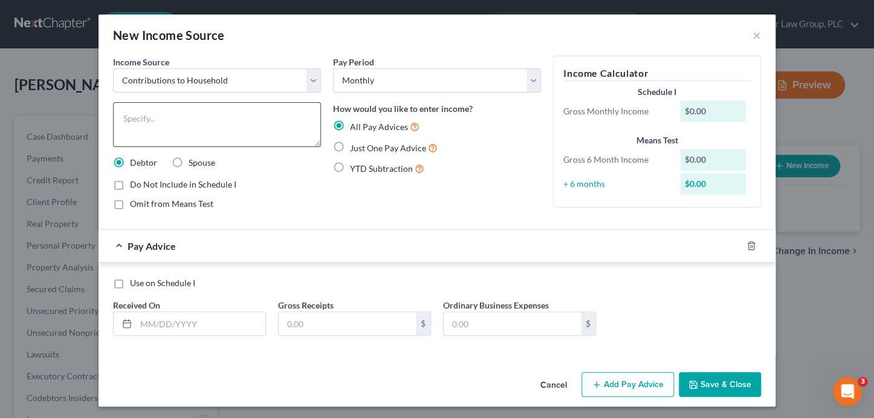
drag, startPoint x: 358, startPoint y: 147, endPoint x: 297, endPoint y: 137, distance: 62.6
click at [358, 147] on span "Just One Pay Advice" at bounding box center [388, 148] width 76 height 10
click at [358, 147] on input "Just One Pay Advice" at bounding box center [359, 145] width 8 height 8
radio input "true"
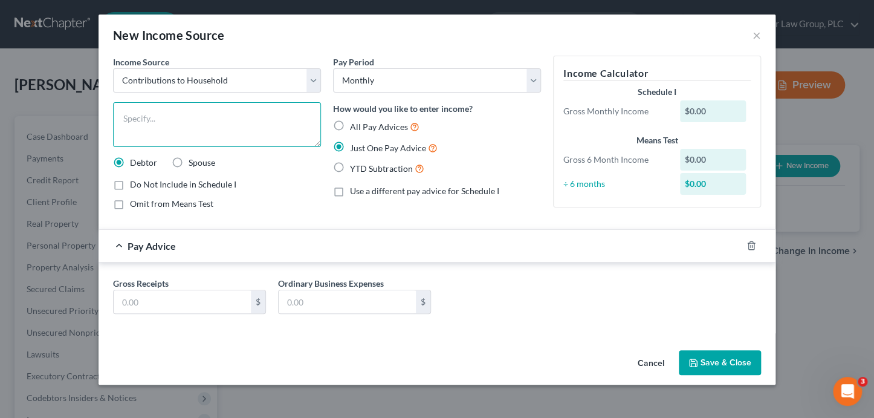
click at [260, 129] on textarea at bounding box center [217, 124] width 208 height 45
type textarea "Contribution to household by father"
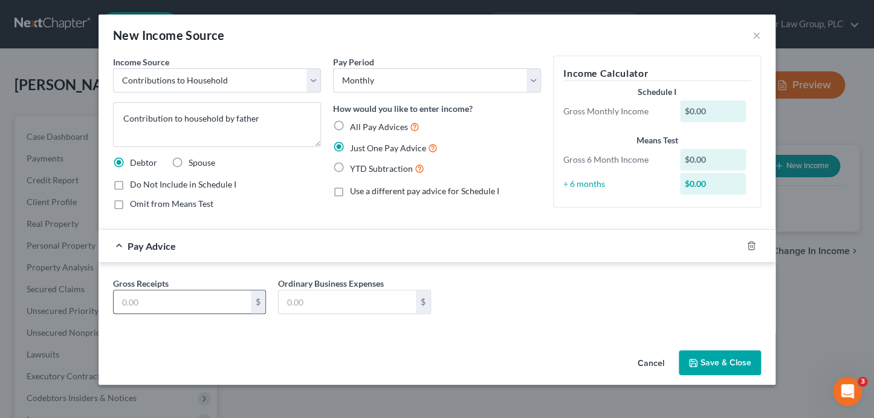
click at [182, 301] on input "text" at bounding box center [182, 301] width 137 height 23
type input "150"
click at [711, 355] on button "Save & Close" at bounding box center [720, 362] width 82 height 25
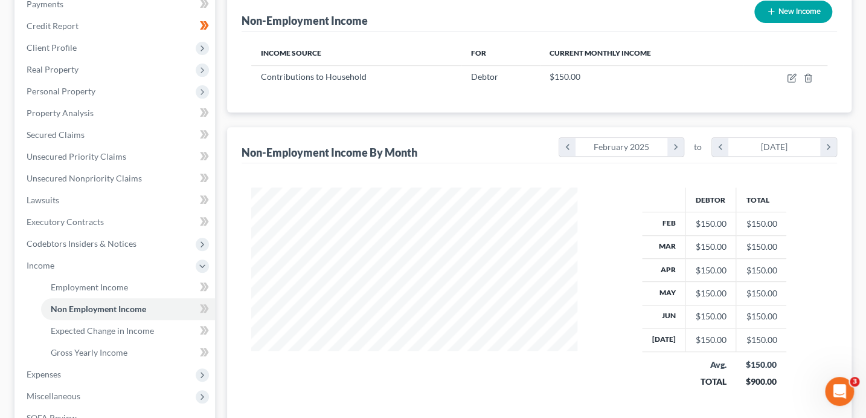
scroll to position [329, 0]
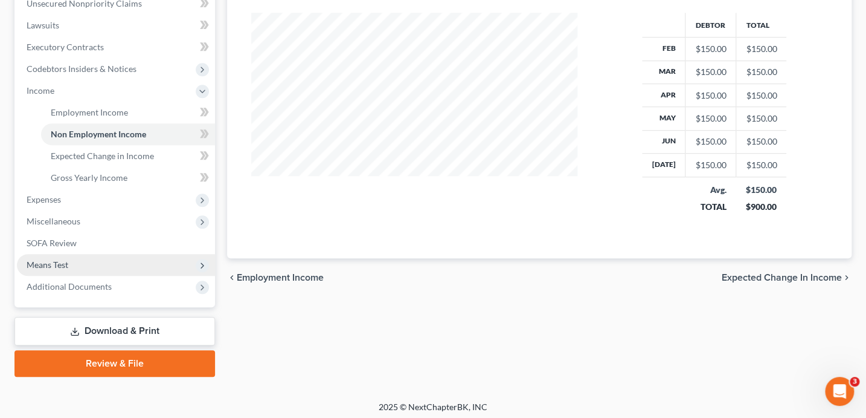
click at [66, 265] on span "Means Test" at bounding box center [48, 264] width 42 height 10
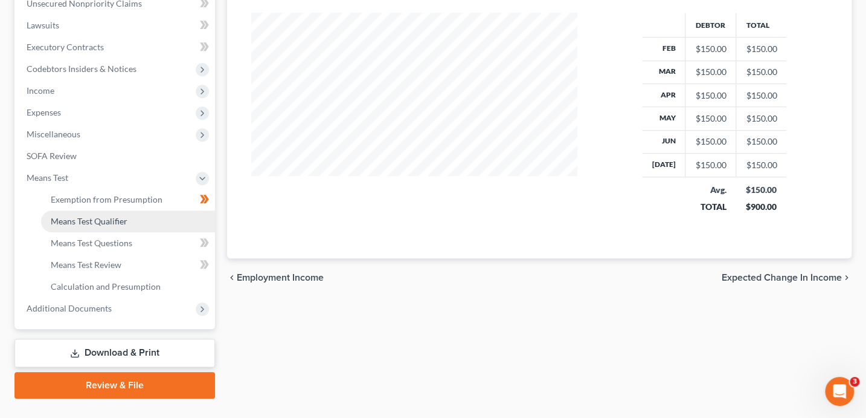
click at [105, 222] on span "Means Test Qualifier" at bounding box center [89, 221] width 77 height 10
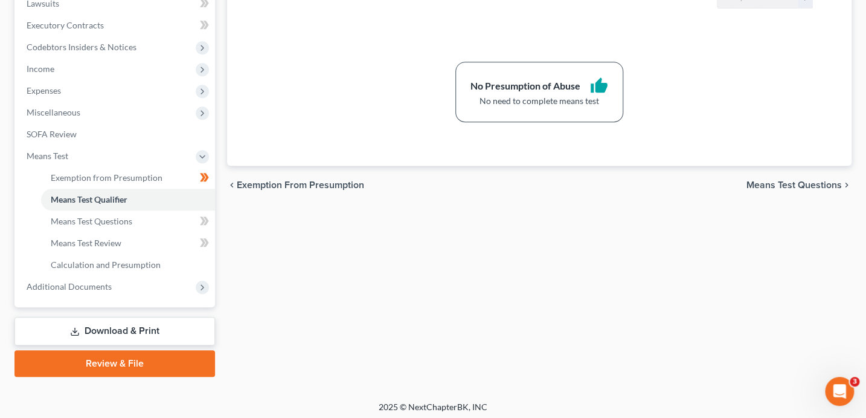
scroll to position [354, 0]
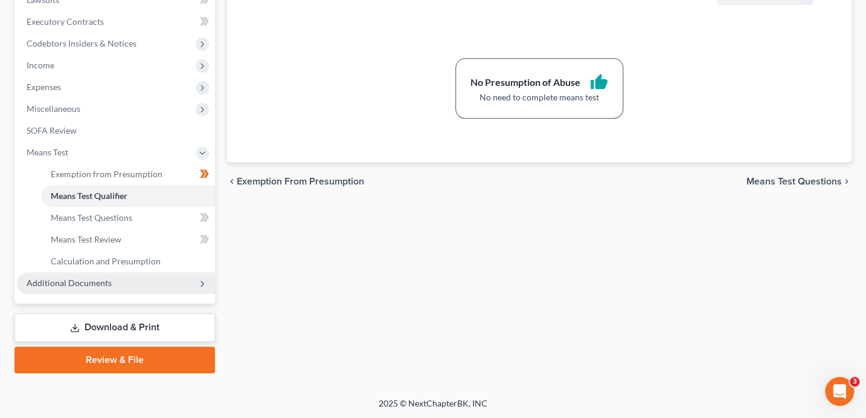
drag, startPoint x: 103, startPoint y: 282, endPoint x: 106, endPoint y: 297, distance: 14.9
click at [103, 282] on span "Additional Documents" at bounding box center [69, 282] width 85 height 10
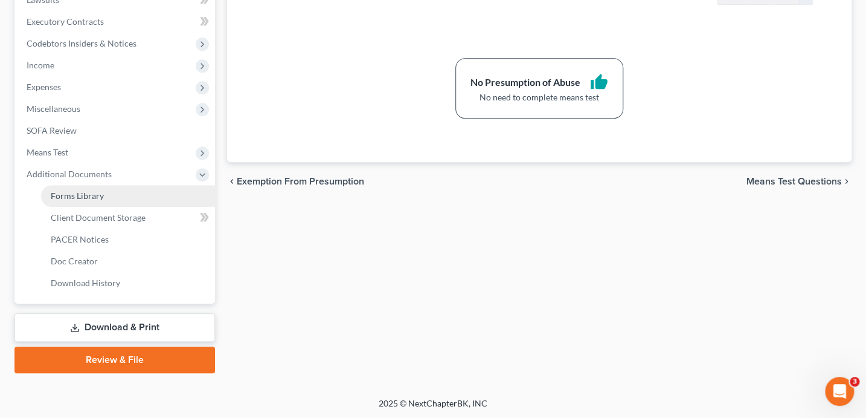
click at [102, 198] on span "Forms Library" at bounding box center [77, 195] width 53 height 10
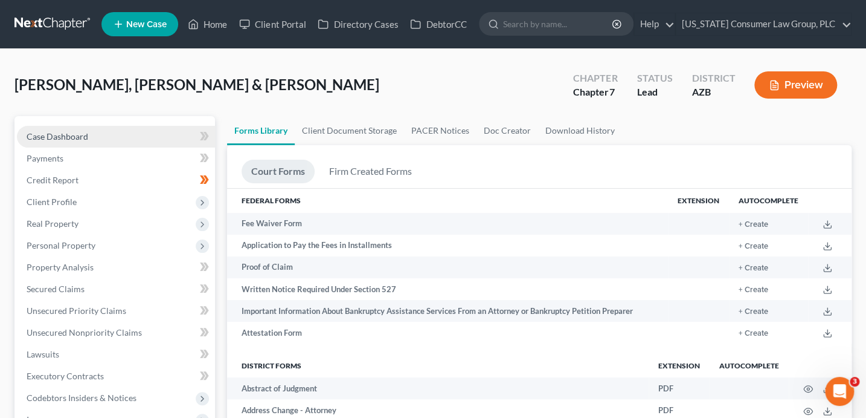
click at [106, 140] on link "Case Dashboard" at bounding box center [116, 137] width 198 height 22
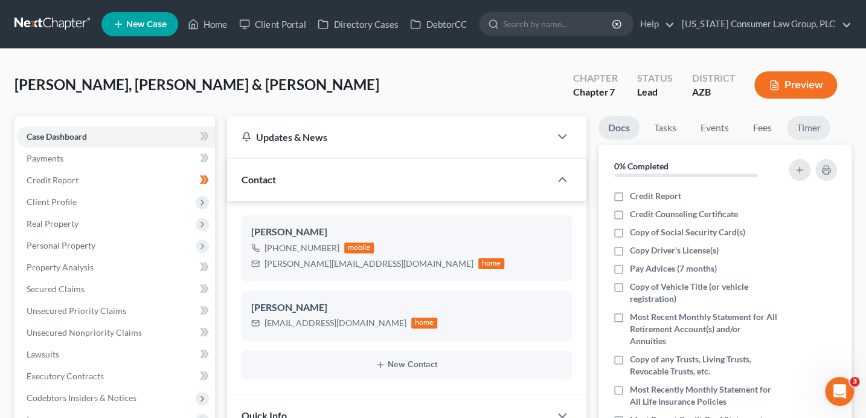
click at [804, 127] on link "Timer" at bounding box center [809, 128] width 44 height 24
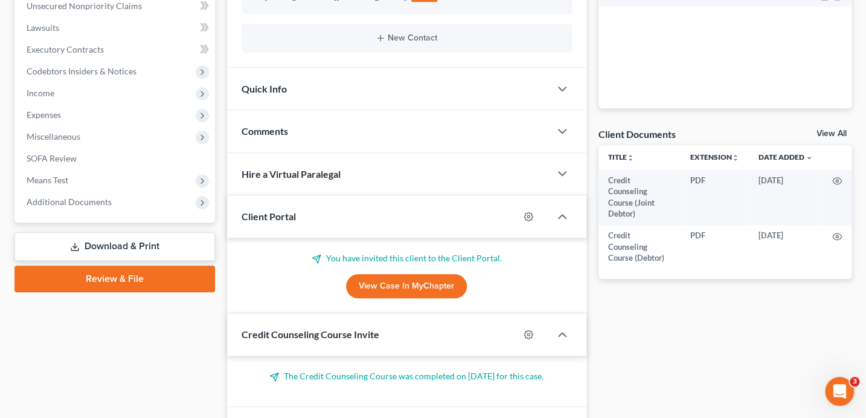
scroll to position [326, 0]
click at [68, 201] on span "Additional Documents" at bounding box center [69, 201] width 85 height 10
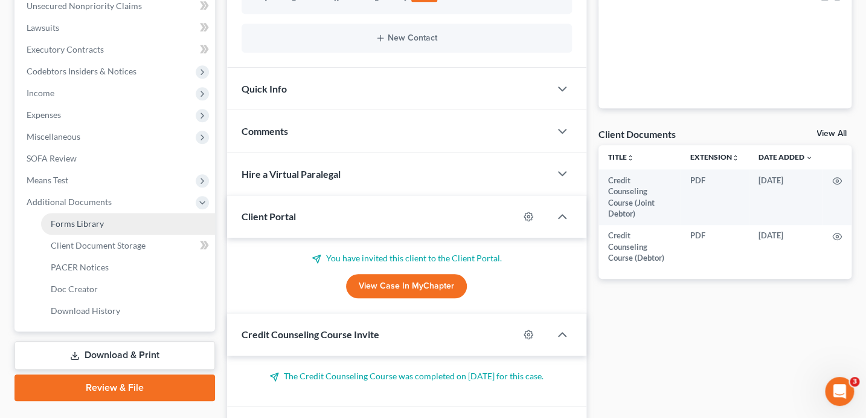
drag, startPoint x: 86, startPoint y: 219, endPoint x: 196, endPoint y: 232, distance: 110.7
click at [87, 219] on span "Forms Library" at bounding box center [77, 223] width 53 height 10
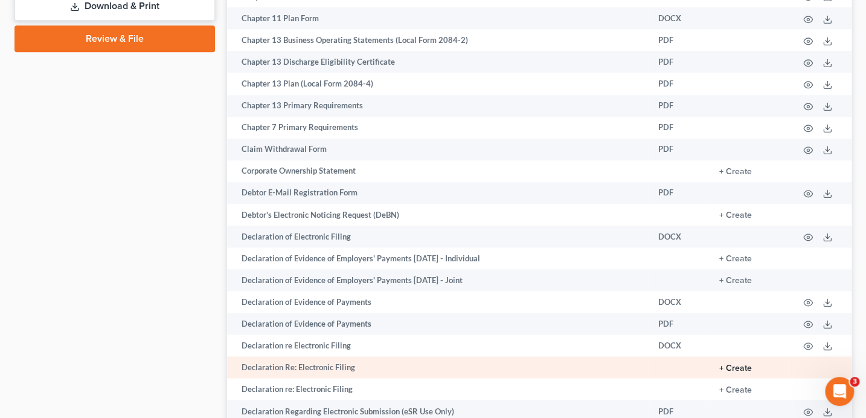
scroll to position [677, 0]
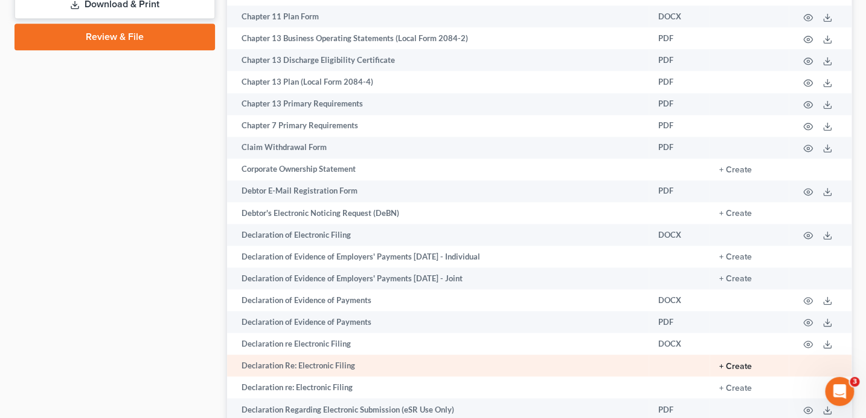
click at [741, 370] on button "+ Create" at bounding box center [736, 366] width 33 height 8
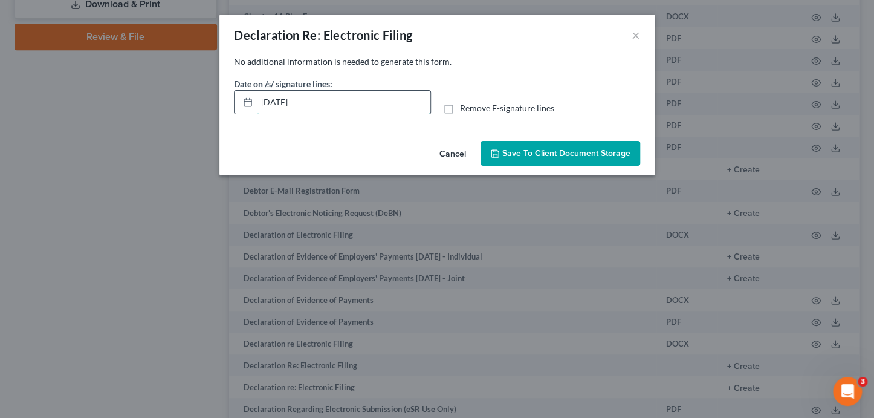
drag, startPoint x: 346, startPoint y: 110, endPoint x: 237, endPoint y: 97, distance: 109.5
click at [237, 97] on div "[DATE]" at bounding box center [332, 102] width 197 height 24
click at [465, 102] on input "Remove E-signature lines" at bounding box center [469, 106] width 8 height 8
checkbox input "true"
click at [607, 149] on span "Save to Client Document Storage" at bounding box center [566, 153] width 128 height 10
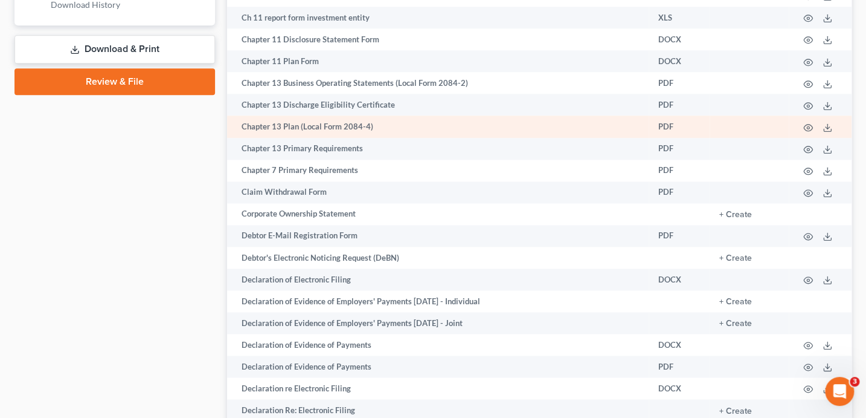
scroll to position [521, 0]
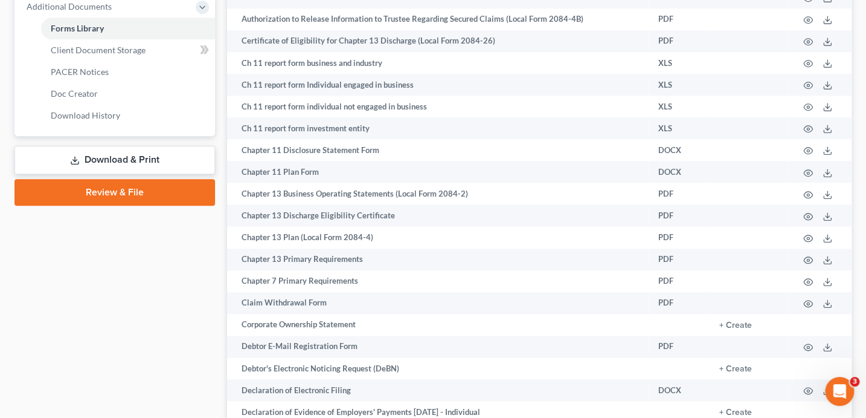
click at [194, 157] on link "Download & Print" at bounding box center [115, 160] width 201 height 28
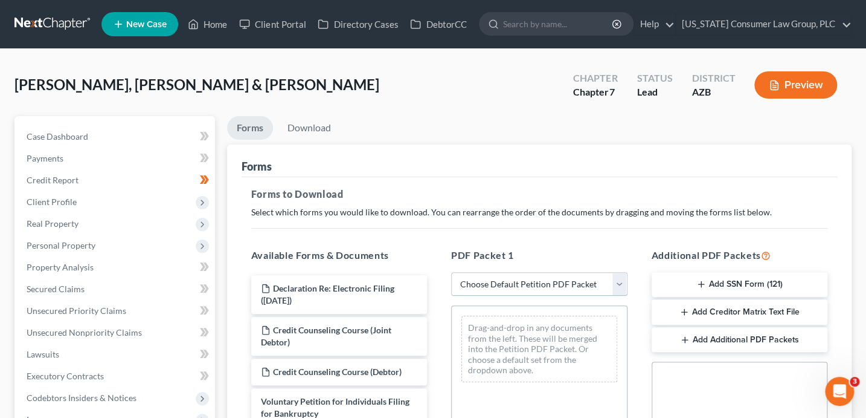
click at [494, 280] on select "Choose Default Petition PDF Packet Complete Bankruptcy Petition (all forms and …" at bounding box center [539, 284] width 176 height 24
select select "1"
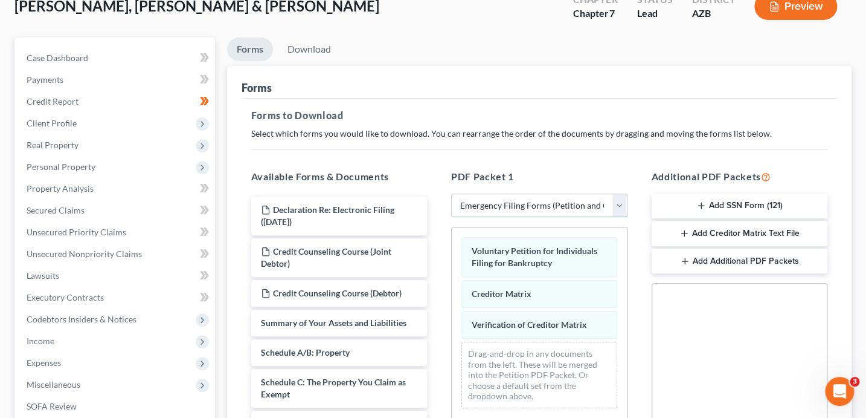
scroll to position [126, 0]
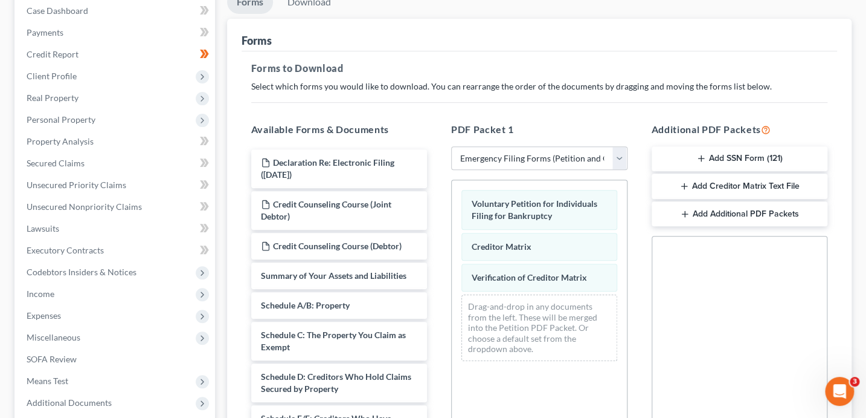
drag, startPoint x: 690, startPoint y: 216, endPoint x: 486, endPoint y: 175, distance: 207.7
click at [689, 216] on button "Add Additional PDF Packets" at bounding box center [740, 213] width 176 height 25
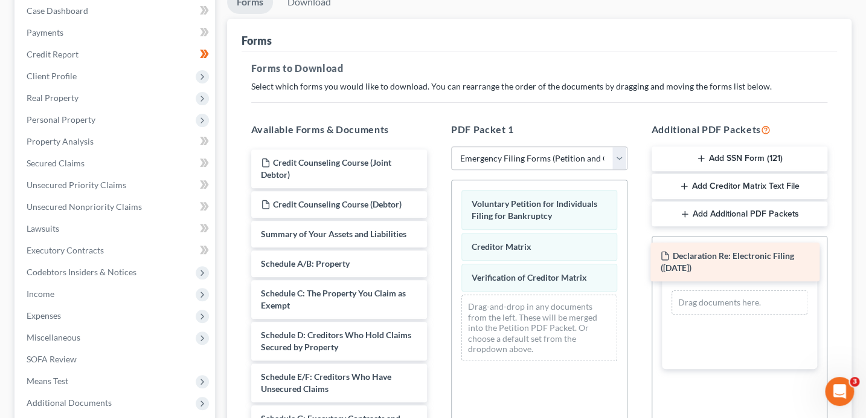
drag, startPoint x: 378, startPoint y: 171, endPoint x: 776, endPoint y: 266, distance: 409.9
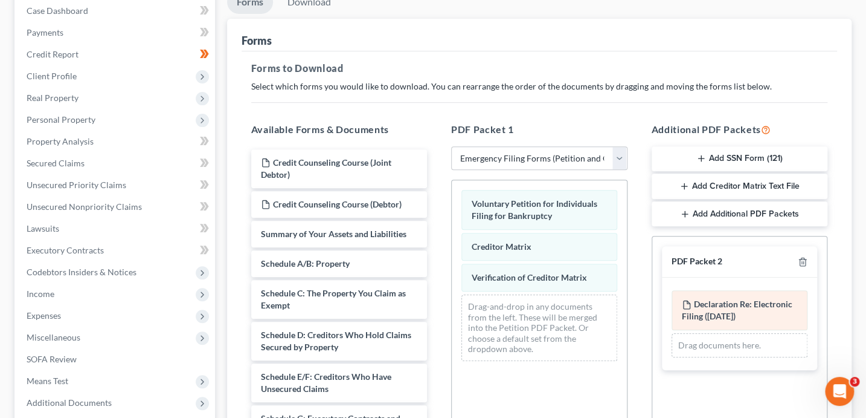
scroll to position [327, 0]
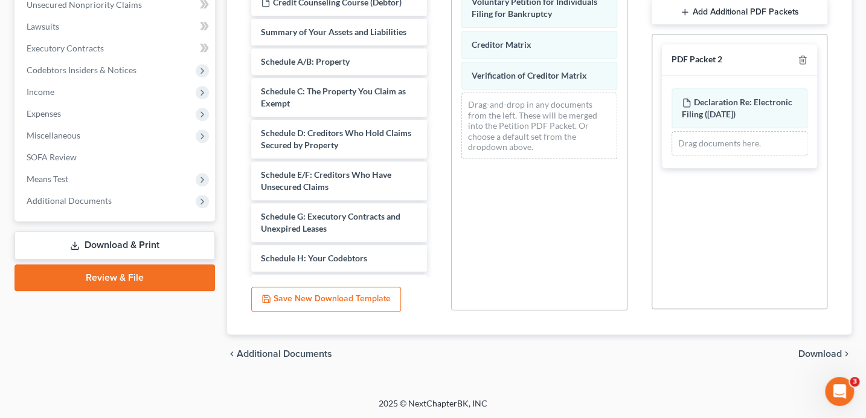
click at [824, 351] on span "Download" at bounding box center [821, 354] width 44 height 10
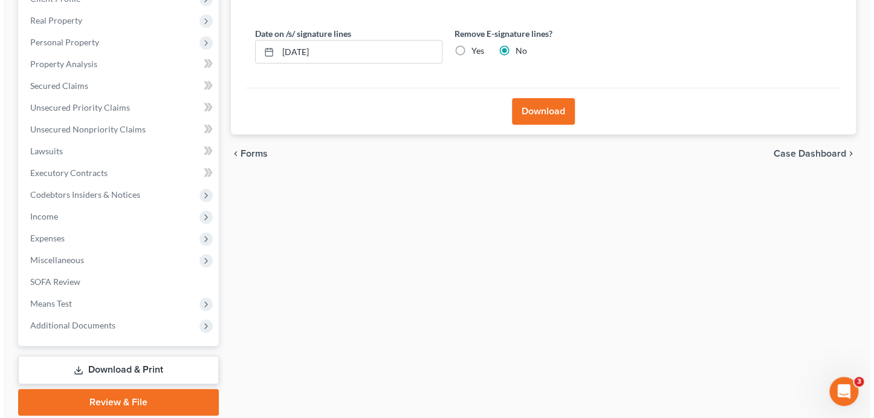
scroll to position [156, 0]
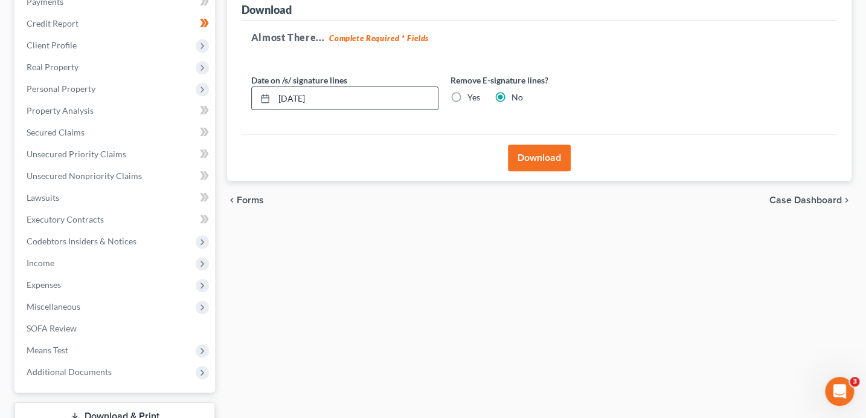
drag, startPoint x: 335, startPoint y: 103, endPoint x: 267, endPoint y: 95, distance: 68.2
click at [267, 95] on div "[DATE]" at bounding box center [344, 98] width 187 height 24
click at [472, 91] on input "Yes" at bounding box center [476, 95] width 8 height 8
radio input "true"
radio input "false"
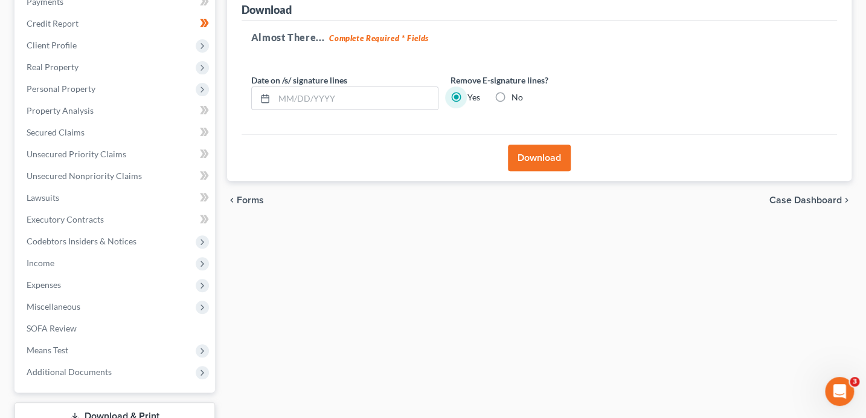
click at [526, 164] on button "Download" at bounding box center [539, 157] width 63 height 27
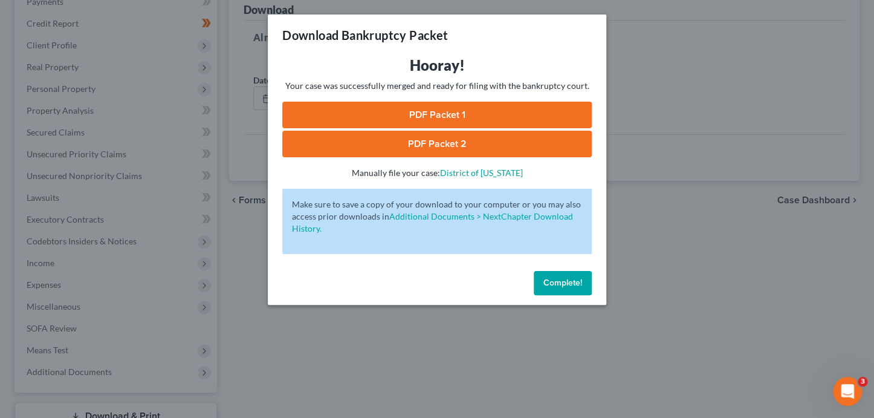
click at [503, 114] on link "PDF Packet 1" at bounding box center [436, 115] width 309 height 27
click at [390, 147] on link "PDF Packet 2" at bounding box center [436, 144] width 309 height 27
